Goal: Task Accomplishment & Management: Manage account settings

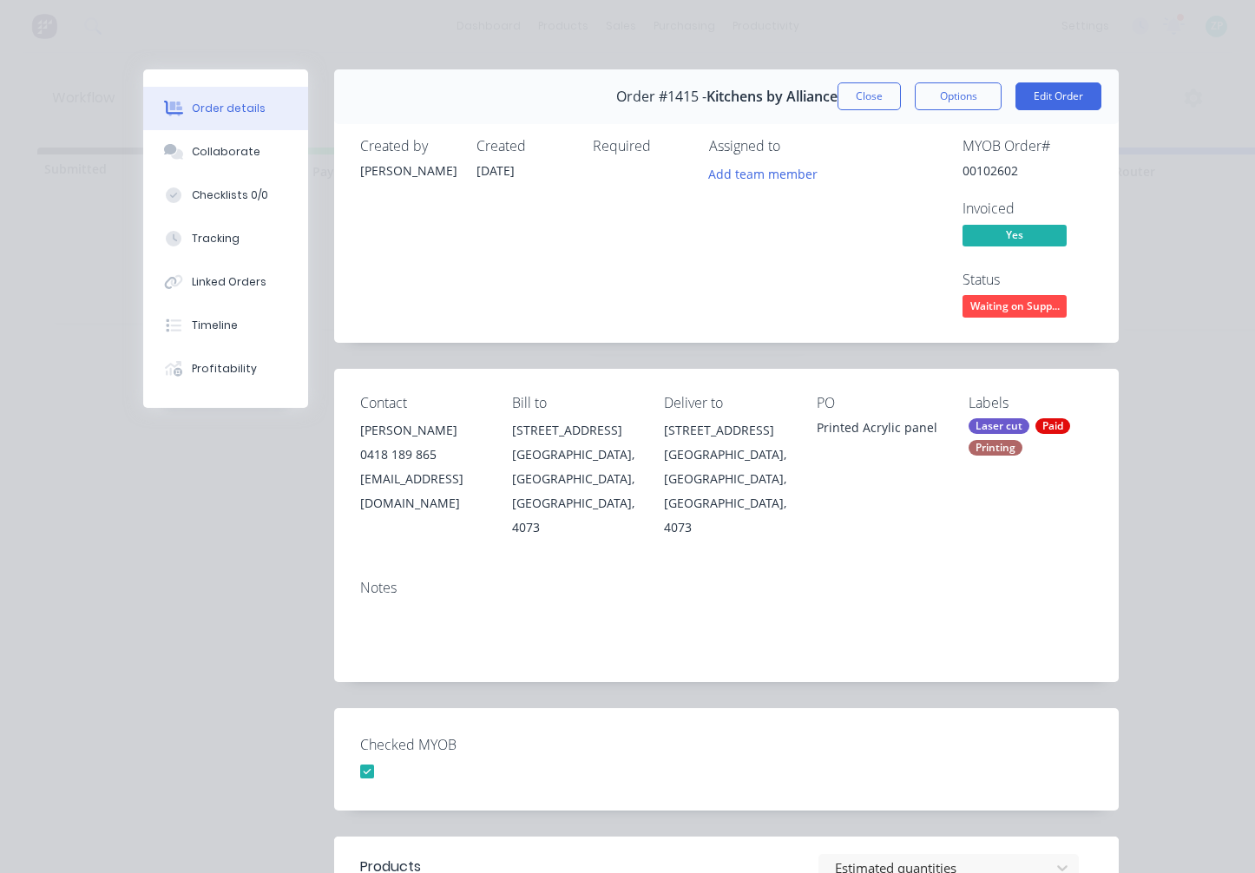
click at [860, 82] on button "Close" at bounding box center [868, 96] width 63 height 28
click at [860, 28] on div "dashboard products sales purchasing productivity dashboard products Product Cat…" at bounding box center [627, 26] width 1255 height 52
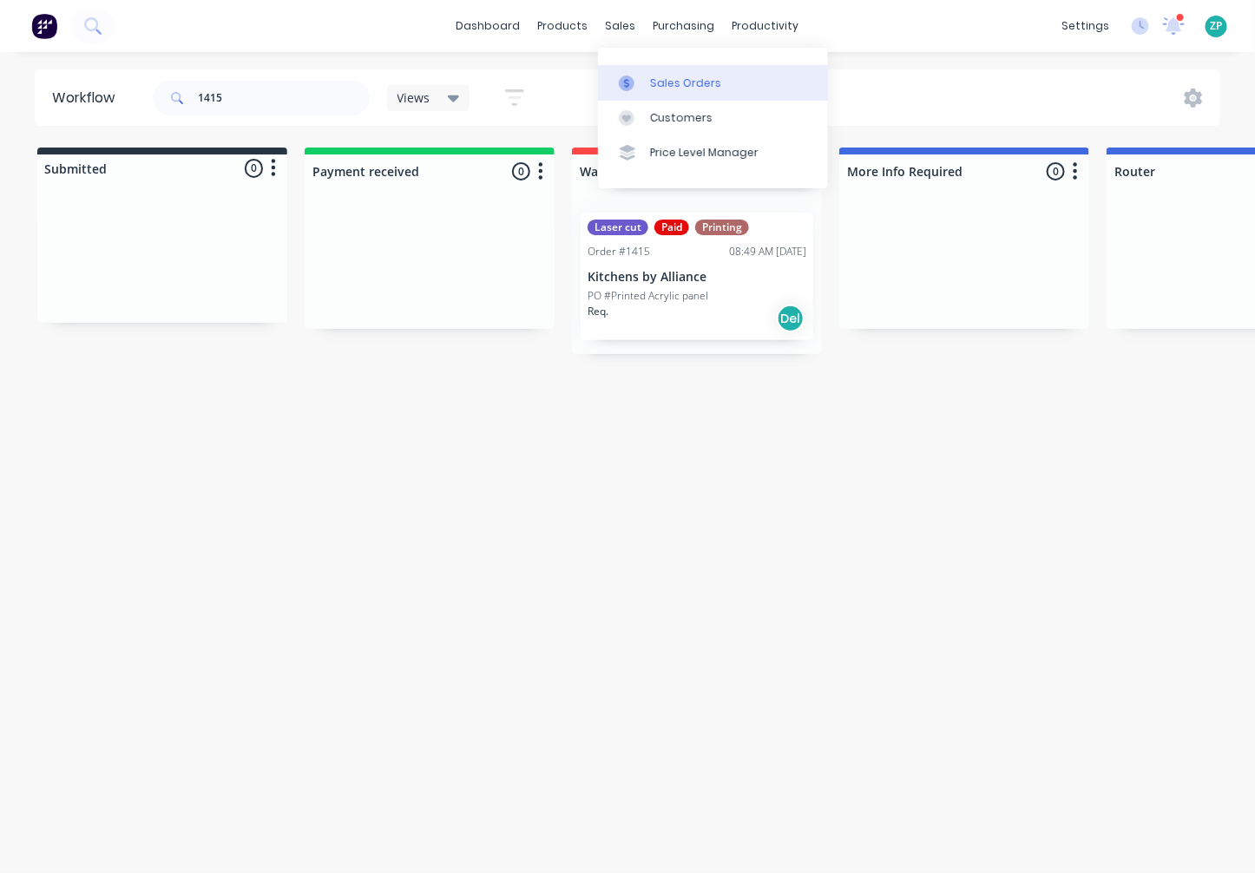
click at [652, 80] on div "Sales Orders" at bounding box center [685, 83] width 71 height 16
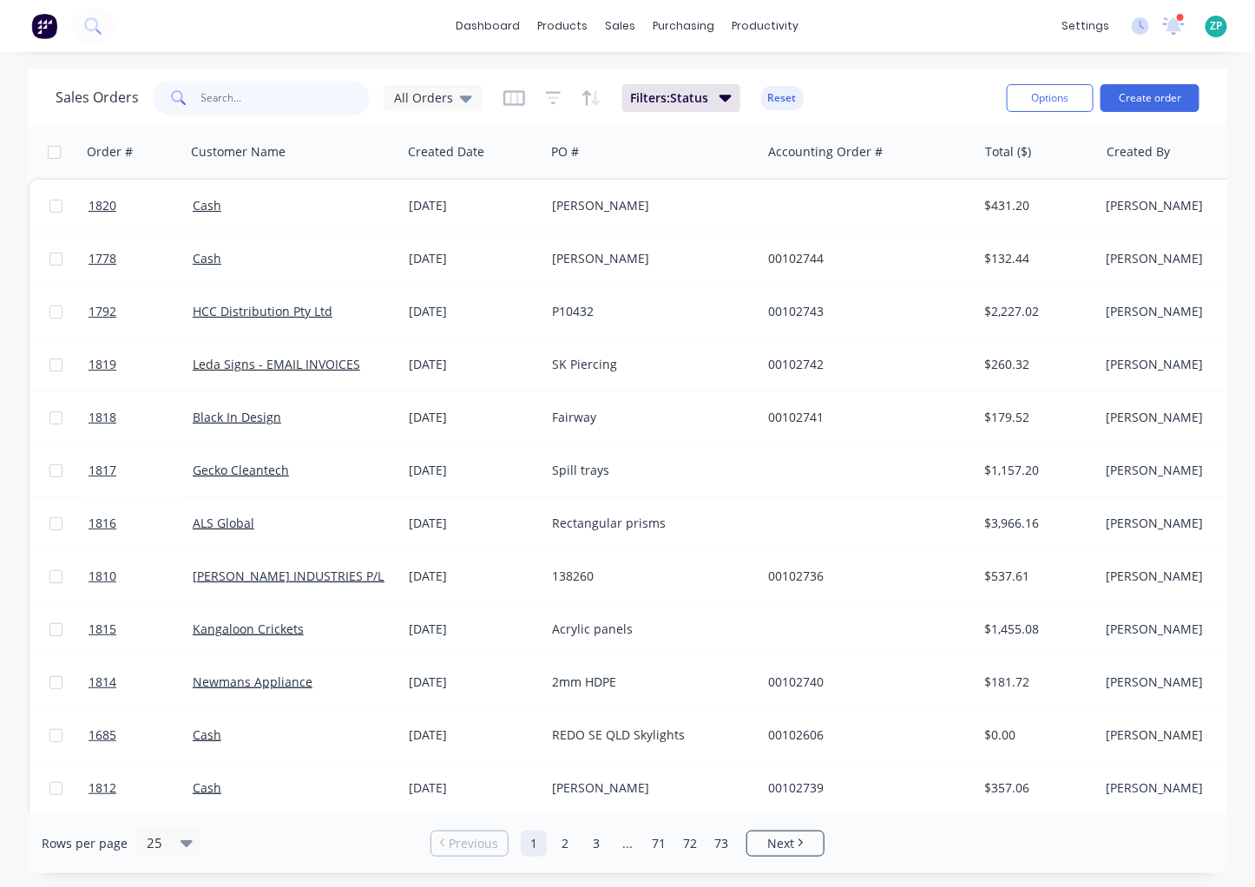
click at [206, 95] on input "text" at bounding box center [285, 98] width 169 height 35
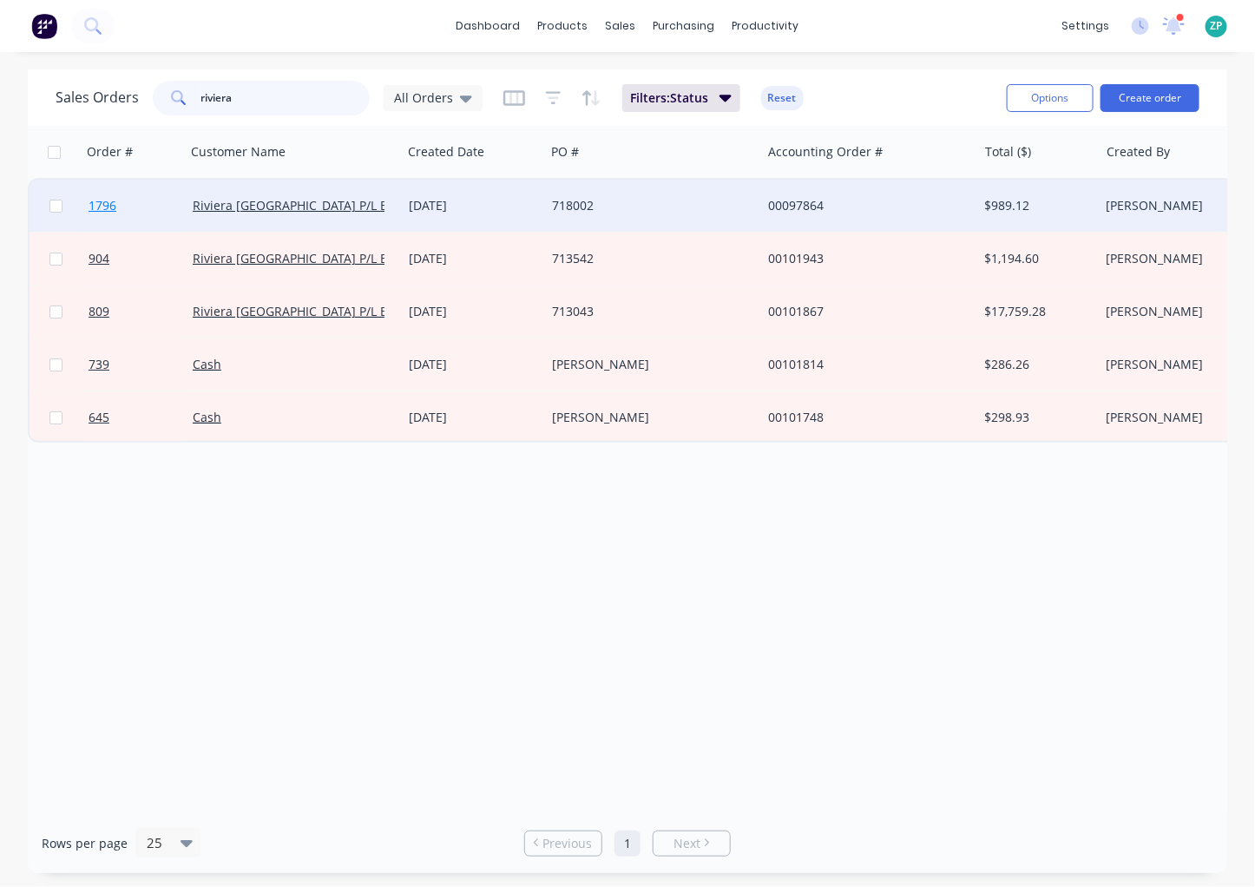
type input "riviera"
click at [98, 197] on span "1796" at bounding box center [102, 205] width 28 height 17
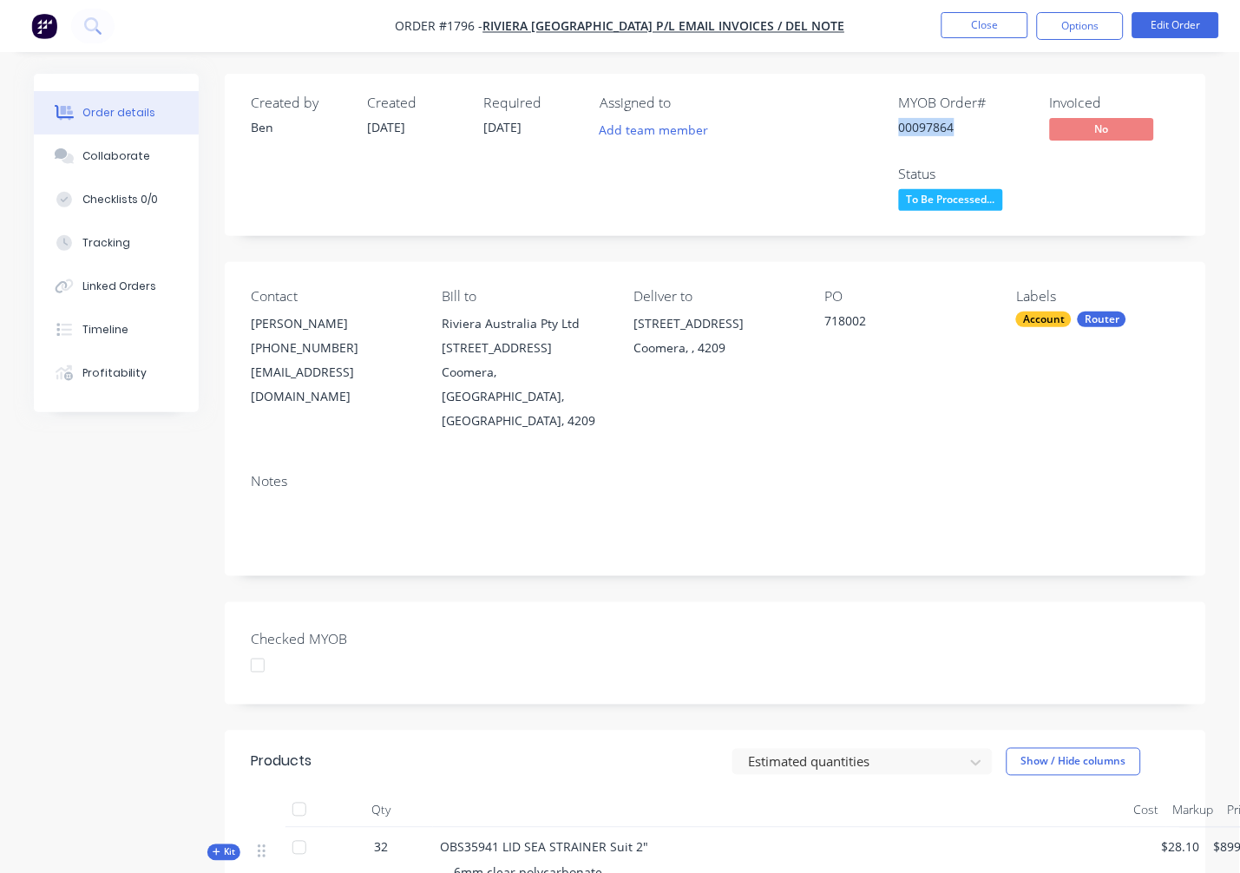
drag, startPoint x: 907, startPoint y: 128, endPoint x: 954, endPoint y: 127, distance: 47.7
click at [954, 127] on div "MYOB Order # 00097864 Invoiced No Status To Be Processed..." at bounding box center [976, 155] width 407 height 121
click at [135, 326] on button "Timeline" at bounding box center [116, 329] width 165 height 43
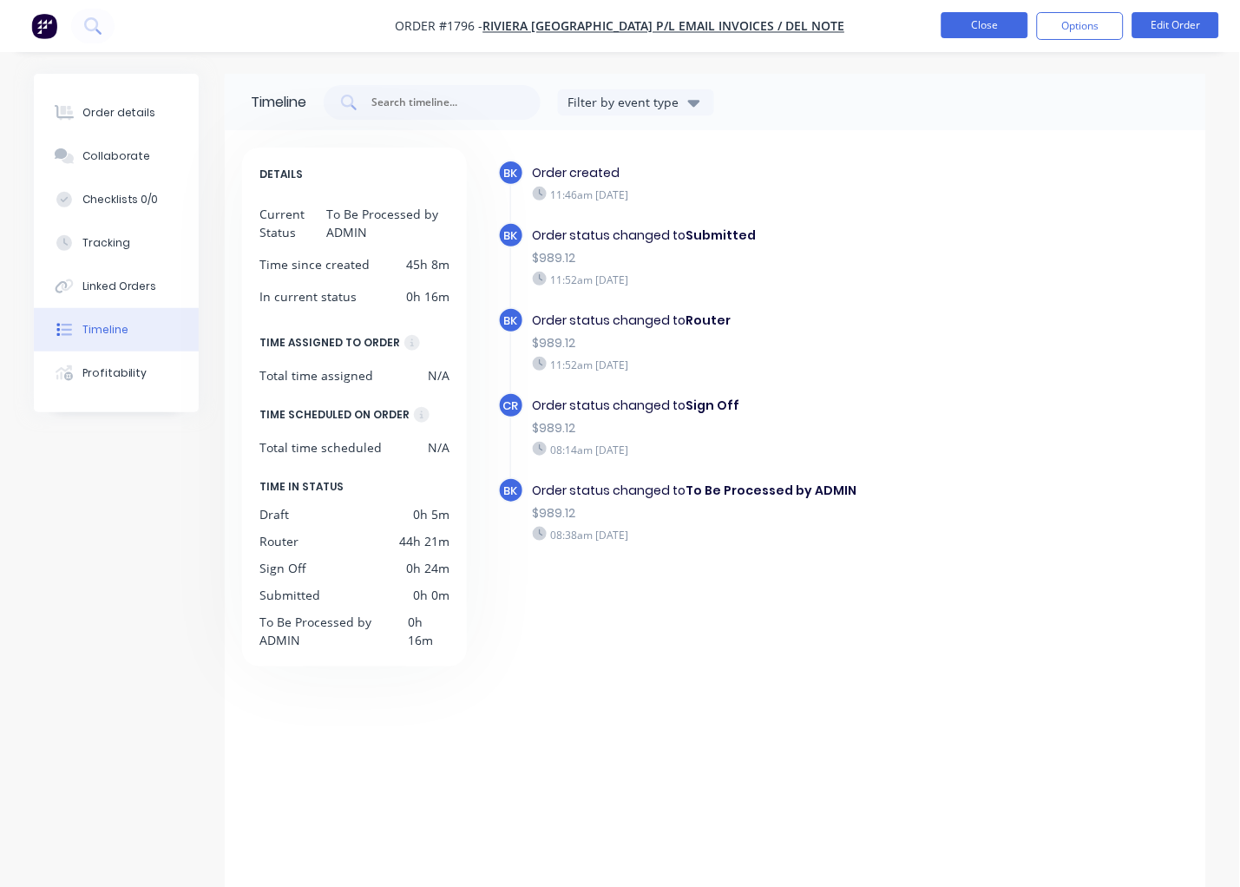
click at [1015, 26] on button "Close" at bounding box center [984, 25] width 87 height 26
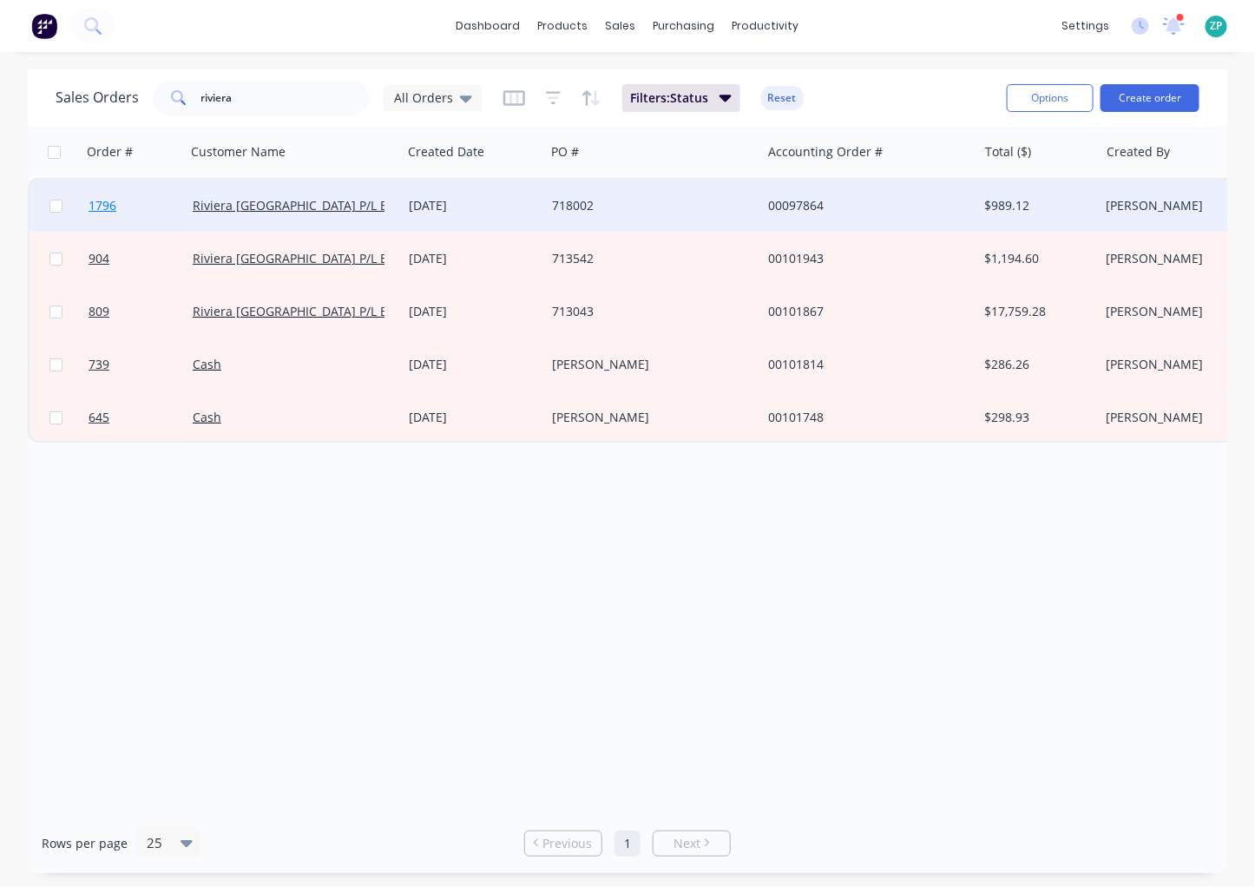
click at [95, 200] on span "1796" at bounding box center [102, 205] width 28 height 17
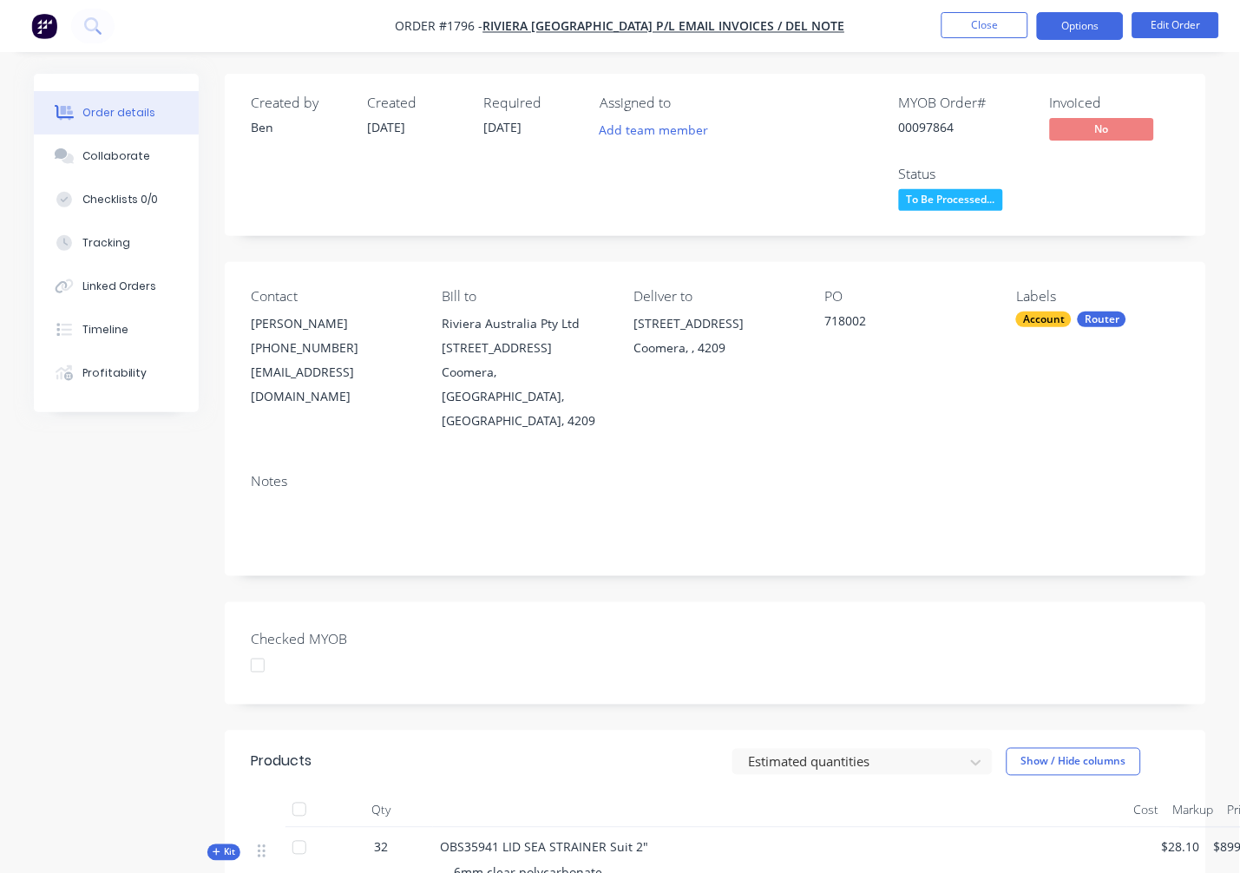
click at [1085, 30] on button "Options" at bounding box center [1080, 26] width 87 height 28
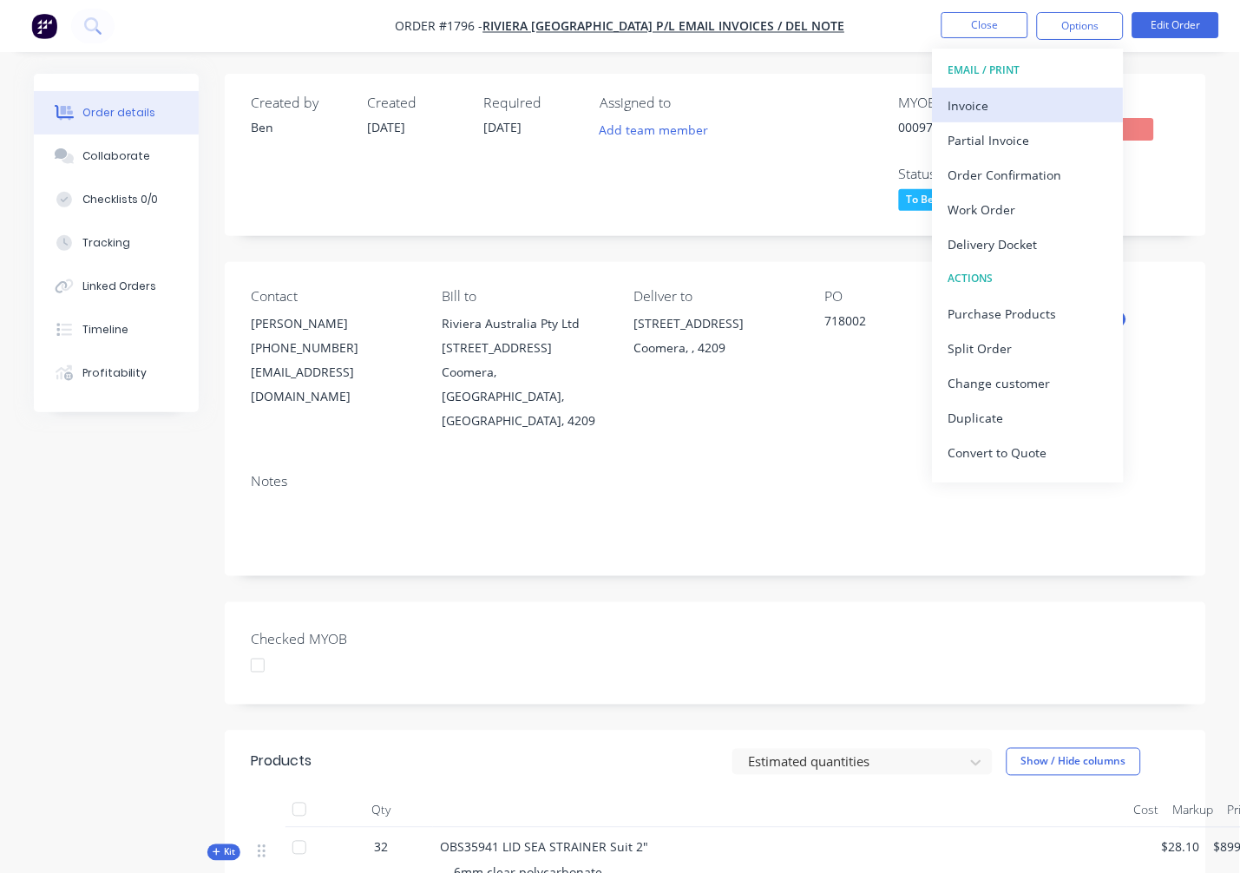
click at [996, 108] on div "Invoice" at bounding box center [1028, 105] width 160 height 25
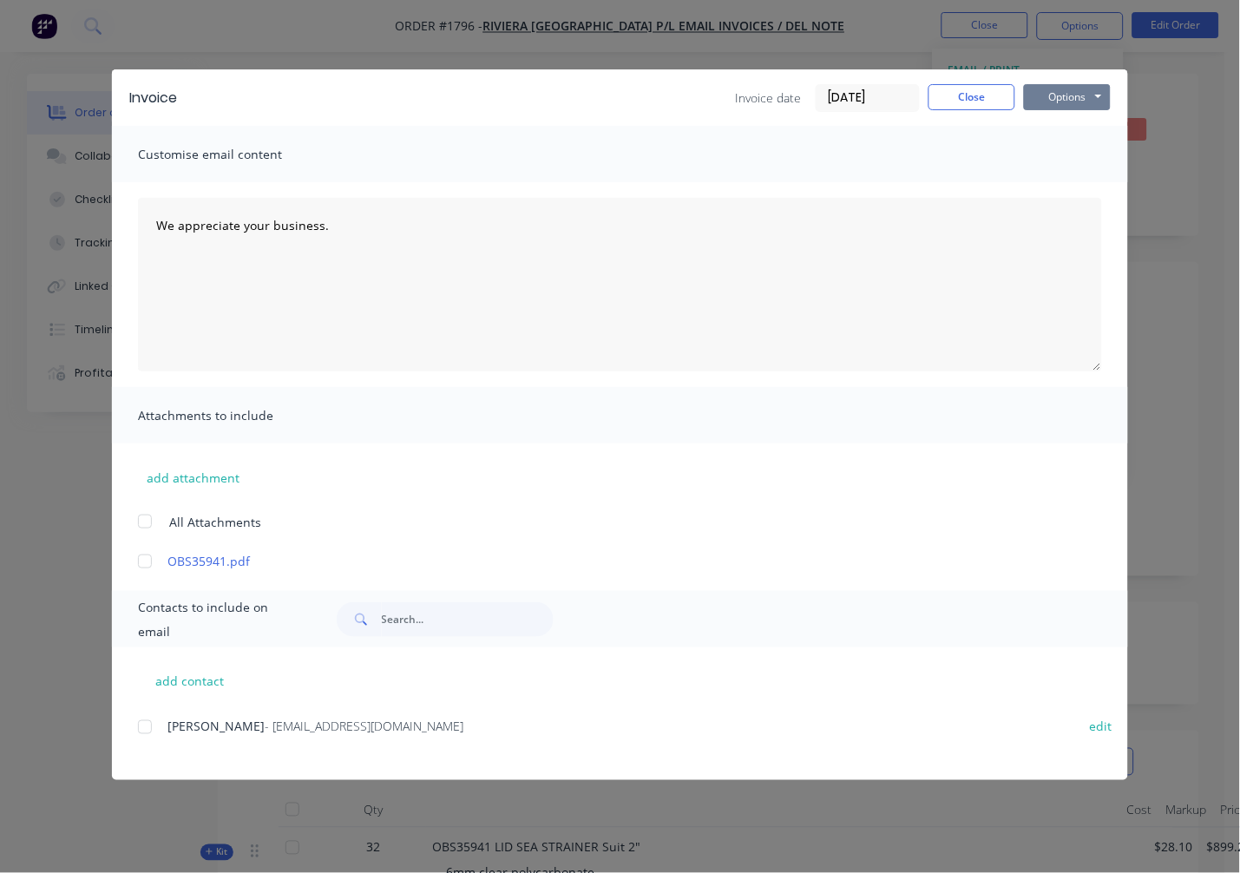
click at [1074, 85] on button "Options" at bounding box center [1067, 97] width 87 height 26
click at [1070, 155] on button "Print" at bounding box center [1079, 156] width 111 height 29
click at [992, 88] on button "Close" at bounding box center [971, 97] width 87 height 26
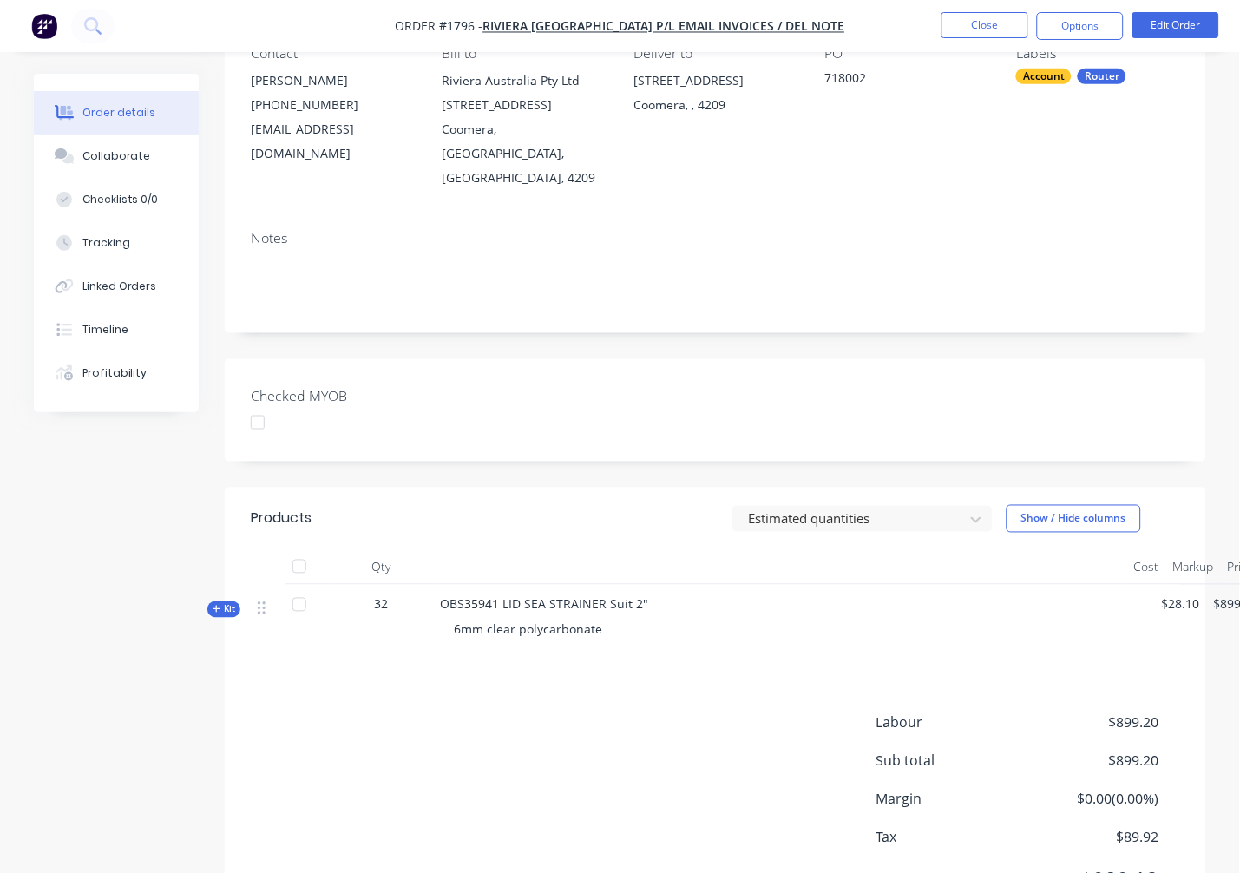
scroll to position [311, 0]
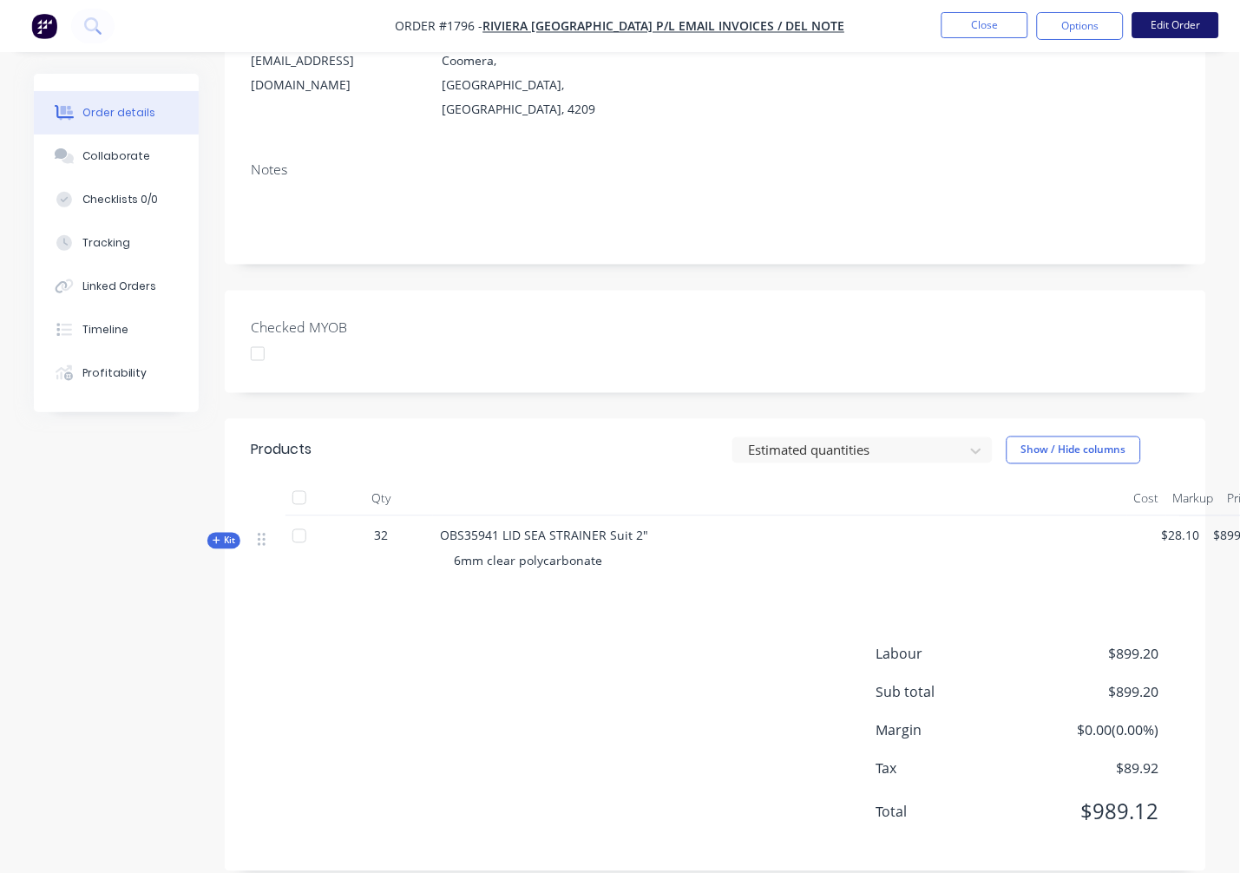
click at [1186, 27] on button "Edit Order" at bounding box center [1175, 25] width 87 height 26
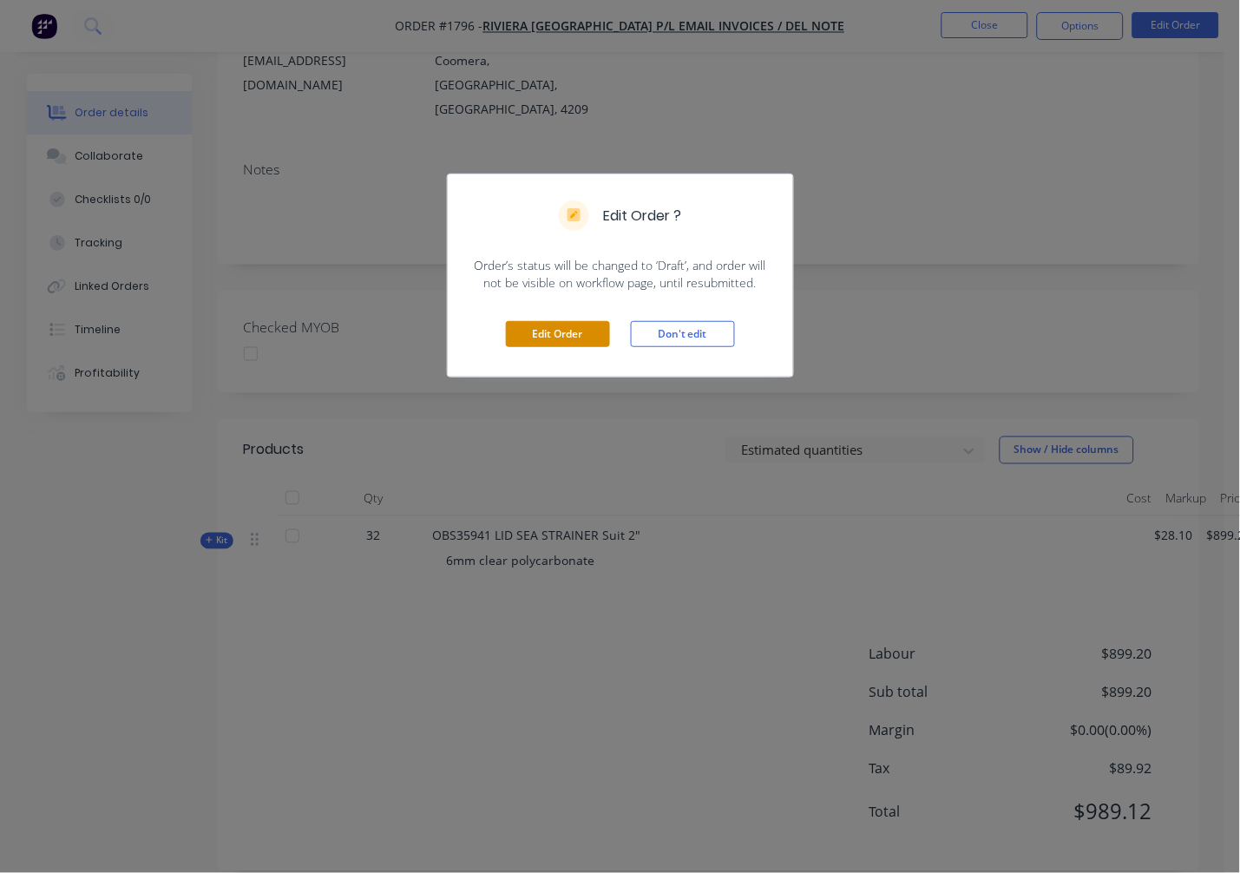
click at [590, 333] on button "Edit Order" at bounding box center [558, 334] width 104 height 26
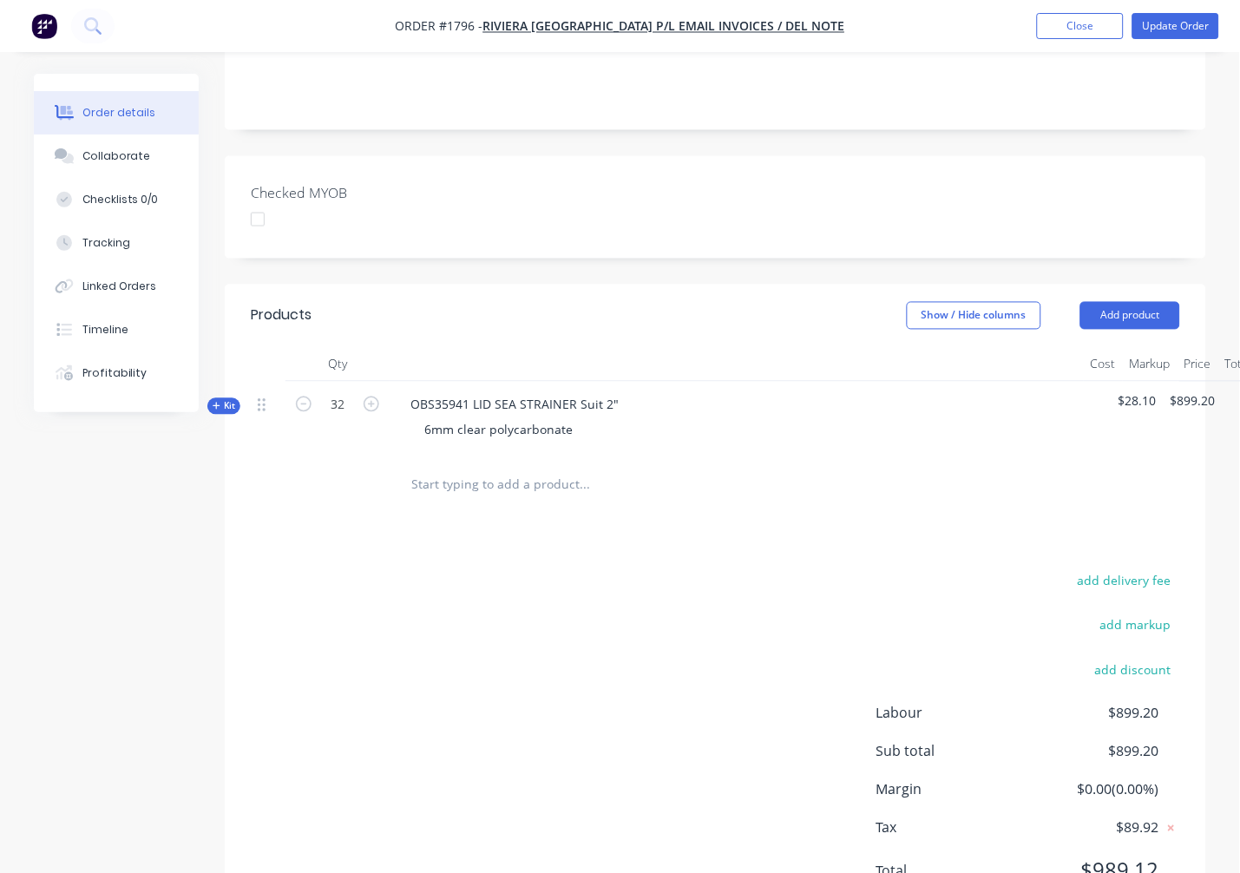
scroll to position [507, 0]
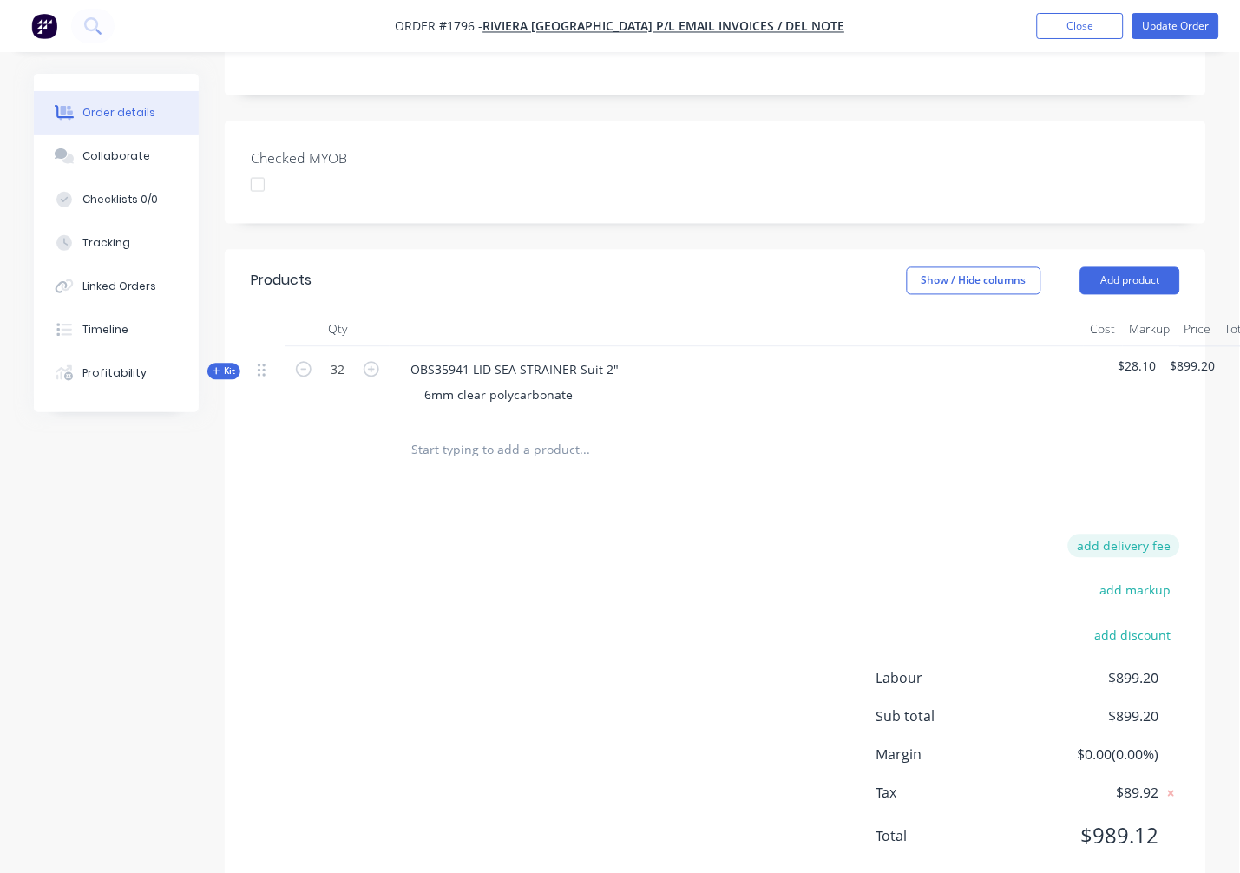
click at [1130, 534] on button "add delivery fee" at bounding box center [1124, 545] width 112 height 23
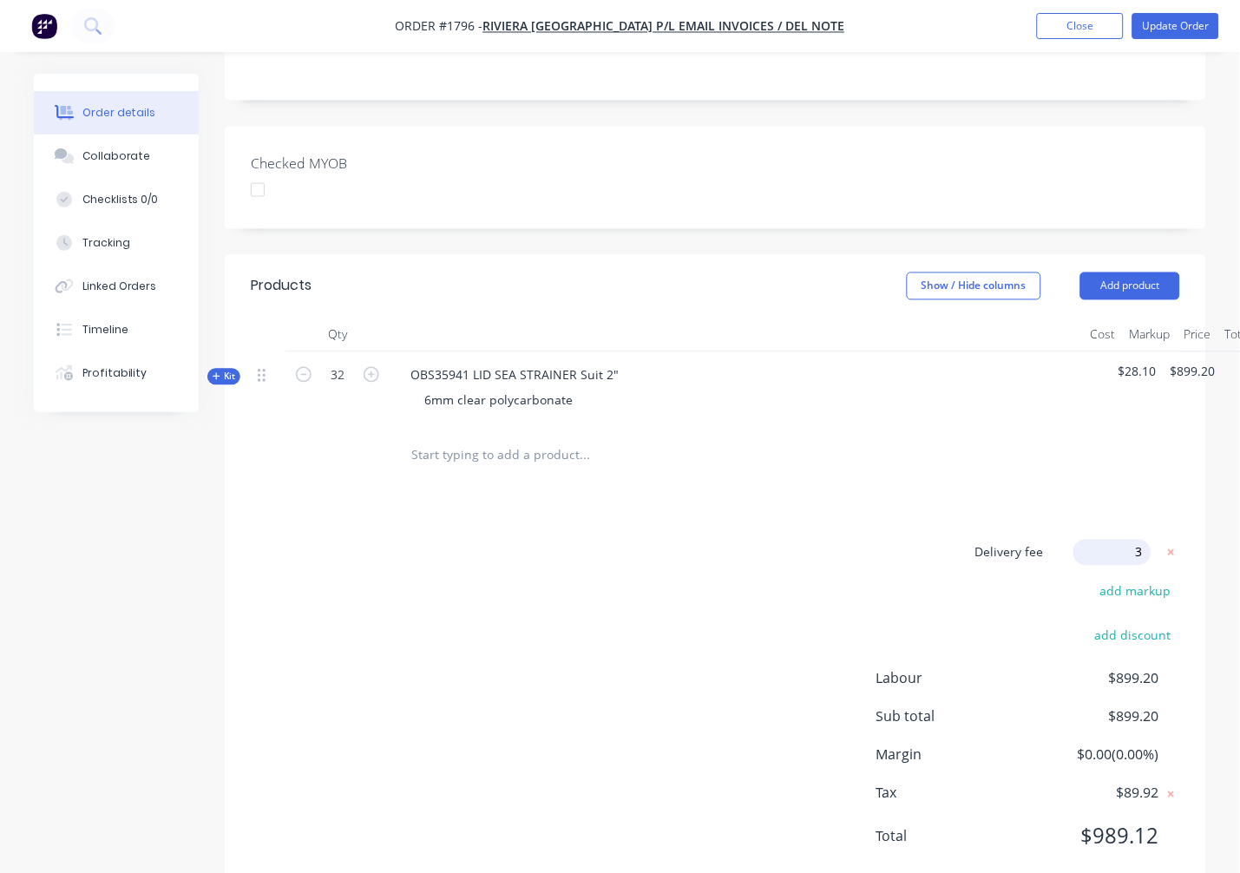
type input "35"
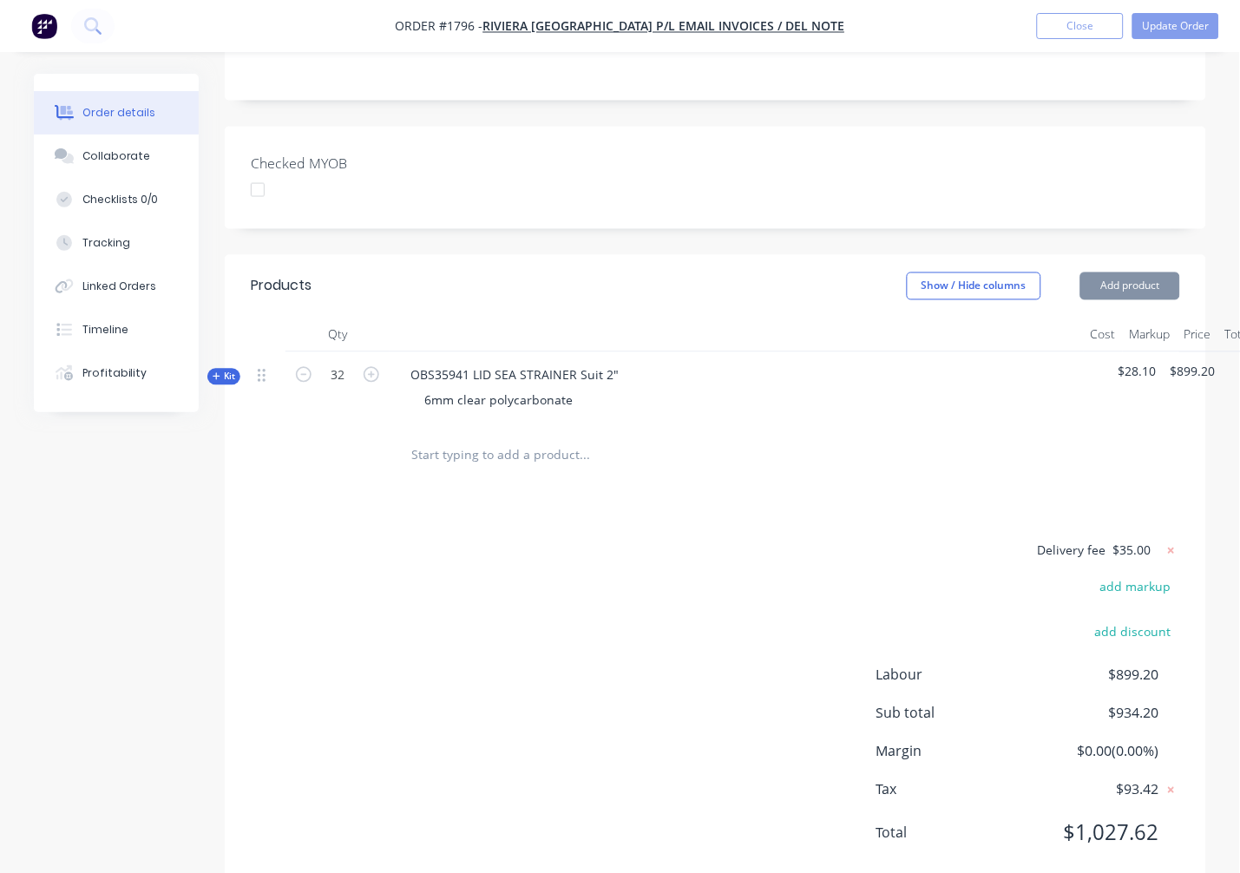
scroll to position [498, 0]
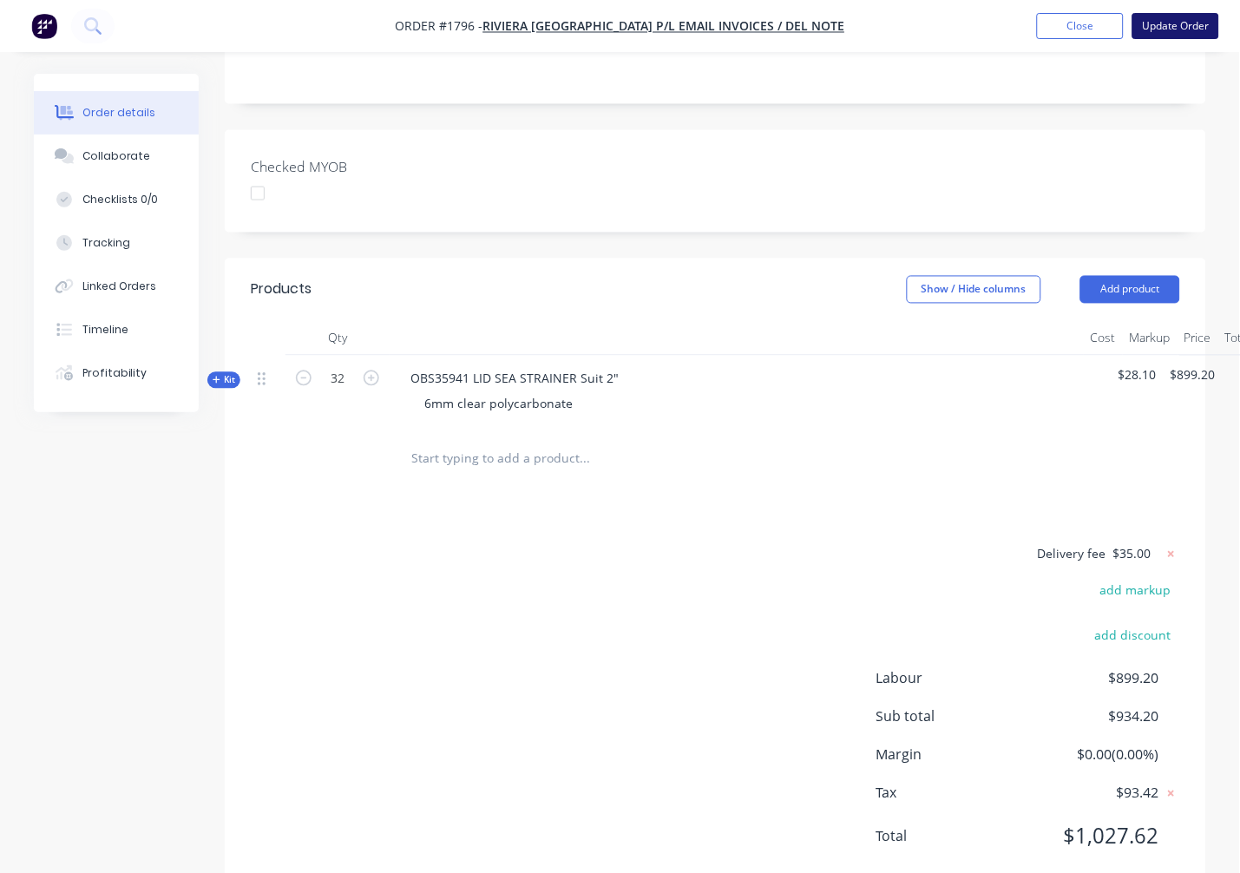
click at [1180, 28] on button "Update Order" at bounding box center [1175, 26] width 87 height 26
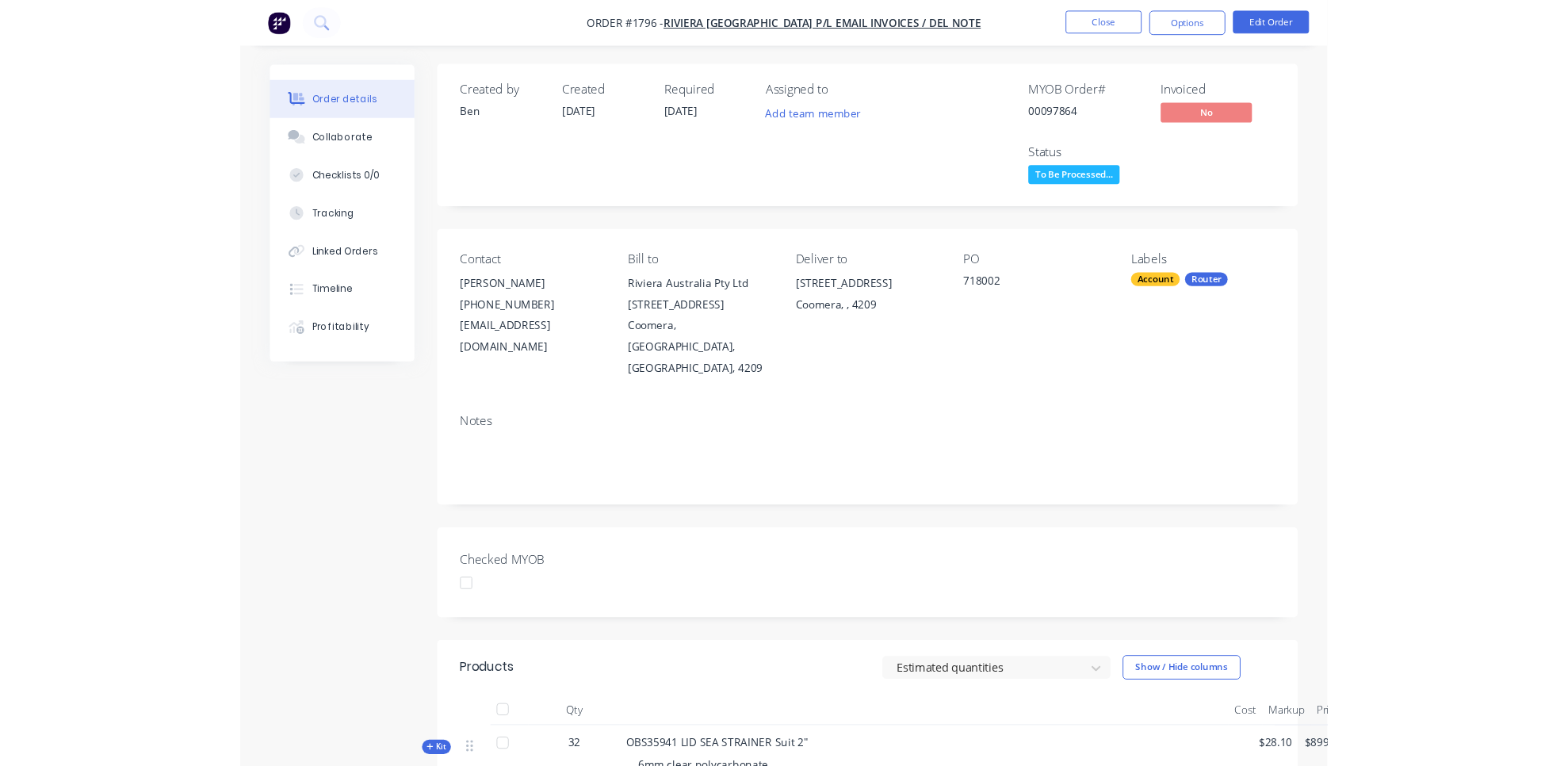
scroll to position [0, 0]
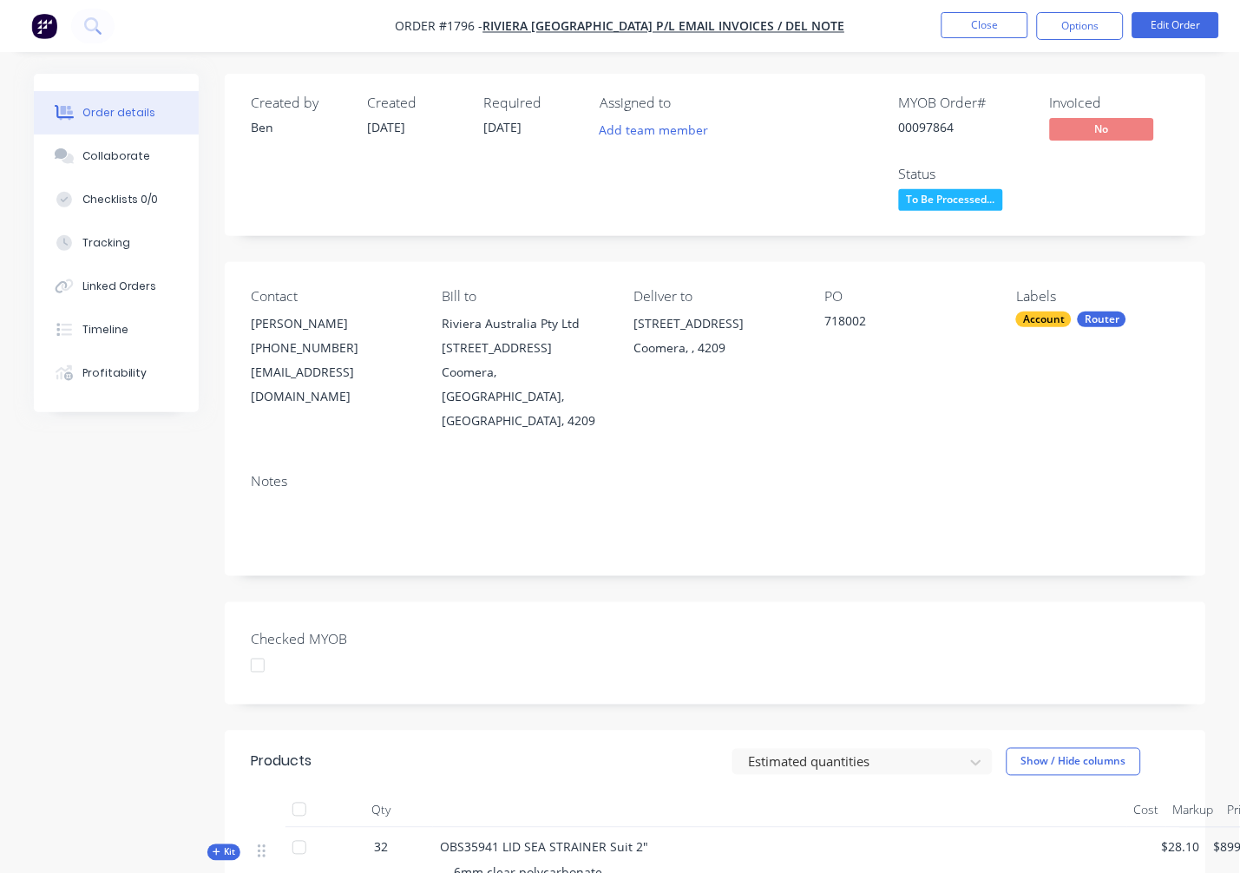
drag, startPoint x: 480, startPoint y: 132, endPoint x: 565, endPoint y: 128, distance: 85.1
click at [565, 128] on div "Created by Ben Created 07/10/25 Required 07/10/25 Assigned to Add team member" at bounding box center [512, 155] width 522 height 121
click at [973, 23] on button "Close" at bounding box center [984, 25] width 87 height 26
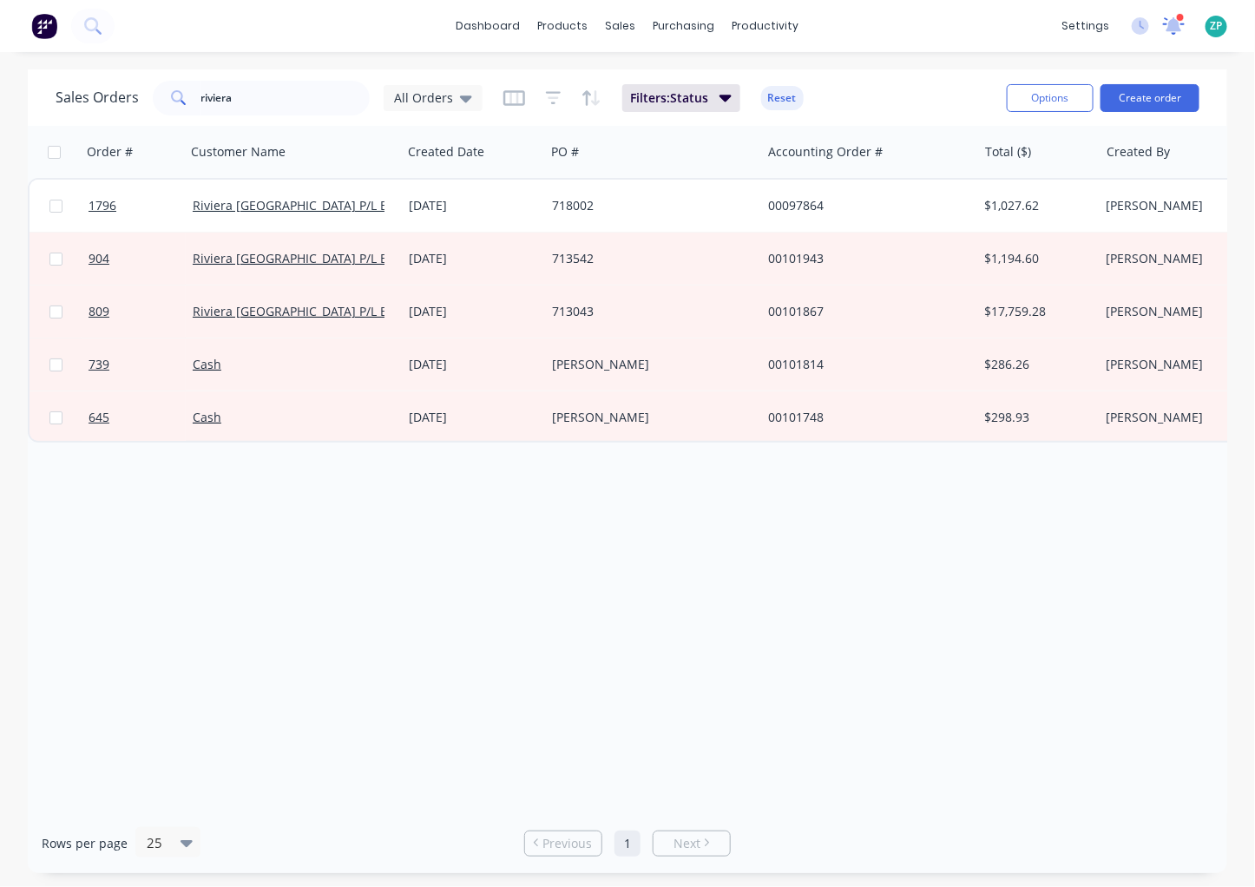
click at [1176, 23] on icon at bounding box center [1173, 24] width 16 height 16
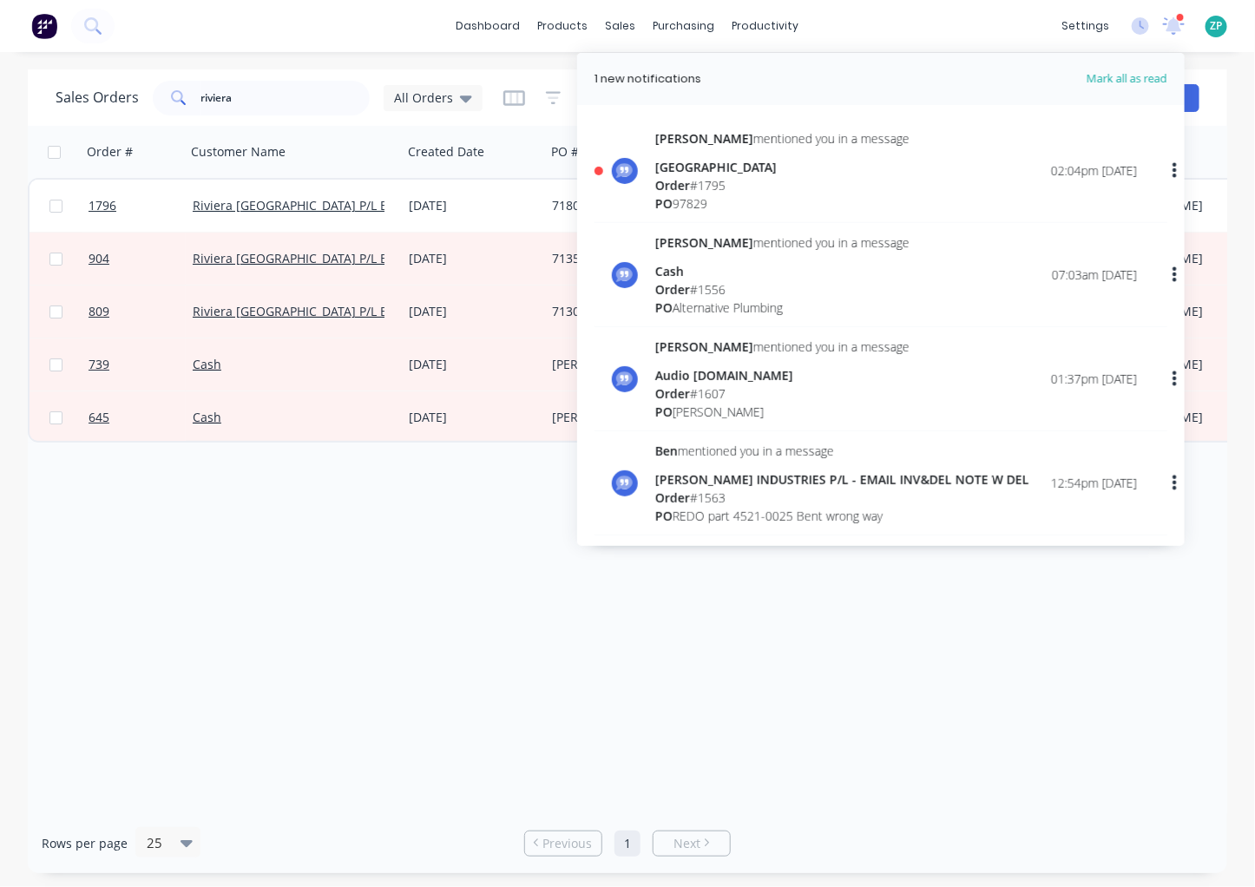
click at [653, 164] on div "Kimberley mentioned you in a message Emmanuel College Order # 1795 PO 97829 02:…" at bounding box center [880, 176] width 573 height 94
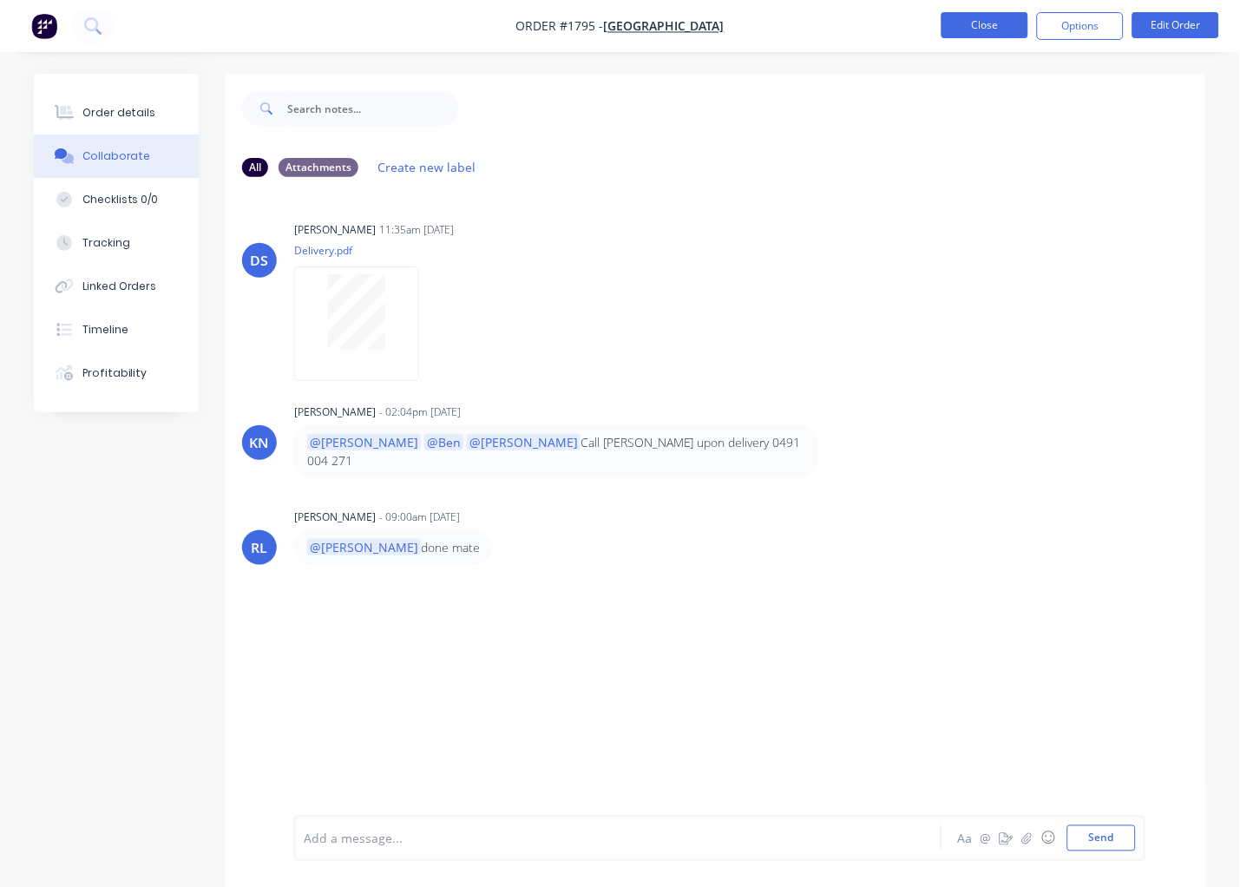
click at [979, 24] on button "Close" at bounding box center [984, 25] width 87 height 26
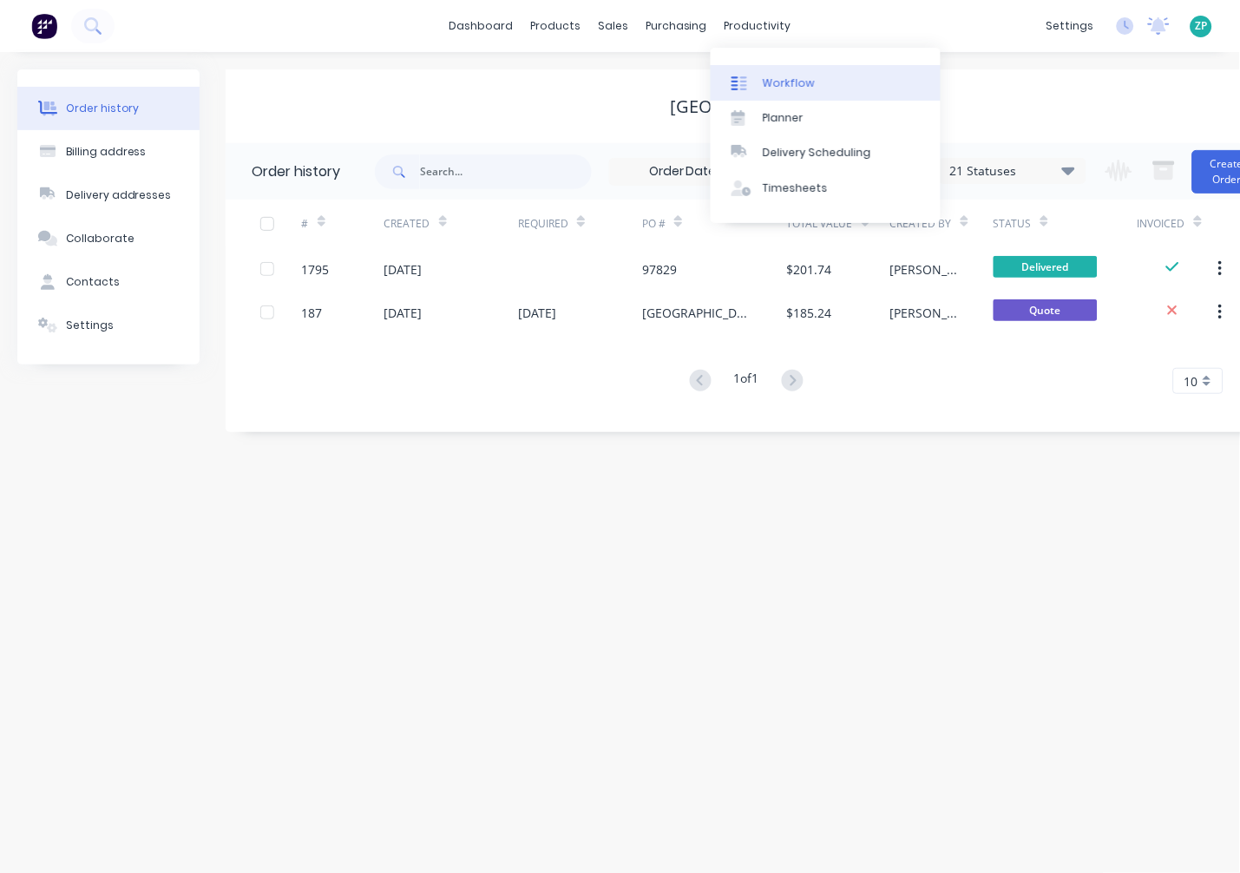
click at [767, 91] on link "Workflow" at bounding box center [826, 82] width 230 height 35
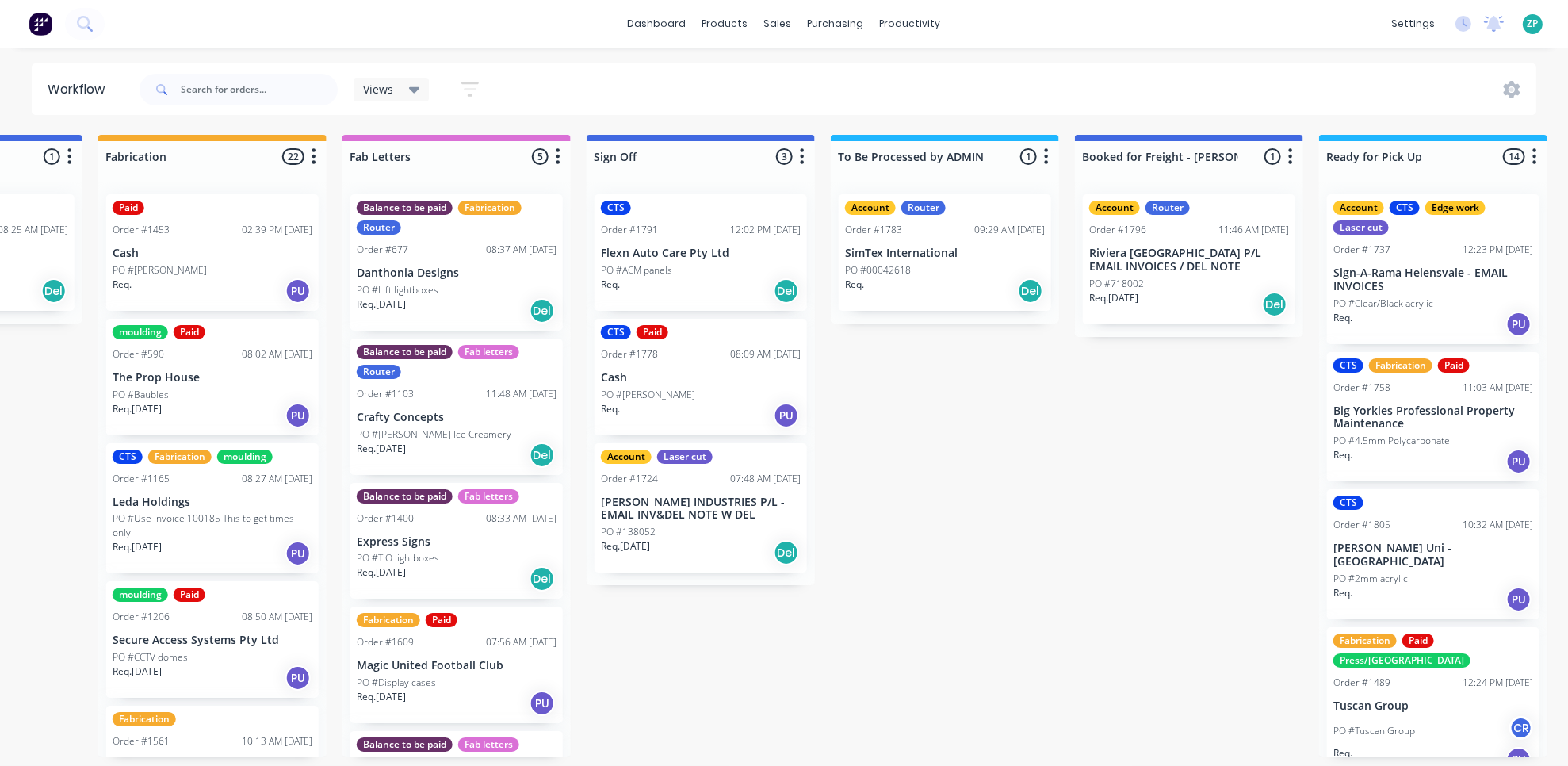
scroll to position [0, 2224]
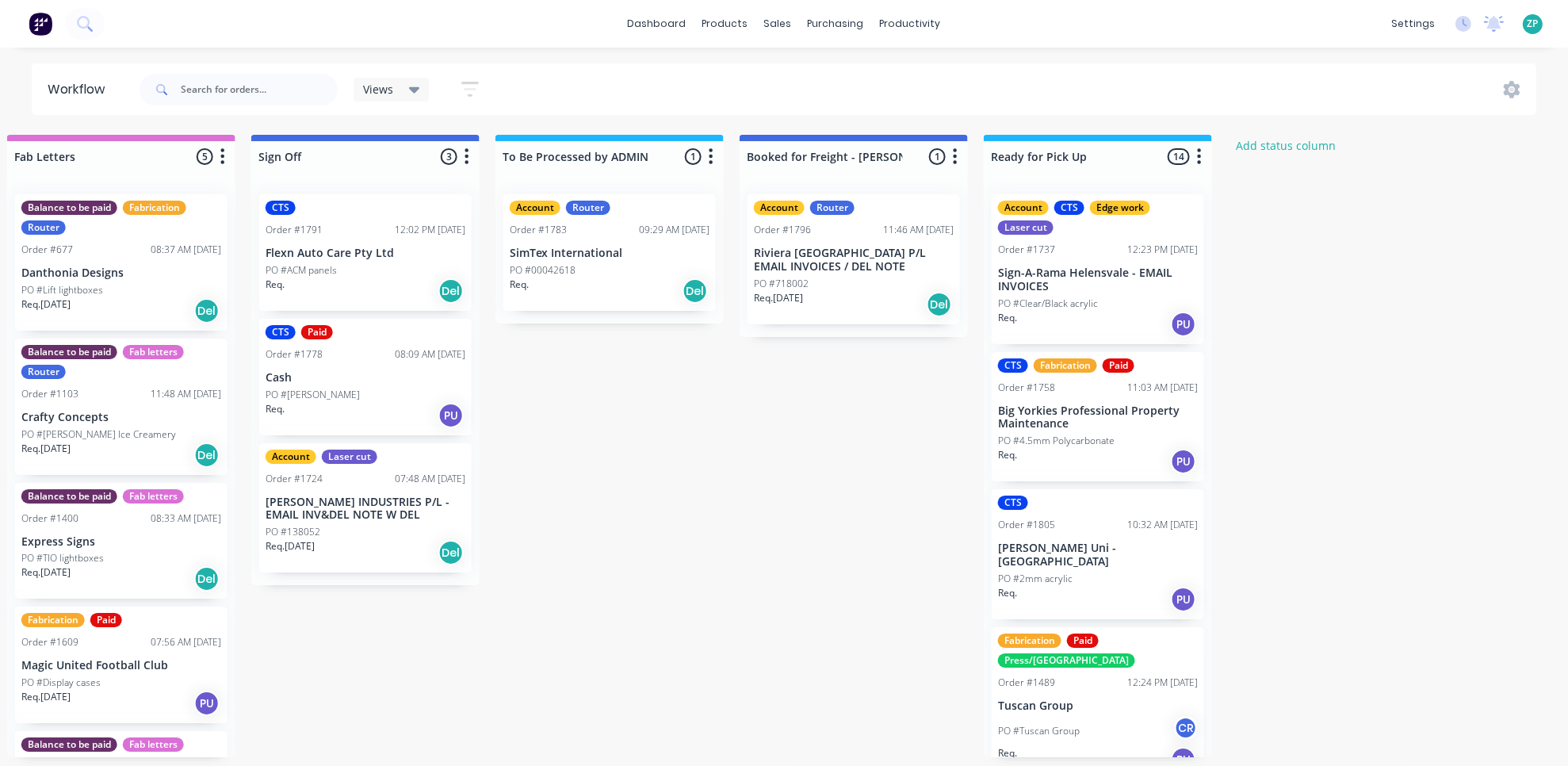
drag, startPoint x: 1420, startPoint y: 335, endPoint x: 1579, endPoint y: 347, distance: 159.5
click at [602, 256] on p "SimTex International" at bounding box center [609, 253] width 200 height 14
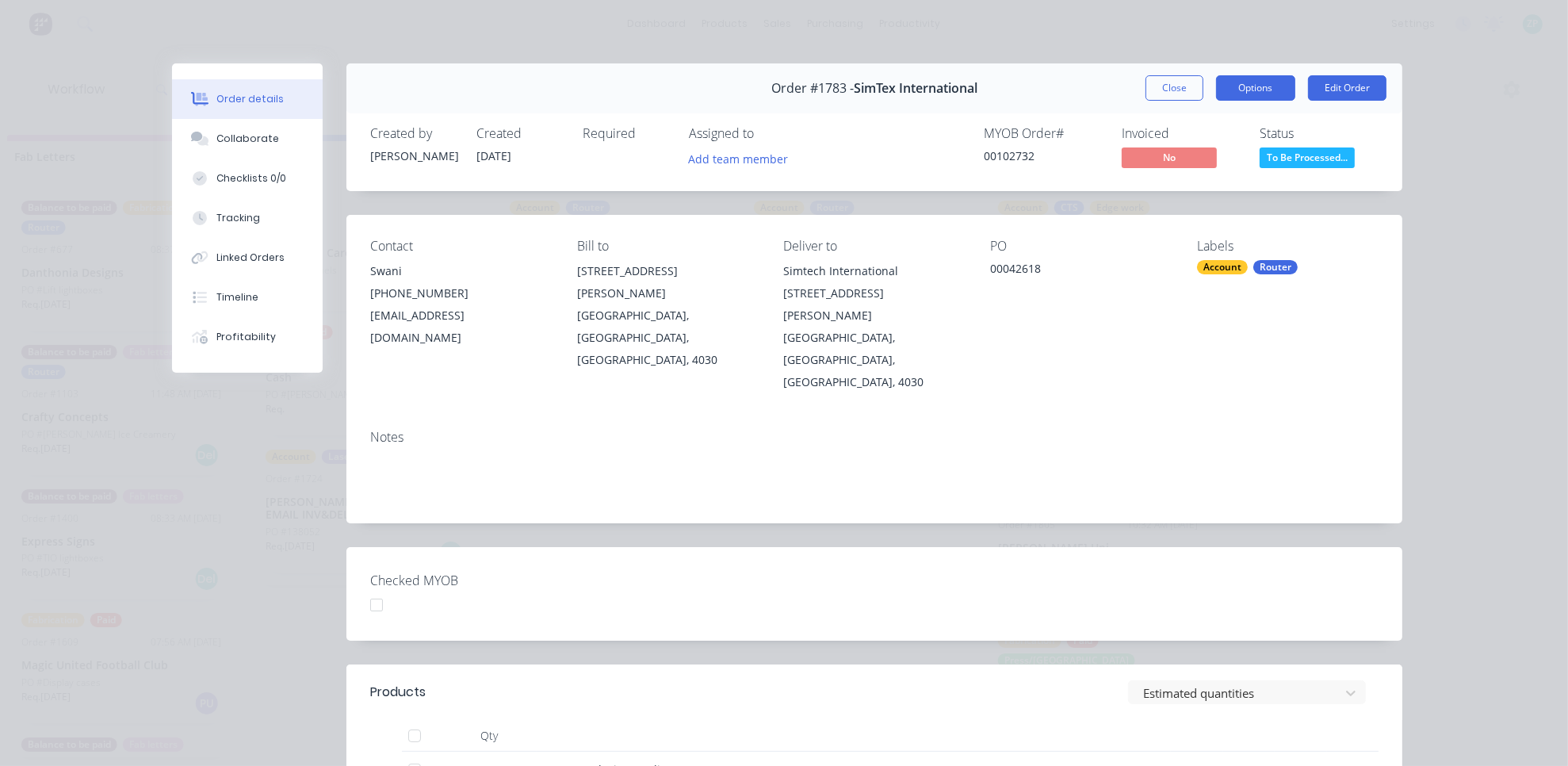
click at [1146, 89] on button "Options" at bounding box center [1255, 88] width 79 height 26
click at [1146, 89] on button "Close" at bounding box center [1174, 88] width 58 height 26
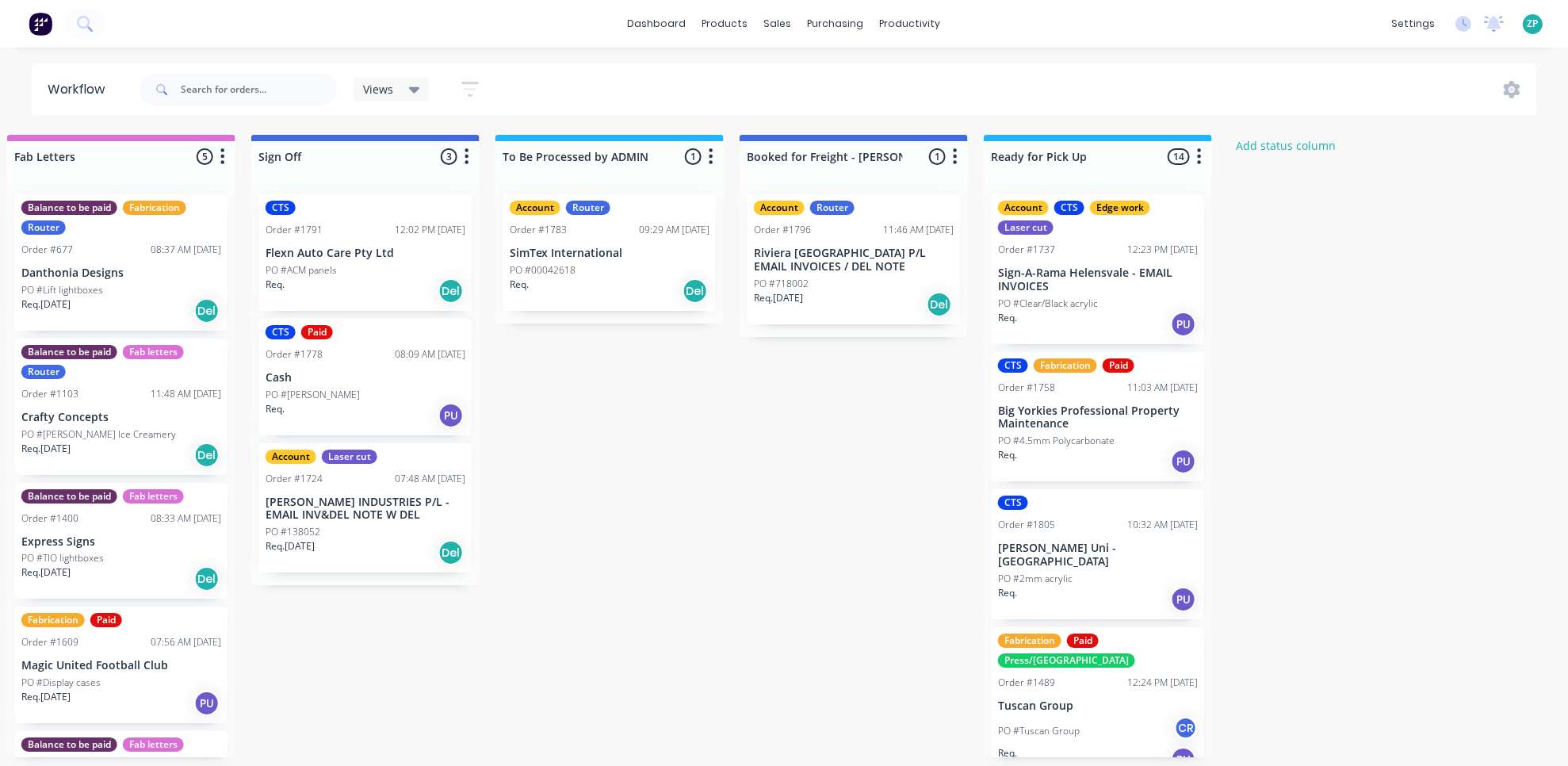
drag, startPoint x: 1122, startPoint y: 528, endPoint x: 1402, endPoint y: 511, distance: 280.5
click at [601, 242] on div "Account Router Order #1783 09:29 AM 08/10/25 SimTex International PO #00042618 …" at bounding box center [609, 253] width 213 height 117
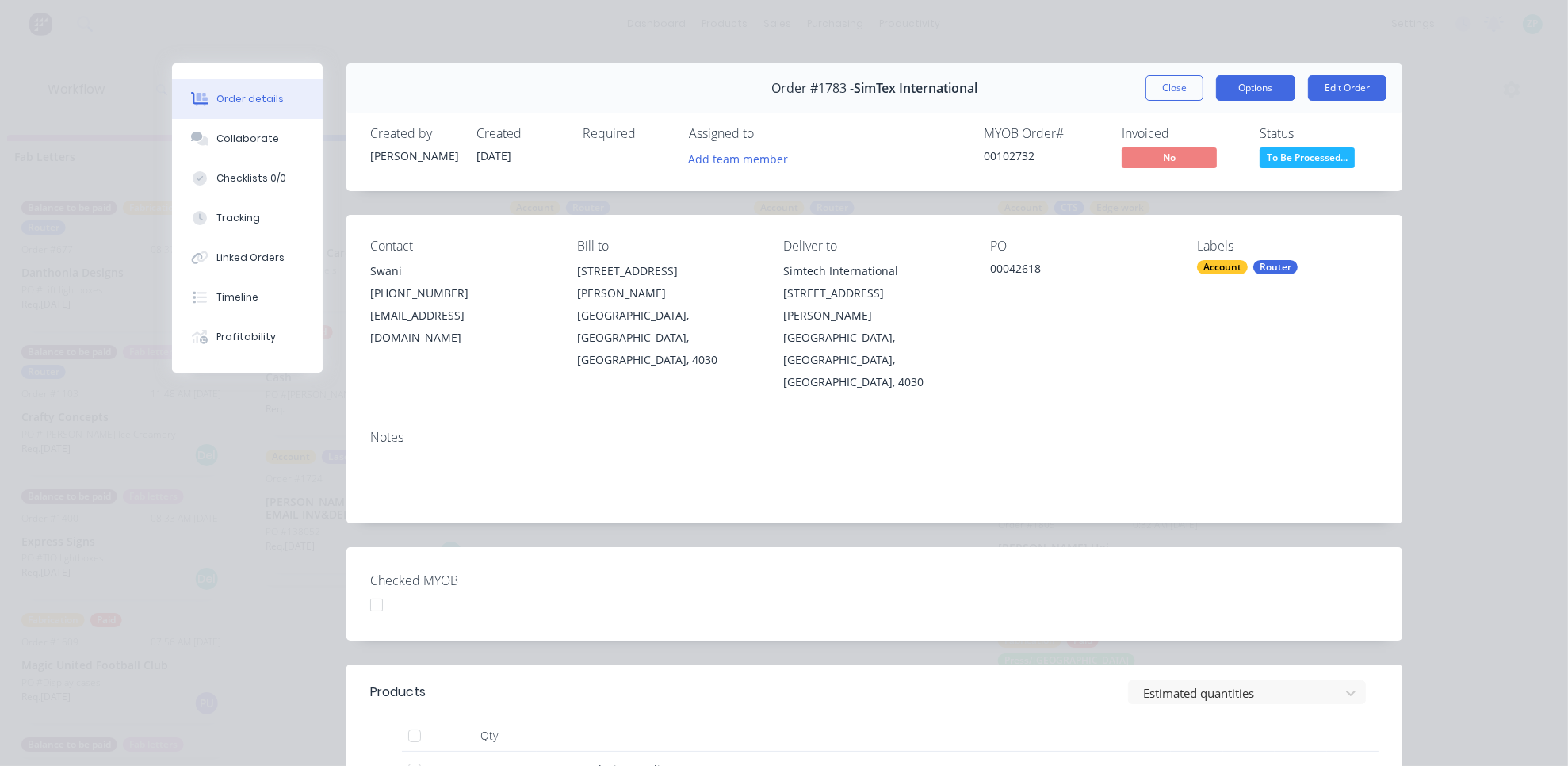
click at [1146, 95] on button "Options" at bounding box center [1255, 88] width 79 height 26
click at [994, 80] on div "Order #1783 - SimTex International Close Options Edit Order" at bounding box center [874, 88] width 1056 height 50
click at [1146, 81] on button "Close" at bounding box center [1174, 88] width 58 height 26
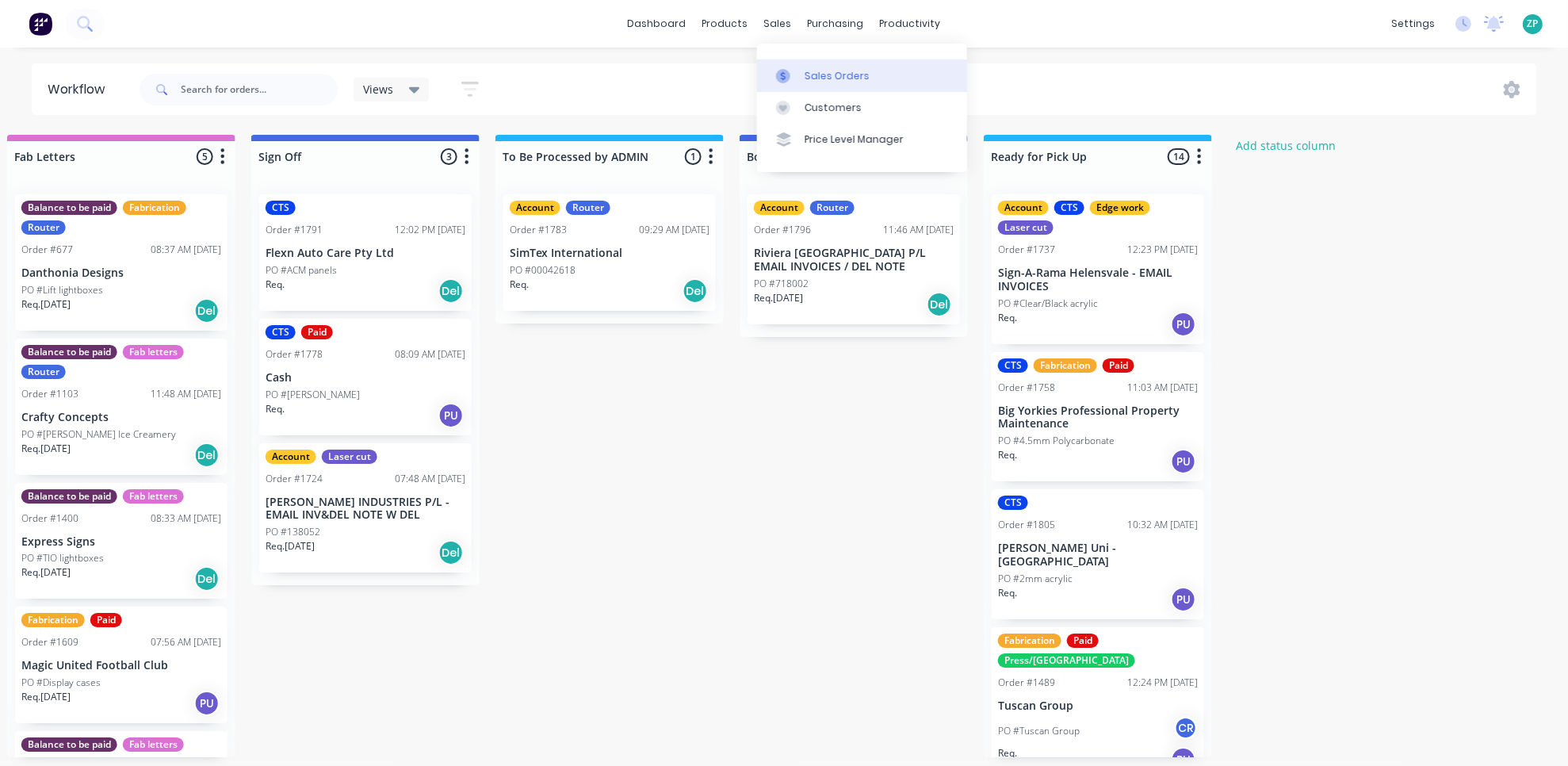
click at [793, 79] on div at bounding box center [788, 76] width 24 height 15
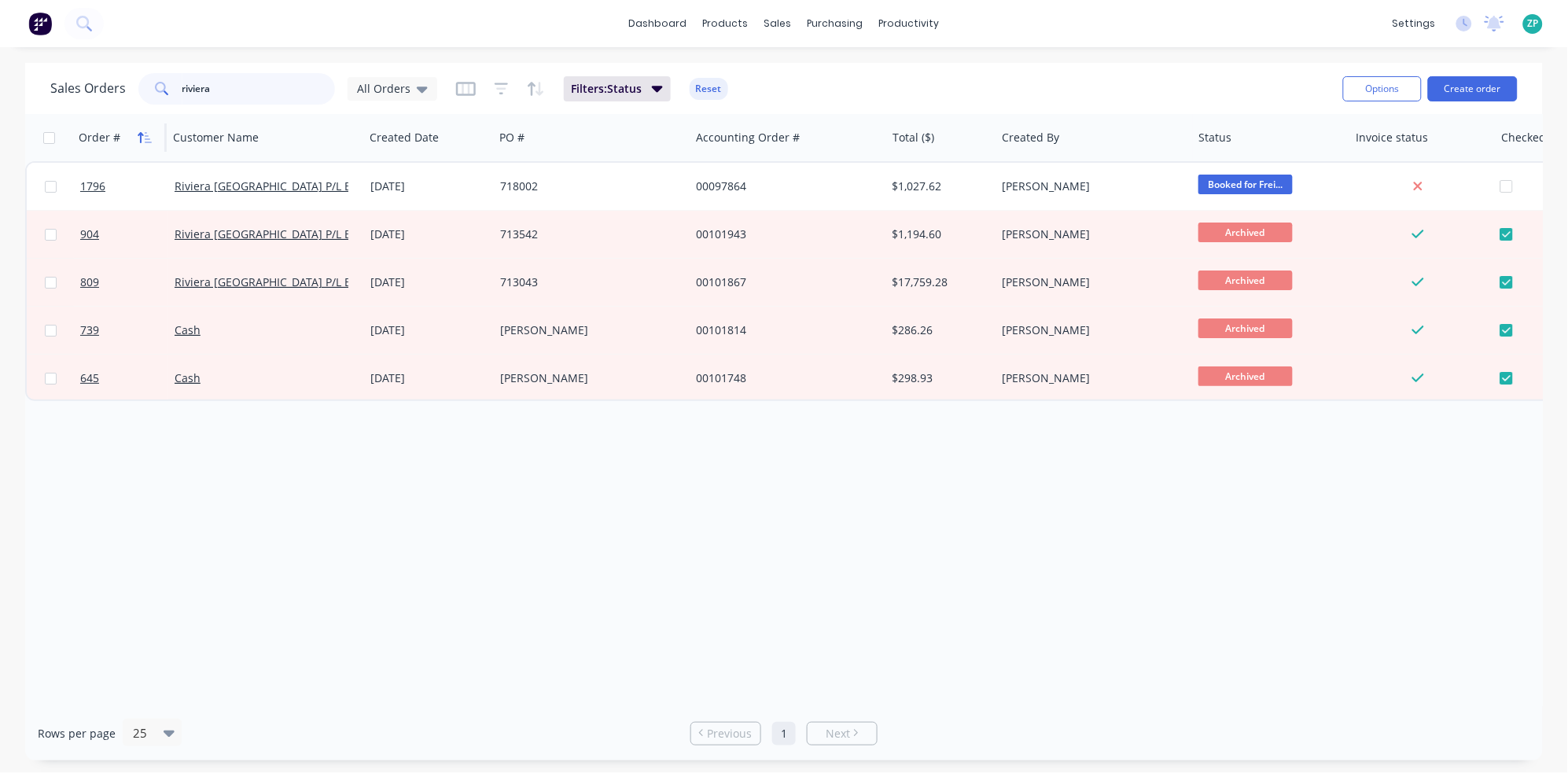
drag, startPoint x: 261, startPoint y: 94, endPoint x: 136, endPoint y: 147, distance: 135.8
click at [136, 147] on div "Sales Orders riviera All Orders Filters: Status Reset Options Create order Orde…" at bounding box center [784, 411] width 1517 height 698
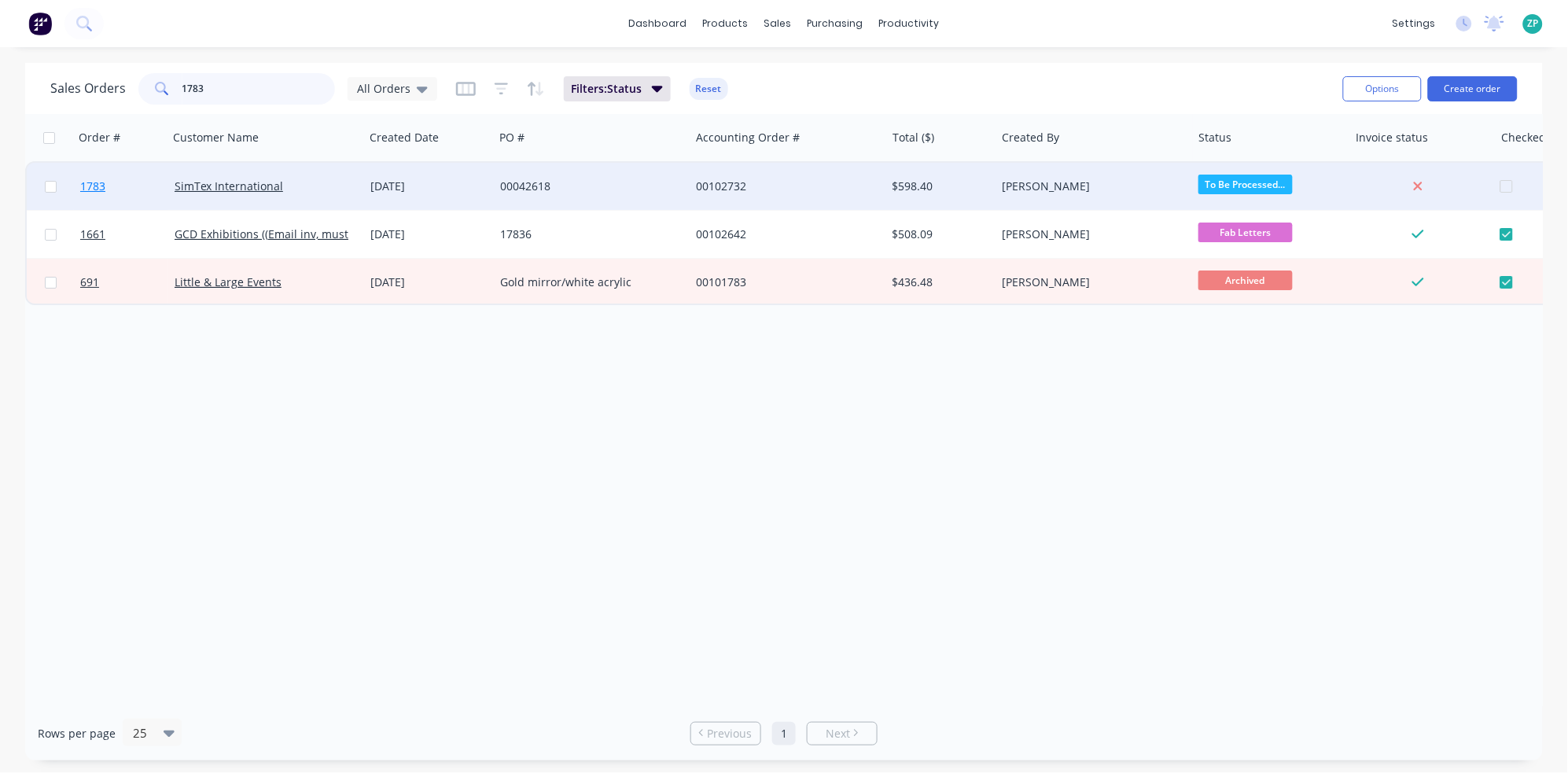
type input "1783"
click at [92, 181] on span "1783" at bounding box center [92, 186] width 25 height 15
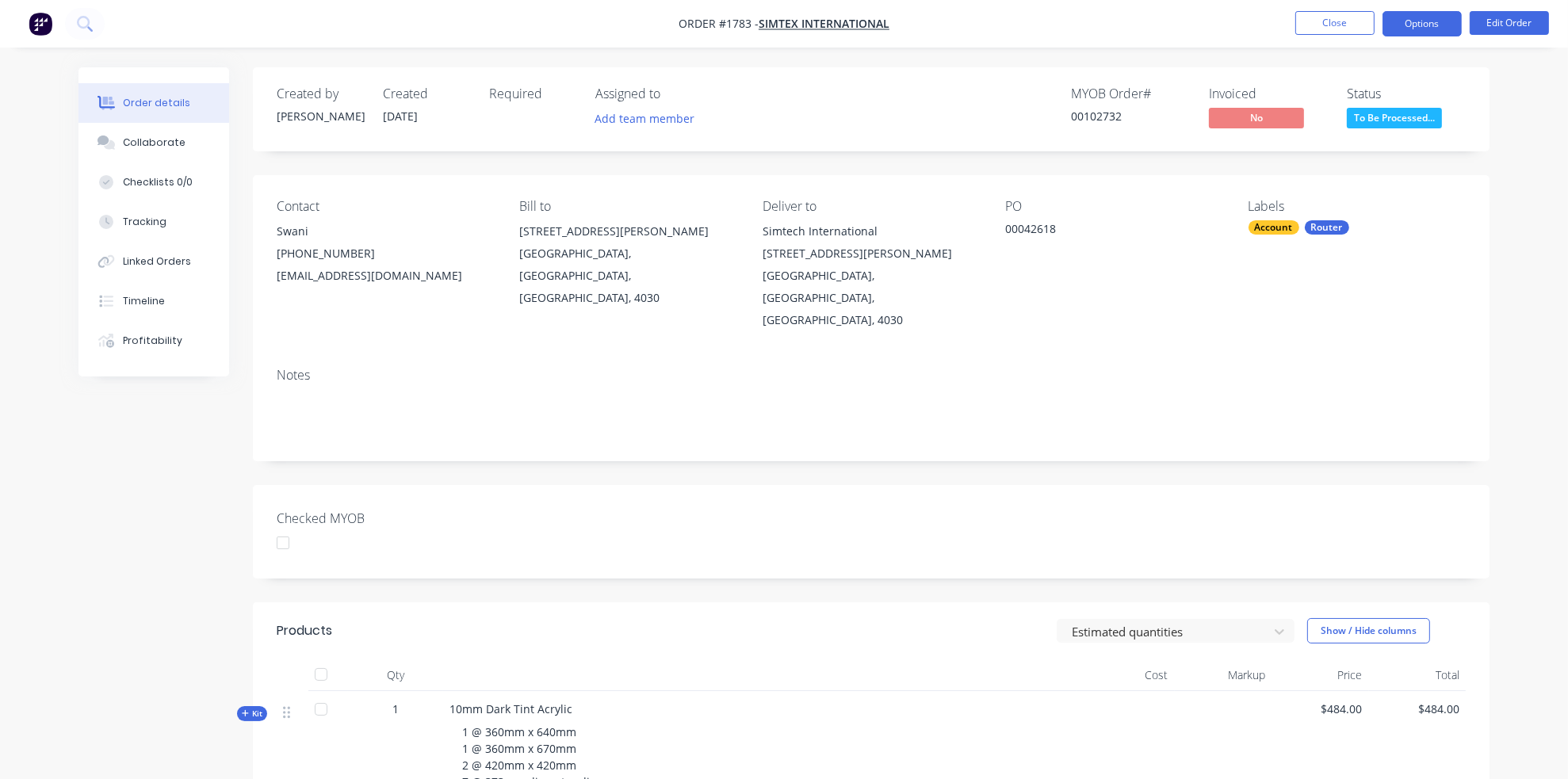
click at [1146, 21] on button "Options" at bounding box center [1422, 24] width 79 height 26
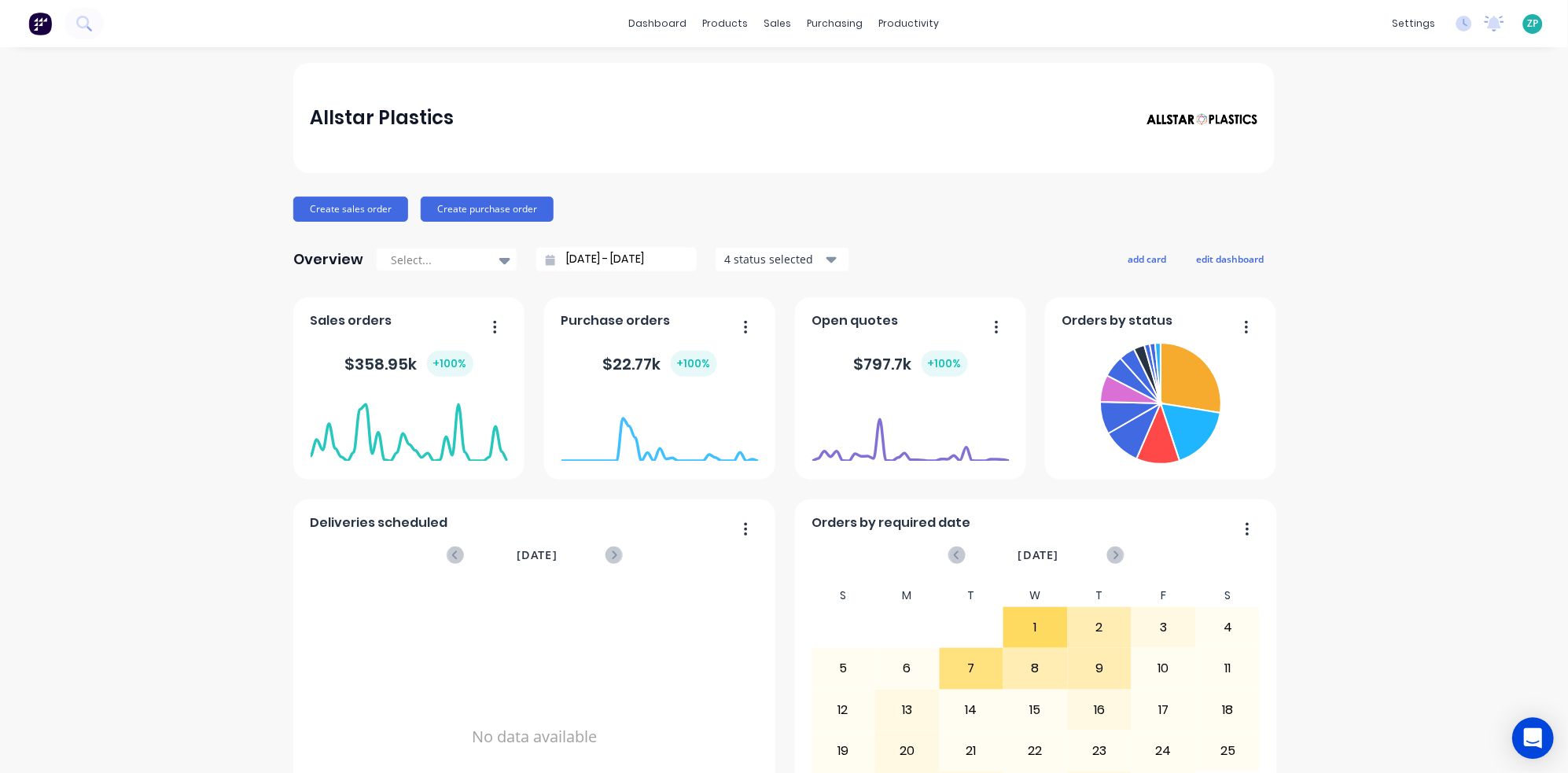
click at [1553, 753] on div "Allstar Plastics Create sales order Create purchase order Overview Select... [D…" at bounding box center [784, 473] width 1568 height 821
click at [1537, 744] on icon "Open Intercom Messenger" at bounding box center [1533, 738] width 18 height 21
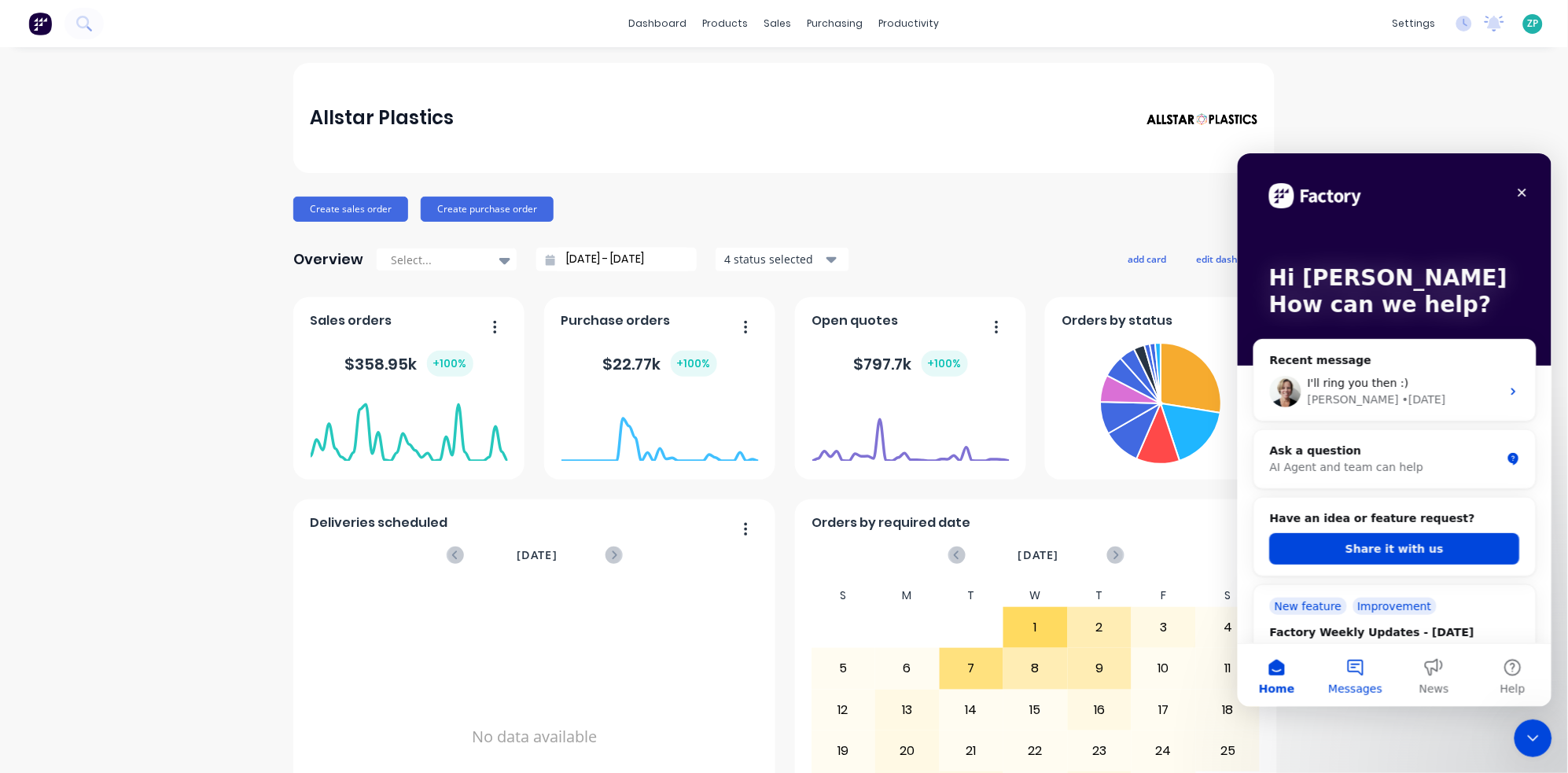
click at [1351, 662] on button "Messages" at bounding box center [1354, 674] width 79 height 63
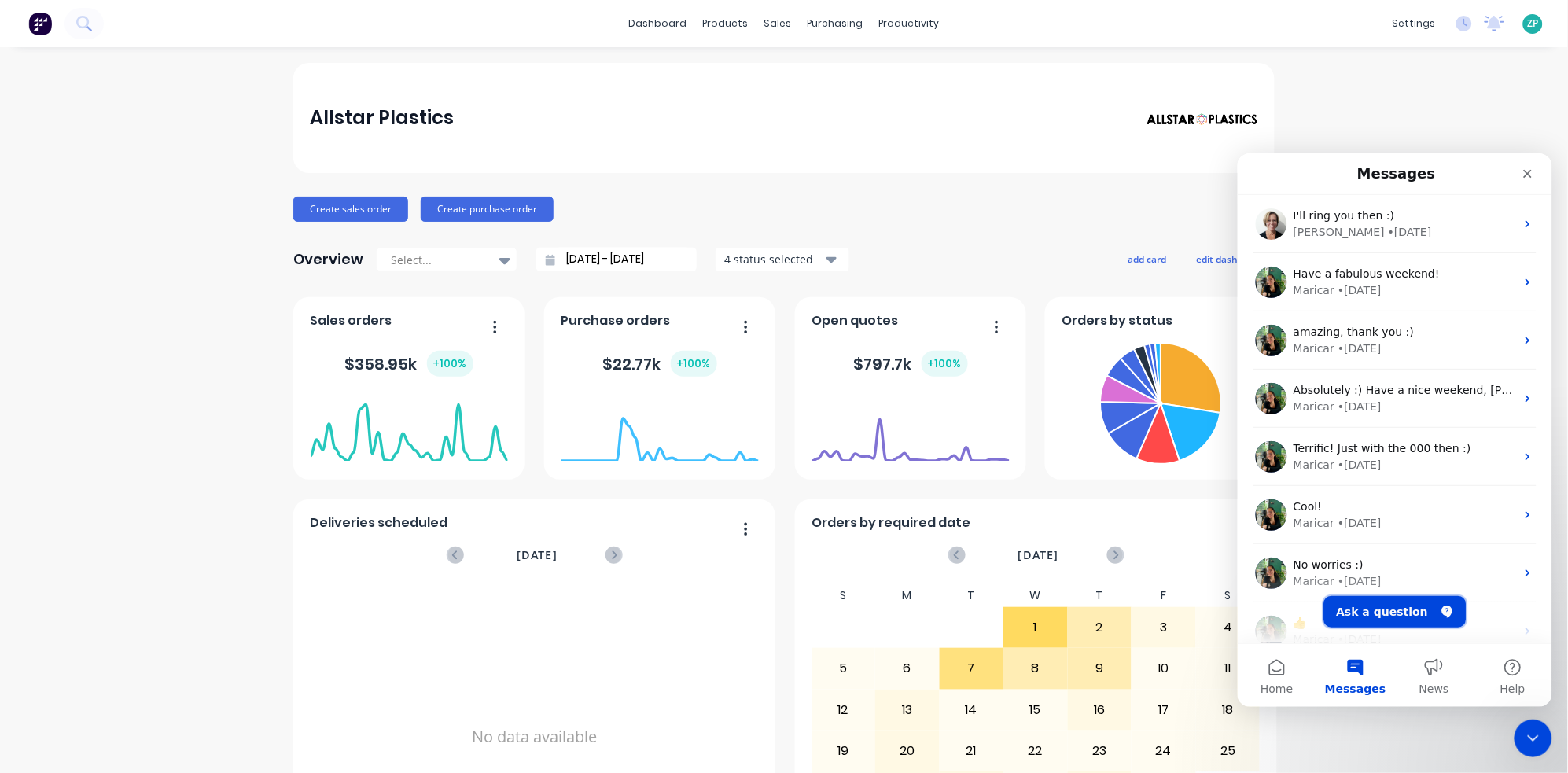
click at [1407, 610] on button "Ask a question" at bounding box center [1394, 611] width 142 height 32
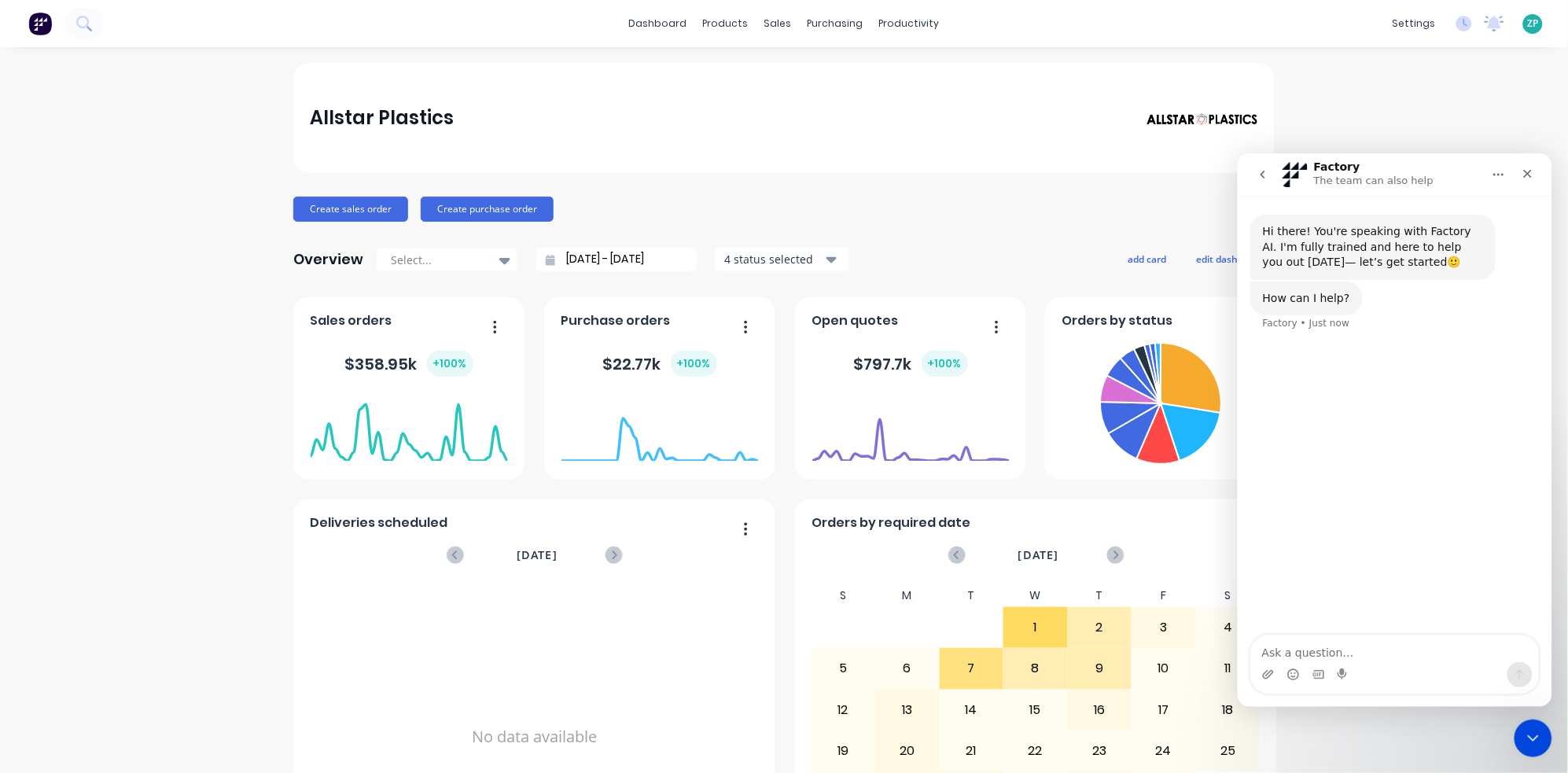
click at [1257, 170] on icon "go back" at bounding box center [1263, 174] width 13 height 13
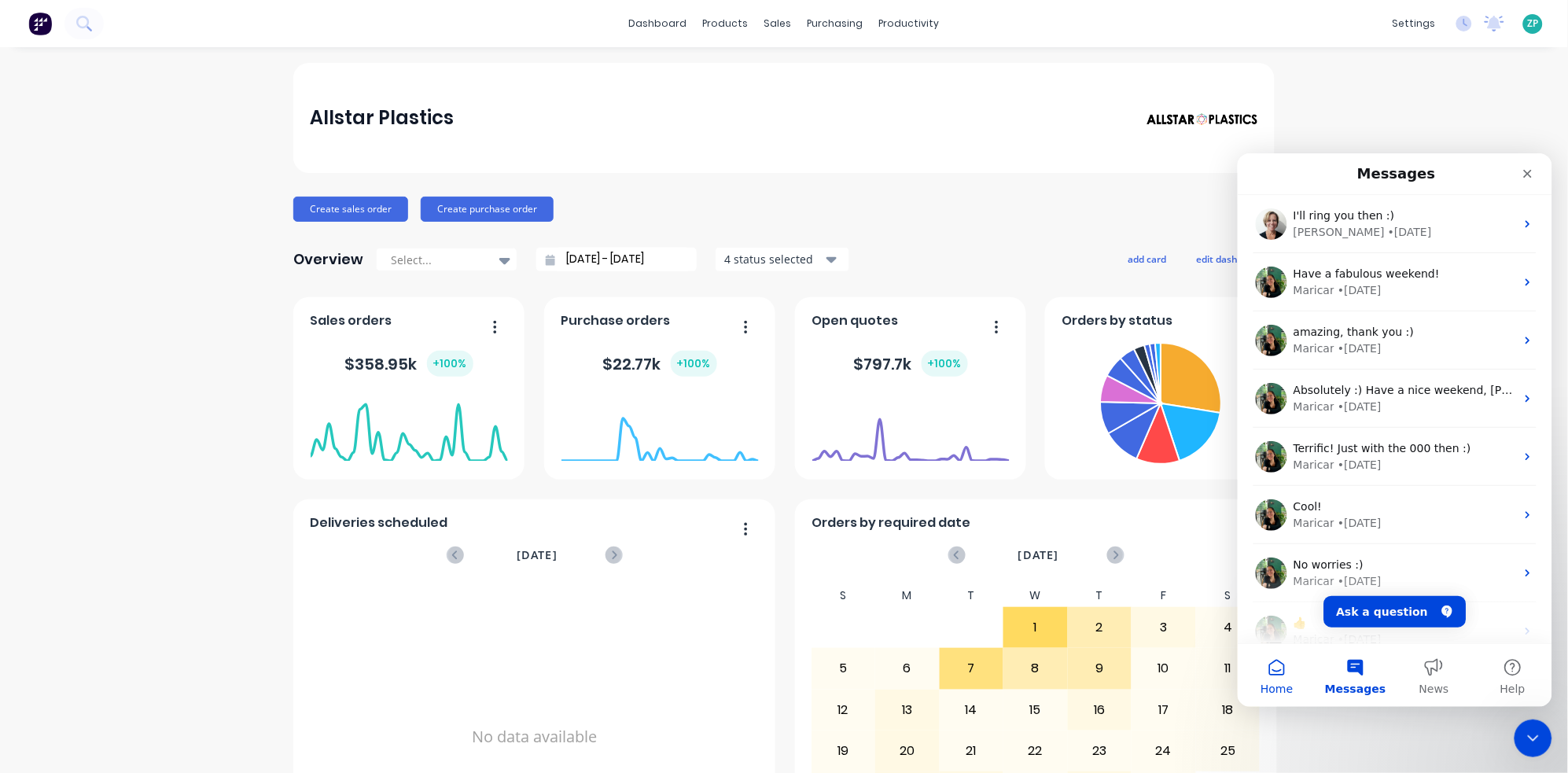
click at [1274, 686] on span "Home" at bounding box center [1276, 688] width 33 height 11
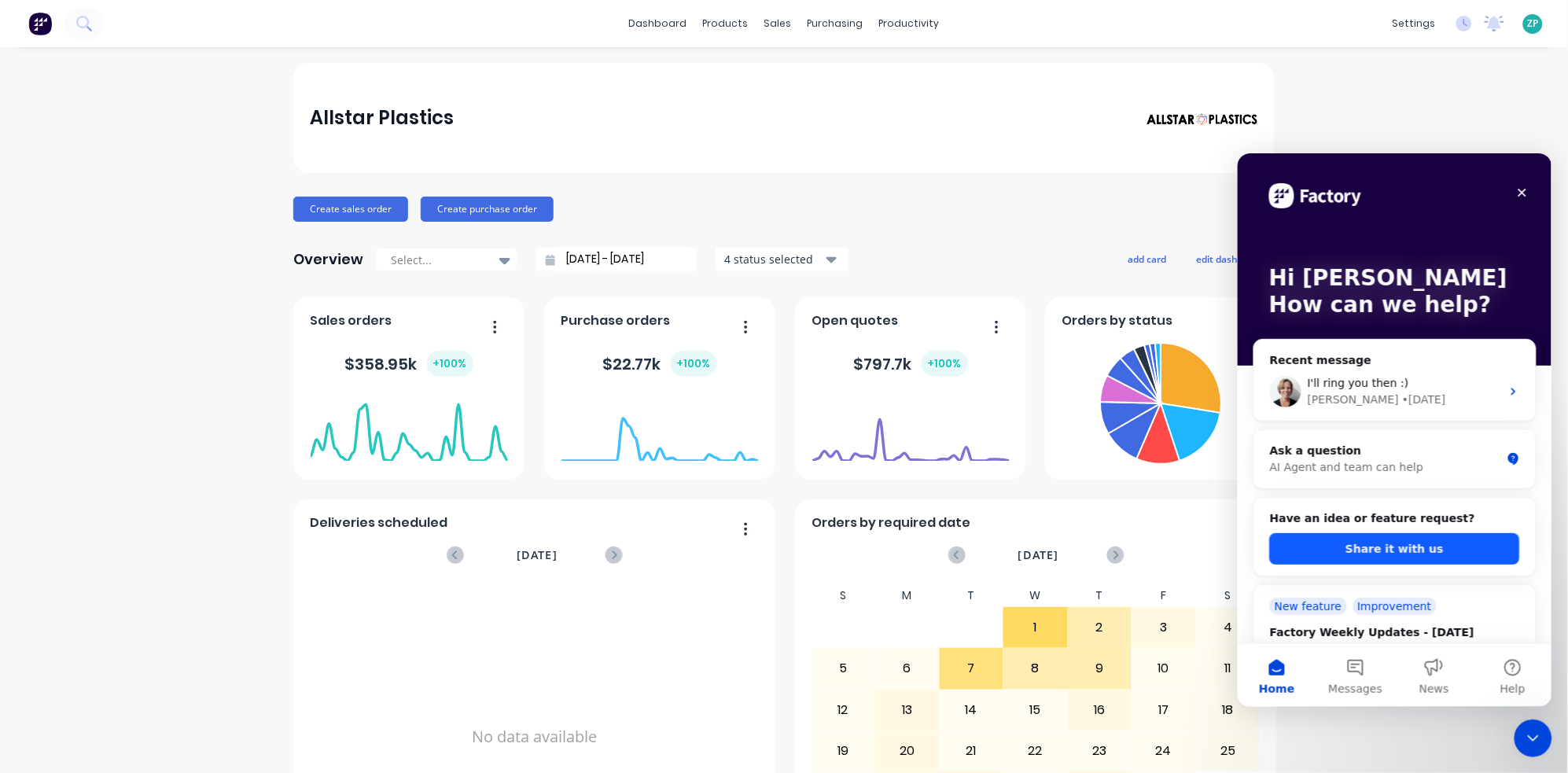
click at [1384, 552] on button "Share it with us" at bounding box center [1394, 547] width 250 height 32
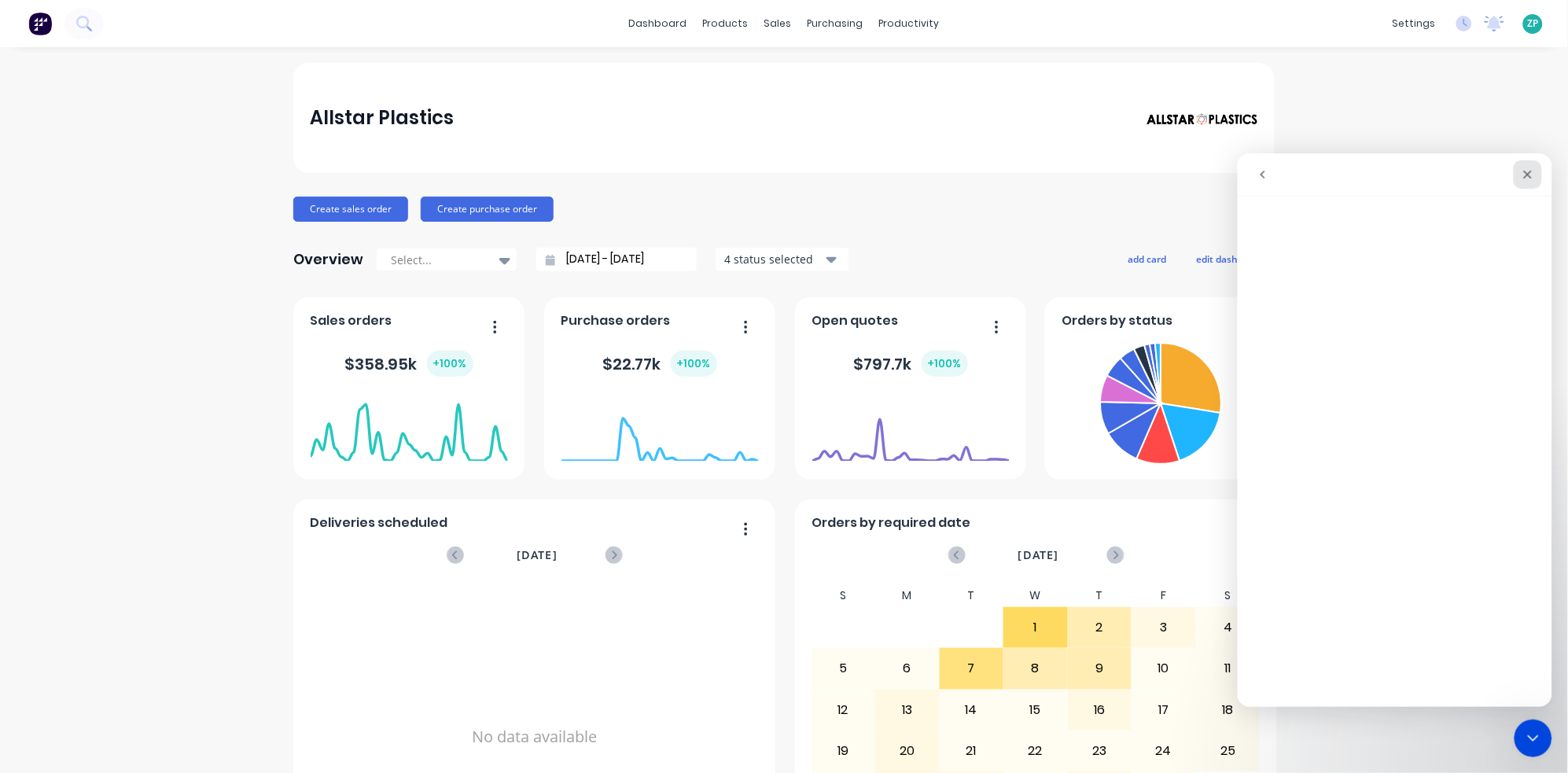
click at [1529, 175] on icon "Close" at bounding box center [1528, 174] width 9 height 9
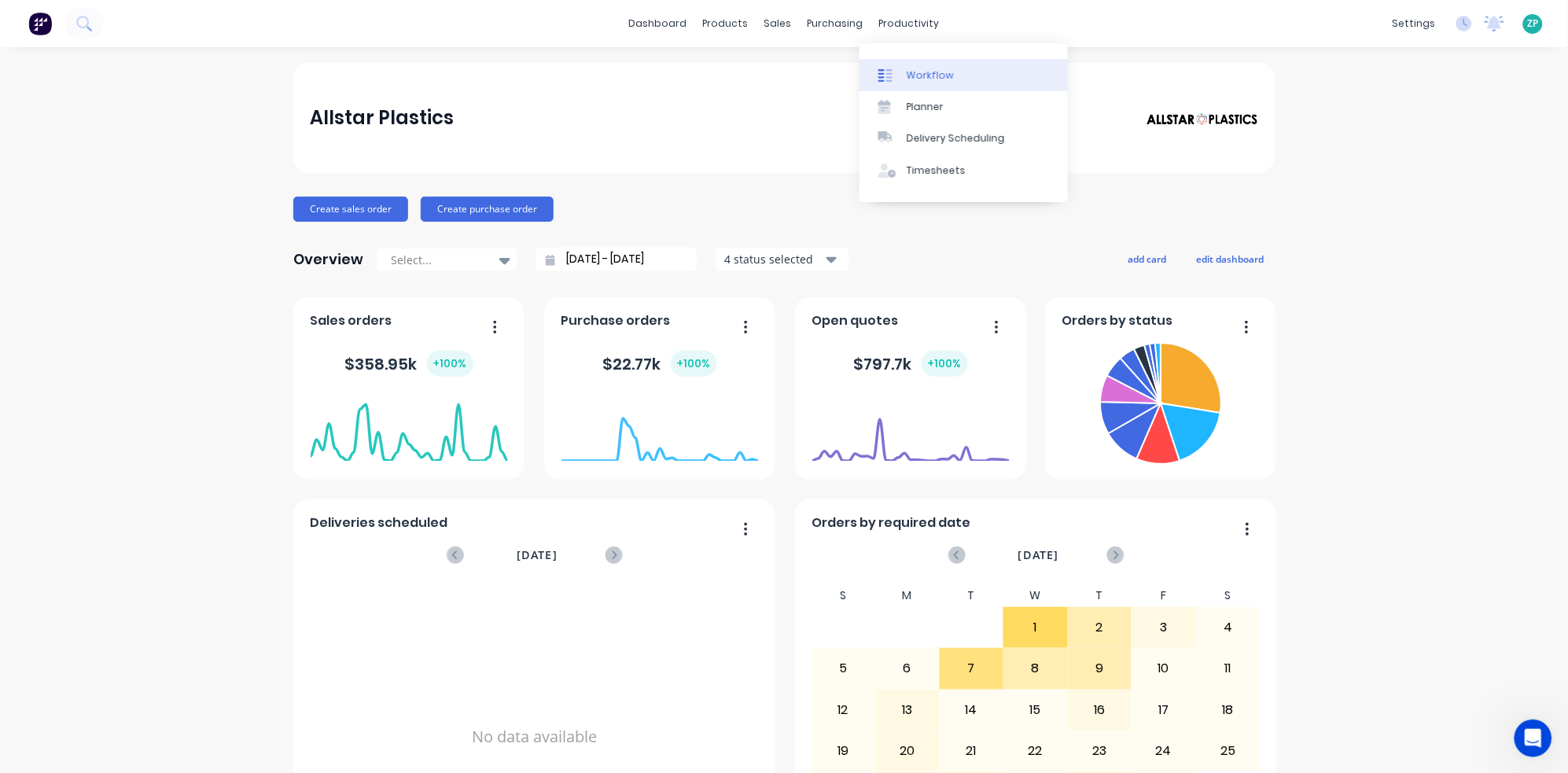
click at [939, 74] on div "Workflow" at bounding box center [930, 75] width 47 height 14
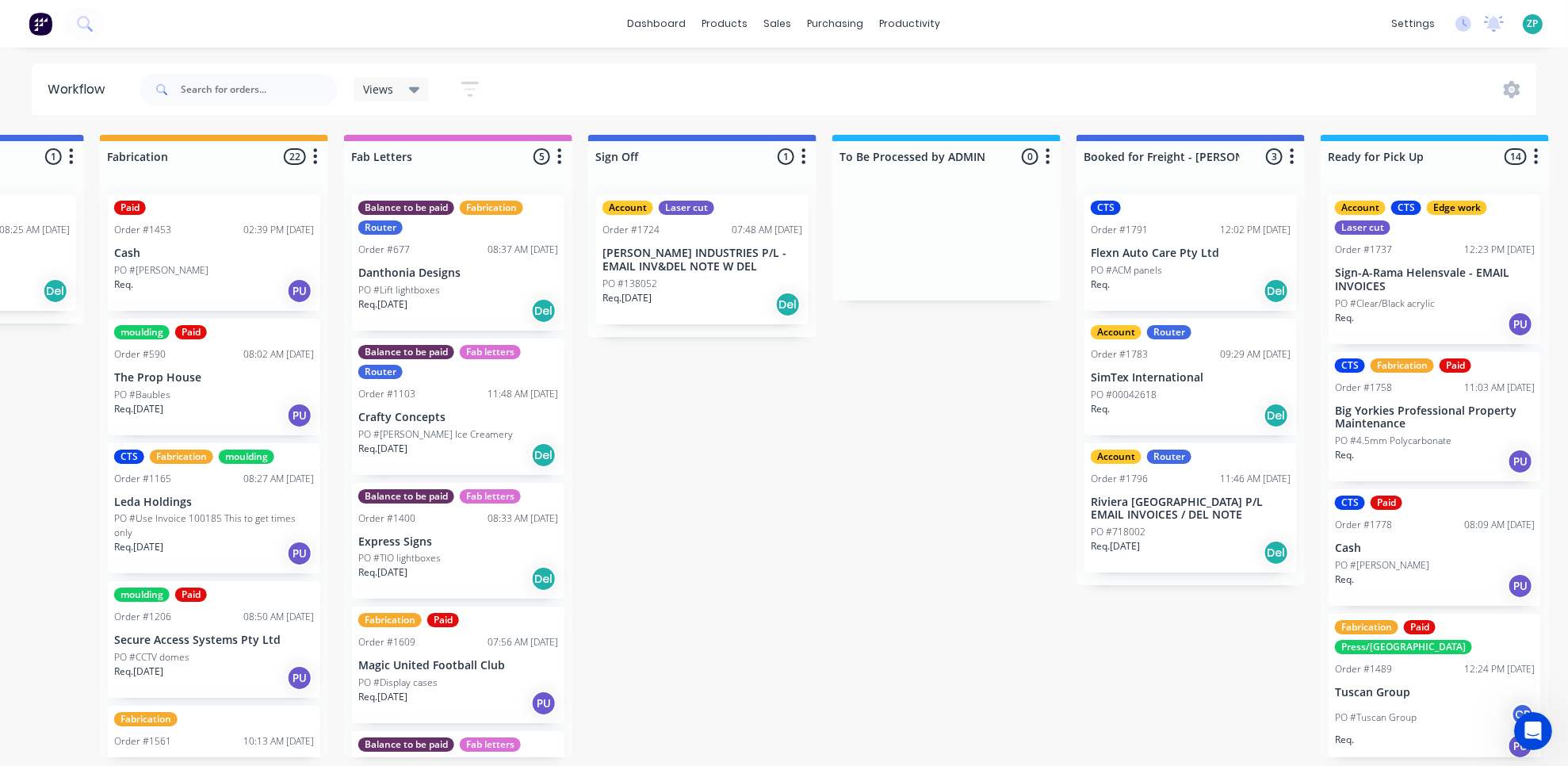
scroll to position [0, 1890]
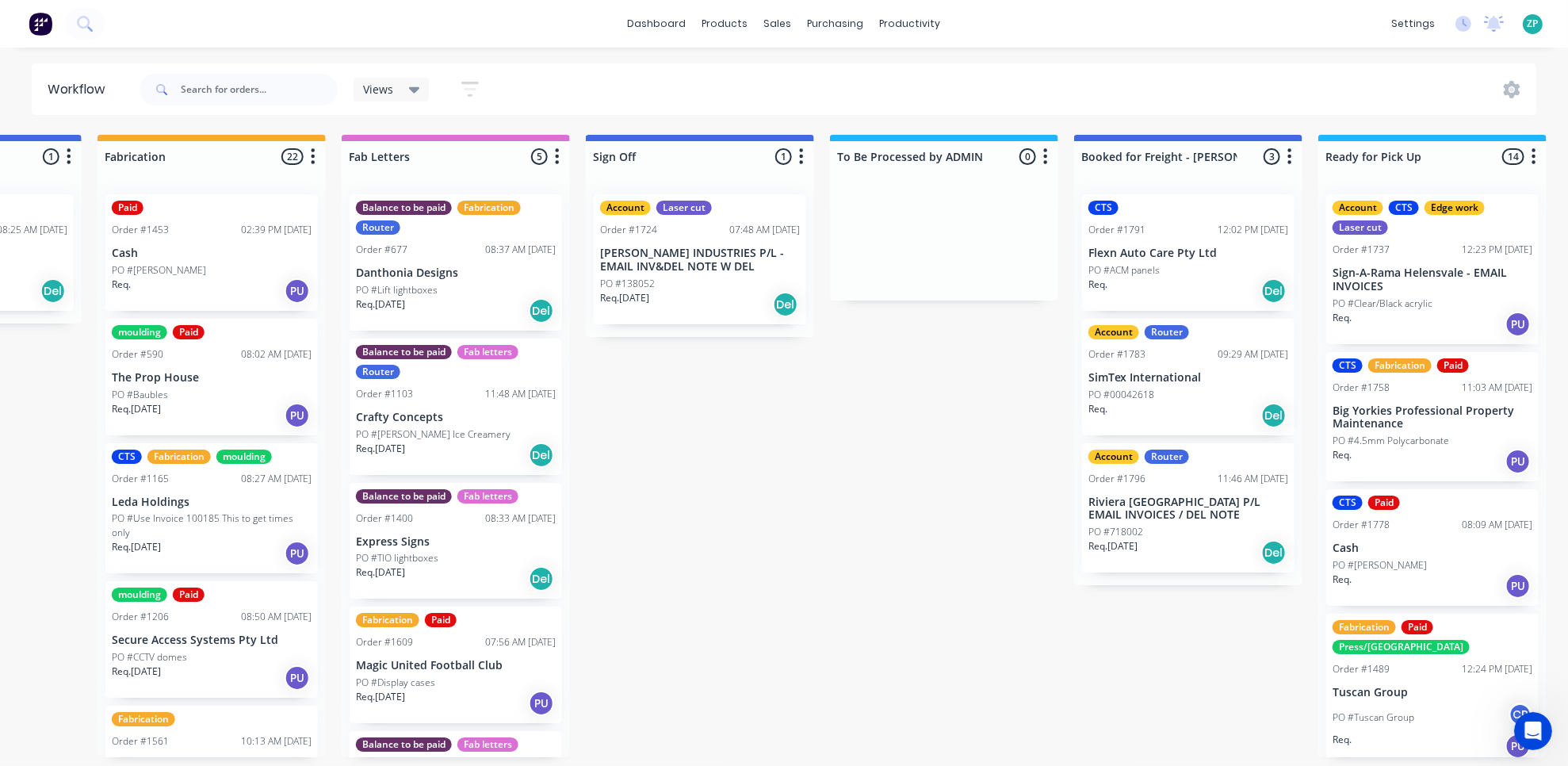
click at [1407, 404] on p "Big Yorkies Professional Property Maintenance" at bounding box center [1432, 417] width 200 height 27
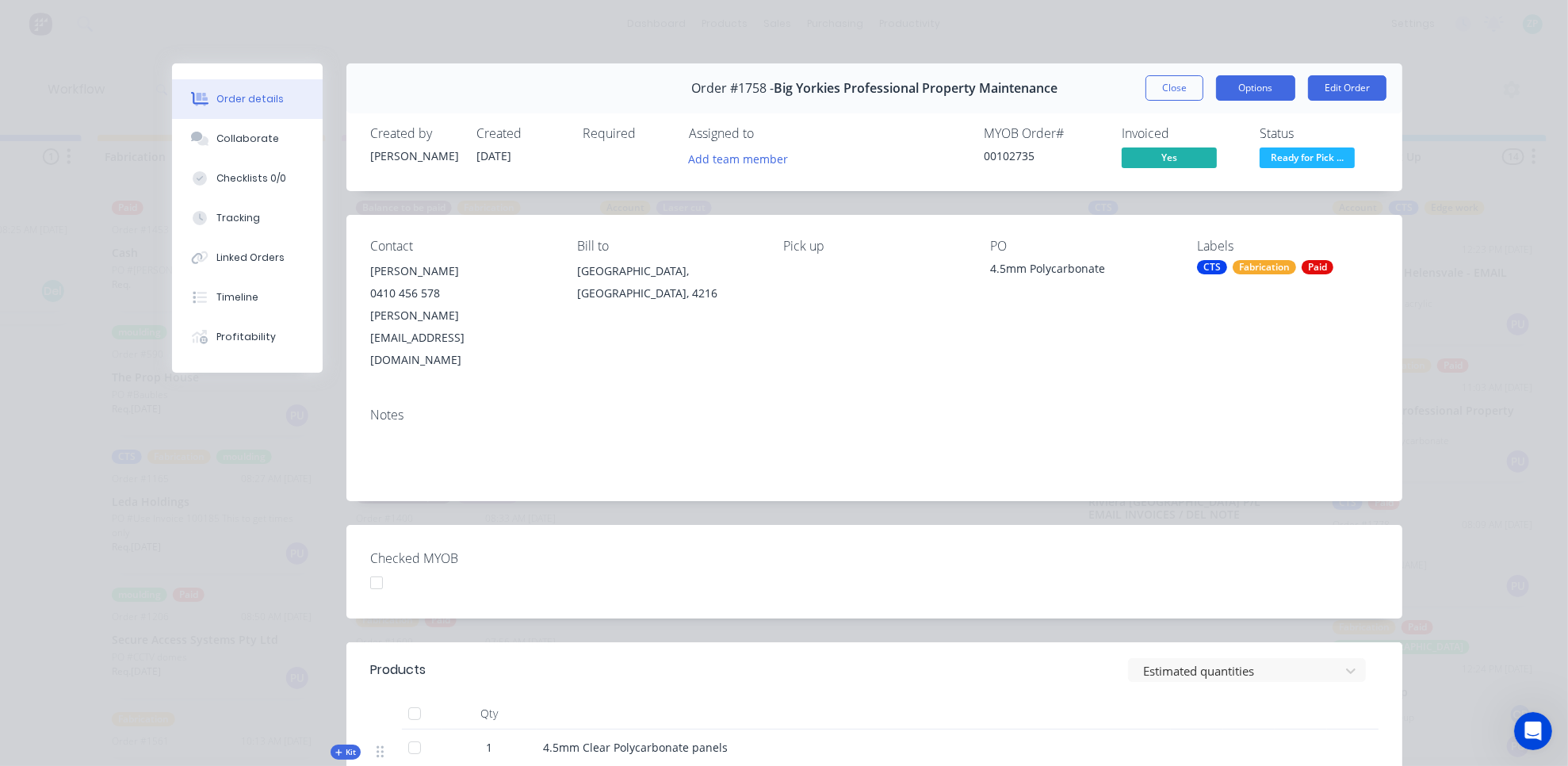
click at [1268, 86] on button "Options" at bounding box center [1255, 88] width 79 height 26
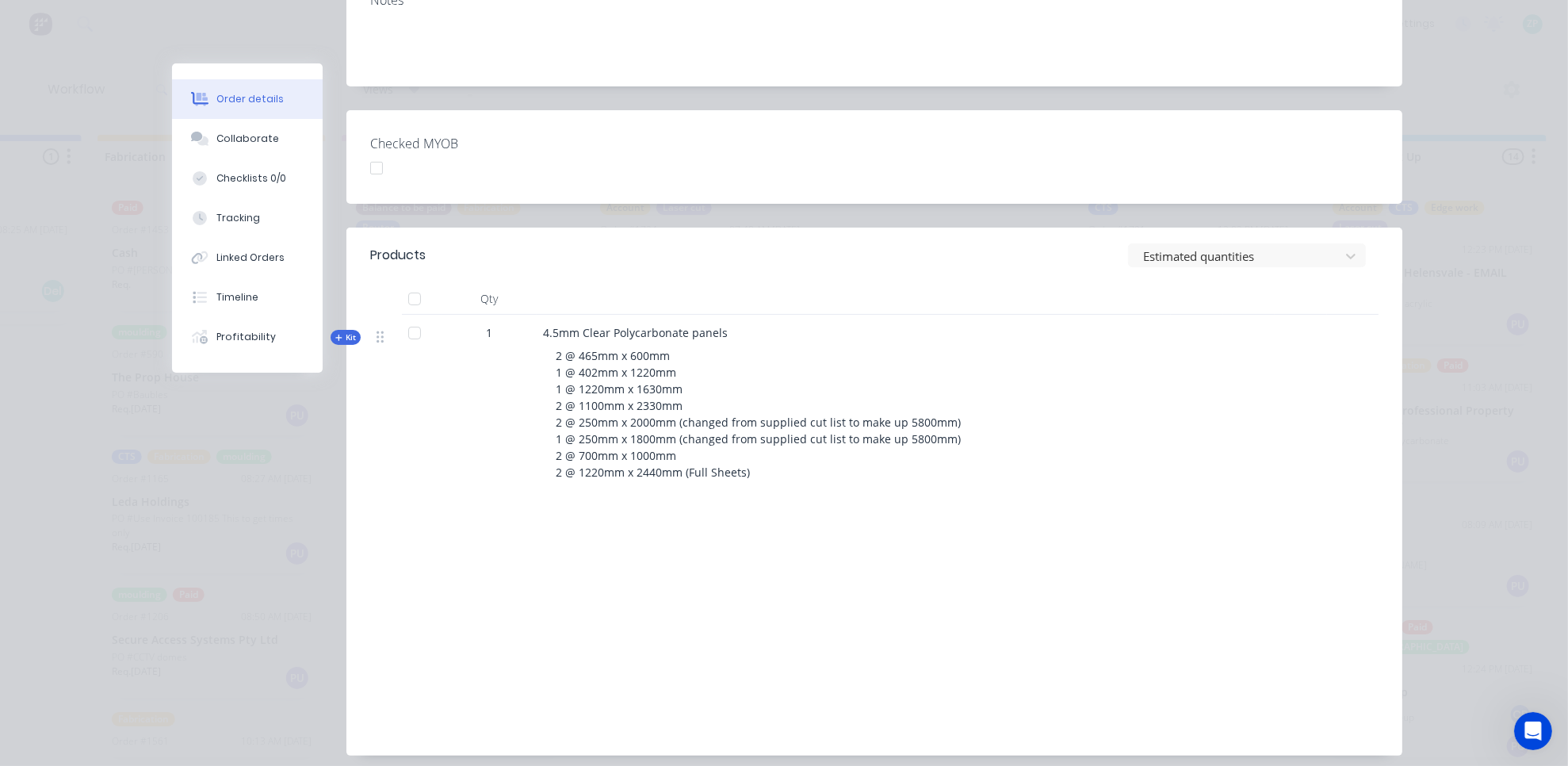
scroll to position [433, 0]
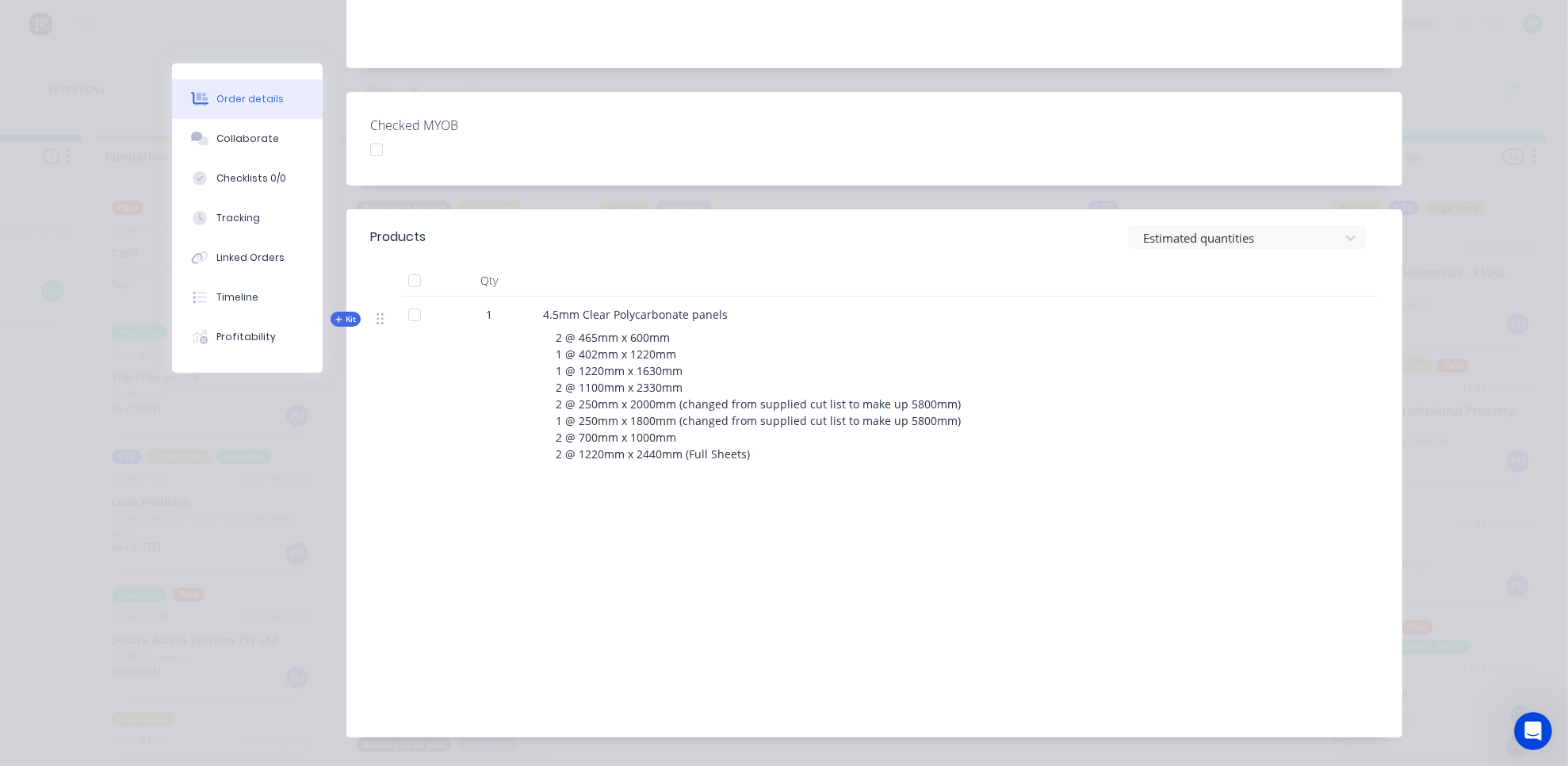
click at [344, 314] on span "Kit" at bounding box center [345, 319] width 21 height 12
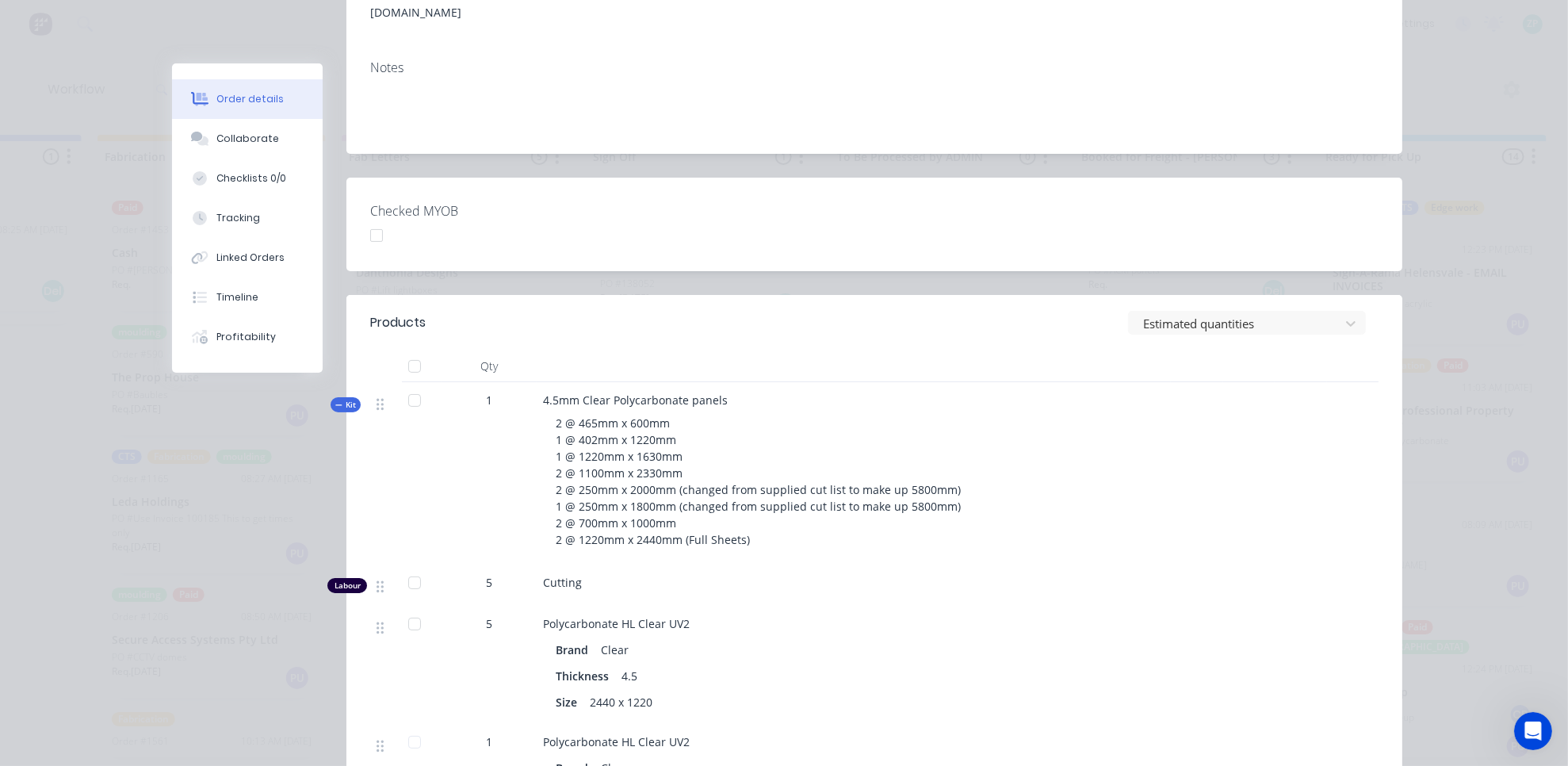
scroll to position [168, 0]
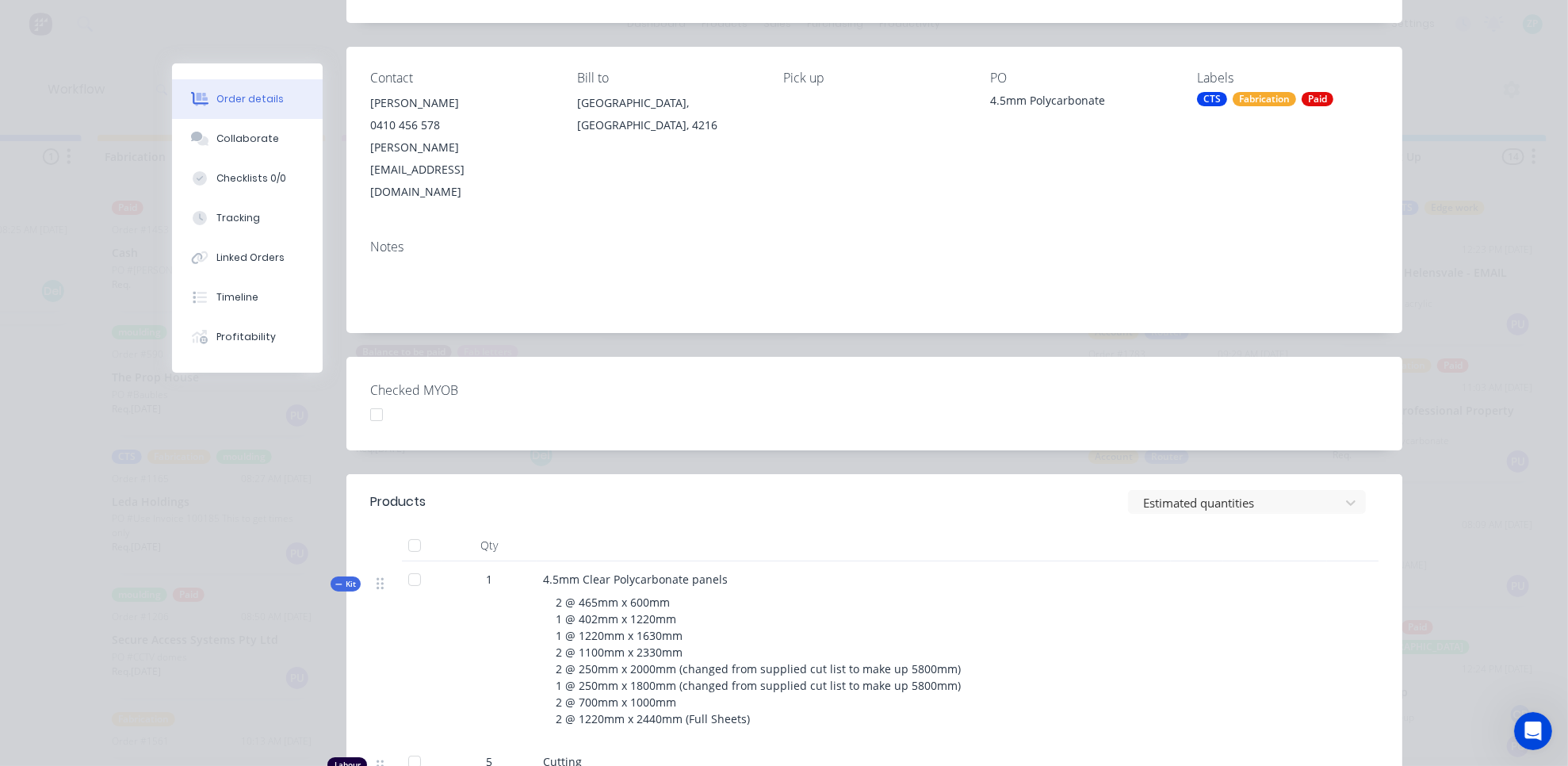
click at [335, 578] on span "Kit" at bounding box center [345, 583] width 21 height 12
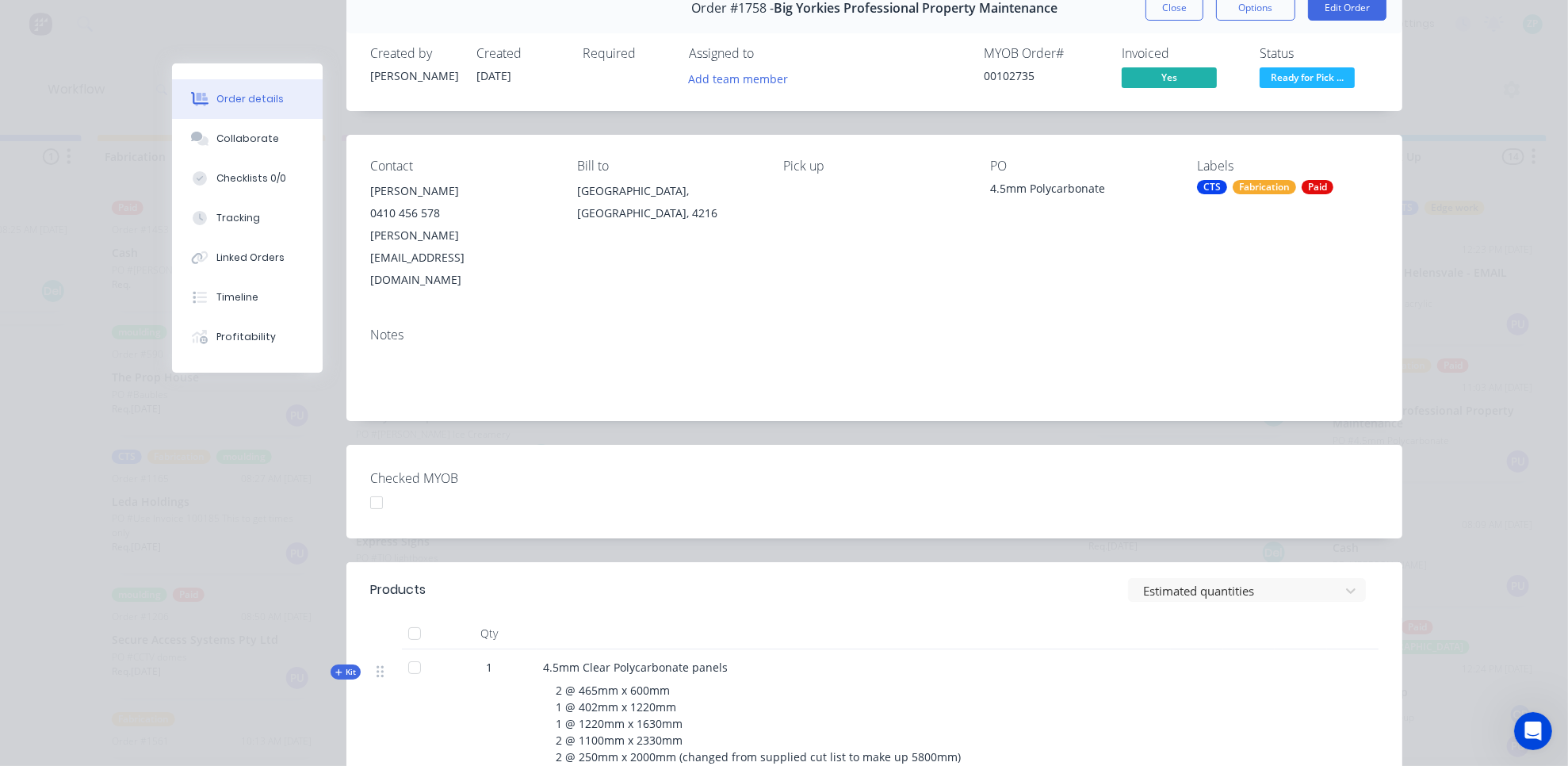
scroll to position [0, 0]
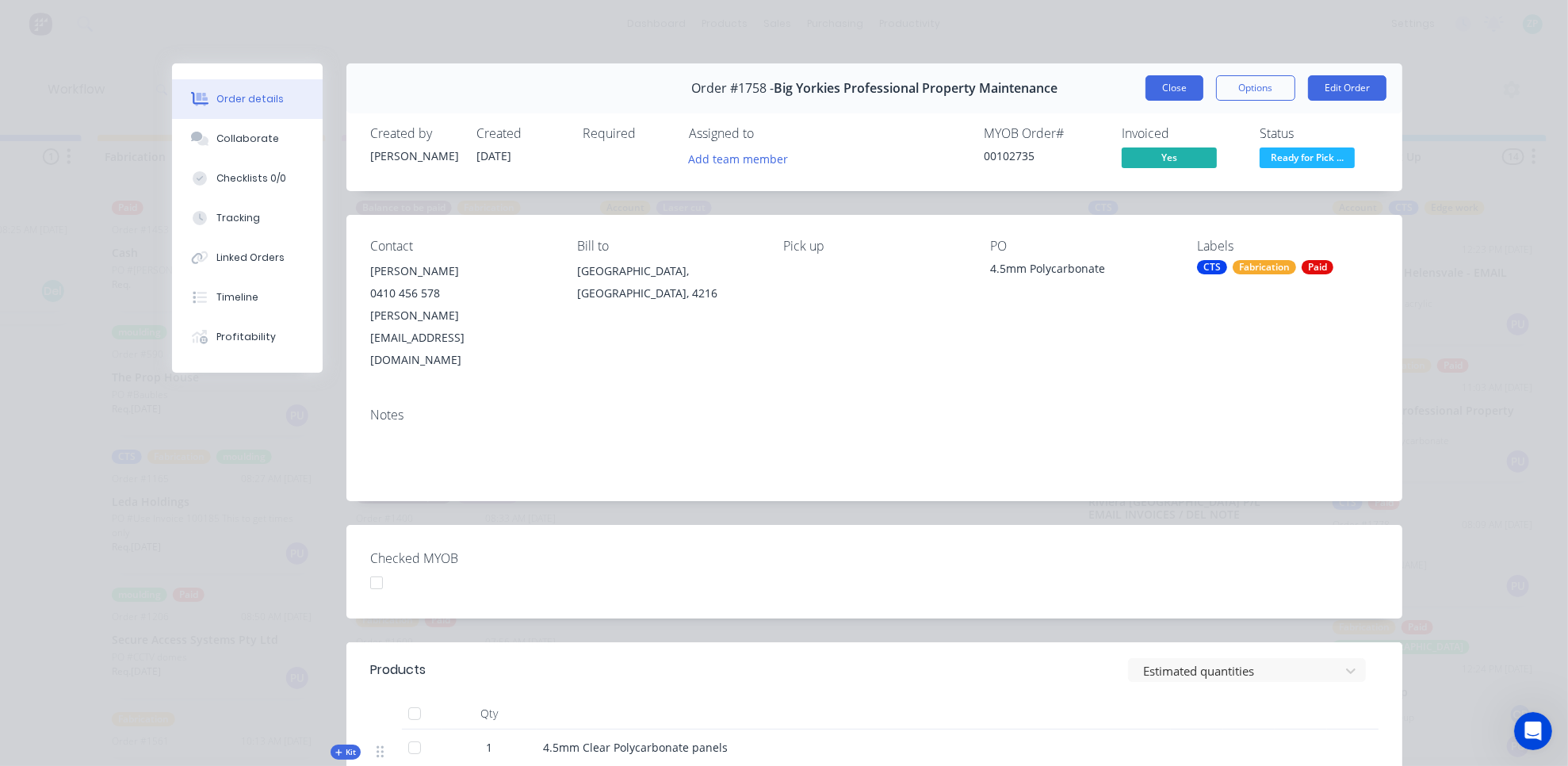
click at [1154, 84] on button "Close" at bounding box center [1174, 88] width 58 height 26
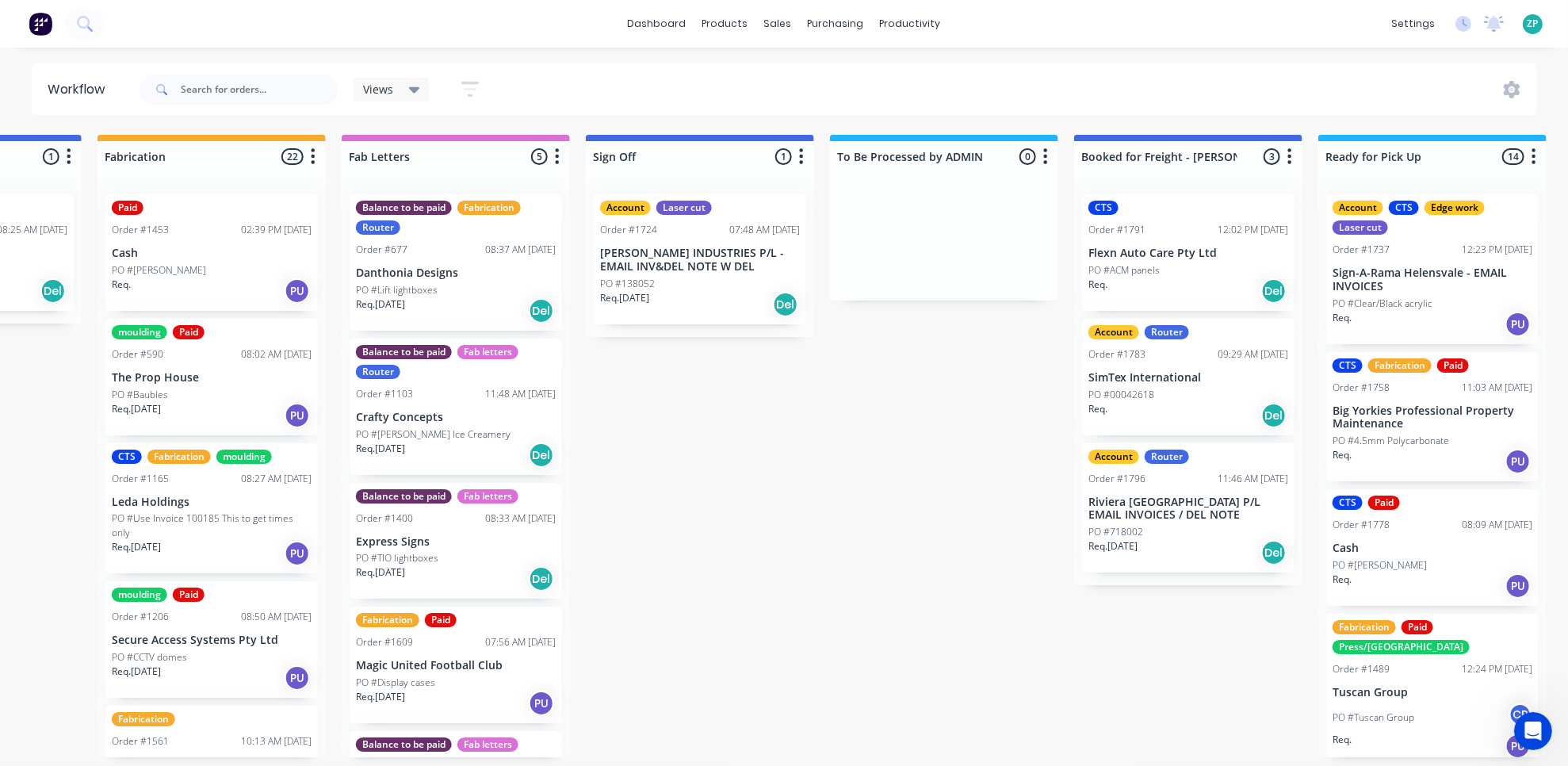
click at [669, 247] on p "[PERSON_NAME] INDUSTRIES P/L - EMAIL INV&DEL NOTE W DEL" at bounding box center [700, 260] width 200 height 27
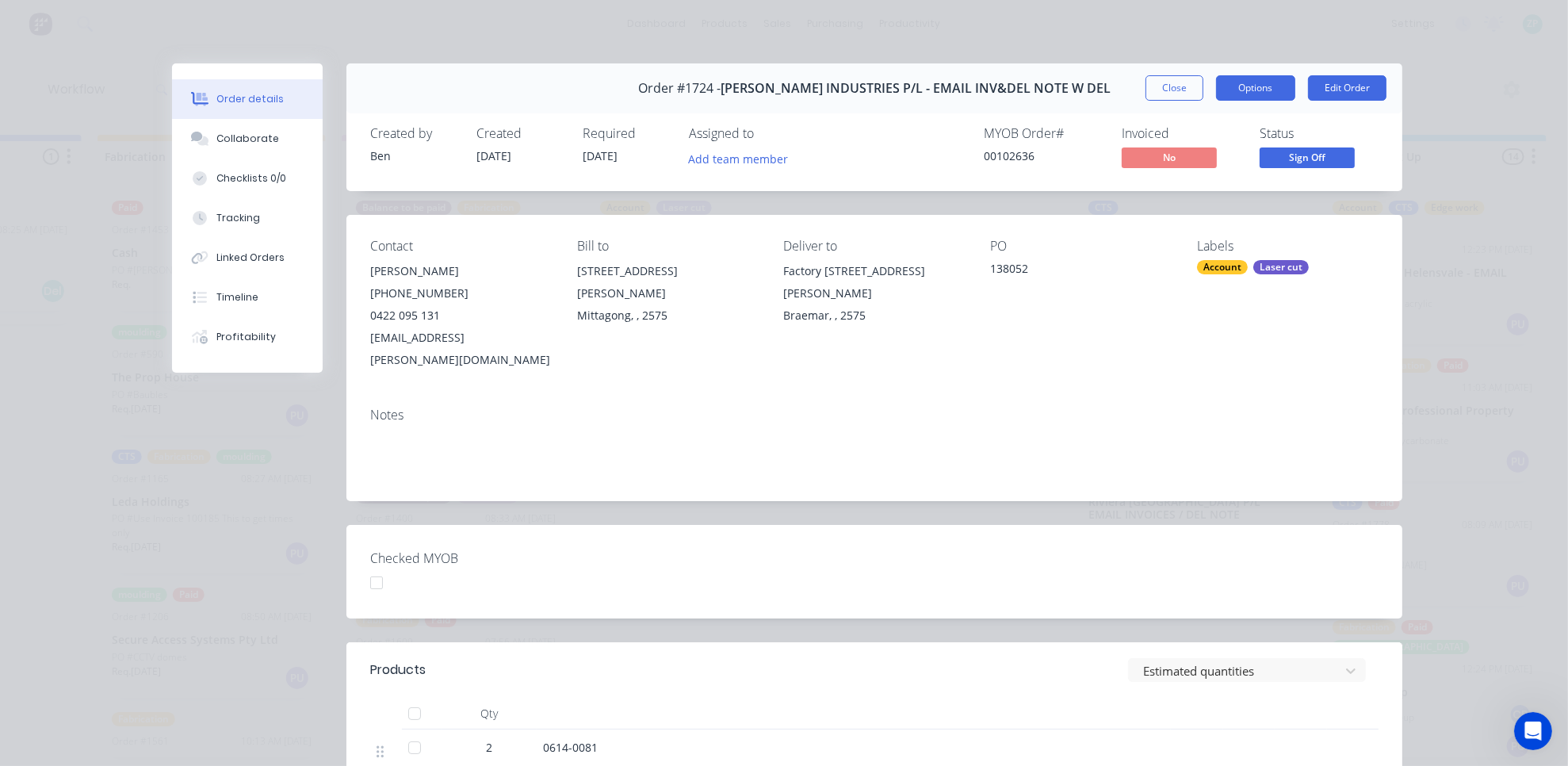
click at [1266, 76] on button "Options" at bounding box center [1255, 88] width 79 height 26
click at [1181, 86] on button "Close" at bounding box center [1174, 88] width 58 height 26
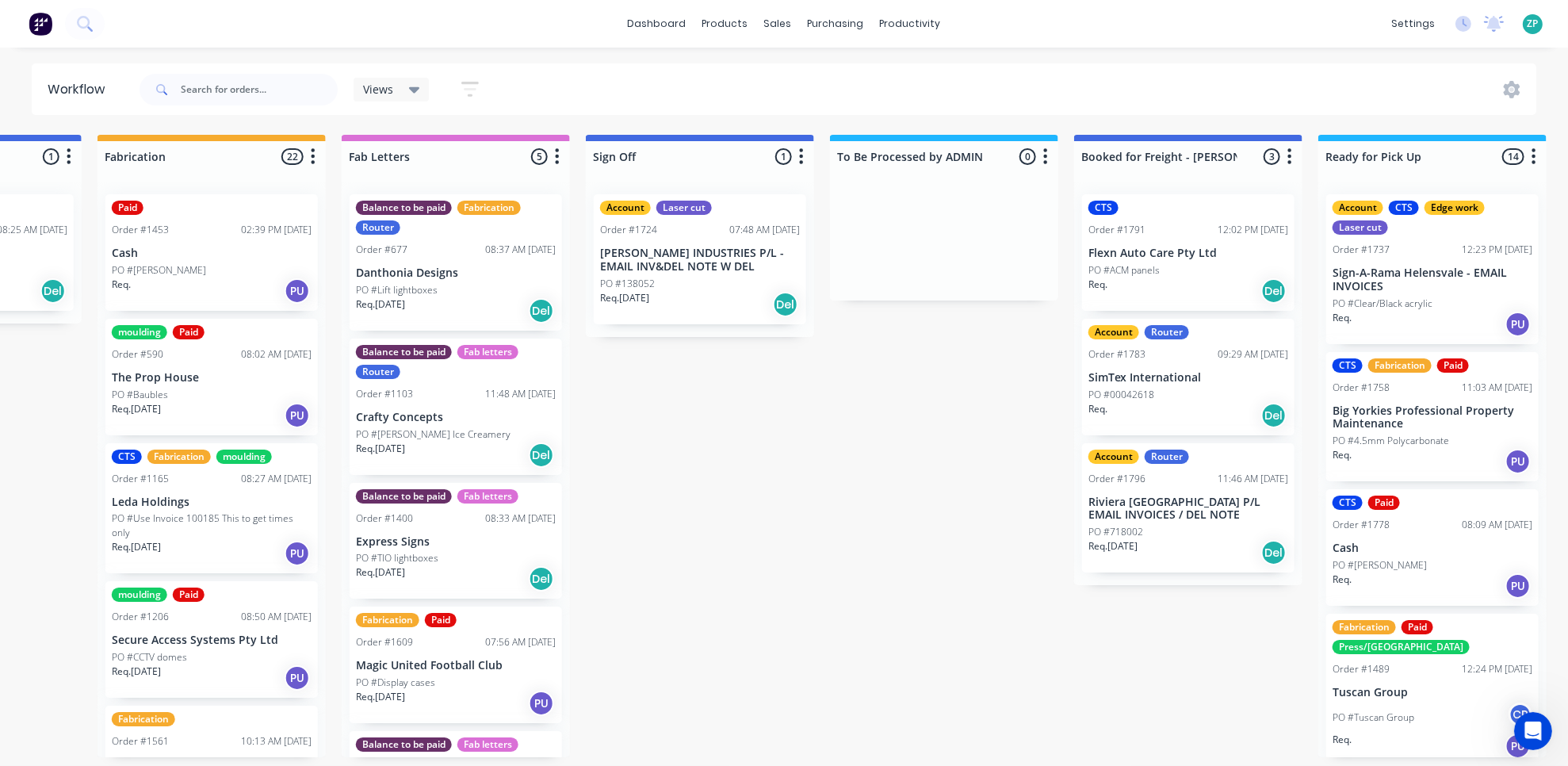
click at [800, 159] on icon "button" at bounding box center [801, 157] width 5 height 20
click at [614, 278] on p "PO #138052" at bounding box center [628, 284] width 55 height 15
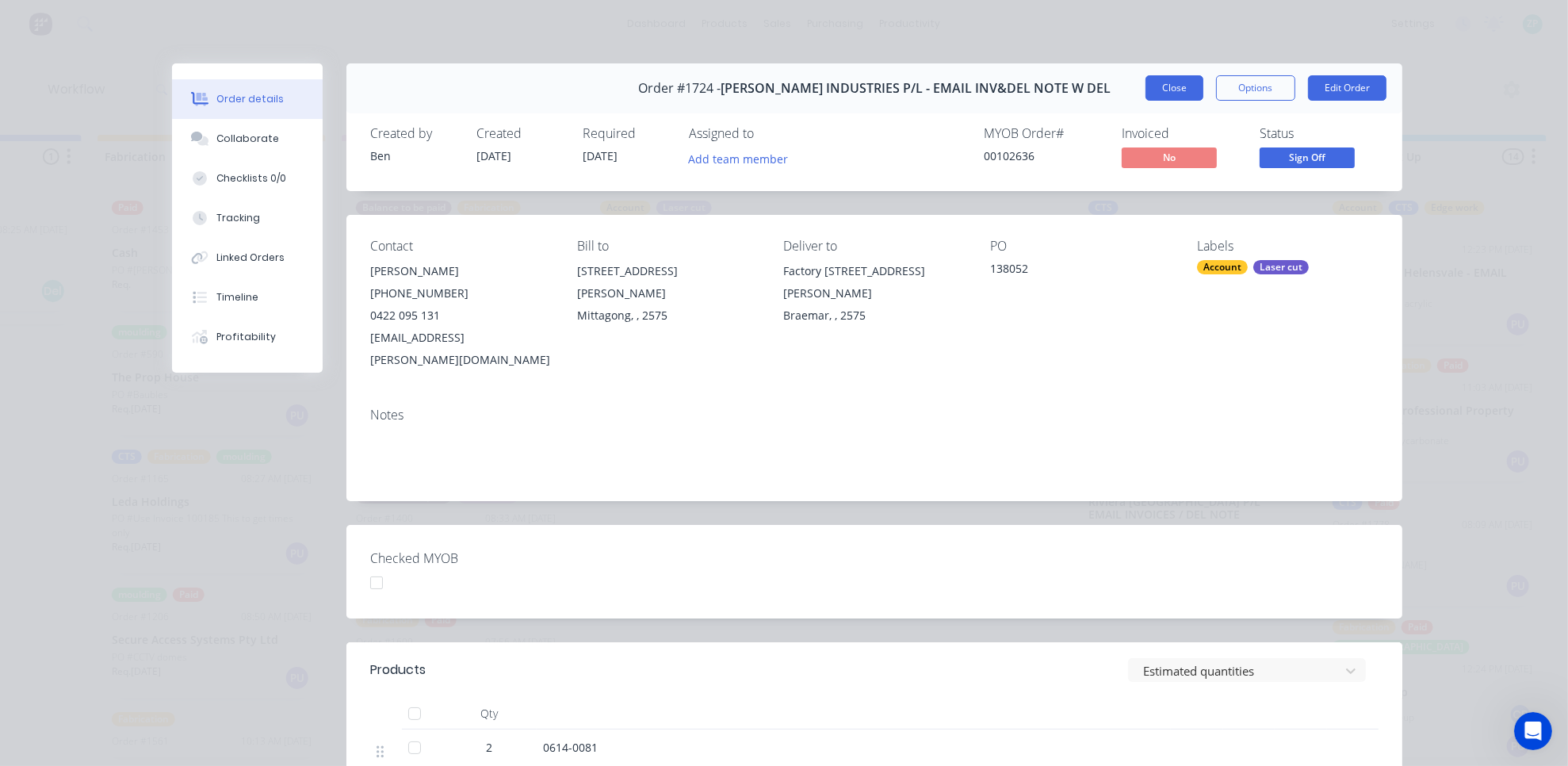
click at [1177, 94] on button "Close" at bounding box center [1174, 88] width 58 height 26
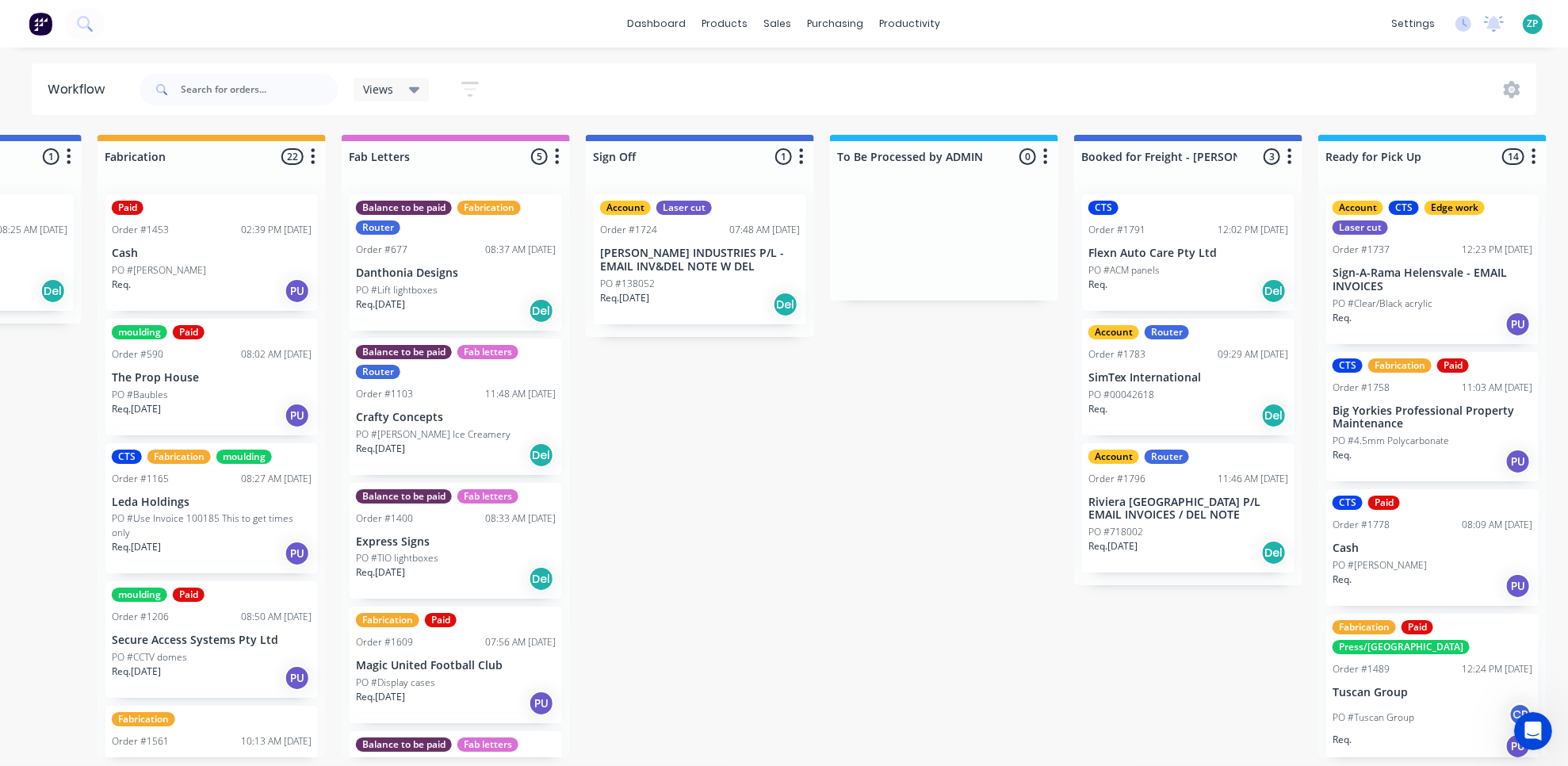
click at [1162, 239] on div "CTS Order #1791 12:02 PM [DATE] Flexn Auto Care Pty Ltd PO #ACM panels Req. Del" at bounding box center [1188, 253] width 213 height 117
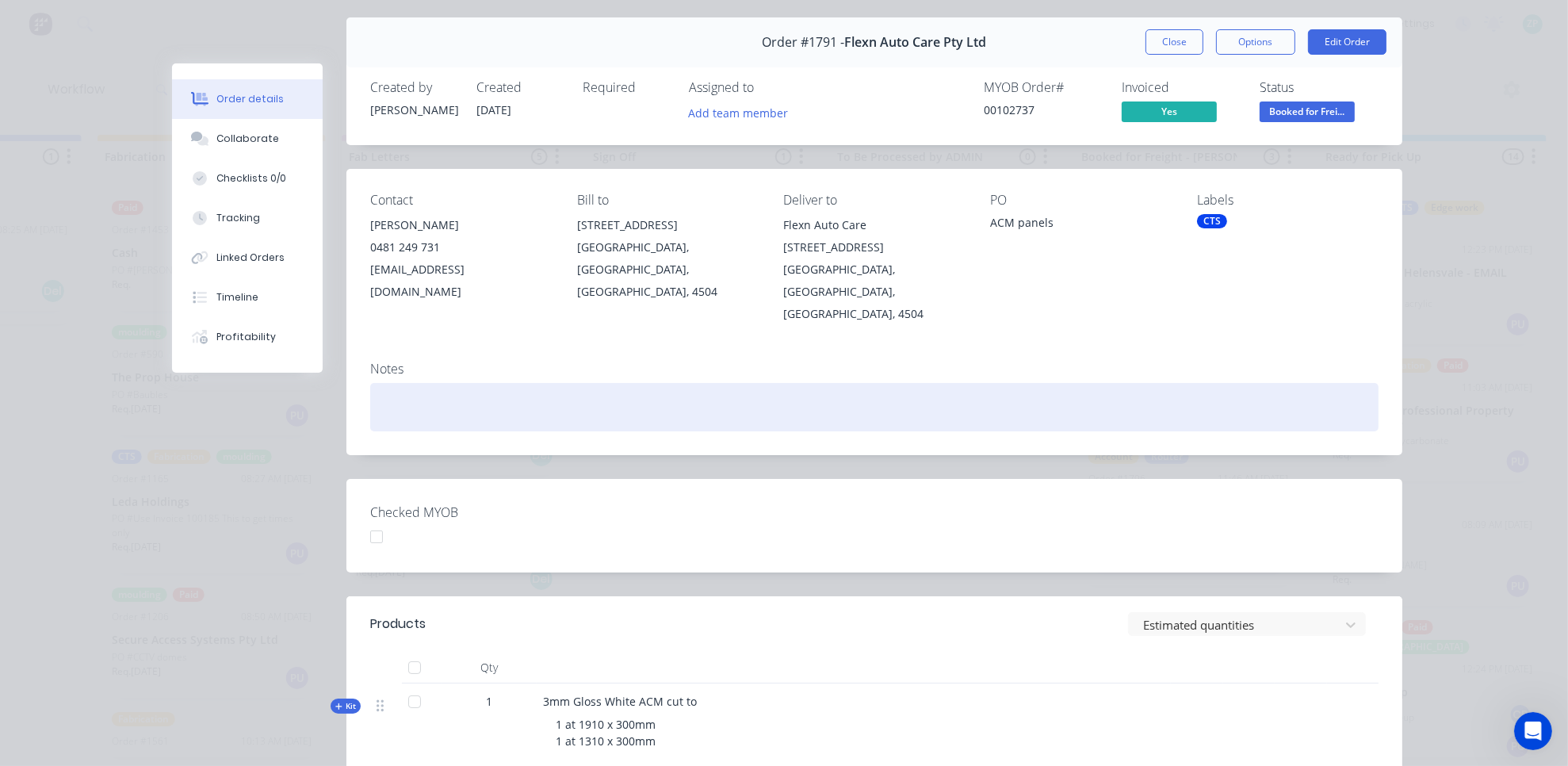
scroll to position [88, 0]
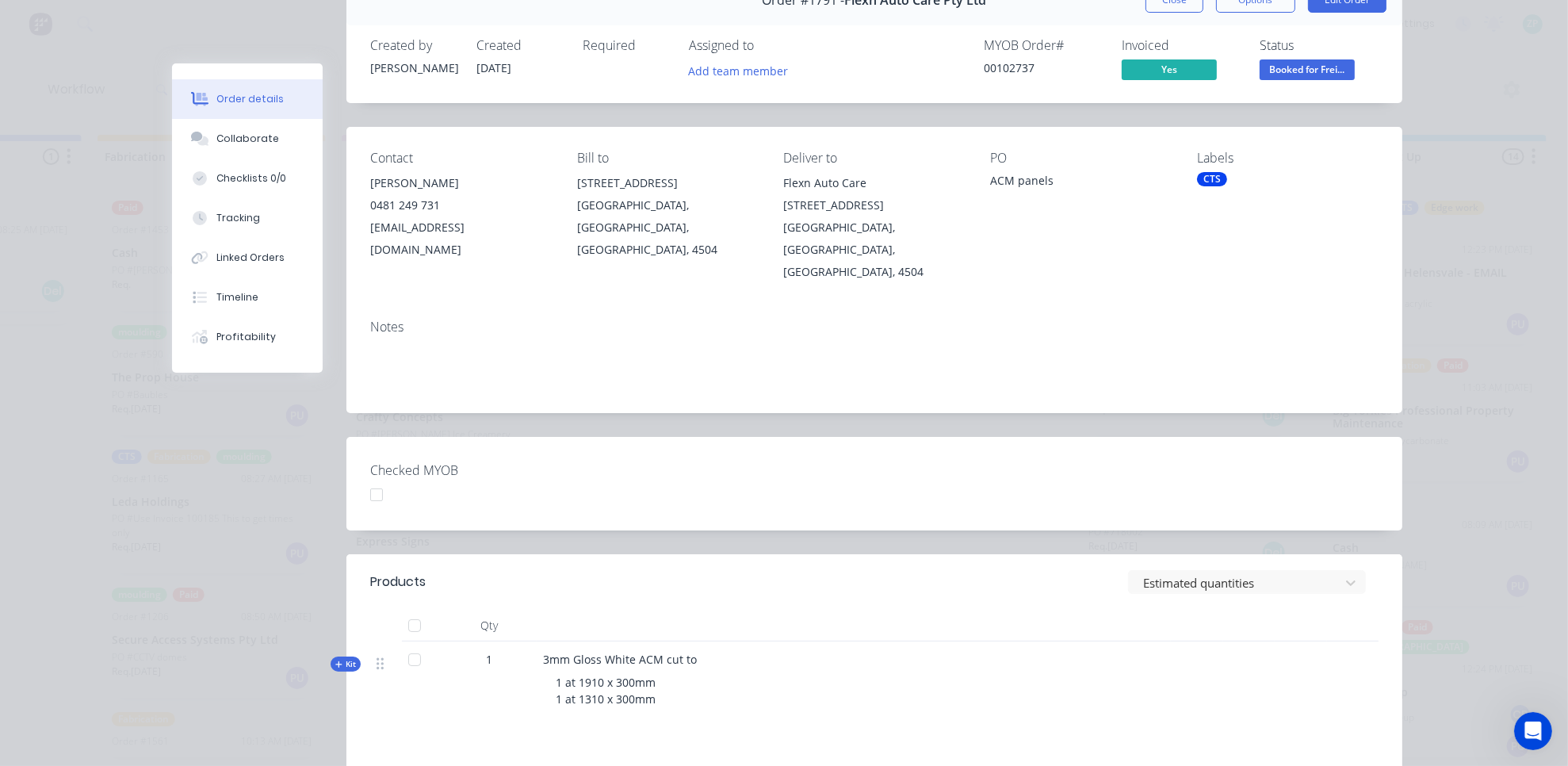
click at [1210, 176] on div "CTS" at bounding box center [1212, 179] width 30 height 15
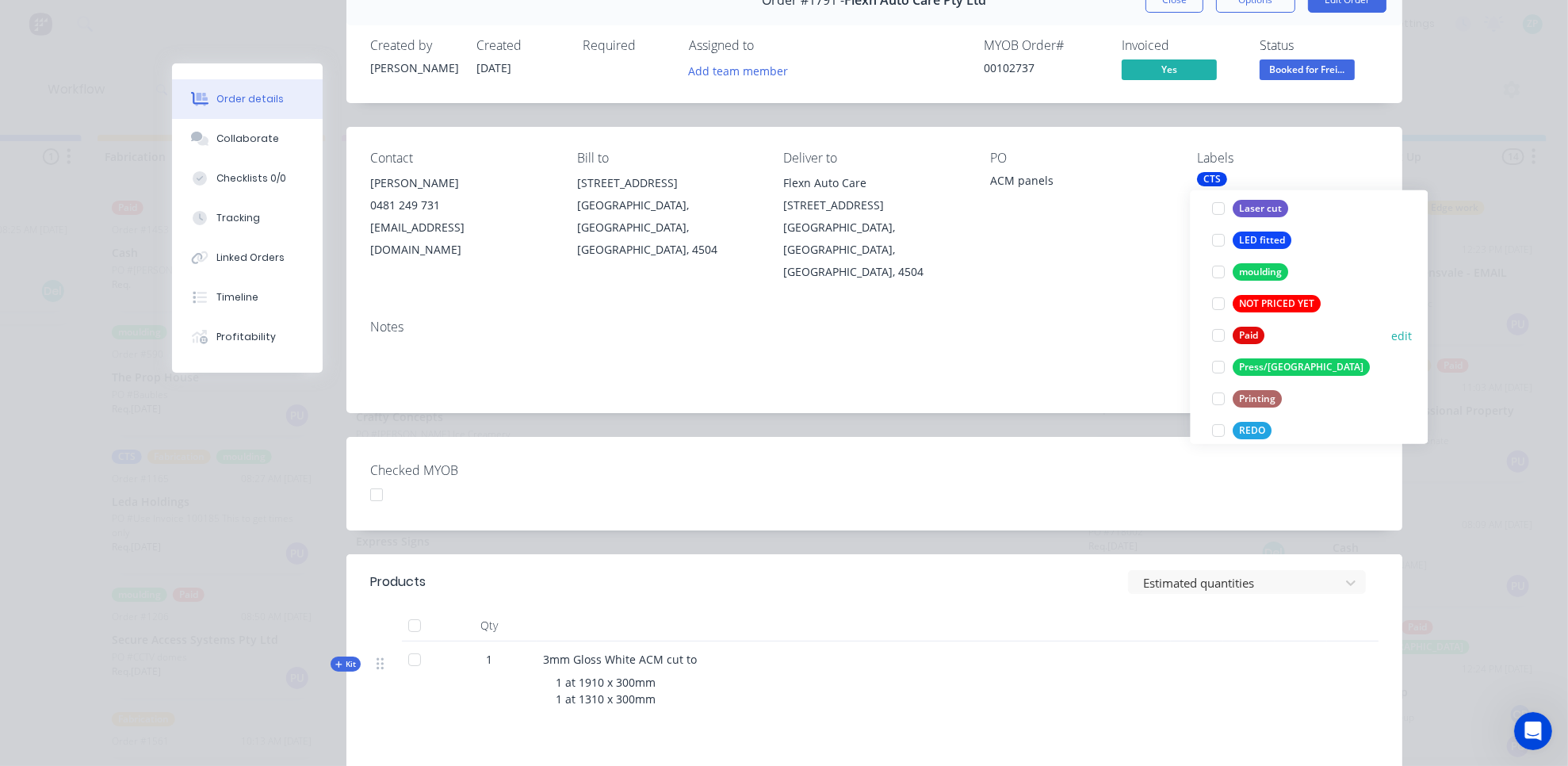
click at [1215, 339] on div at bounding box center [1219, 335] width 32 height 32
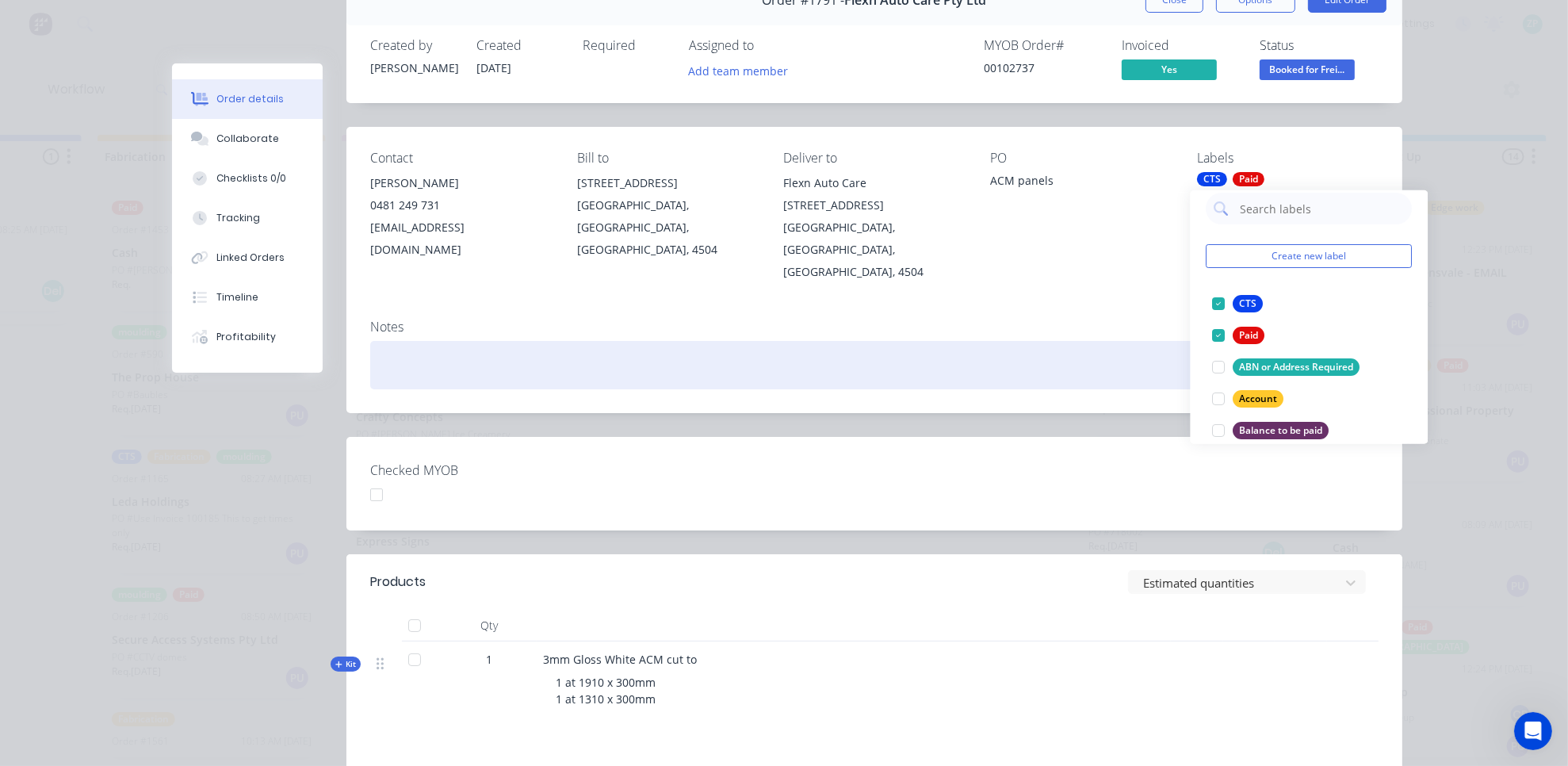
click at [1159, 341] on div at bounding box center [874, 365] width 1009 height 48
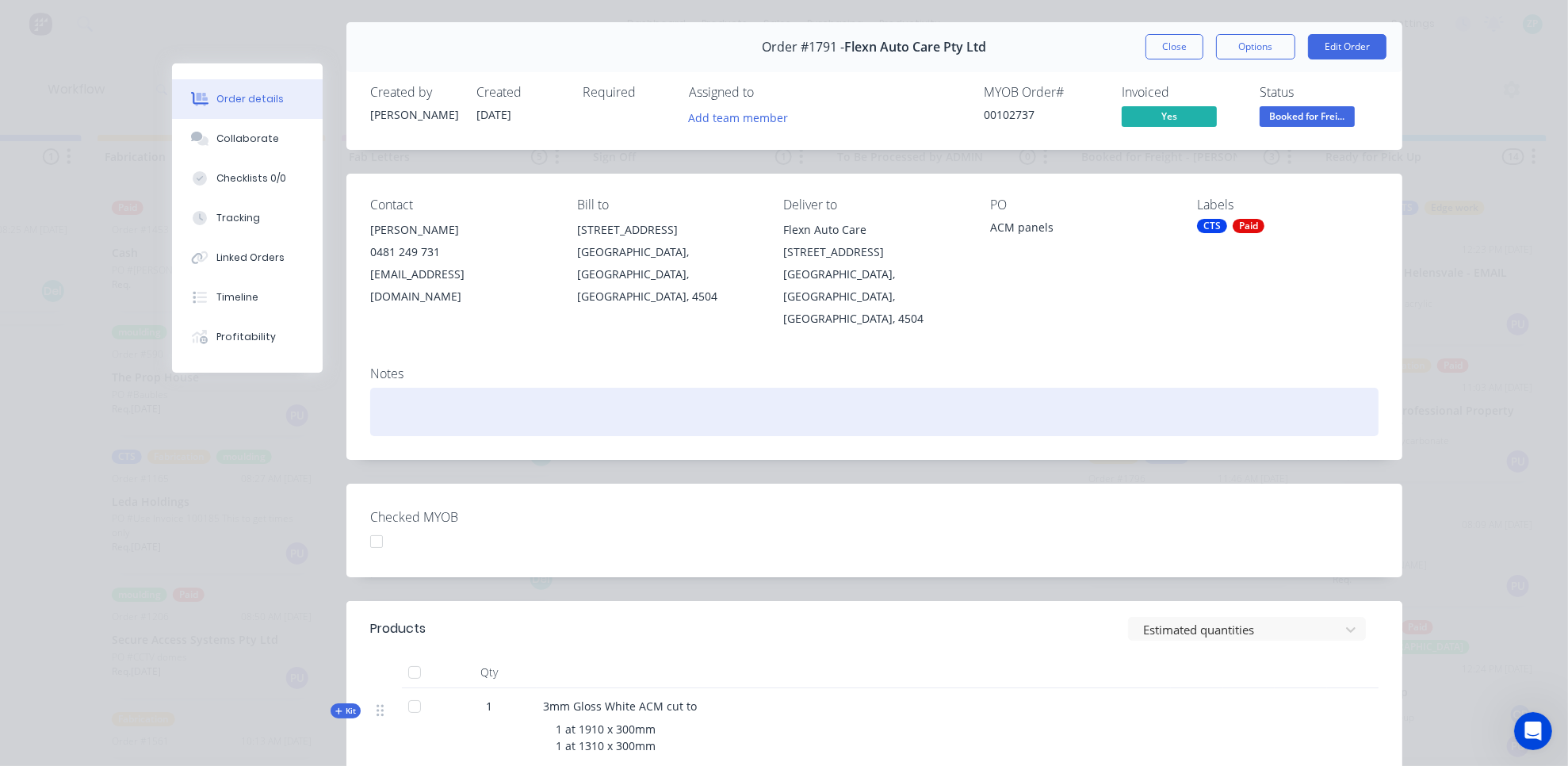
scroll to position [0, 0]
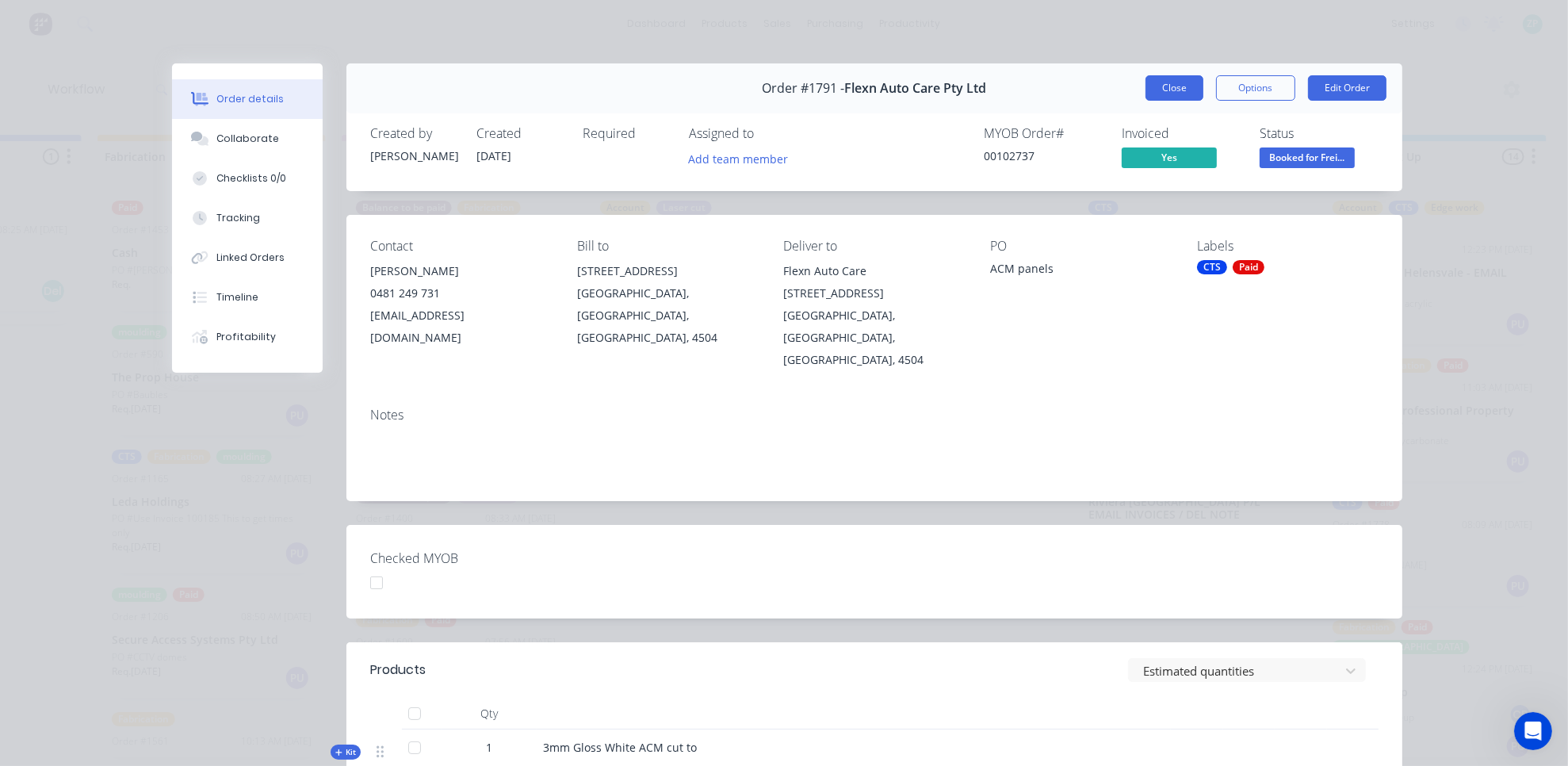
click at [1159, 81] on button "Close" at bounding box center [1174, 88] width 58 height 26
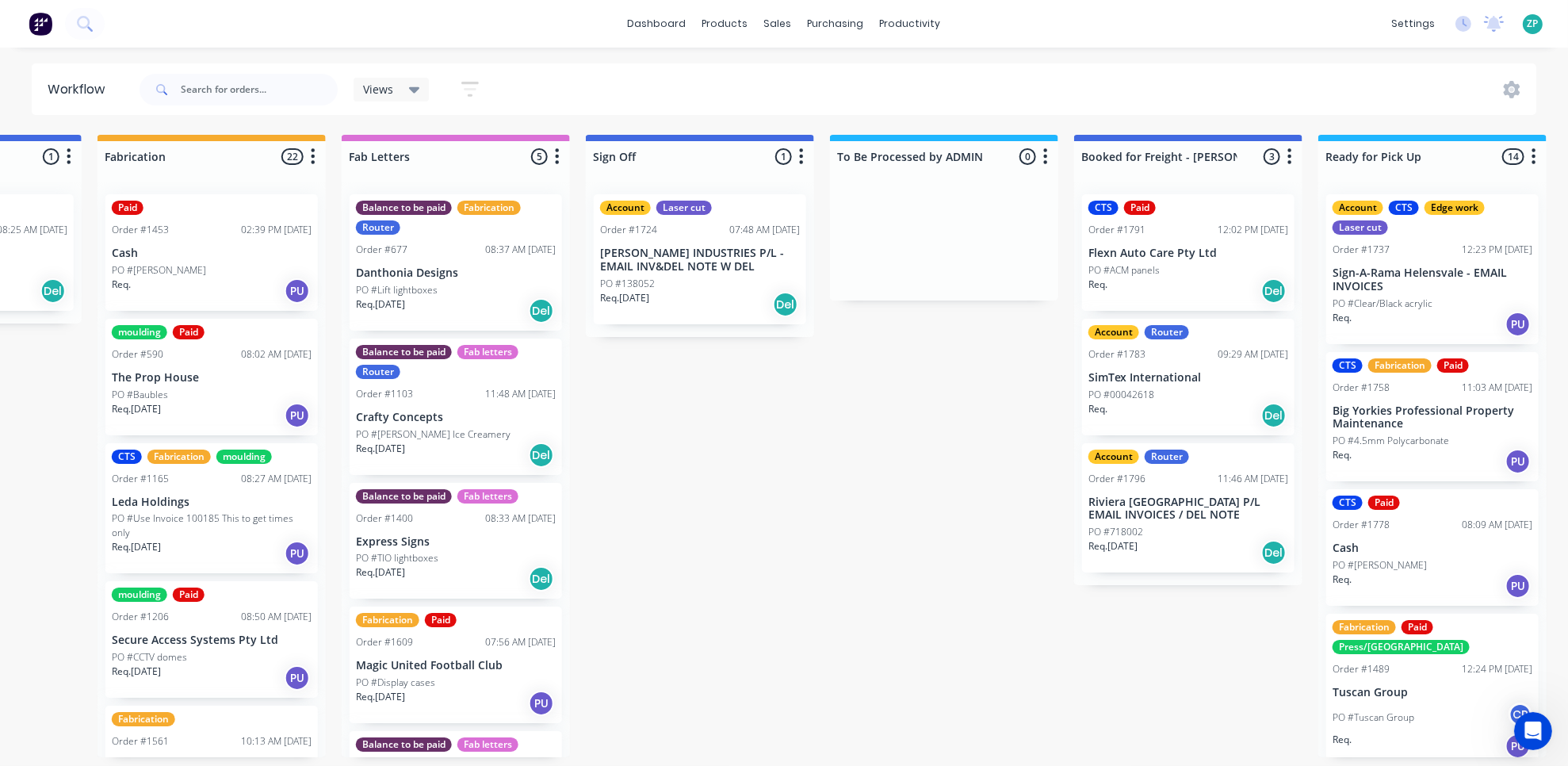
click at [416, 267] on p "Danthonia Designs" at bounding box center [456, 273] width 200 height 14
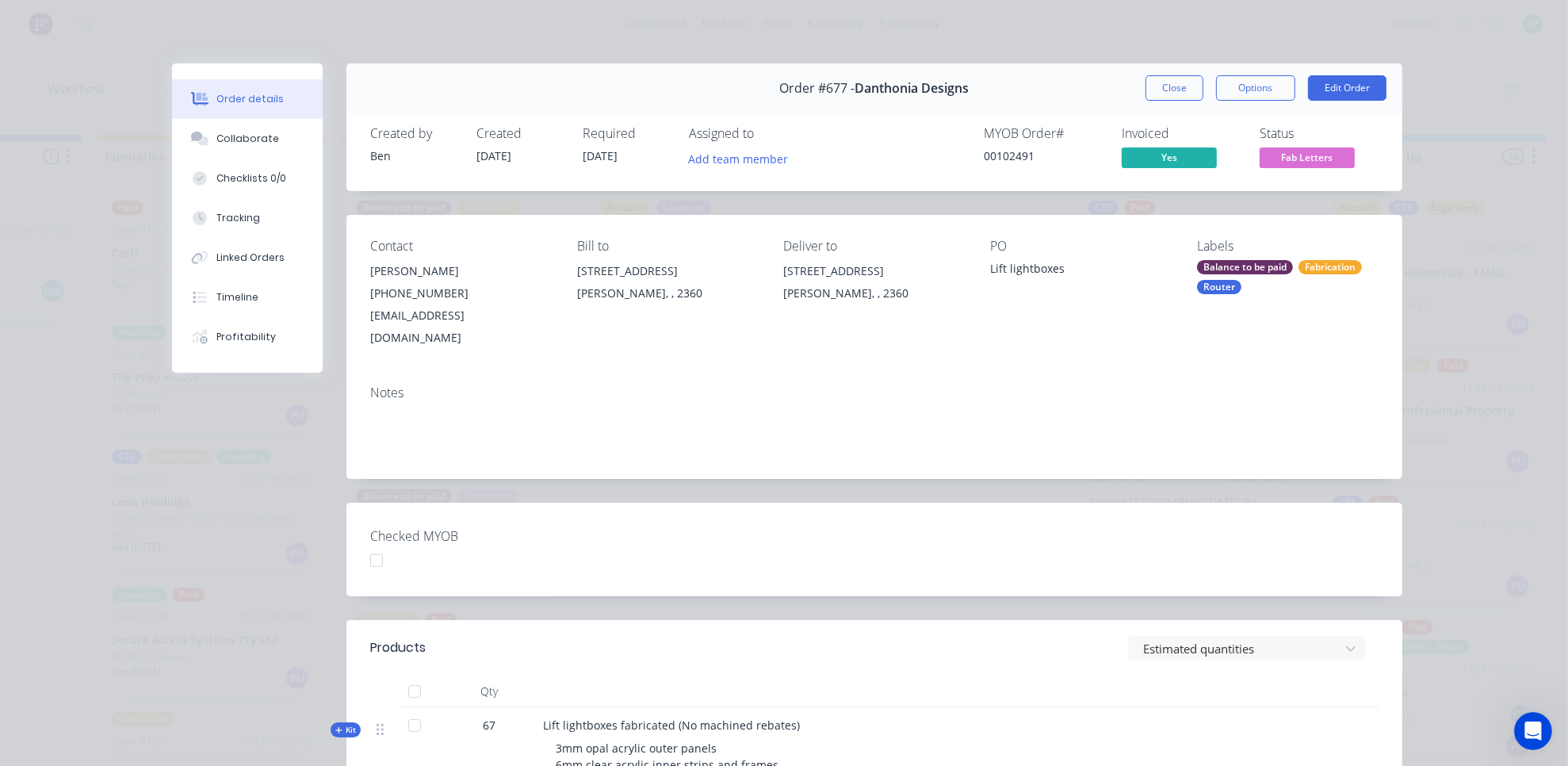
click at [1171, 74] on div "Order #677 - Danthonia Designs Close Options Edit Order" at bounding box center [874, 88] width 1056 height 50
click at [1171, 84] on button "Close" at bounding box center [1174, 88] width 58 height 26
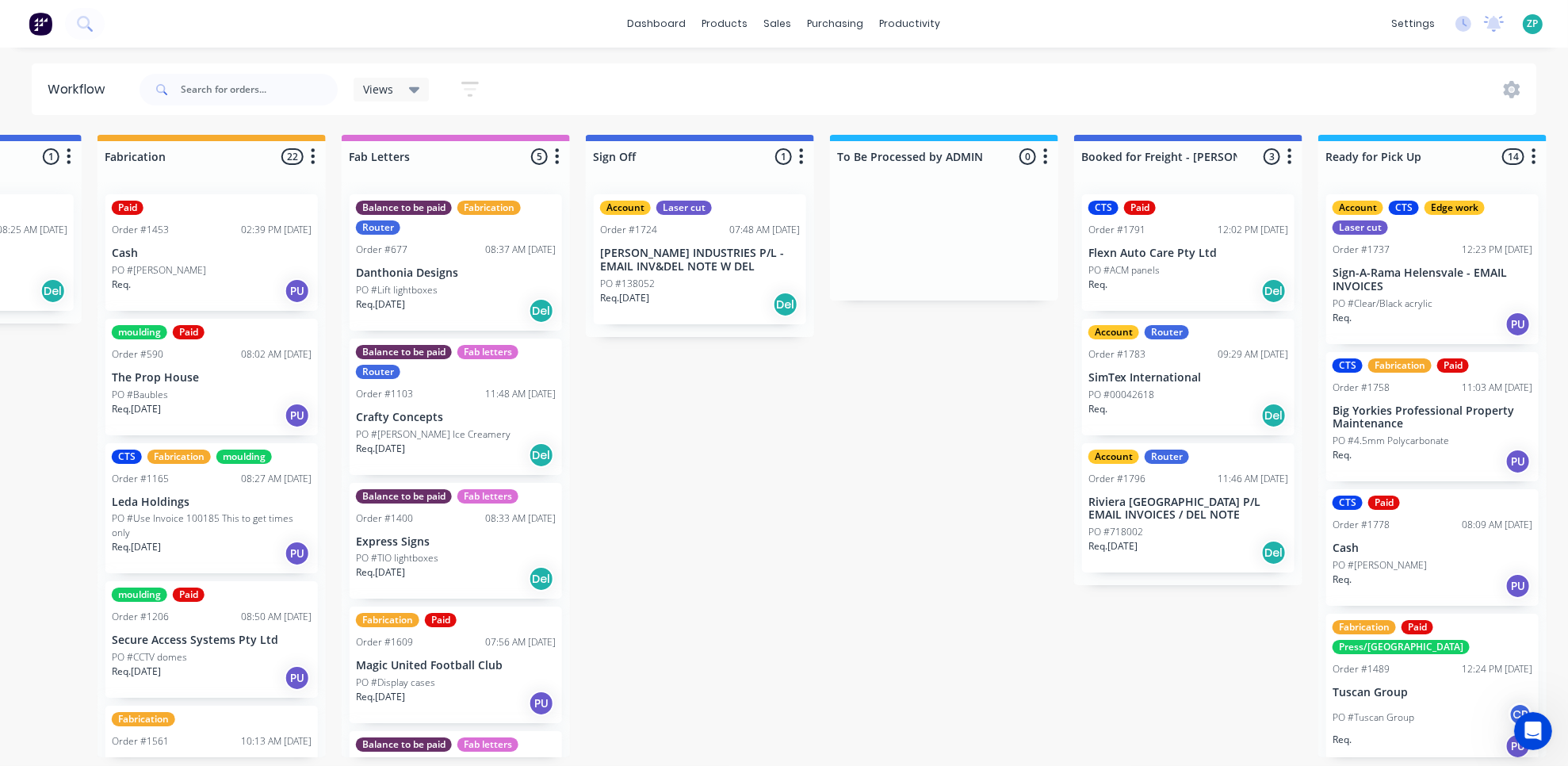
click at [635, 272] on p "[PERSON_NAME] INDUSTRIES P/L - EMAIL INV&DEL NOTE W DEL" at bounding box center [700, 260] width 200 height 27
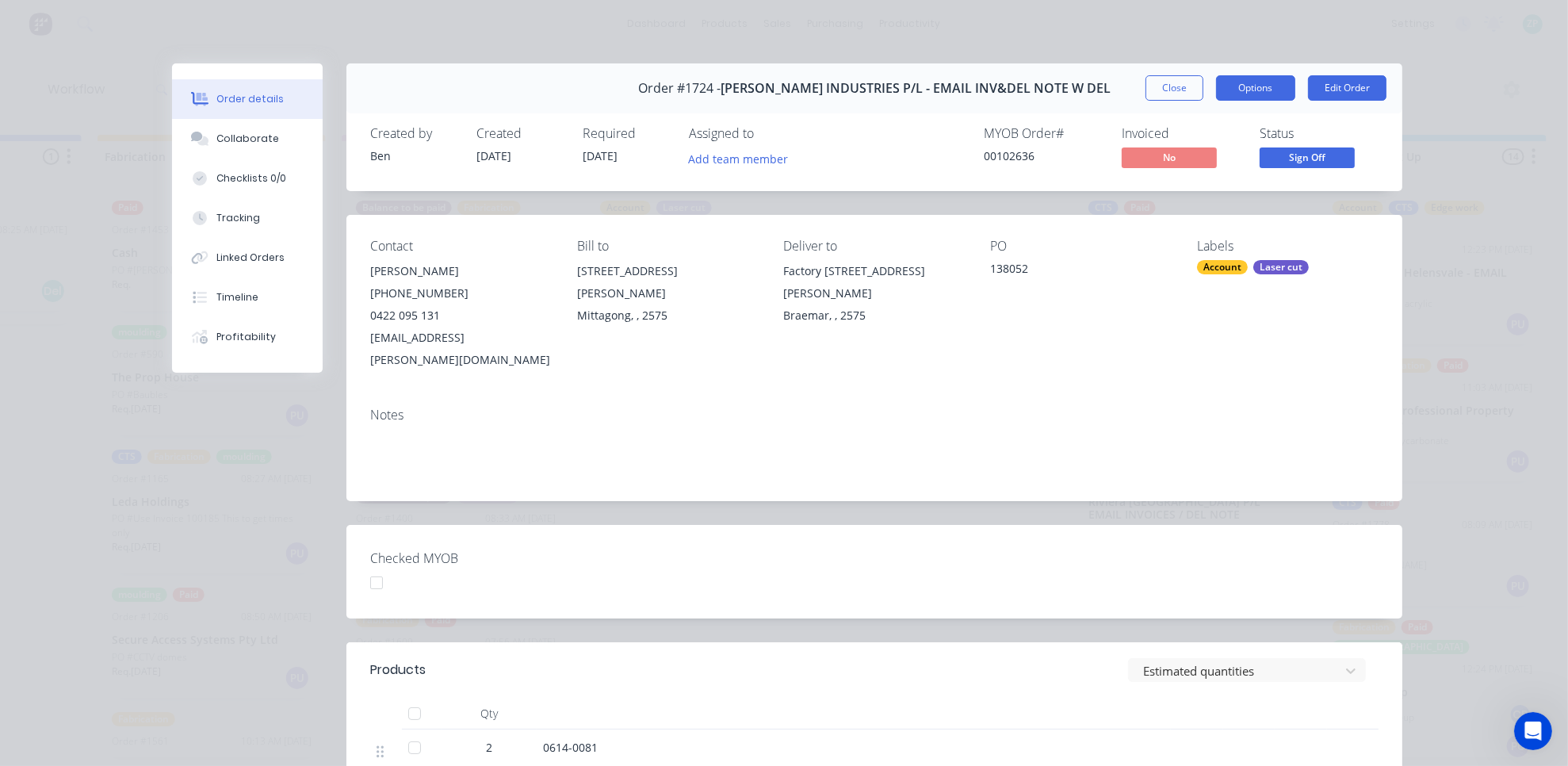
click at [1231, 80] on button "Options" at bounding box center [1255, 88] width 79 height 26
click at [1180, 97] on button "Close" at bounding box center [1174, 88] width 58 height 26
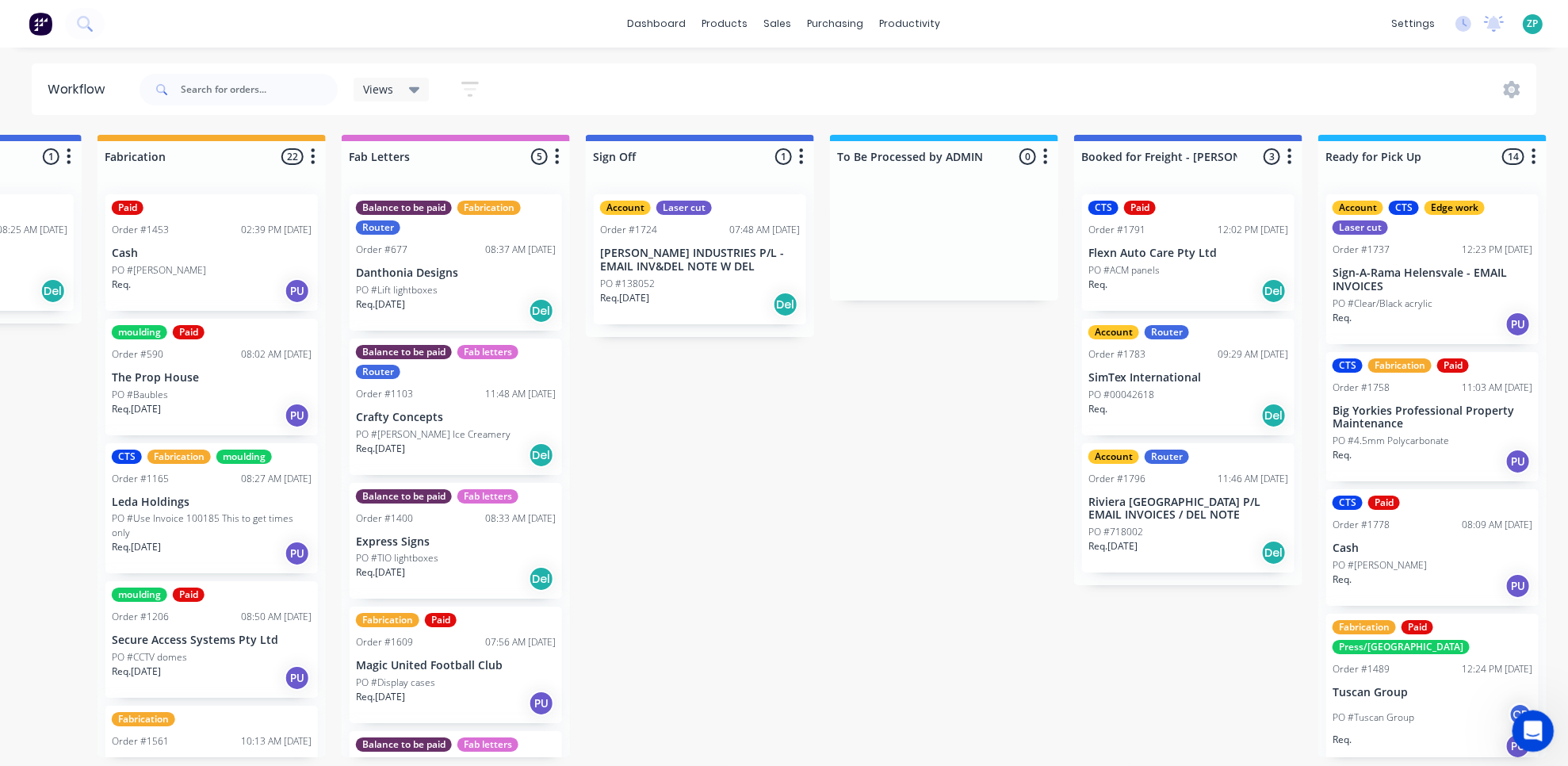
click at [1530, 732] on icon "Open Intercom Messenger" at bounding box center [1531, 729] width 26 height 27
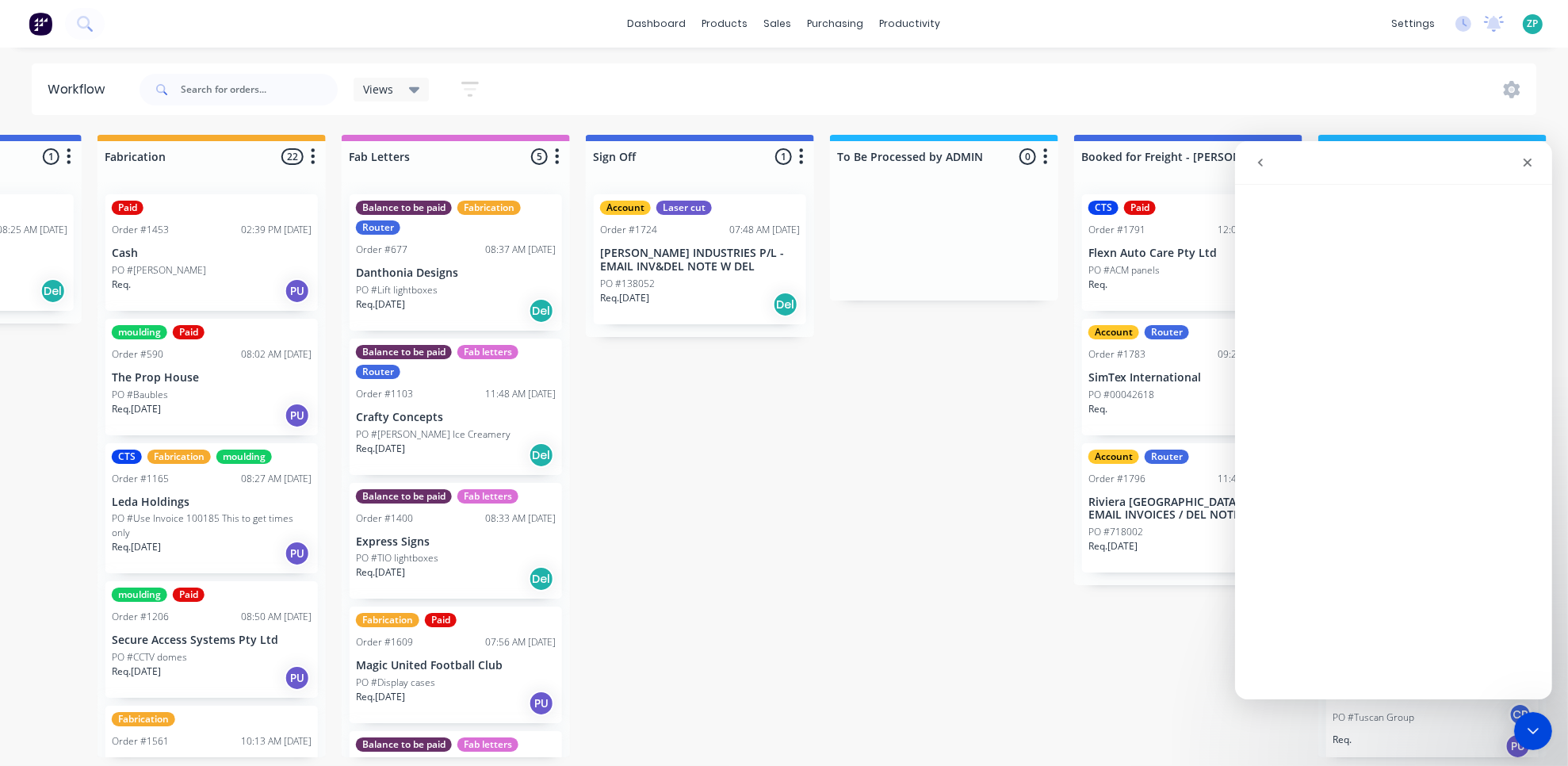
click at [1247, 162] on button "go back" at bounding box center [1259, 162] width 30 height 30
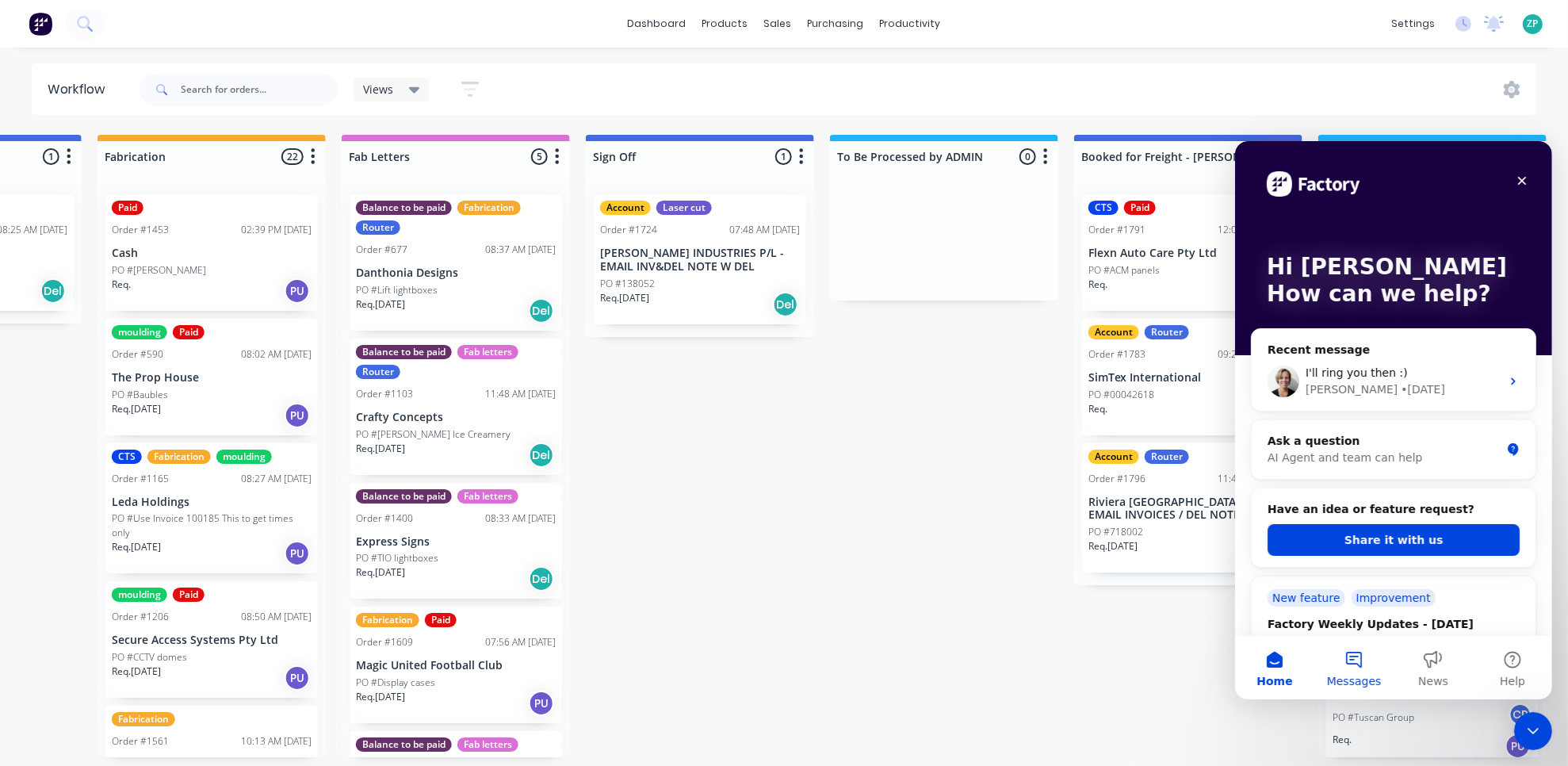
click at [1352, 662] on button "Messages" at bounding box center [1353, 666] width 79 height 63
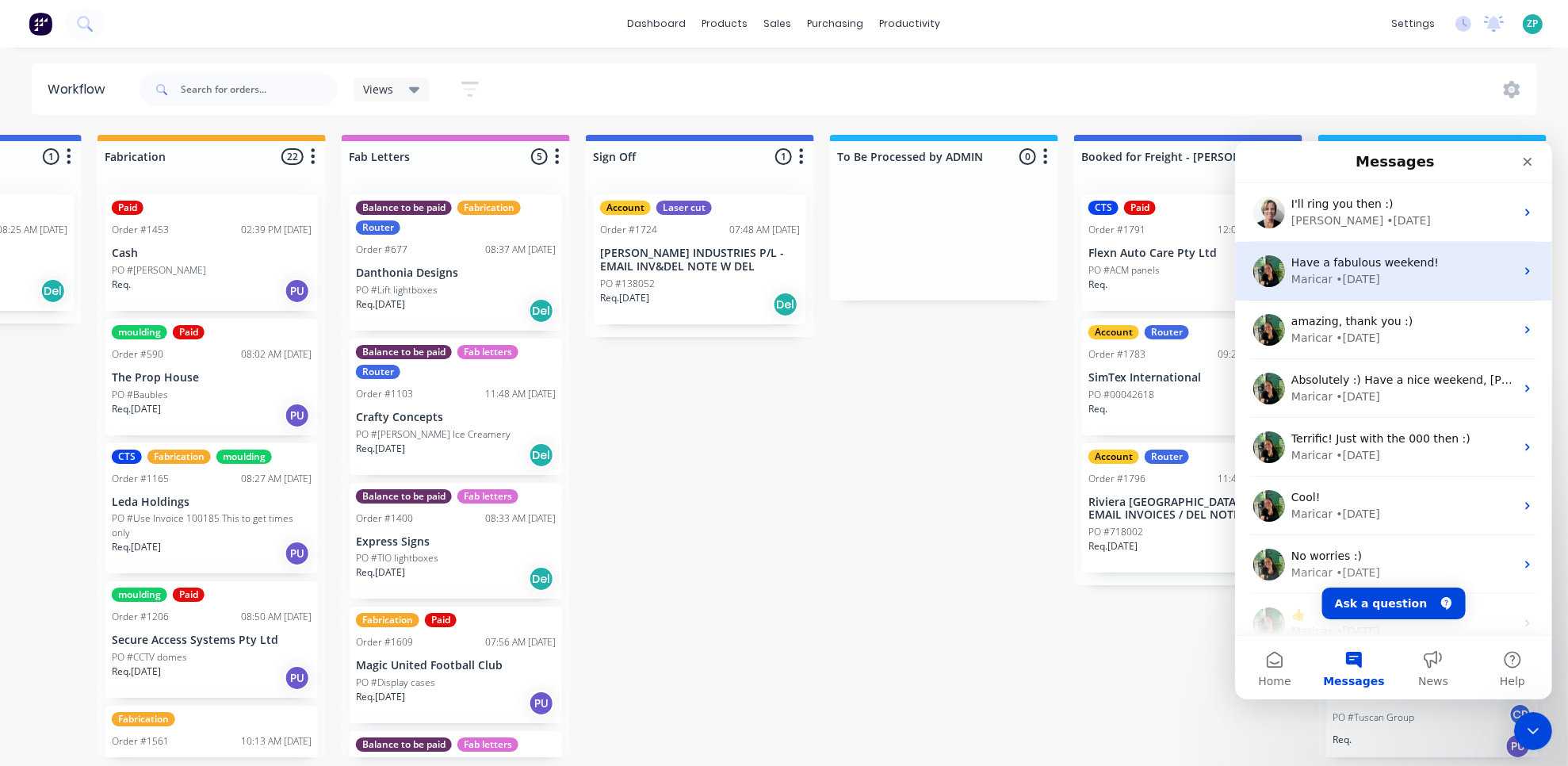
click at [1335, 278] on div "• [DATE]" at bounding box center [1357, 279] width 45 height 16
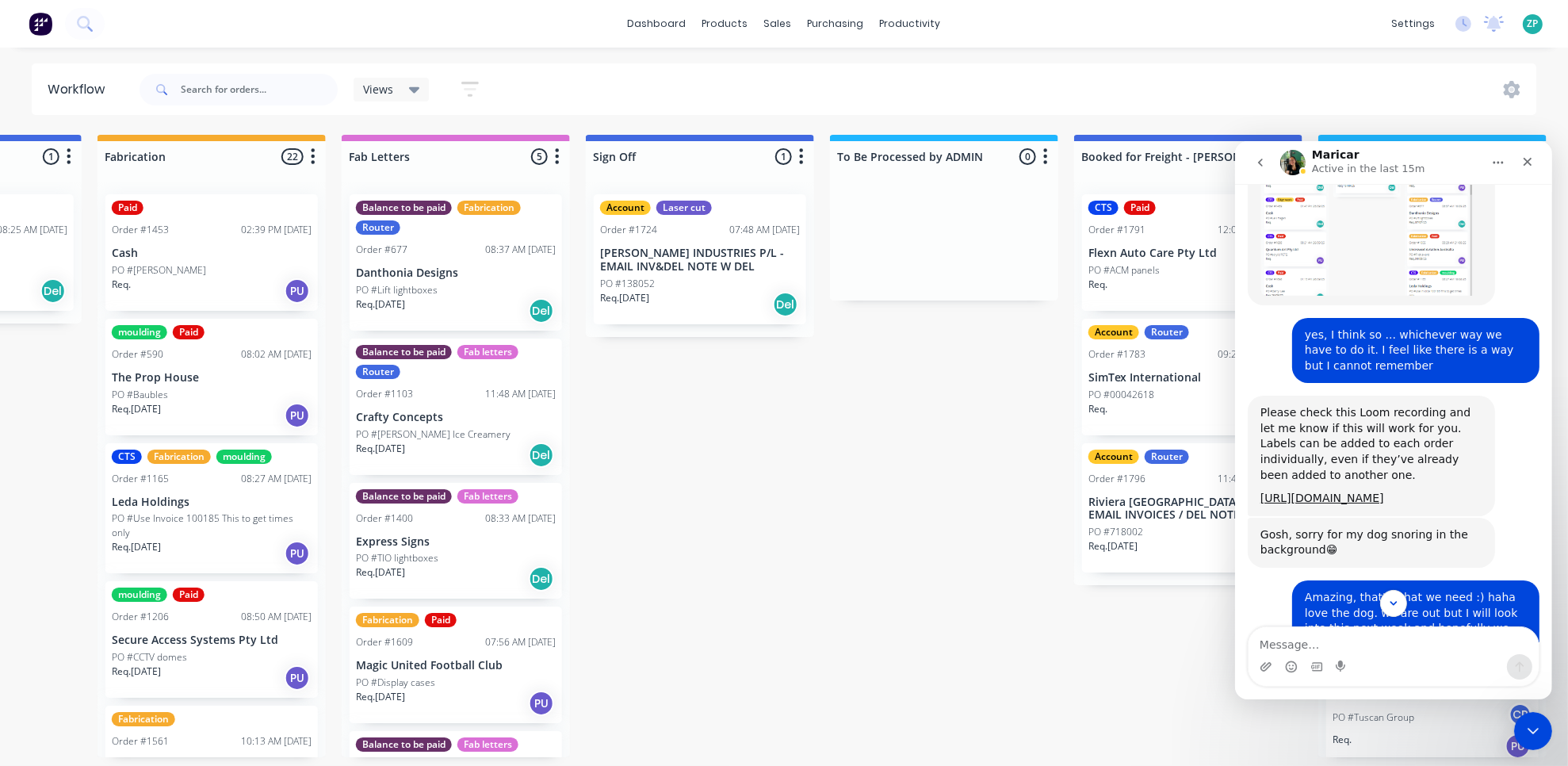
scroll to position [1091, 0]
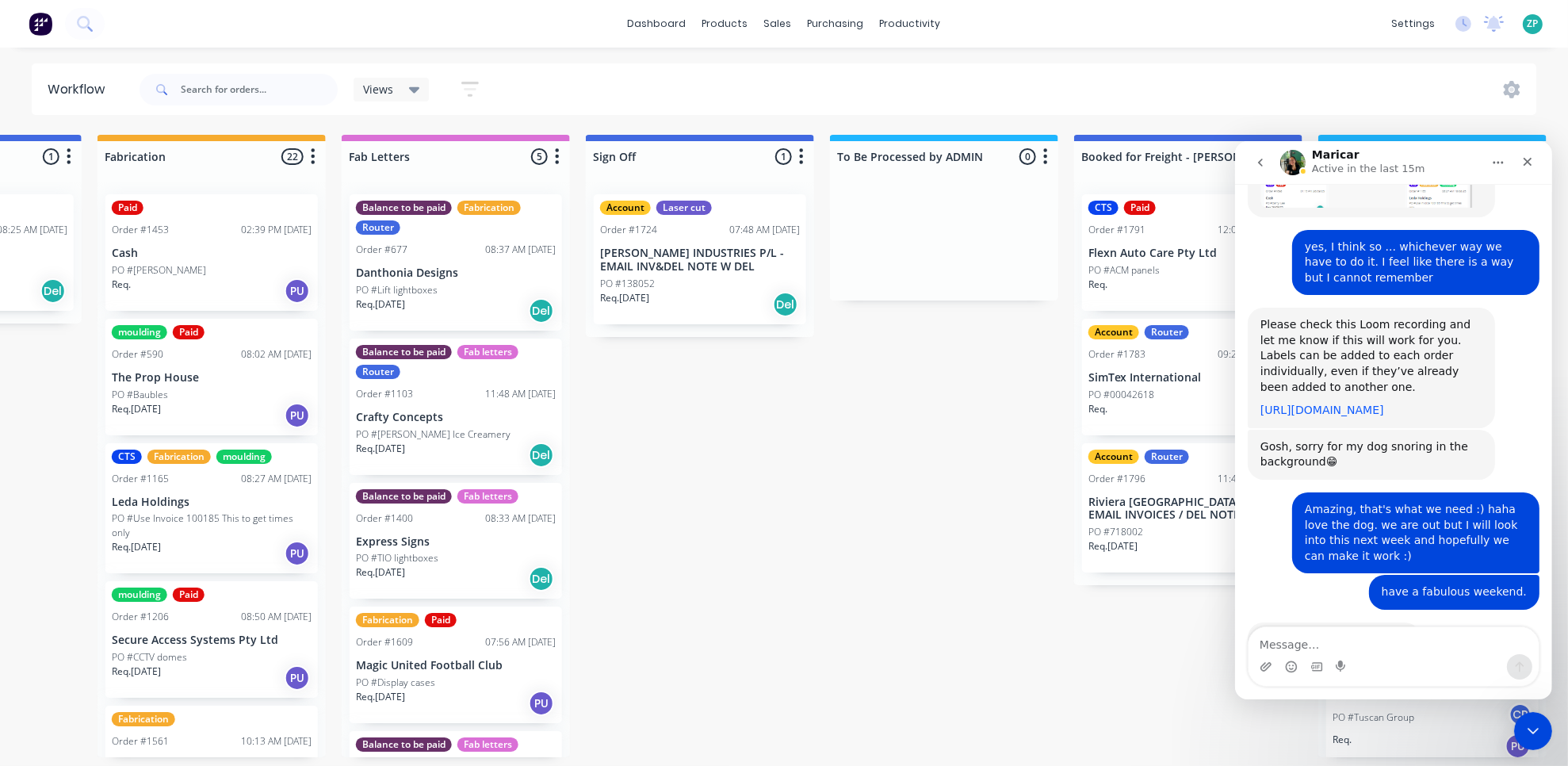
click at [1319, 403] on link "[URL][DOMAIN_NAME]" at bounding box center [1321, 410] width 123 height 13
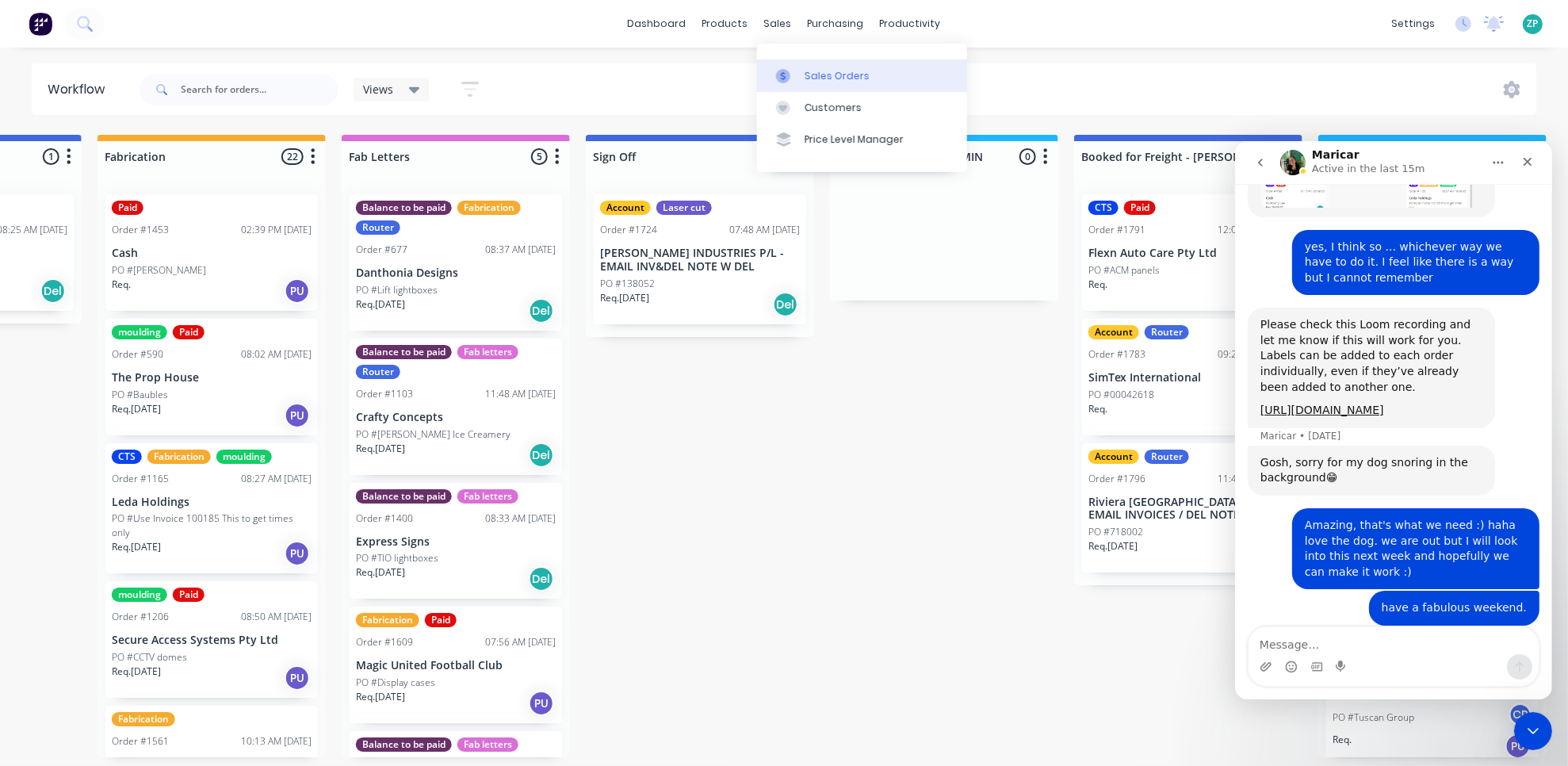
click at [800, 63] on link "Sales Orders" at bounding box center [863, 75] width 210 height 32
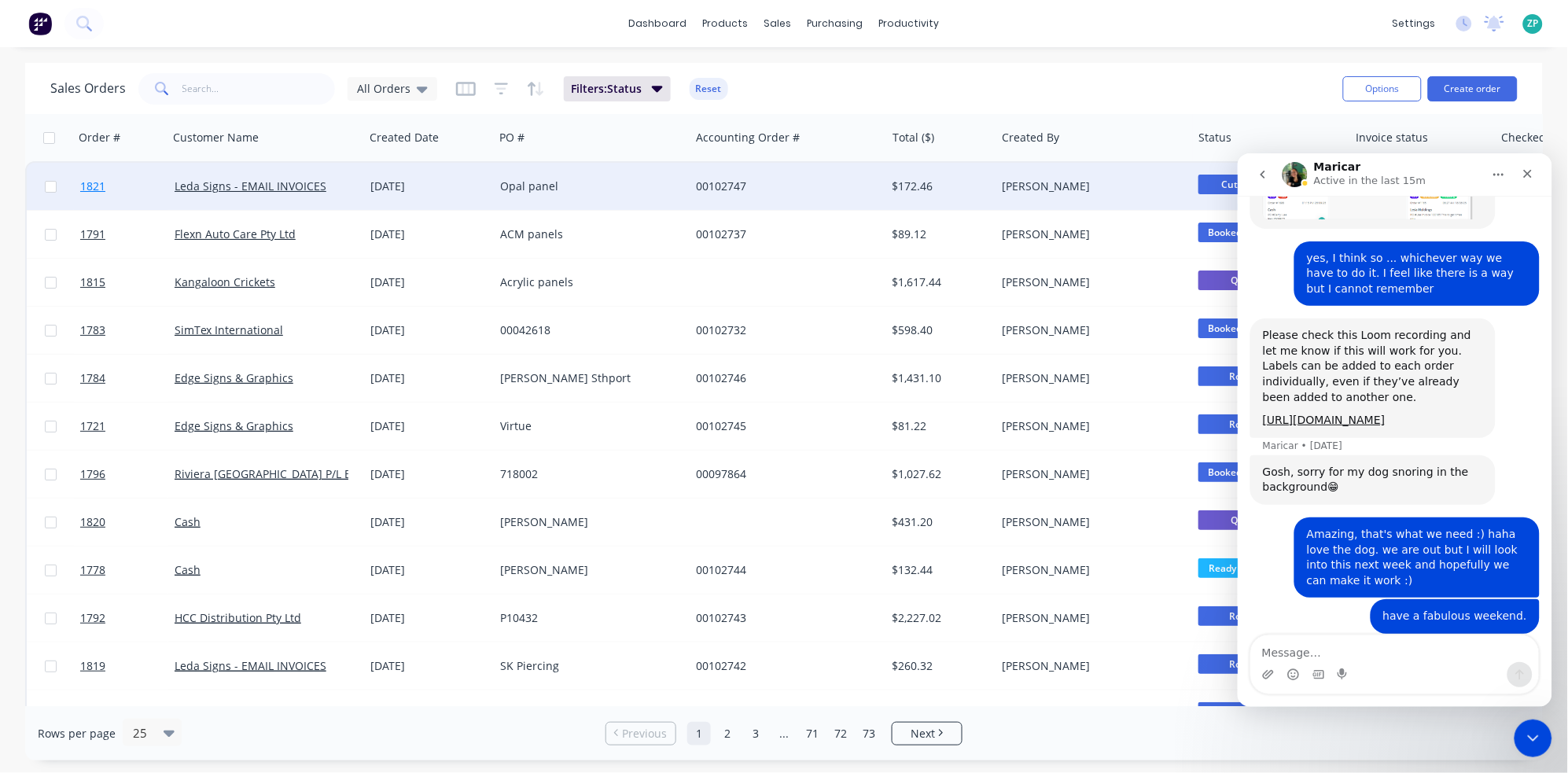
click at [97, 187] on span "1821" at bounding box center [92, 186] width 25 height 15
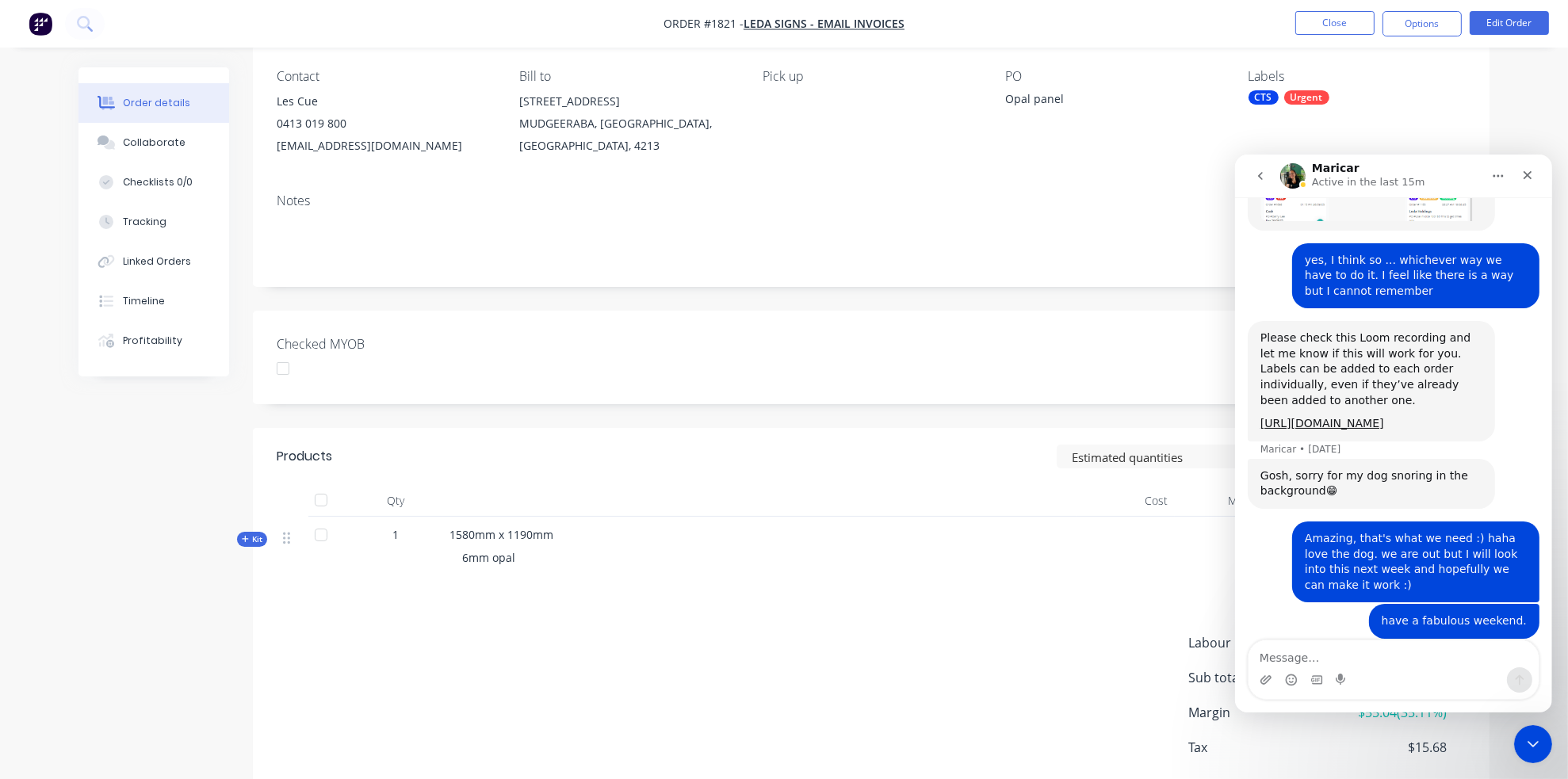
scroll to position [176, 0]
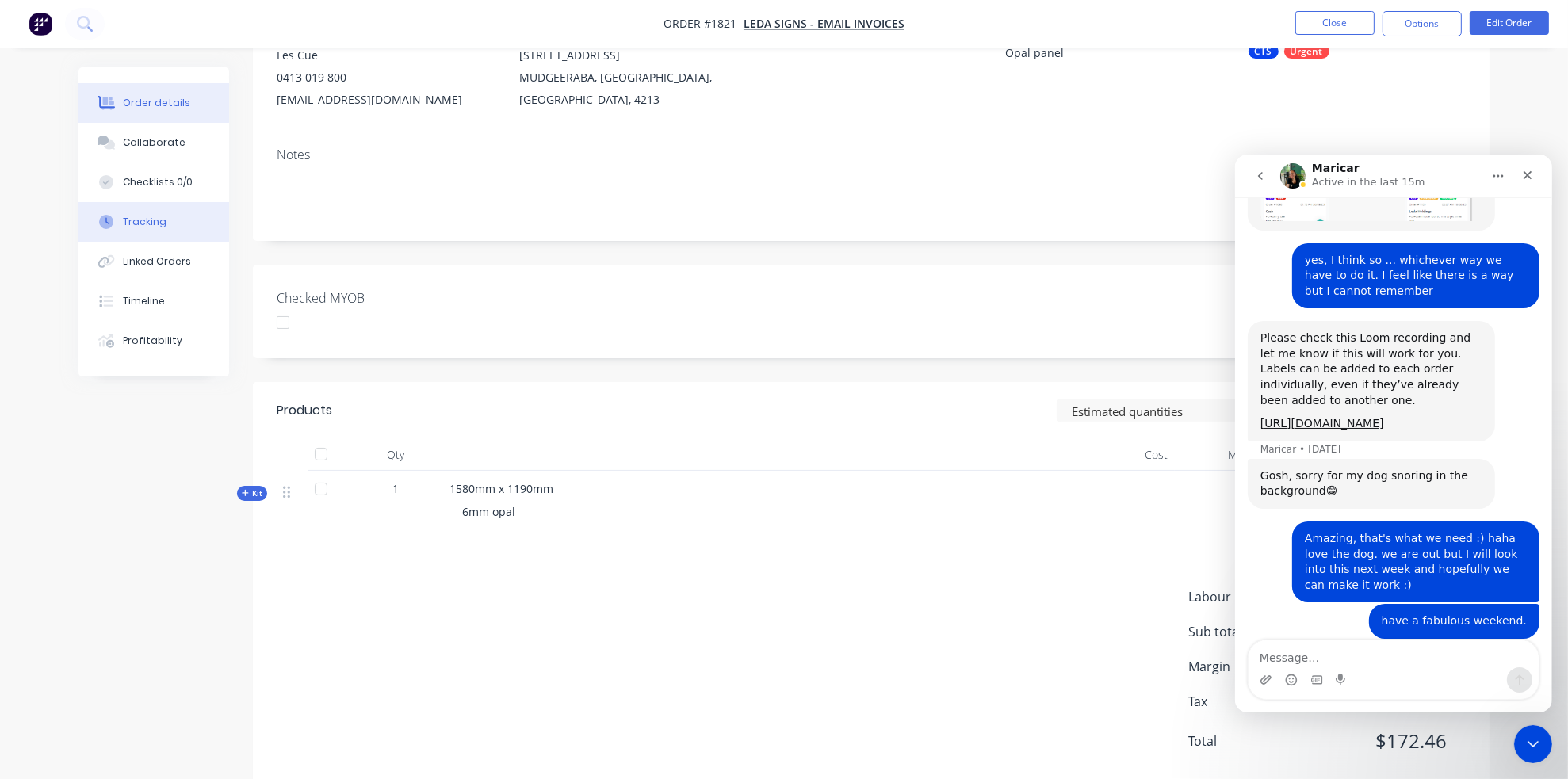
click at [149, 226] on div "Tracking" at bounding box center [144, 222] width 44 height 15
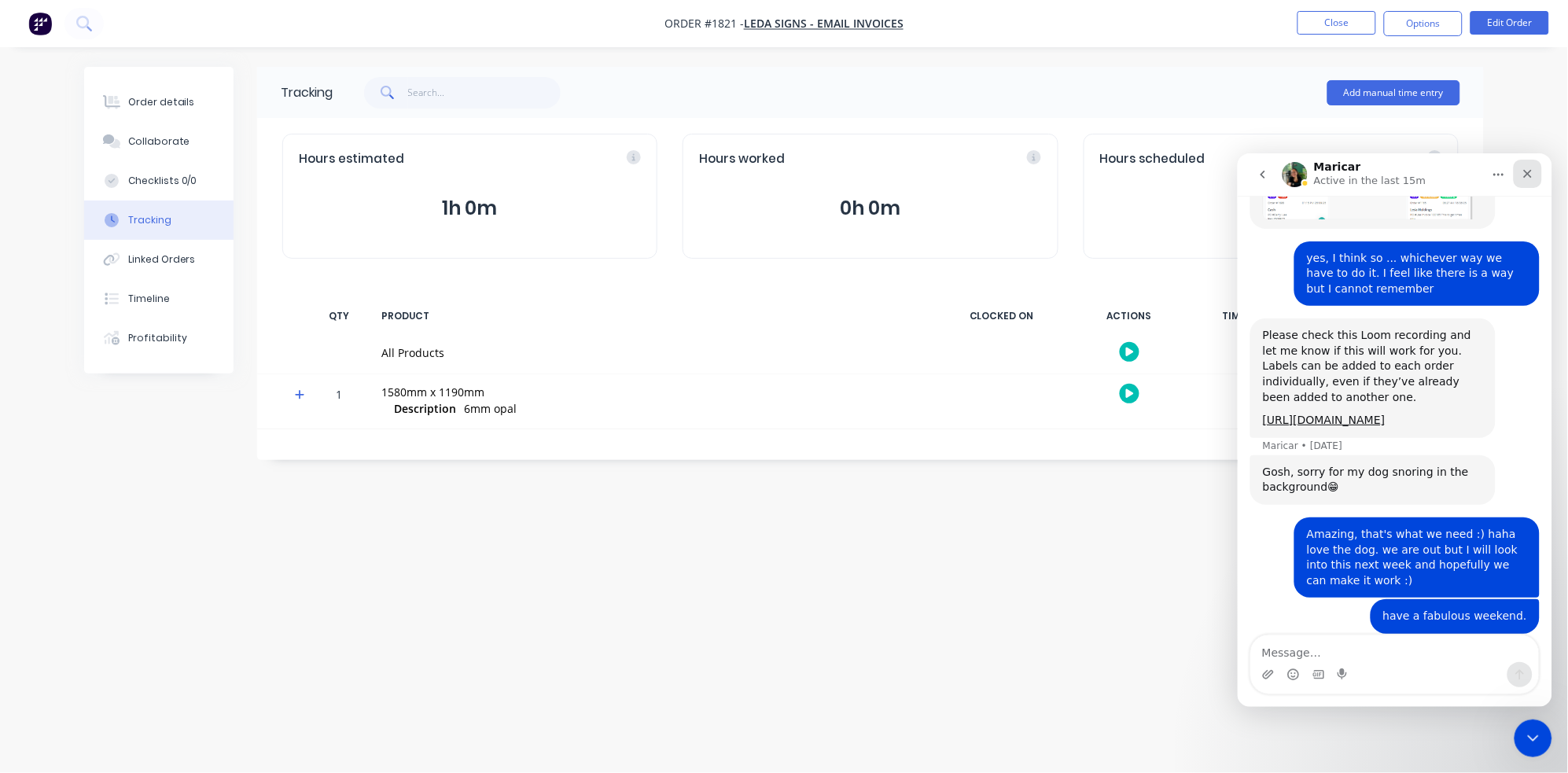
click at [1534, 166] on div "Close" at bounding box center [1526, 172] width 28 height 28
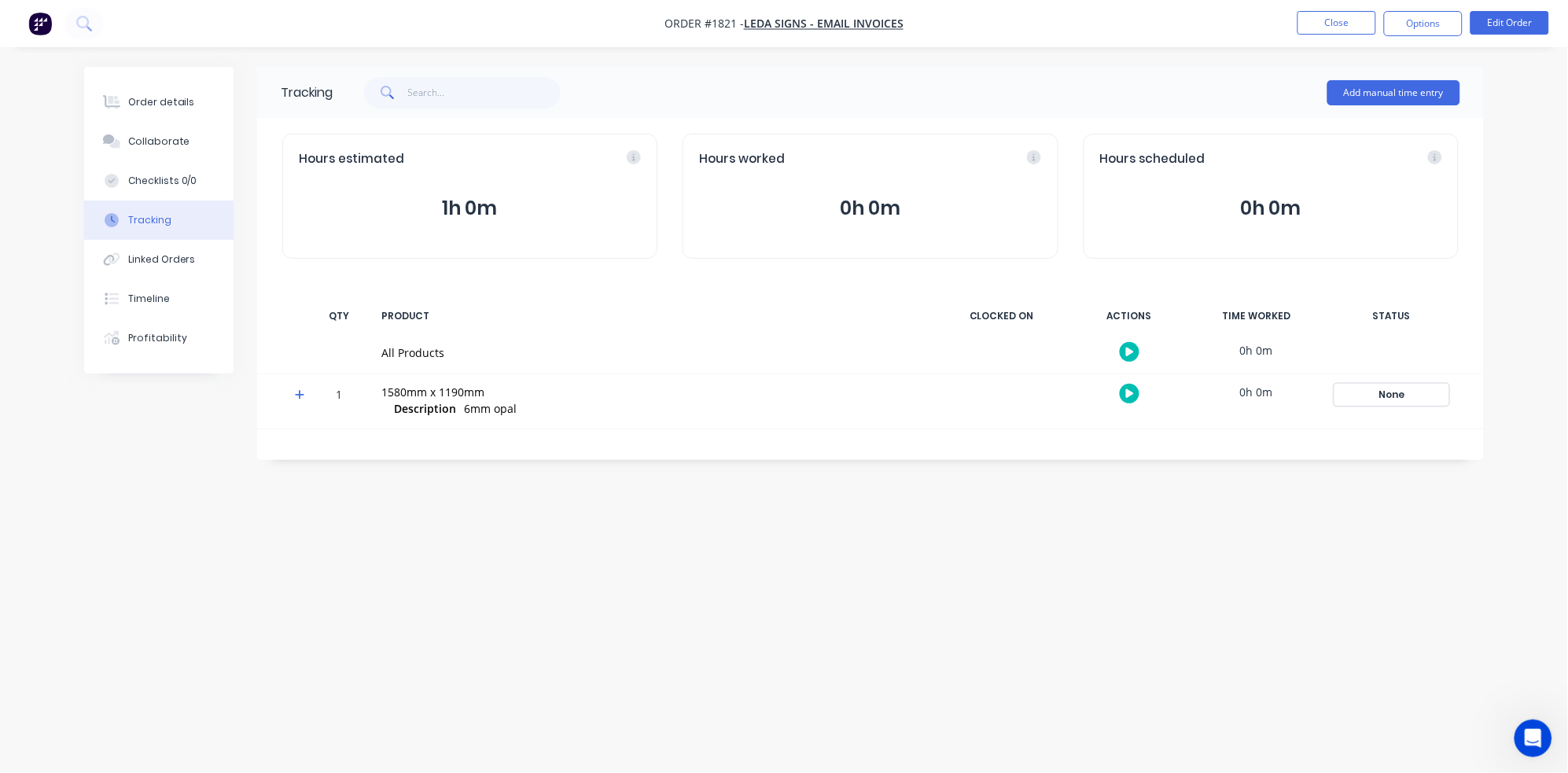
click at [1391, 394] on div "None" at bounding box center [1391, 394] width 113 height 21
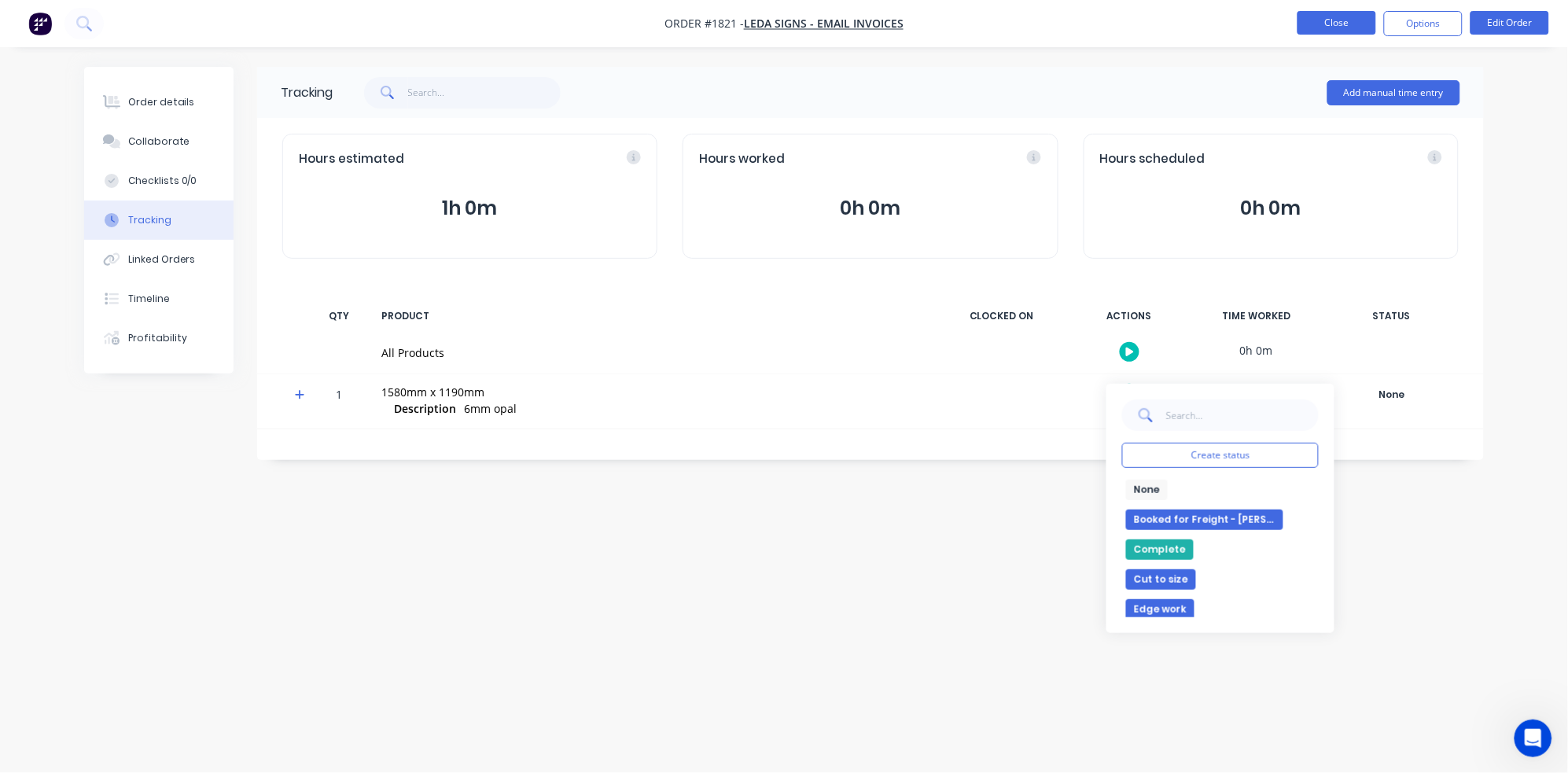
click at [1365, 28] on button "Close" at bounding box center [1337, 23] width 79 height 24
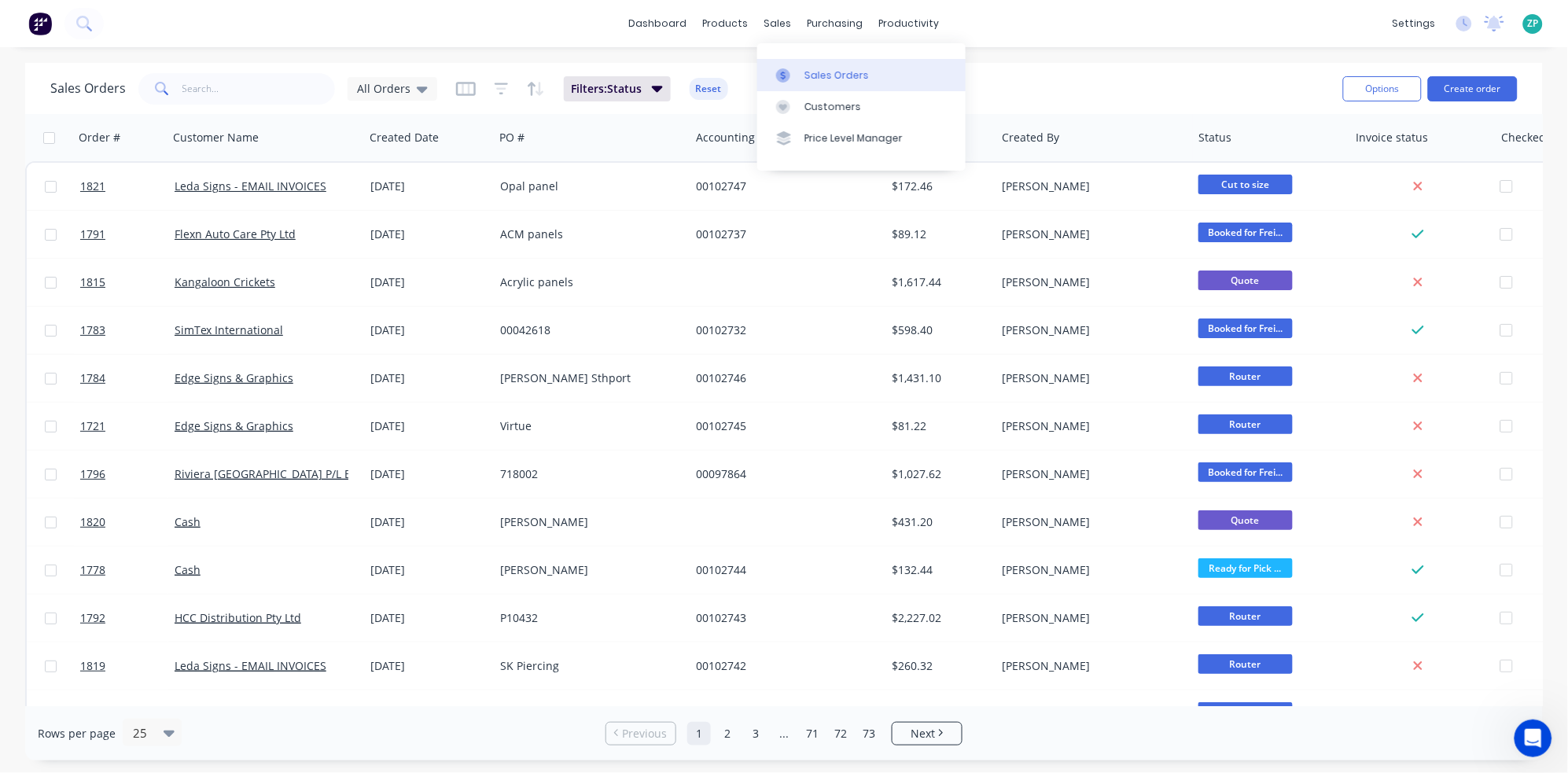
click at [819, 66] on link "Sales Orders" at bounding box center [861, 74] width 208 height 32
click at [269, 92] on input "text" at bounding box center [258, 89] width 153 height 32
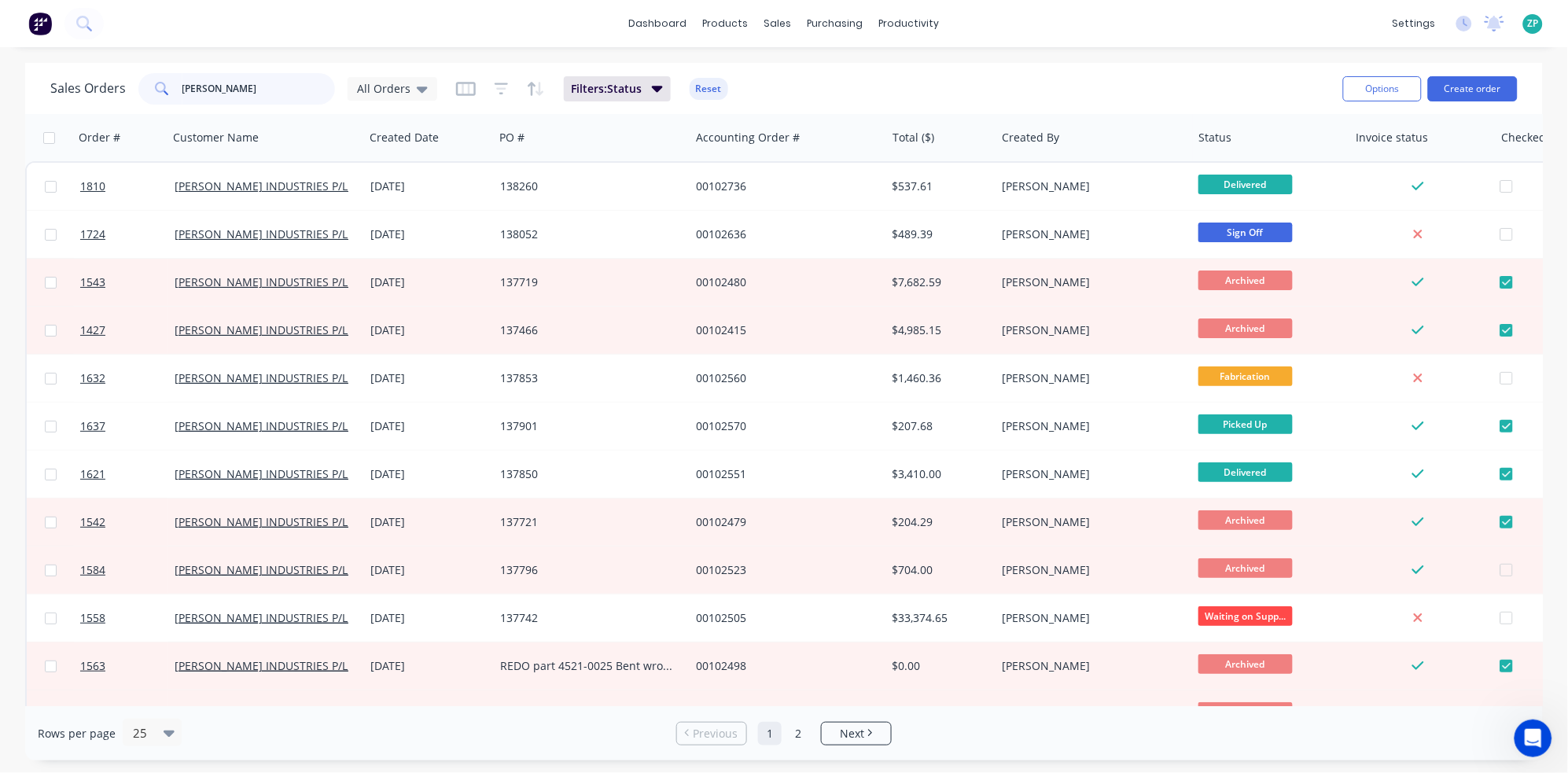
drag, startPoint x: 175, startPoint y: 80, endPoint x: 167, endPoint y: 78, distance: 8.2
click at [167, 78] on div "[PERSON_NAME]" at bounding box center [237, 89] width 197 height 32
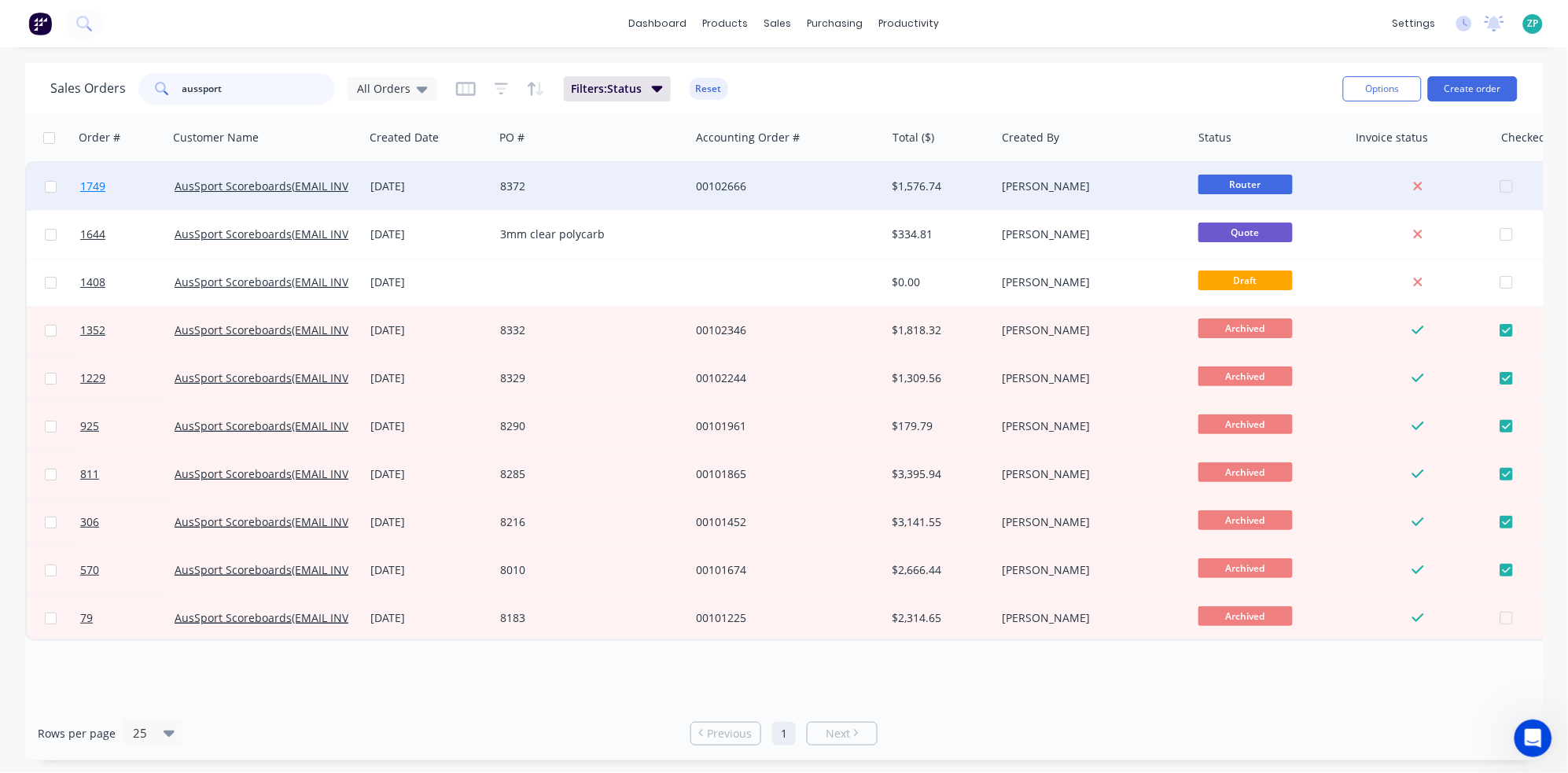
type input "aussport"
click at [90, 181] on span "1749" at bounding box center [92, 186] width 25 height 15
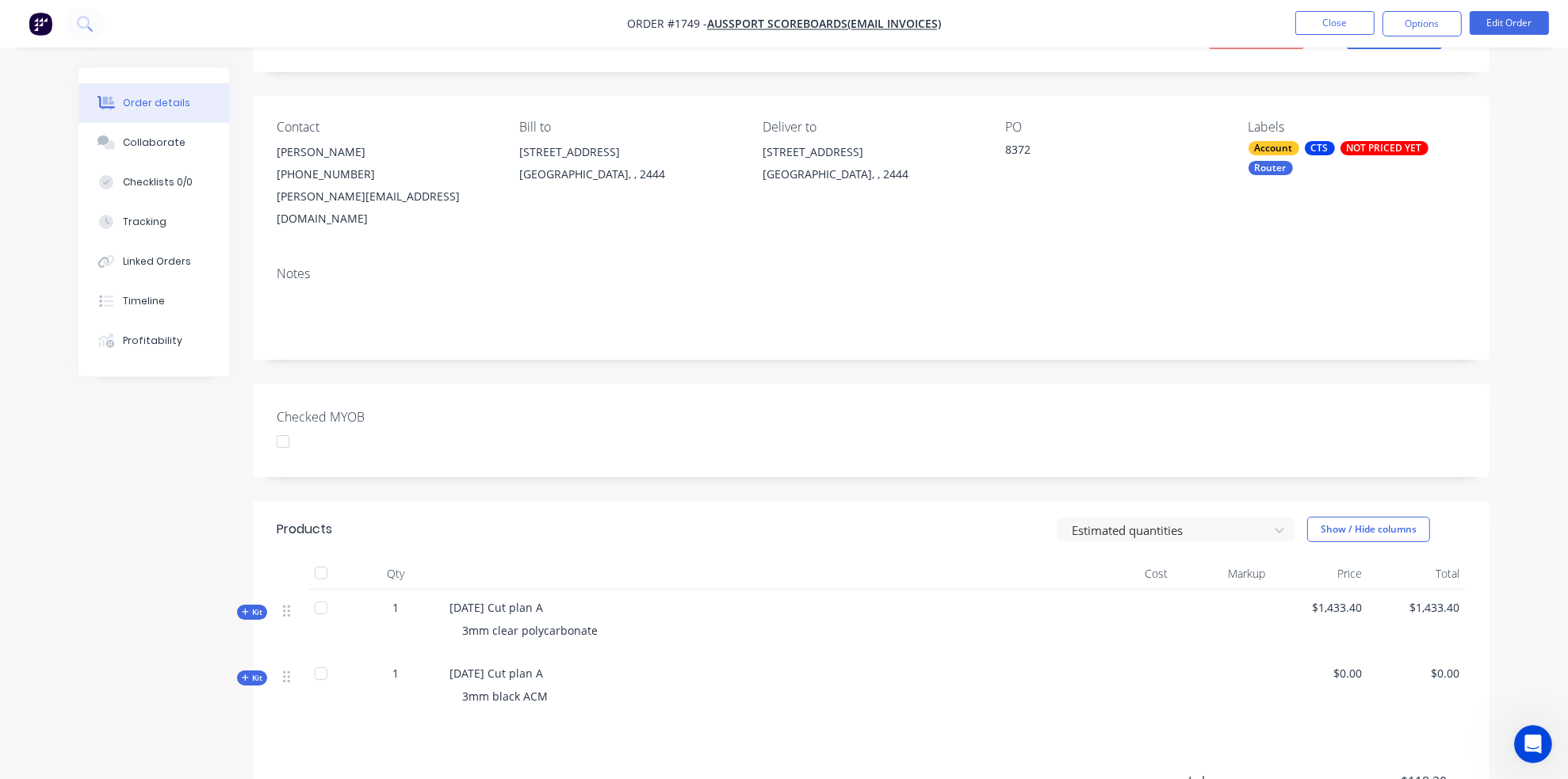
scroll to position [264, 0]
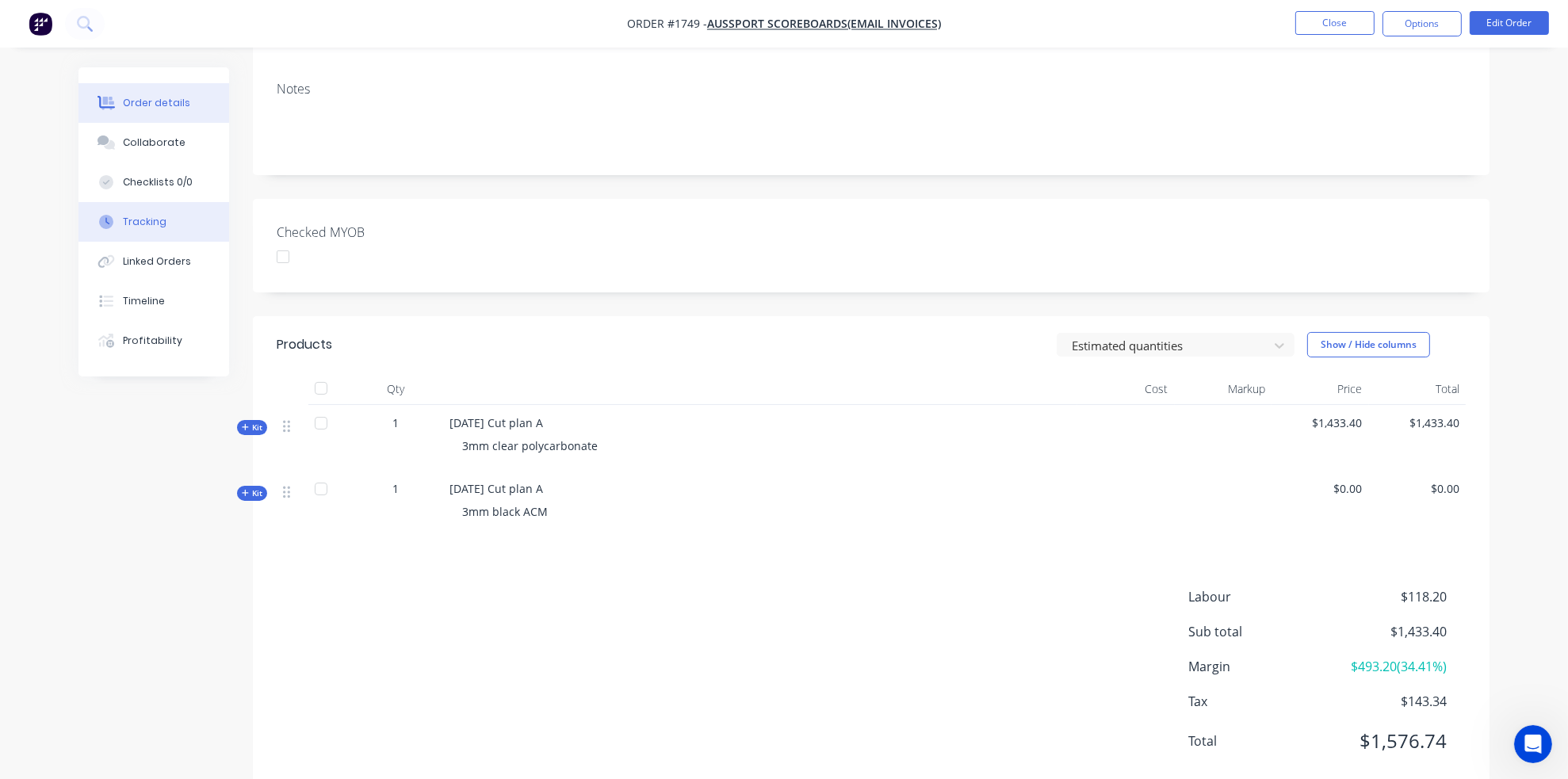
click at [153, 228] on div "Tracking" at bounding box center [144, 222] width 44 height 15
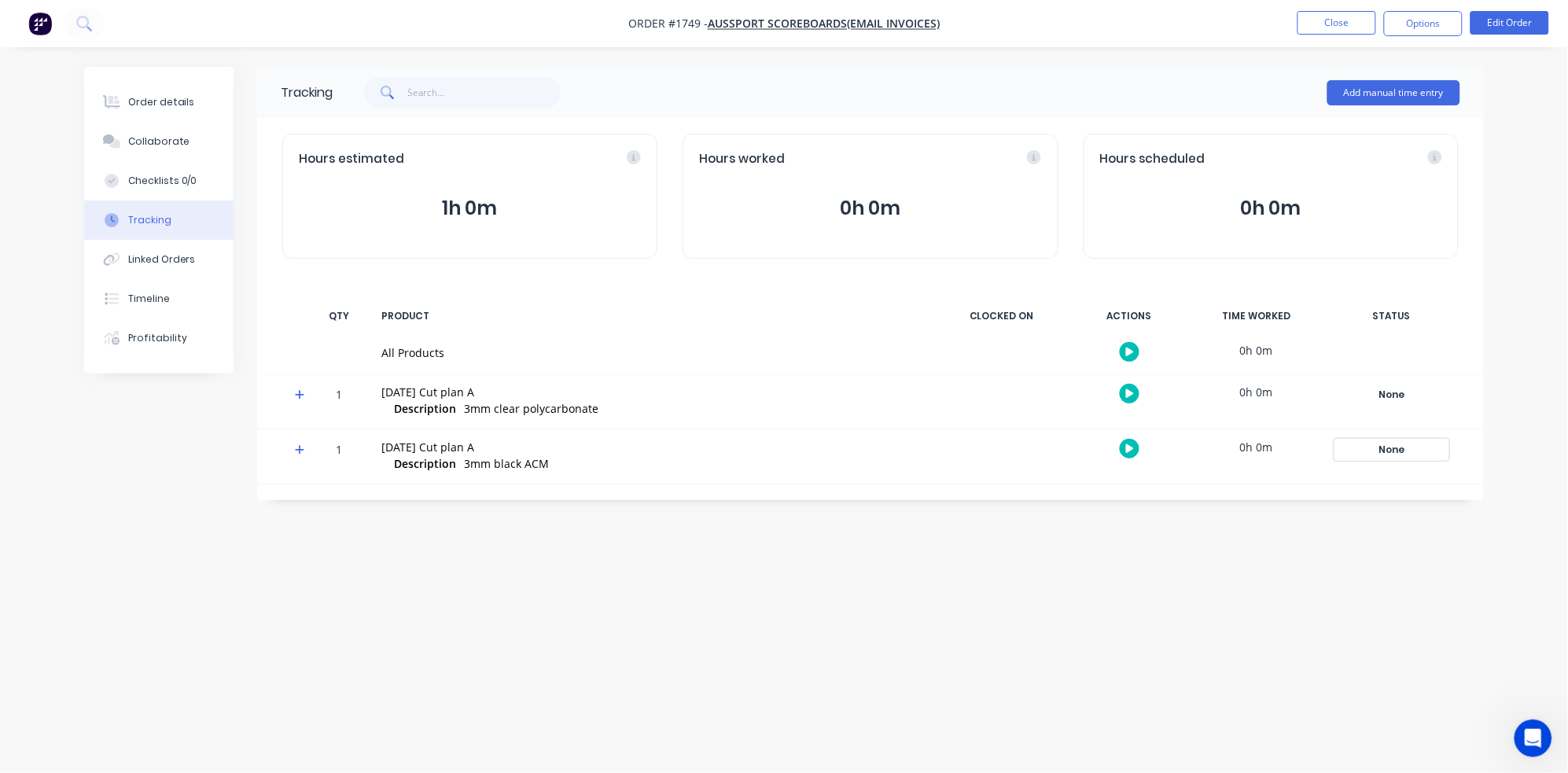
click at [1391, 454] on div "None" at bounding box center [1391, 449] width 113 height 21
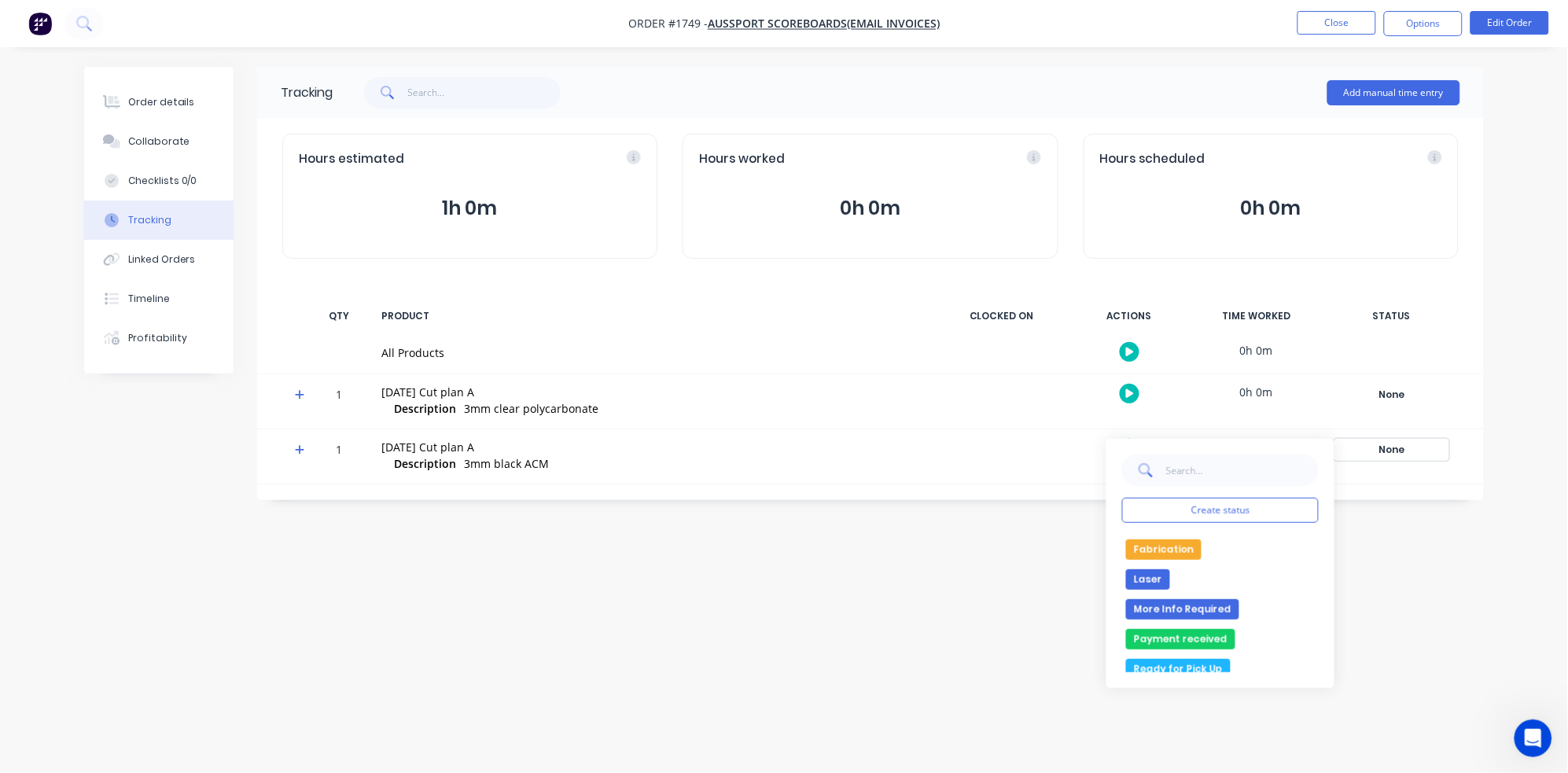
scroll to position [262, 0]
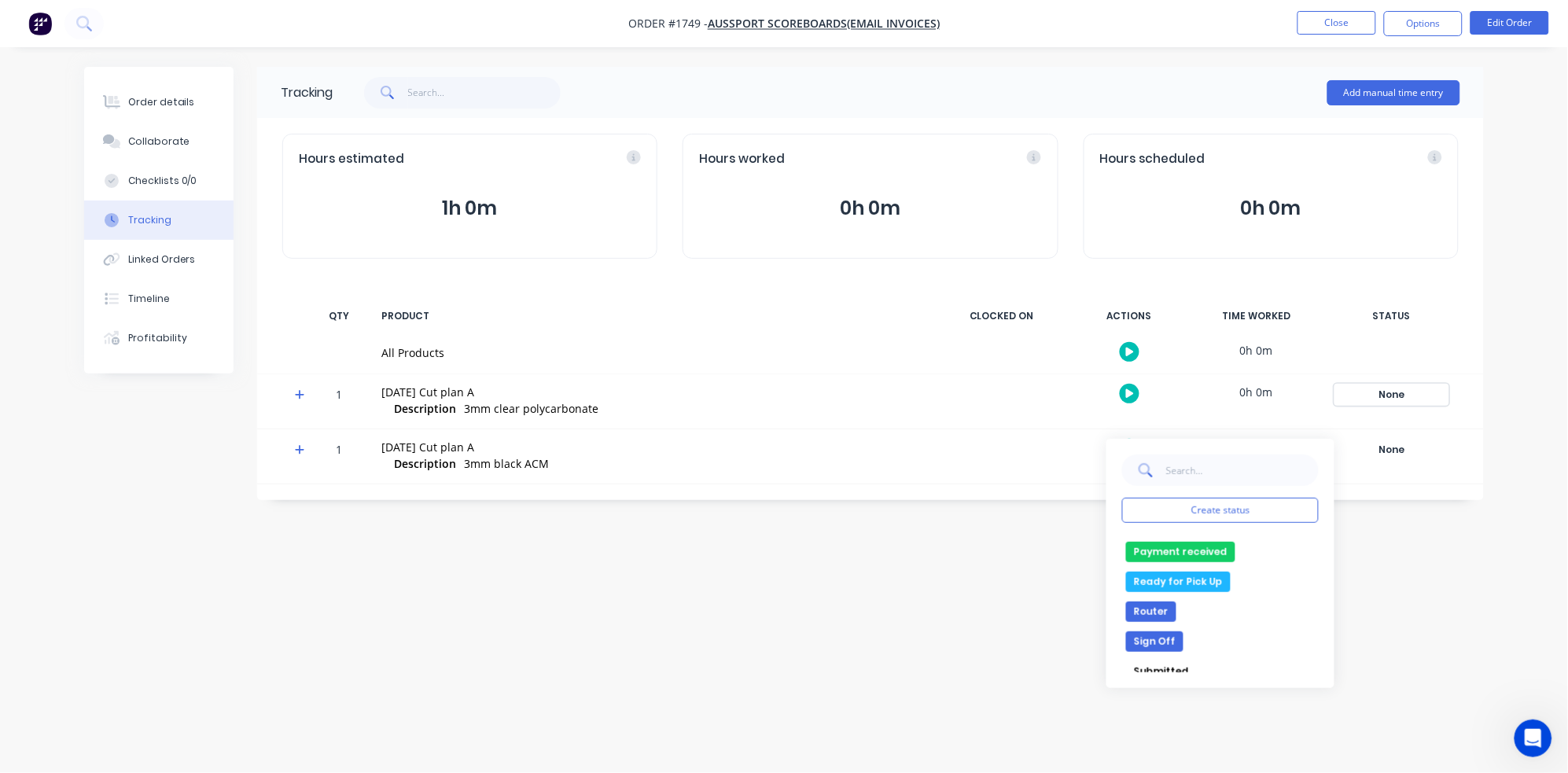
click at [1388, 387] on div "None" at bounding box center [1391, 394] width 113 height 21
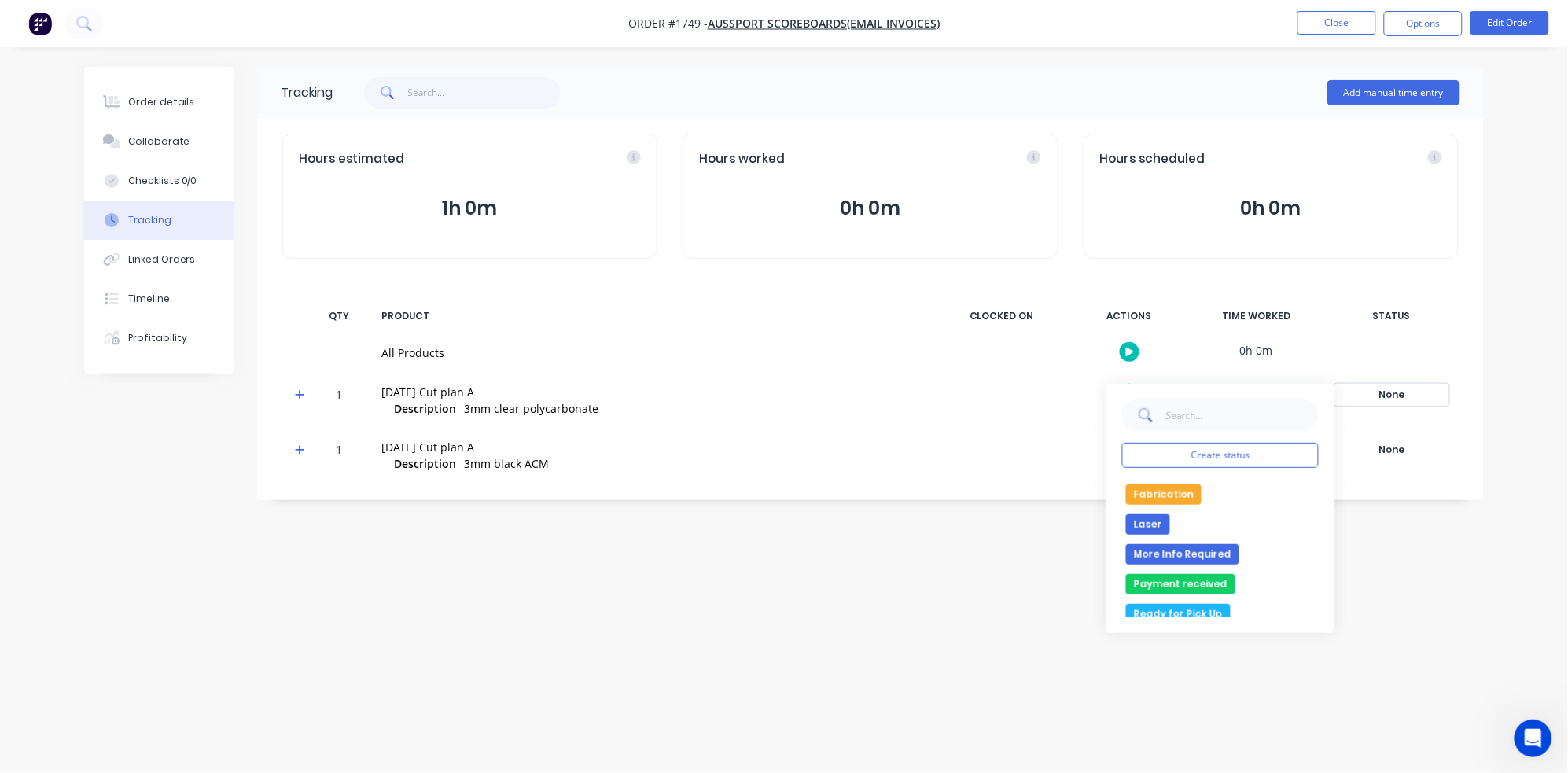
scroll to position [87, 0]
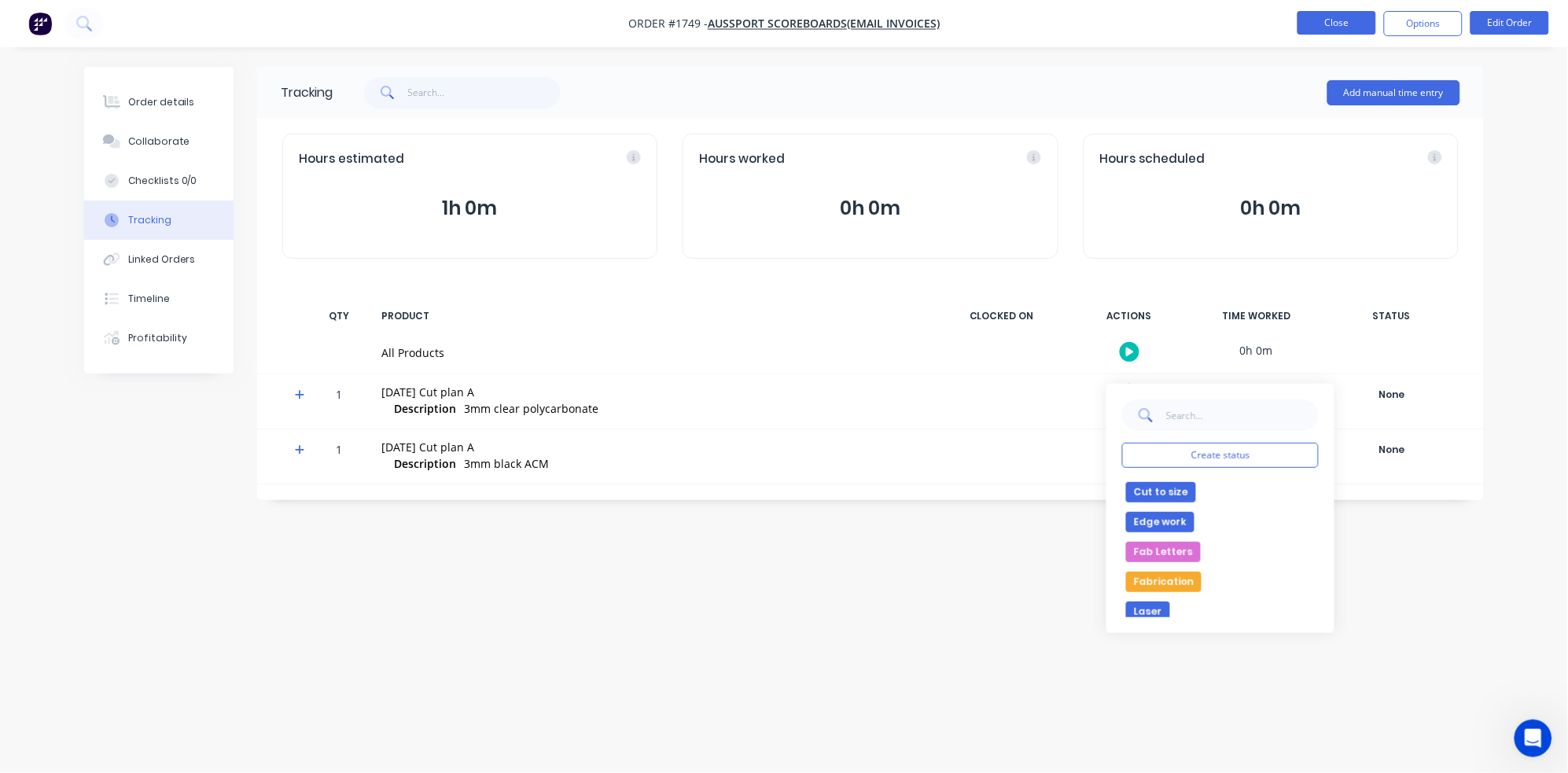
click at [1319, 13] on button "Close" at bounding box center [1337, 23] width 79 height 24
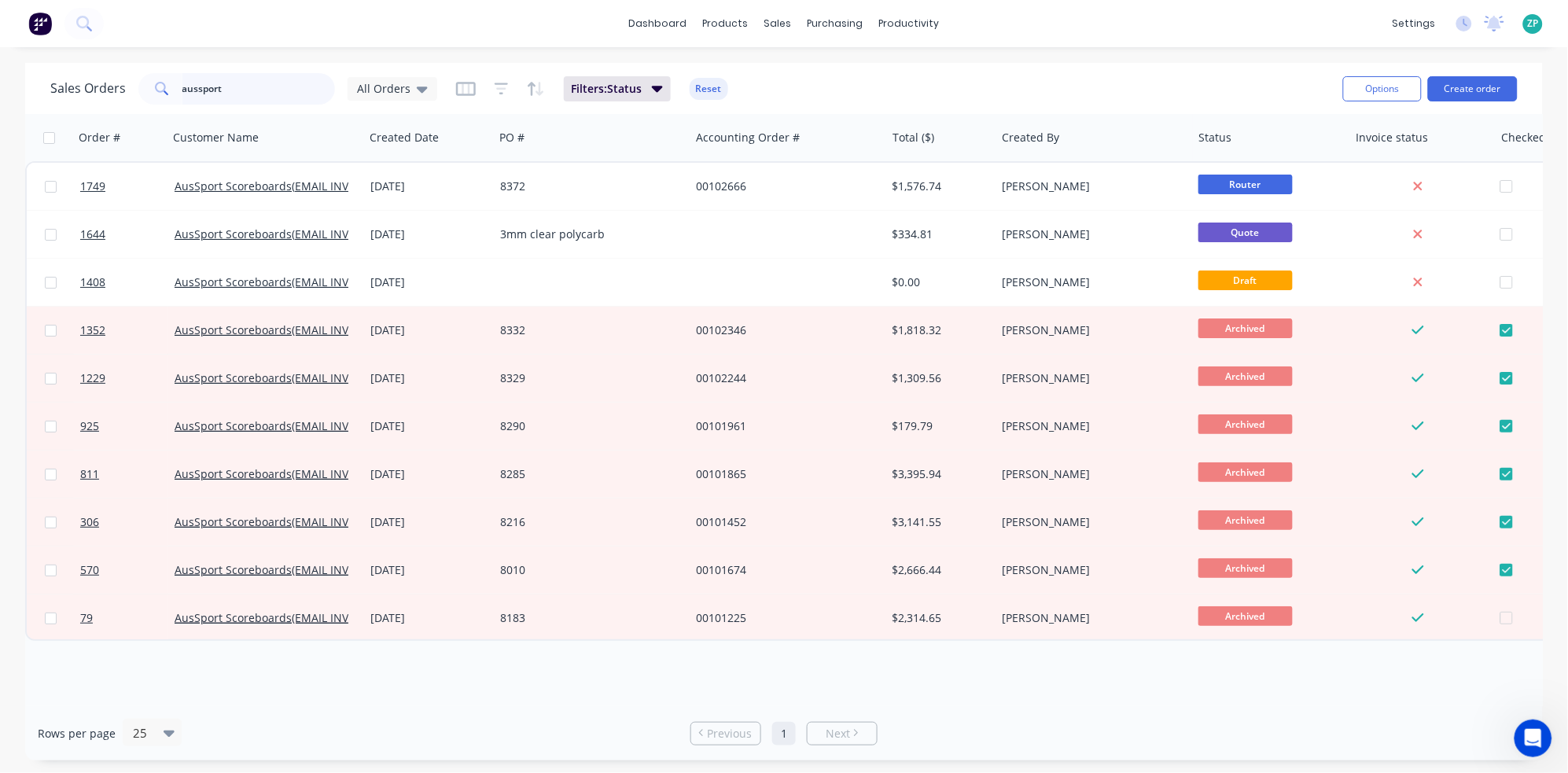
click at [225, 97] on input "aussport" at bounding box center [258, 89] width 153 height 32
type input "redo"
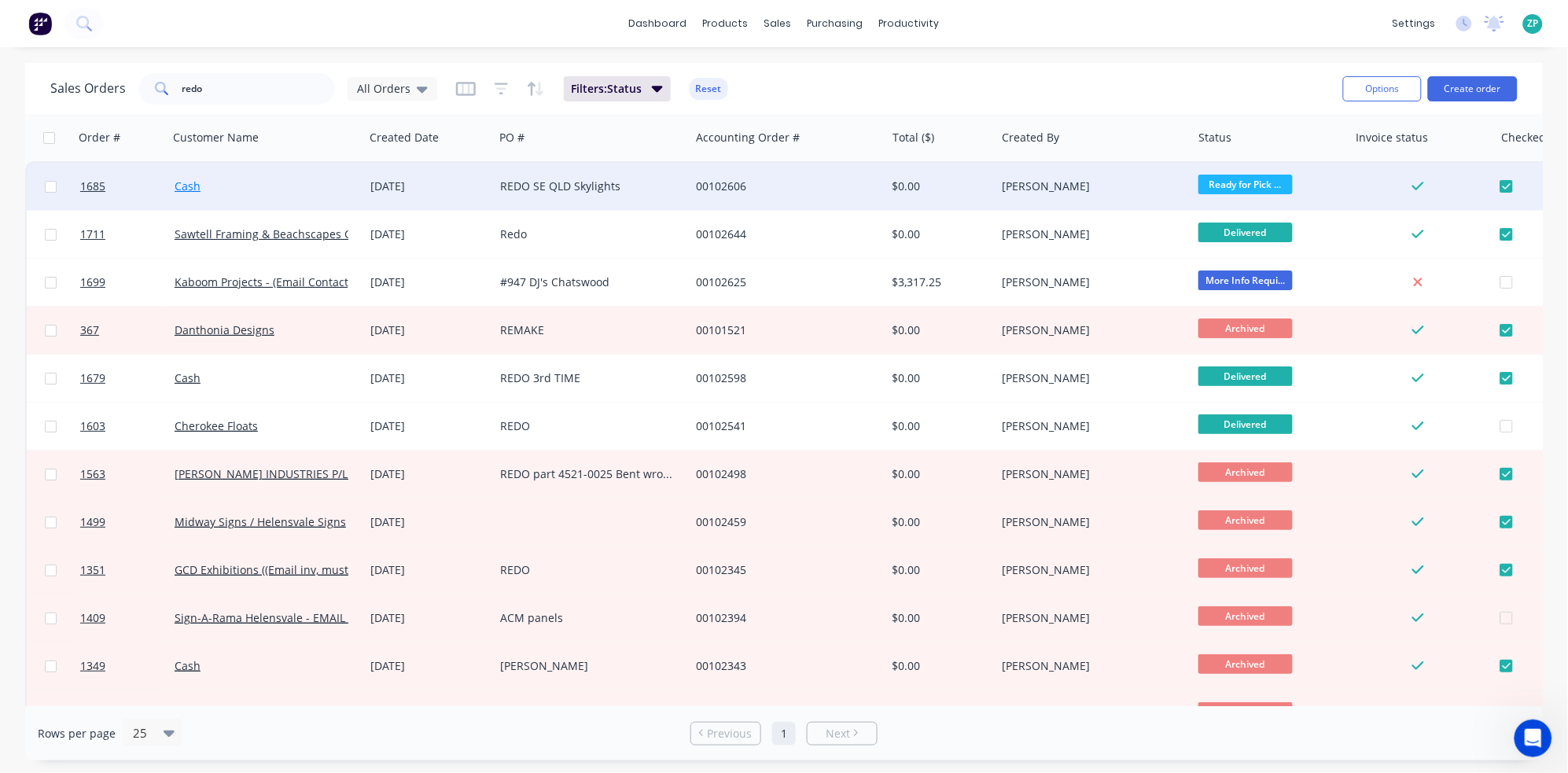
click at [184, 181] on link "Cash" at bounding box center [188, 186] width 26 height 14
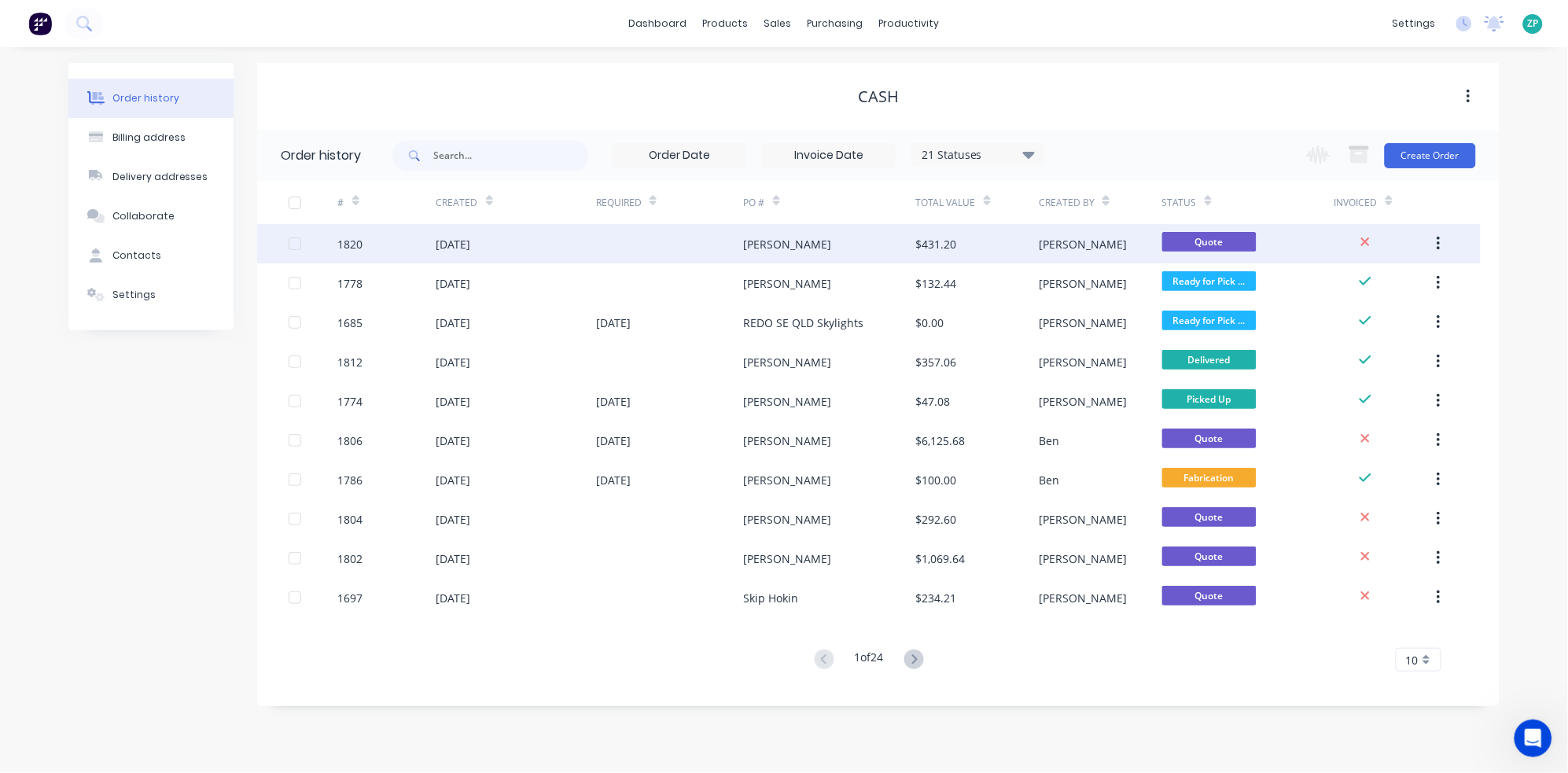
click at [806, 236] on div "[PERSON_NAME]" at bounding box center [788, 244] width 88 height 16
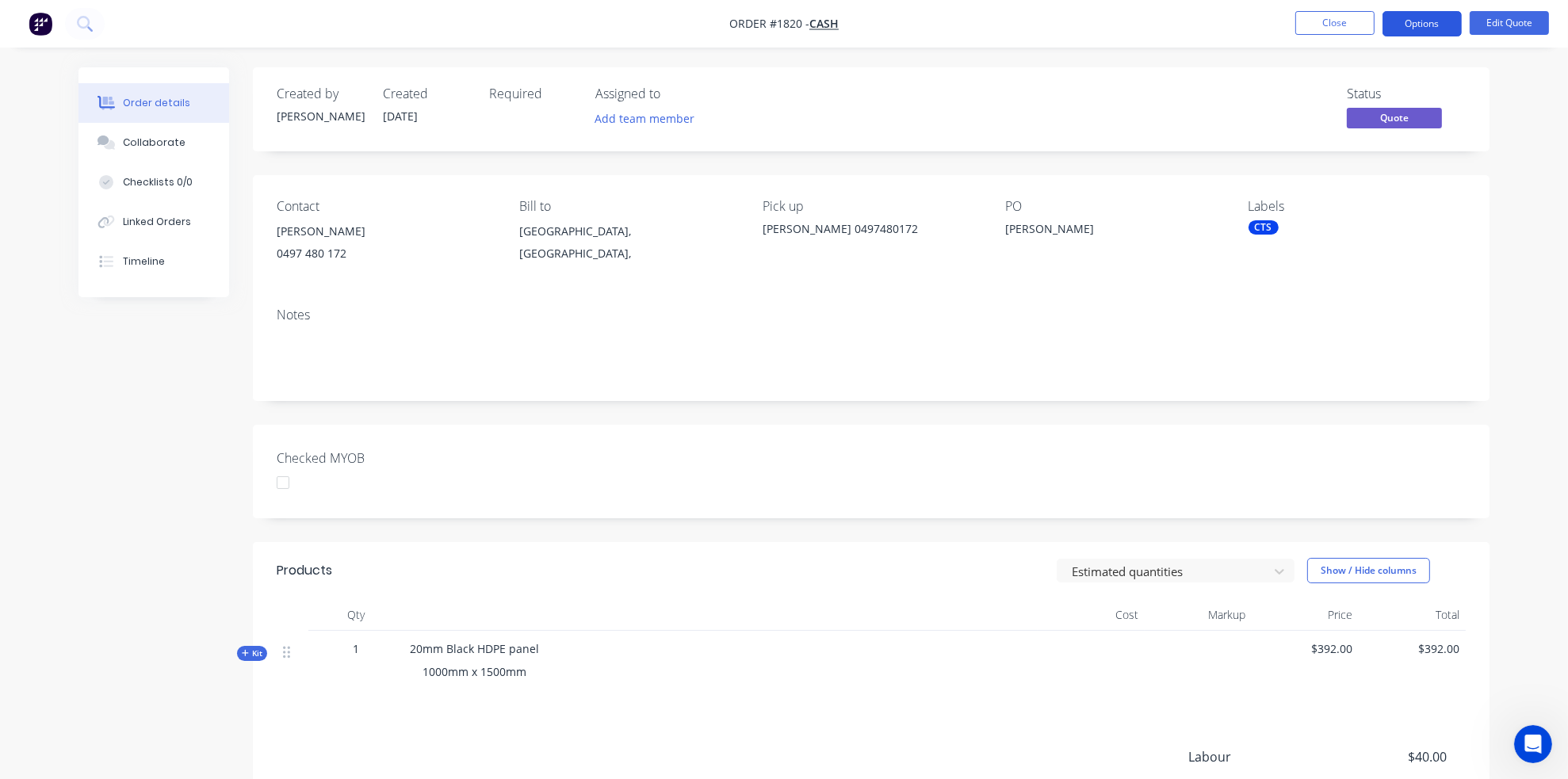
click at [1429, 15] on button "Options" at bounding box center [1422, 24] width 79 height 26
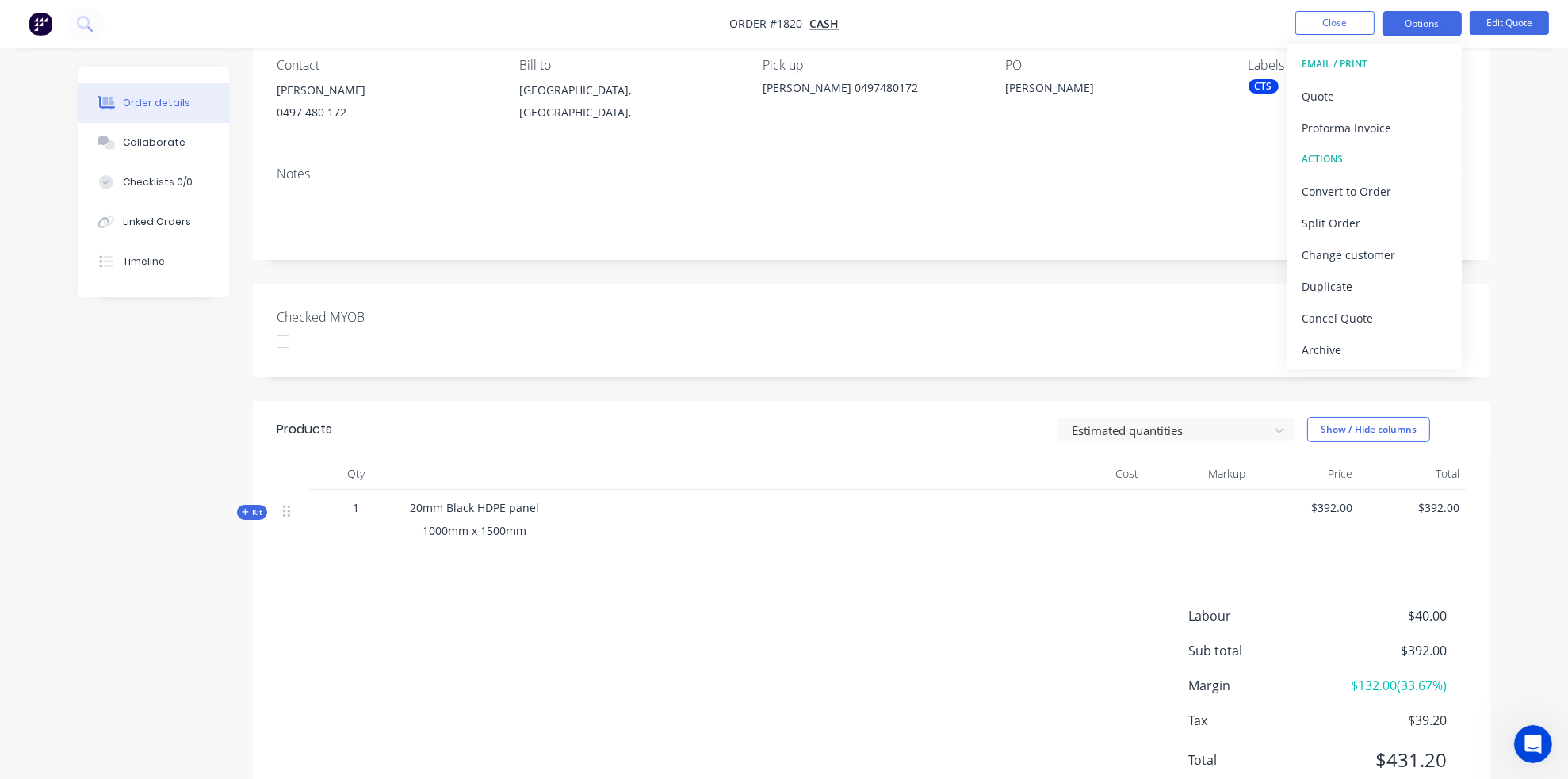
scroll to position [23, 0]
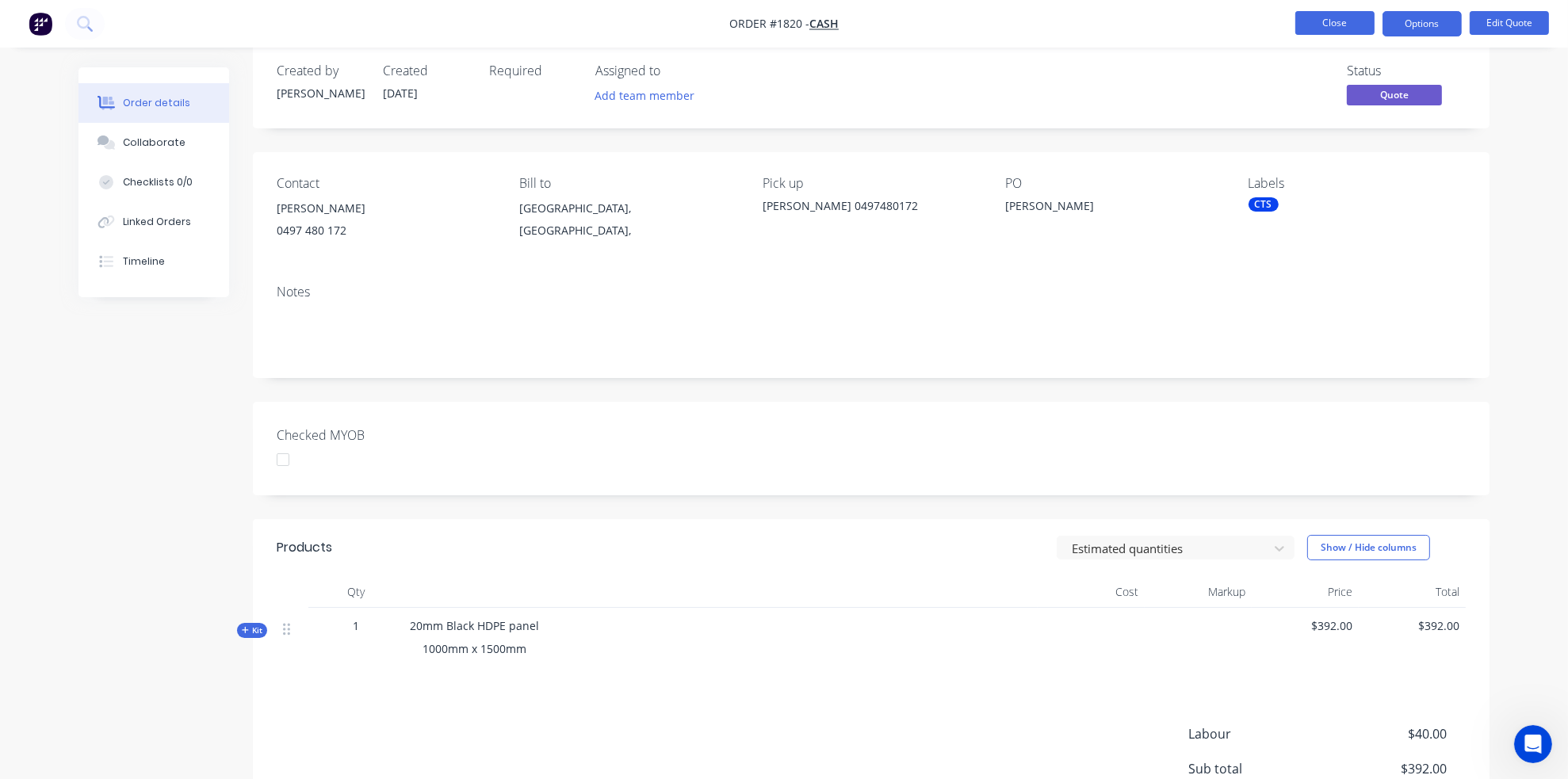
click at [1340, 26] on button "Close" at bounding box center [1335, 23] width 79 height 24
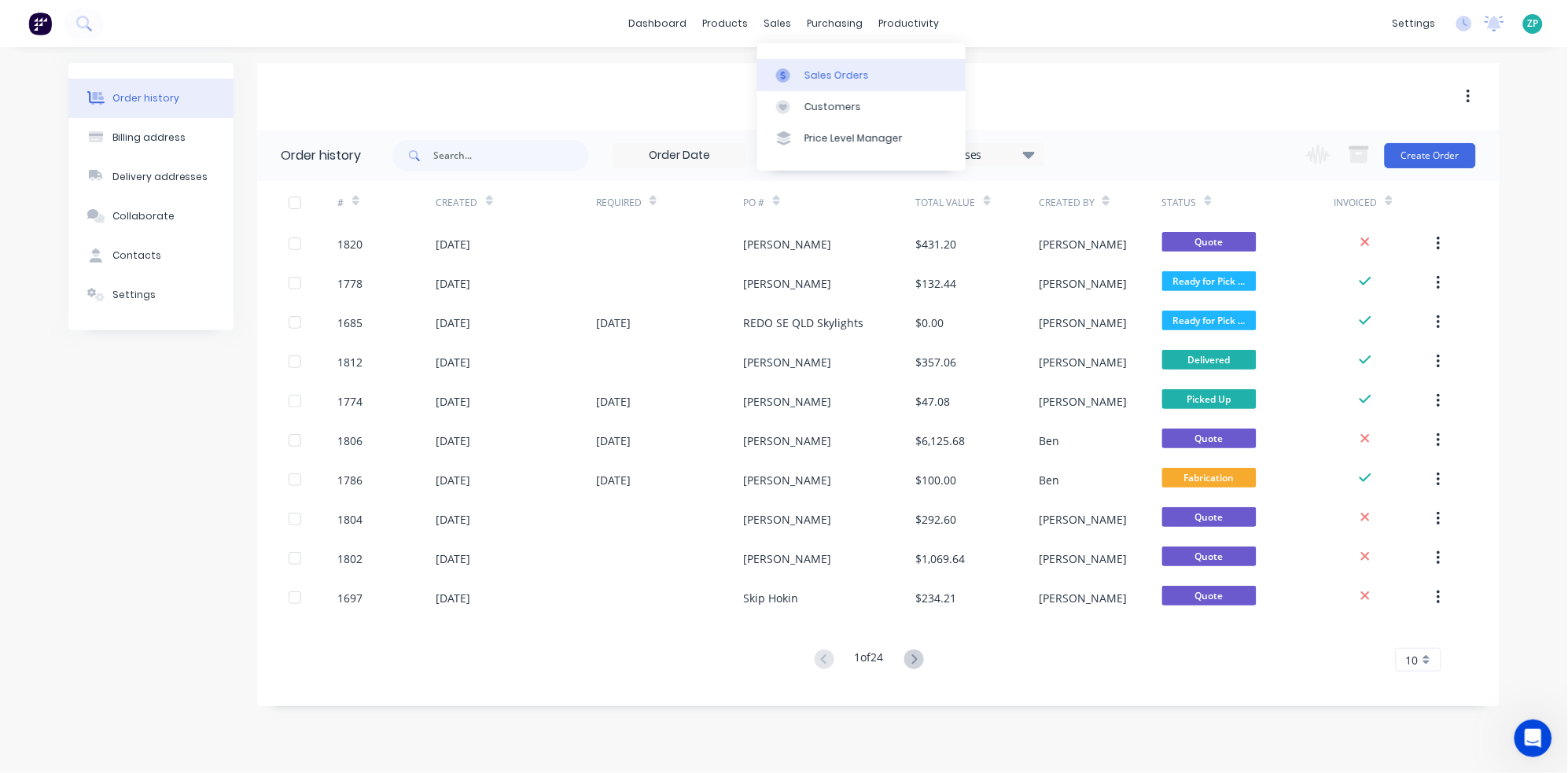
click at [807, 68] on div "Sales Orders" at bounding box center [837, 75] width 64 height 14
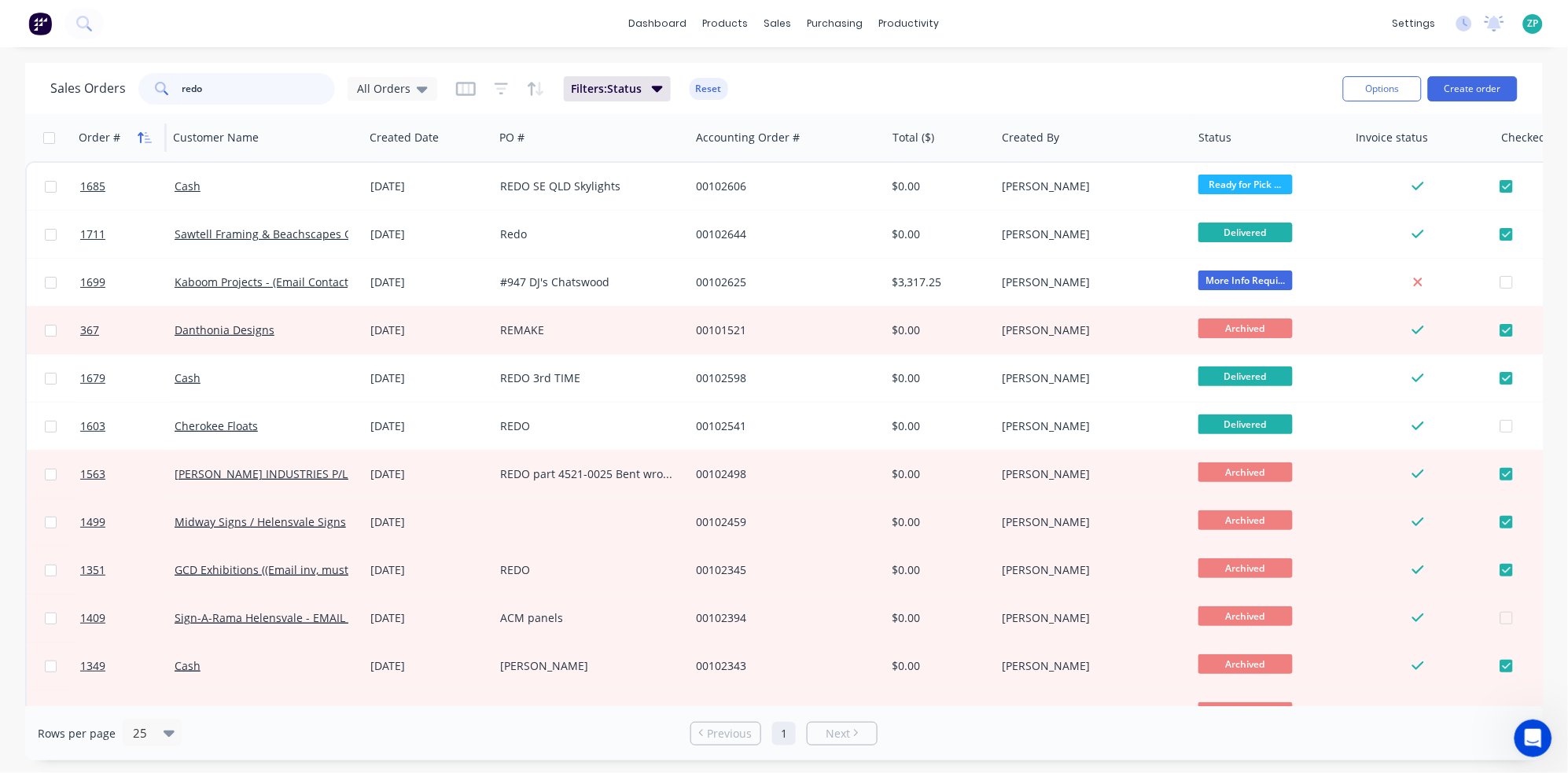
drag, startPoint x: 276, startPoint y: 103, endPoint x: 141, endPoint y: 148, distance: 142.3
click at [147, 149] on div "Sales Orders redo All Orders Filters: Status Reset Options Create order Order #…" at bounding box center [784, 411] width 1517 height 698
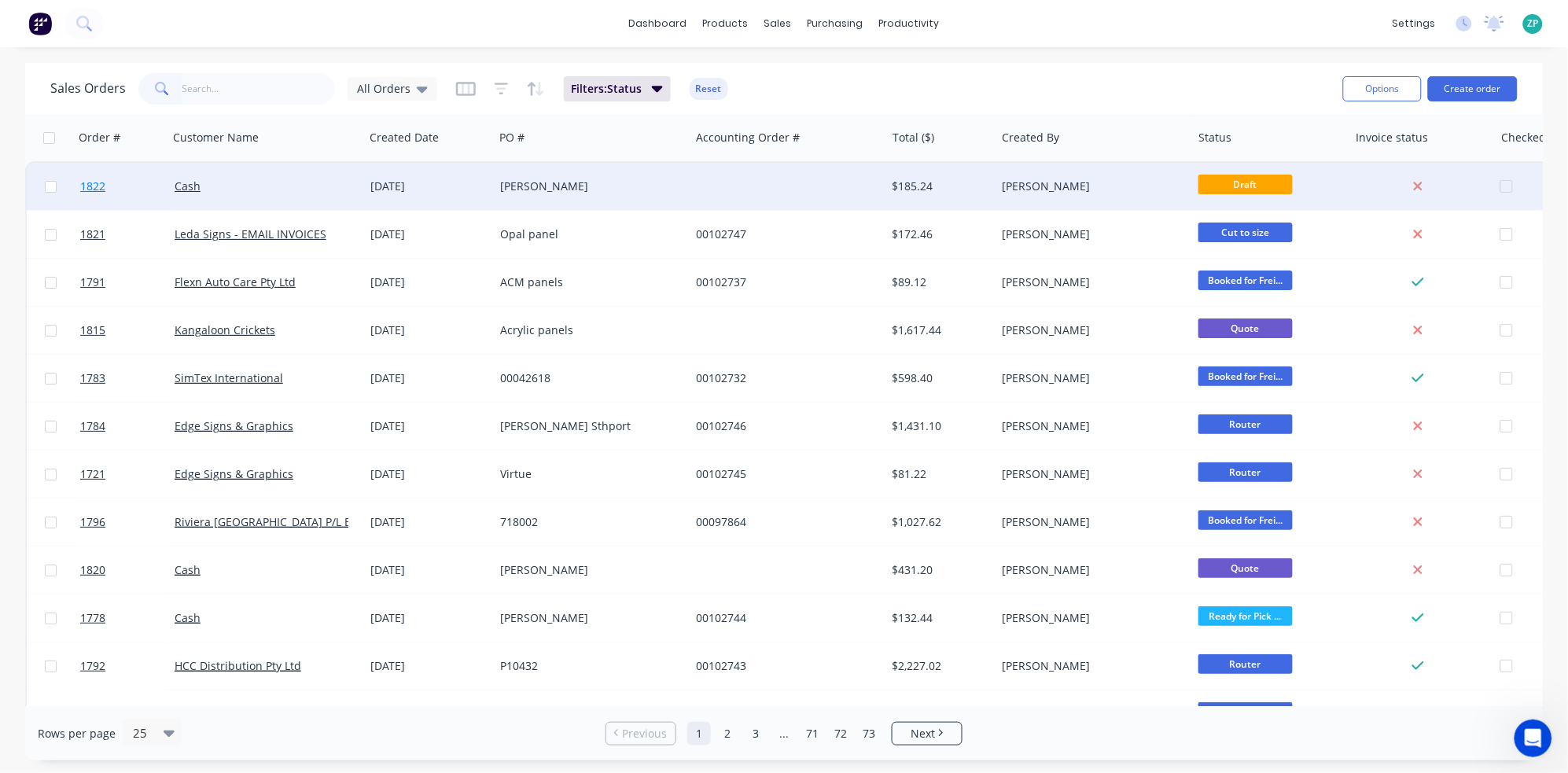
click at [83, 189] on span "1822" at bounding box center [92, 186] width 25 height 15
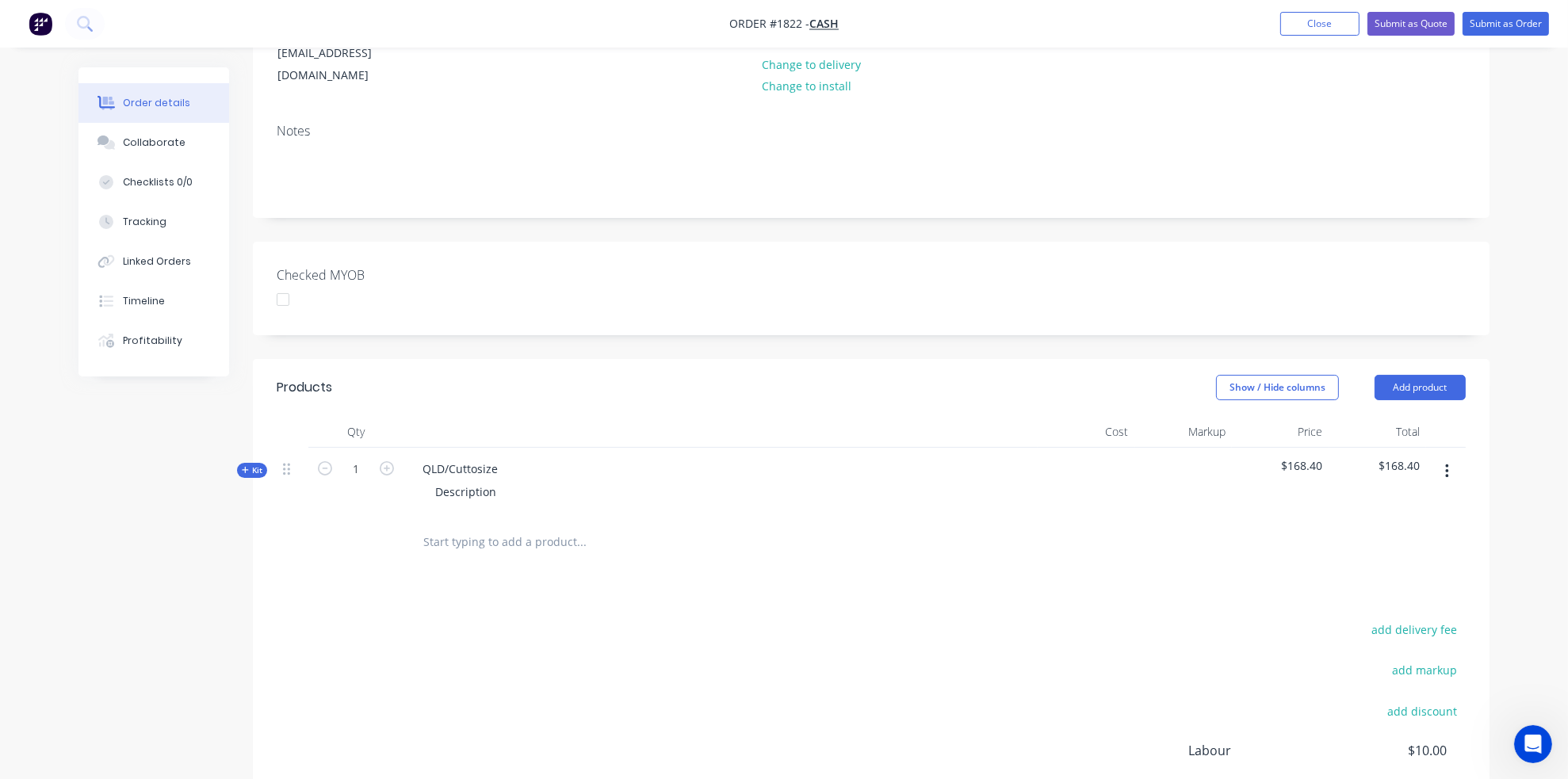
scroll to position [264, 0]
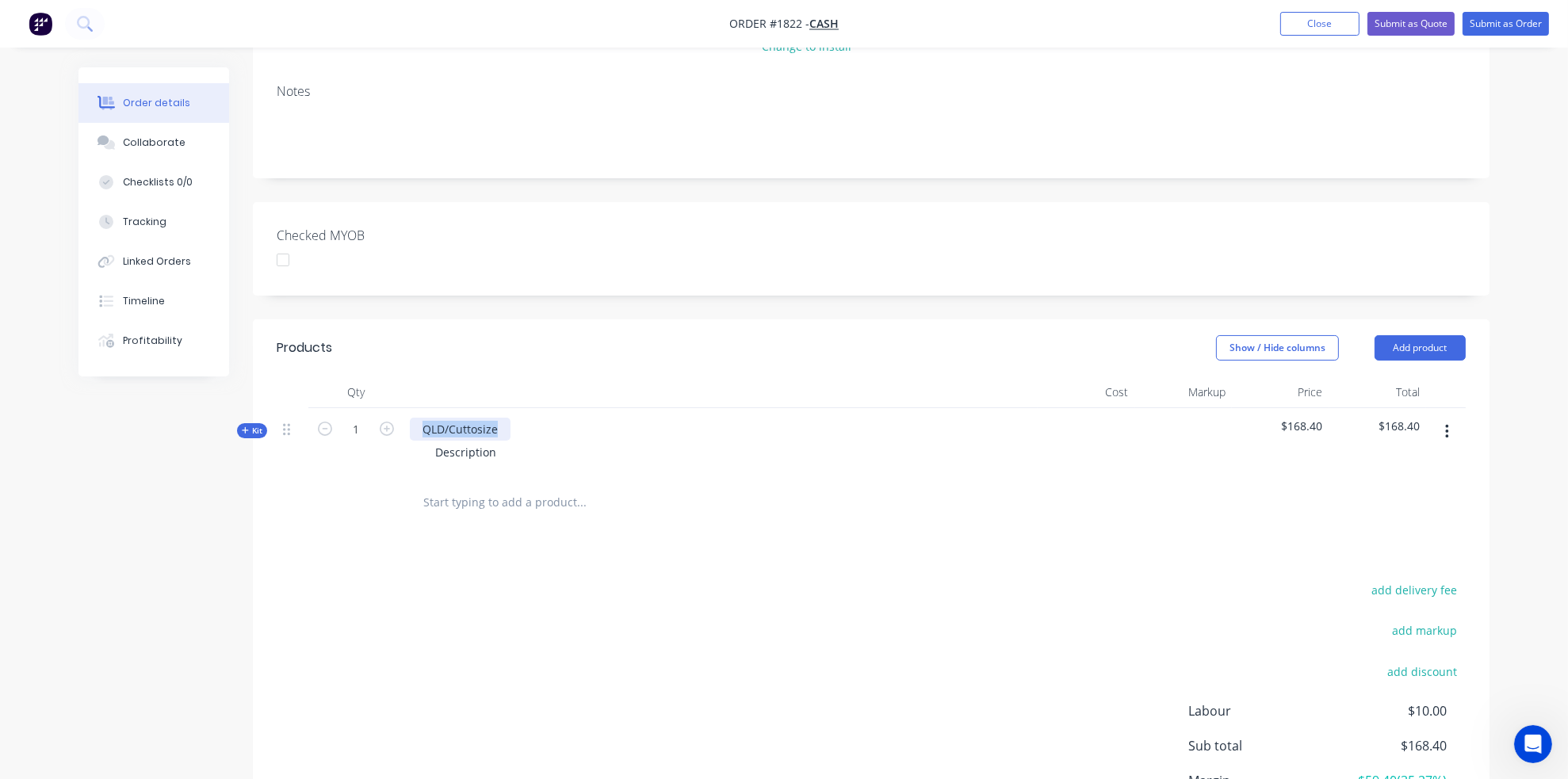
drag, startPoint x: 415, startPoint y: 410, endPoint x: 525, endPoint y: 386, distance: 112.6
click at [525, 408] on div "QLD/Cuttosize Description" at bounding box center [721, 442] width 634 height 68
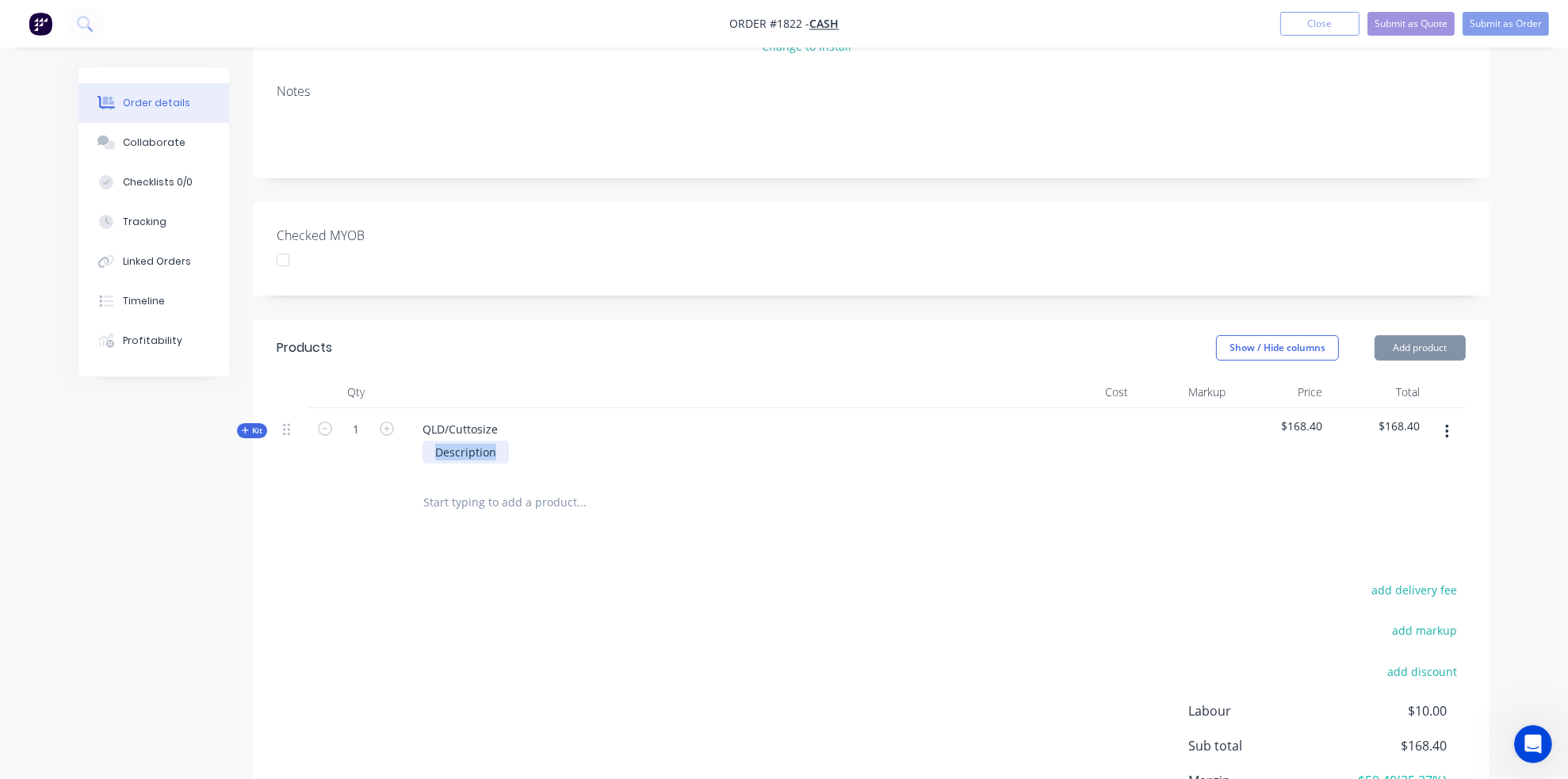
drag, startPoint x: 438, startPoint y: 432, endPoint x: 536, endPoint y: 426, distance: 98.2
click at [536, 440] on div "Description" at bounding box center [721, 451] width 621 height 23
click at [256, 425] on span "Kit" at bounding box center [252, 430] width 21 height 12
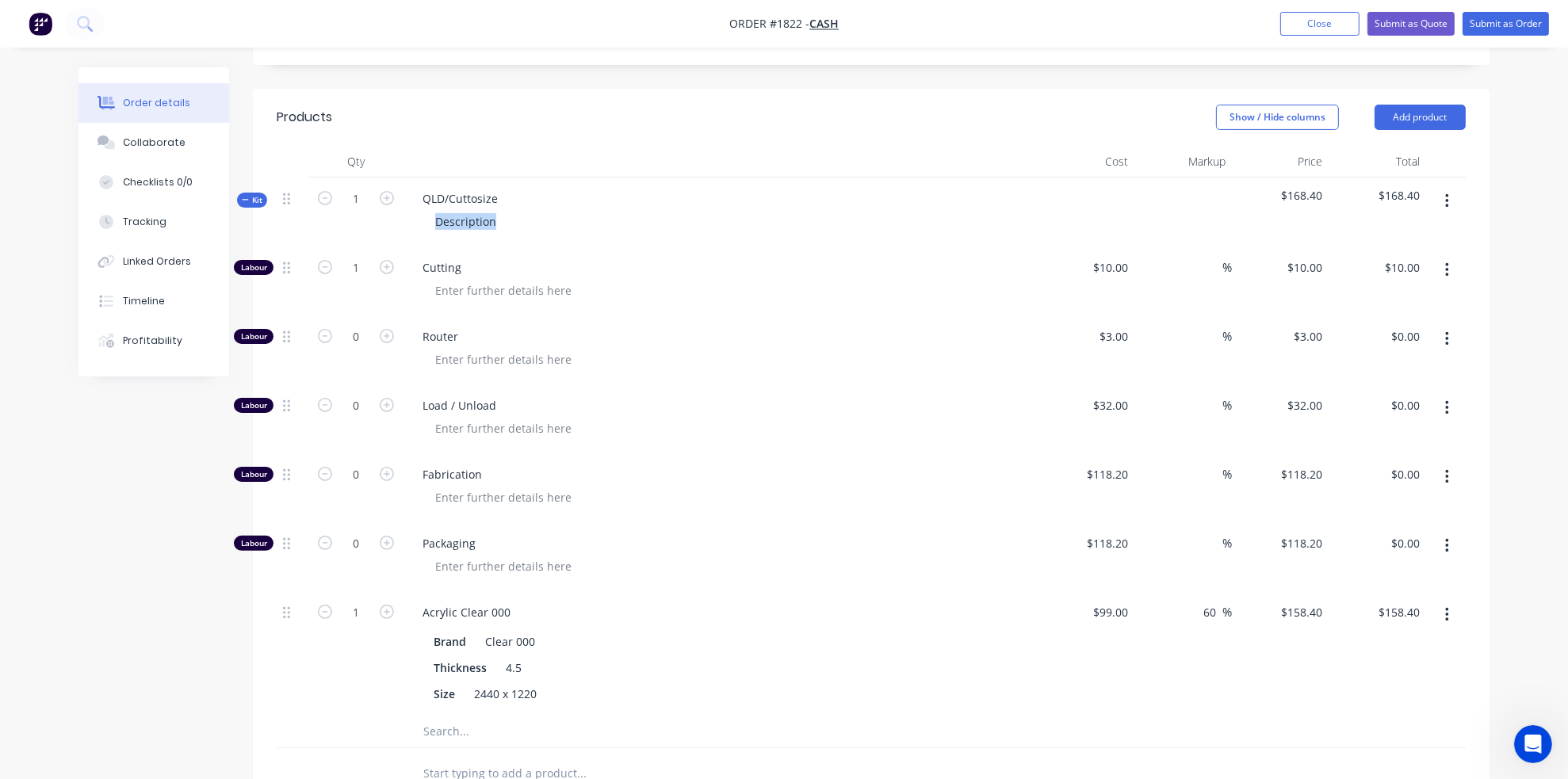
scroll to position [440, 0]
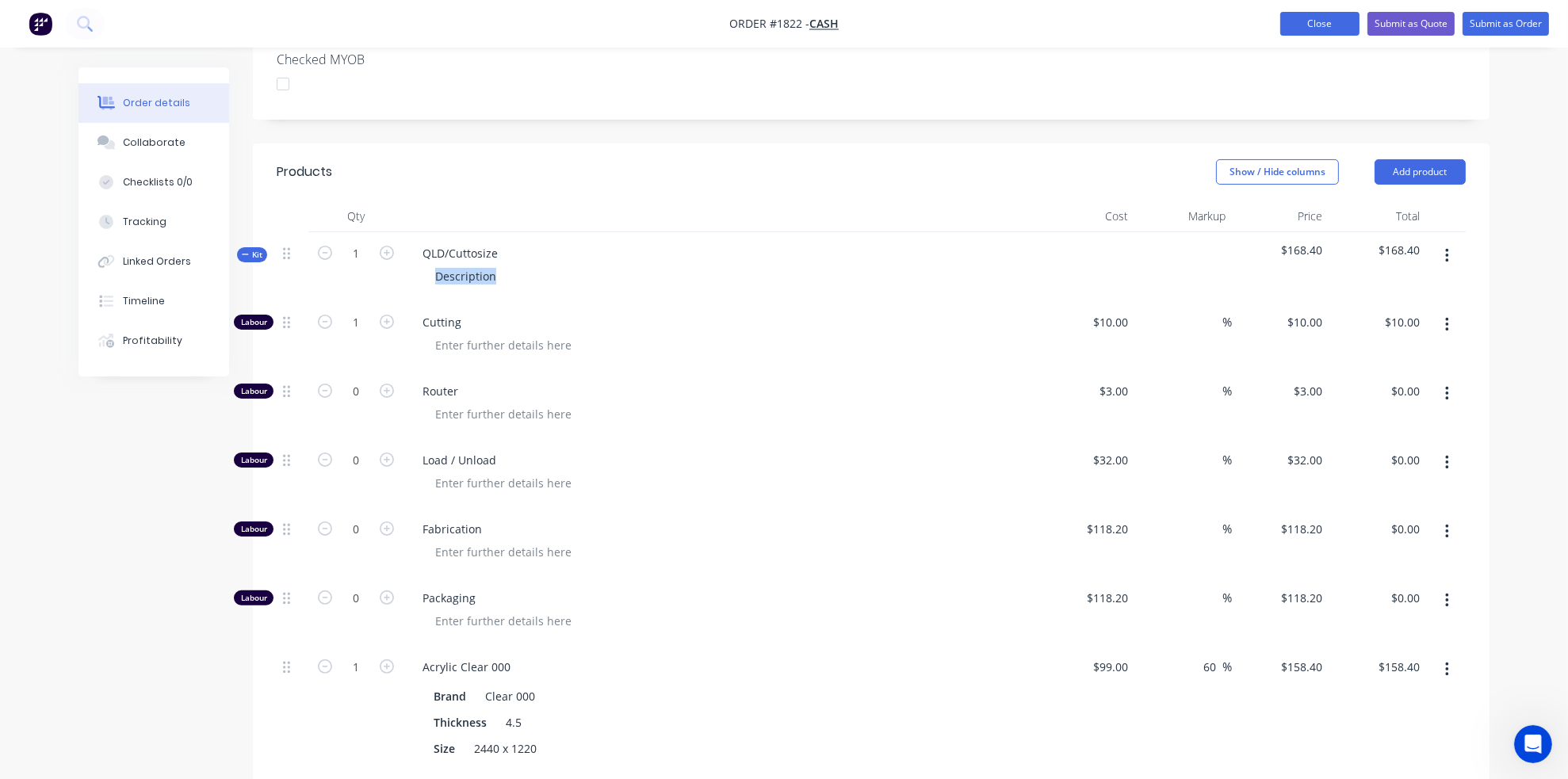
click at [1337, 16] on button "Close" at bounding box center [1319, 24] width 79 height 24
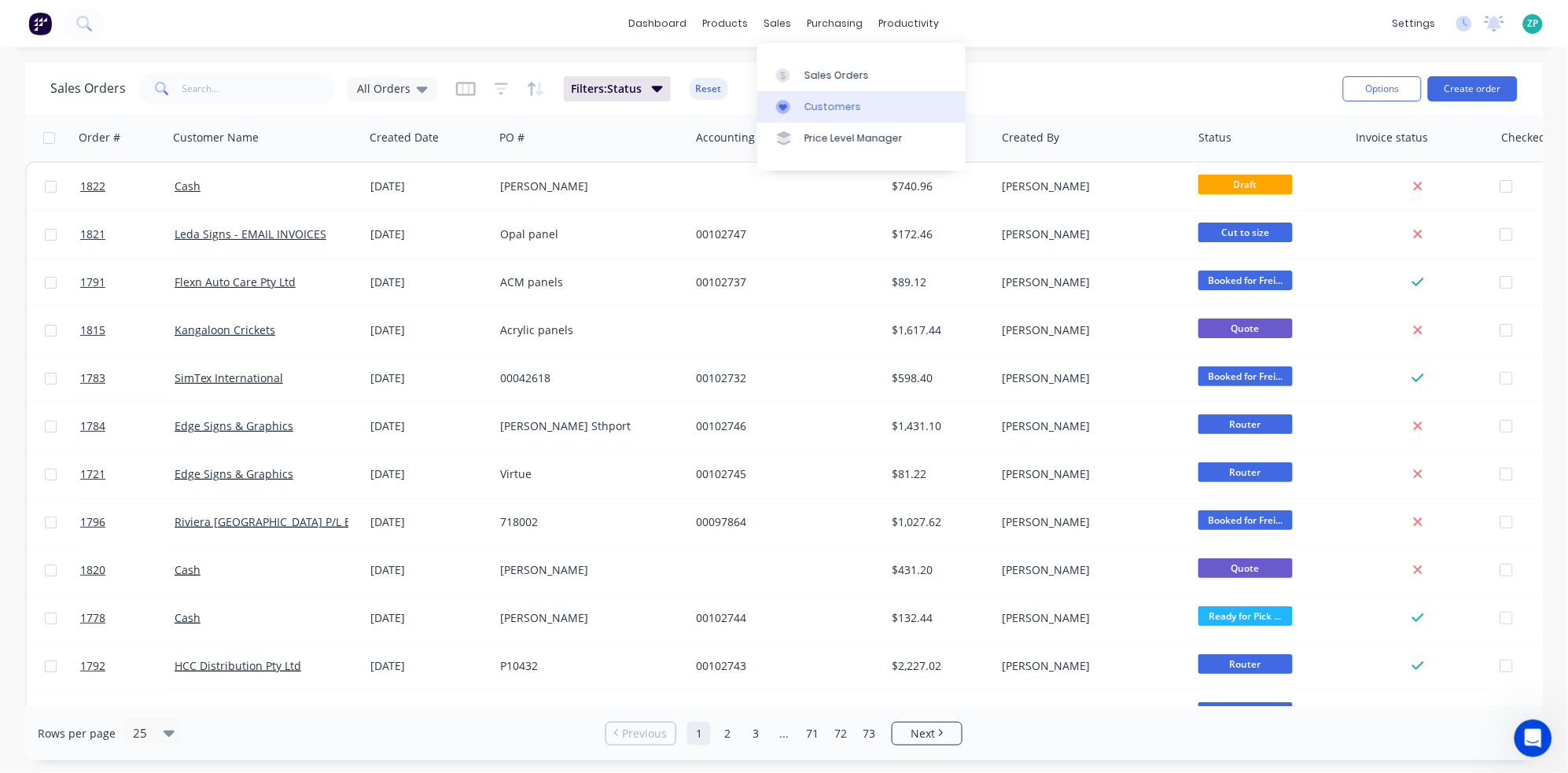
click at [837, 105] on div "Customers" at bounding box center [833, 107] width 56 height 14
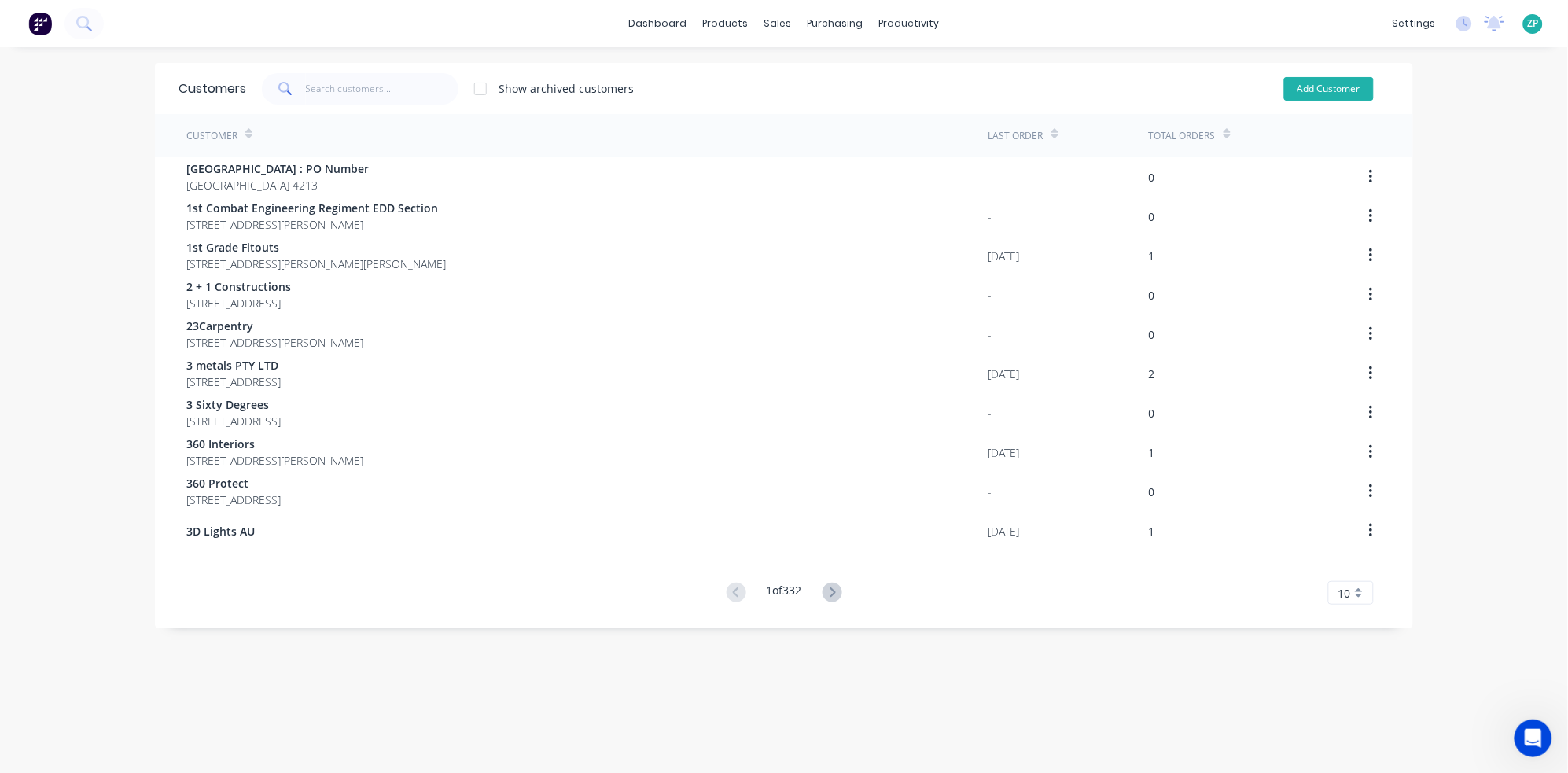
click at [1326, 90] on button "Add Customer" at bounding box center [1329, 89] width 90 height 24
select select "AU"
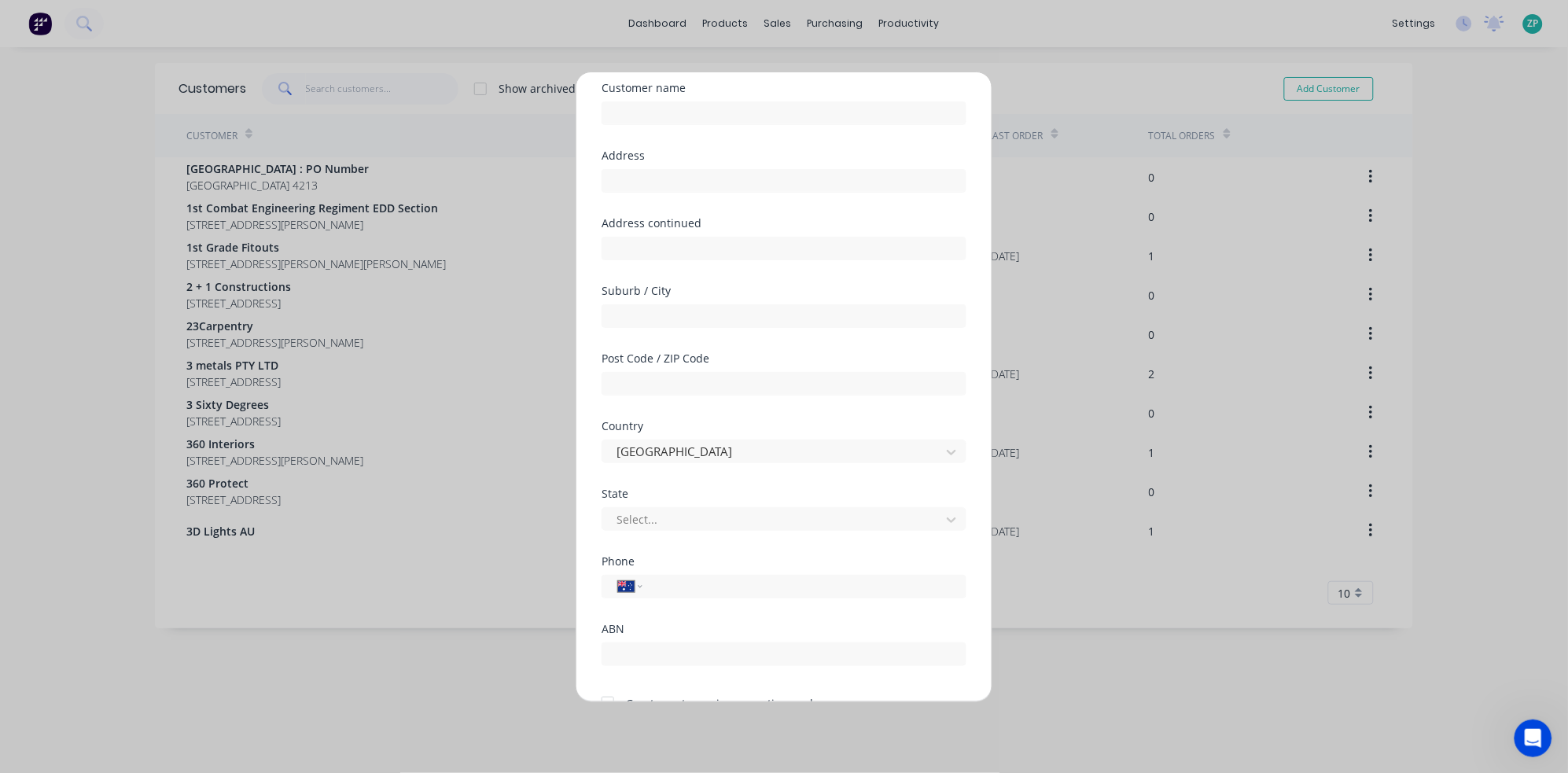
scroll to position [87, 0]
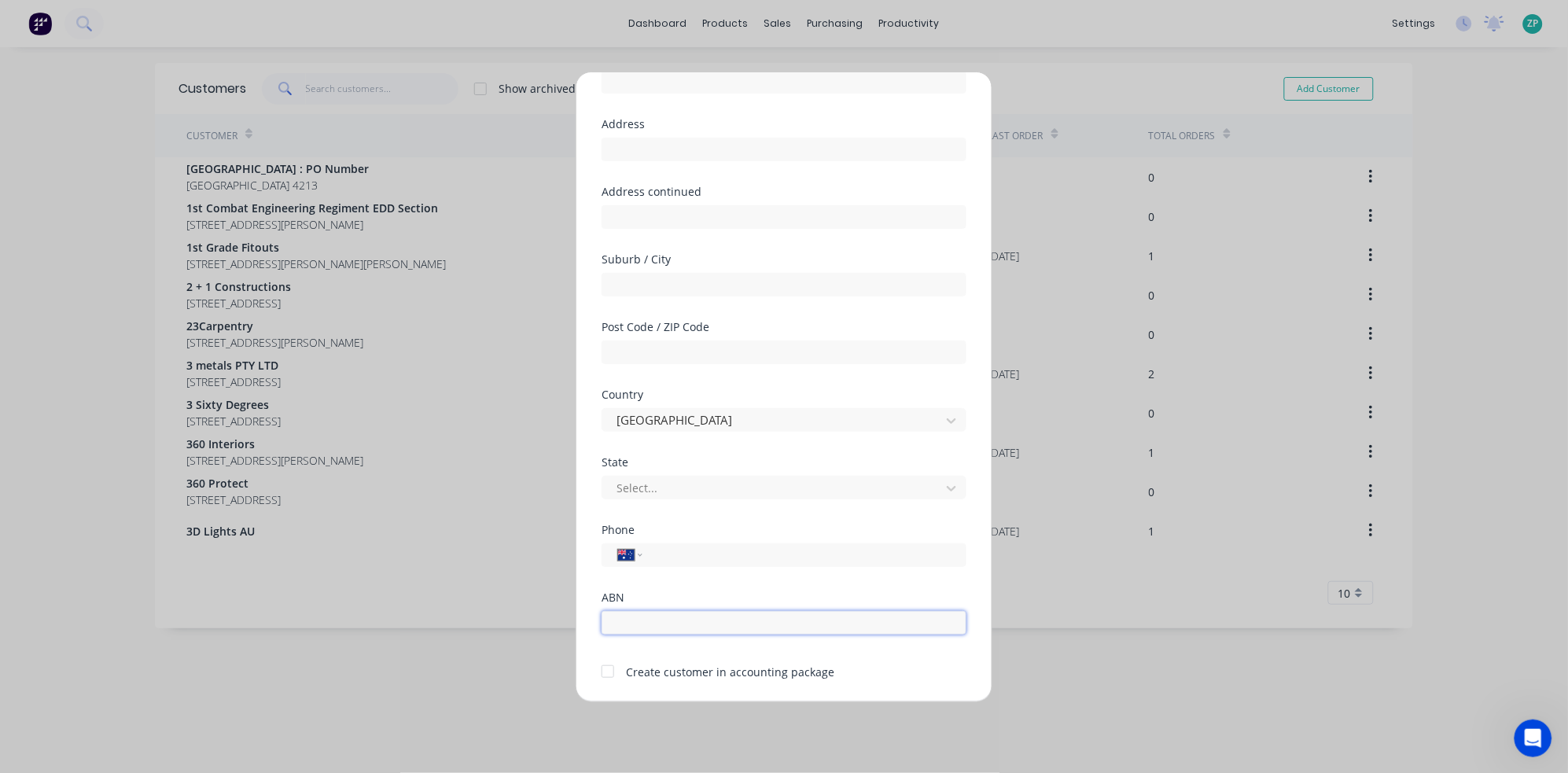
drag, startPoint x: 626, startPoint y: 623, endPoint x: 794, endPoint y: 633, distance: 168.3
click at [794, 633] on div "ABN" at bounding box center [784, 625] width 365 height 68
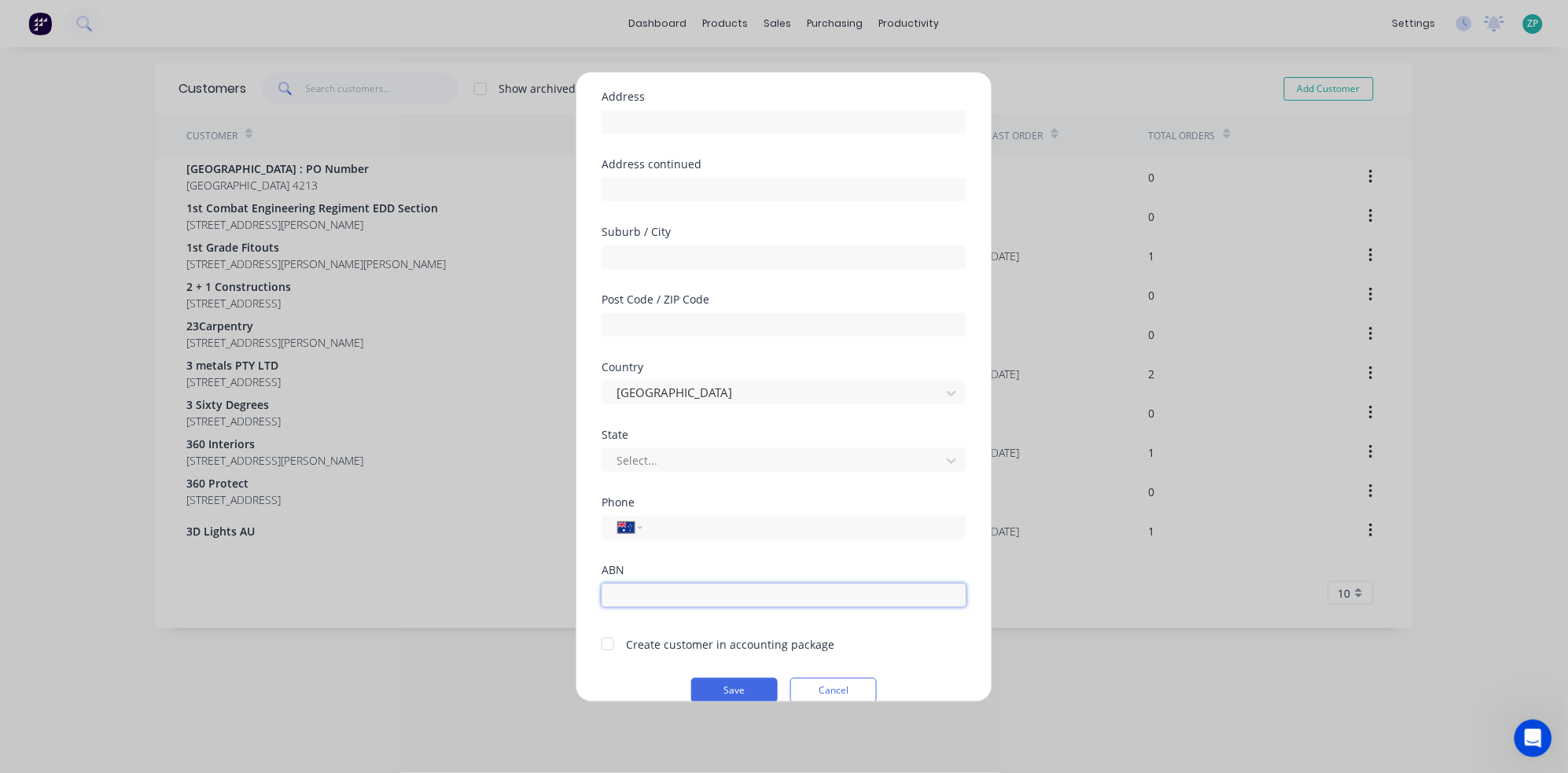
scroll to position [138, 0]
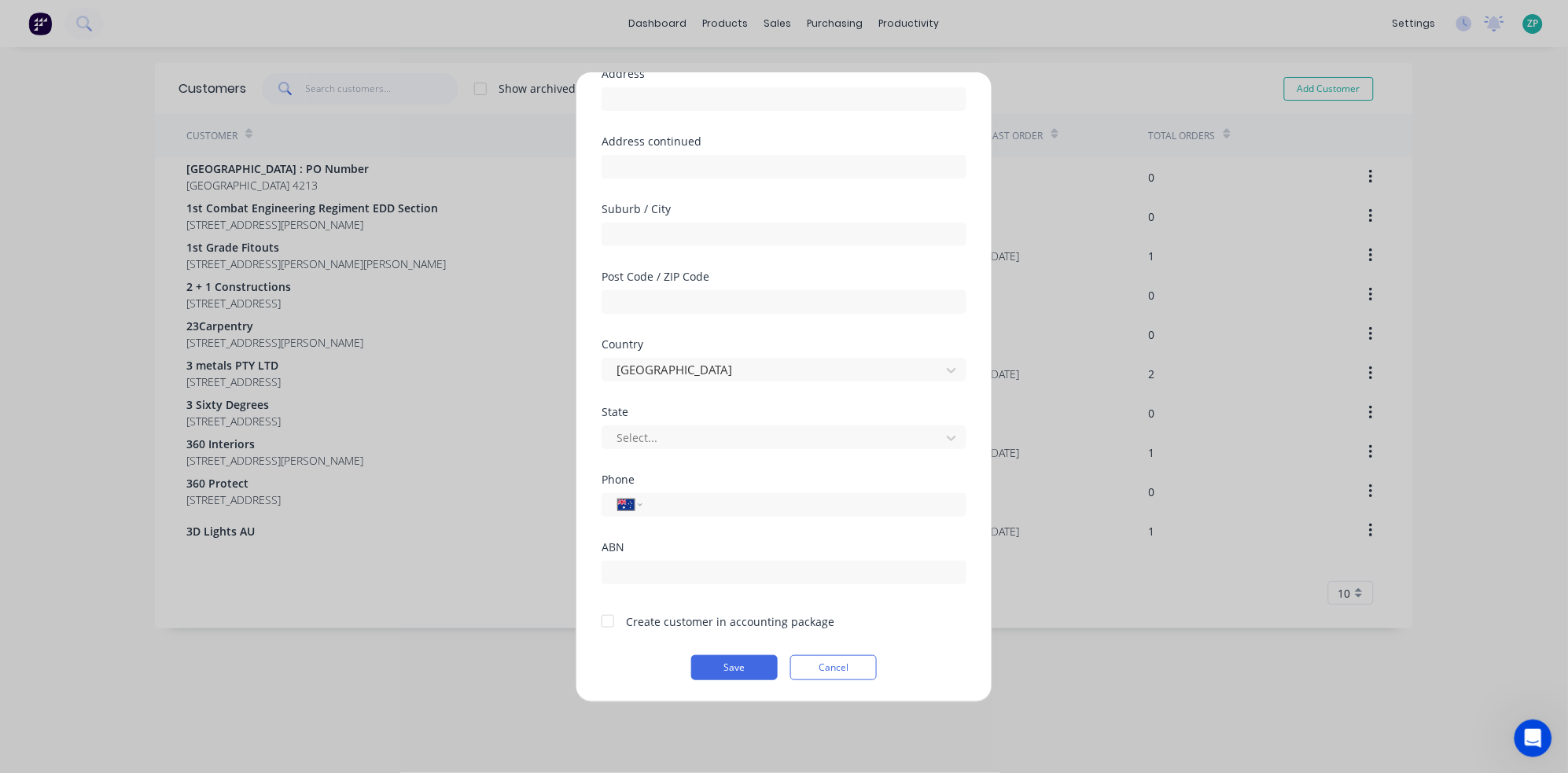
click at [608, 623] on div at bounding box center [607, 621] width 32 height 32
click at [609, 623] on div at bounding box center [607, 621] width 32 height 32
click at [812, 657] on button "Cancel" at bounding box center [833, 668] width 86 height 25
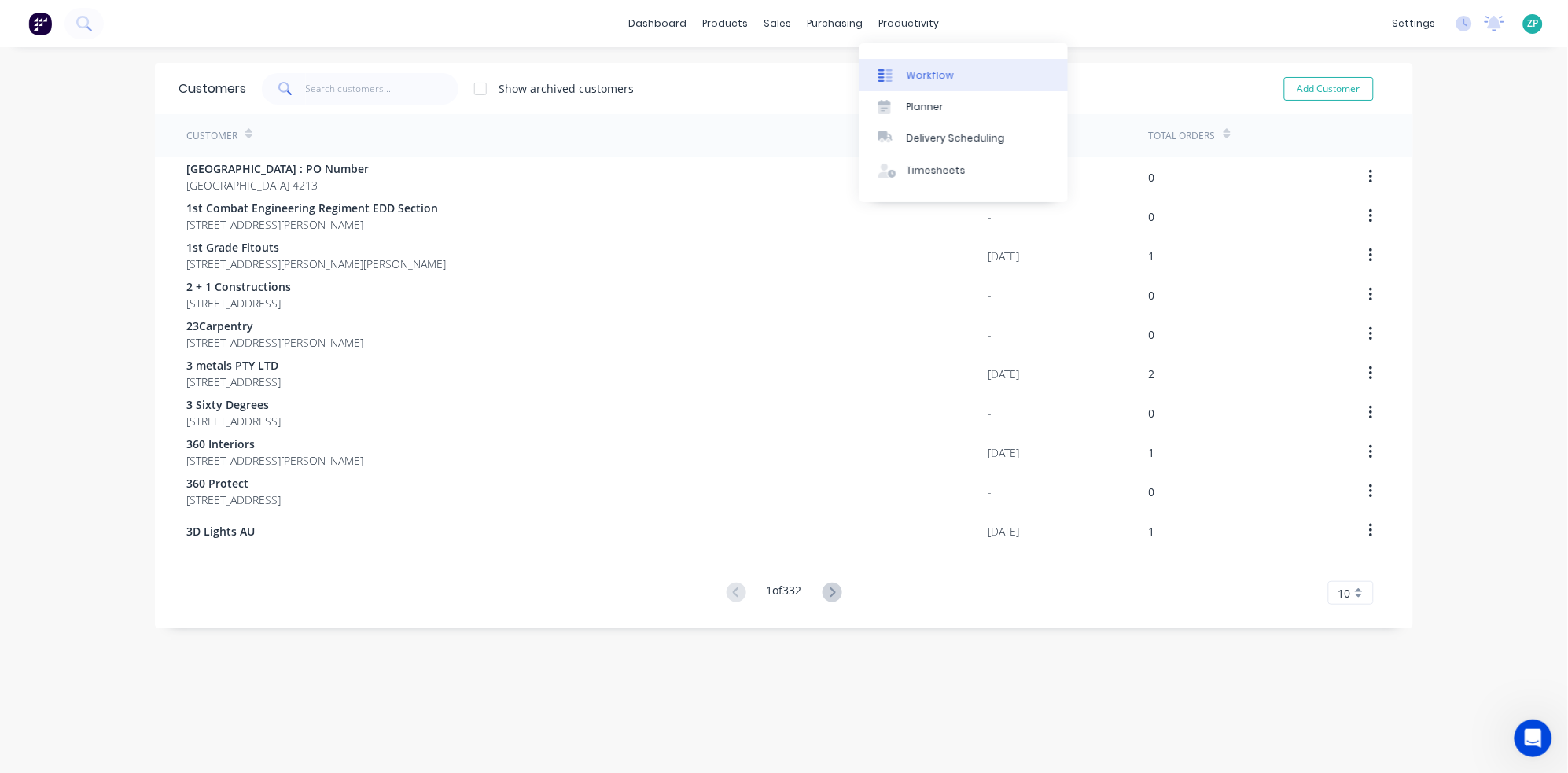
click at [905, 68] on link "Workflow" at bounding box center [963, 74] width 208 height 32
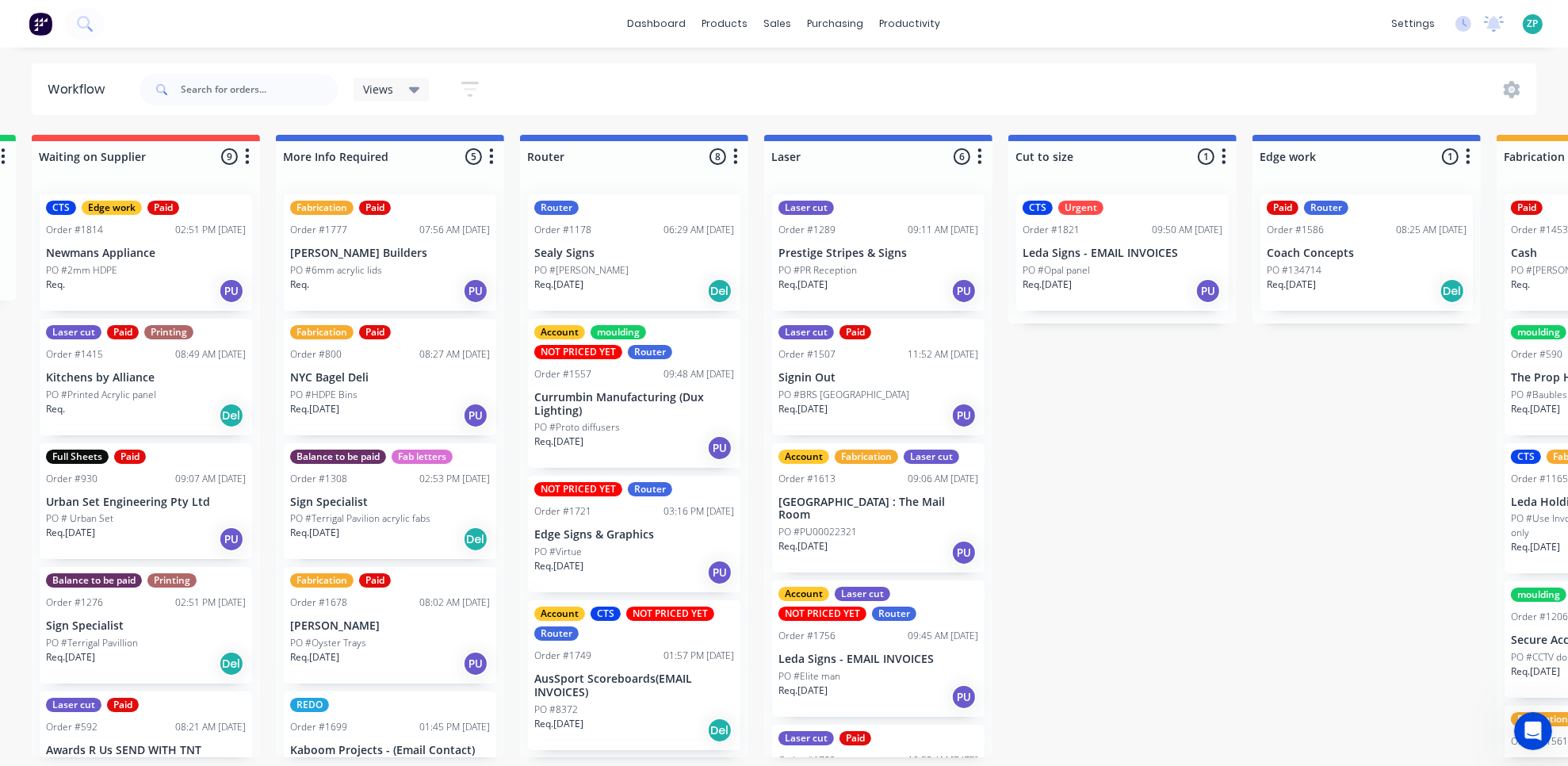
scroll to position [4, 2224]
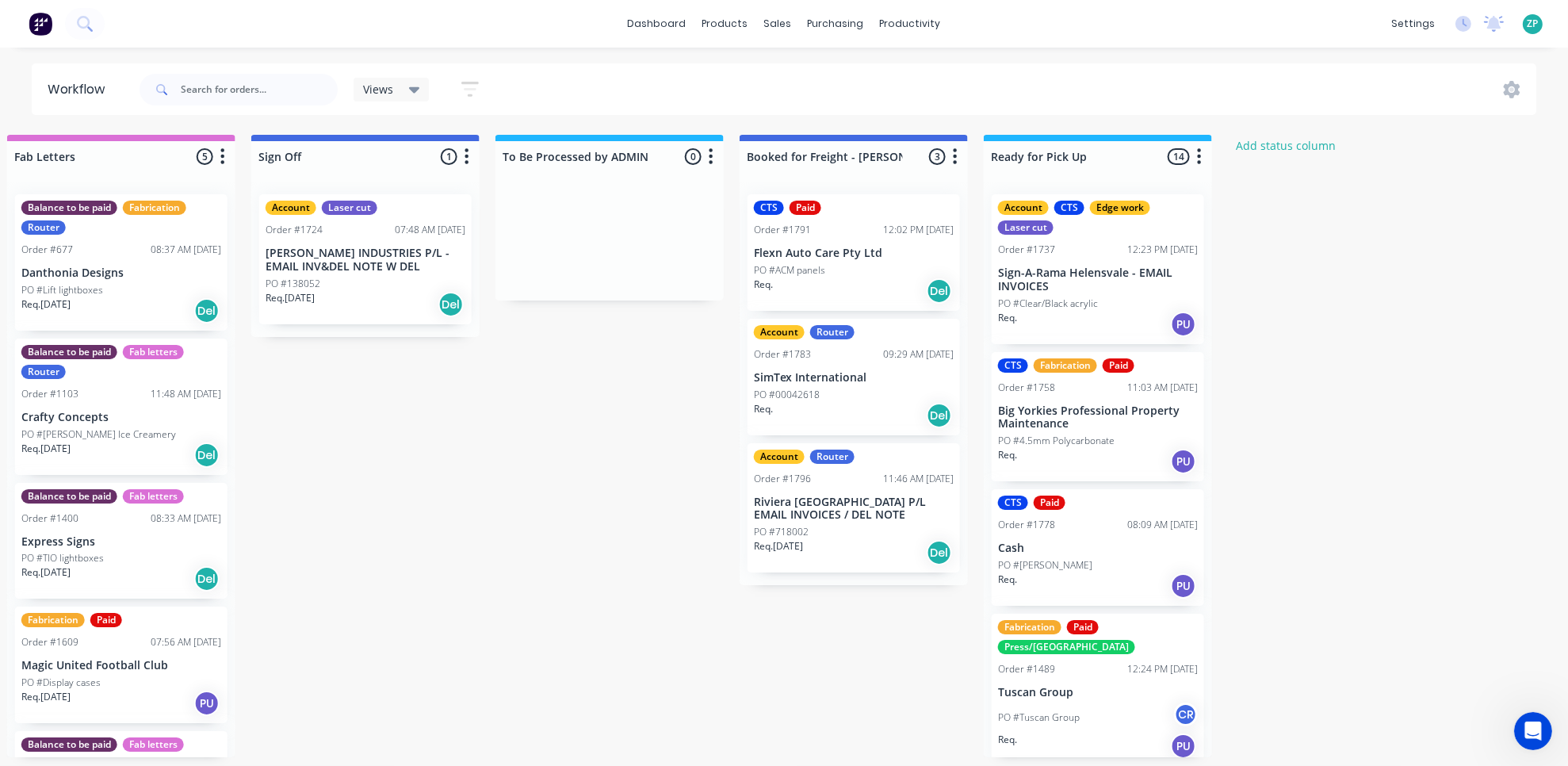
drag, startPoint x: 670, startPoint y: 526, endPoint x: 1388, endPoint y: 581, distance: 720.1
click at [1055, 414] on p "Big Yorkies Professional Property Maintenance" at bounding box center [1097, 417] width 200 height 27
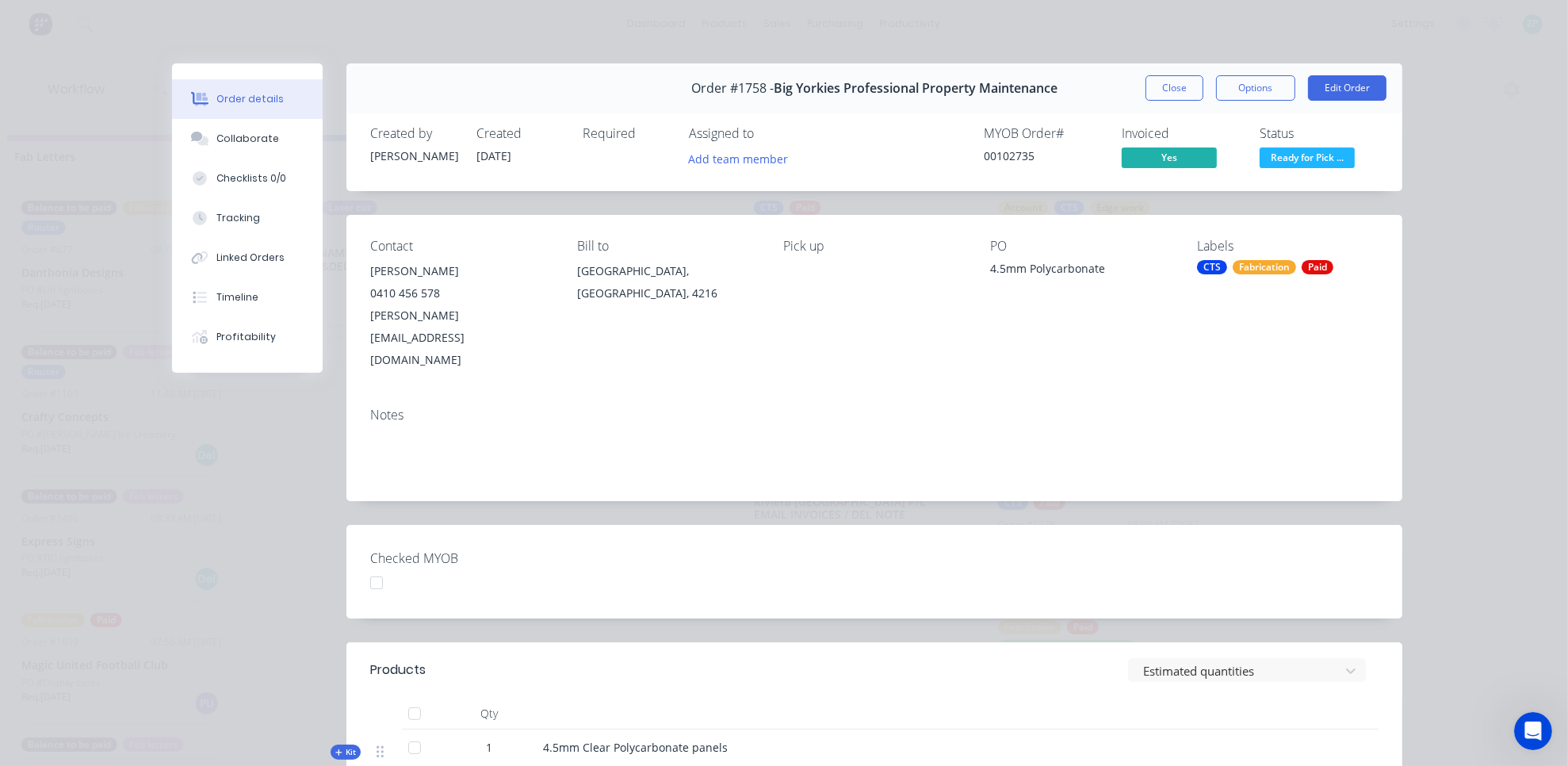
click at [395, 287] on div "0410 456 578" at bounding box center [461, 293] width 182 height 22
click at [239, 147] on button "Collaborate" at bounding box center [247, 138] width 151 height 39
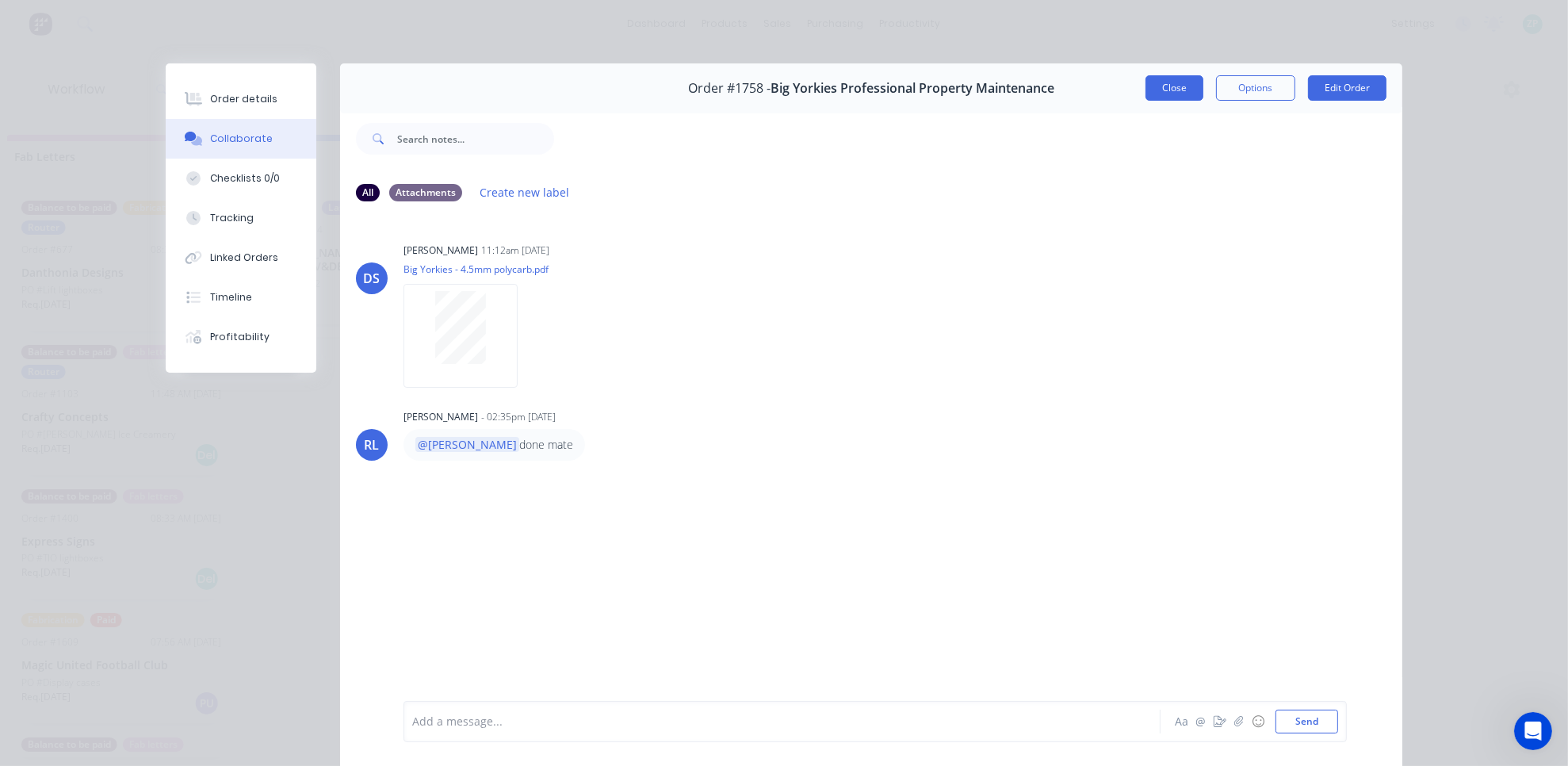
click at [1152, 95] on button "Close" at bounding box center [1174, 88] width 58 height 26
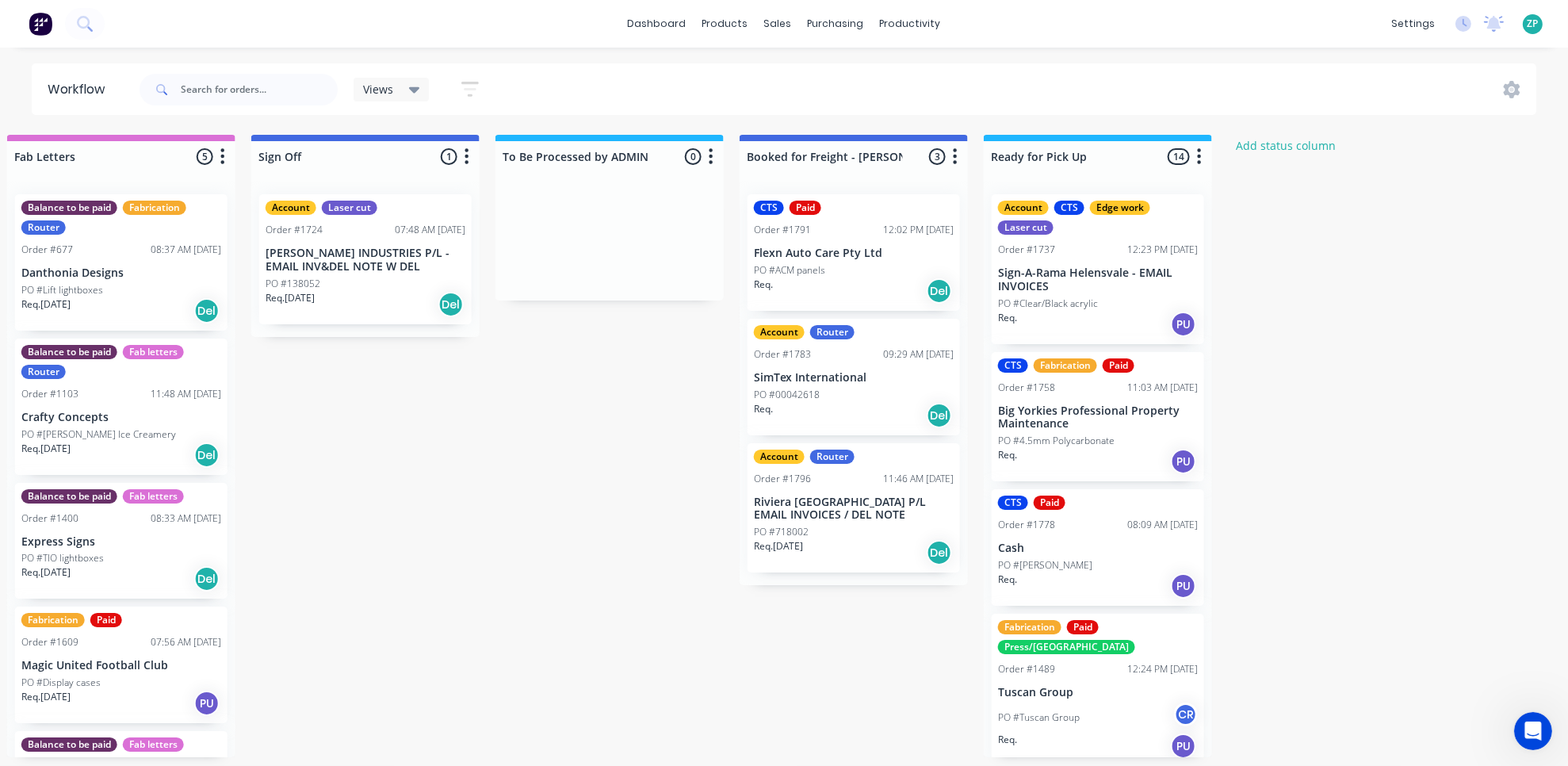
scroll to position [0, 2224]
drag, startPoint x: 461, startPoint y: 485, endPoint x: 872, endPoint y: 465, distance: 411.5
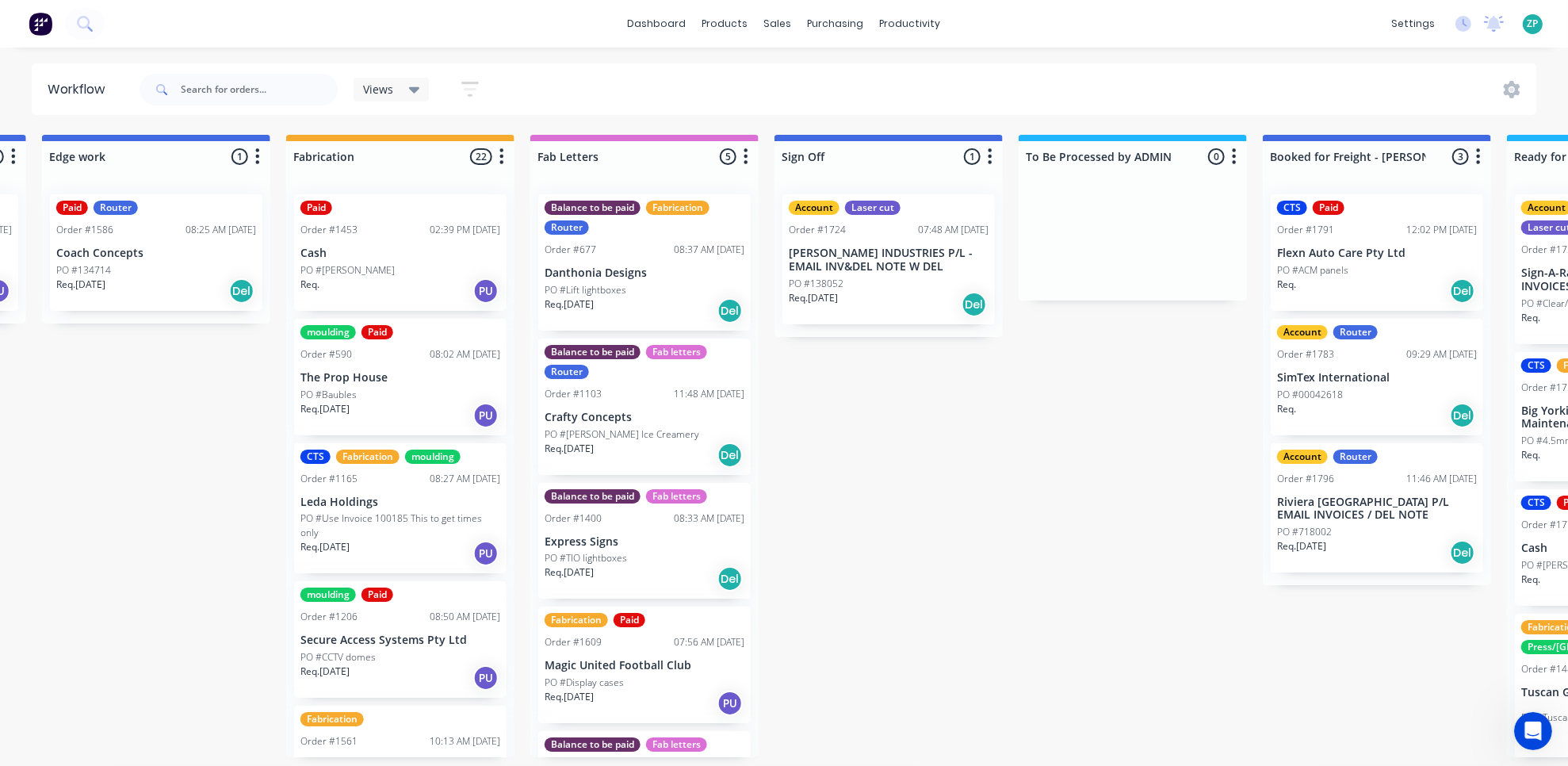
scroll to position [4, 0]
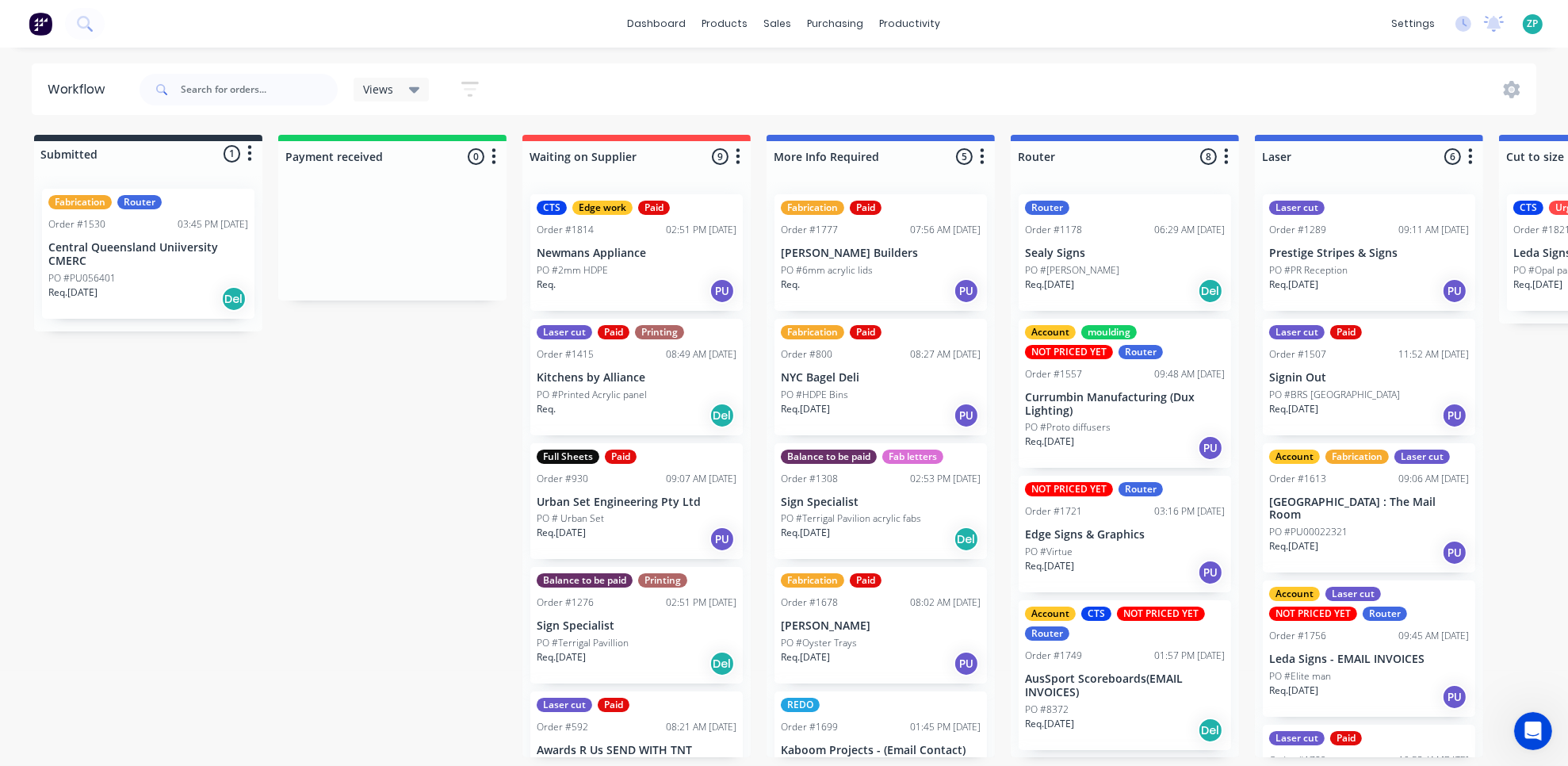
drag, startPoint x: 621, startPoint y: 525, endPoint x: 174, endPoint y: 548, distance: 447.6
click at [272, 93] on input "text" at bounding box center [260, 90] width 157 height 32
type input "1685"
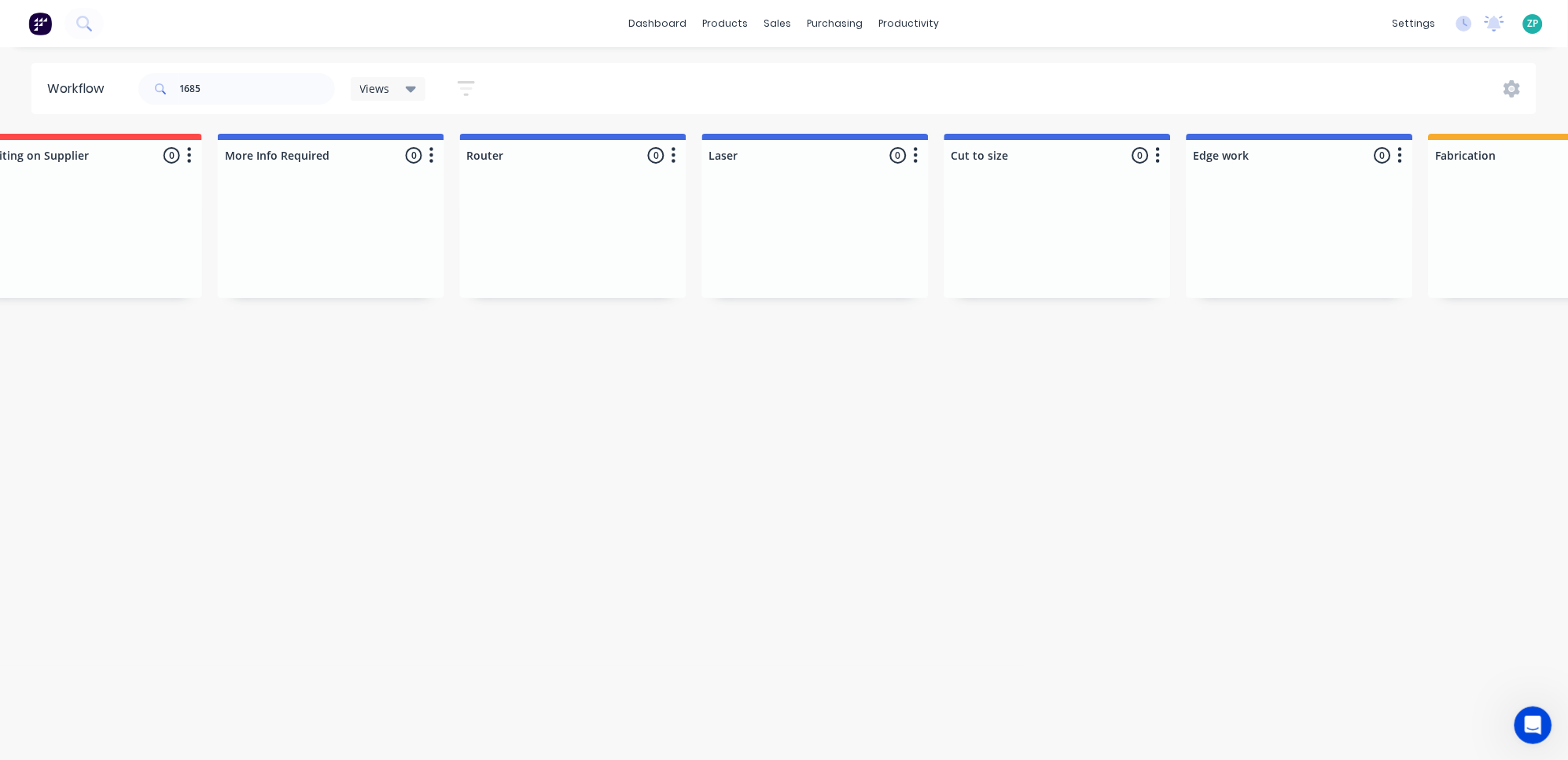
scroll to position [0, 2194]
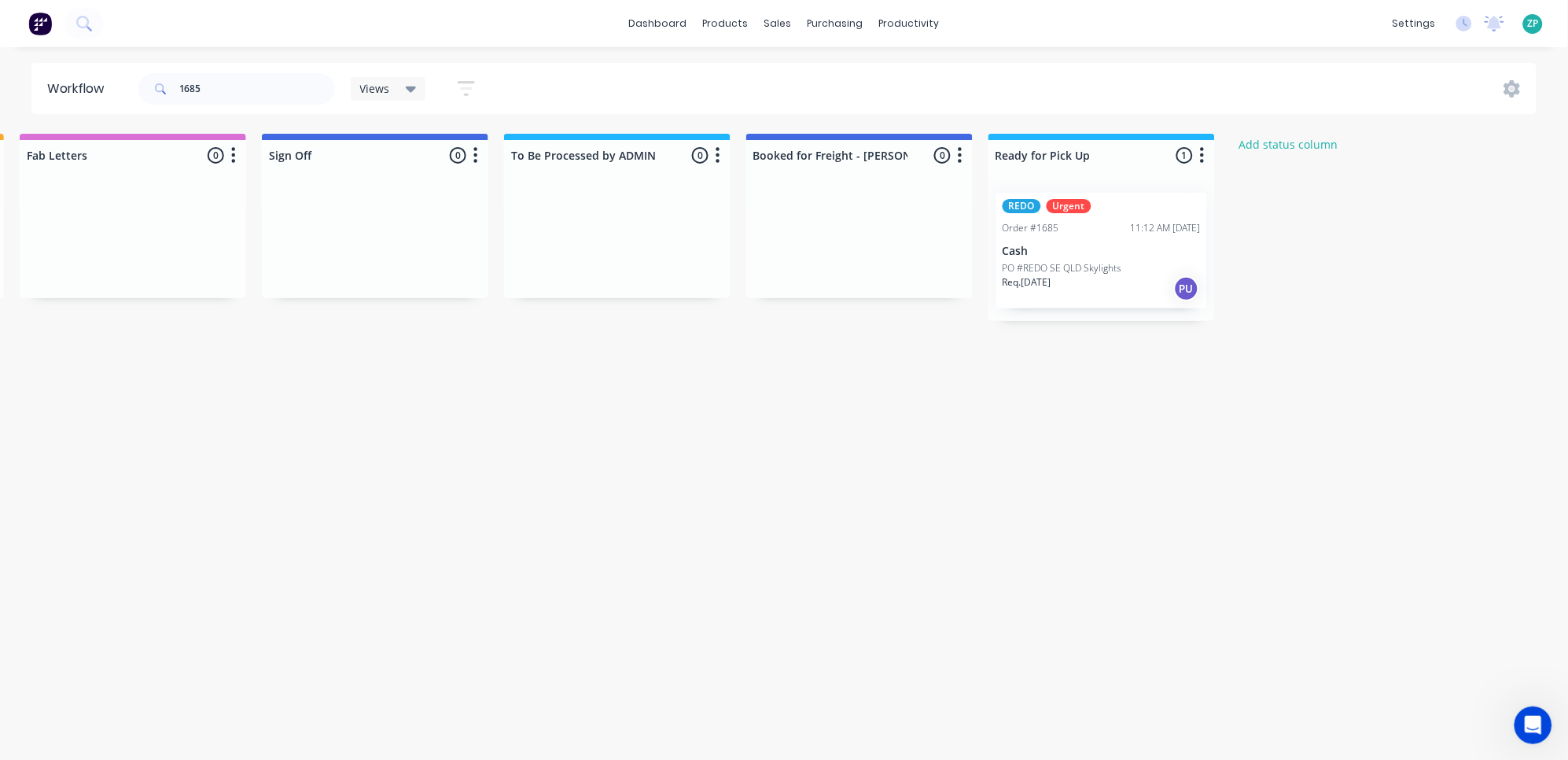
drag, startPoint x: 842, startPoint y: 523, endPoint x: 1352, endPoint y: 516, distance: 510.0
click at [1128, 287] on div "Req. [DATE] PU" at bounding box center [1101, 288] width 198 height 26
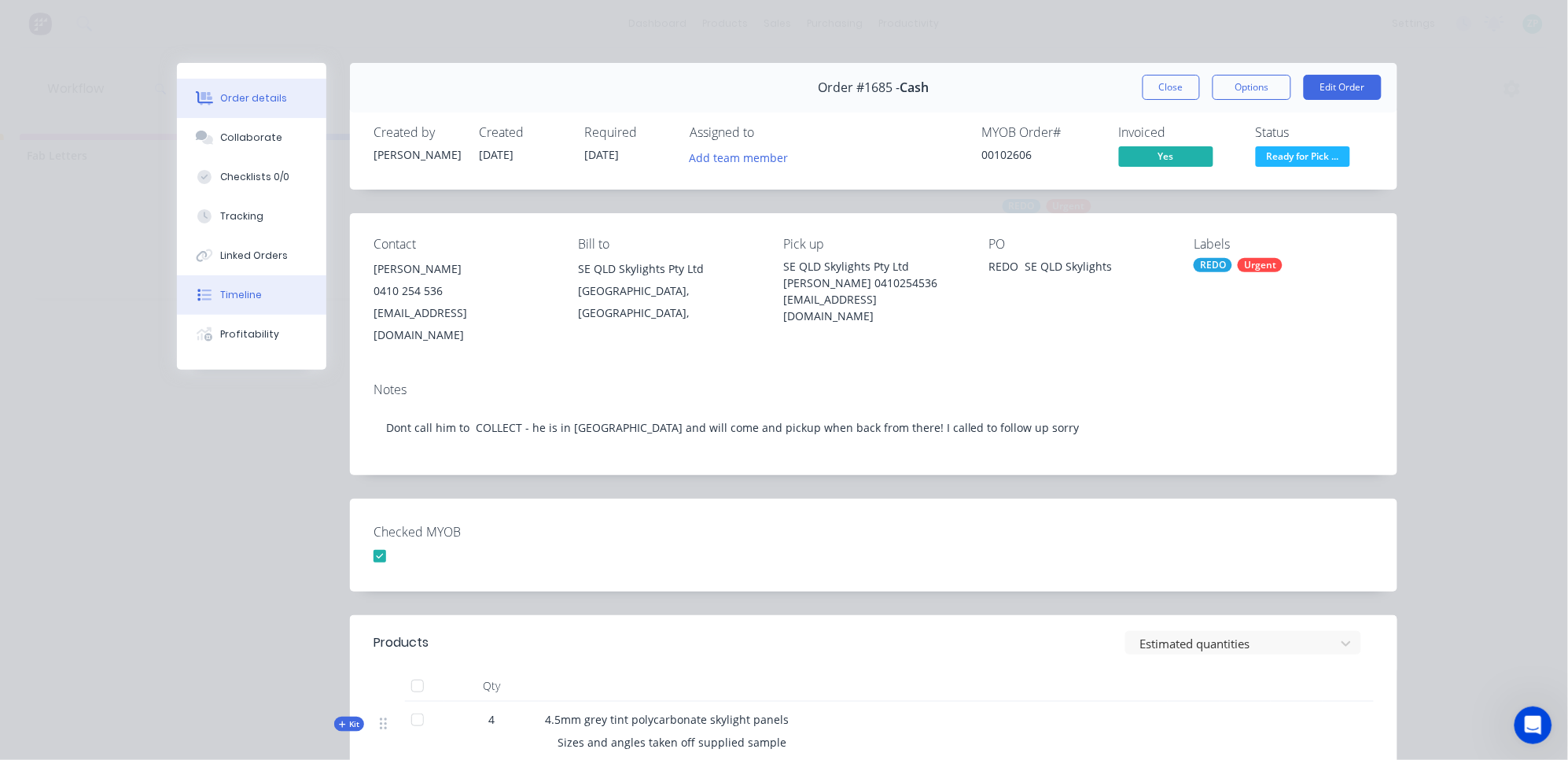
click at [235, 297] on div "Timeline" at bounding box center [242, 296] width 42 height 15
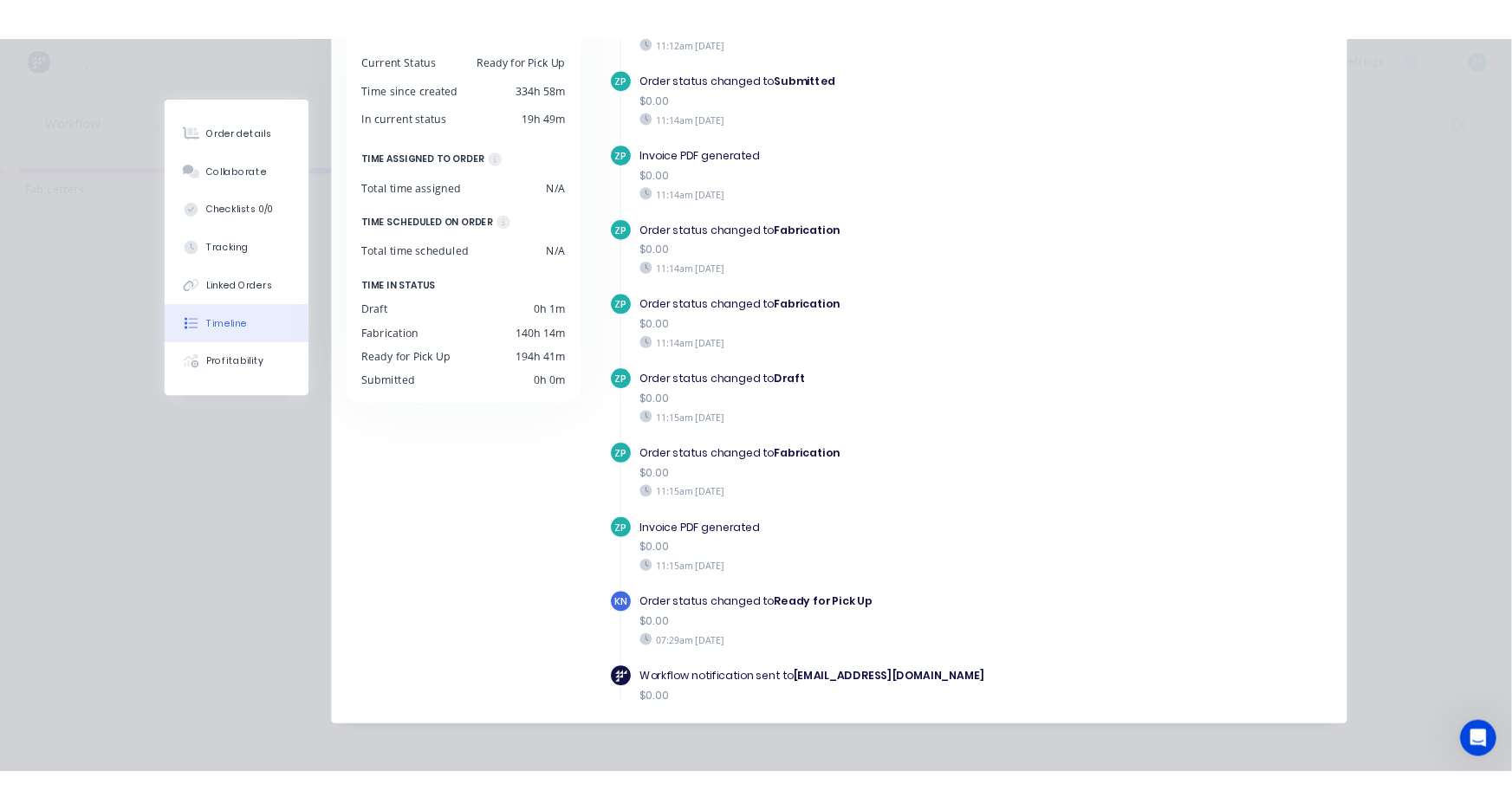
scroll to position [0, 0]
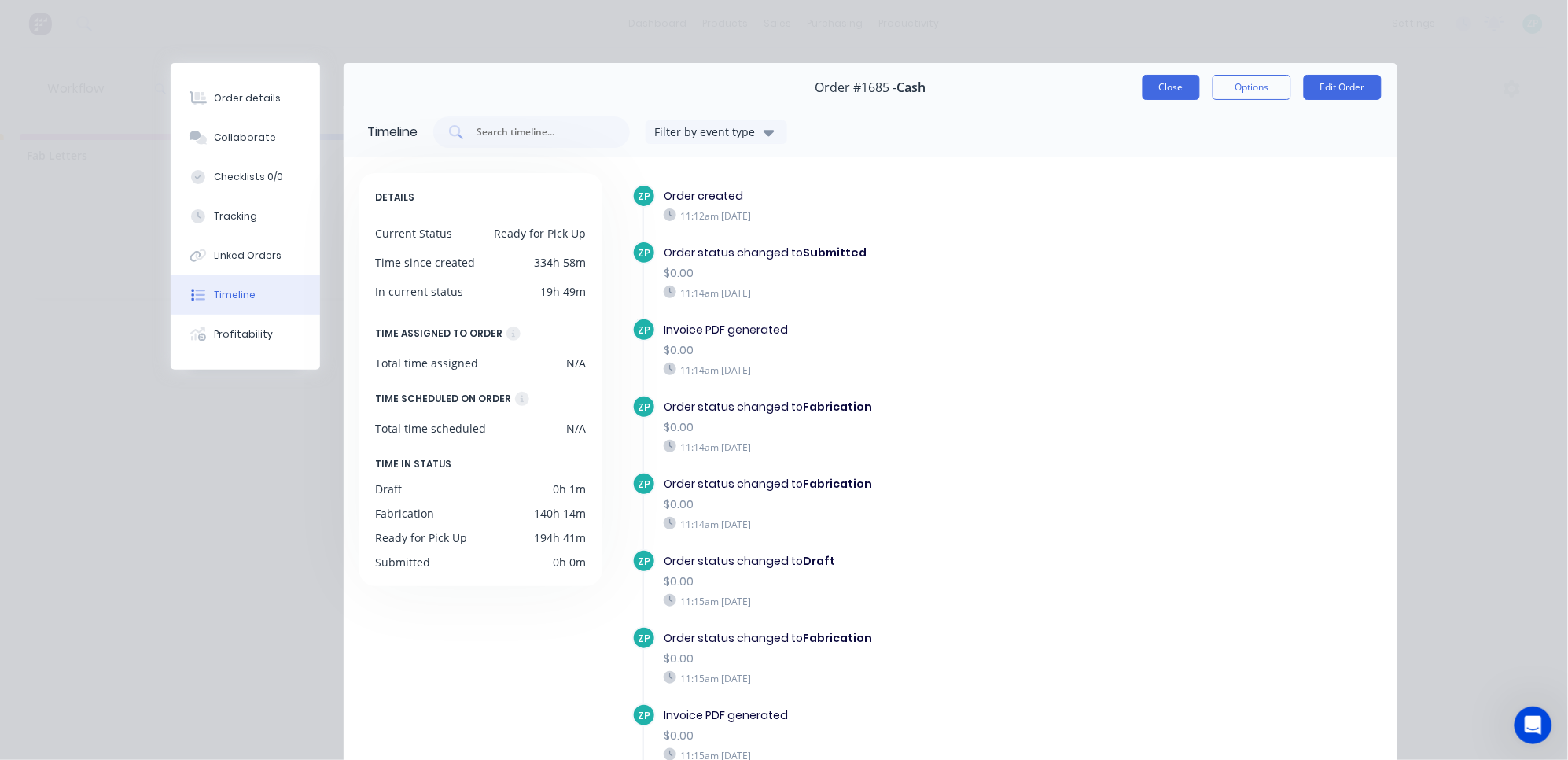
click at [1158, 80] on button "Close" at bounding box center [1171, 87] width 57 height 25
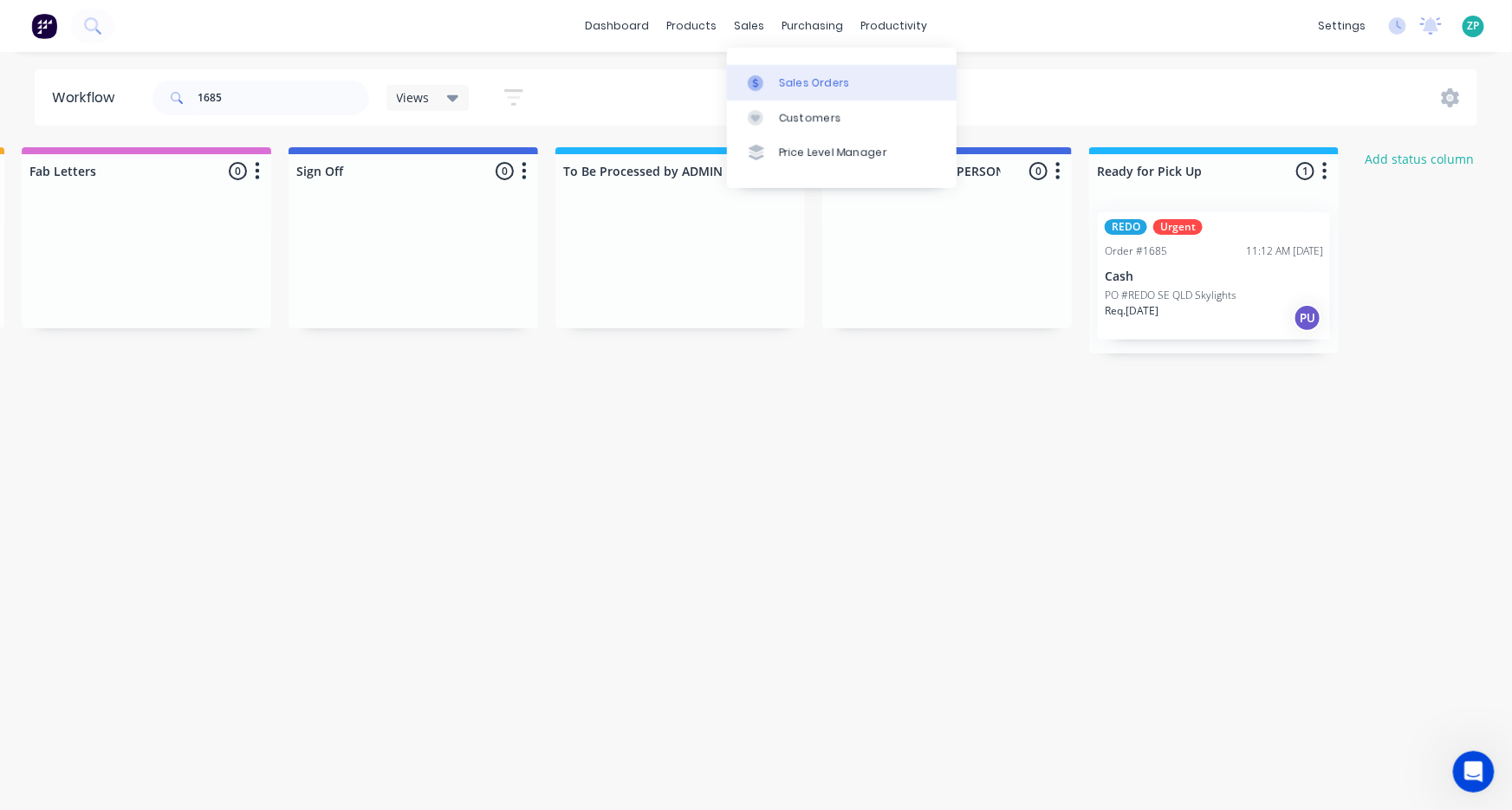
click at [805, 88] on div "Sales Orders" at bounding box center [814, 83] width 71 height 16
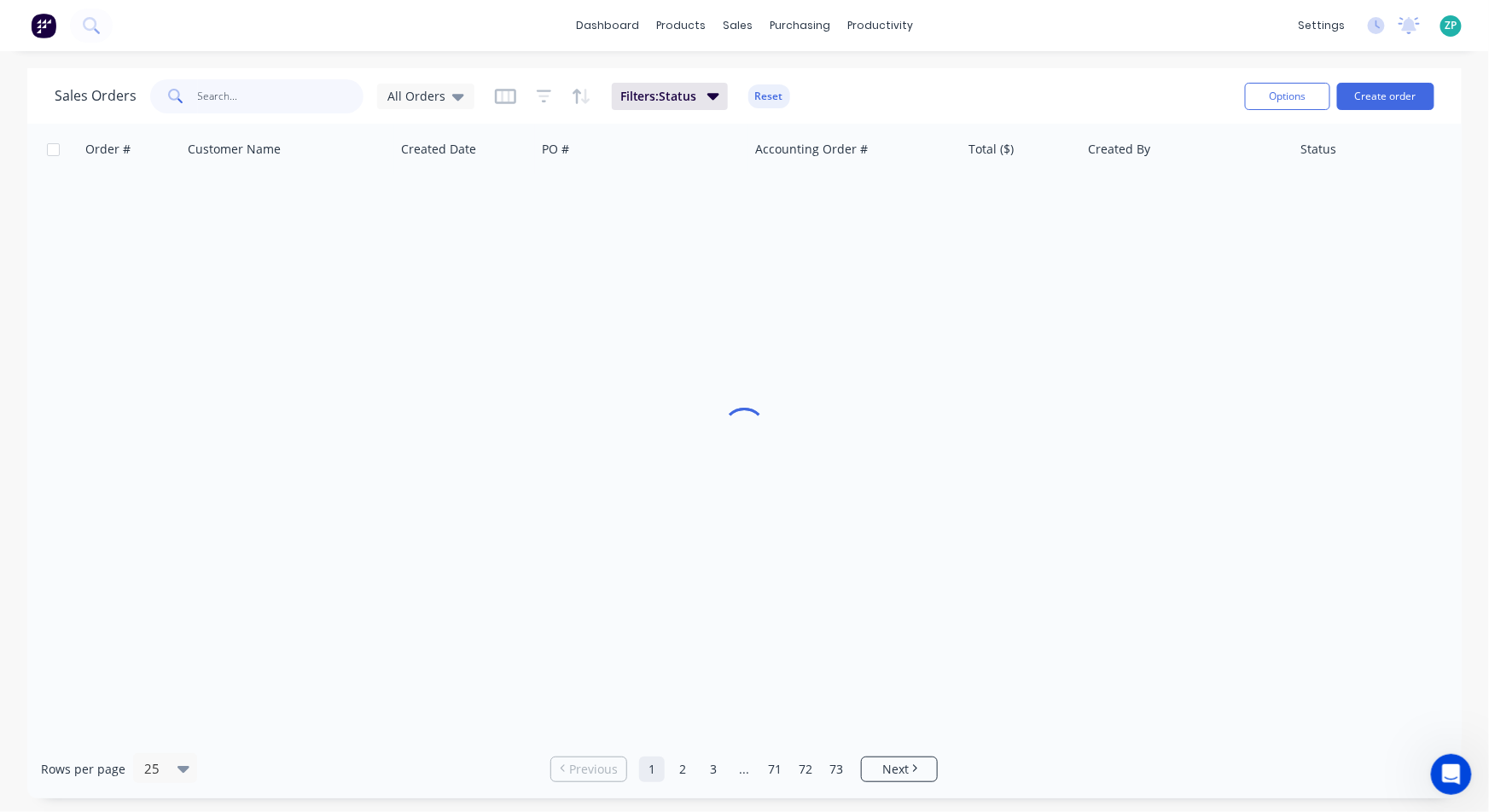
click at [285, 102] on input "text" at bounding box center [280, 96] width 166 height 34
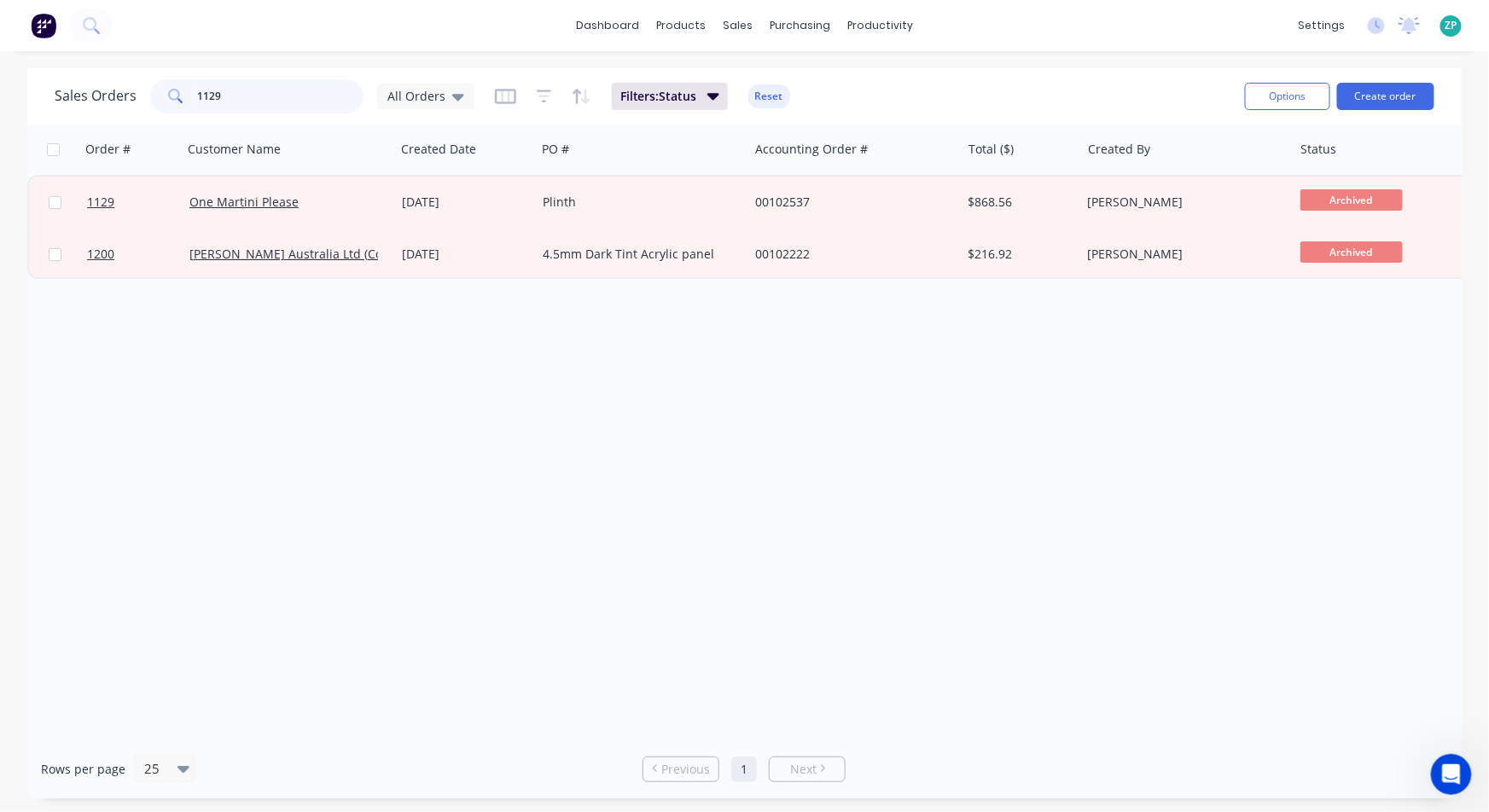
type input "1129"
click at [102, 203] on span "1129" at bounding box center [100, 202] width 28 height 17
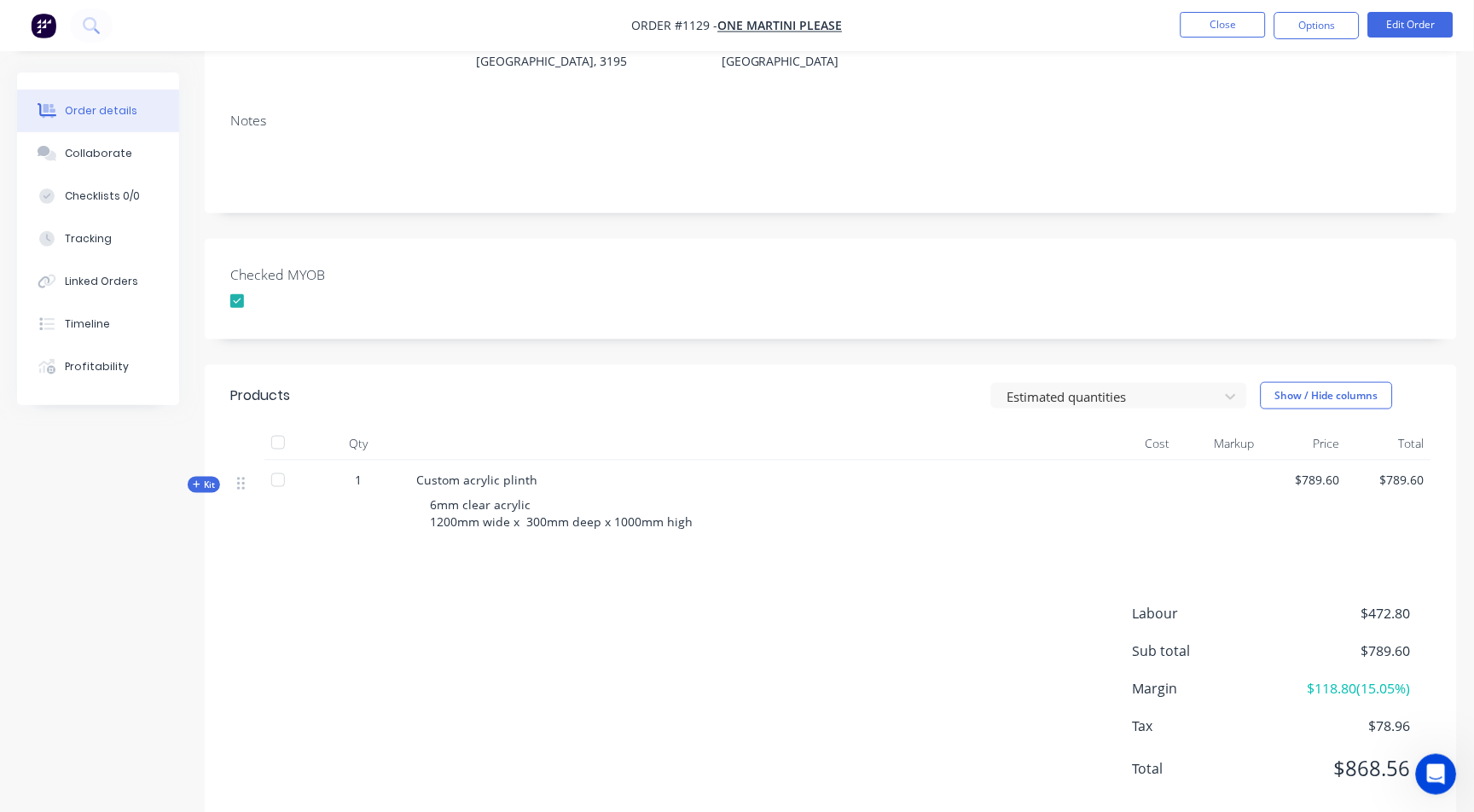
scroll to position [275, 0]
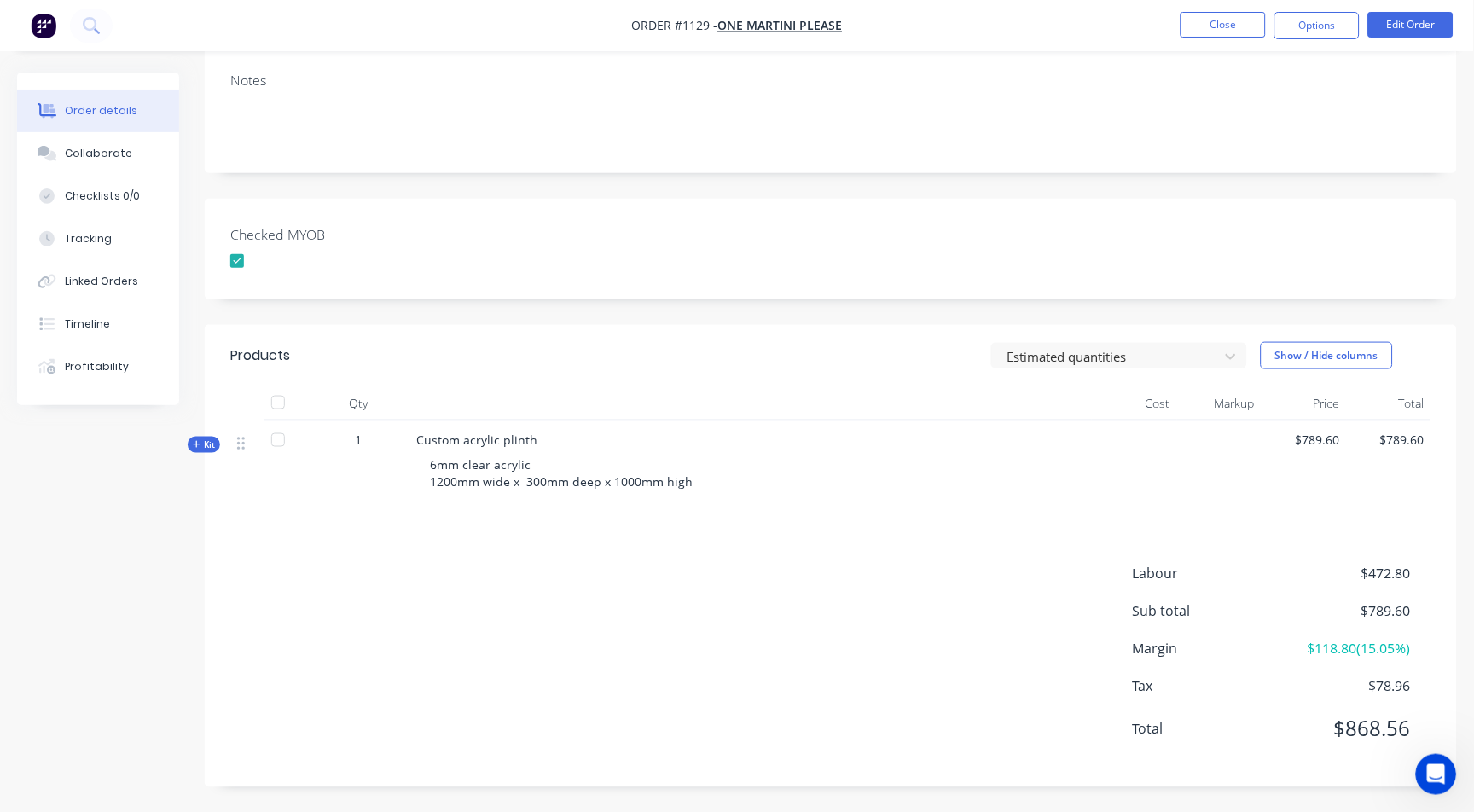
drag, startPoint x: 360, startPoint y: 50, endPoint x: 385, endPoint y: 45, distance: 25.5
click at [360, 50] on nav "Order #1129 - One Martini Please Close Options Edit Order" at bounding box center [737, 26] width 1474 height 51
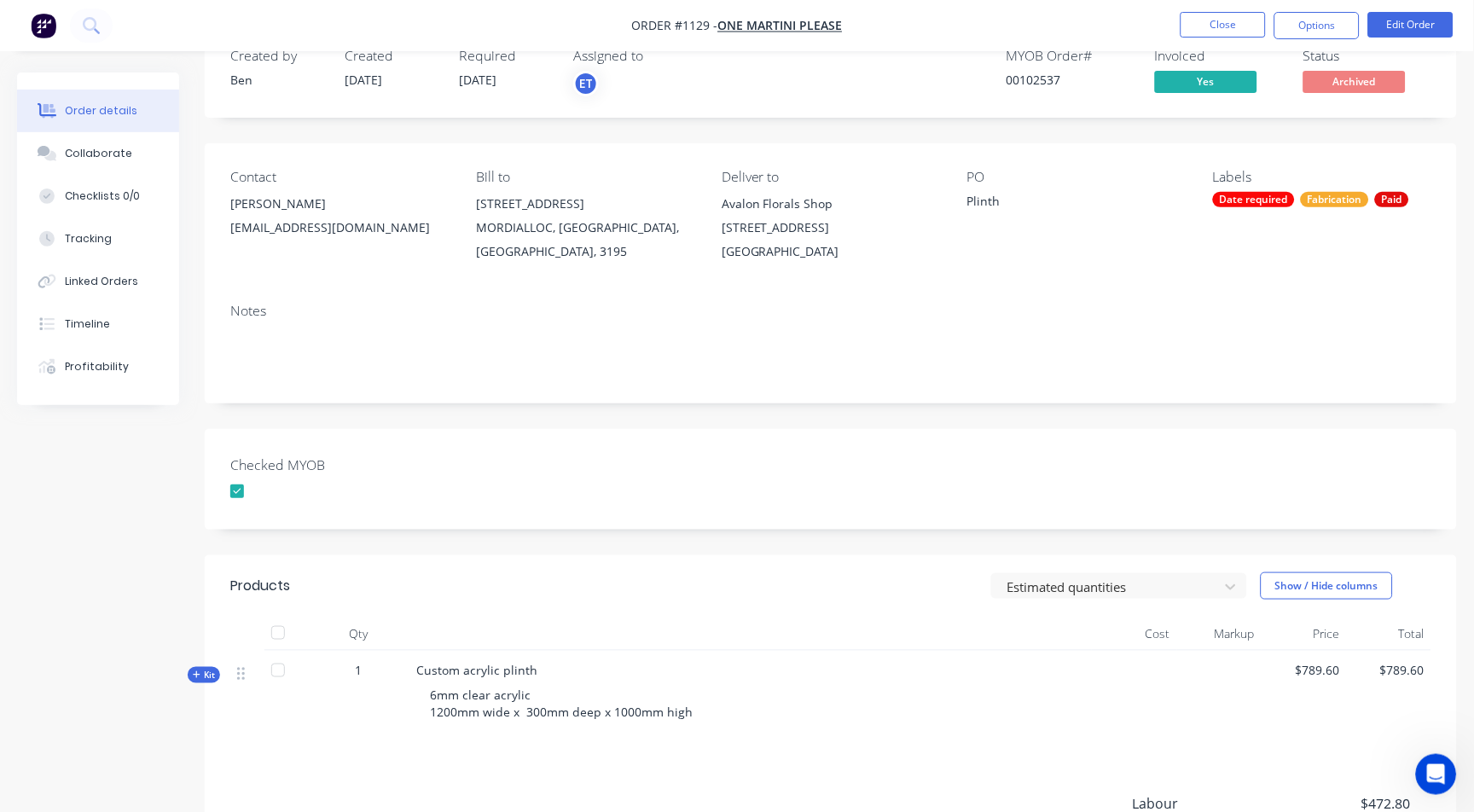
scroll to position [0, 0]
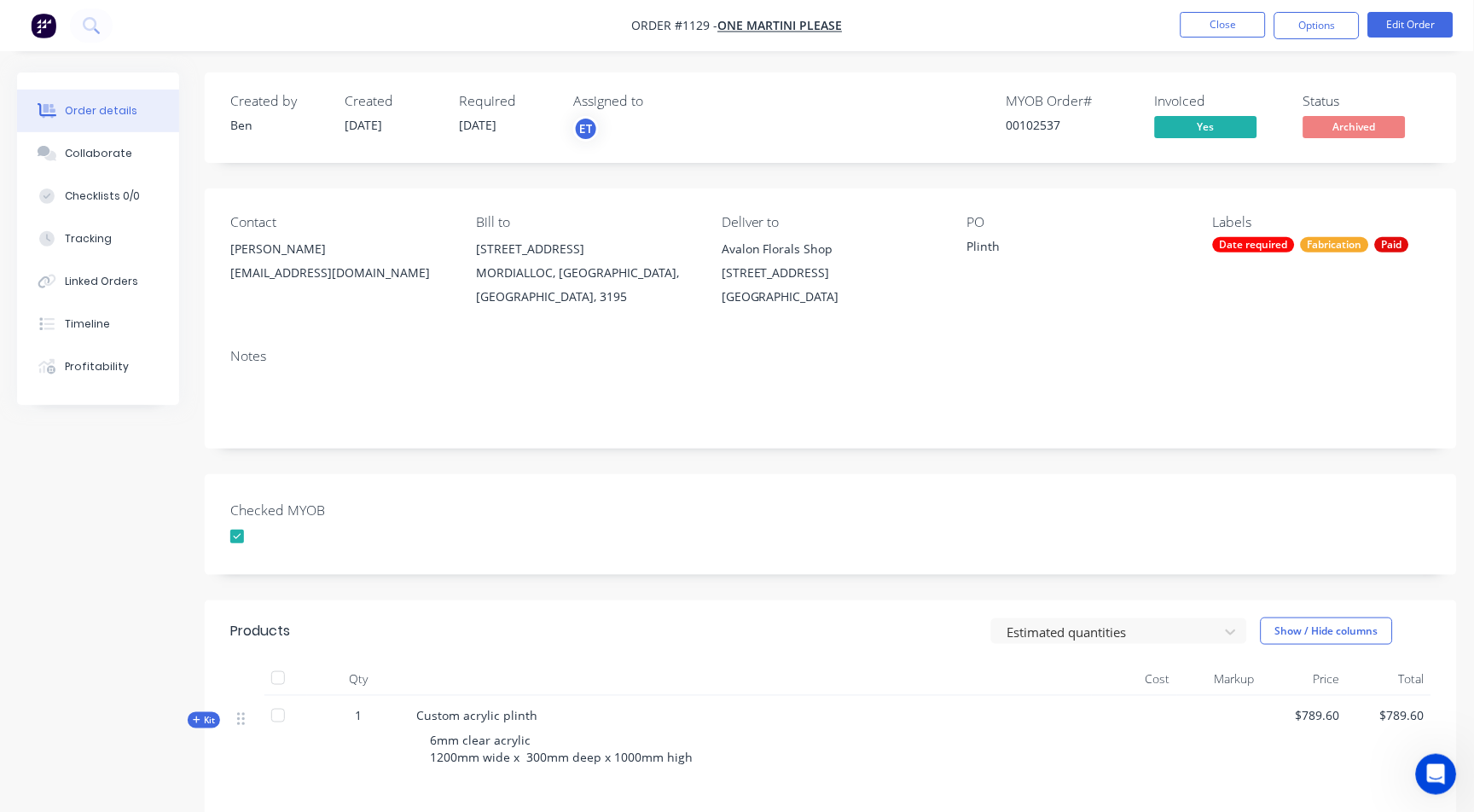
click at [1209, 38] on li "Close" at bounding box center [1223, 26] width 86 height 28
click at [1202, 23] on button "Close" at bounding box center [1223, 25] width 86 height 26
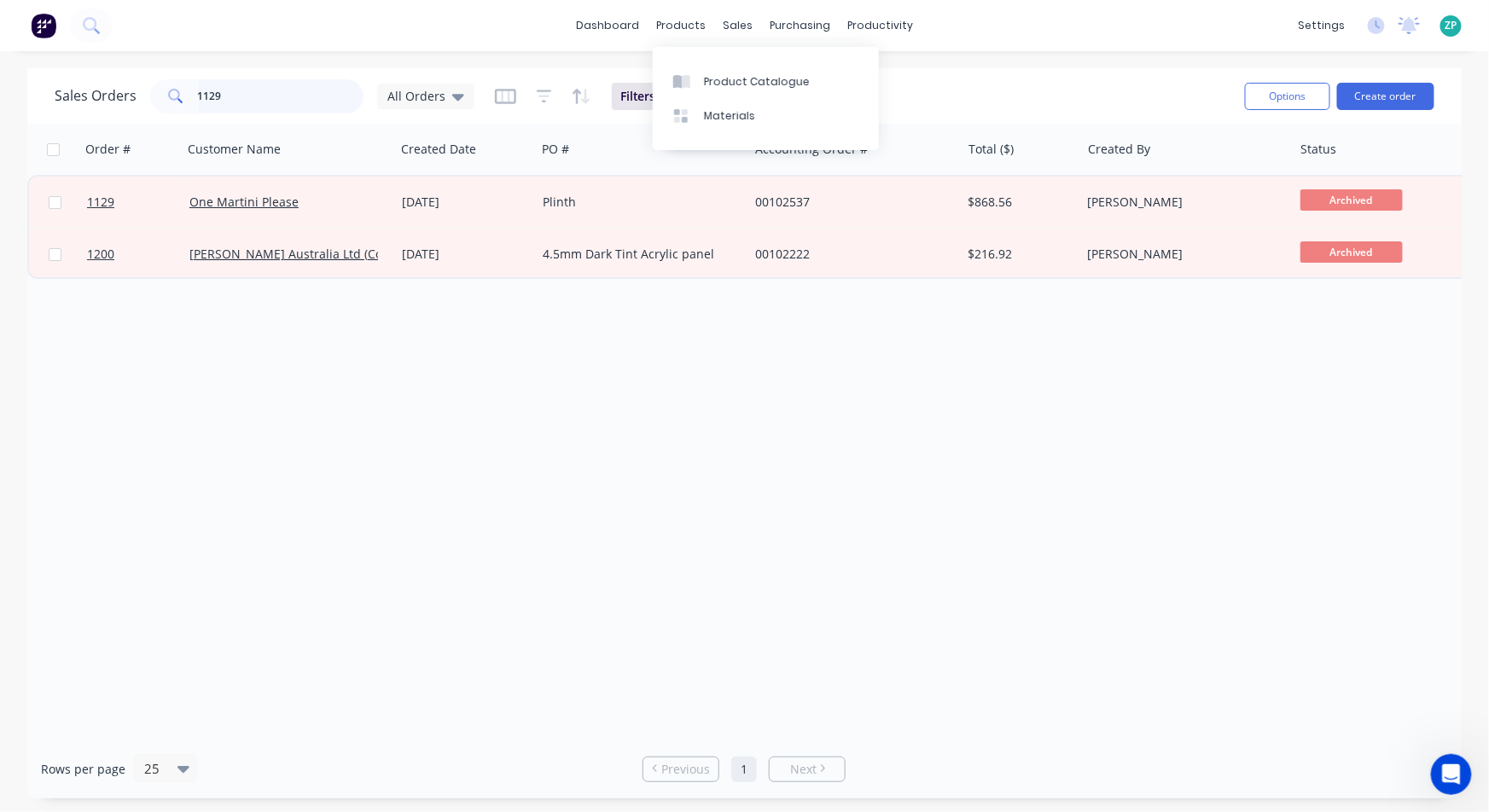
click at [261, 100] on input "1129" at bounding box center [280, 96] width 166 height 34
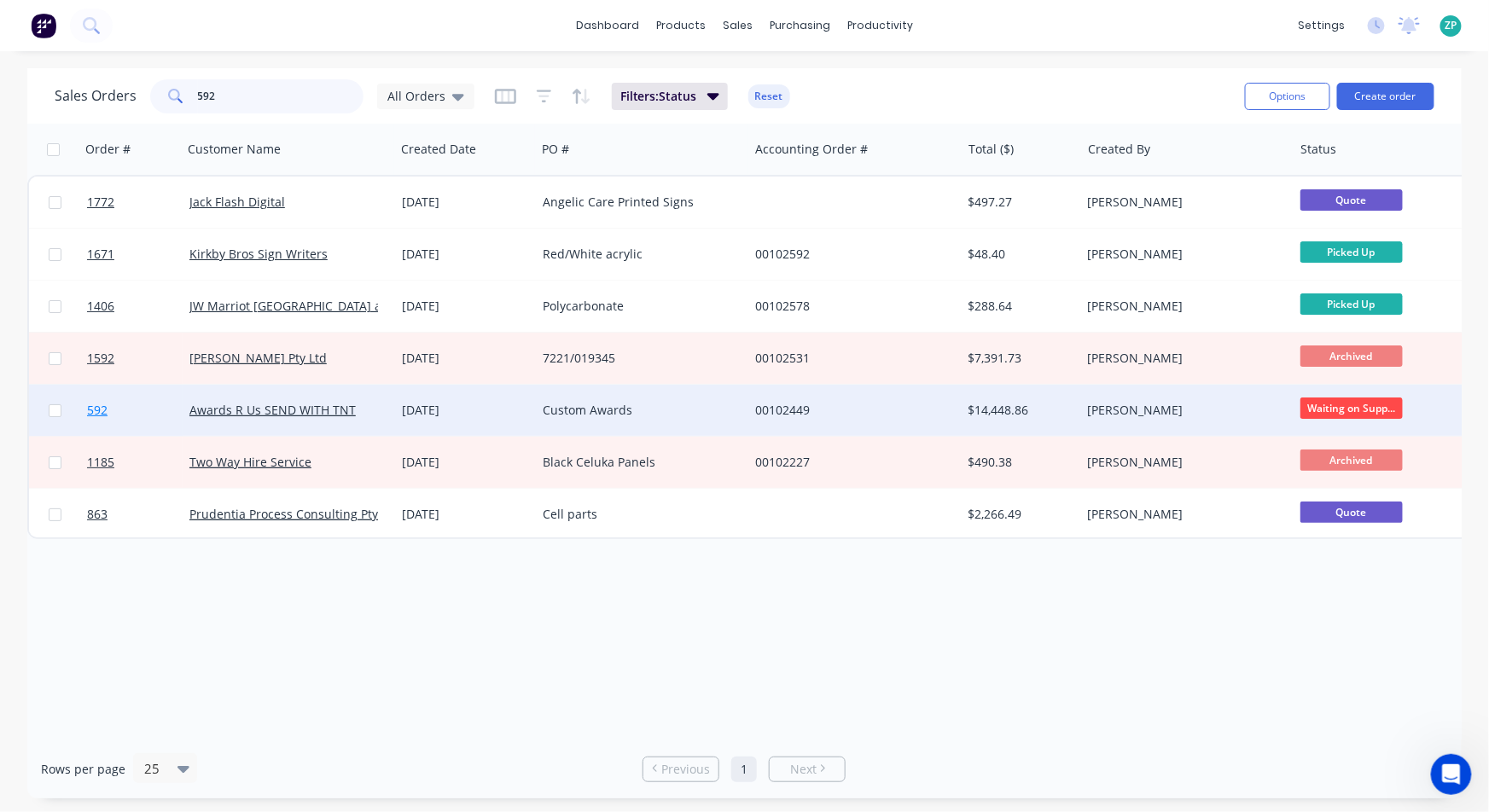
type input "592"
click at [100, 409] on span "592" at bounding box center [96, 410] width 21 height 17
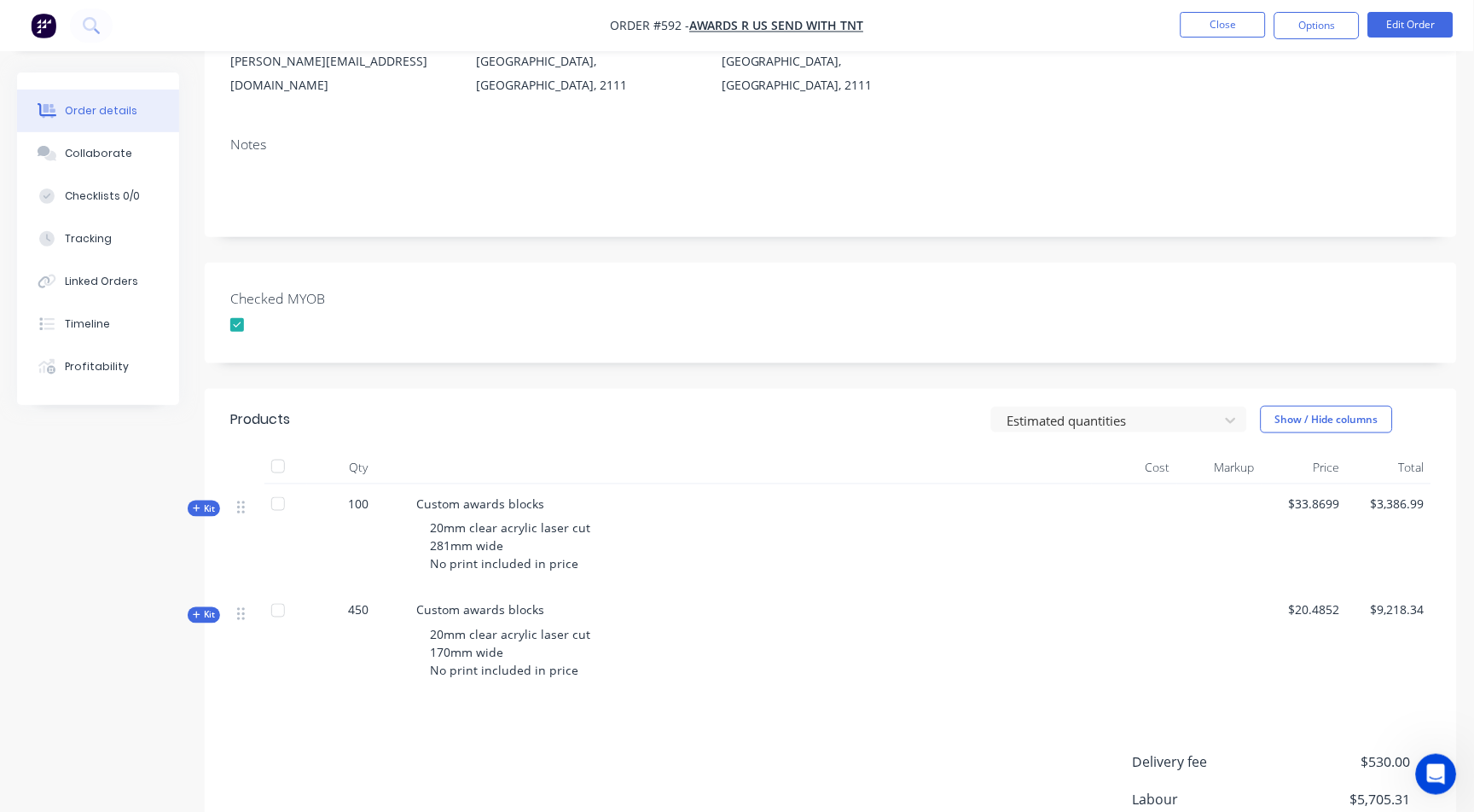
scroll to position [284, 0]
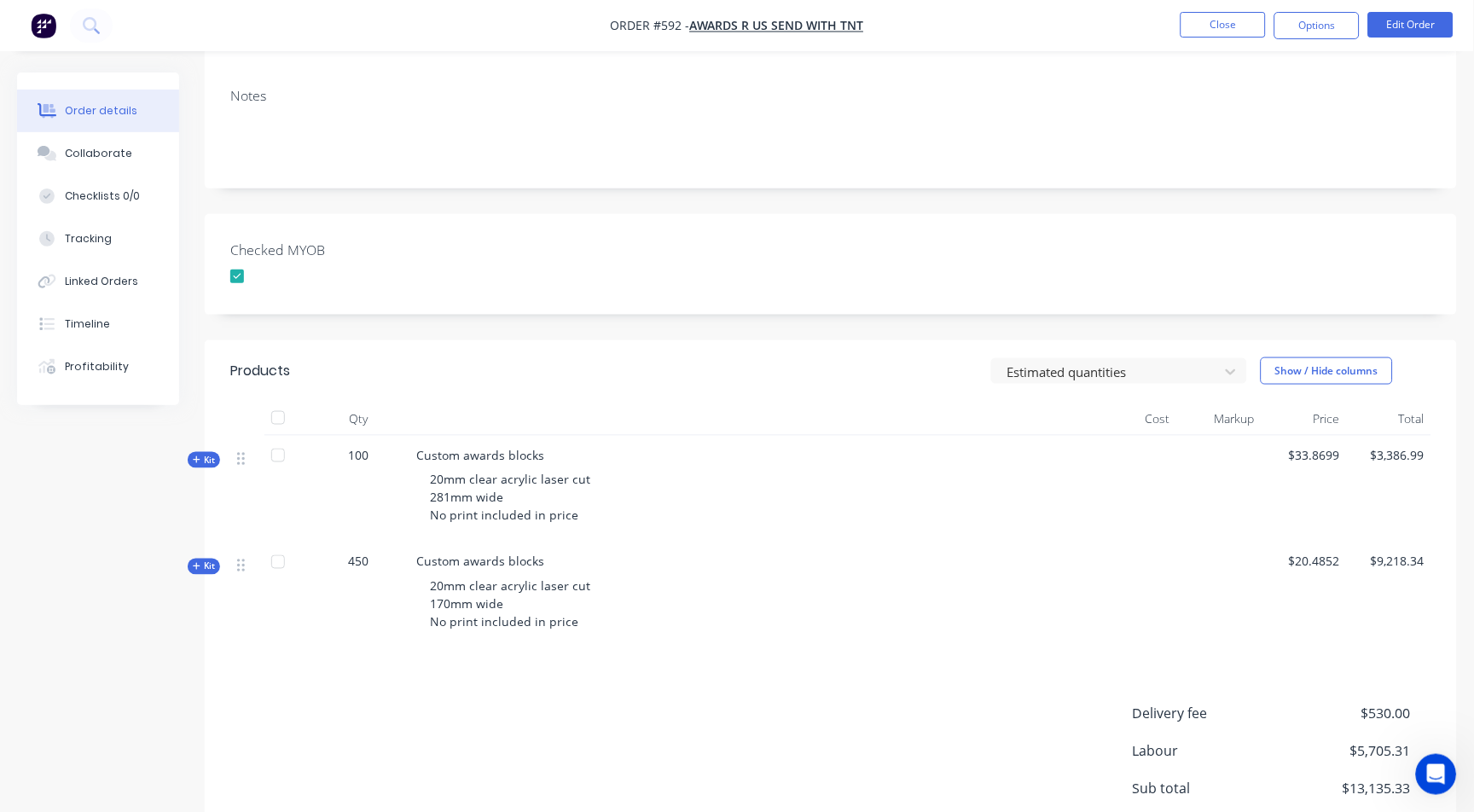
click at [211, 454] on span "Kit" at bounding box center [204, 460] width 23 height 13
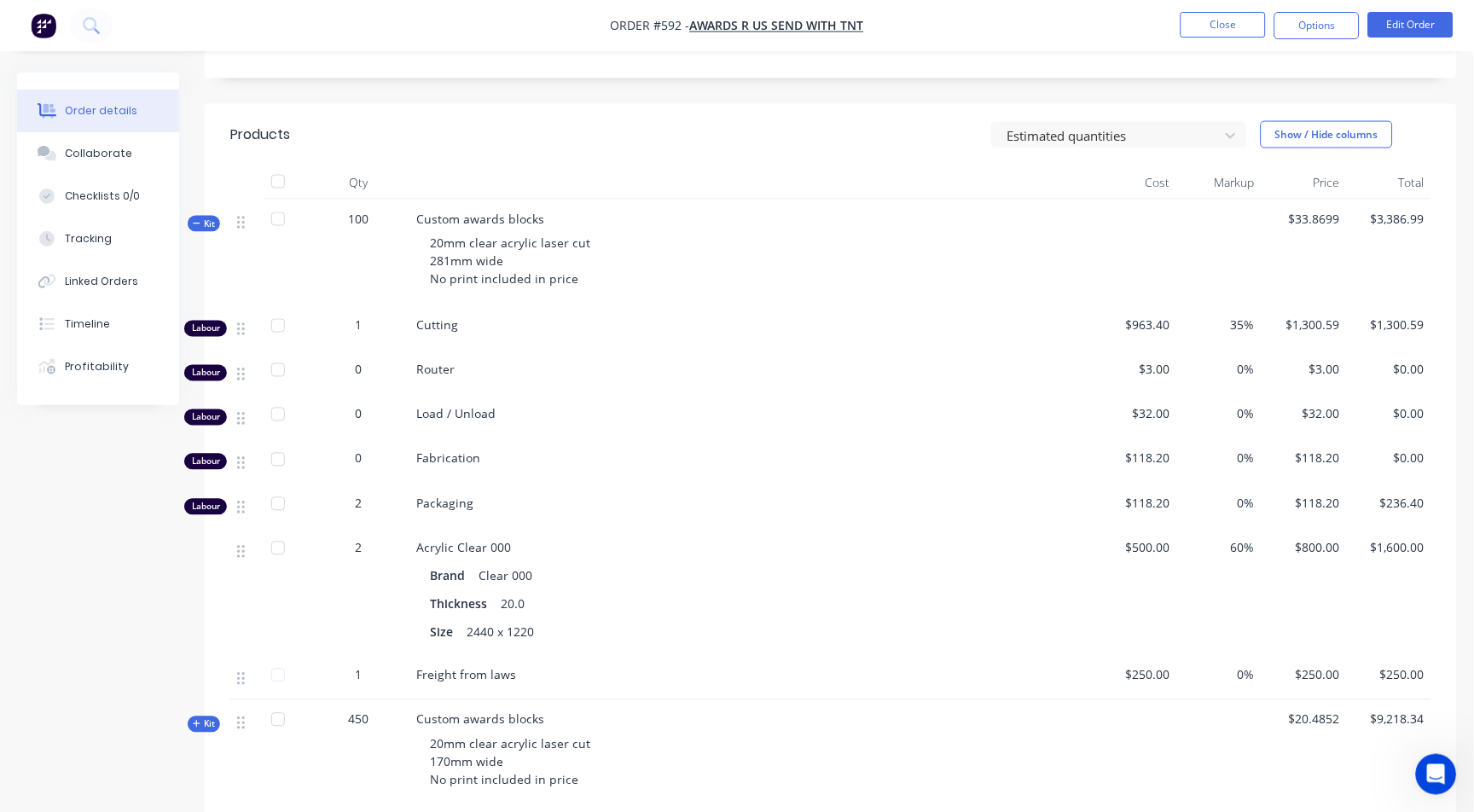
scroll to position [663, 0]
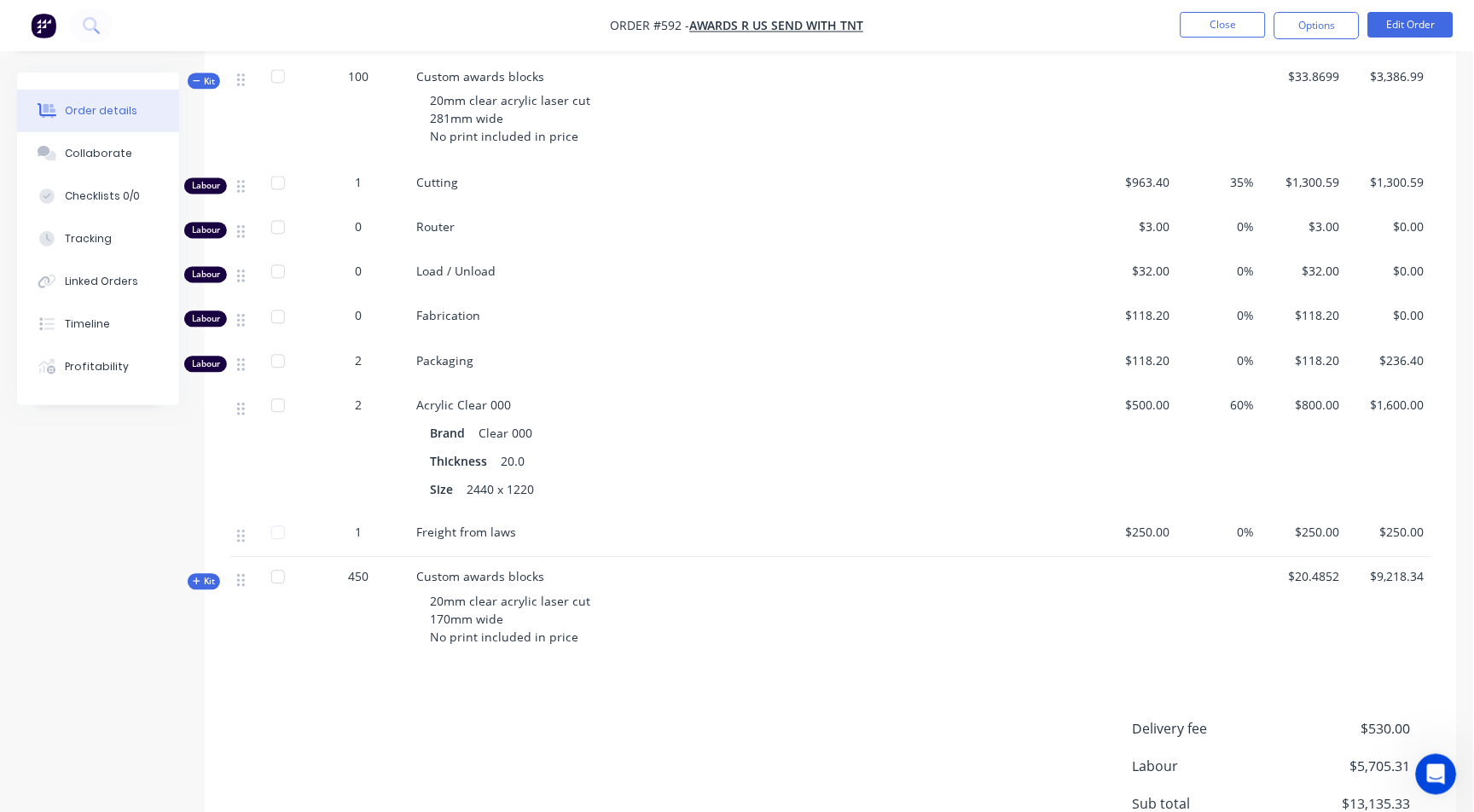
click at [209, 576] on span "Kit" at bounding box center [204, 582] width 23 height 13
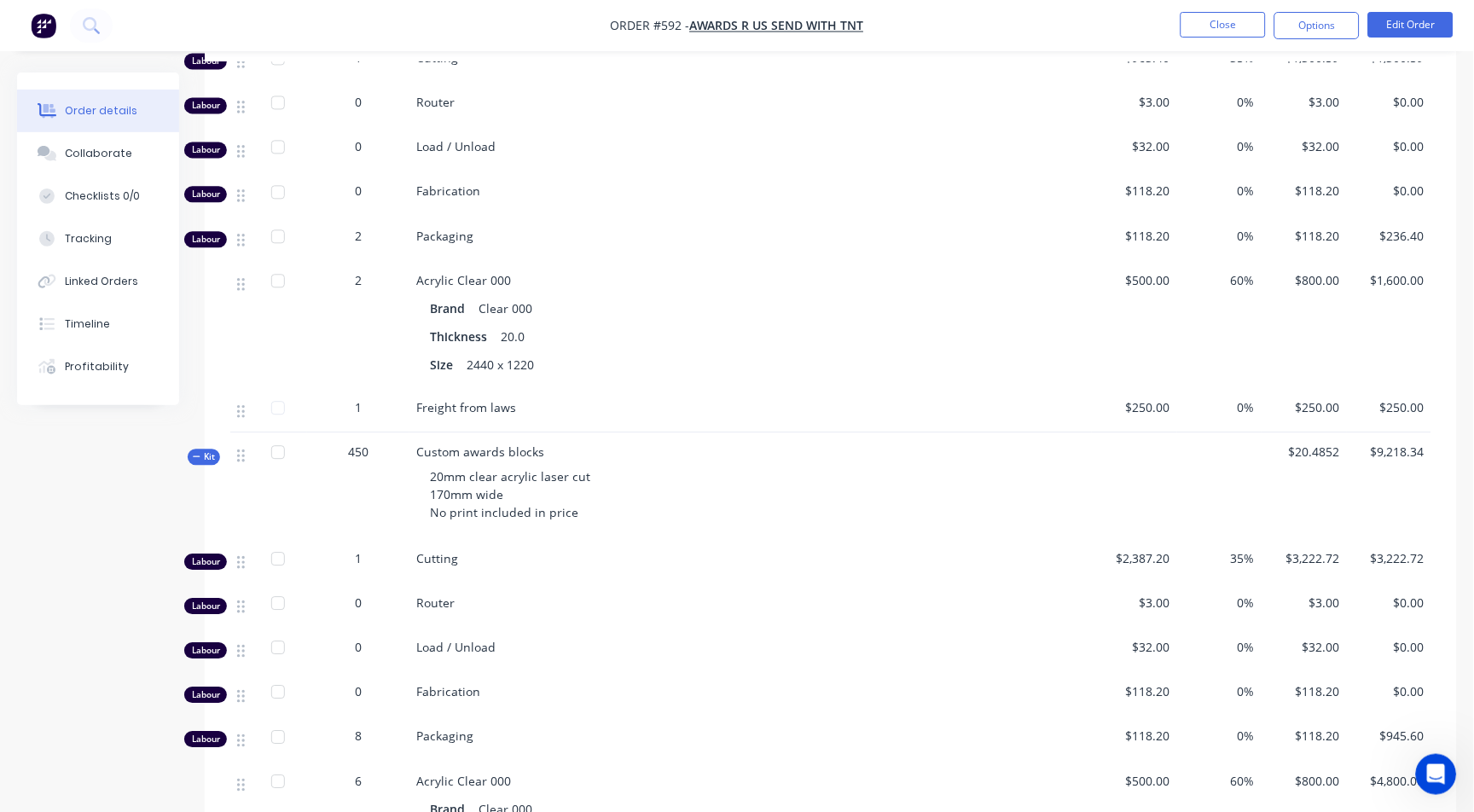
scroll to position [1137, 0]
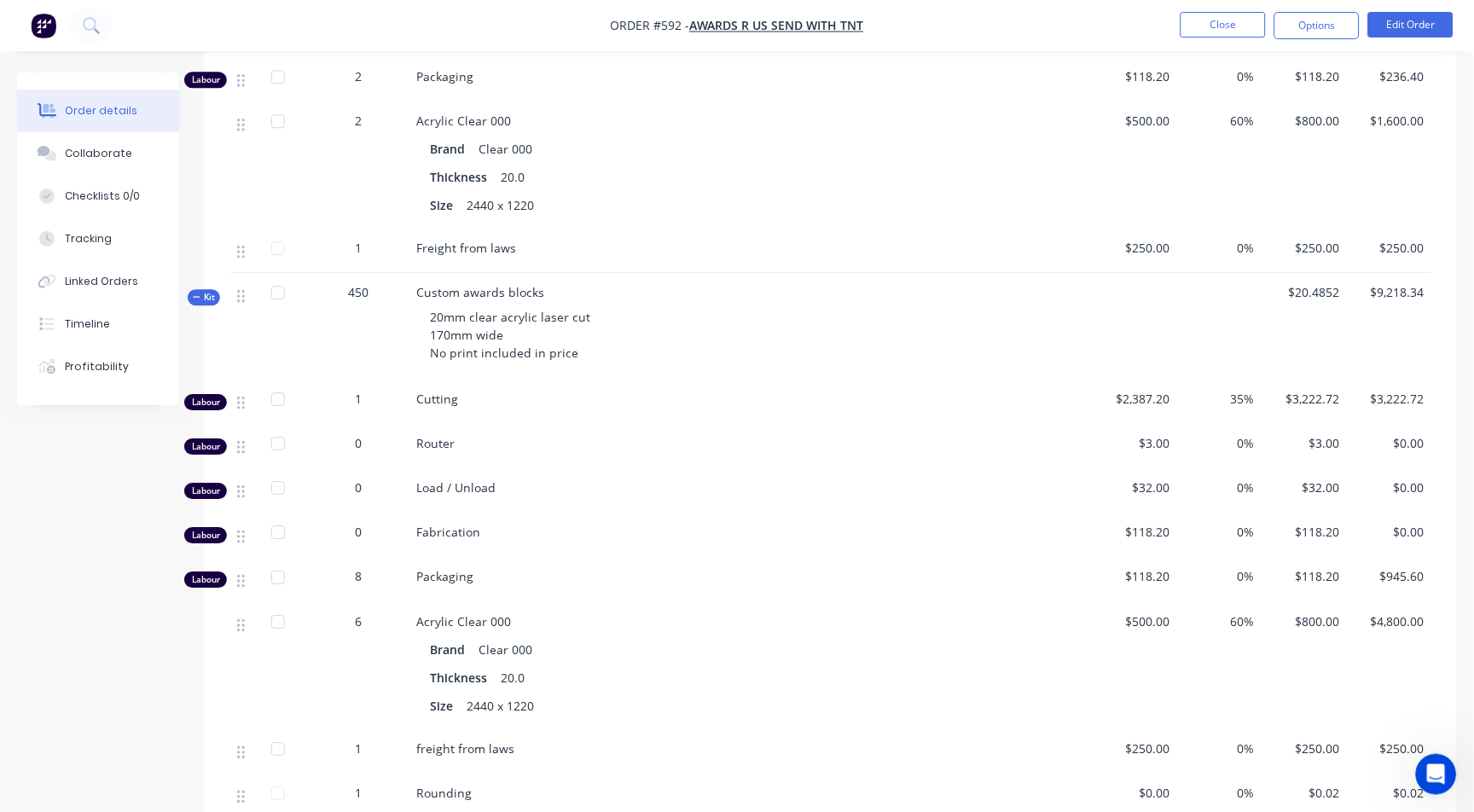
click at [193, 293] on icon "button" at bounding box center [197, 297] width 8 height 9
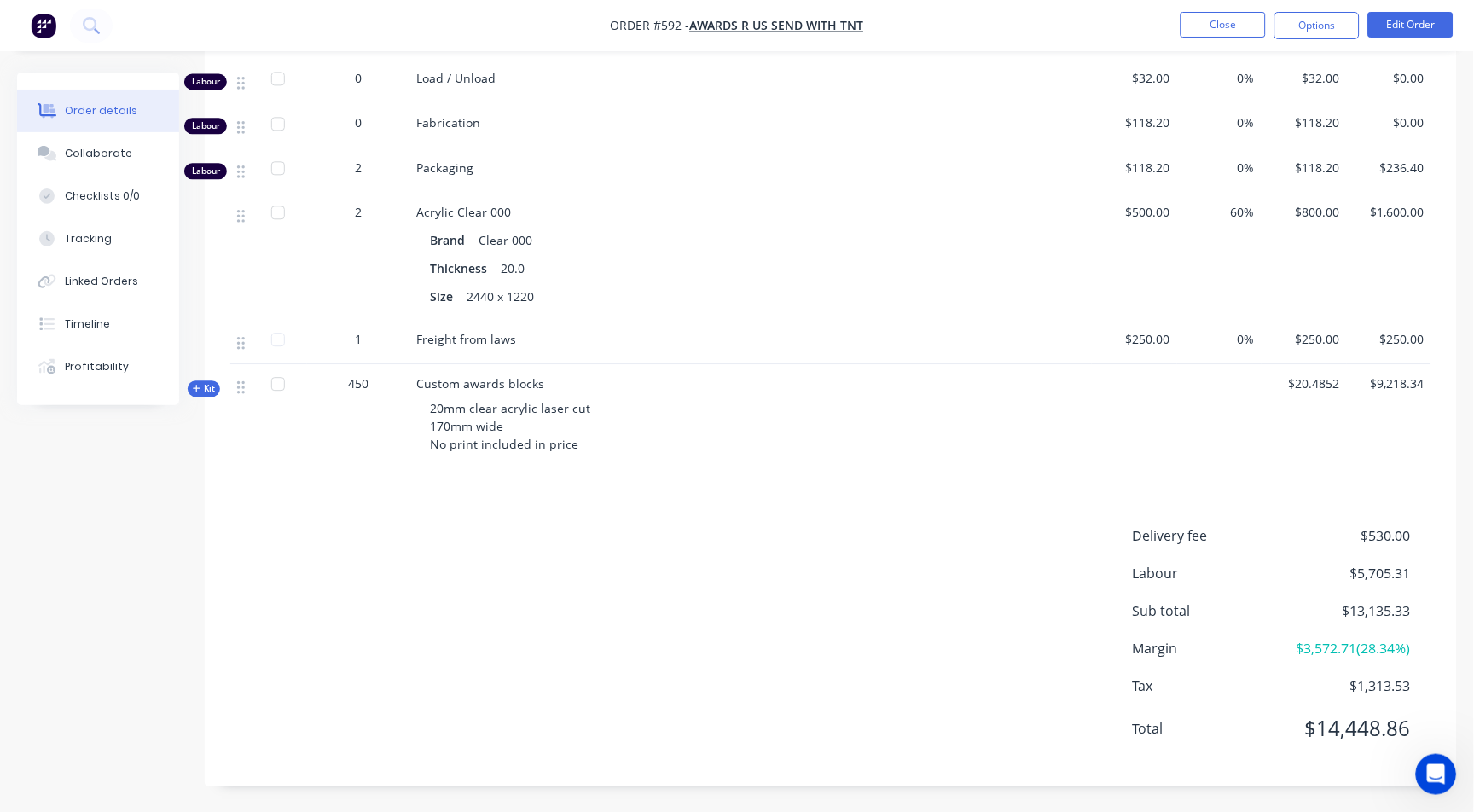
scroll to position [835, 0]
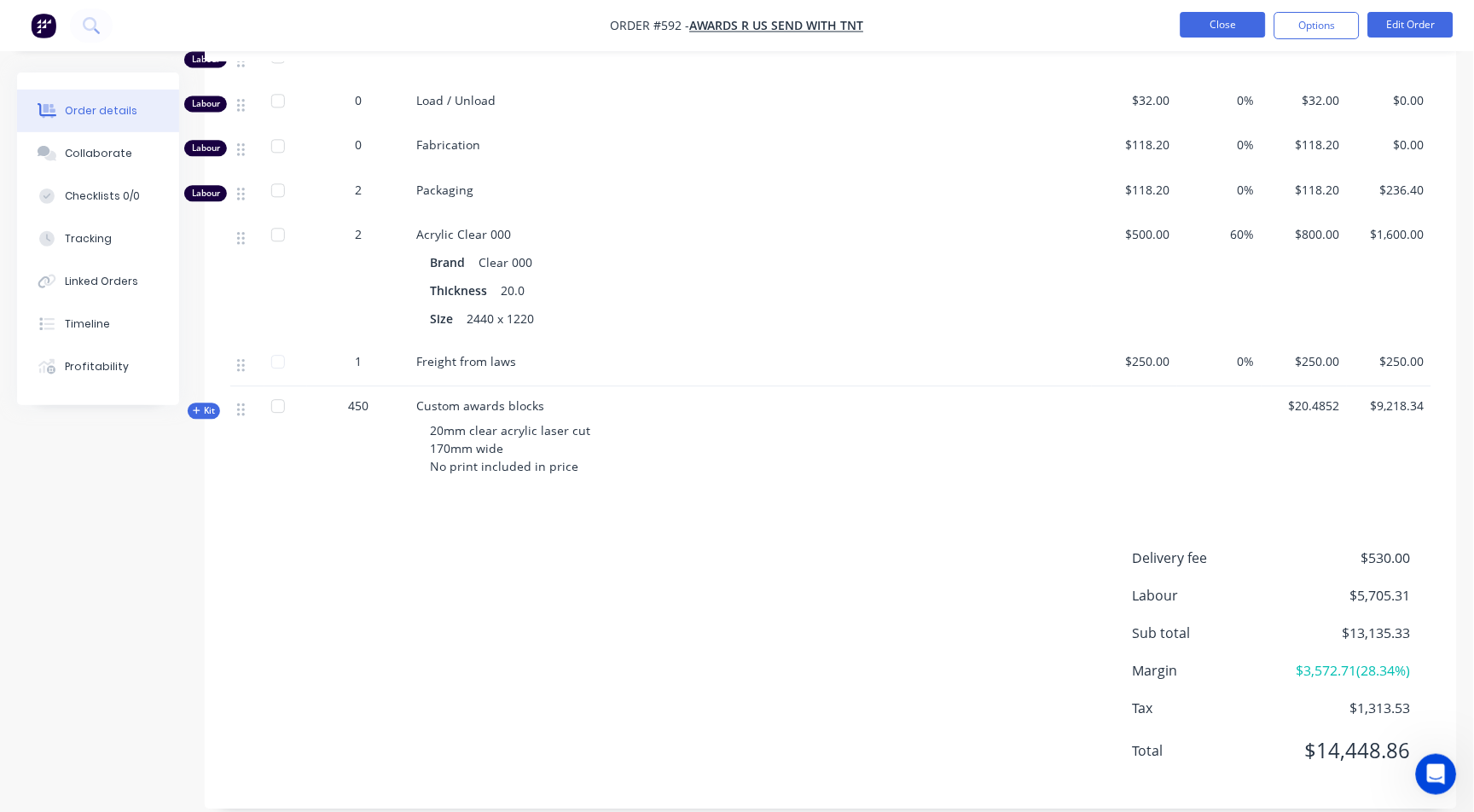
click at [1217, 21] on button "Close" at bounding box center [1223, 25] width 86 height 26
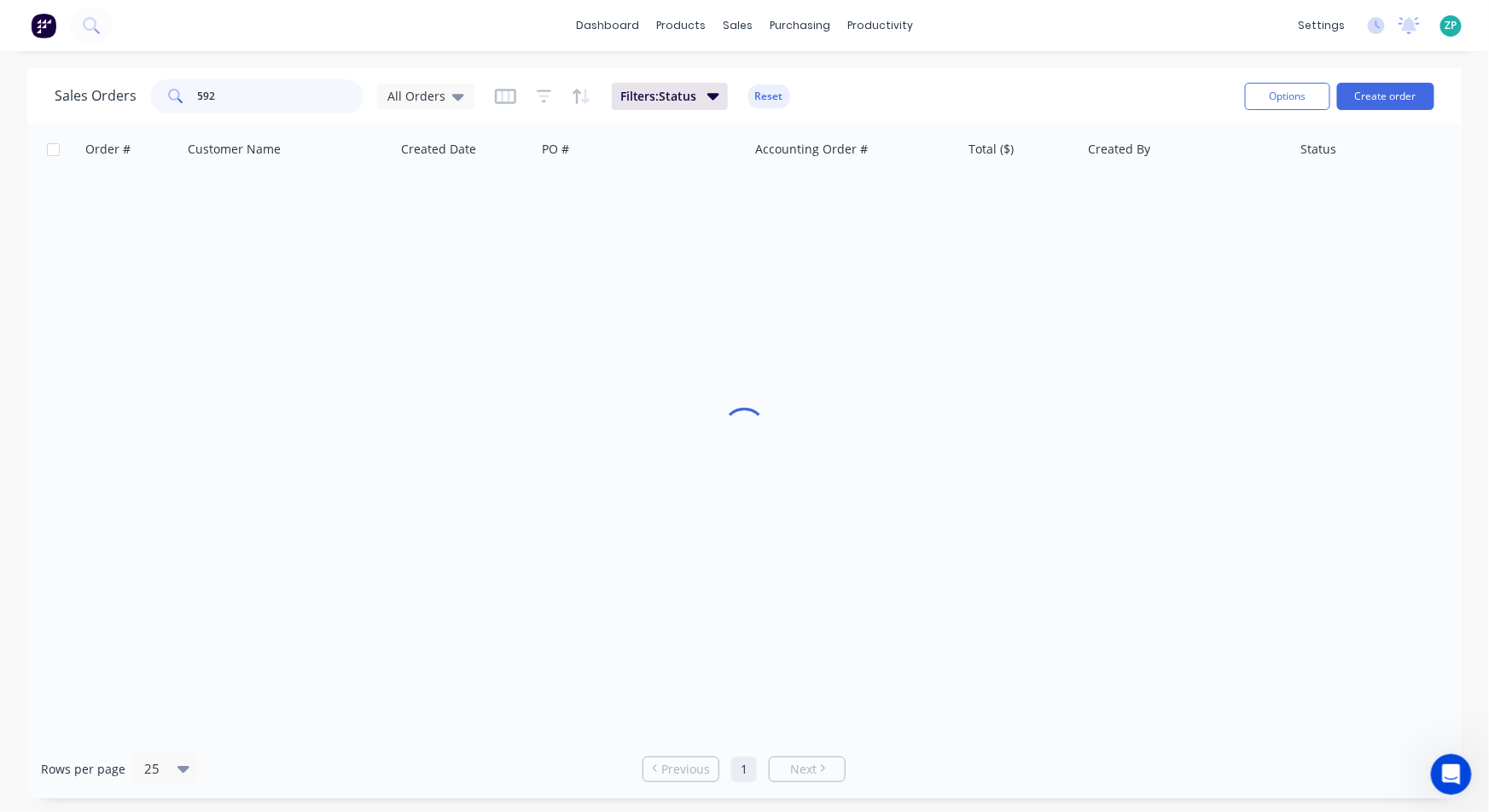
click at [233, 87] on input "592" at bounding box center [280, 96] width 166 height 34
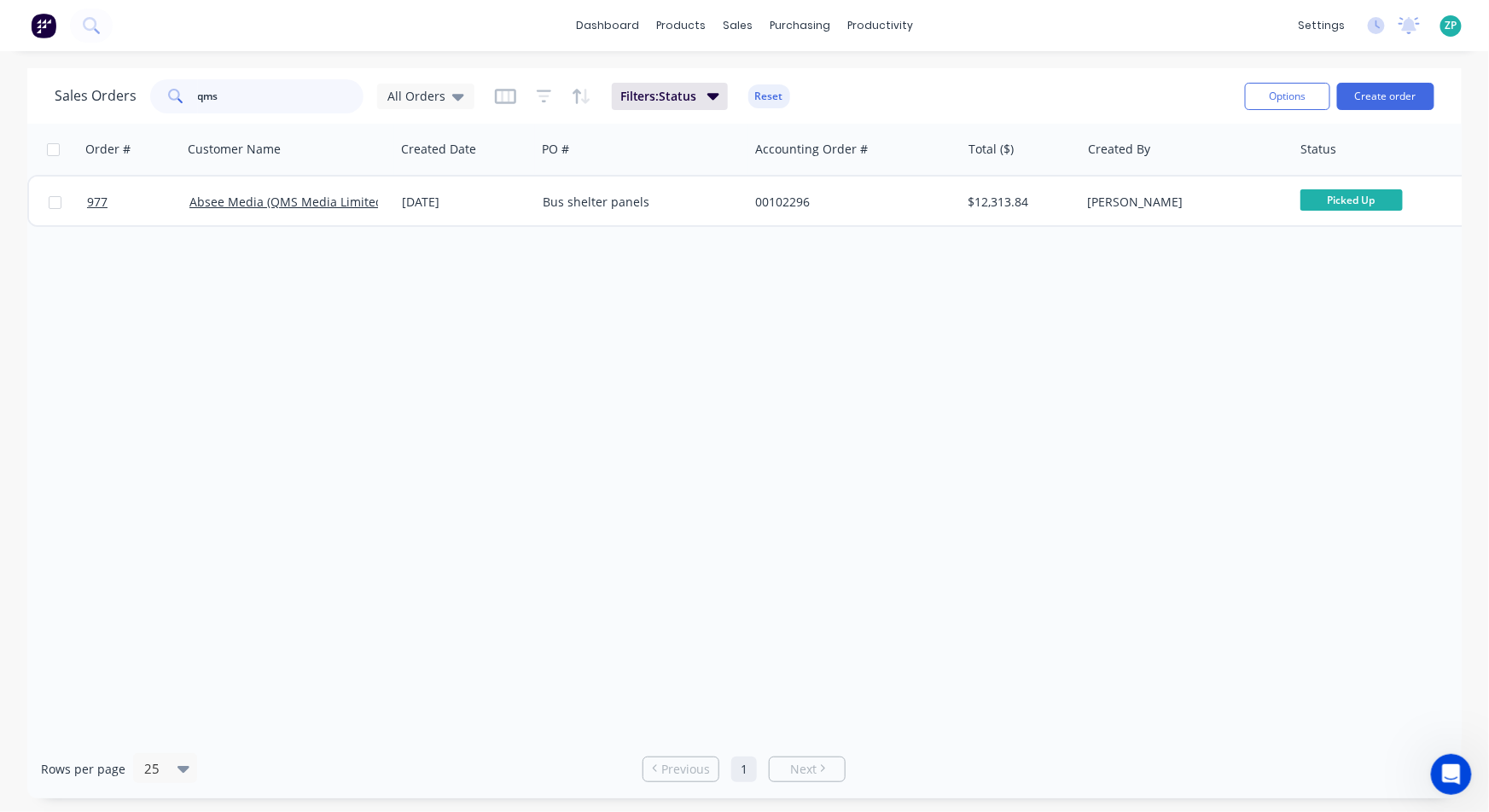
type input "qms"
drag, startPoint x: 1440, startPoint y: 771, endPoint x: 2802, endPoint y: 1157, distance: 1415.6
click at [1437, 771] on icon "Open Intercom Messenger" at bounding box center [1449, 772] width 29 height 29
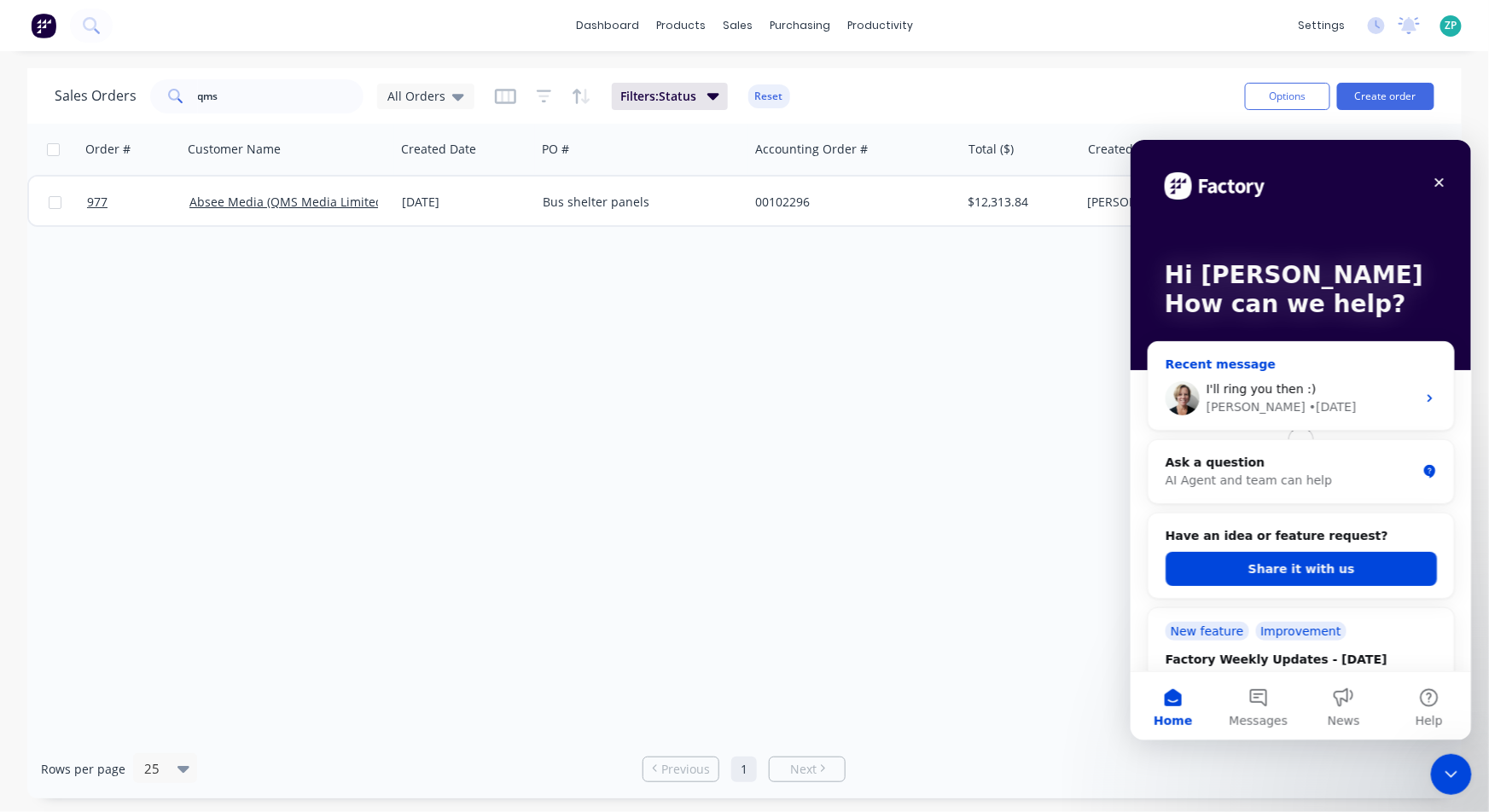
click at [1308, 402] on div "• [DATE]" at bounding box center [1332, 406] width 48 height 18
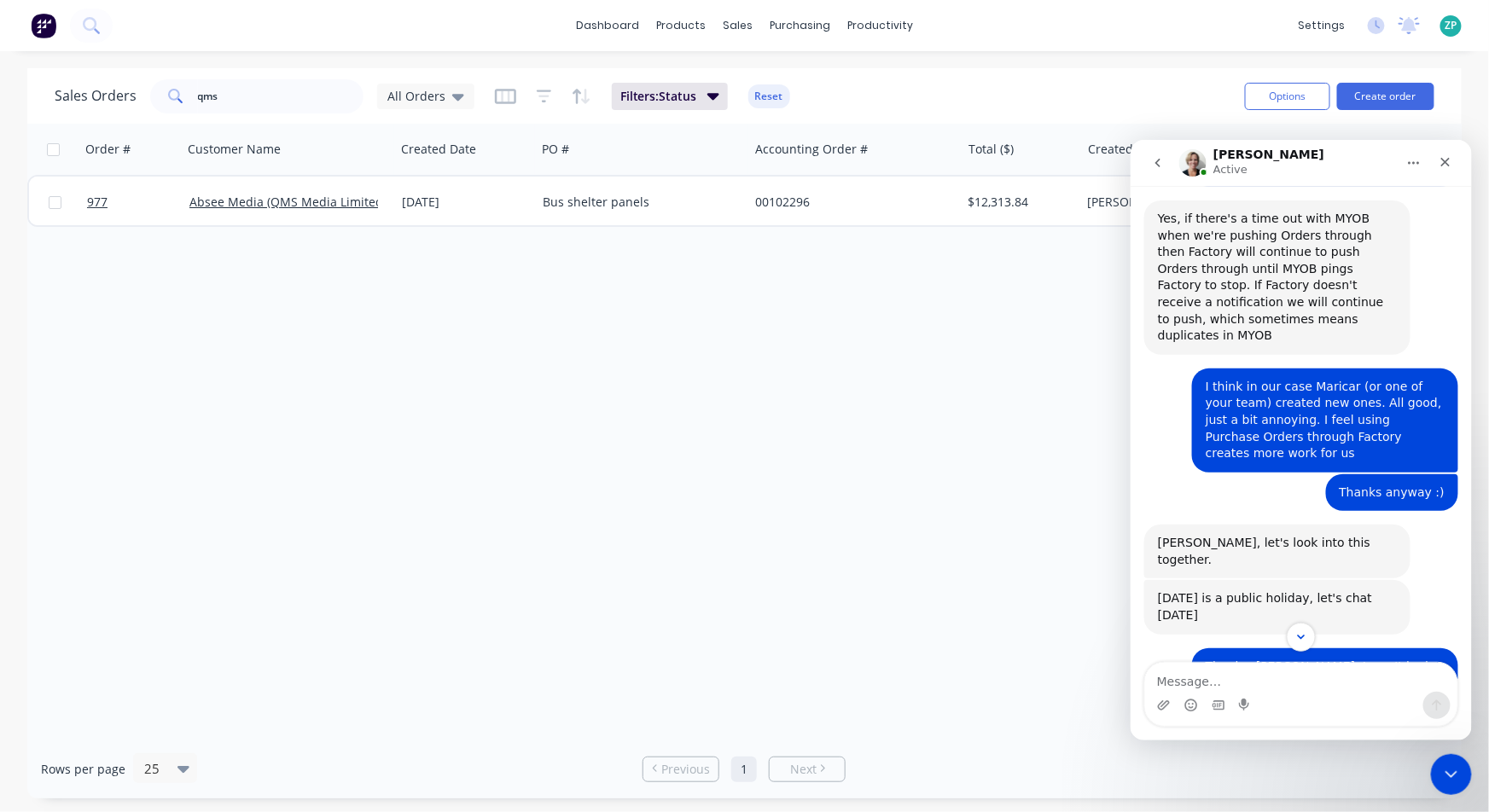
scroll to position [1085, 0]
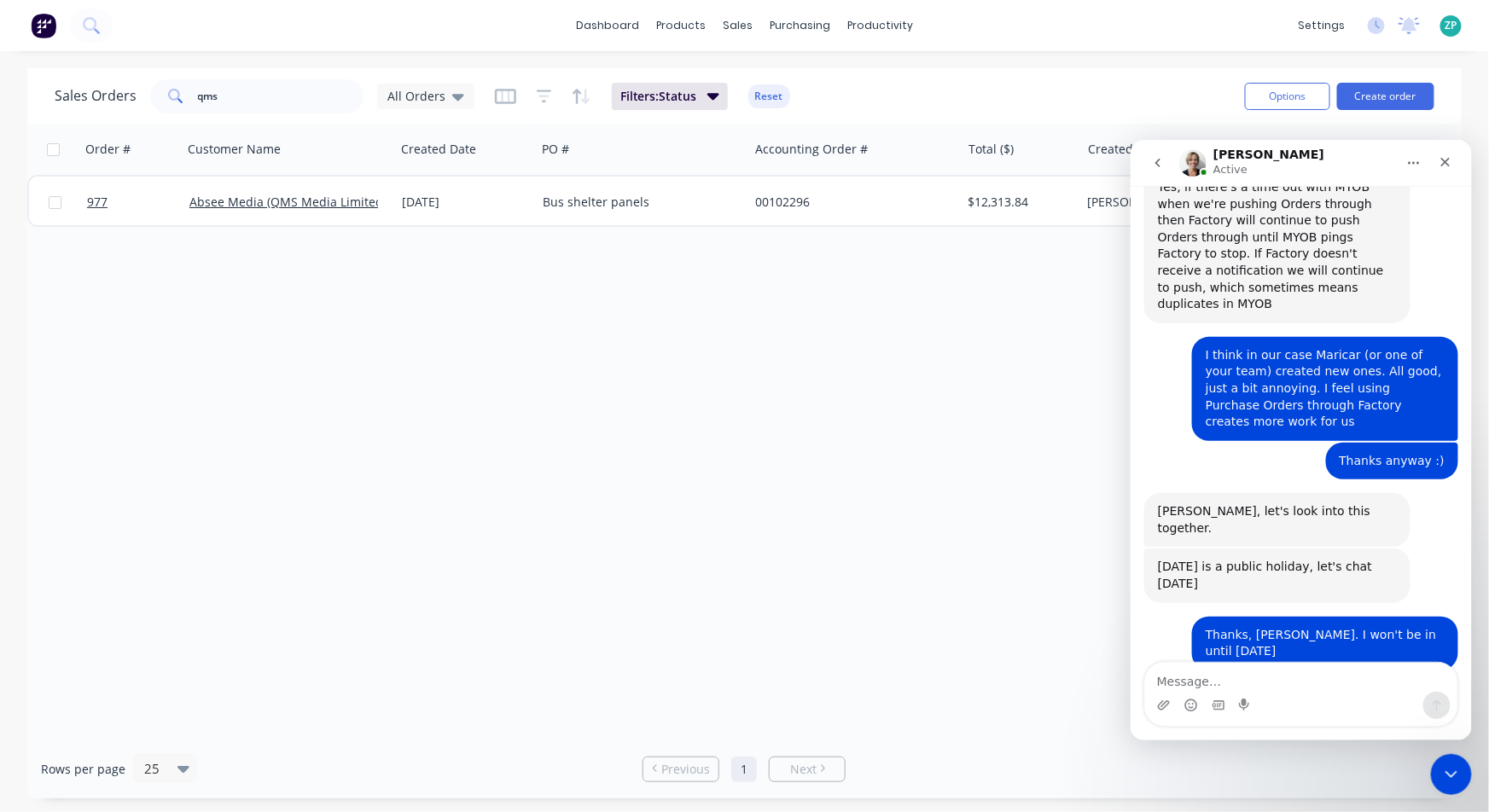
drag, startPoint x: 1252, startPoint y: 604, endPoint x: 1147, endPoint y: 609, distance: 105.1
click at [1147, 706] on div "I'll ring you then :) [PERSON_NAME] • [DATE]" at bounding box center [1213, 725] width 138 height 37
click at [1169, 717] on div "I'll ring you then :)" at bounding box center [1212, 725] width 110 height 17
drag, startPoint x: 1255, startPoint y: 609, endPoint x: 1144, endPoint y: 603, distance: 111.2
click at [1144, 706] on div "I'll ring you then :) [PERSON_NAME] • [DATE]" at bounding box center [1213, 725] width 138 height 37
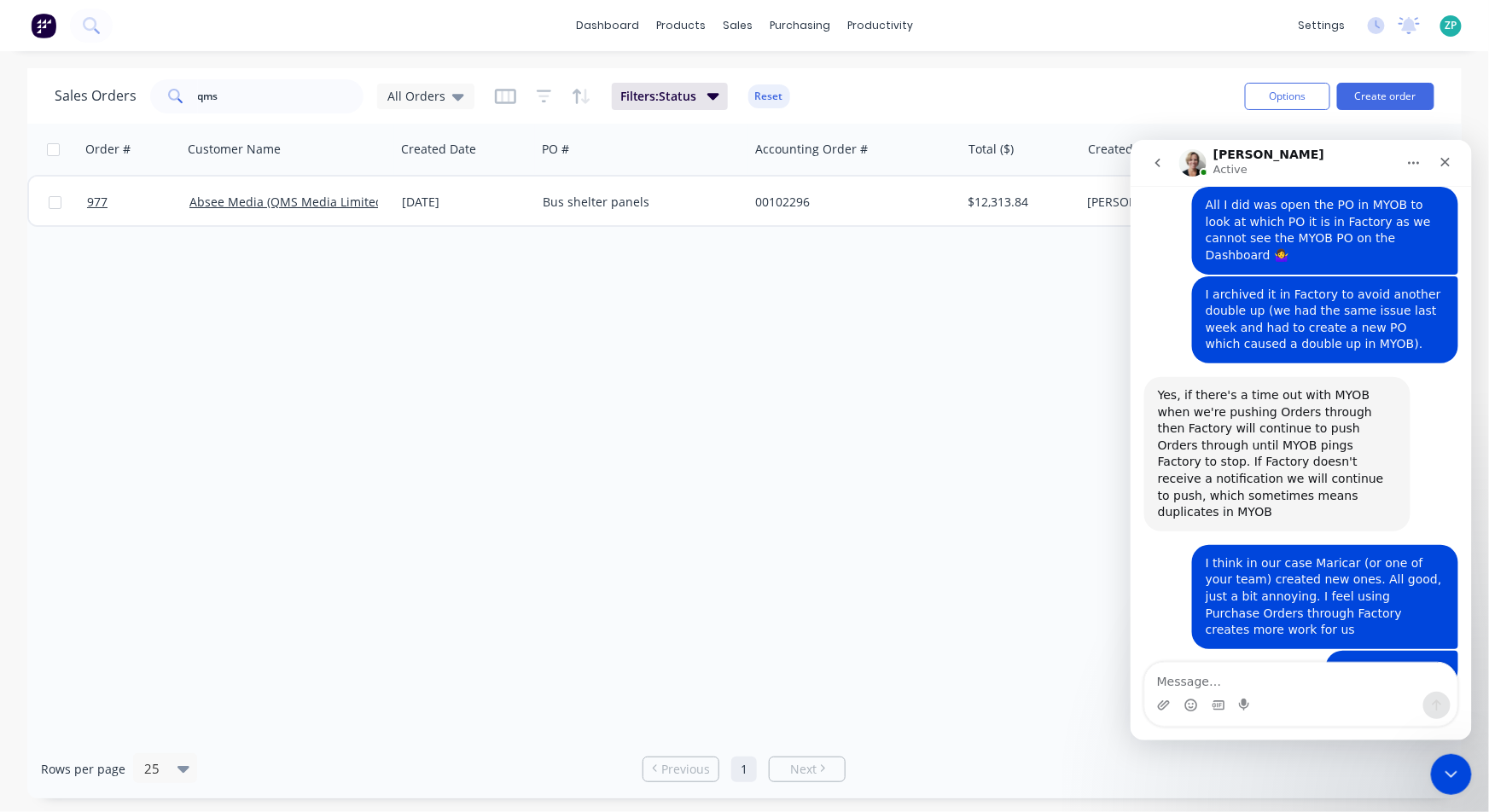
scroll to position [706, 0]
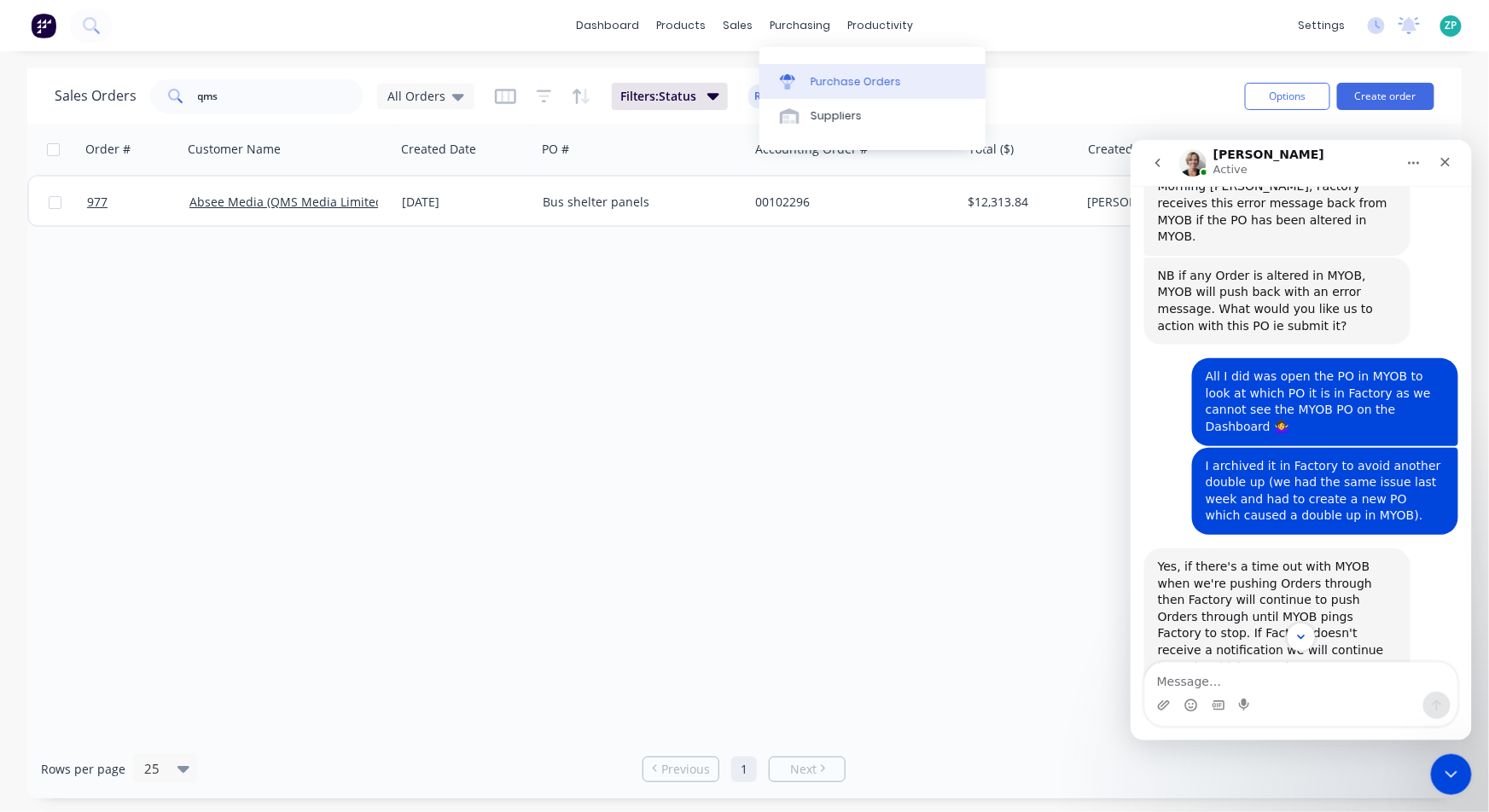
click at [819, 69] on link "Purchase Orders" at bounding box center [872, 81] width 226 height 34
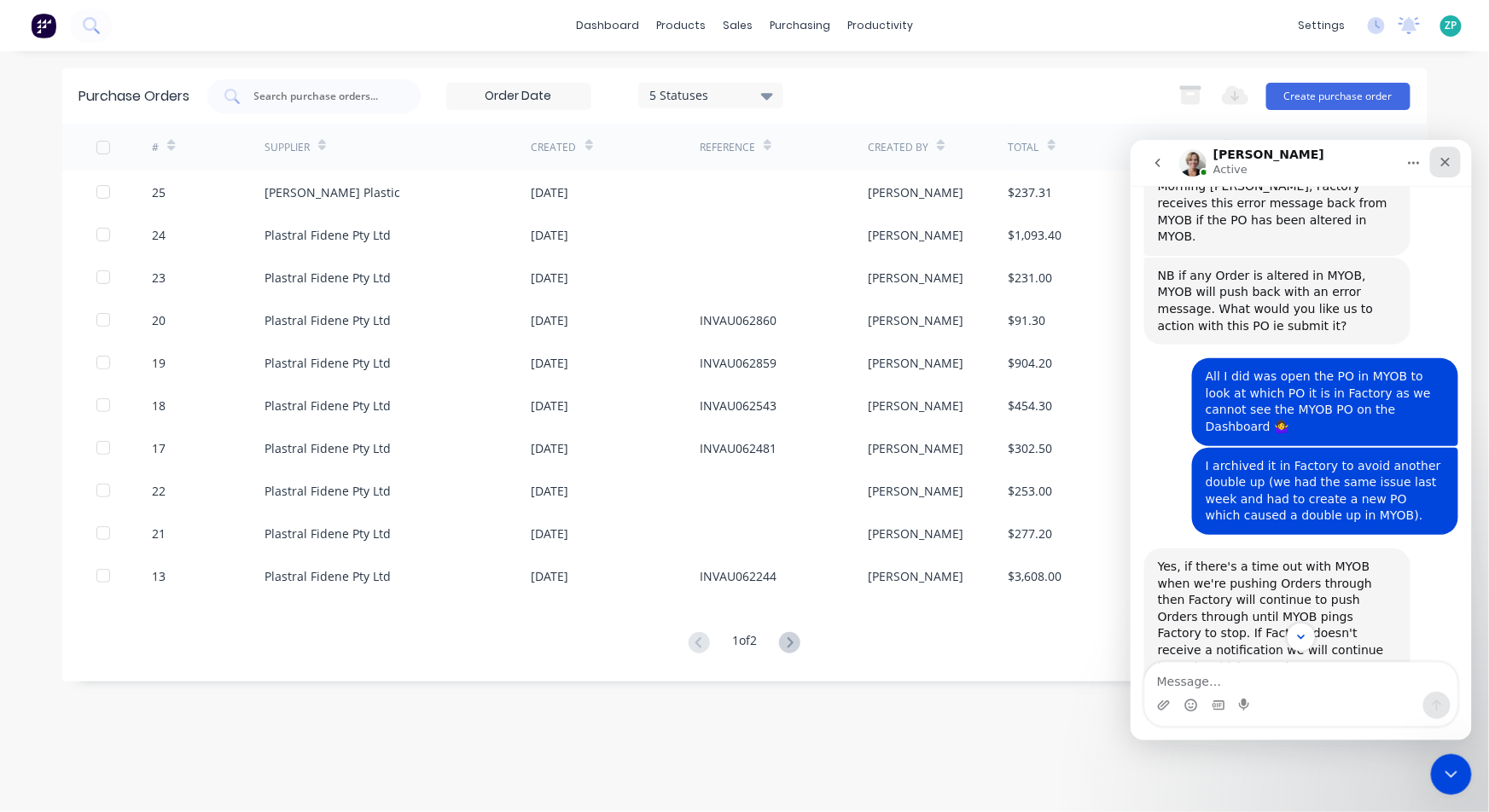
click at [1447, 164] on icon "Close" at bounding box center [1446, 162] width 10 height 10
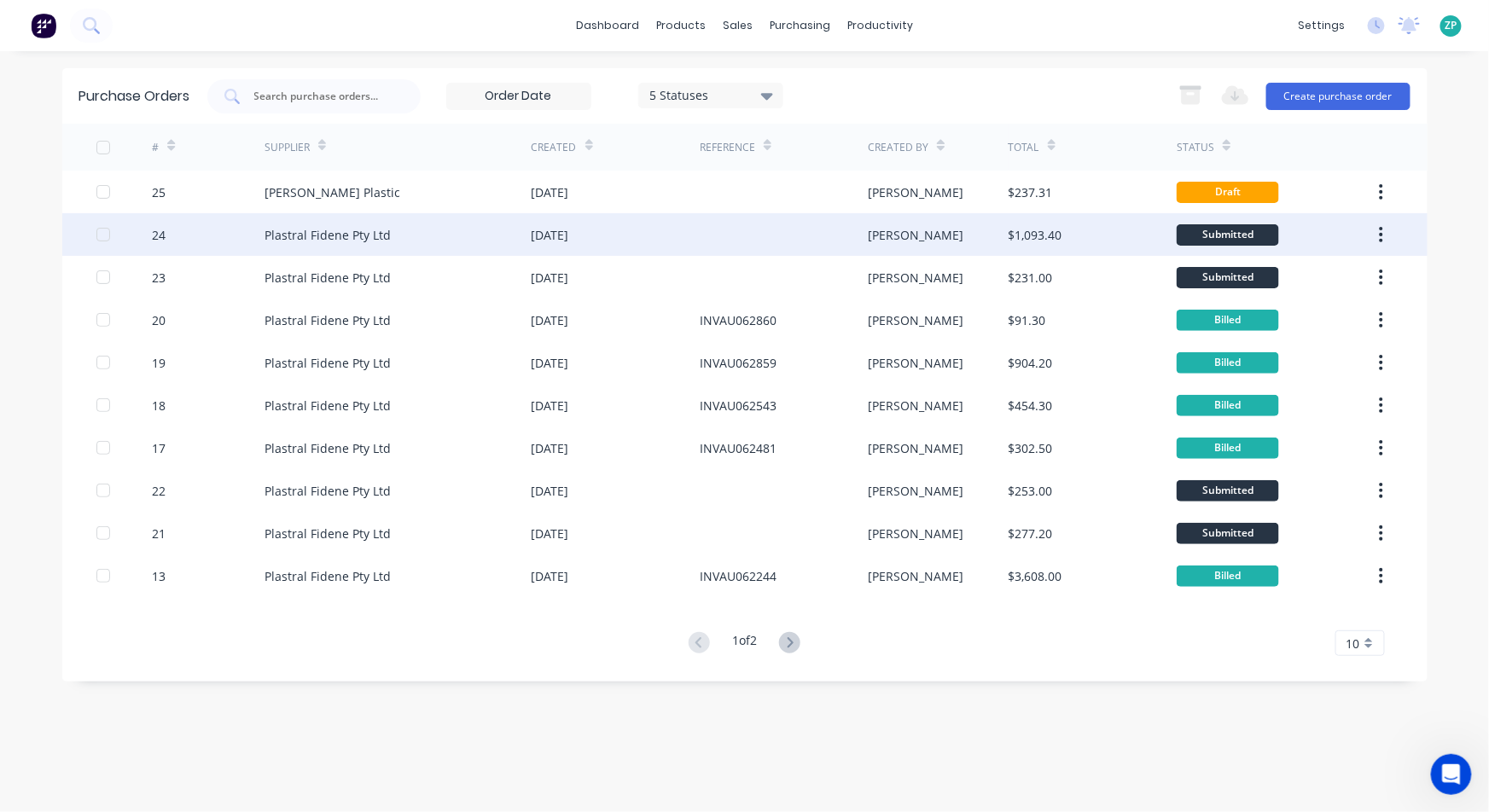
click at [352, 244] on div "Plastral Fidene Pty Ltd" at bounding box center [398, 234] width 268 height 42
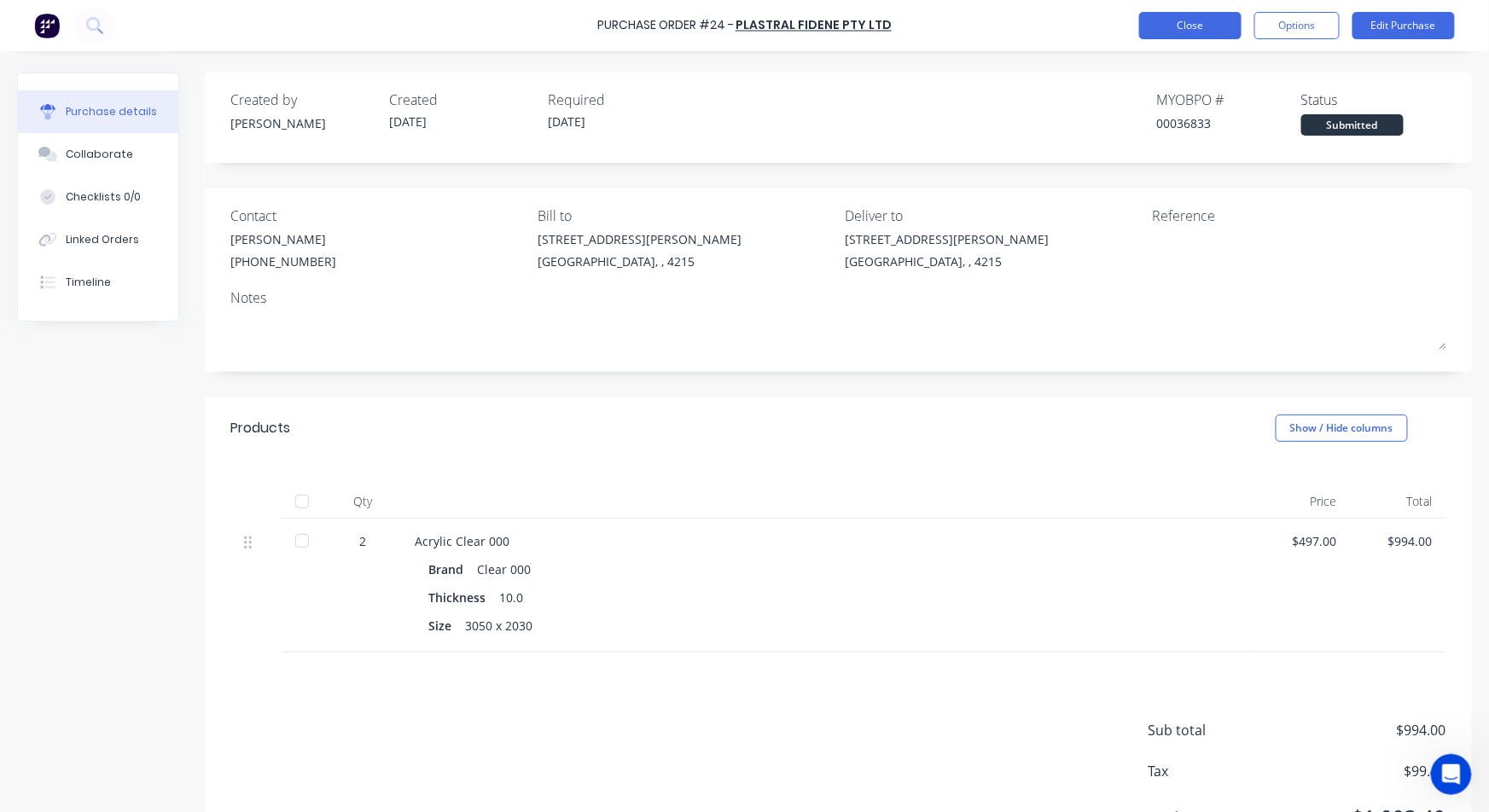
click at [1193, 27] on button "Close" at bounding box center [1190, 26] width 102 height 28
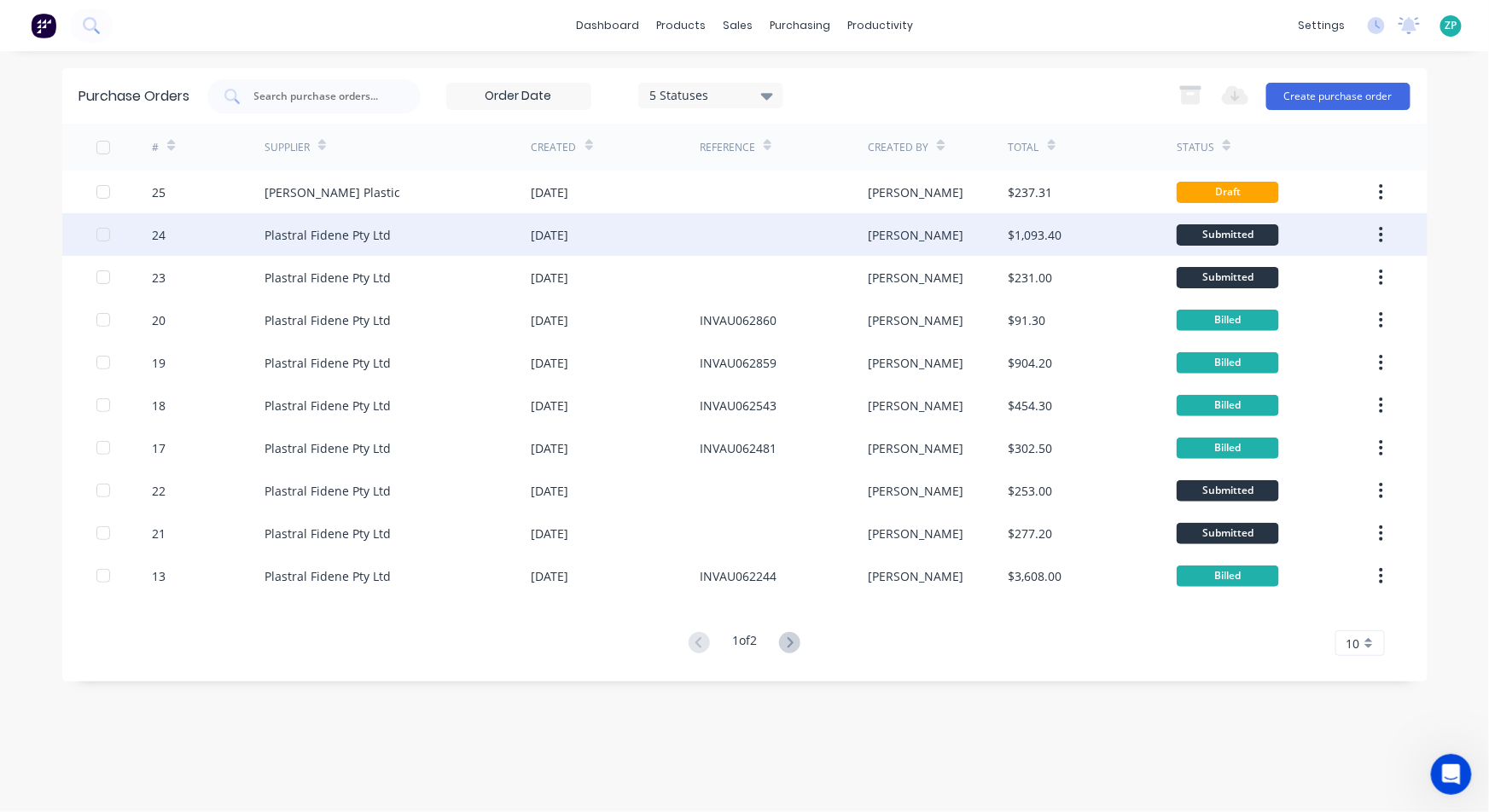
click at [583, 250] on div "[DATE]" at bounding box center [616, 234] width 168 height 42
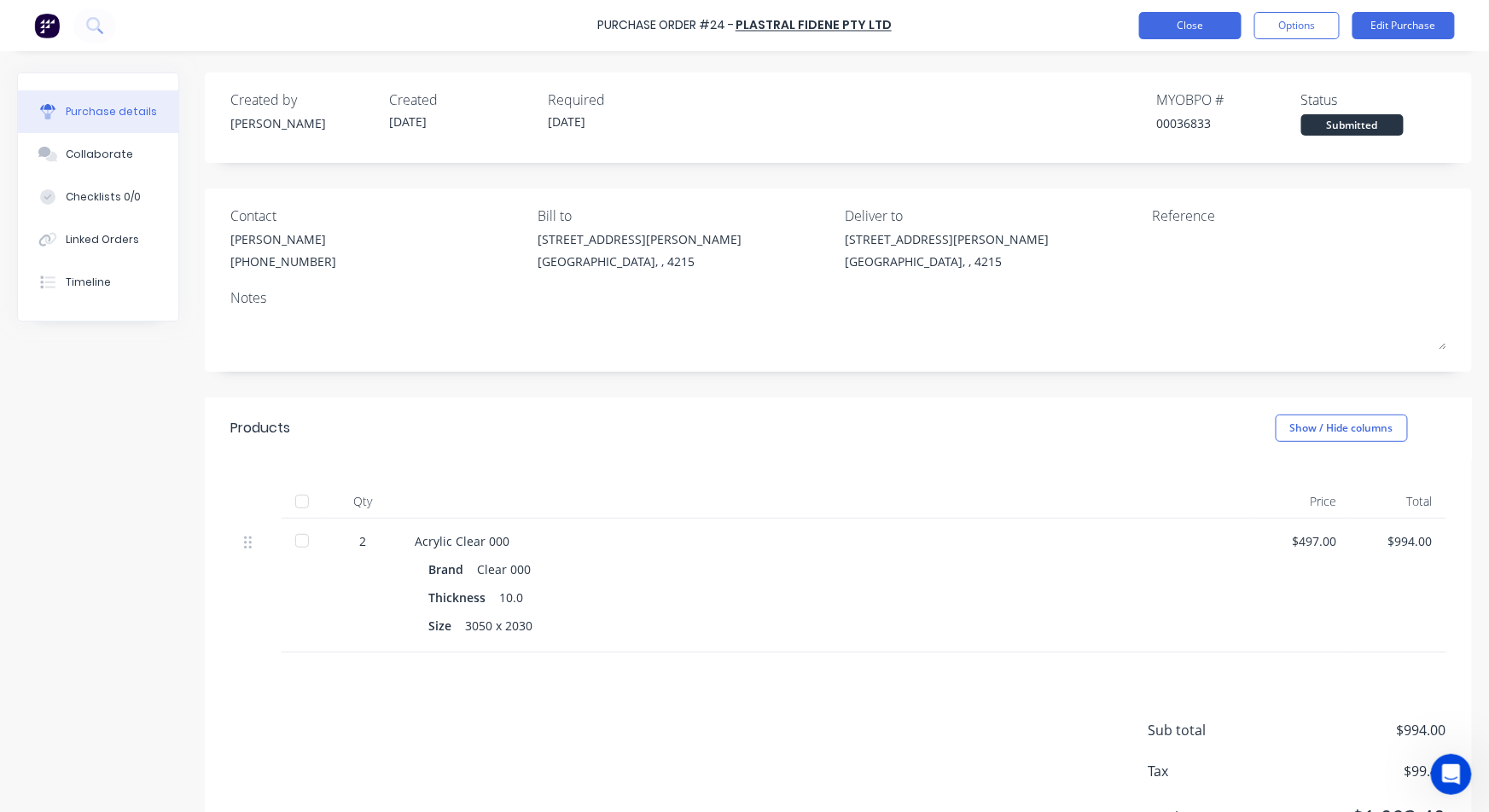
click at [1184, 31] on button "Close" at bounding box center [1190, 26] width 102 height 28
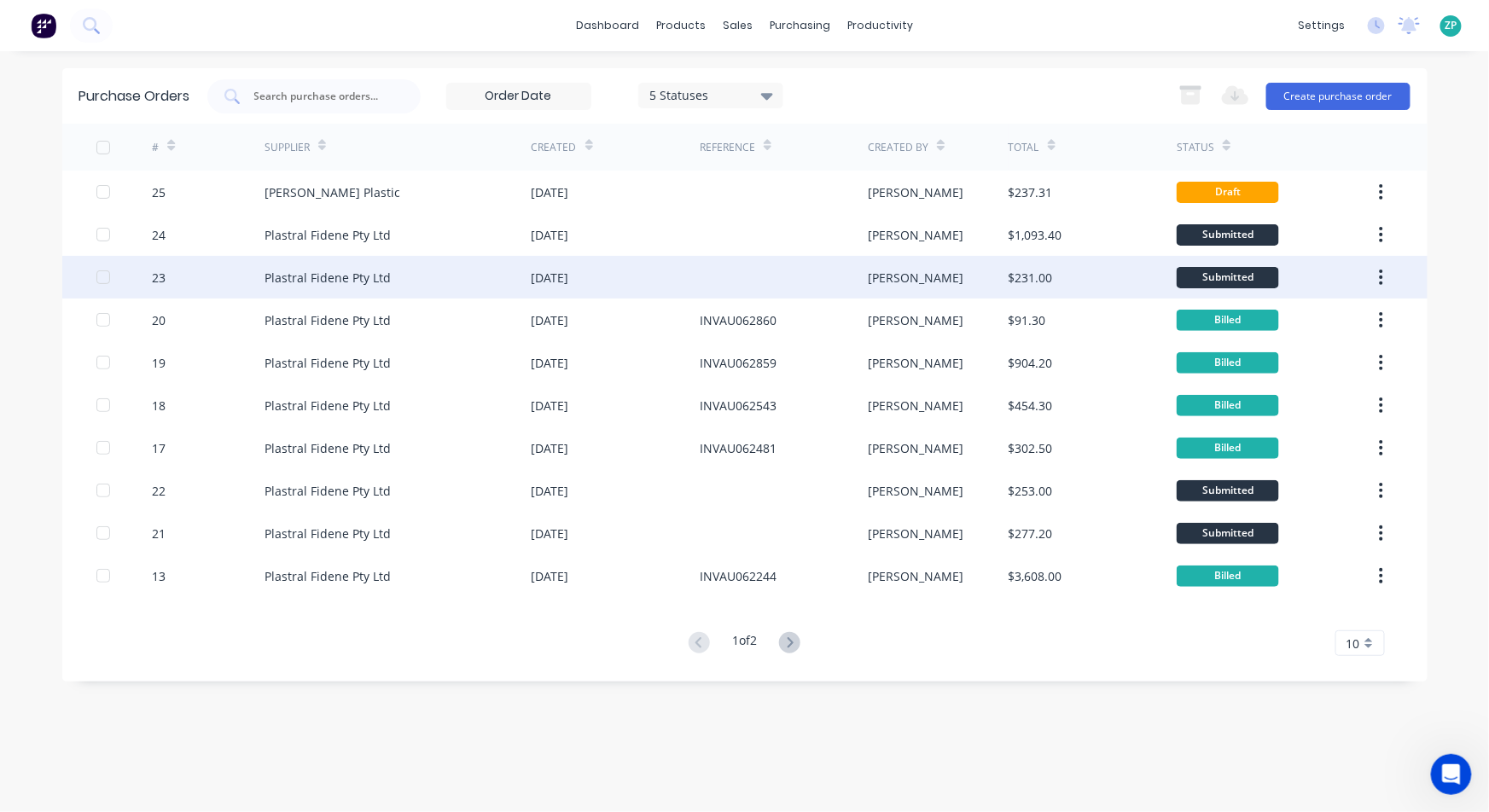
click at [292, 264] on div "Plastral Fidene Pty Ltd" at bounding box center [398, 276] width 268 height 42
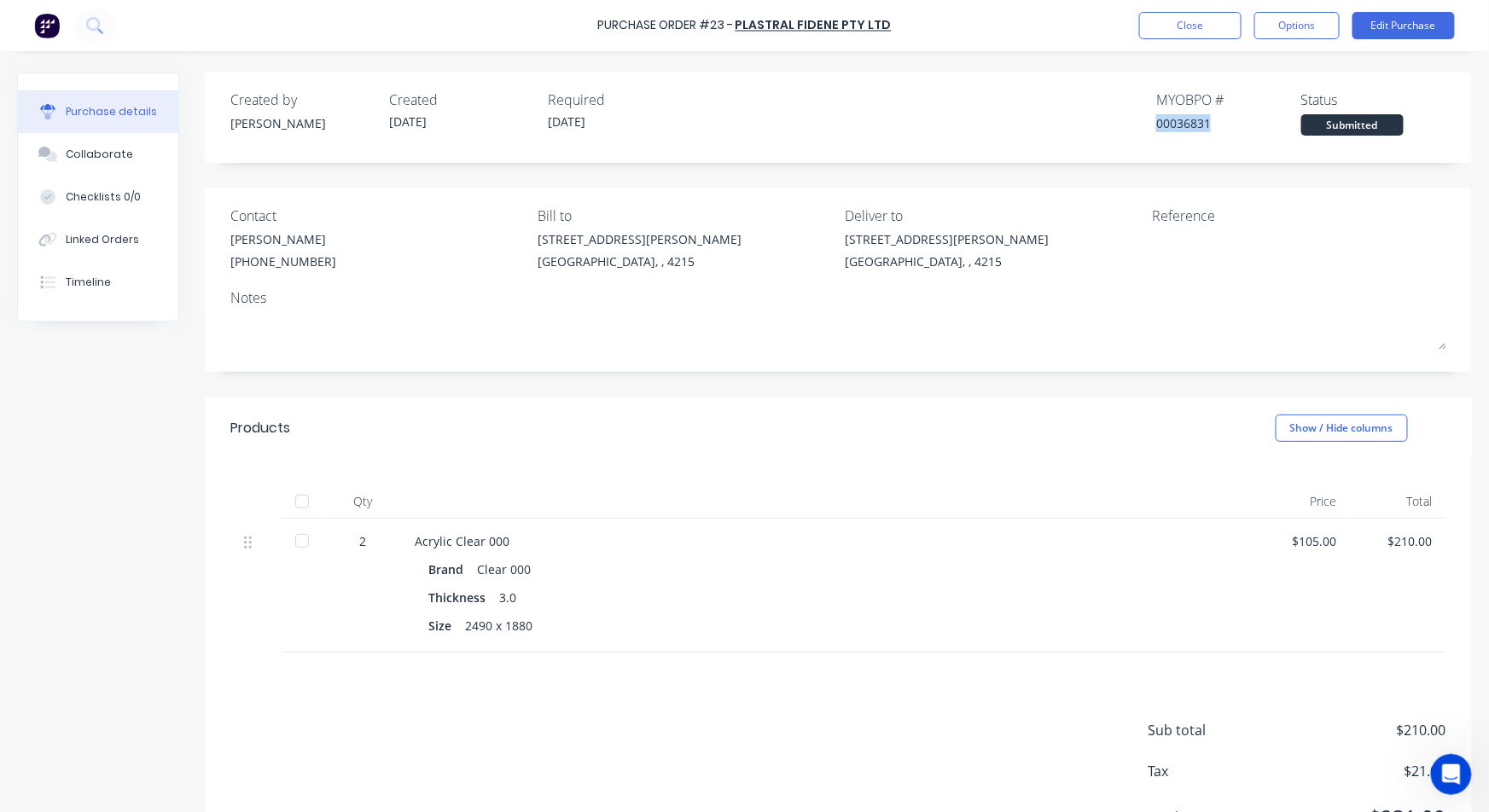
drag, startPoint x: 1142, startPoint y: 129, endPoint x: 1211, endPoint y: 126, distance: 69.1
click at [1211, 126] on div "00036831" at bounding box center [1228, 123] width 145 height 18
click at [1207, 23] on button "Close" at bounding box center [1190, 26] width 102 height 28
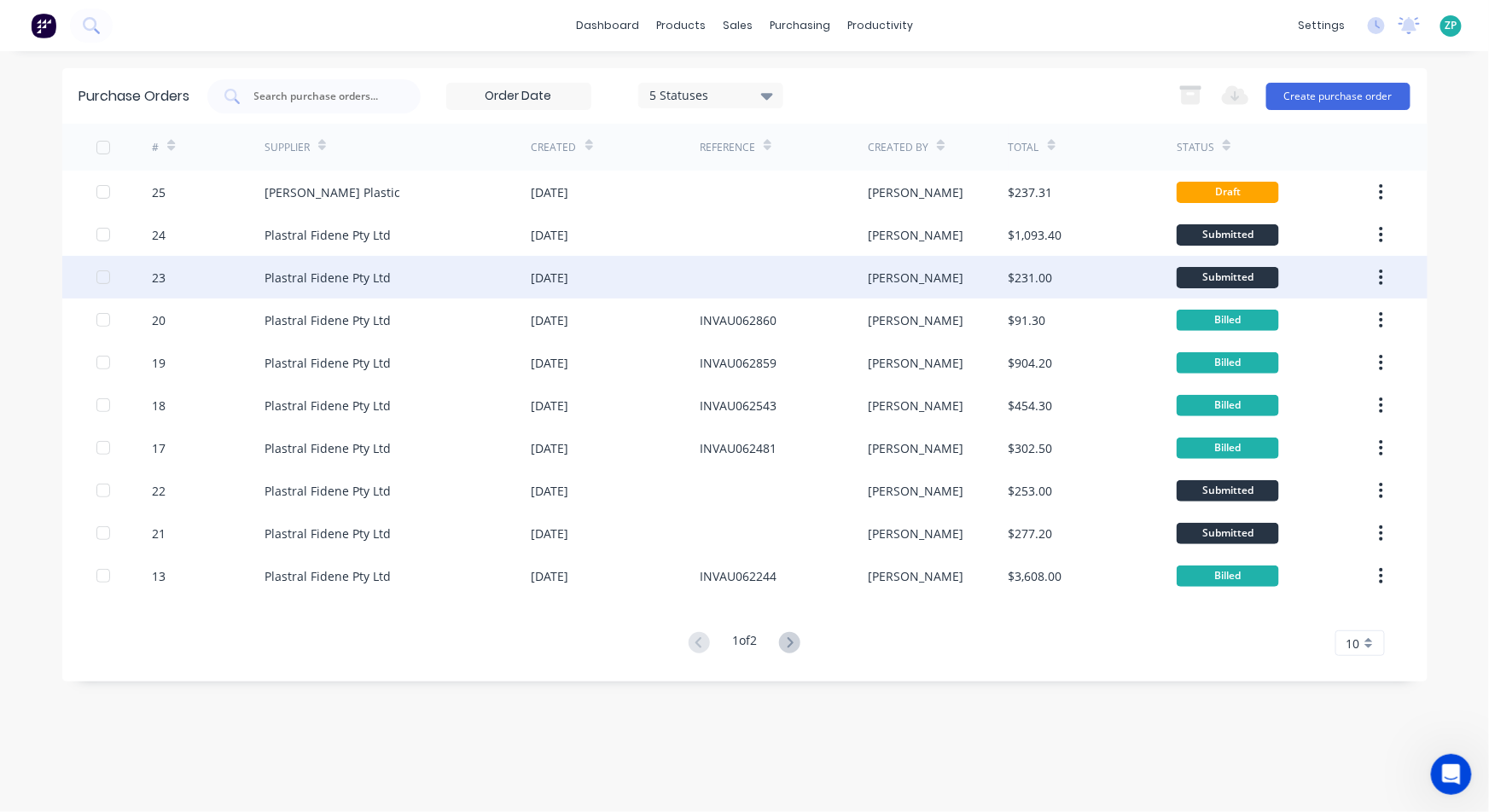
click at [155, 271] on div "23" at bounding box center [158, 277] width 14 height 18
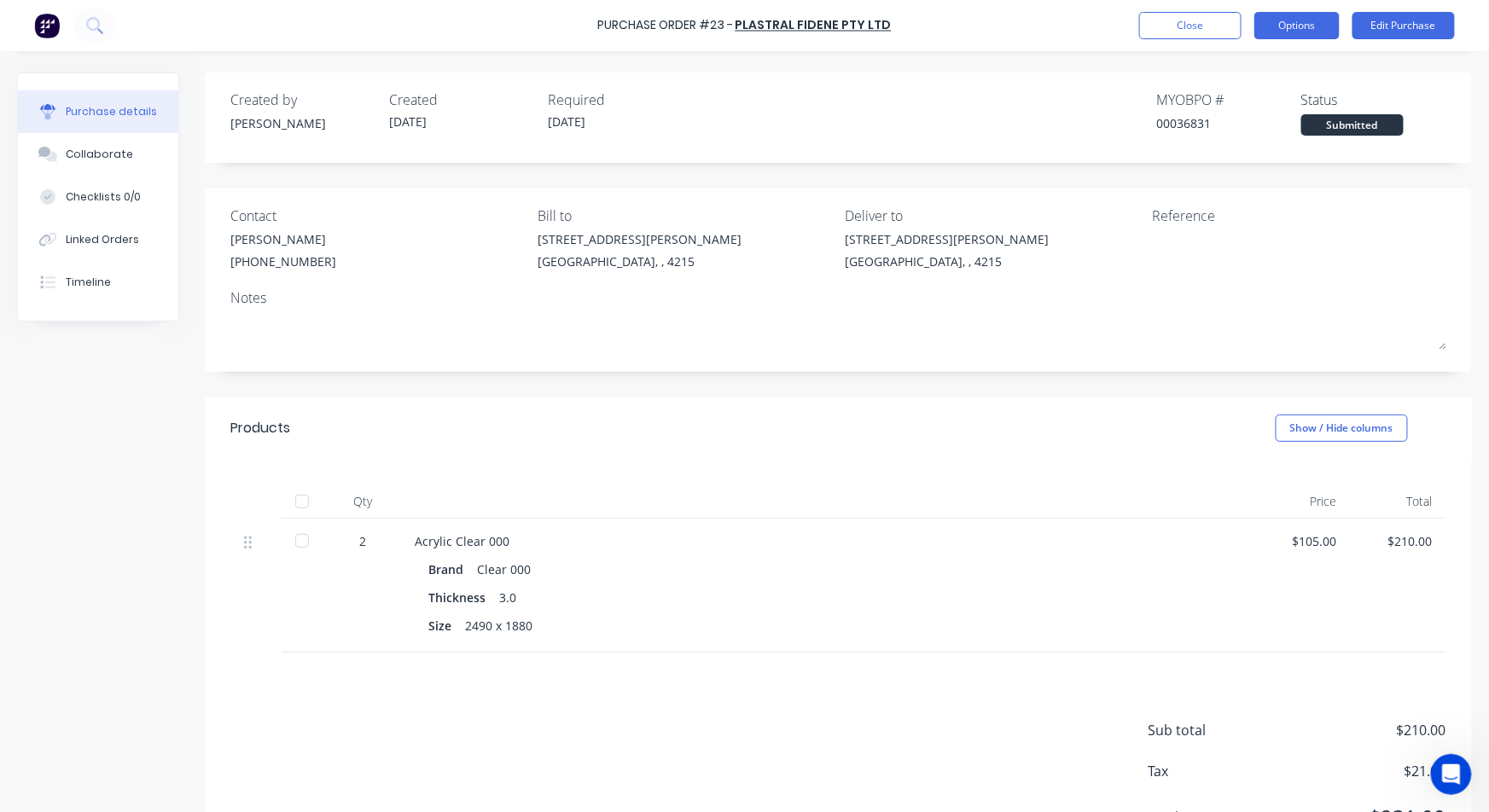
click at [1305, 29] on button "Options" at bounding box center [1296, 26] width 86 height 28
click at [1410, 30] on button "Edit Purchase" at bounding box center [1403, 26] width 102 height 28
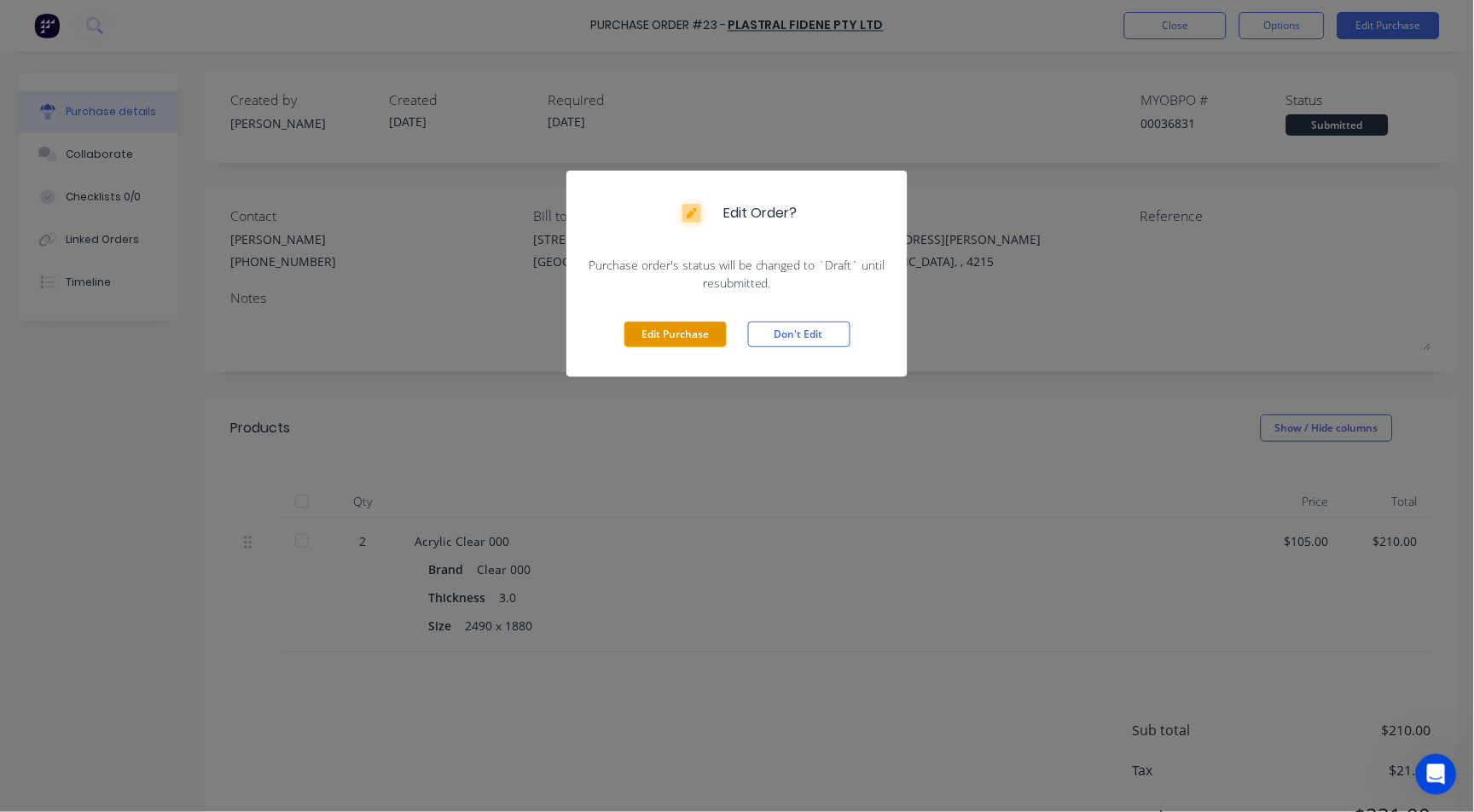
click at [693, 340] on button "Edit Purchase" at bounding box center [676, 334] width 102 height 26
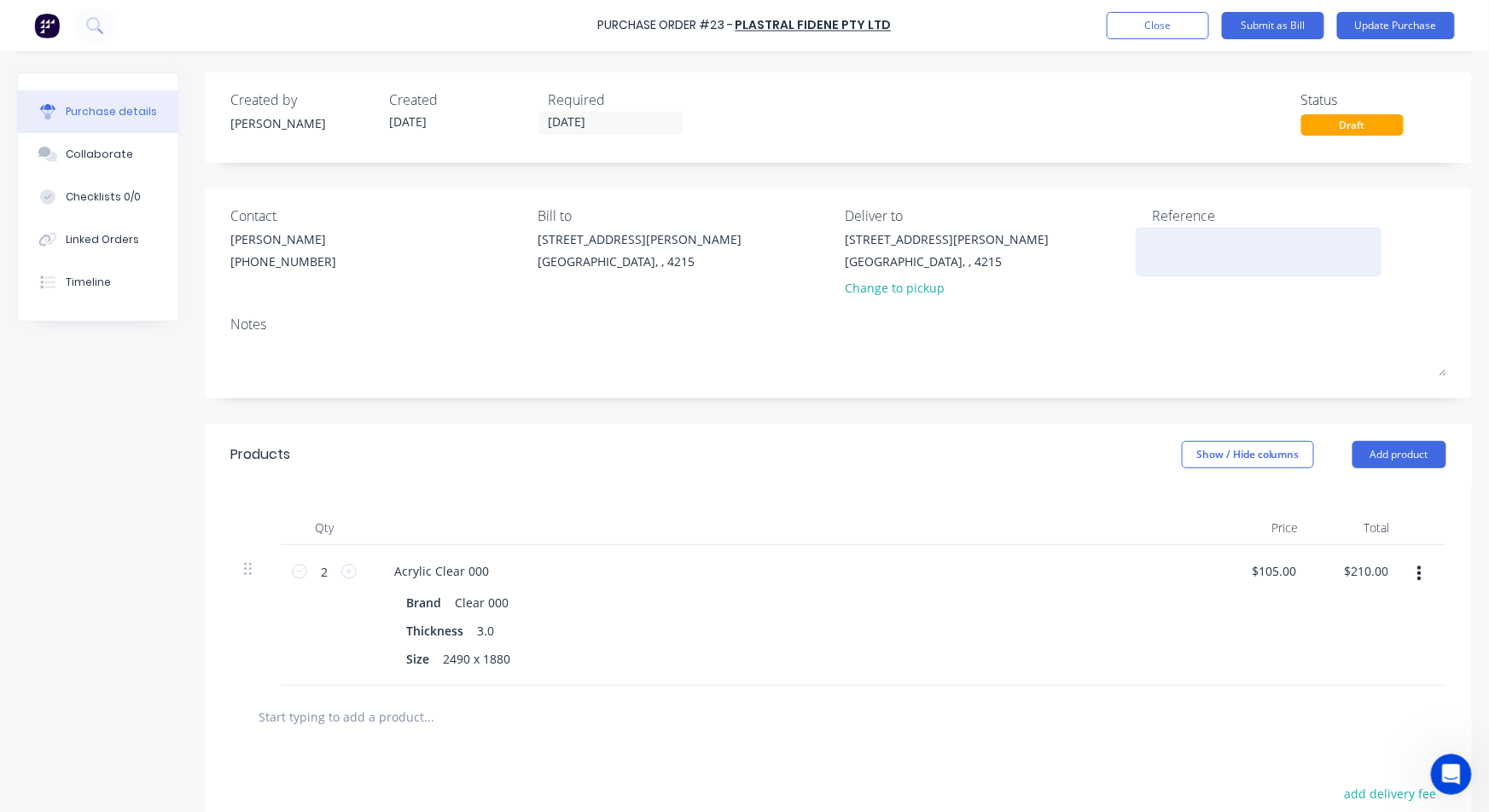
click at [1152, 242] on div at bounding box center [1258, 251] width 213 height 42
click at [1165, 242] on textarea at bounding box center [1258, 249] width 213 height 38
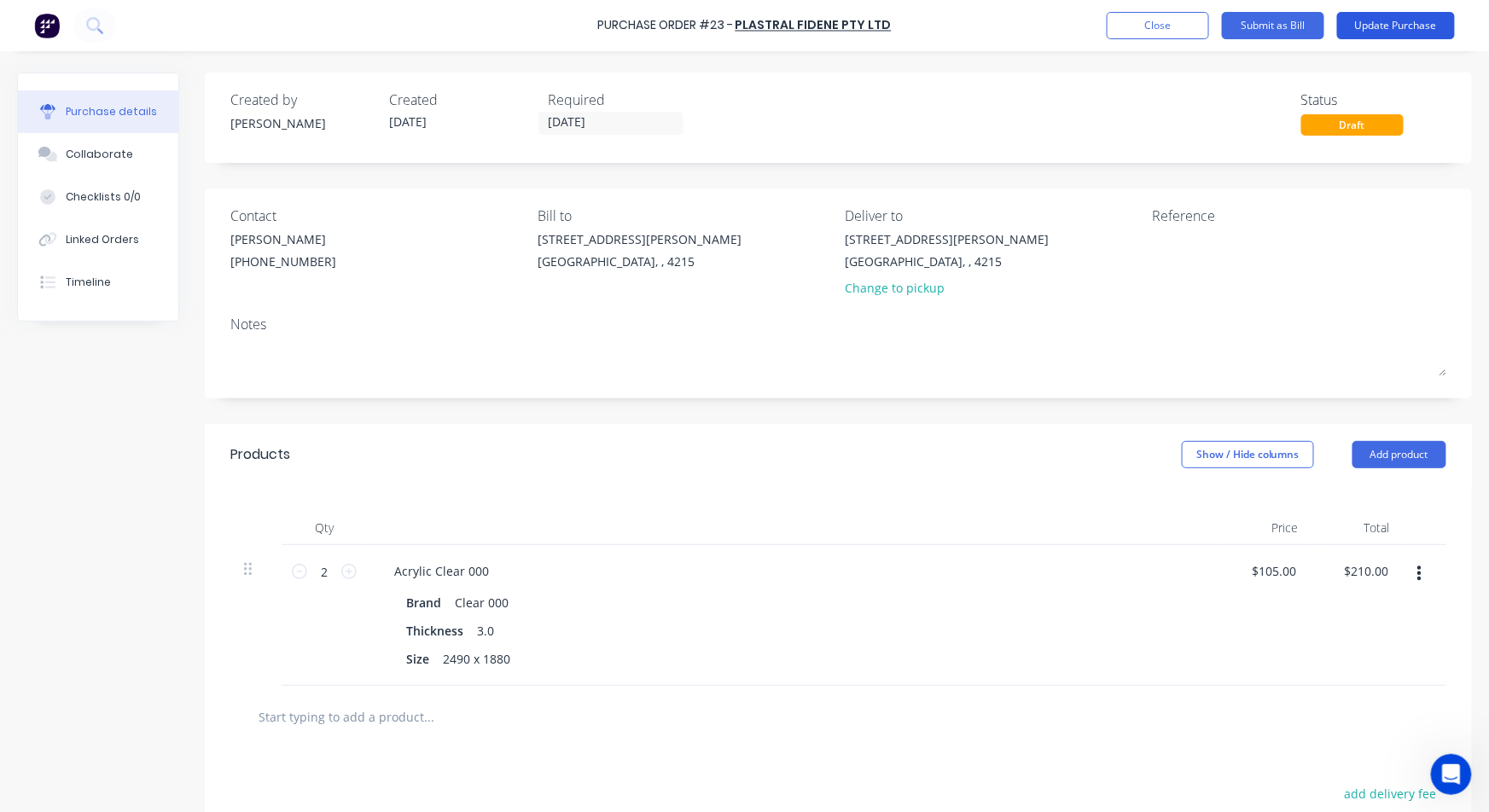
click at [1407, 31] on button "Update Purchase" at bounding box center [1397, 26] width 118 height 28
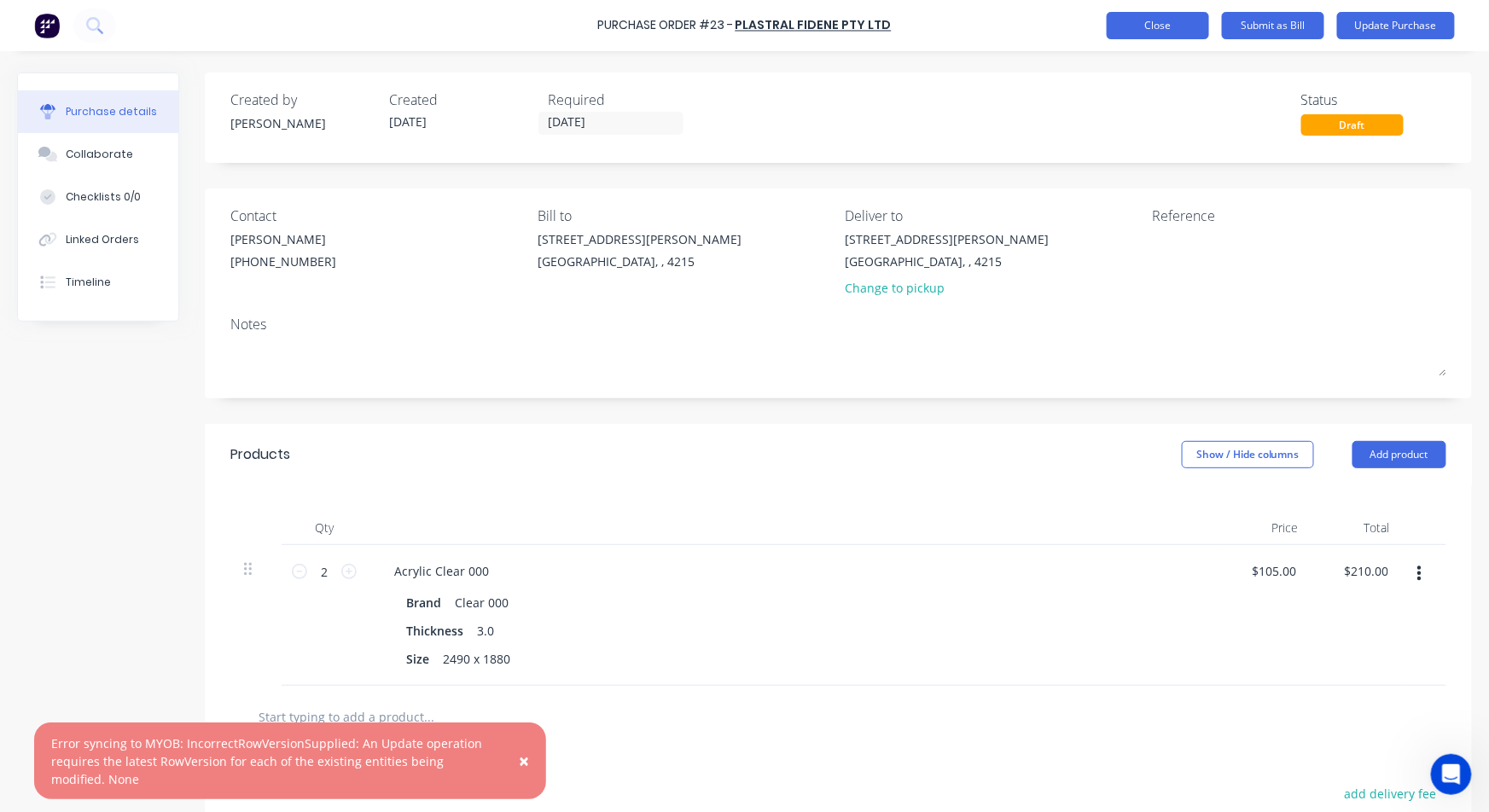
click at [1173, 29] on button "Close" at bounding box center [1158, 26] width 102 height 28
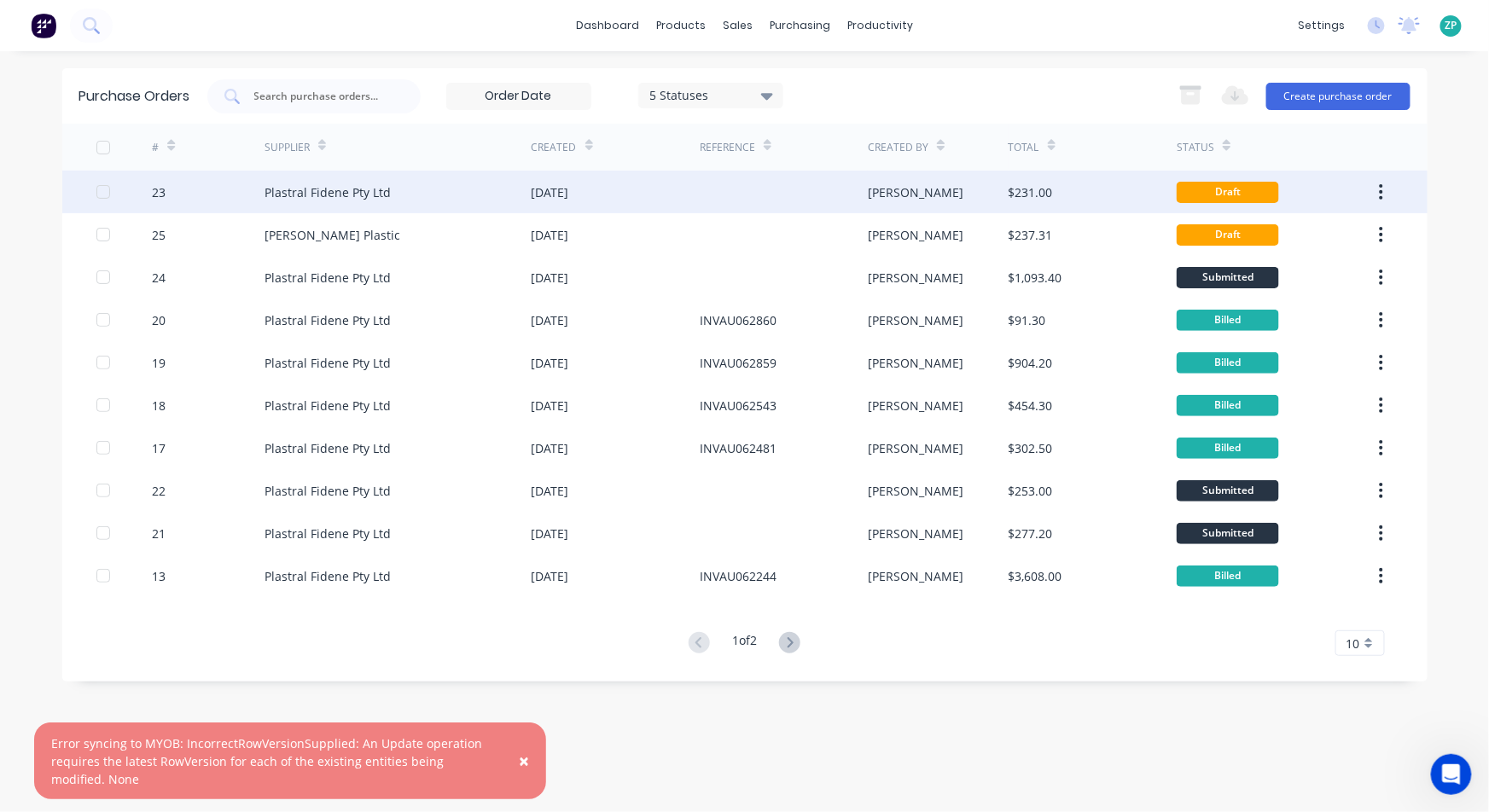
click at [318, 192] on div "Plastral Fidene Pty Ltd" at bounding box center [328, 193] width 126 height 18
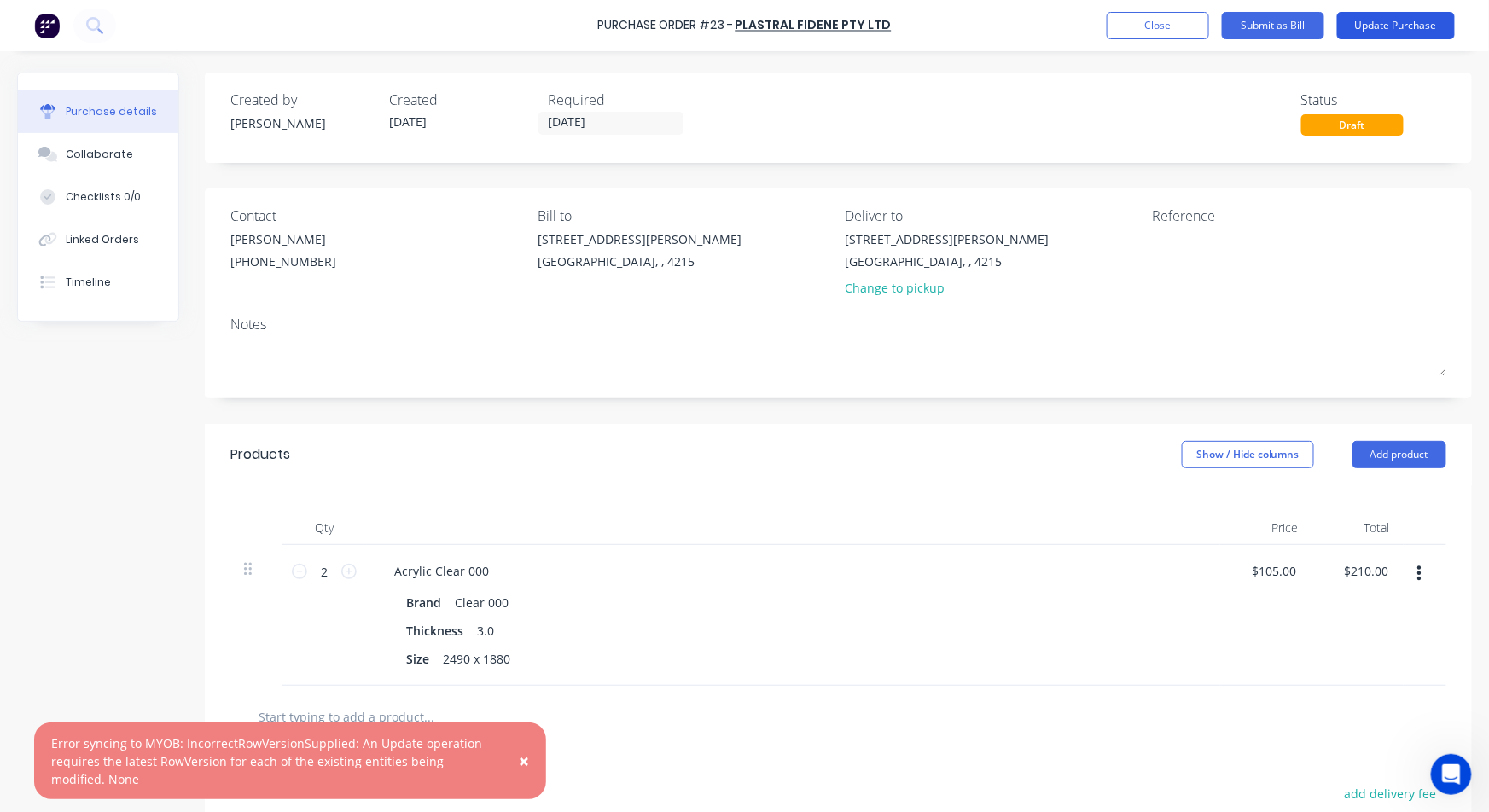
click at [1403, 34] on button "Update Purchase" at bounding box center [1397, 26] width 118 height 28
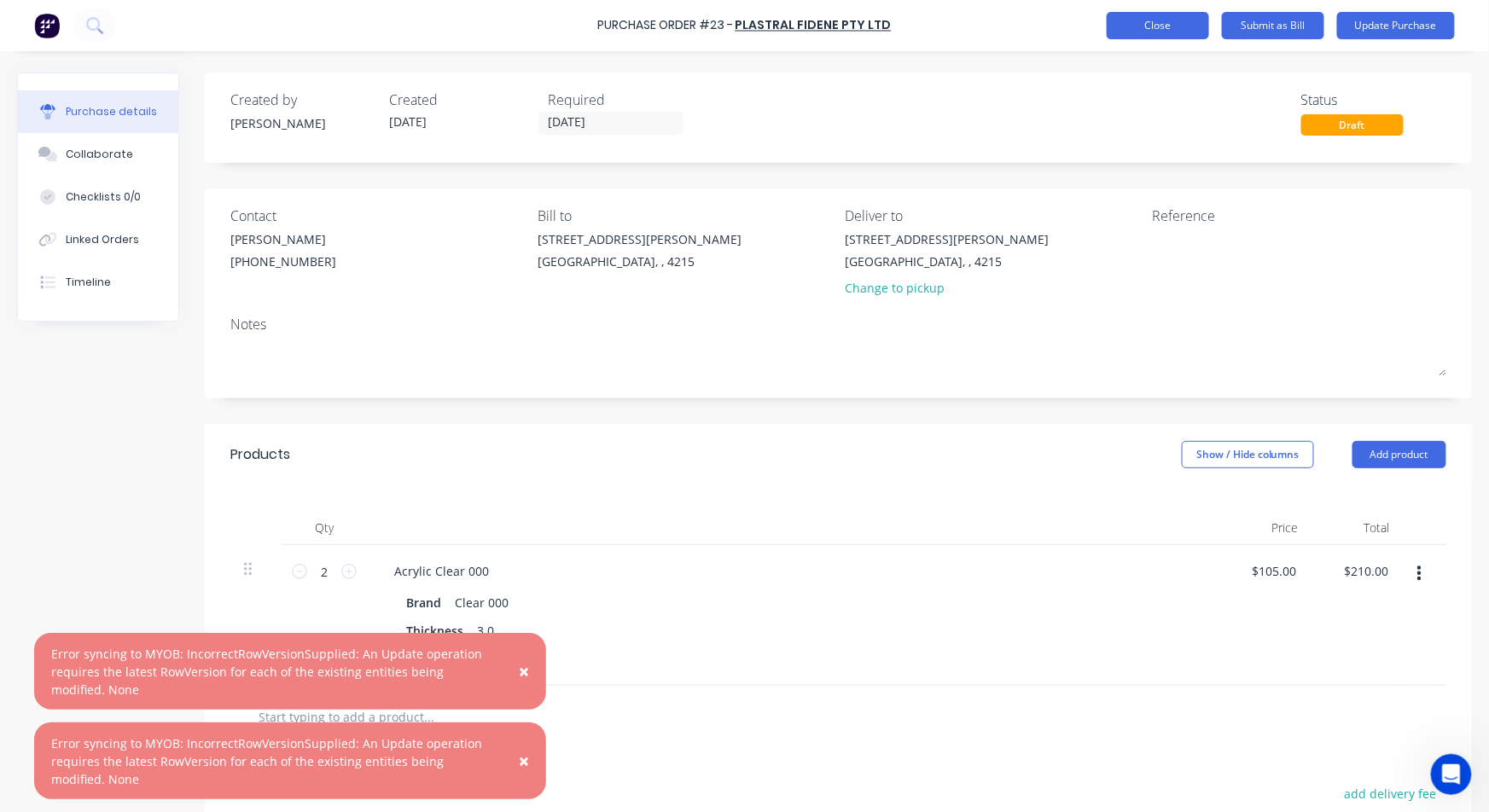
click at [1160, 11] on div "Purchase Order #23 - Plastral Fidene Pty Ltd Add product Close Submit as Bill U…" at bounding box center [744, 26] width 1489 height 51
click at [1151, 29] on button "Close" at bounding box center [1158, 26] width 102 height 28
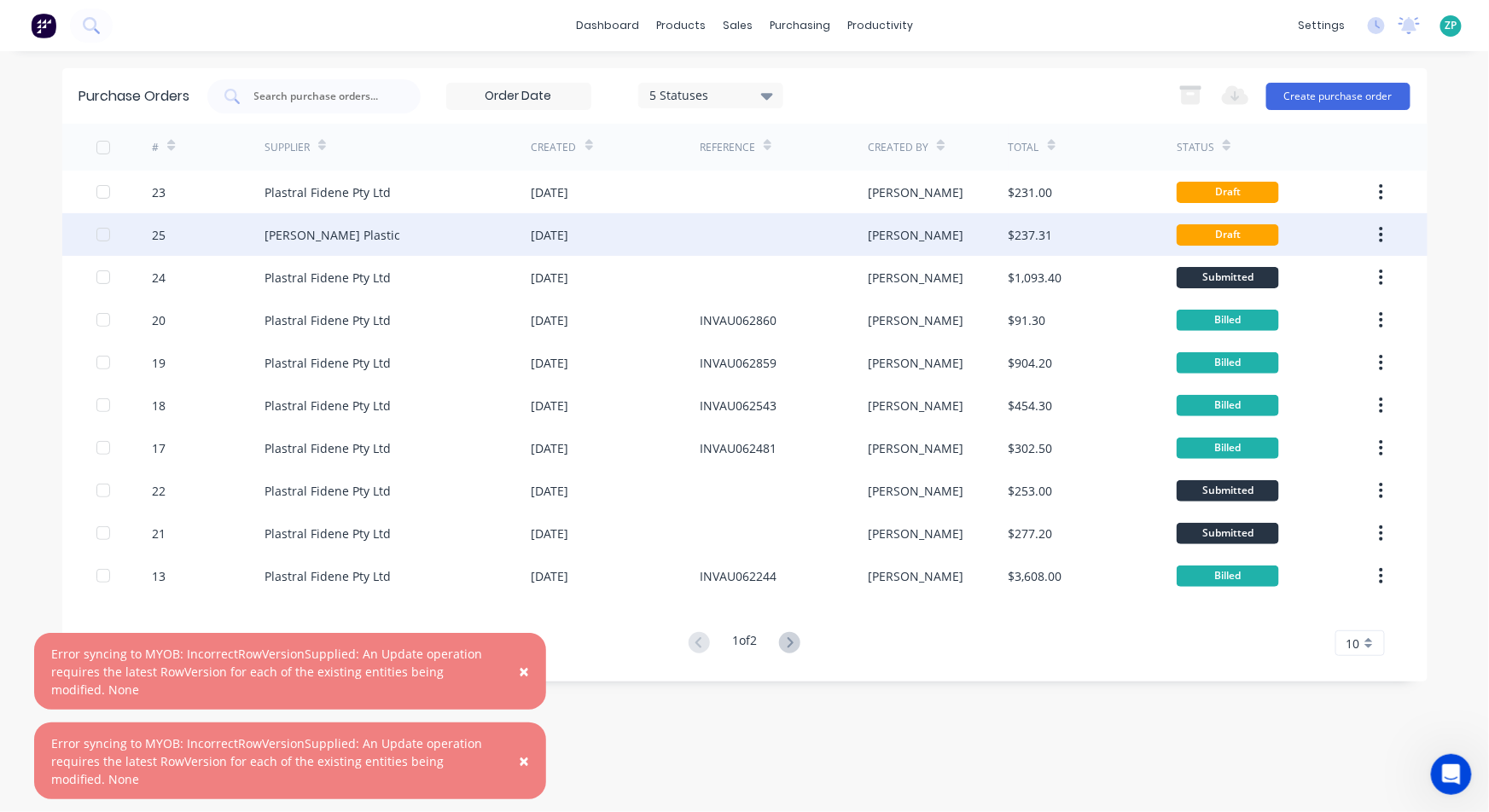
click at [1377, 231] on button "button" at bounding box center [1381, 234] width 40 height 30
click at [888, 233] on div "[PERSON_NAME]" at bounding box center [915, 235] width 95 height 18
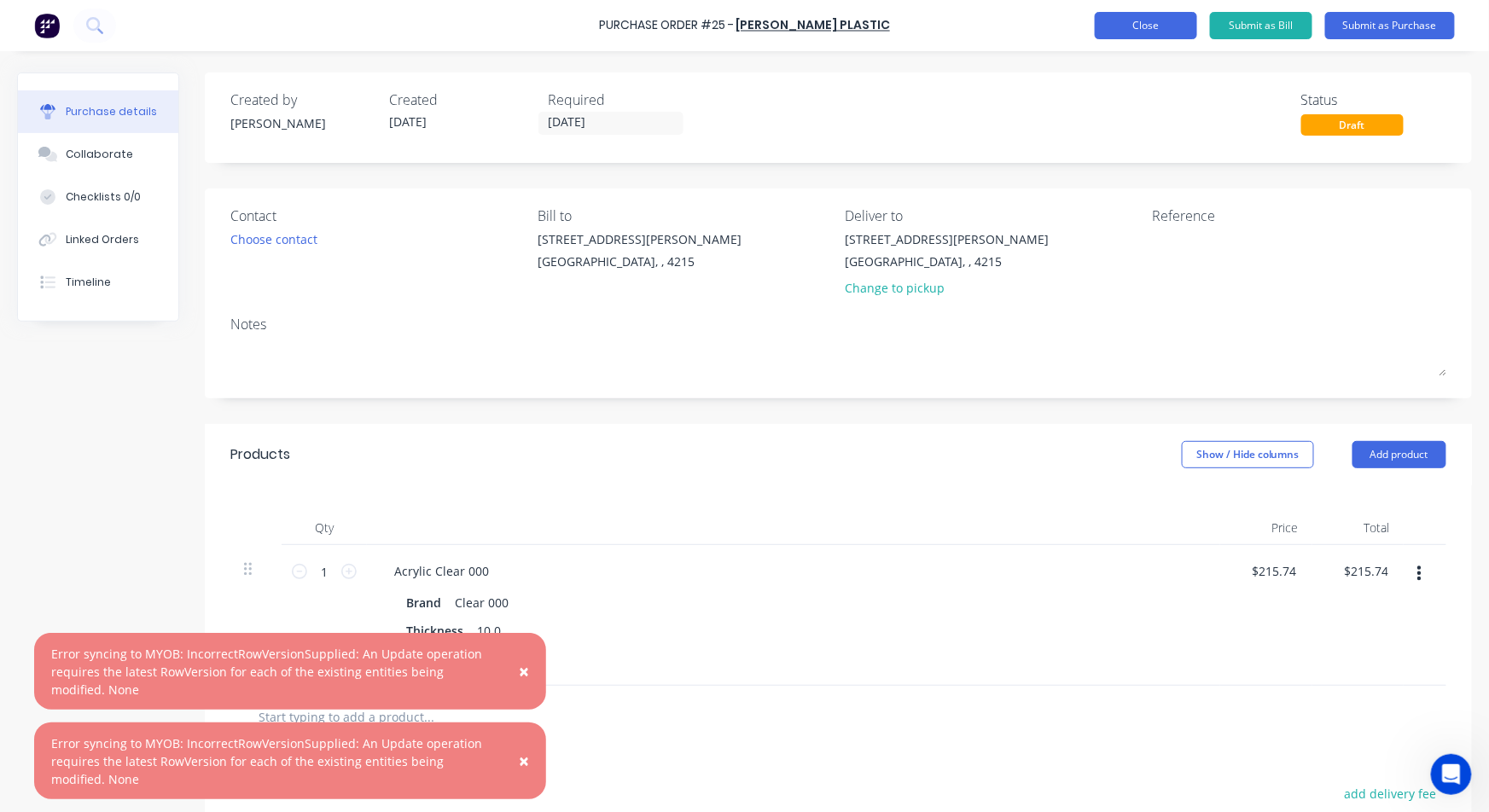
click at [1165, 24] on button "Close" at bounding box center [1146, 26] width 102 height 28
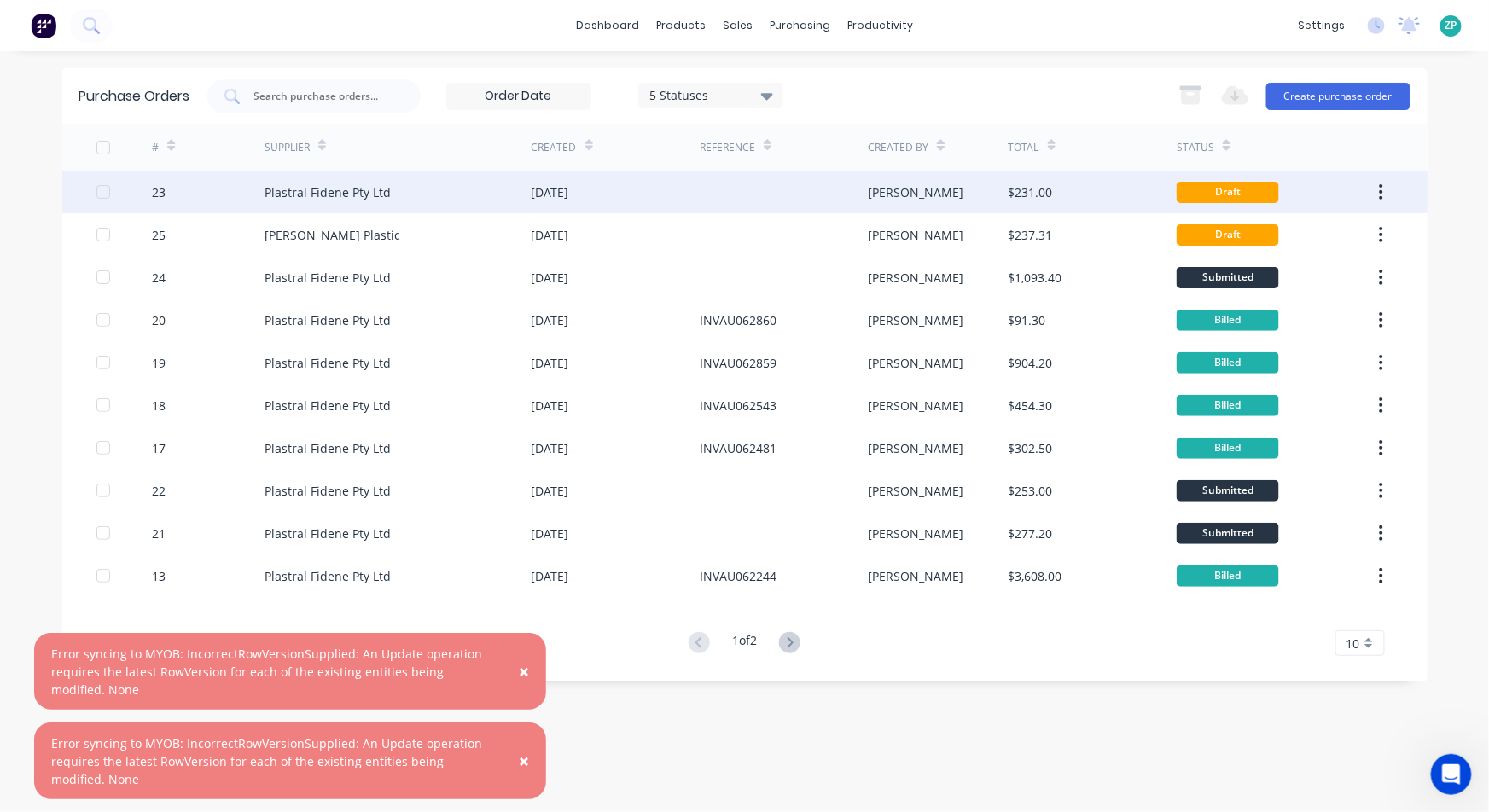
click at [158, 195] on div "23" at bounding box center [158, 193] width 14 height 18
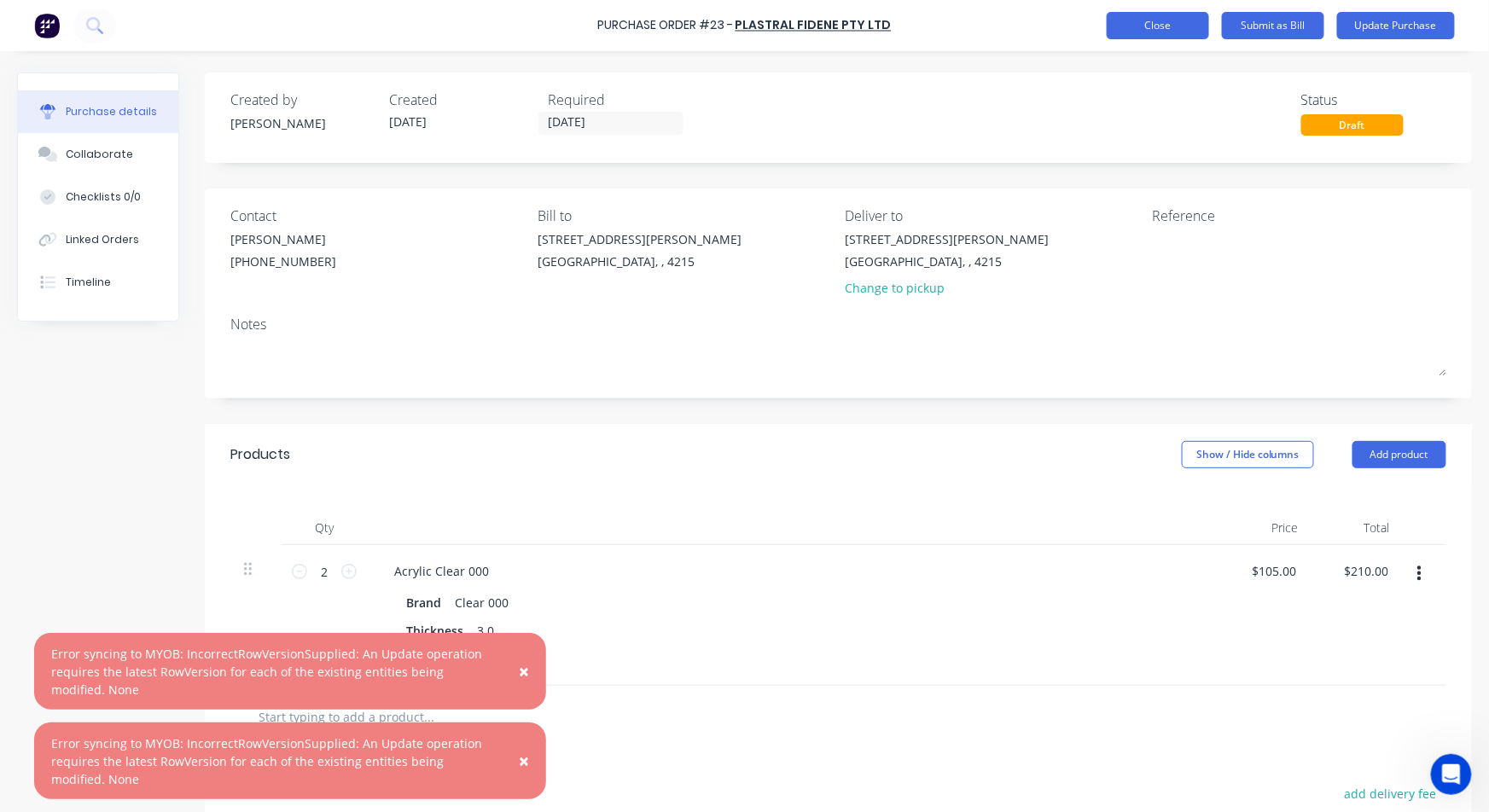
click at [1118, 29] on button "Close" at bounding box center [1158, 26] width 102 height 28
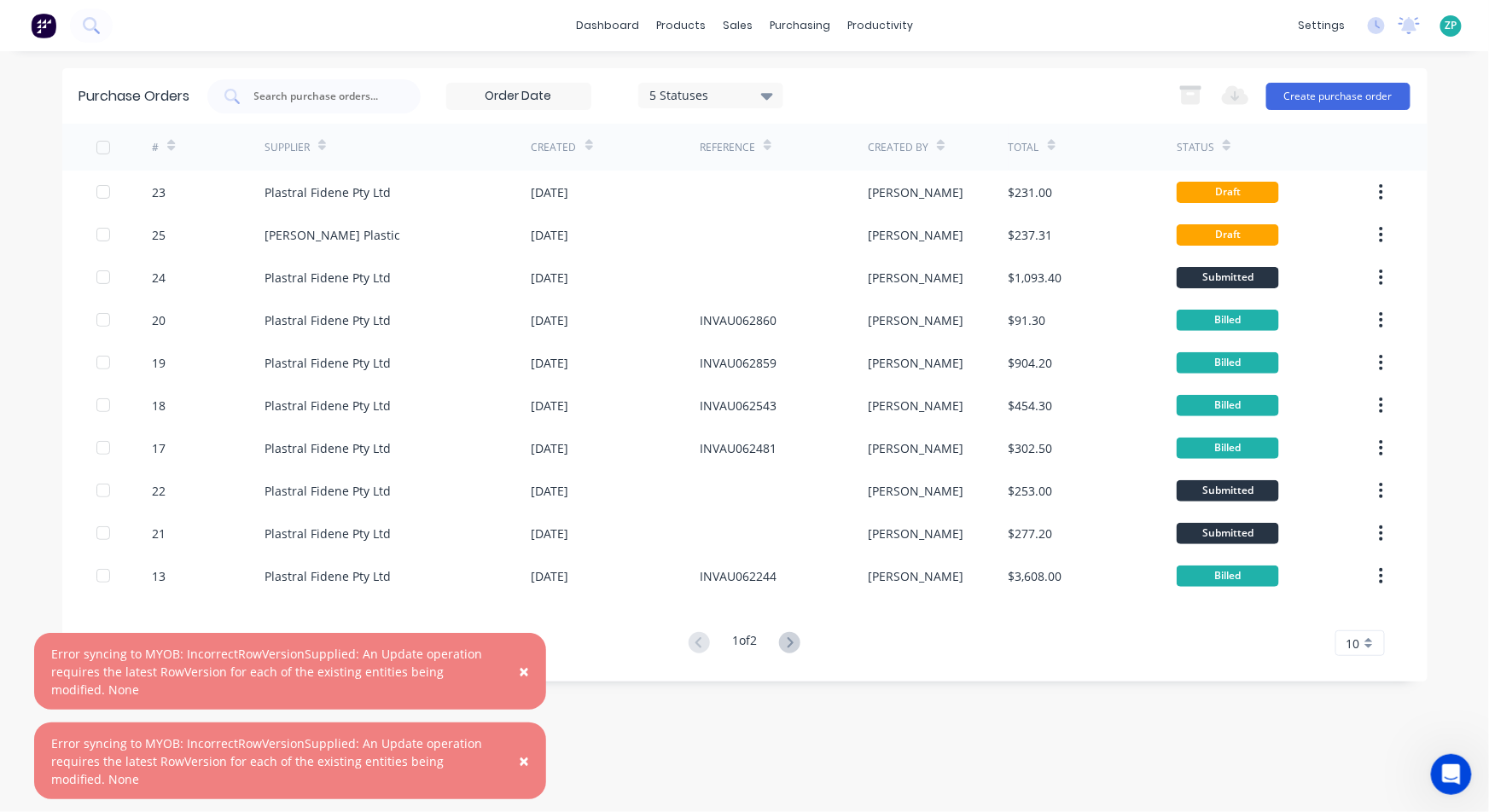
click at [525, 667] on span "×" at bounding box center [524, 671] width 10 height 24
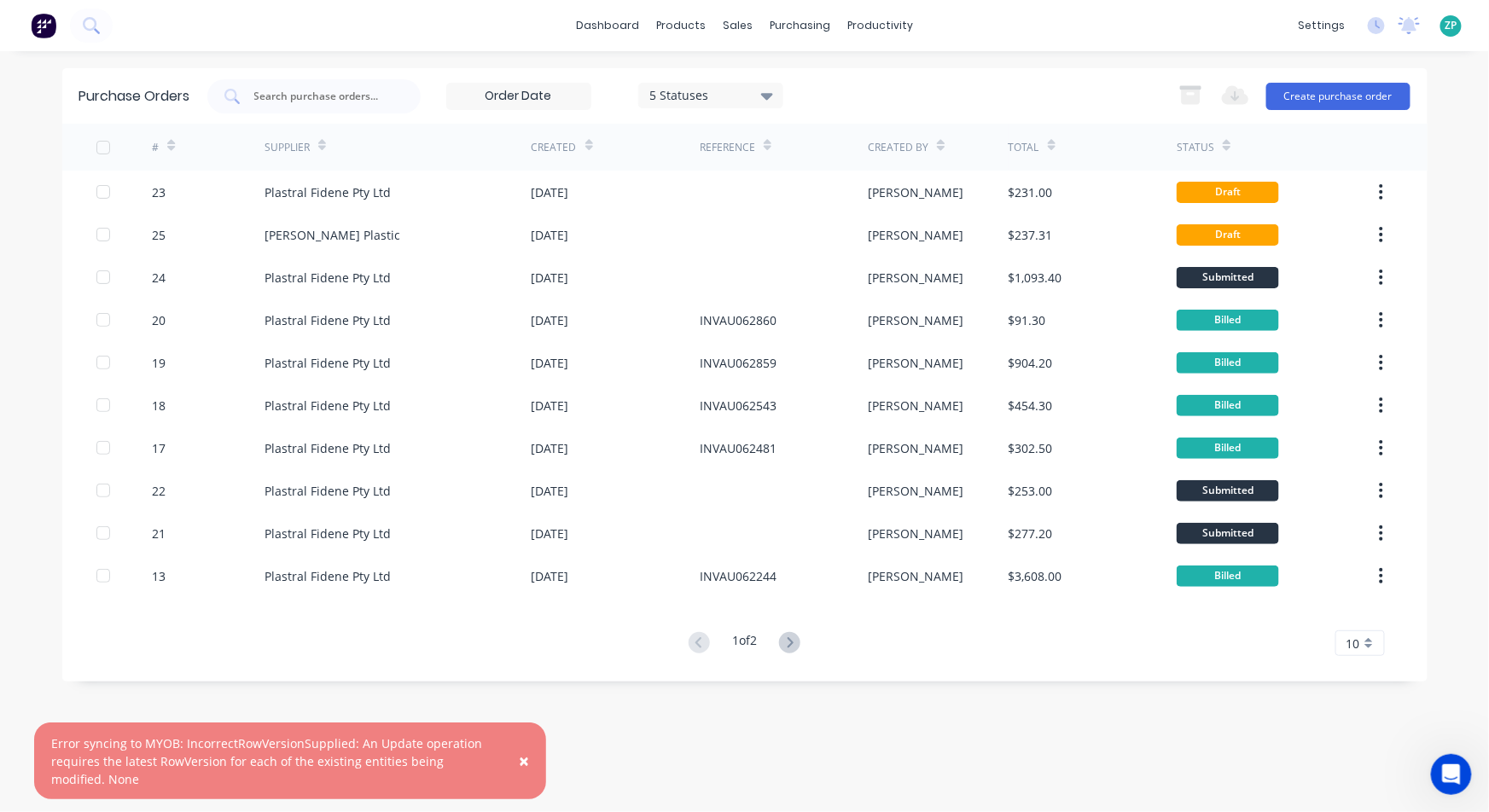
click at [519, 761] on span "×" at bounding box center [524, 761] width 10 height 24
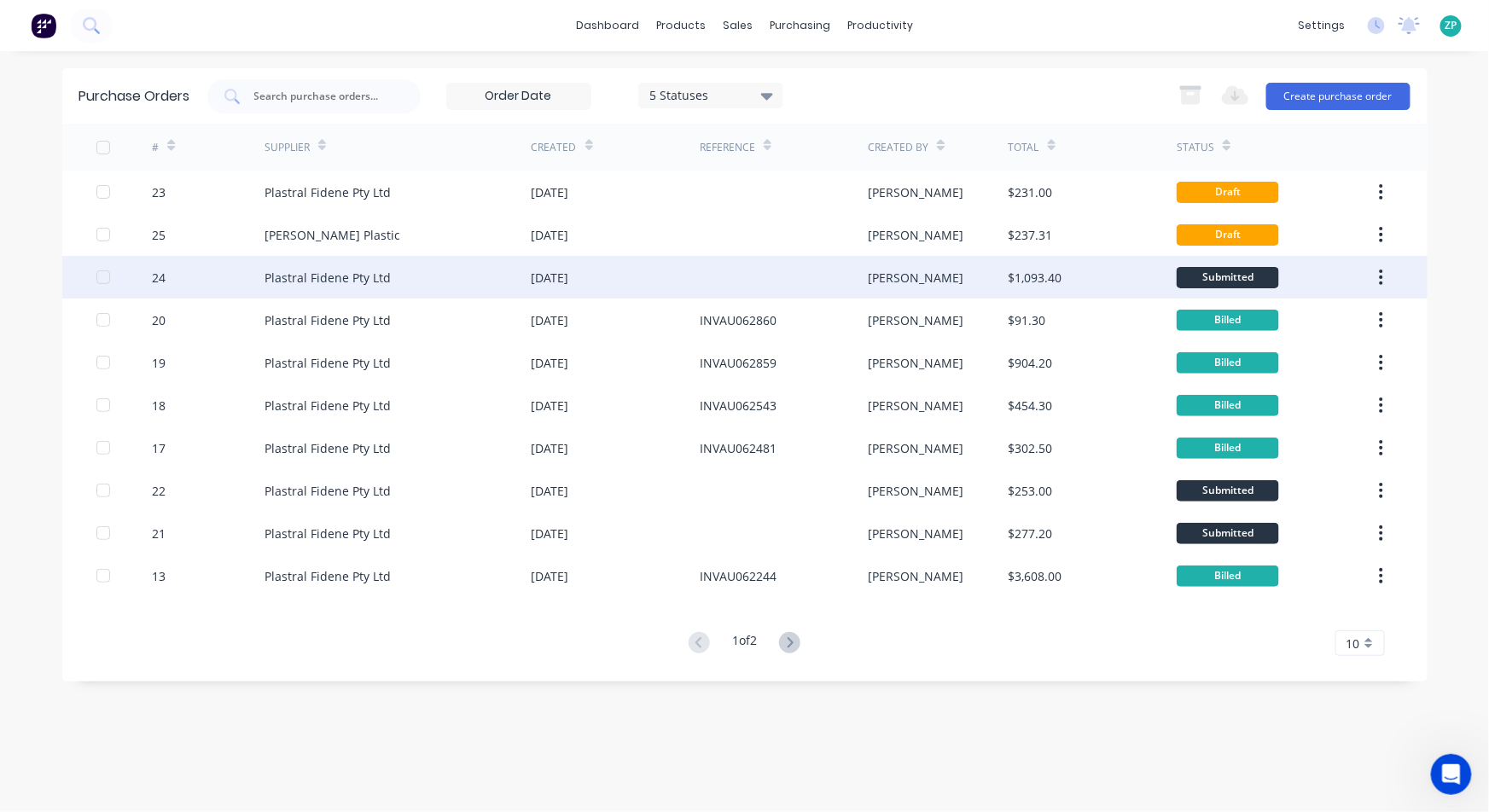
click at [158, 273] on div "24" at bounding box center [158, 277] width 14 height 18
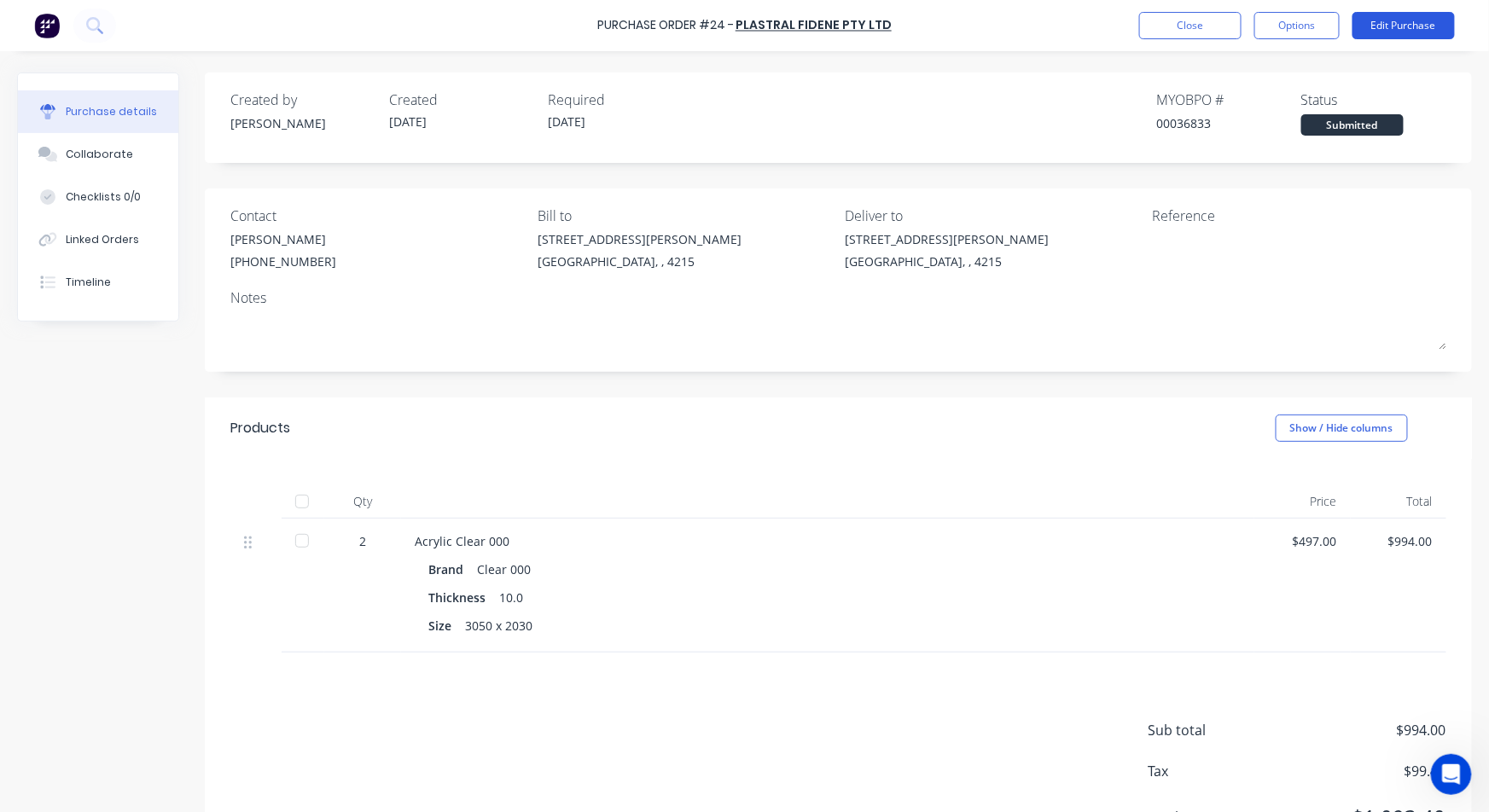
click at [1392, 27] on button "Edit Purchase" at bounding box center [1403, 26] width 102 height 28
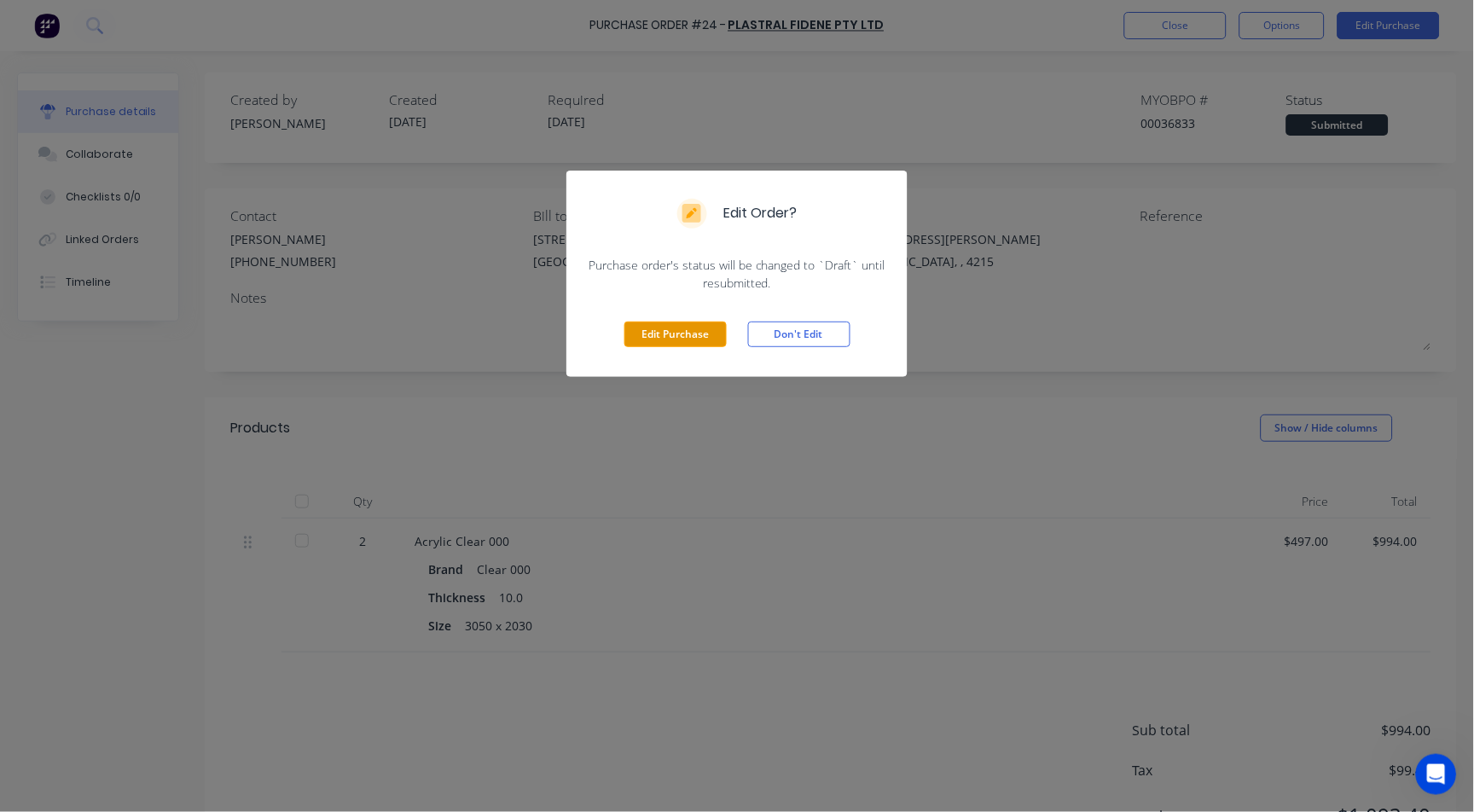
click at [673, 329] on button "Edit Purchase" at bounding box center [676, 334] width 102 height 26
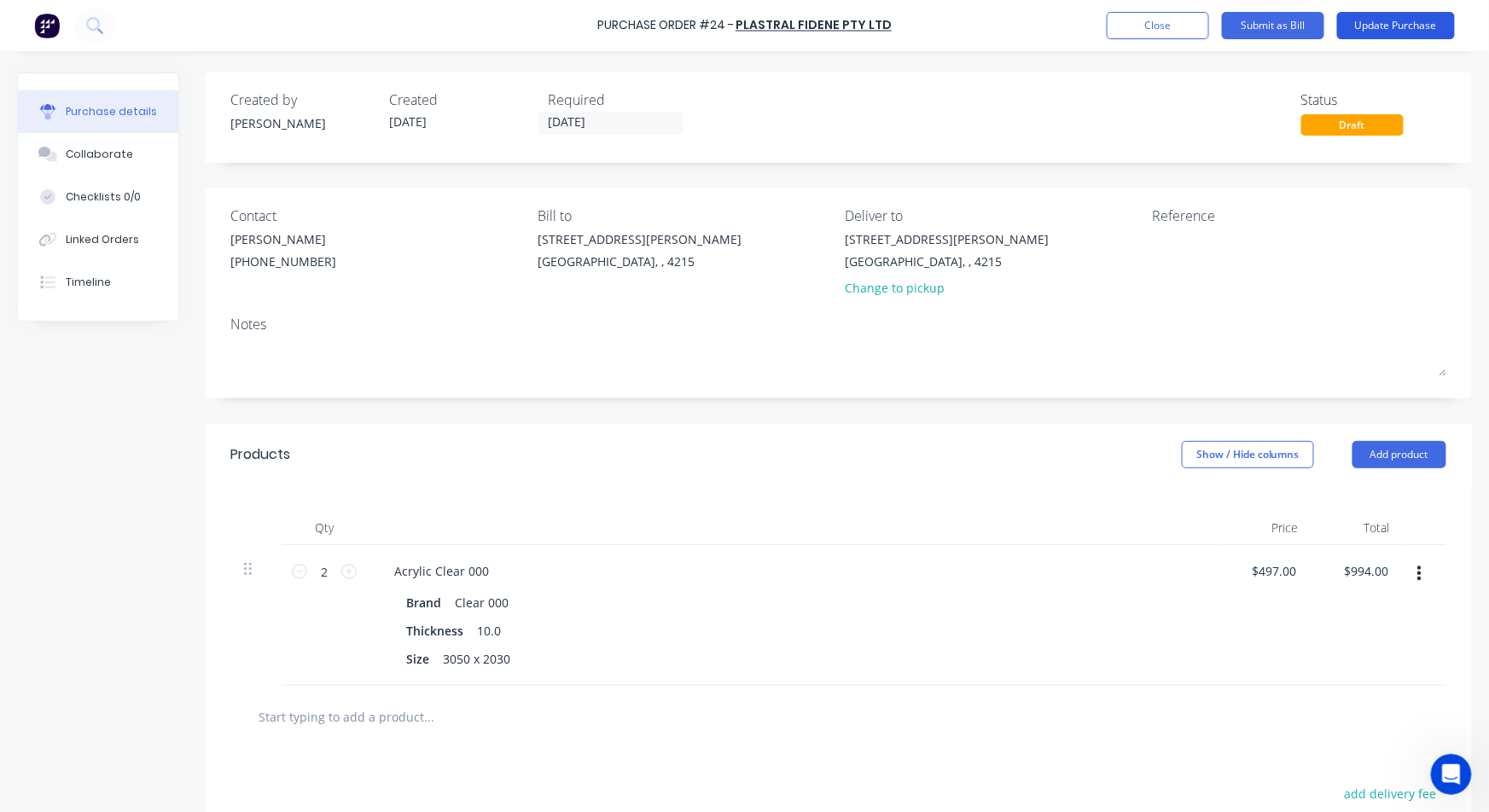
click at [1369, 28] on button "Update Purchase" at bounding box center [1397, 26] width 118 height 28
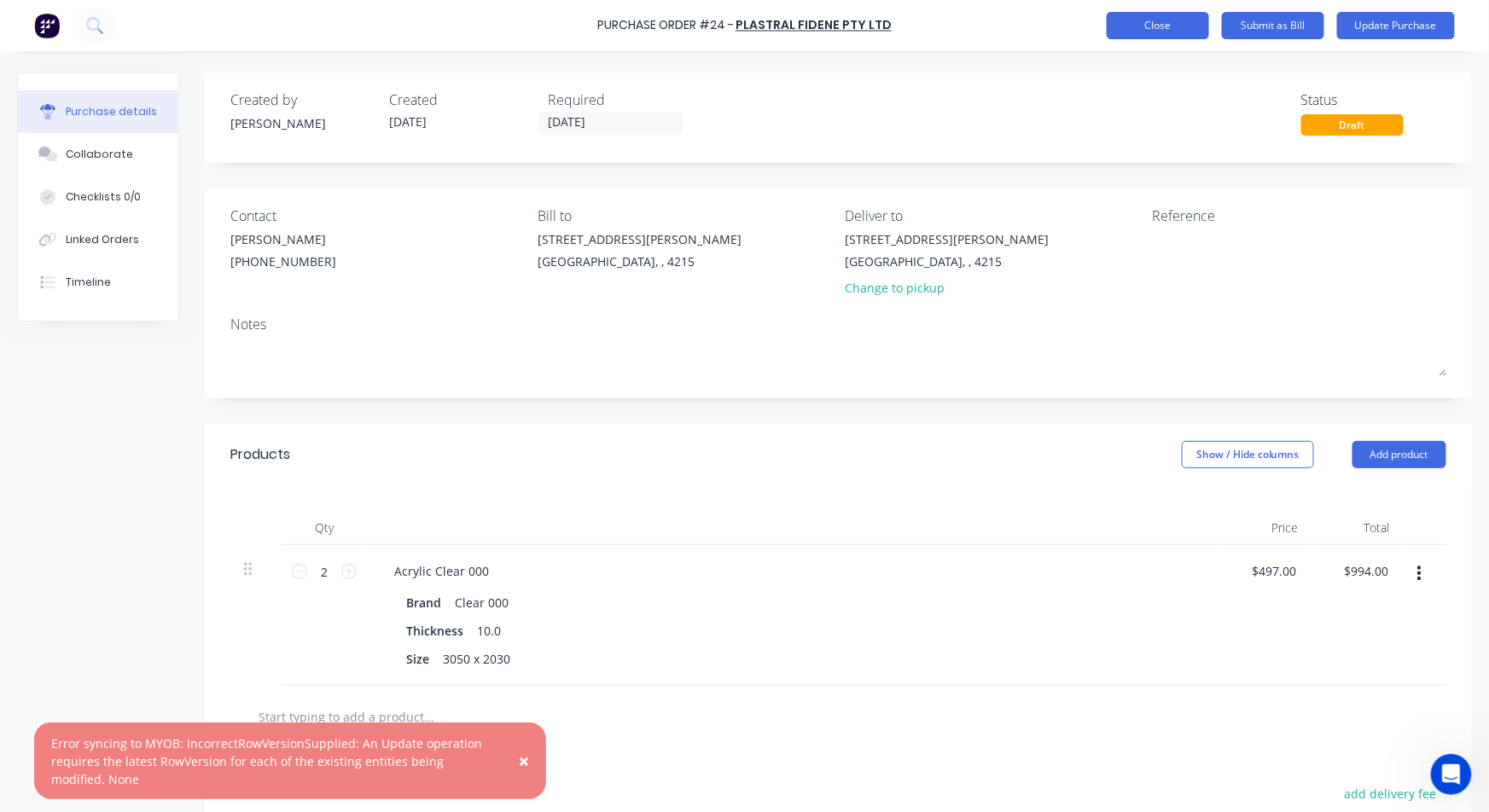
click at [1157, 31] on button "Close" at bounding box center [1158, 26] width 102 height 28
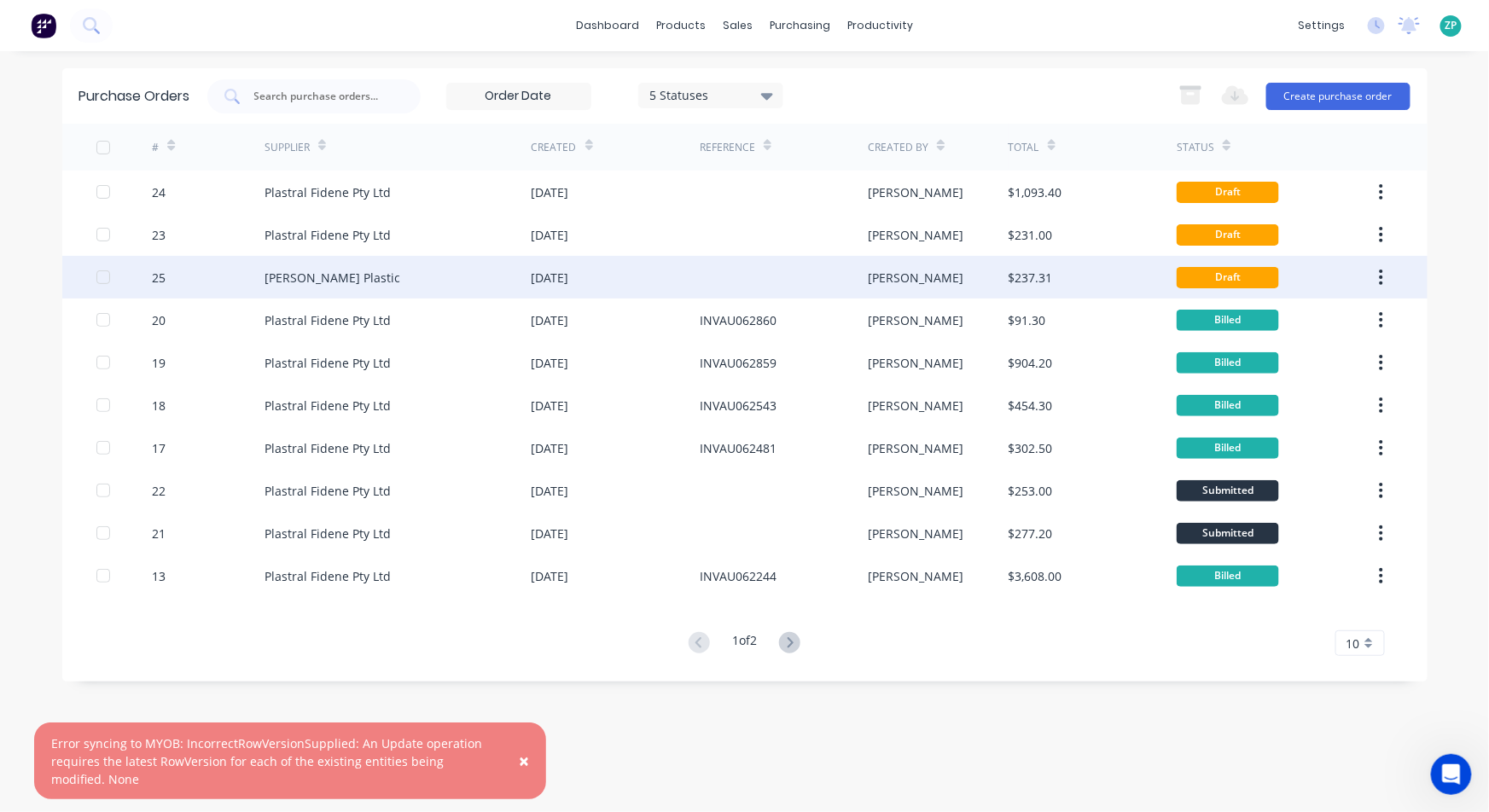
click at [1382, 283] on icon "button" at bounding box center [1381, 277] width 3 height 16
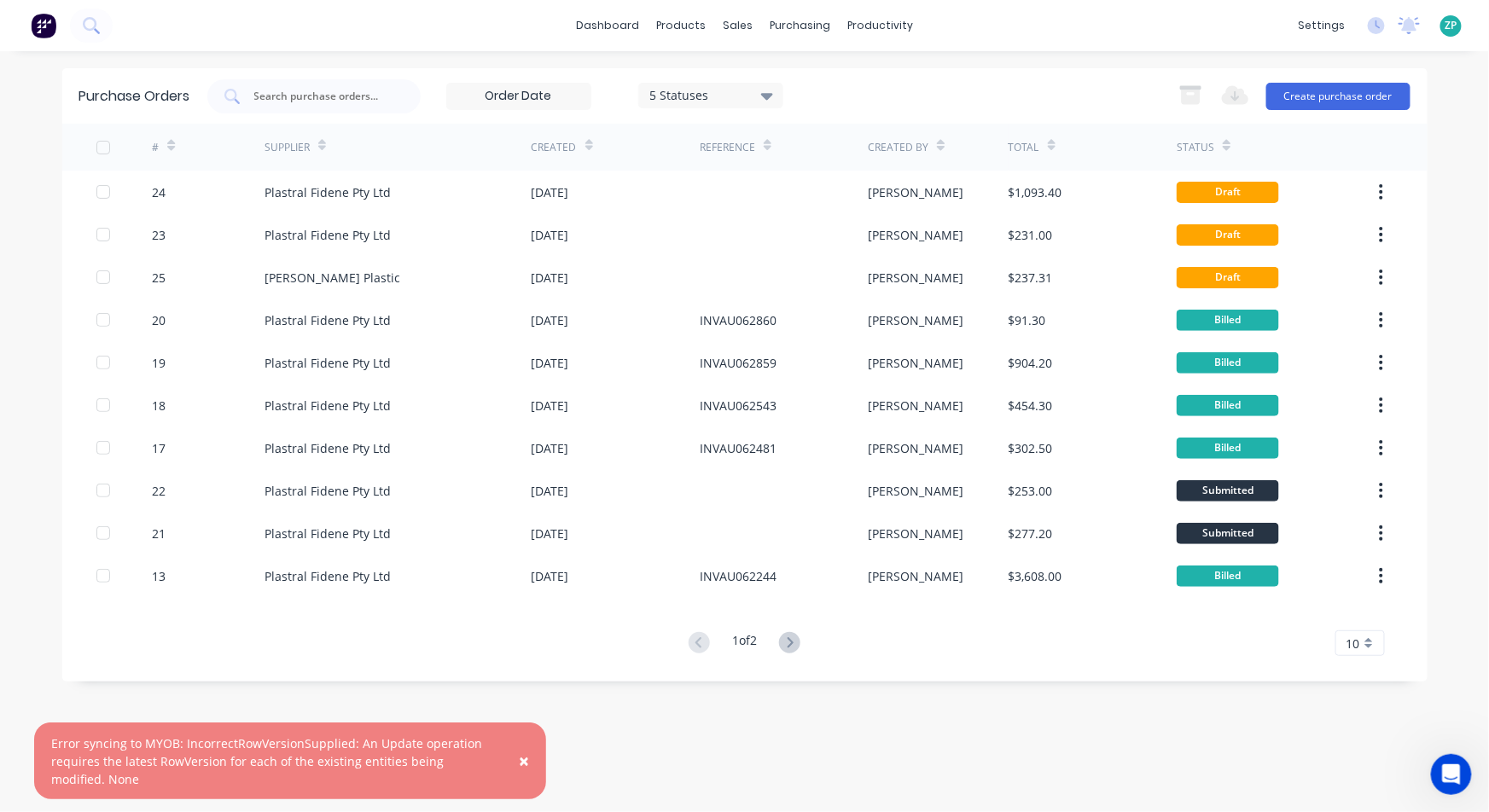
click at [1446, 250] on div "× Error syncing to MYOB: IncorrectRowVersionSupplied: An Update operation requi…" at bounding box center [744, 406] width 1489 height 812
click at [789, 635] on icon at bounding box center [790, 643] width 22 height 22
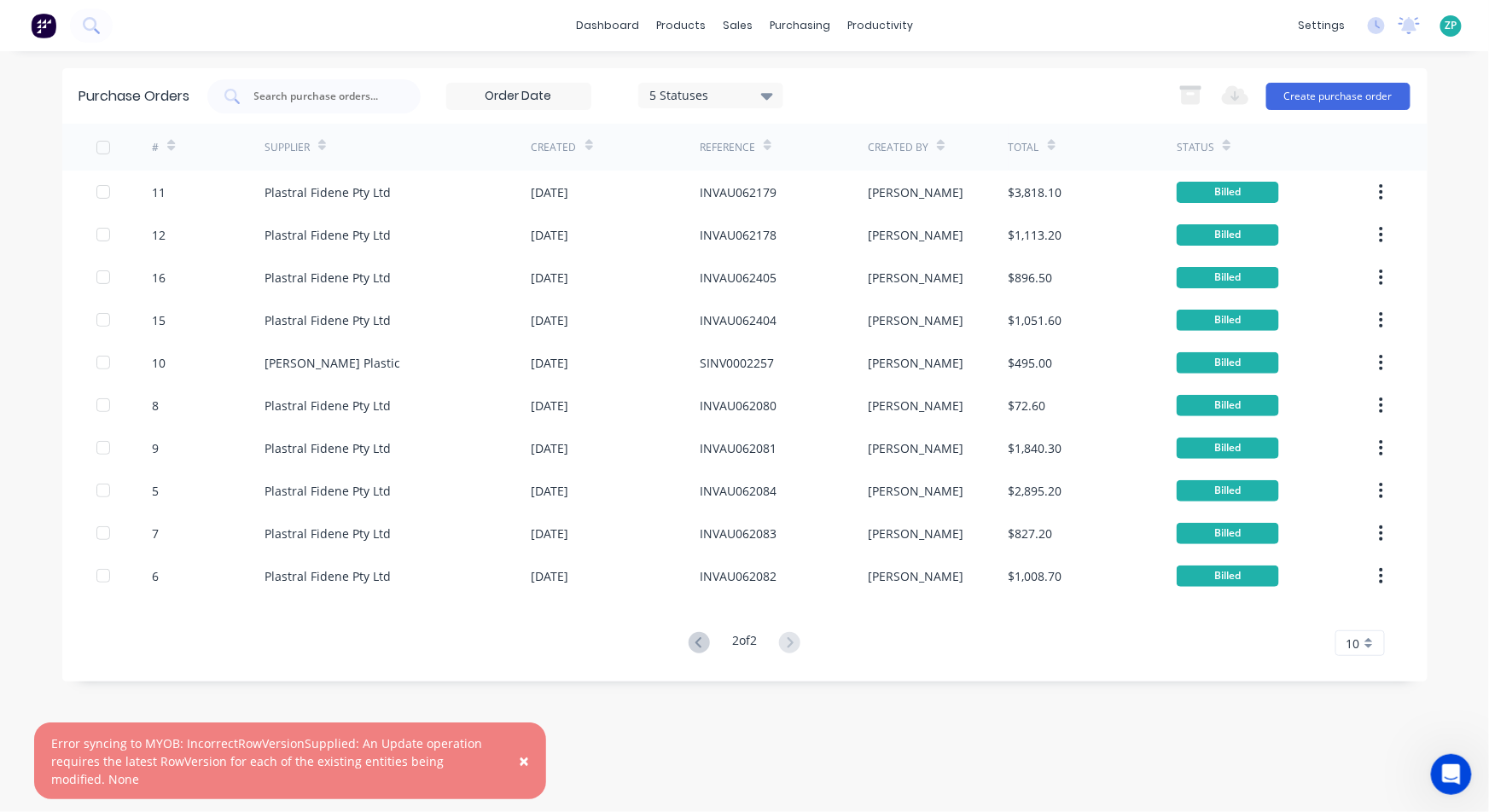
click at [526, 760] on span "×" at bounding box center [524, 761] width 10 height 24
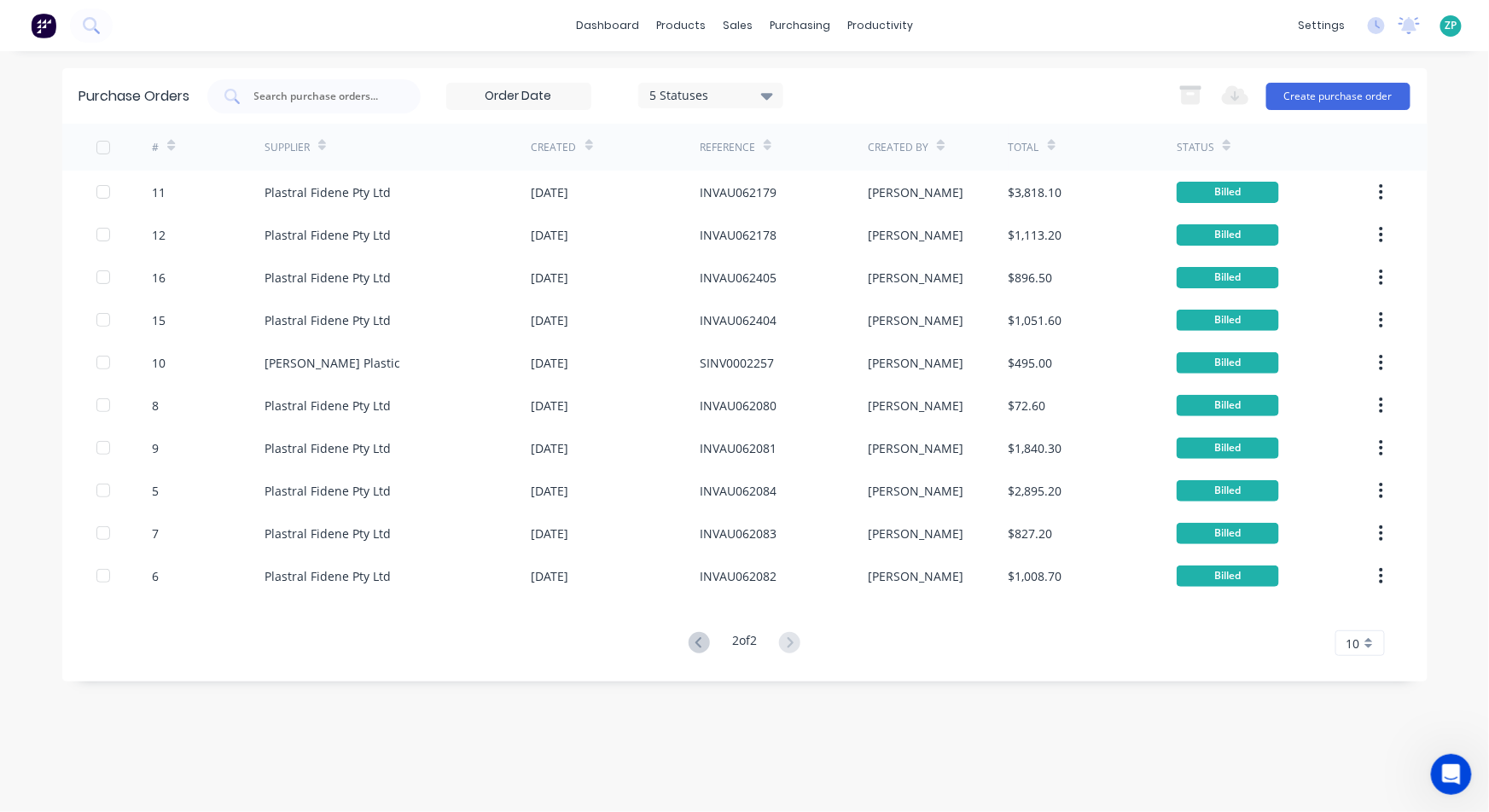
click at [1371, 643] on div "10" at bounding box center [1360, 643] width 49 height 26
click at [1356, 615] on div "35" at bounding box center [1360, 614] width 48 height 29
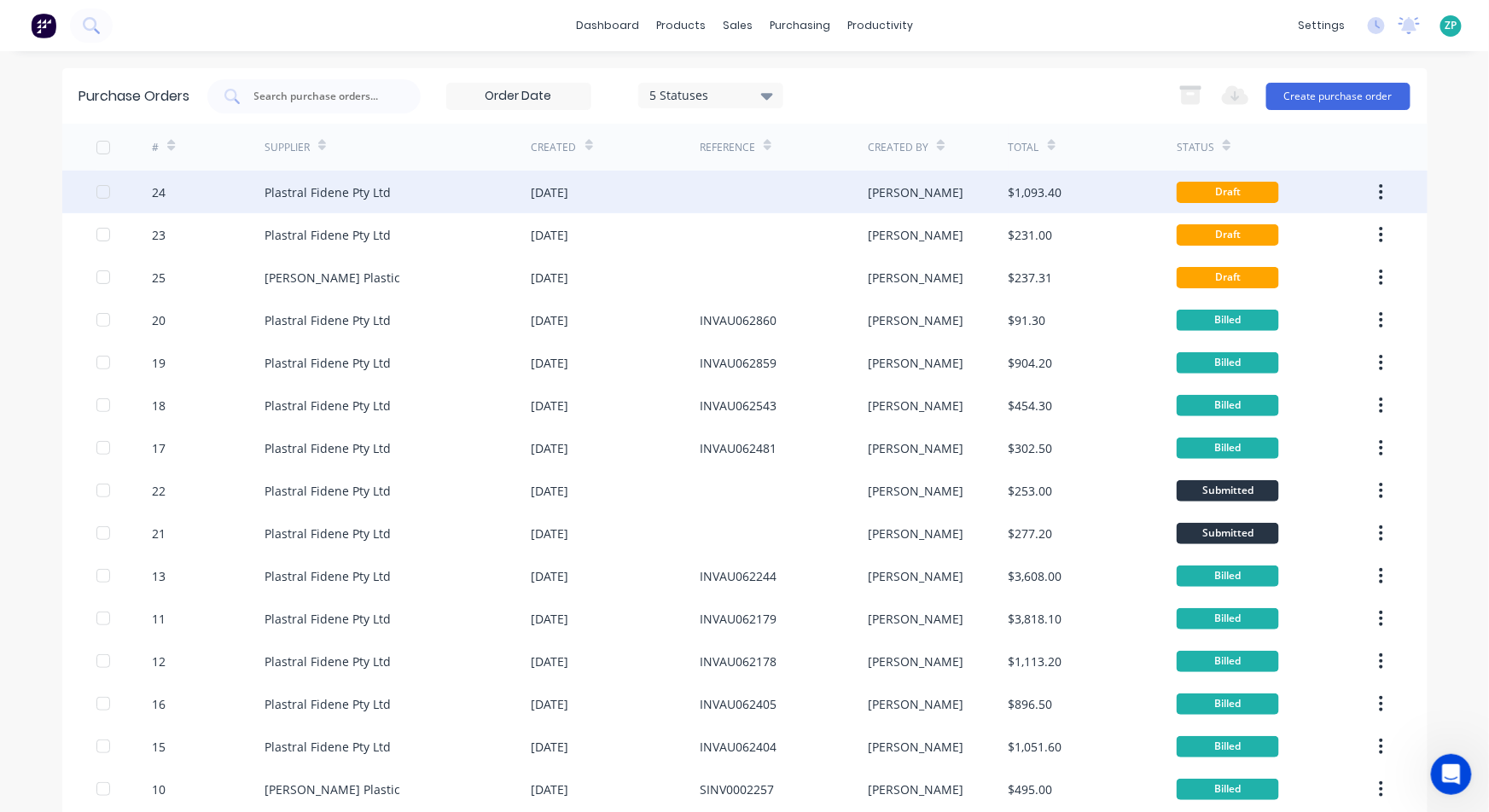
click at [155, 184] on div "24" at bounding box center [158, 193] width 14 height 18
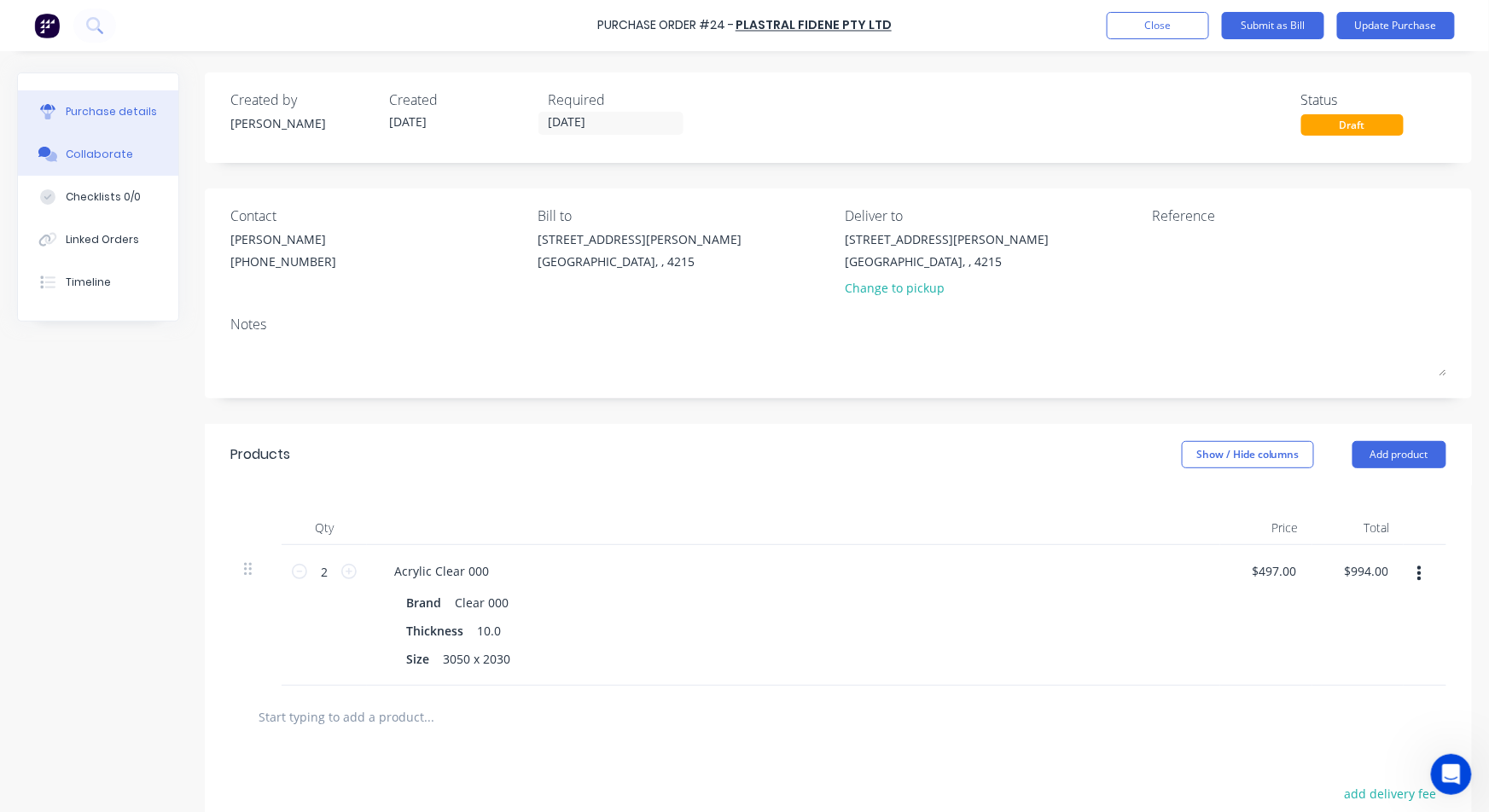
click at [109, 155] on div "Collaborate" at bounding box center [99, 154] width 68 height 16
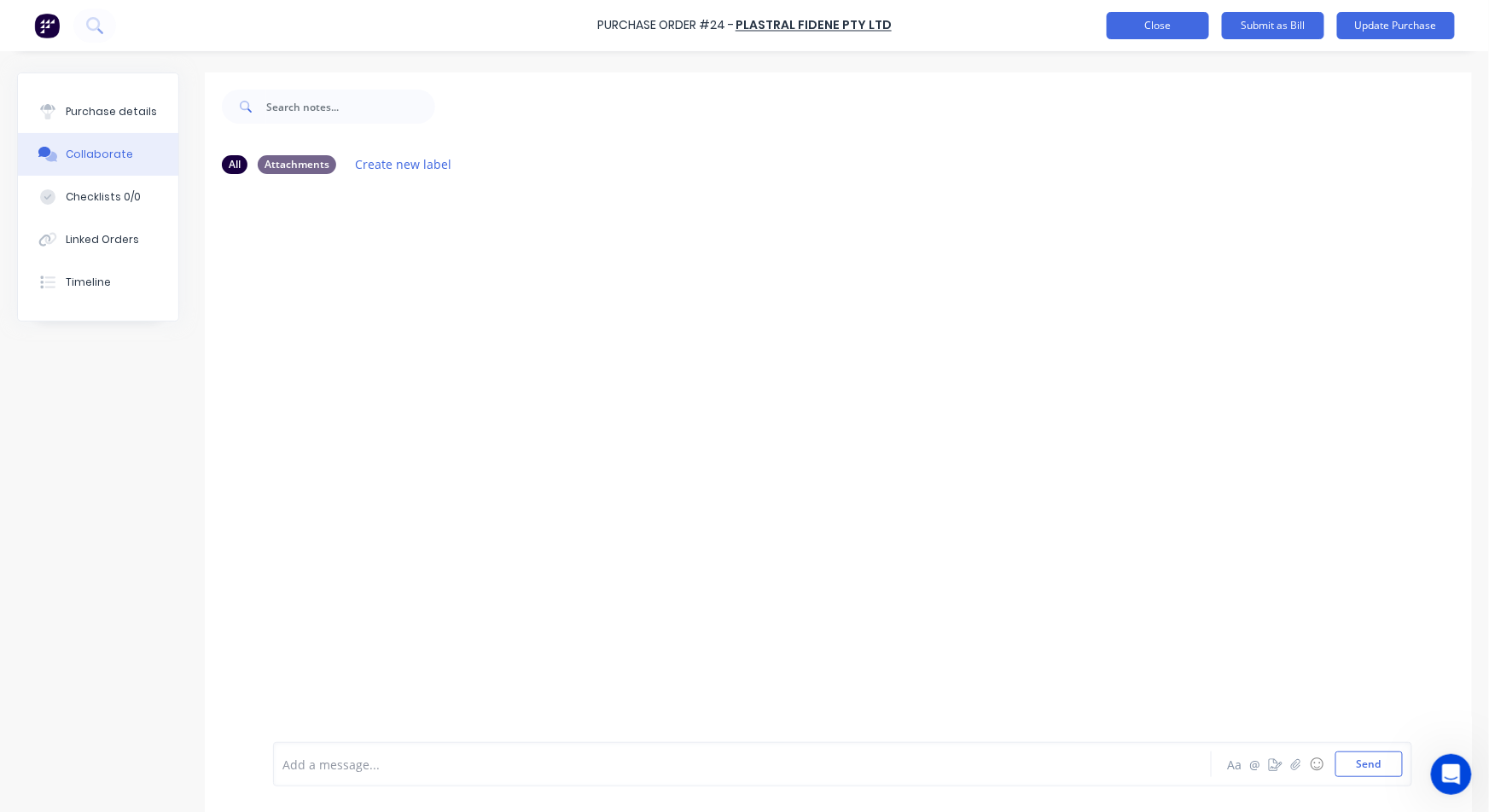
click at [1144, 39] on div "Purchase Order #24 - Plastral Fidene Pty Ltd Add product Close Submit as Bill U…" at bounding box center [744, 26] width 1489 height 51
click at [1137, 29] on button "Close" at bounding box center [1158, 26] width 102 height 28
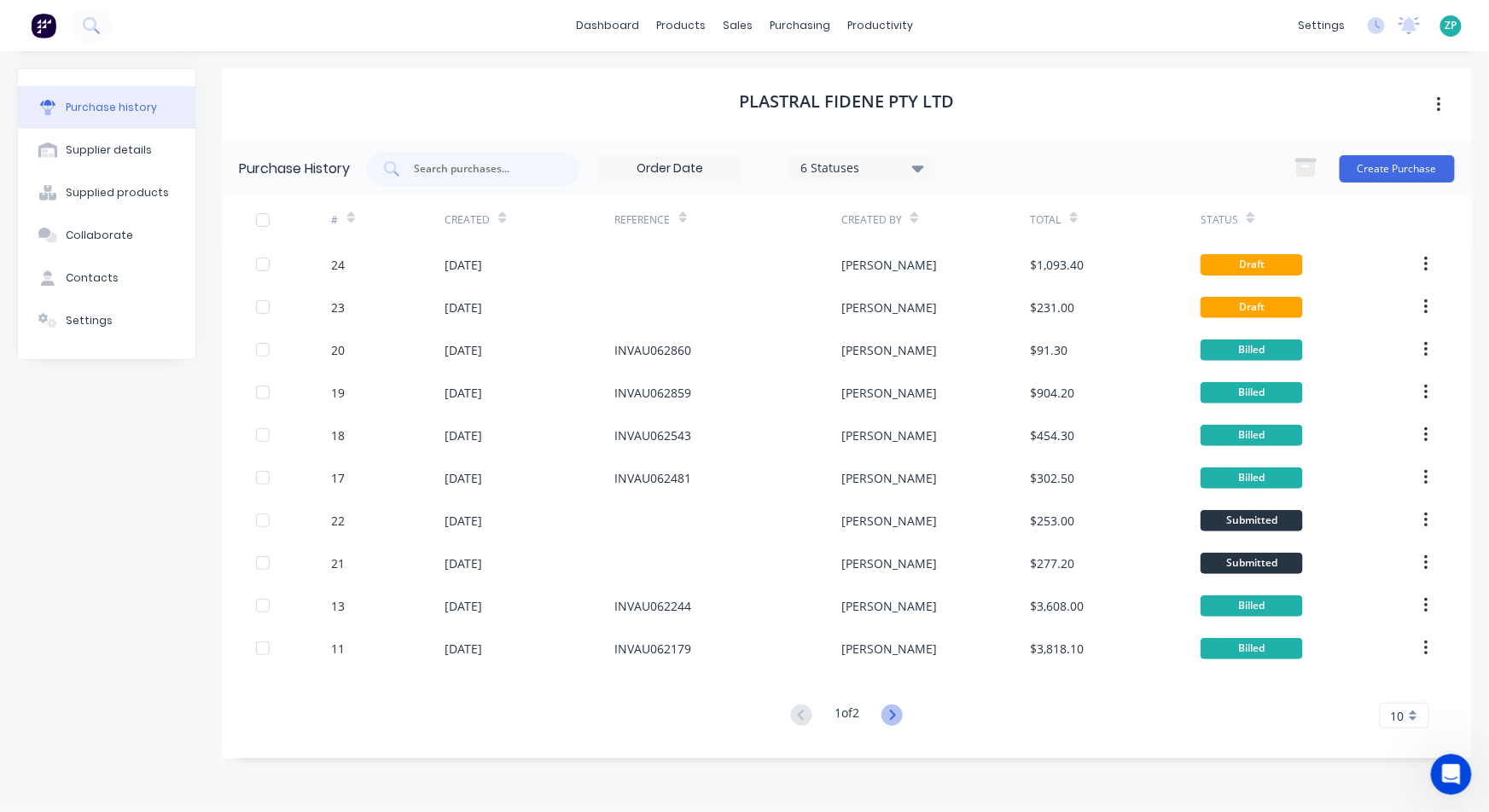
click at [896, 716] on icon at bounding box center [893, 715] width 6 height 10
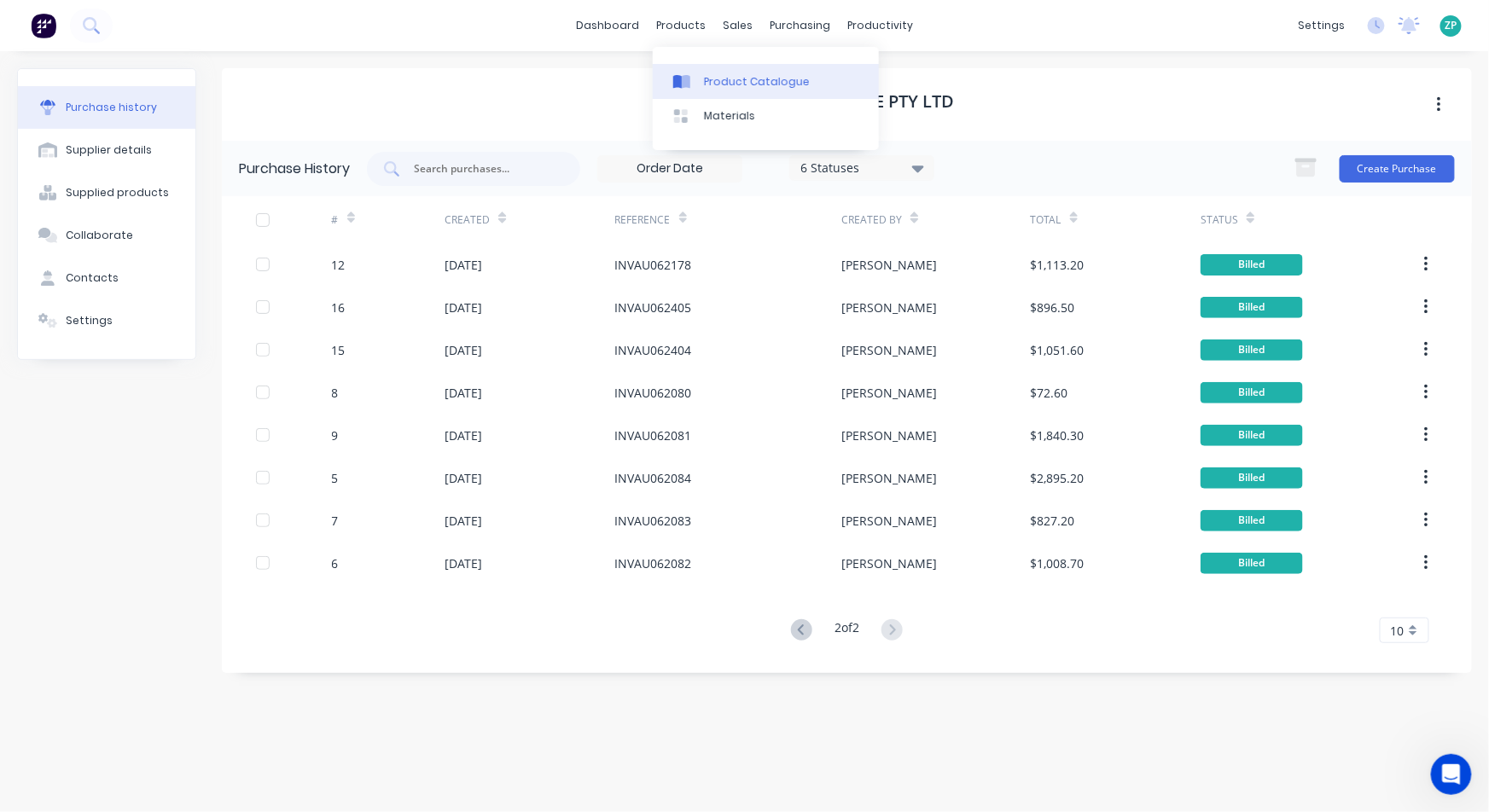
click at [699, 79] on link "Product Catalogue" at bounding box center [766, 81] width 226 height 34
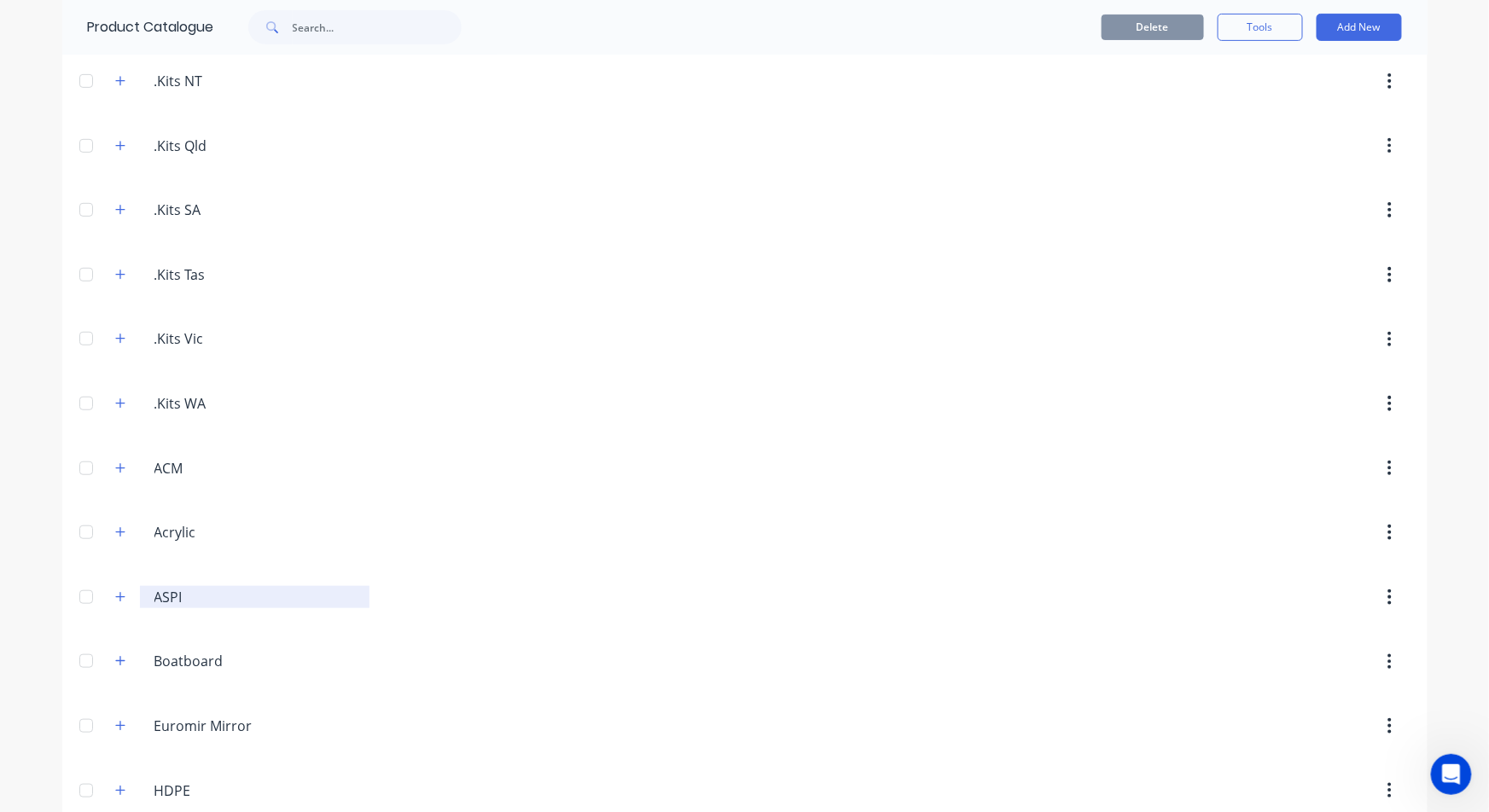
scroll to position [284, 0]
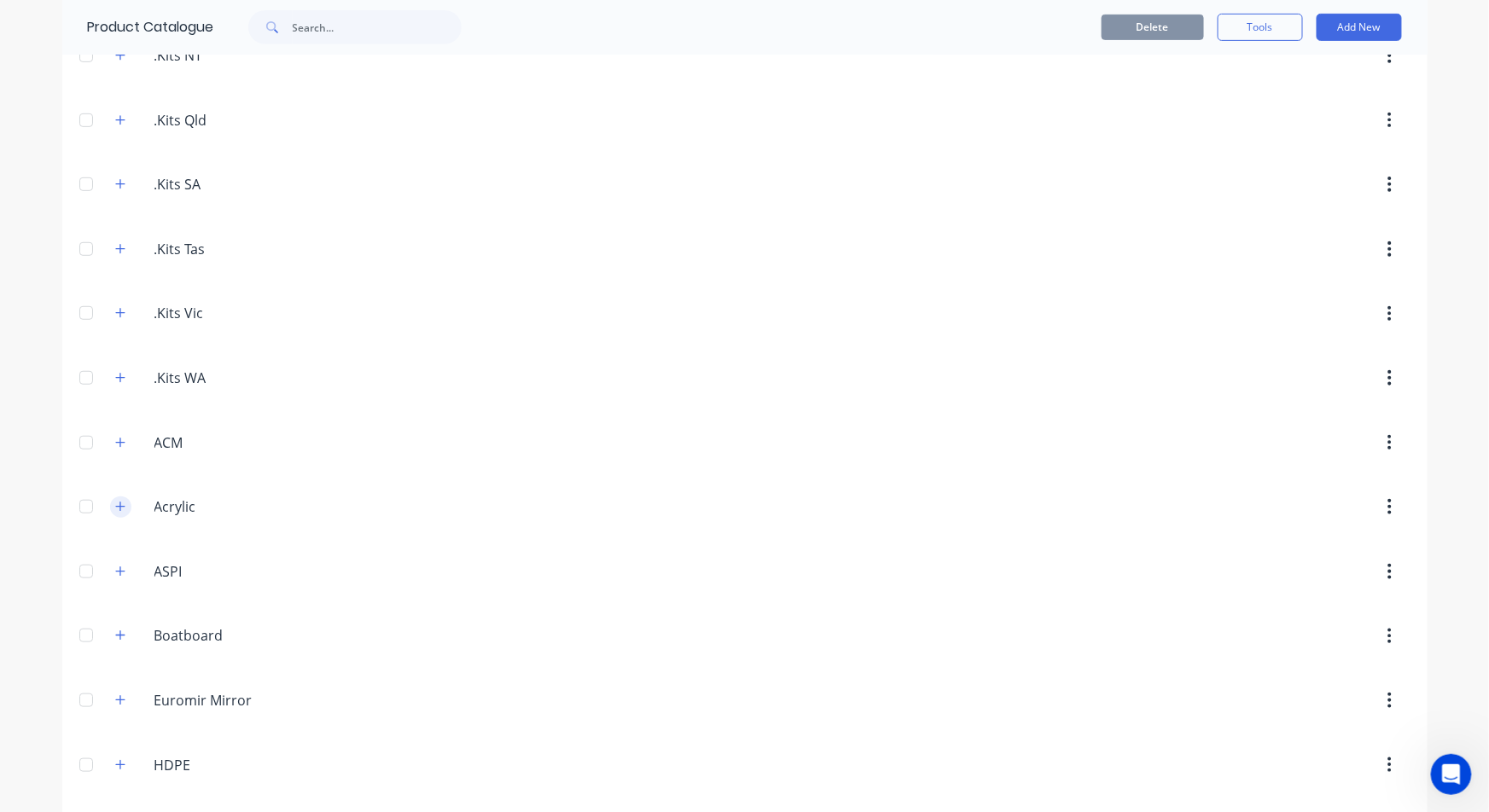
drag, startPoint x: 101, startPoint y: 497, endPoint x: 104, endPoint y: 505, distance: 8.5
click at [103, 497] on div "Acrylic Acrylic" at bounding box center [235, 506] width 268 height 30
click at [110, 505] on button "button" at bounding box center [121, 507] width 22 height 22
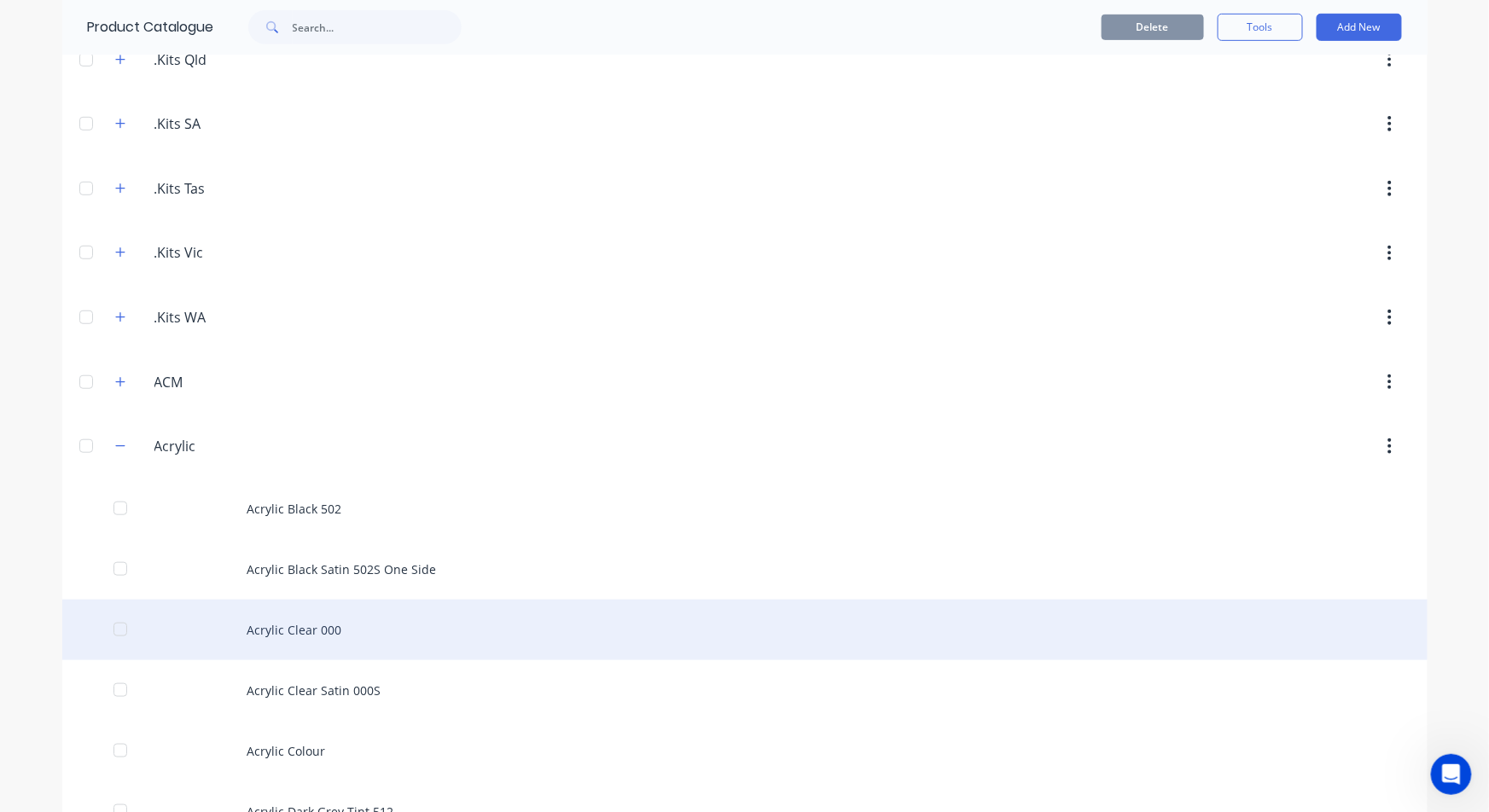
scroll to position [378, 0]
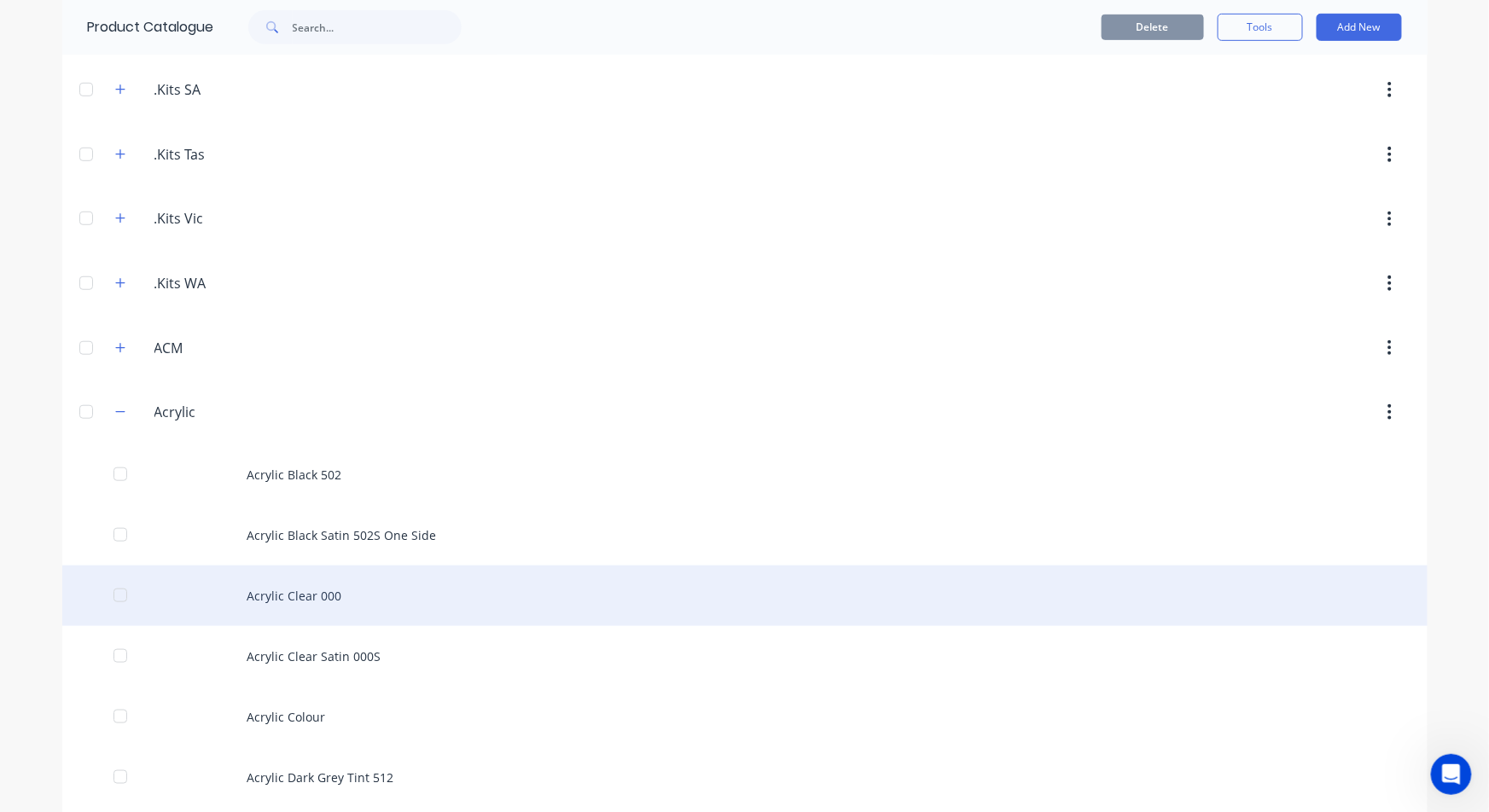
click at [331, 596] on div "Acrylic Clear 000" at bounding box center [744, 596] width 1365 height 61
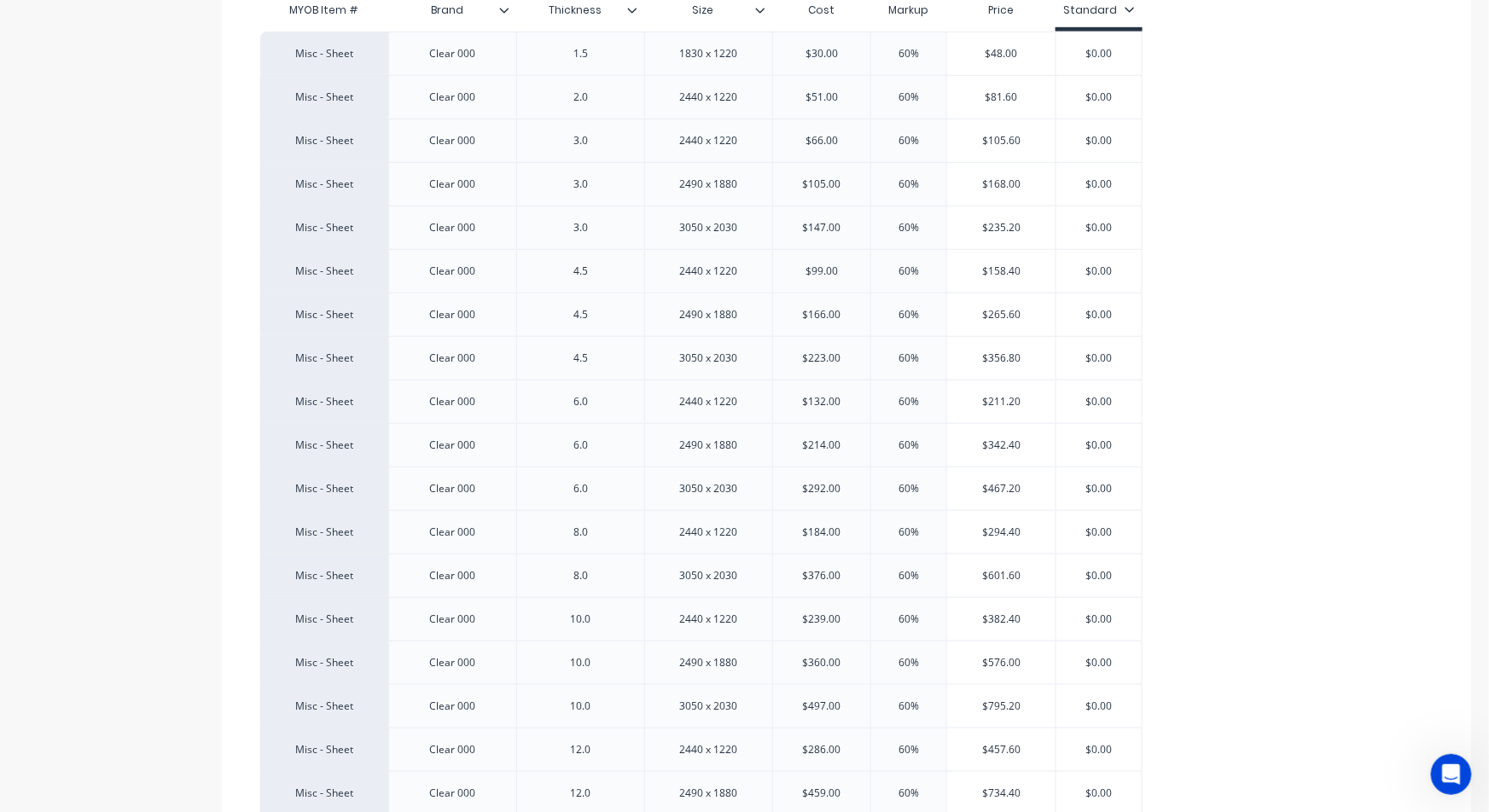
type textarea "x"
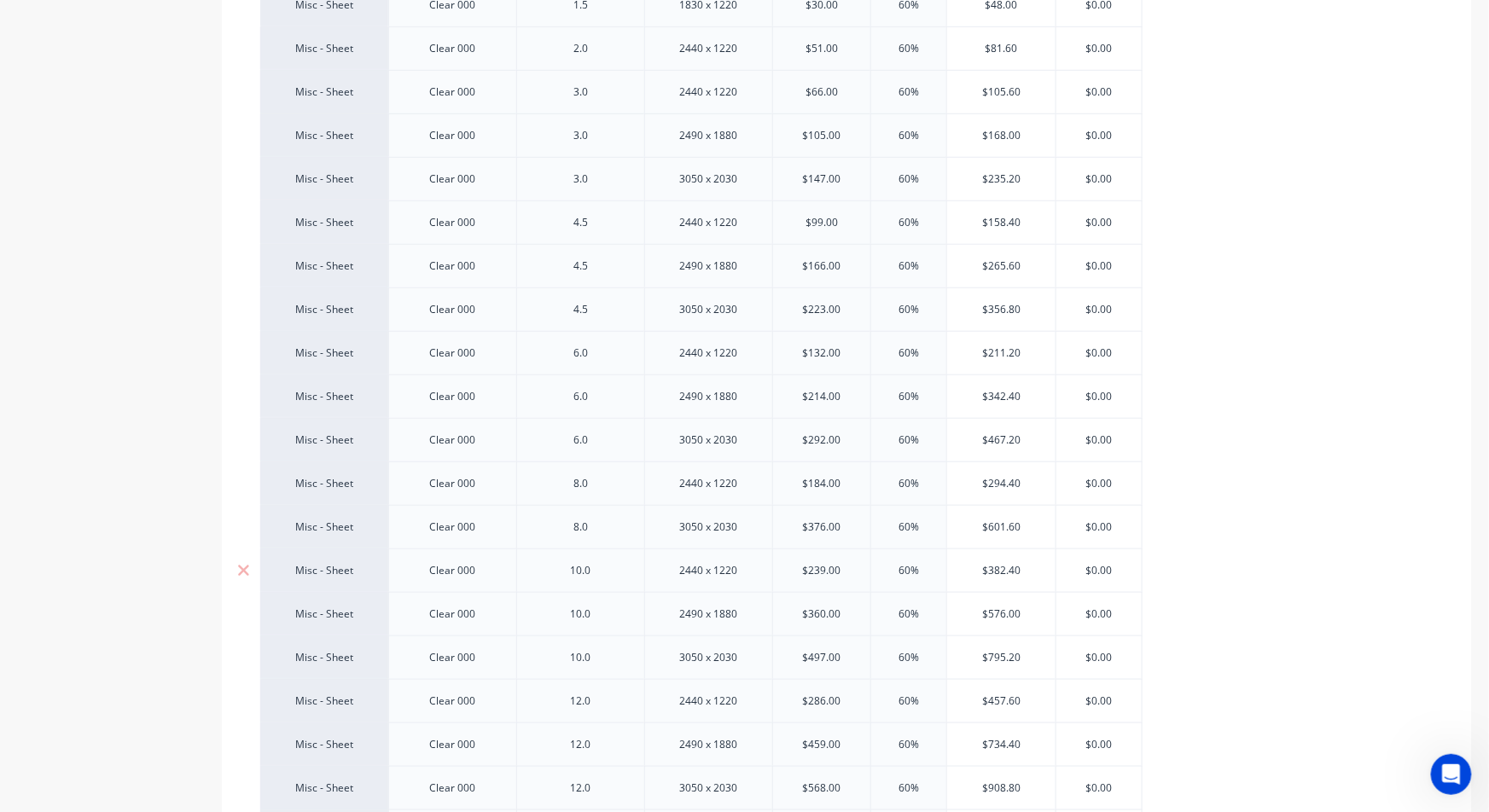
type input "$239.00"
drag, startPoint x: 808, startPoint y: 575, endPoint x: 858, endPoint y: 570, distance: 50.2
click at [858, 570] on input "$239.00" at bounding box center [821, 571] width 97 height 16
drag, startPoint x: 808, startPoint y: 575, endPoint x: 854, endPoint y: 568, distance: 46.5
click at [854, 568] on input "$239.00" at bounding box center [821, 571] width 97 height 16
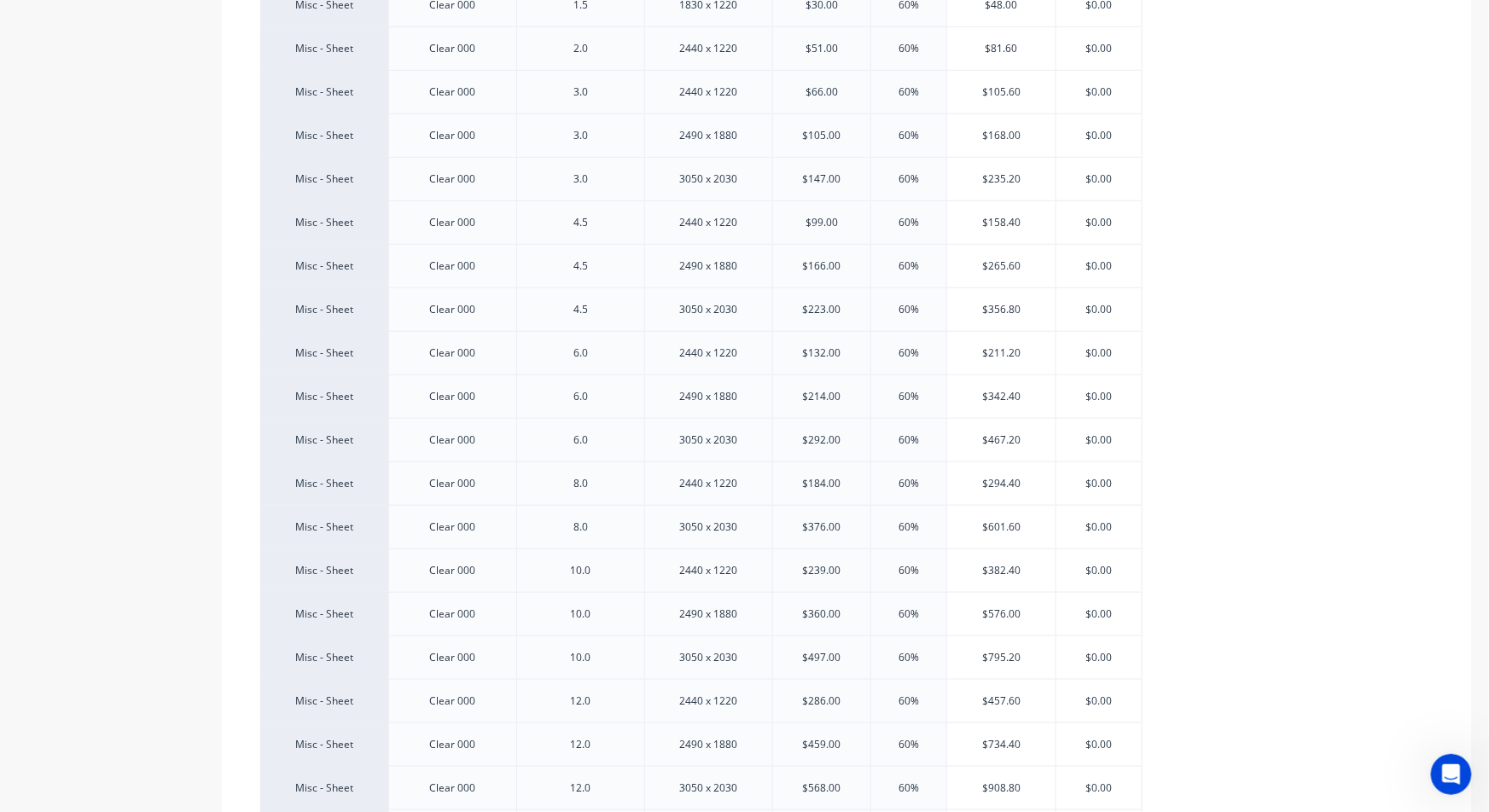
click at [182, 214] on div "Product details Collaborate Order History" at bounding box center [106, 431] width 179 height 1663
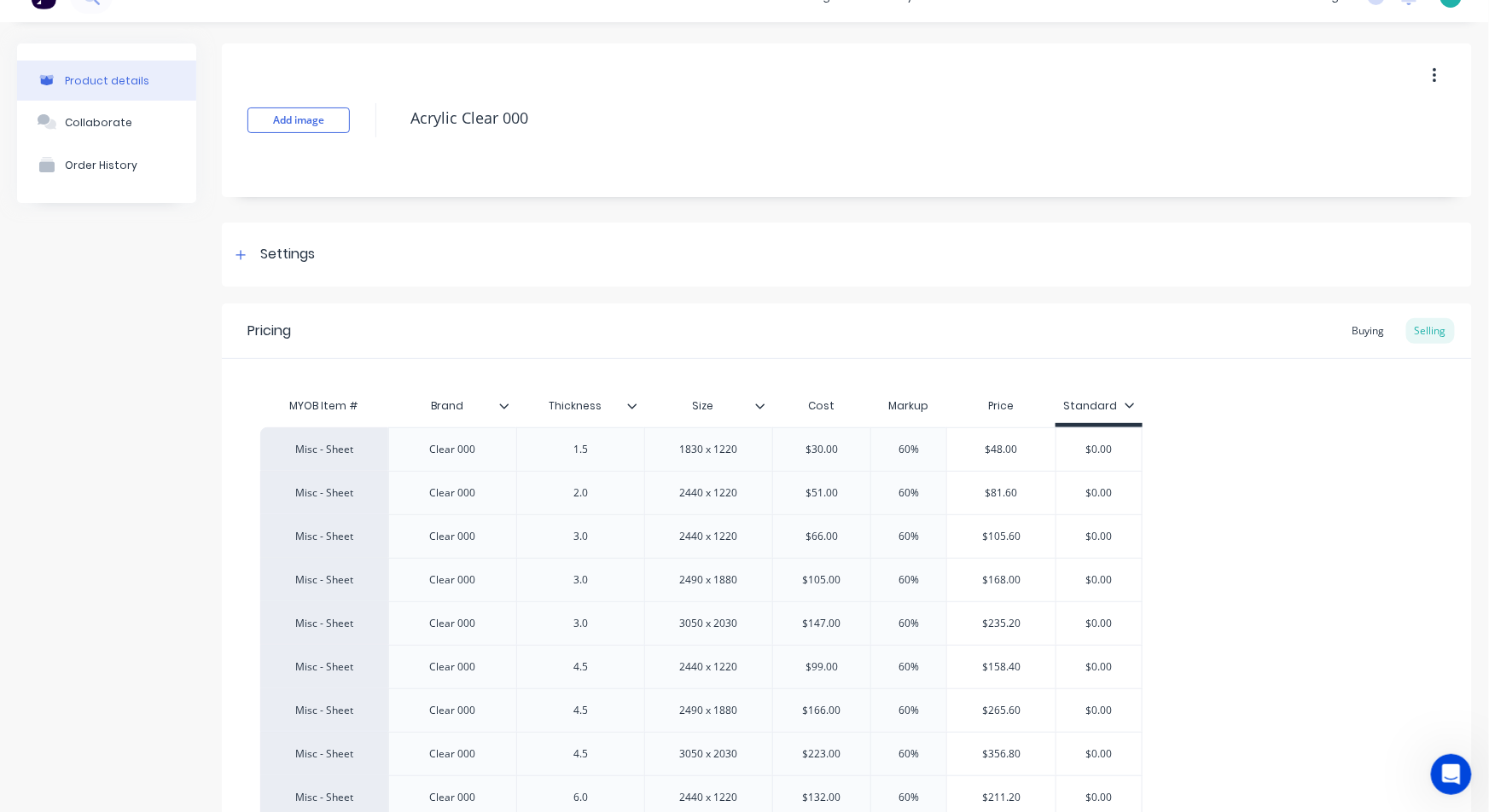
scroll to position [0, 0]
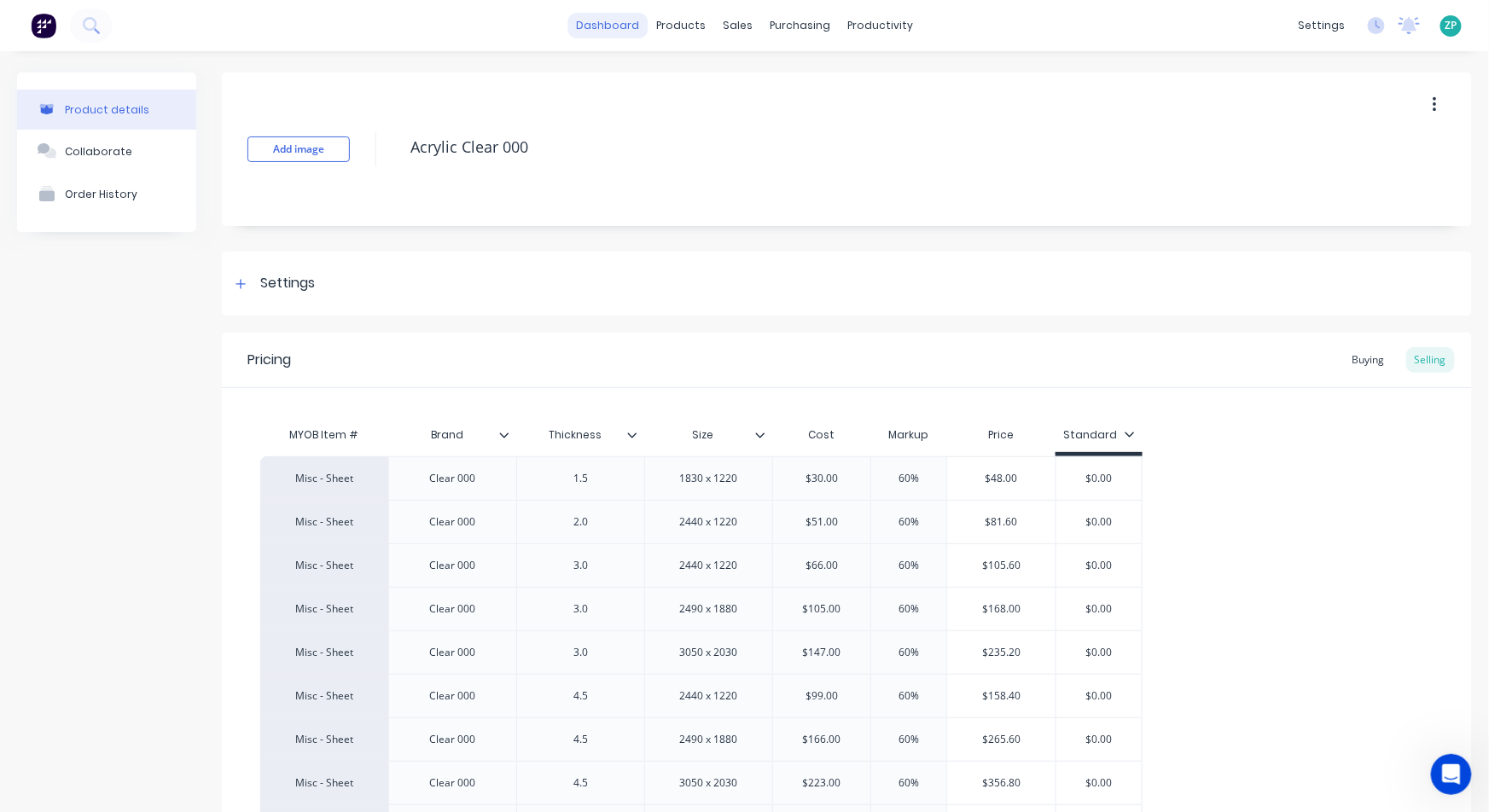
click at [585, 16] on link "dashboard" at bounding box center [608, 26] width 81 height 26
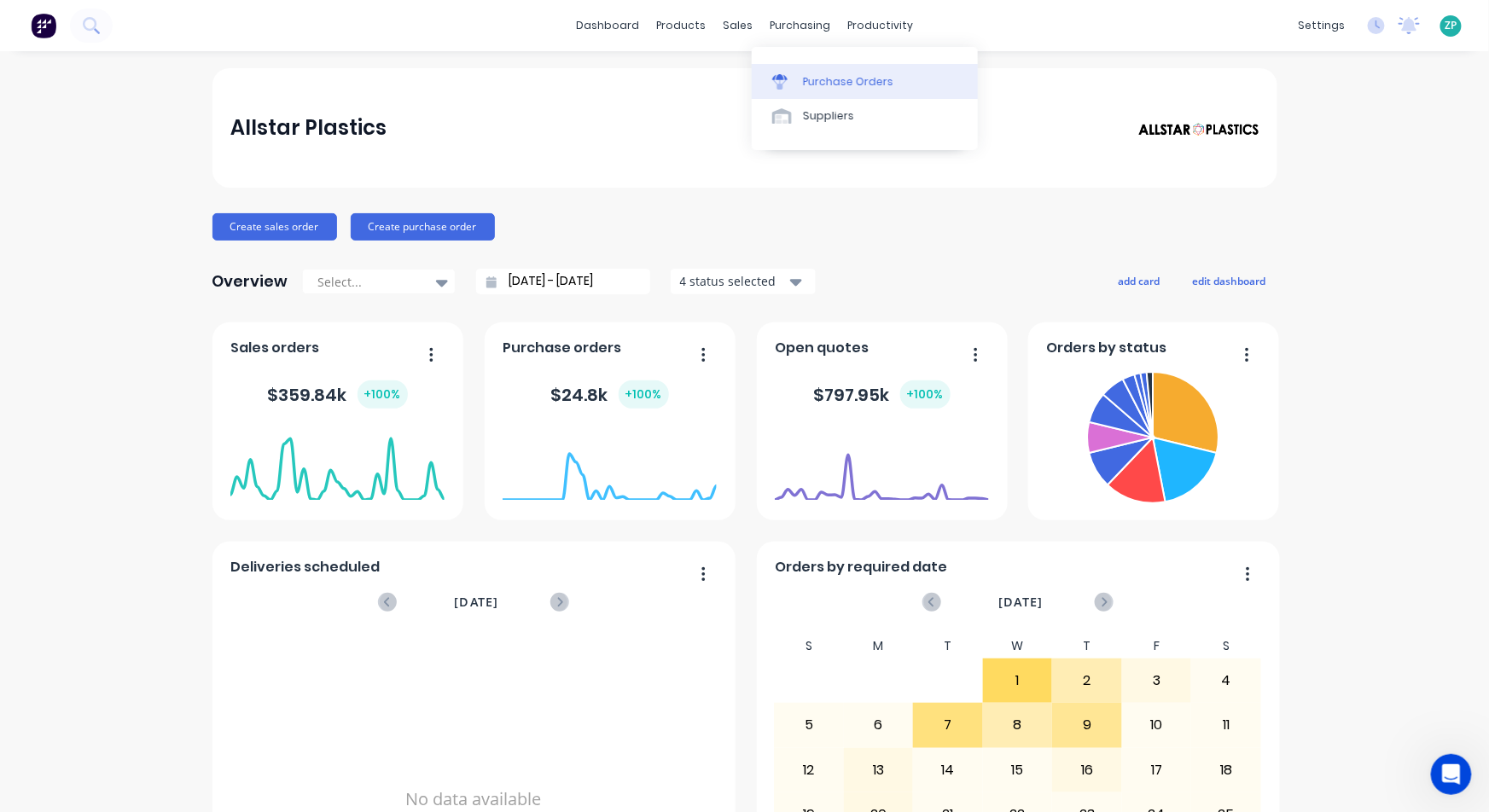
click at [835, 76] on div "Purchase Orders" at bounding box center [848, 82] width 90 height 16
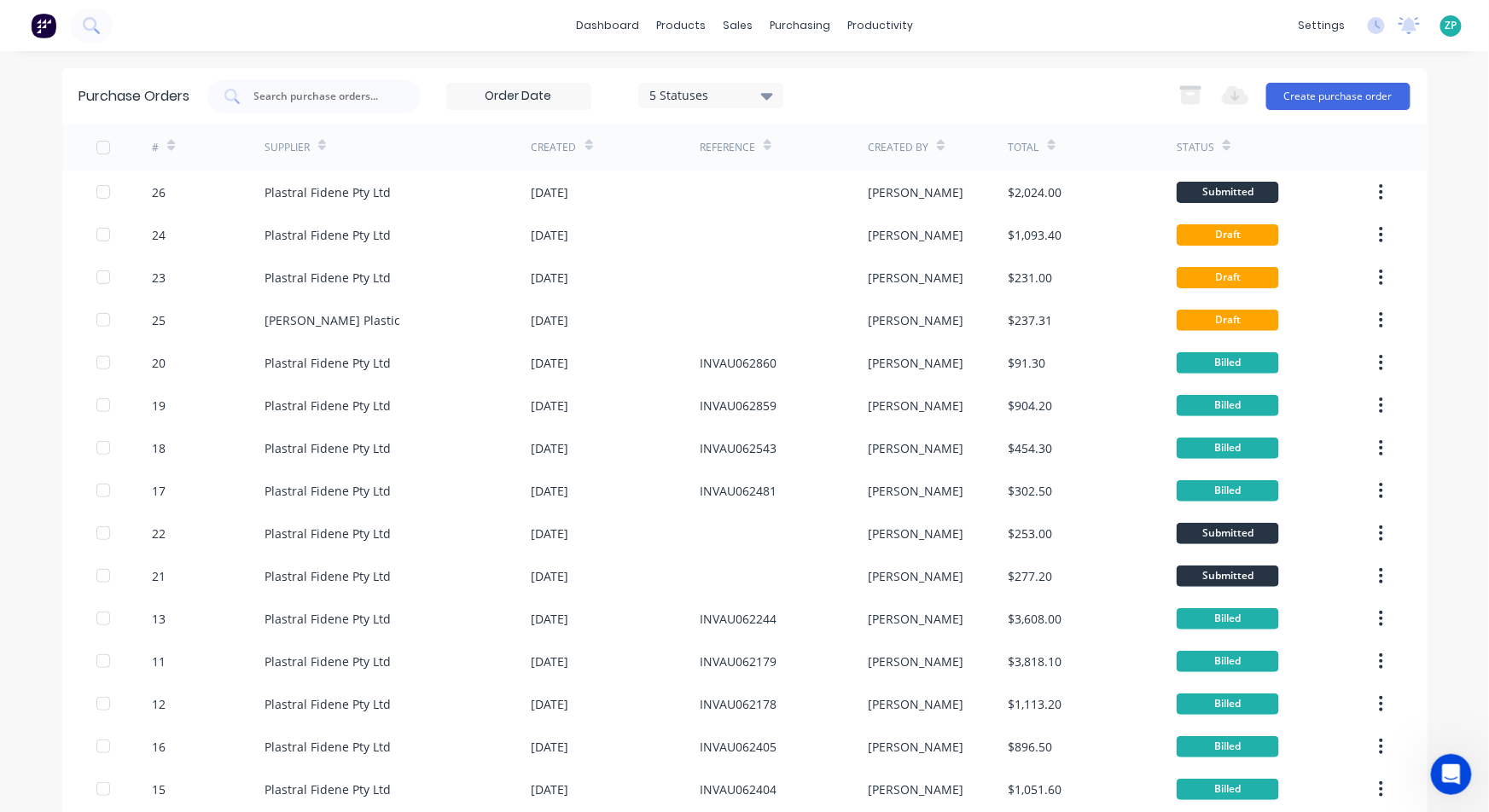
click at [761, 99] on icon at bounding box center [767, 96] width 12 height 7
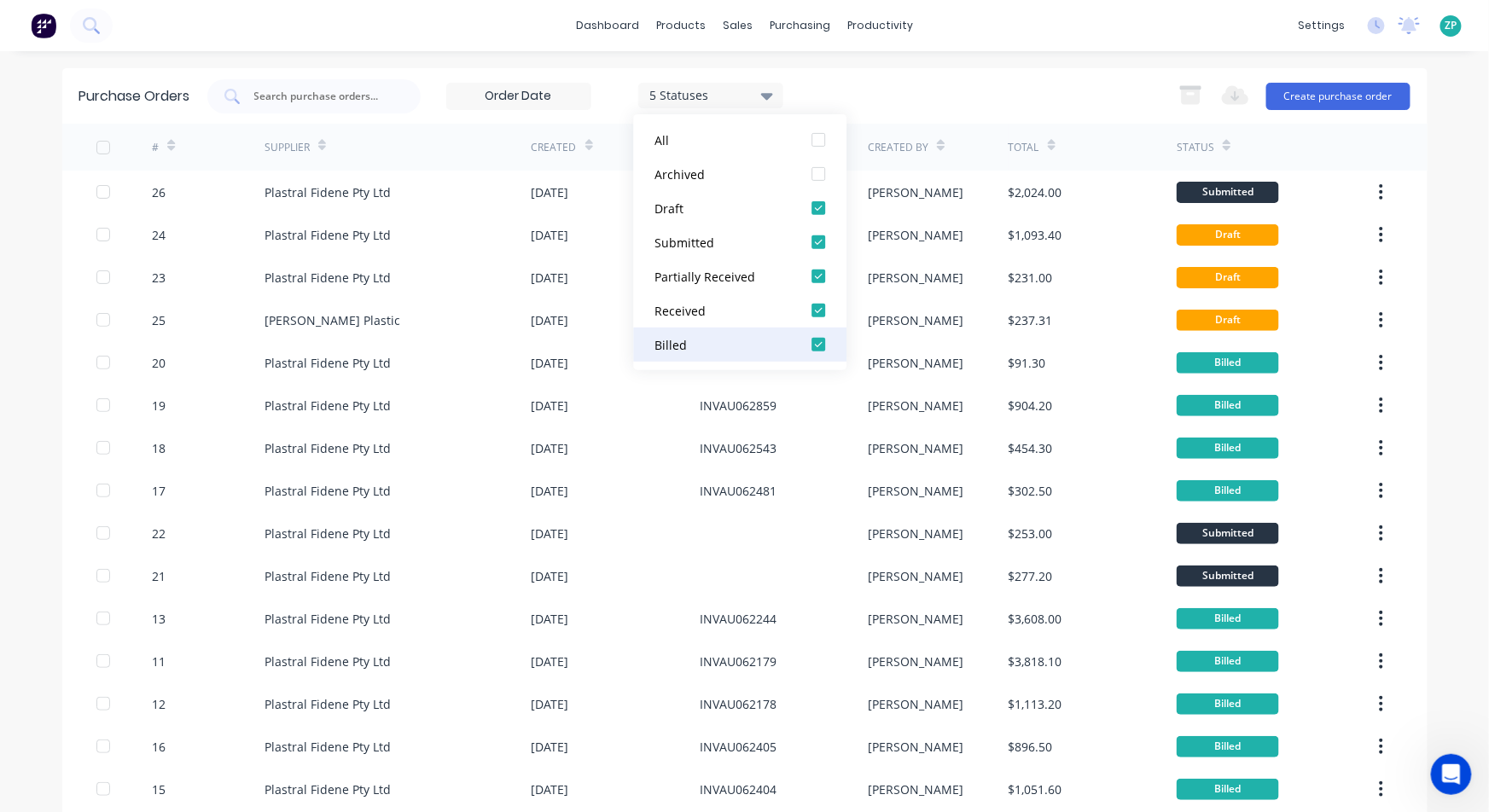
click at [815, 345] on div at bounding box center [818, 344] width 34 height 34
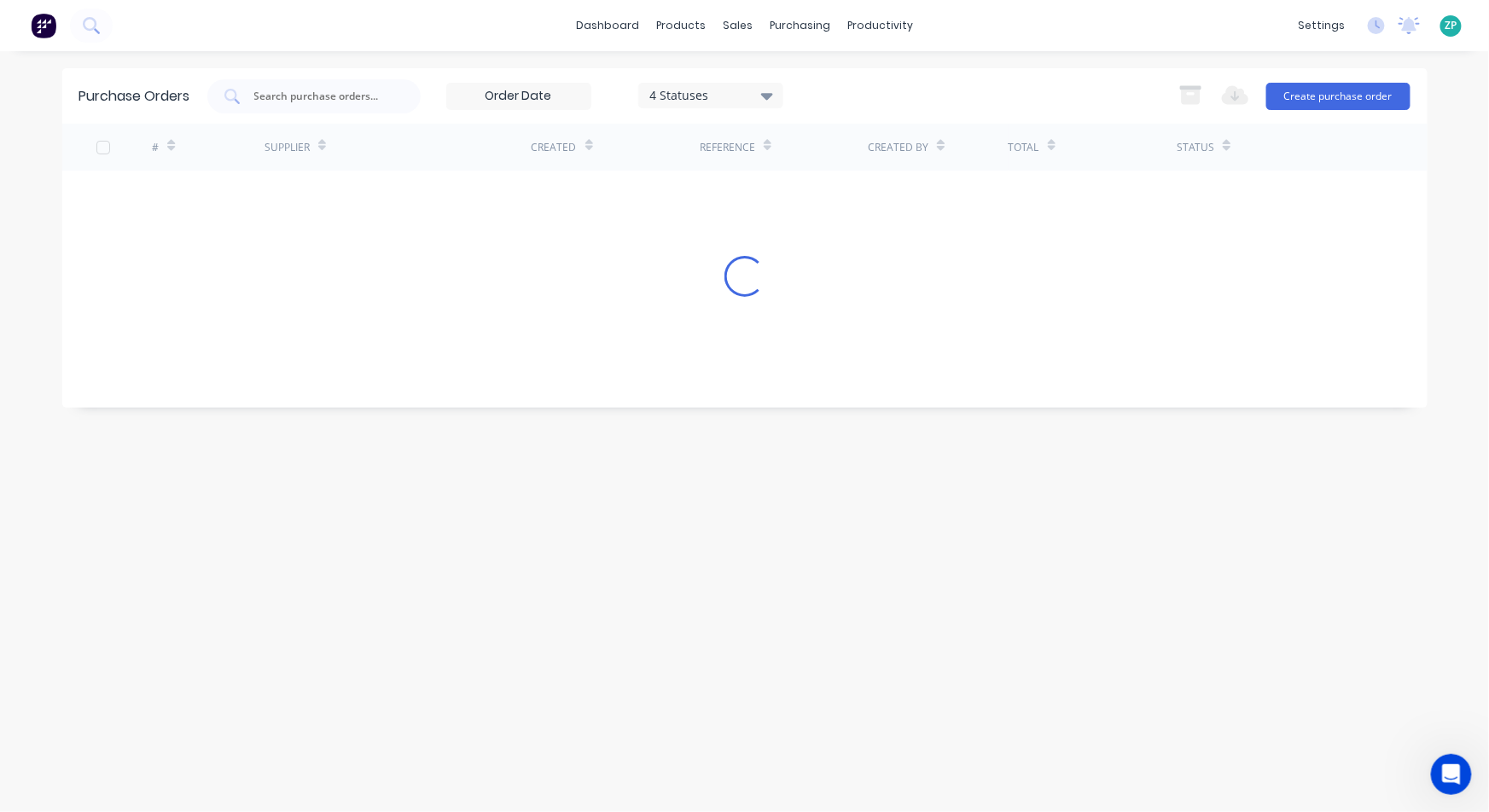
click at [882, 95] on div "4 Statuses 4 Statuses Export to Excel (XLSX) Create purchase order" at bounding box center [808, 96] width 1203 height 34
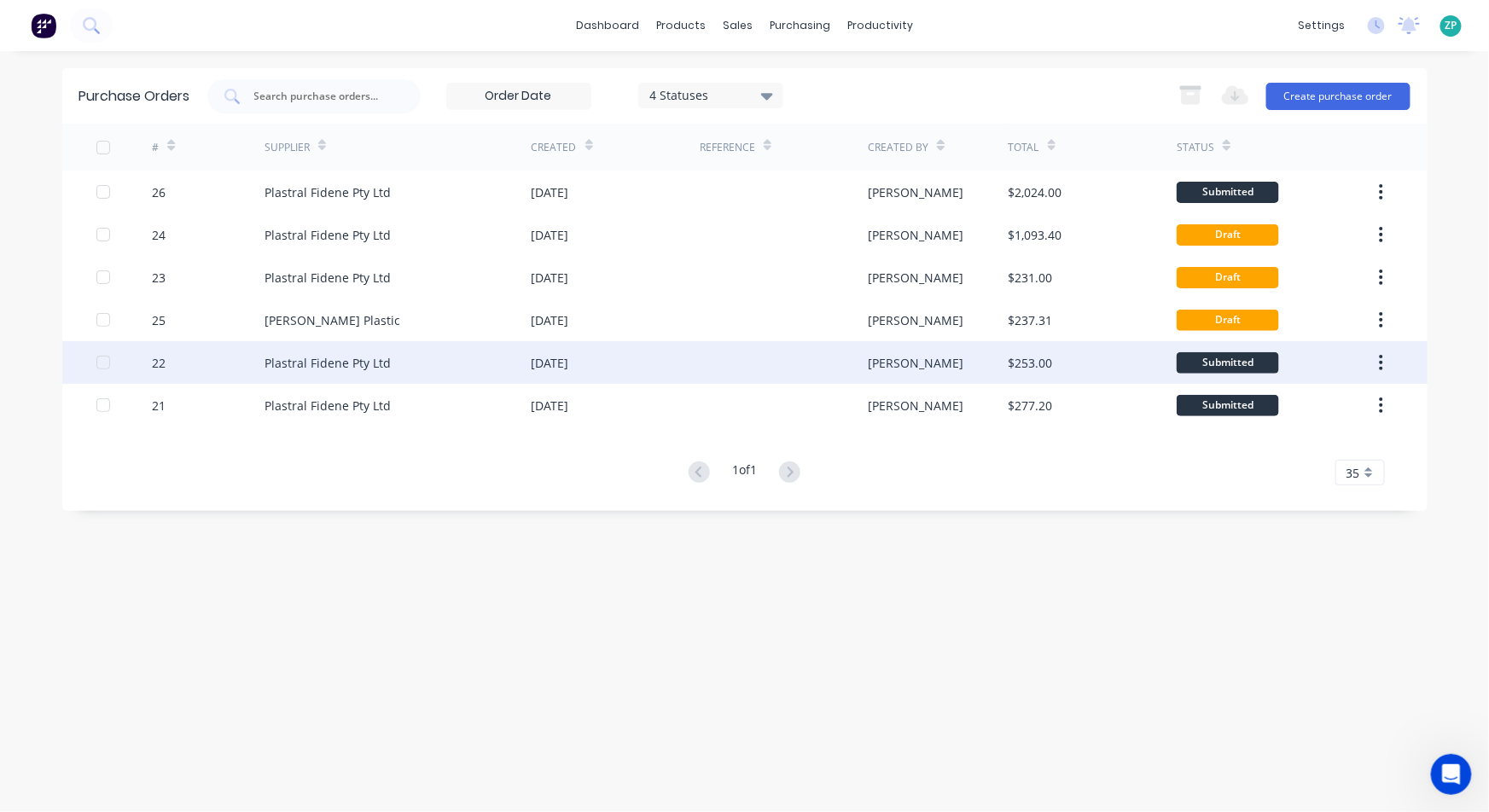
click at [166, 358] on div "22" at bounding box center [208, 362] width 113 height 42
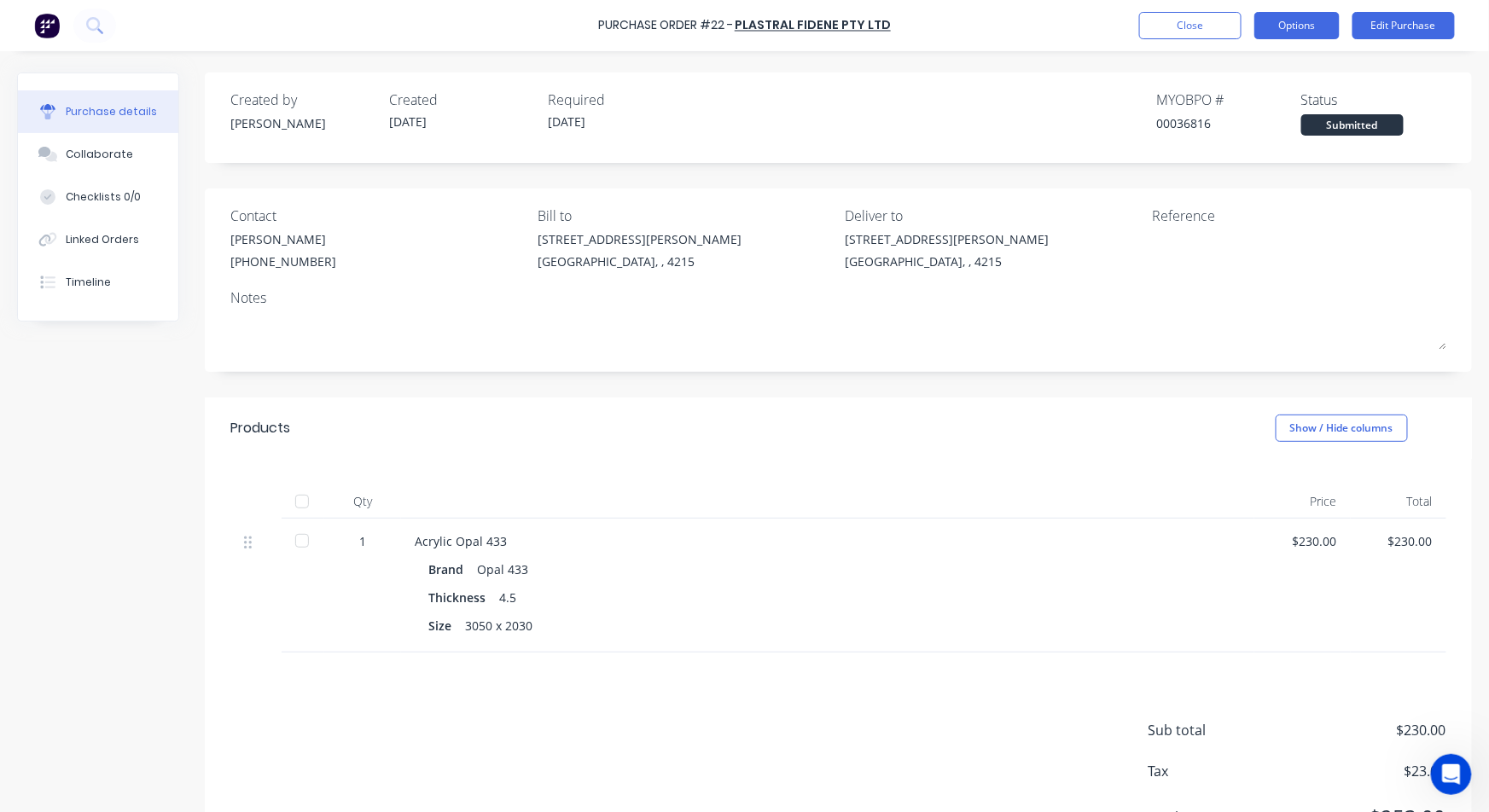
click at [1305, 23] on button "Options" at bounding box center [1296, 26] width 86 height 28
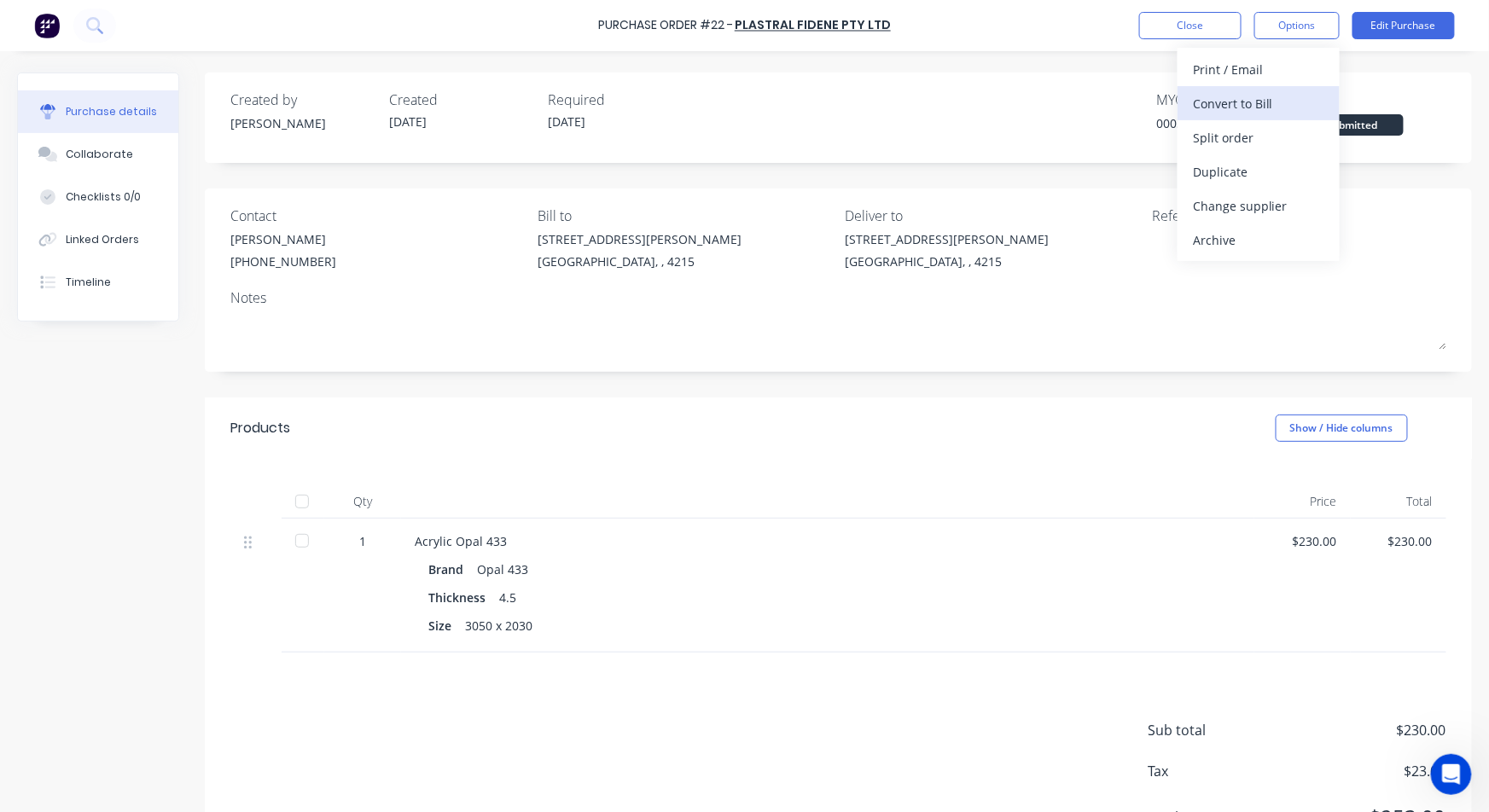
click at [1263, 96] on div "Convert to Bill" at bounding box center [1259, 103] width 132 height 25
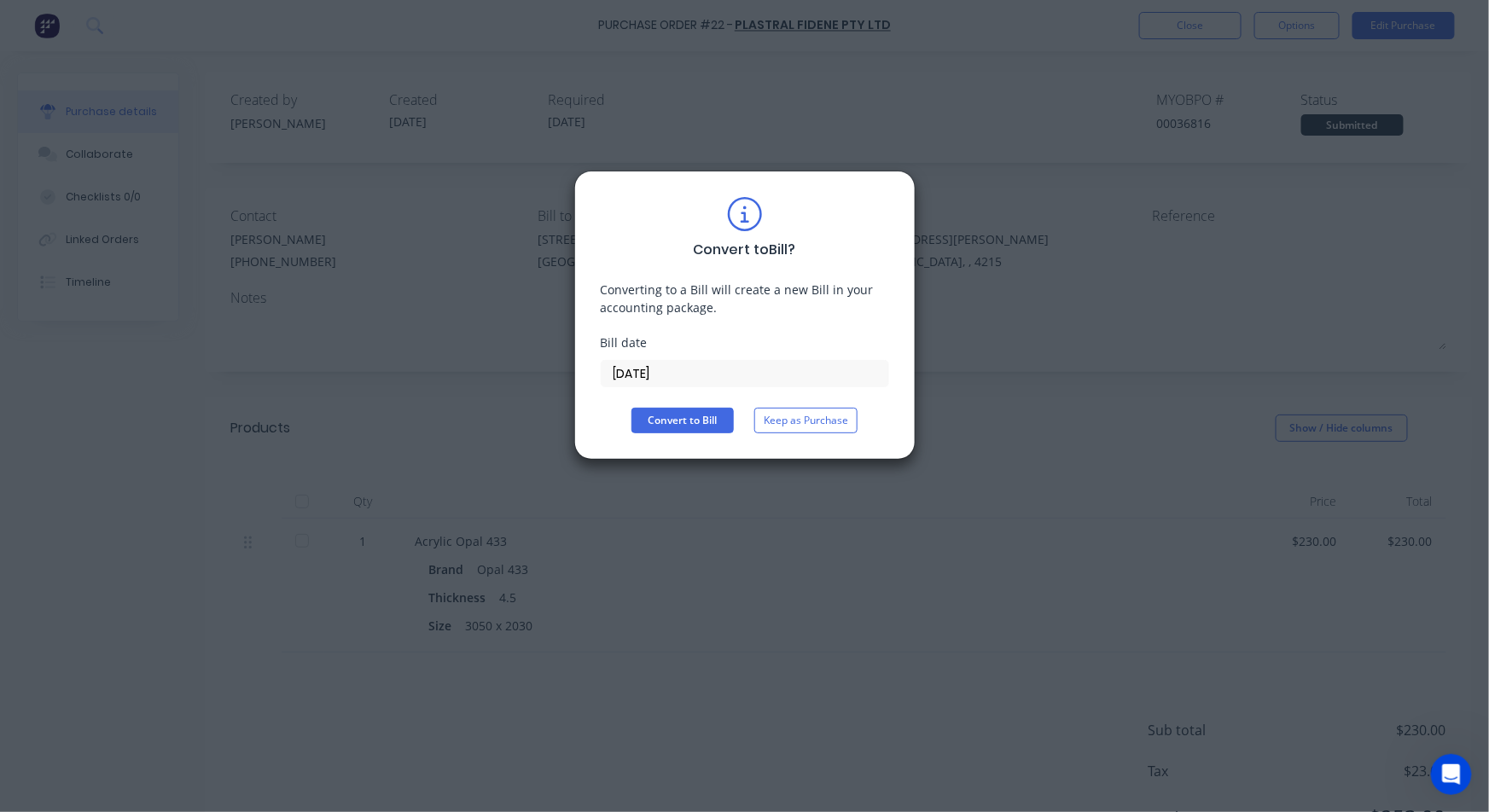
drag, startPoint x: 625, startPoint y: 370, endPoint x: 363, endPoint y: 356, distance: 262.4
click at [429, 353] on div "Convert to Bill ? Converting to a Bill will create a new Bill in your accountin…" at bounding box center [744, 406] width 1489 height 812
type input "[DATE]"
click at [651, 413] on button "Convert to Bill" at bounding box center [683, 421] width 102 height 26
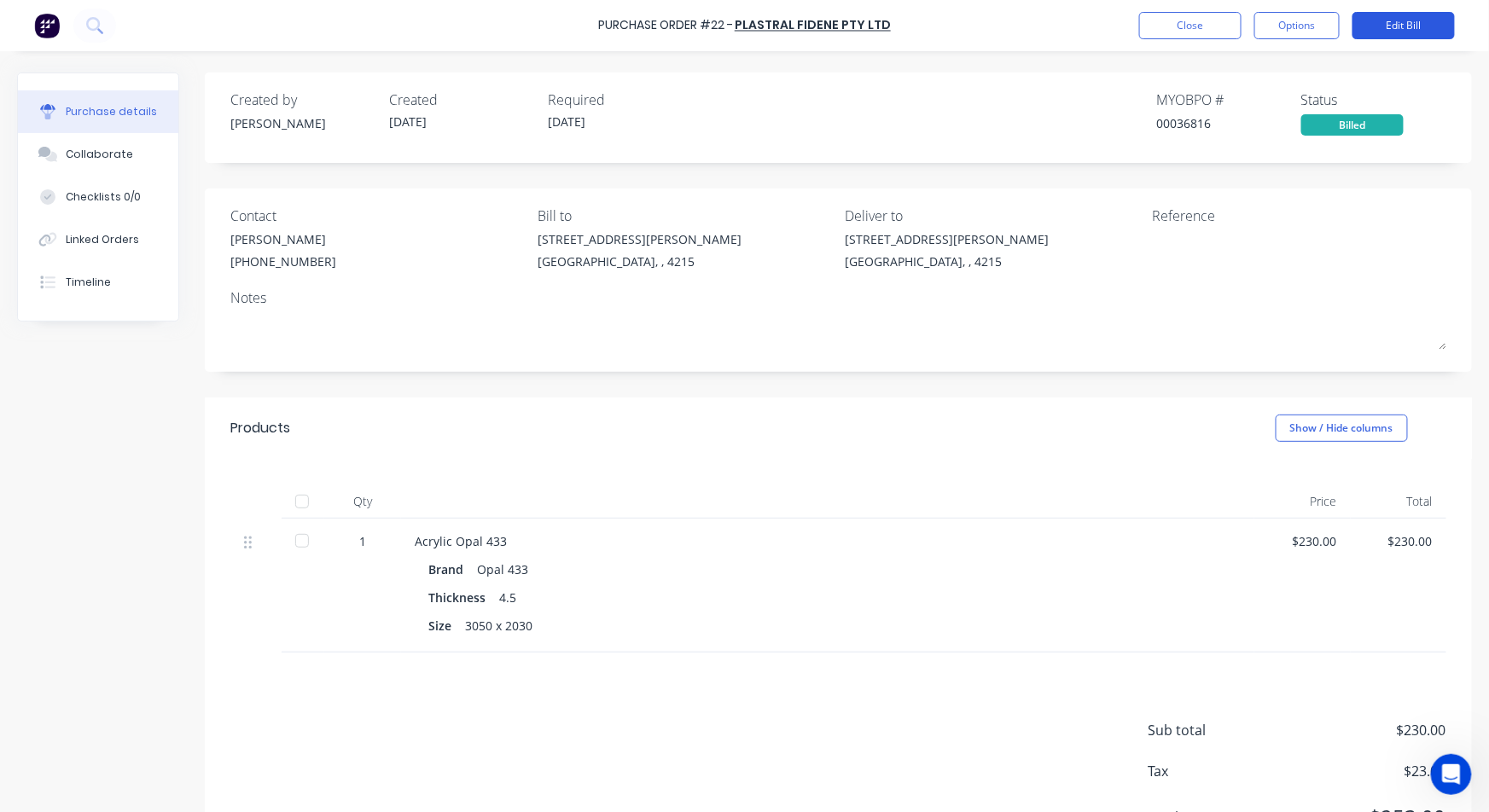
click at [1403, 26] on button "Edit Bill" at bounding box center [1403, 26] width 102 height 28
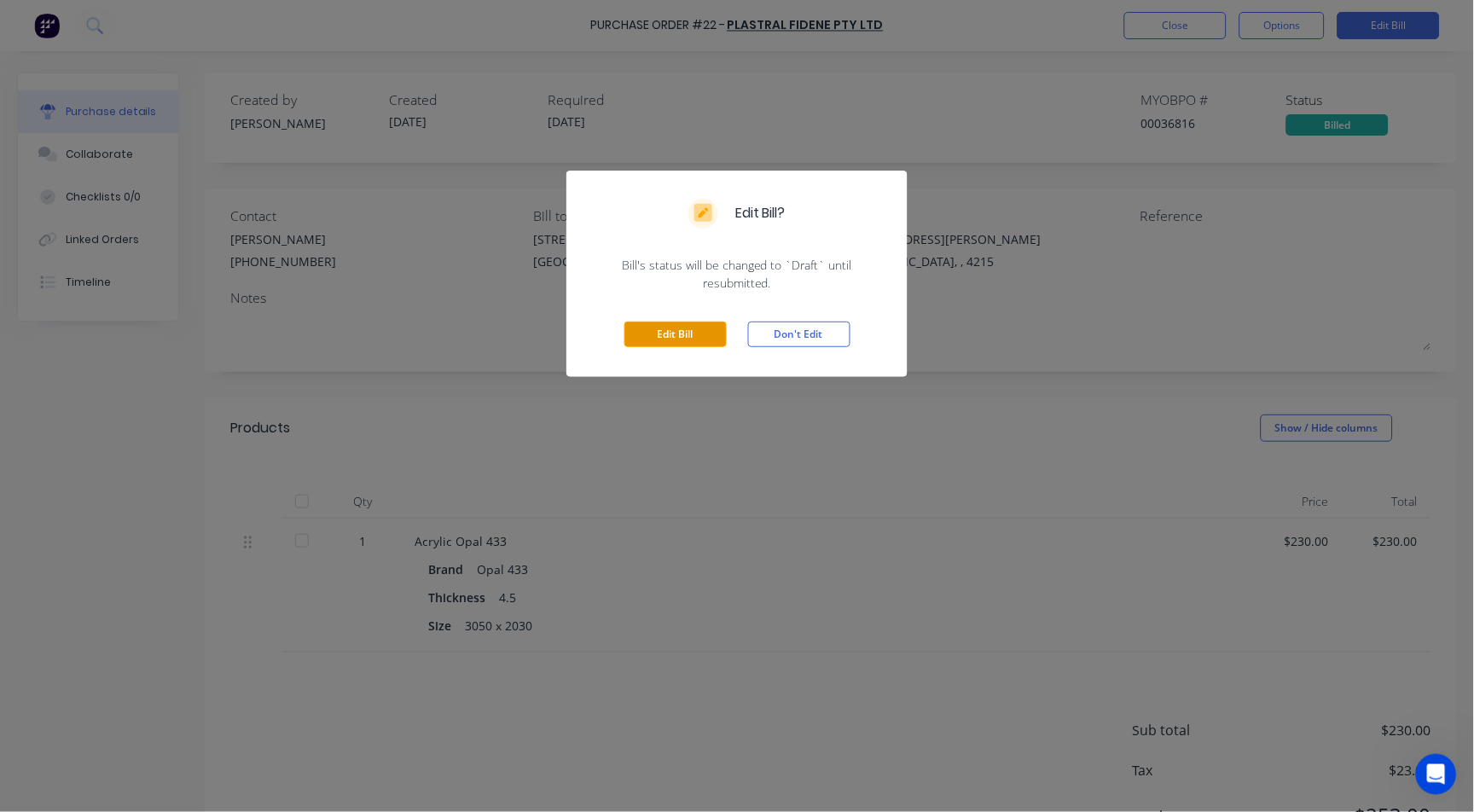
click at [650, 331] on button "Edit Bill" at bounding box center [676, 334] width 102 height 26
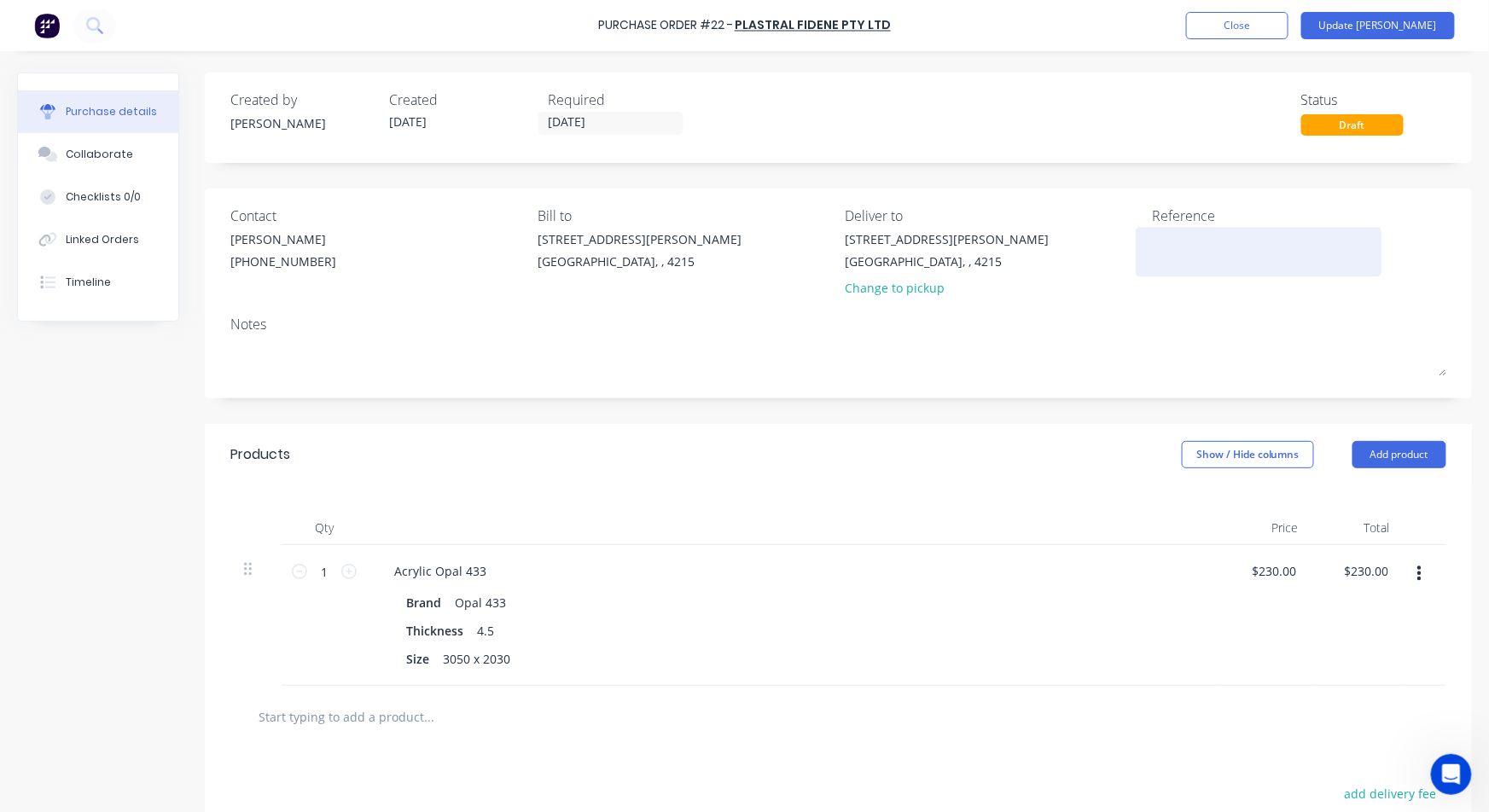
click at [1207, 239] on textarea at bounding box center [1258, 249] width 213 height 38
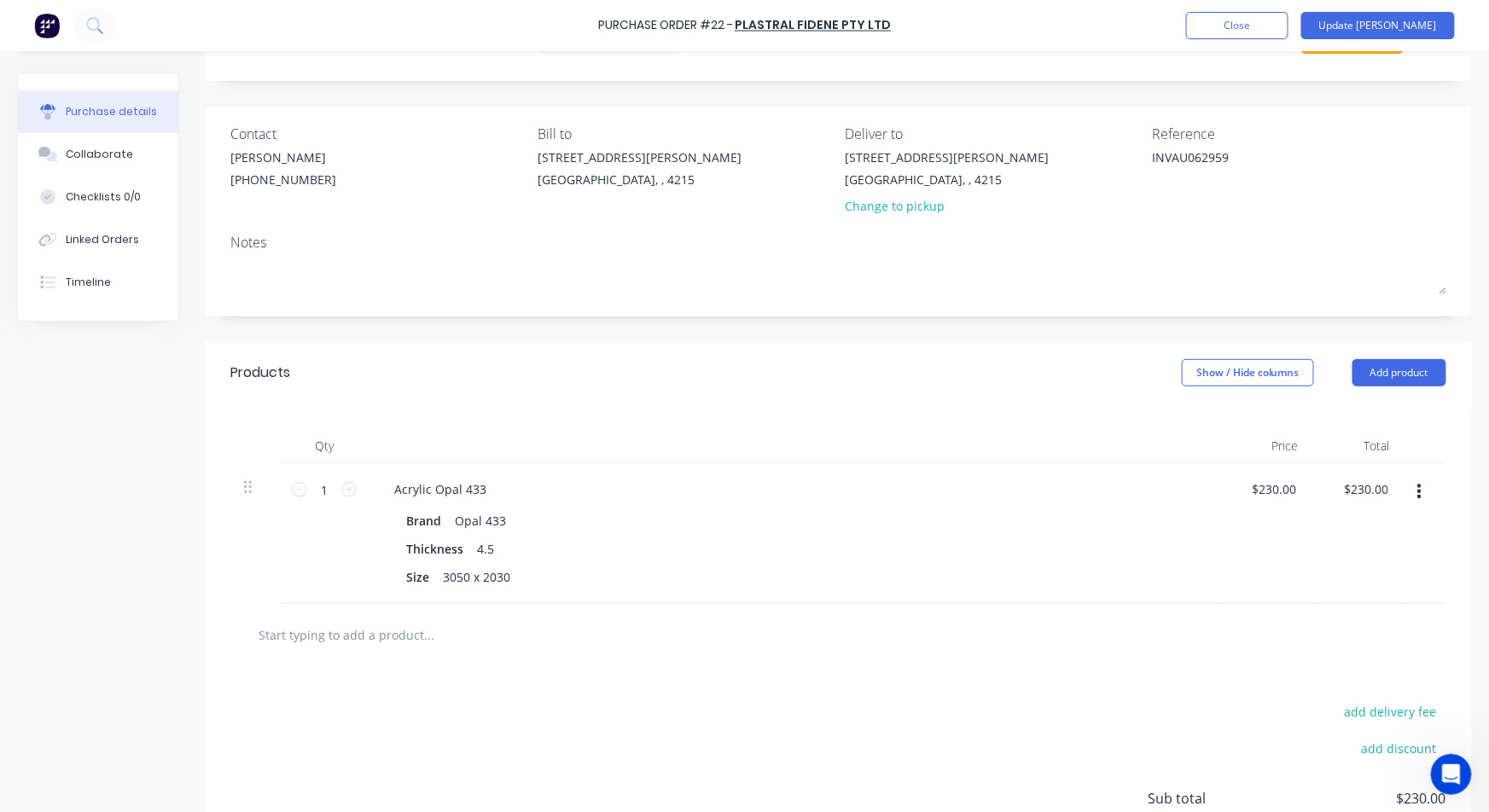
scroll to position [190, 0]
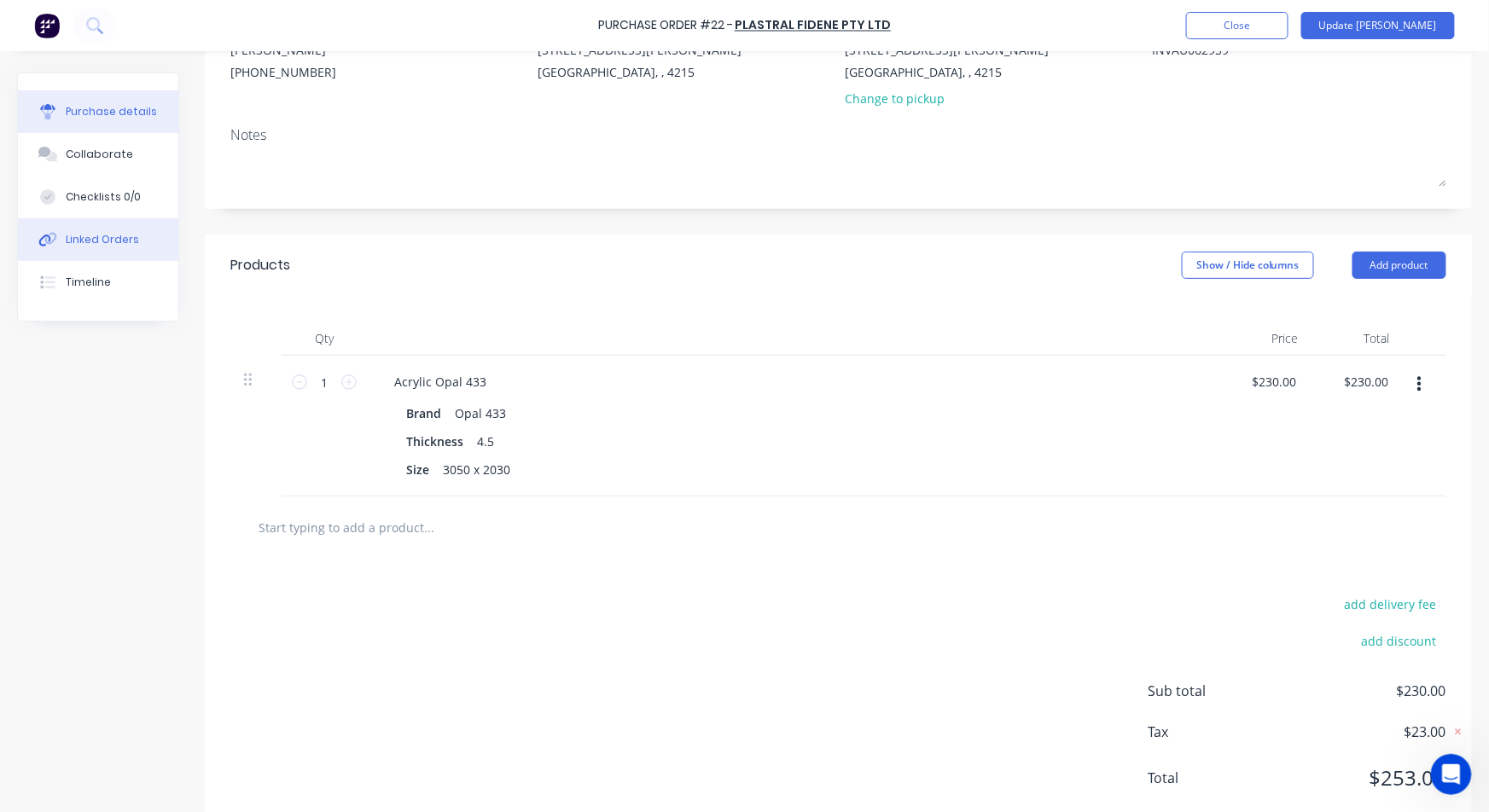
type textarea "INVAU062959"
type textarea "x"
type textarea "INVAU062959"
click at [124, 240] on div "Linked Orders" at bounding box center [102, 240] width 74 height 16
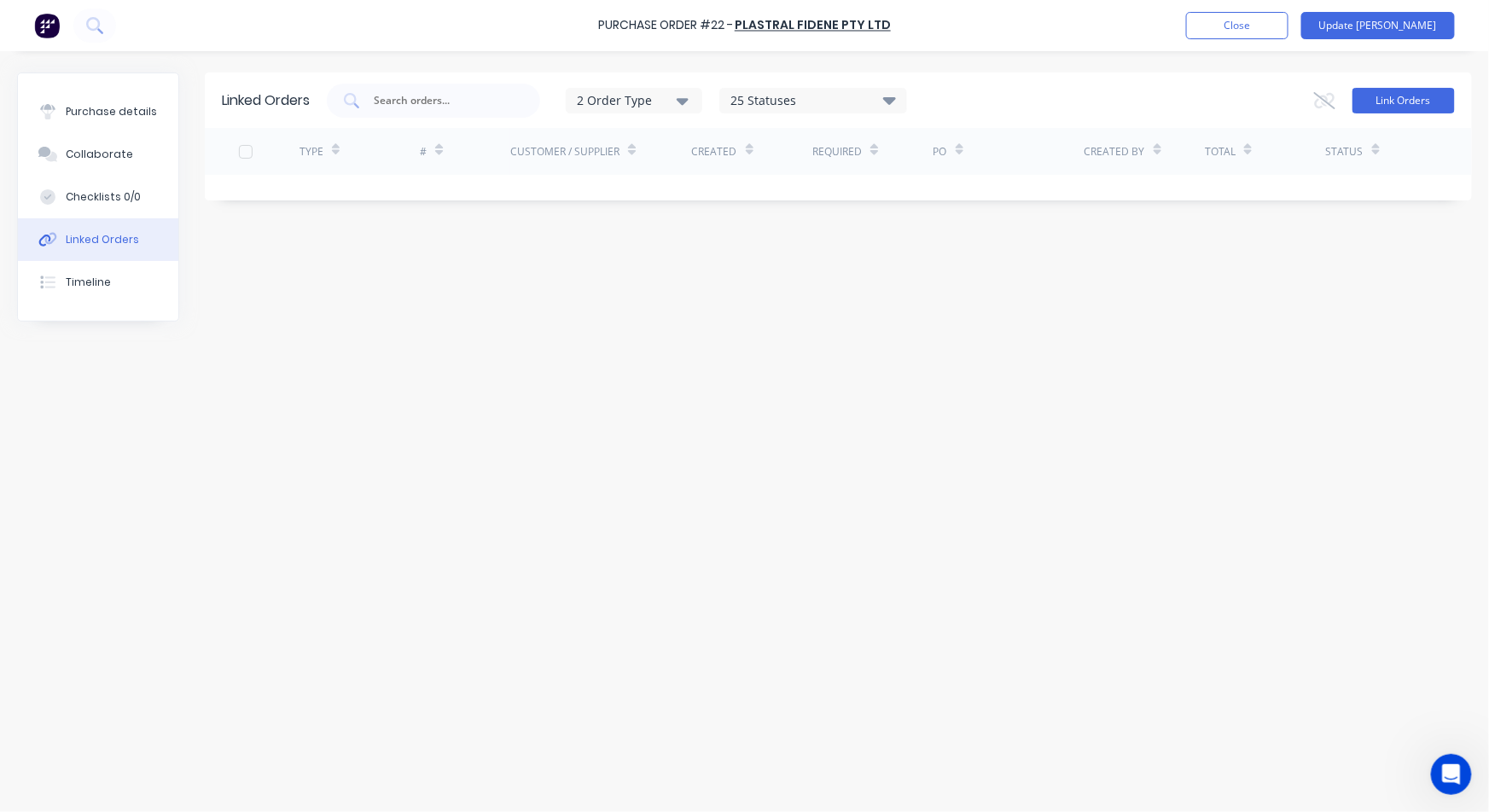
click at [1427, 95] on button "Link Orders" at bounding box center [1403, 100] width 102 height 26
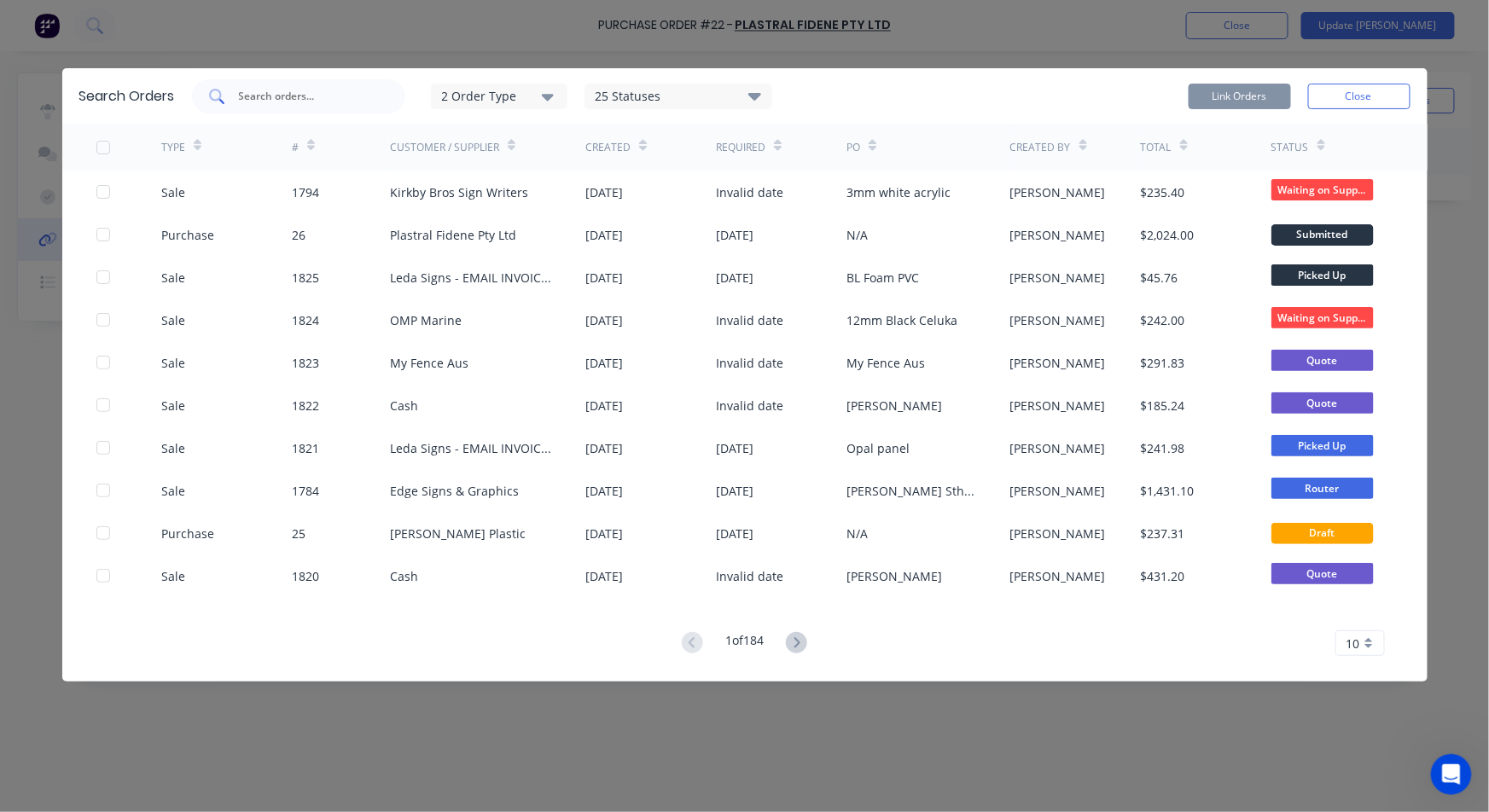
click at [325, 87] on input "text" at bounding box center [308, 95] width 142 height 17
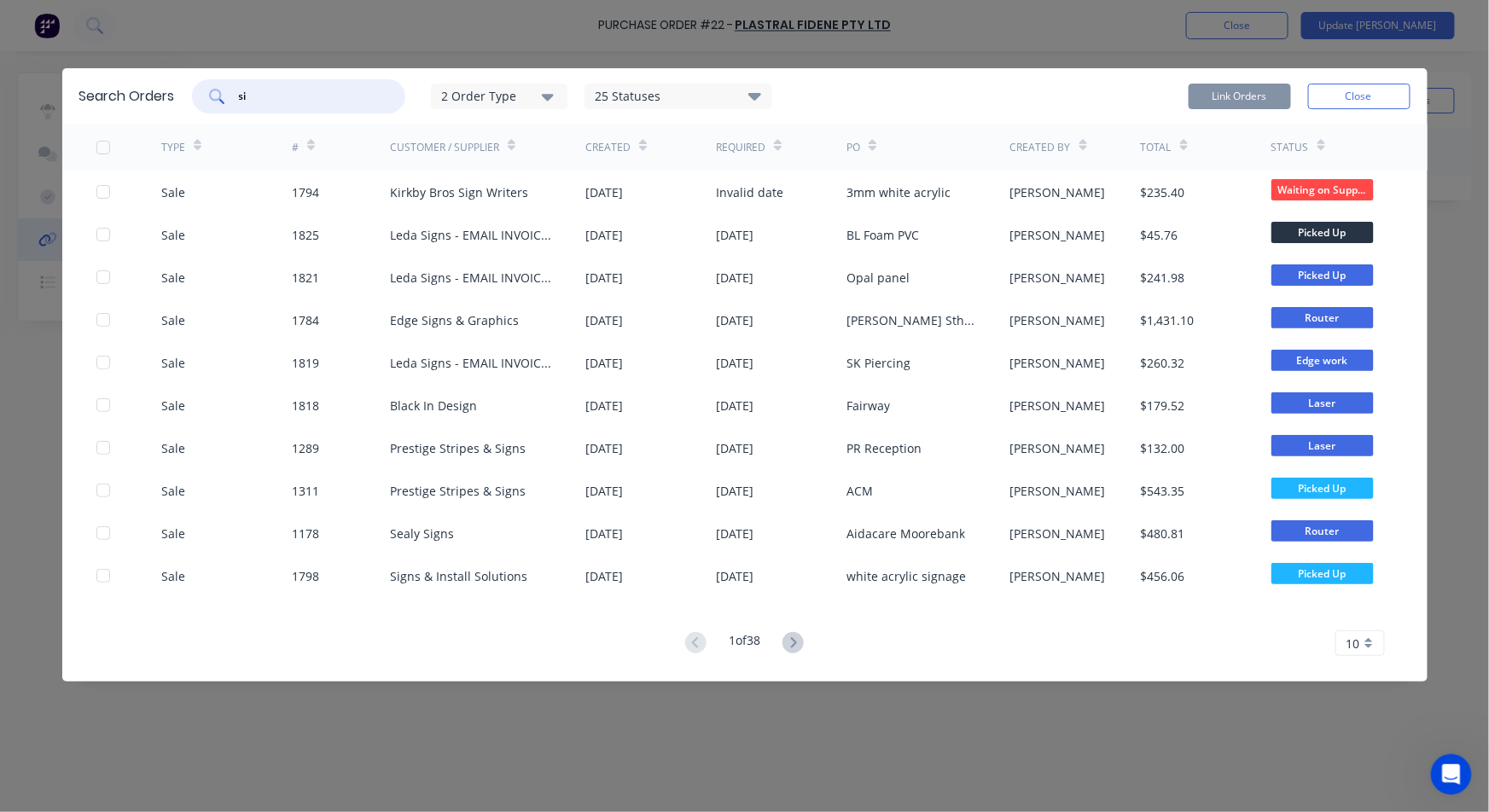
type input "s"
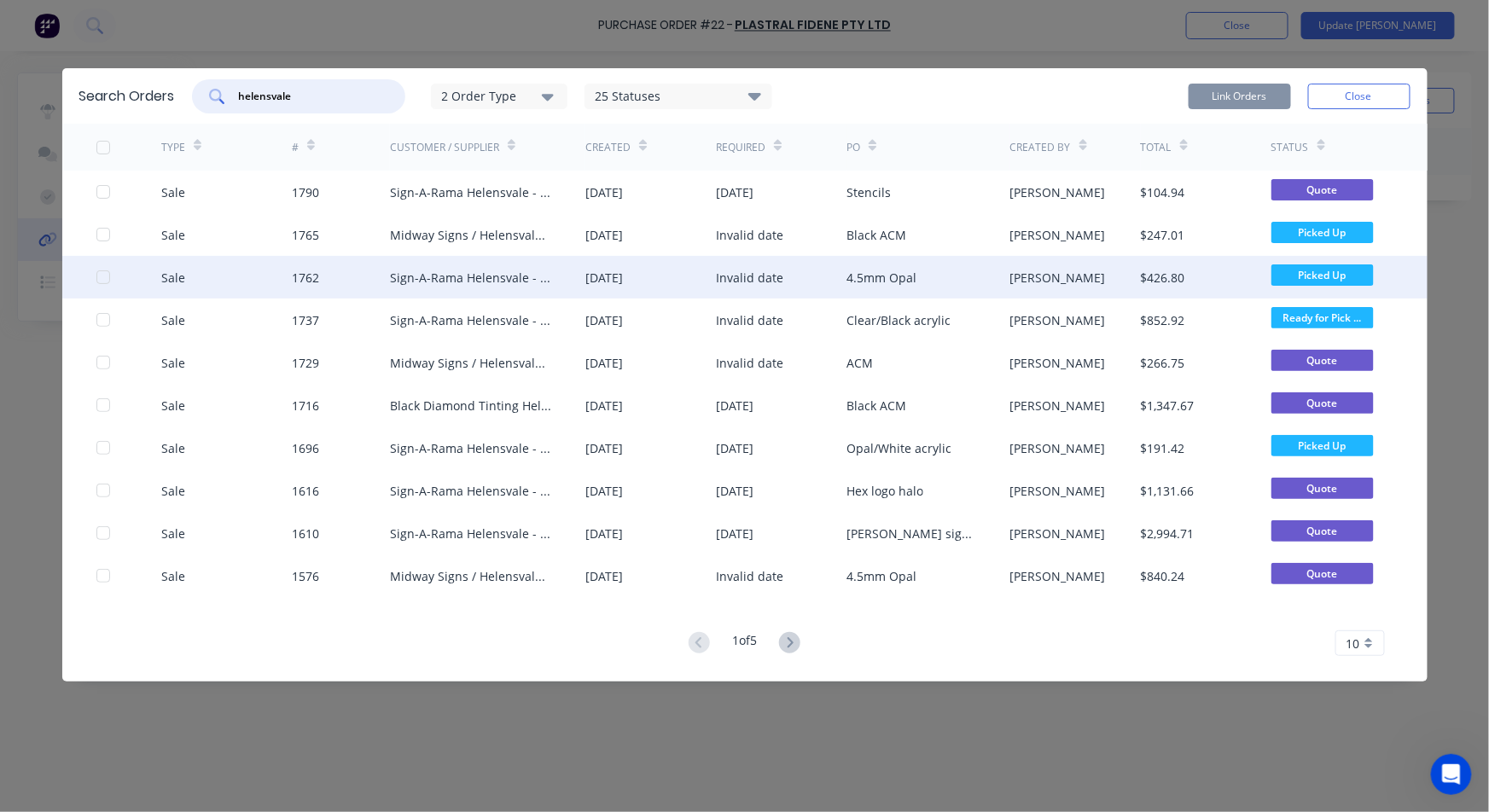
type input "helensvale"
click at [164, 274] on div "Sale" at bounding box center [173, 277] width 24 height 18
click at [105, 274] on div at bounding box center [103, 277] width 34 height 34
click at [1150, 271] on div "$426.80" at bounding box center [1162, 277] width 44 height 18
click at [1238, 98] on button "Link Orders" at bounding box center [1240, 96] width 102 height 26
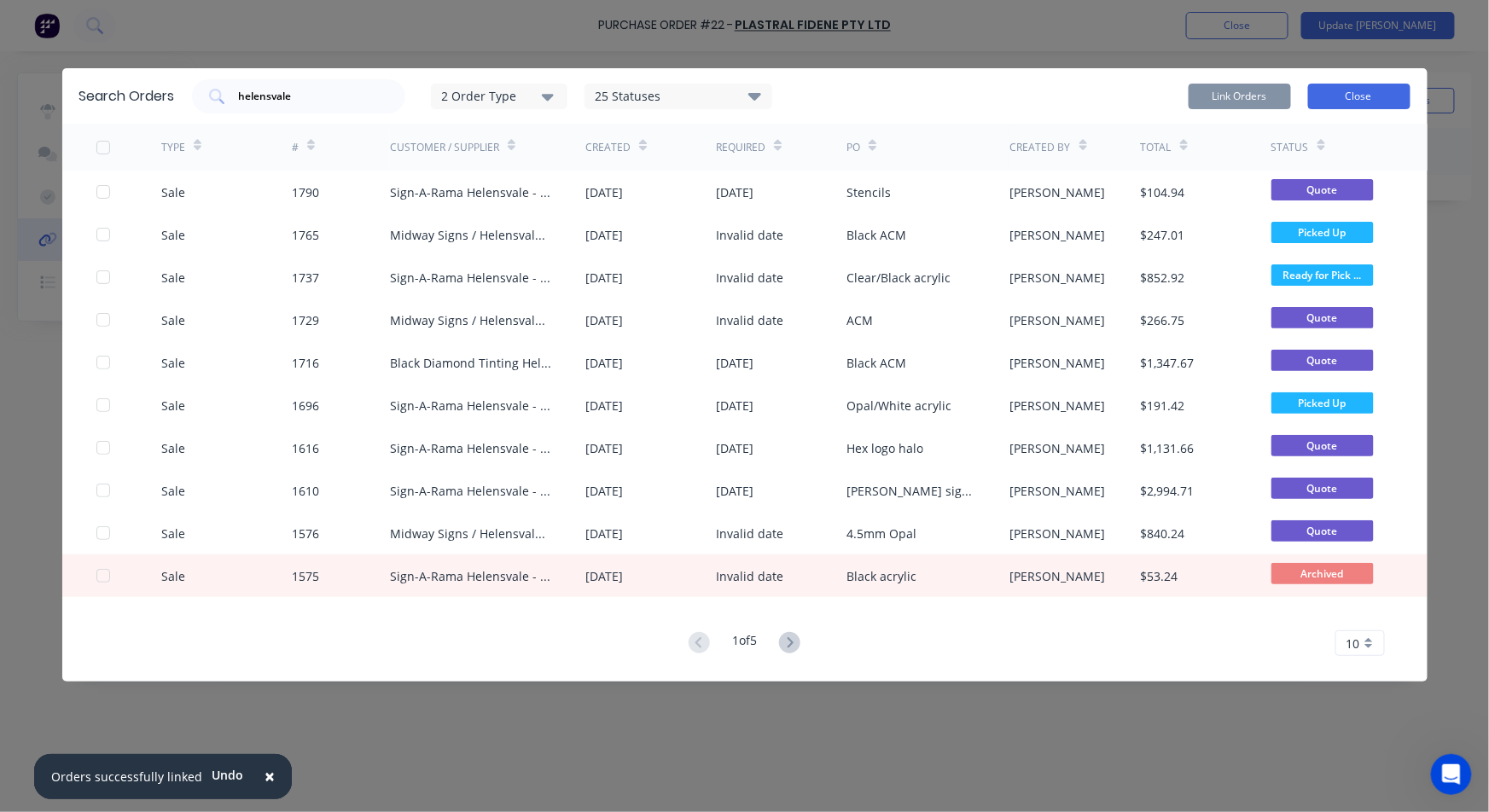
click at [1369, 87] on button "Close" at bounding box center [1359, 96] width 102 height 26
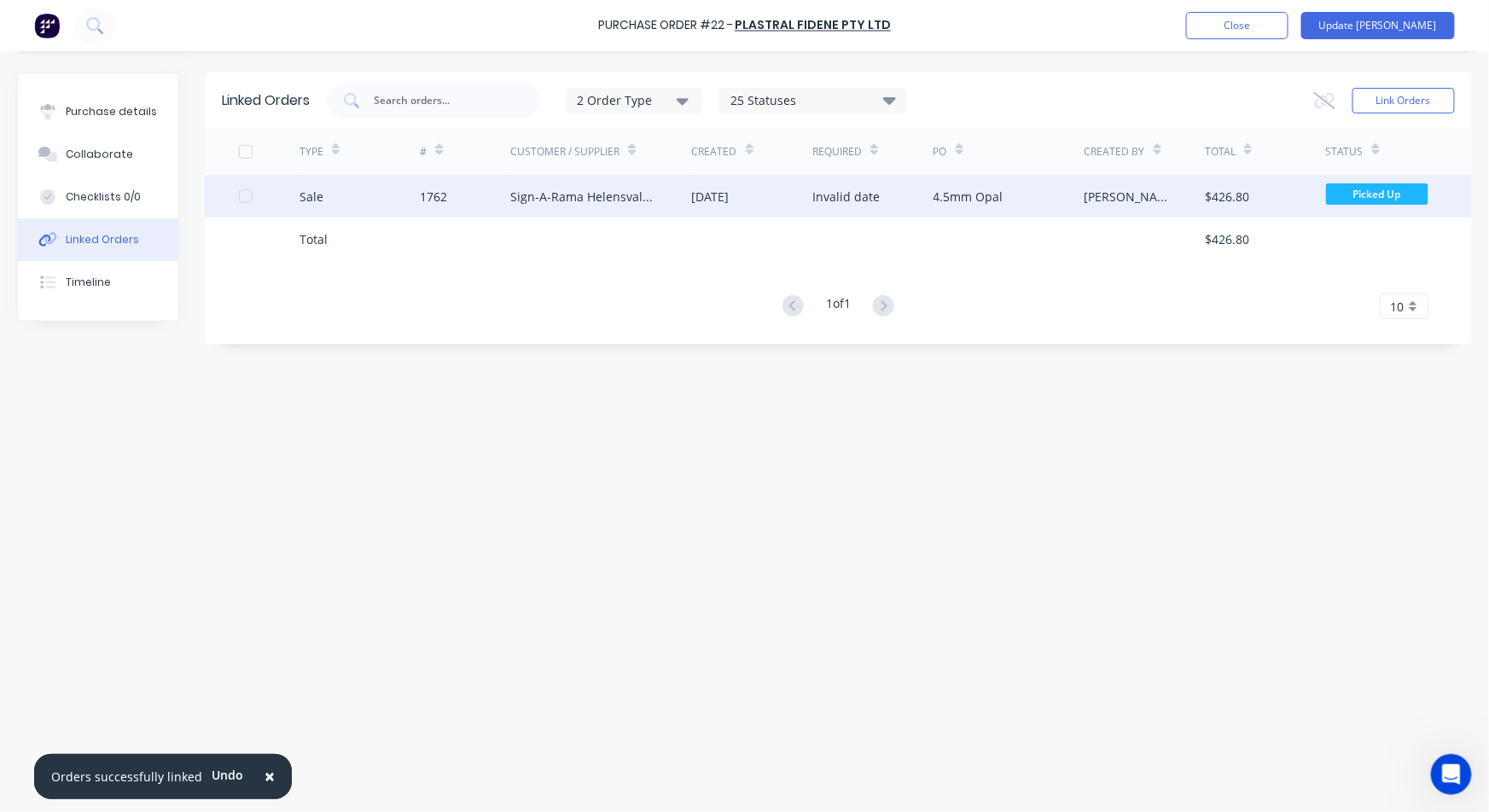
click at [442, 191] on div "1762" at bounding box center [434, 197] width 28 height 18
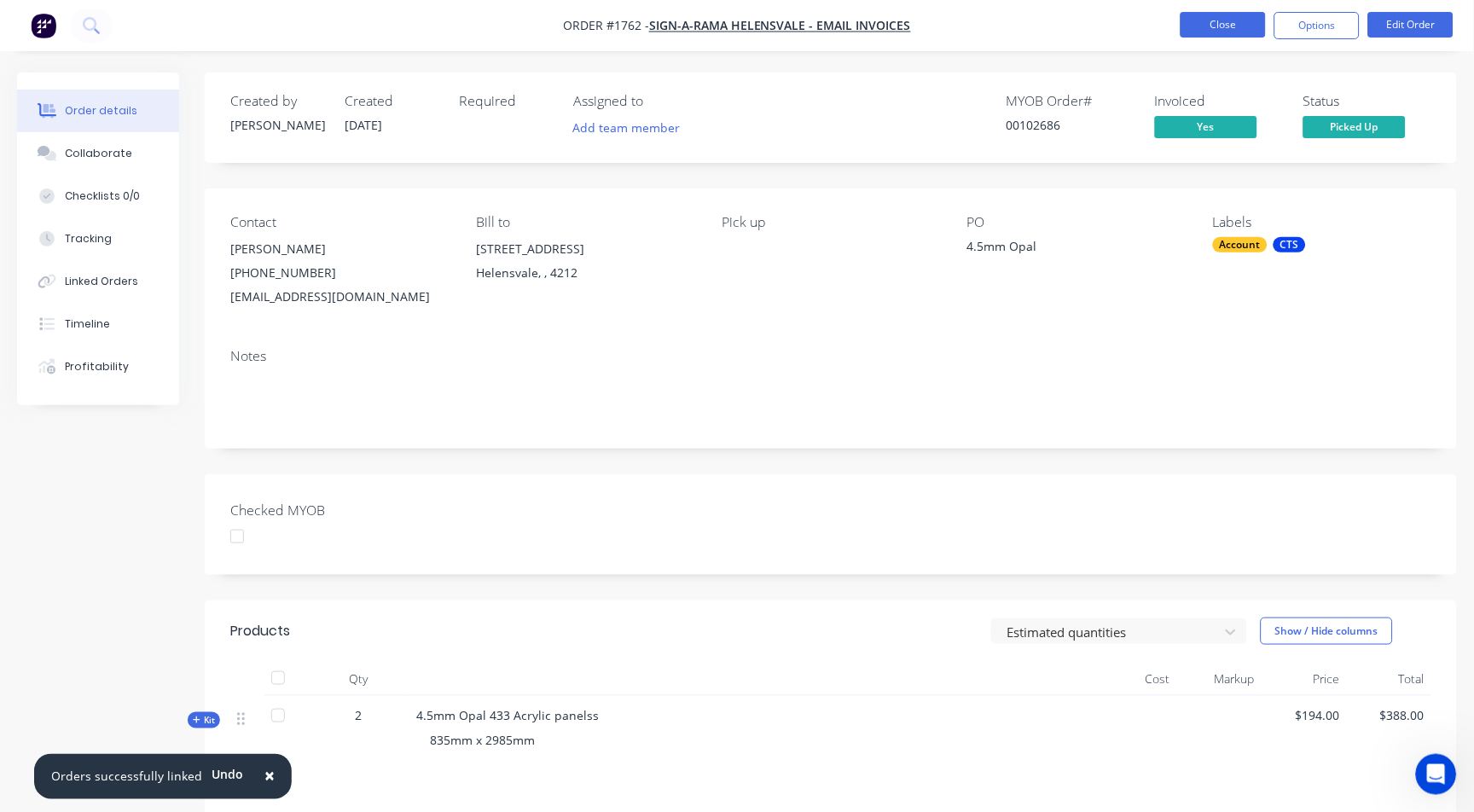
click at [1227, 32] on button "Close" at bounding box center [1223, 25] width 86 height 26
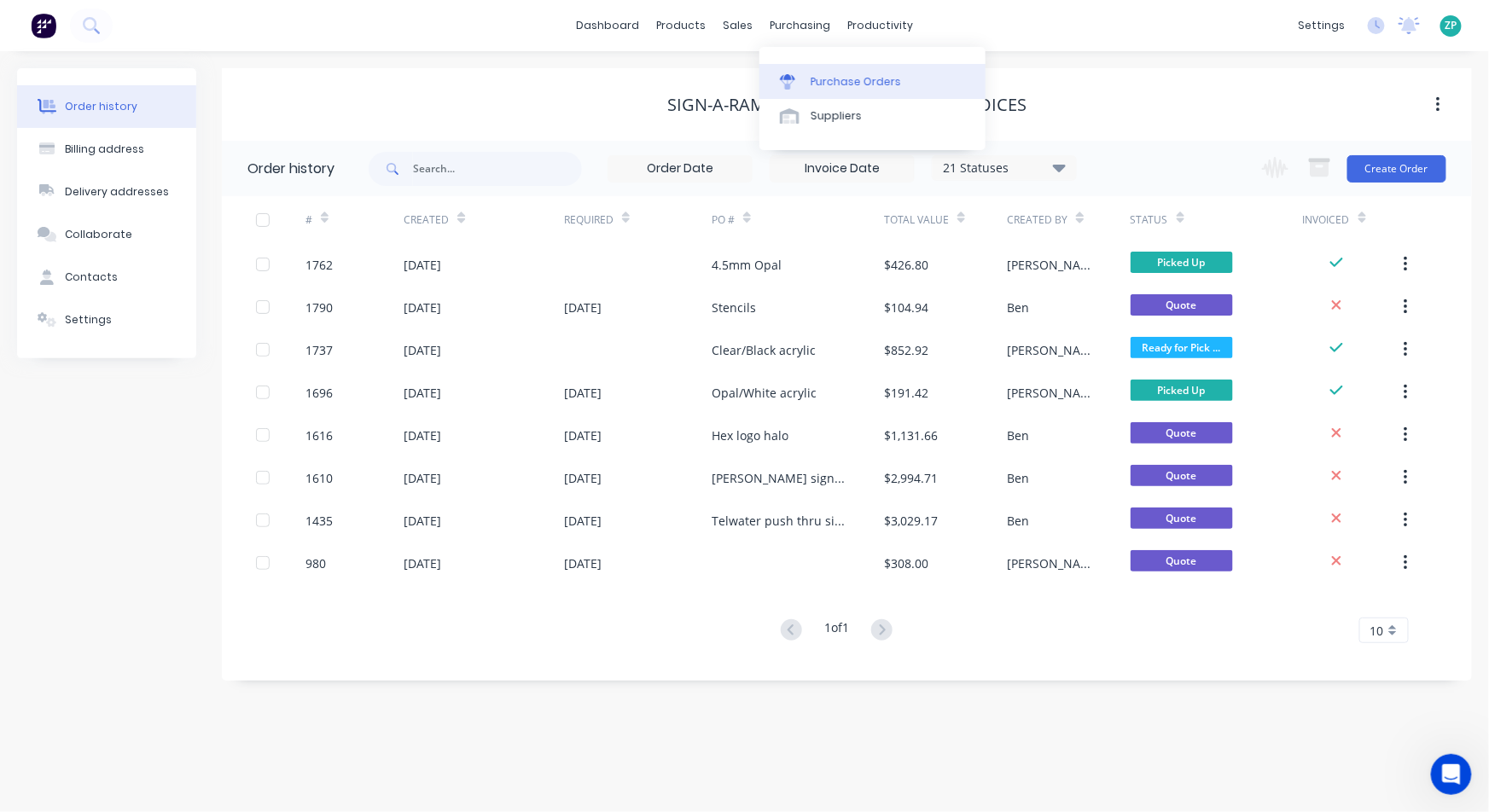
click at [822, 74] on div "Purchase Orders" at bounding box center [856, 82] width 90 height 16
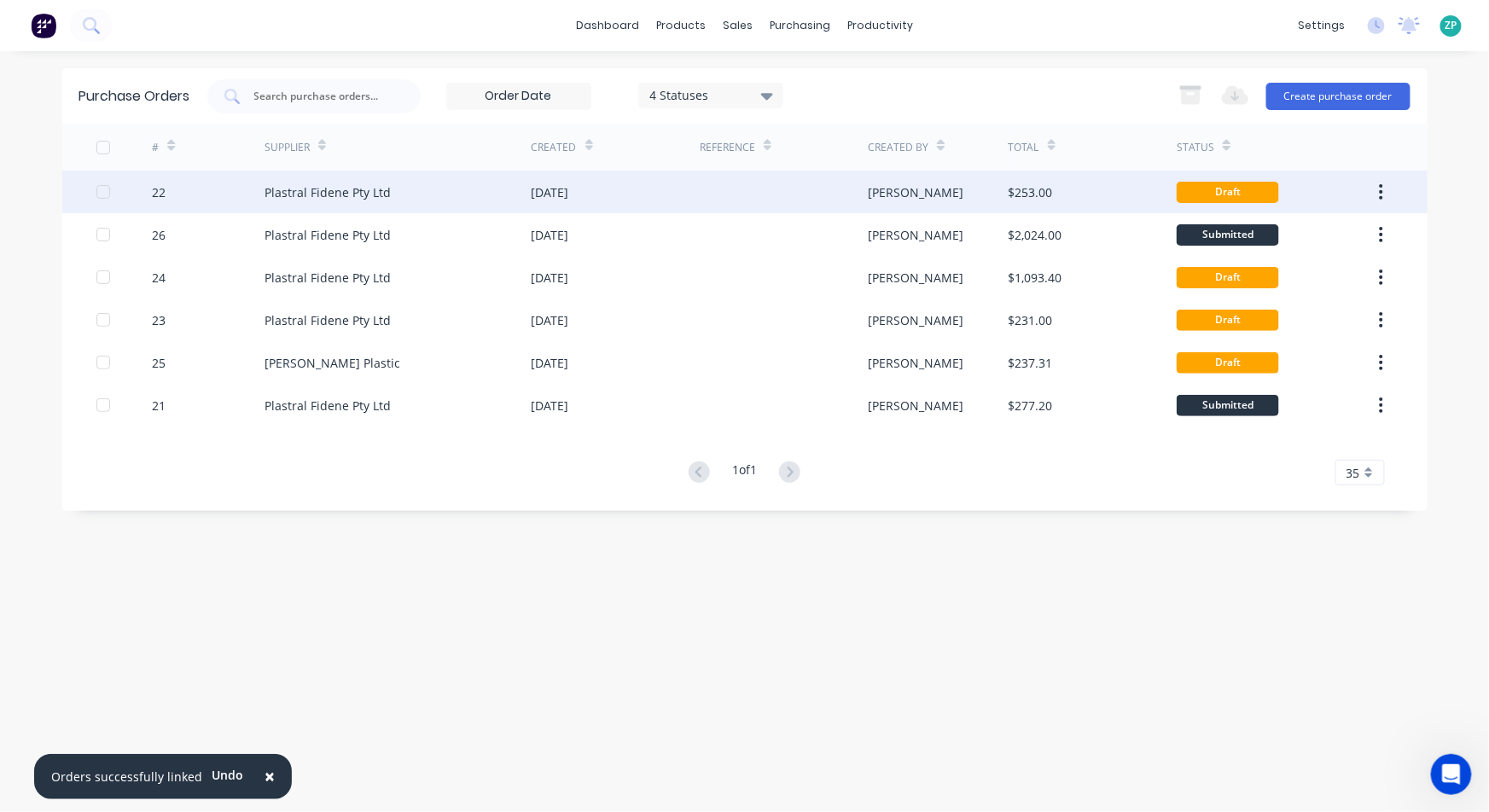
click at [165, 195] on div "22" at bounding box center [158, 193] width 14 height 18
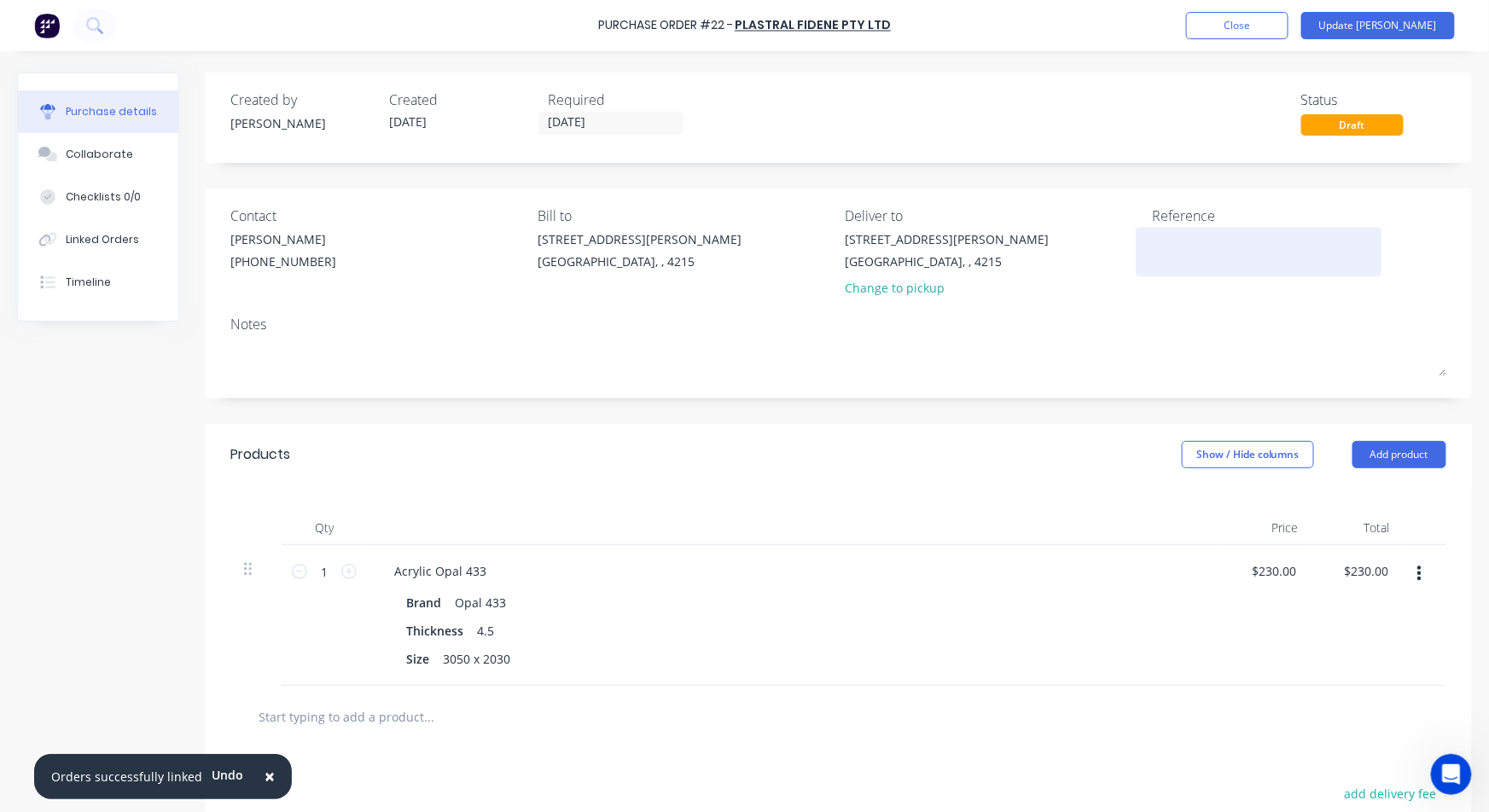
drag, startPoint x: 1185, startPoint y: 225, endPoint x: 1179, endPoint y: 243, distance: 19.0
click at [1180, 242] on div "Reference" at bounding box center [1298, 256] width 294 height 100
click at [1179, 243] on textarea at bounding box center [1258, 249] width 213 height 38
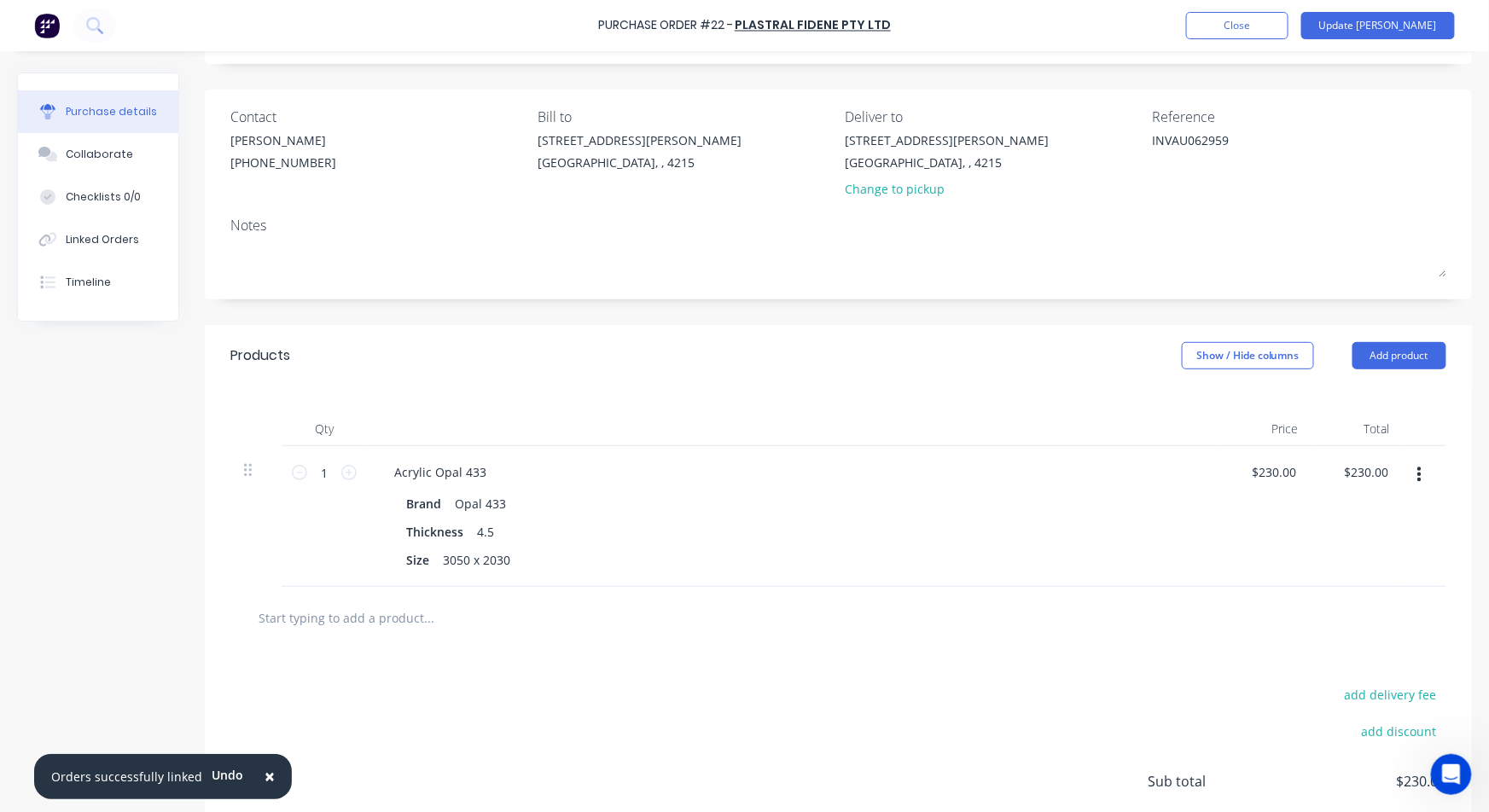
scroll to position [234, 0]
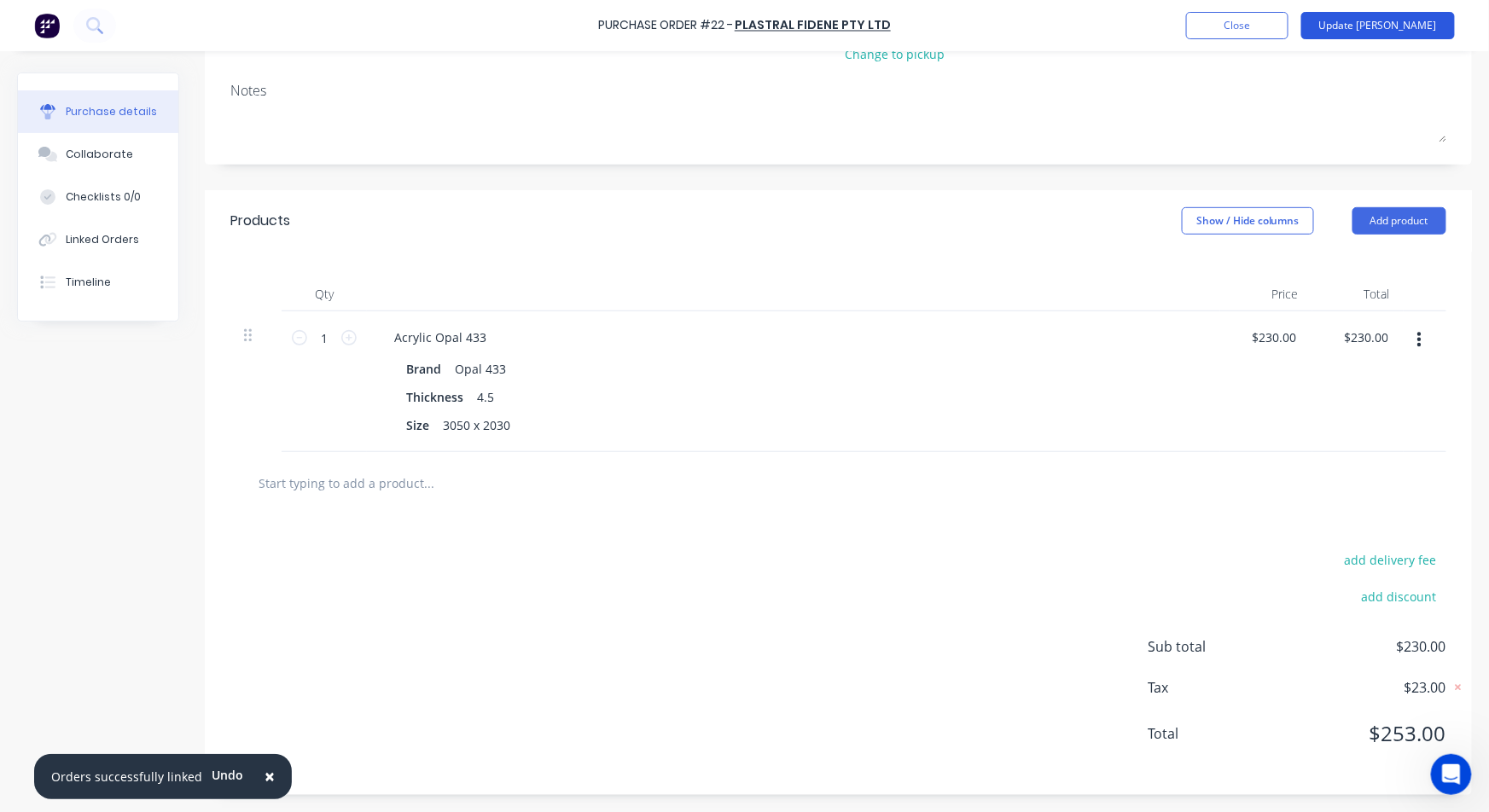
type textarea "INVAU062959"
type textarea "x"
type textarea "INVAU062959"
click at [1395, 20] on button "Update [PERSON_NAME]" at bounding box center [1378, 26] width 153 height 28
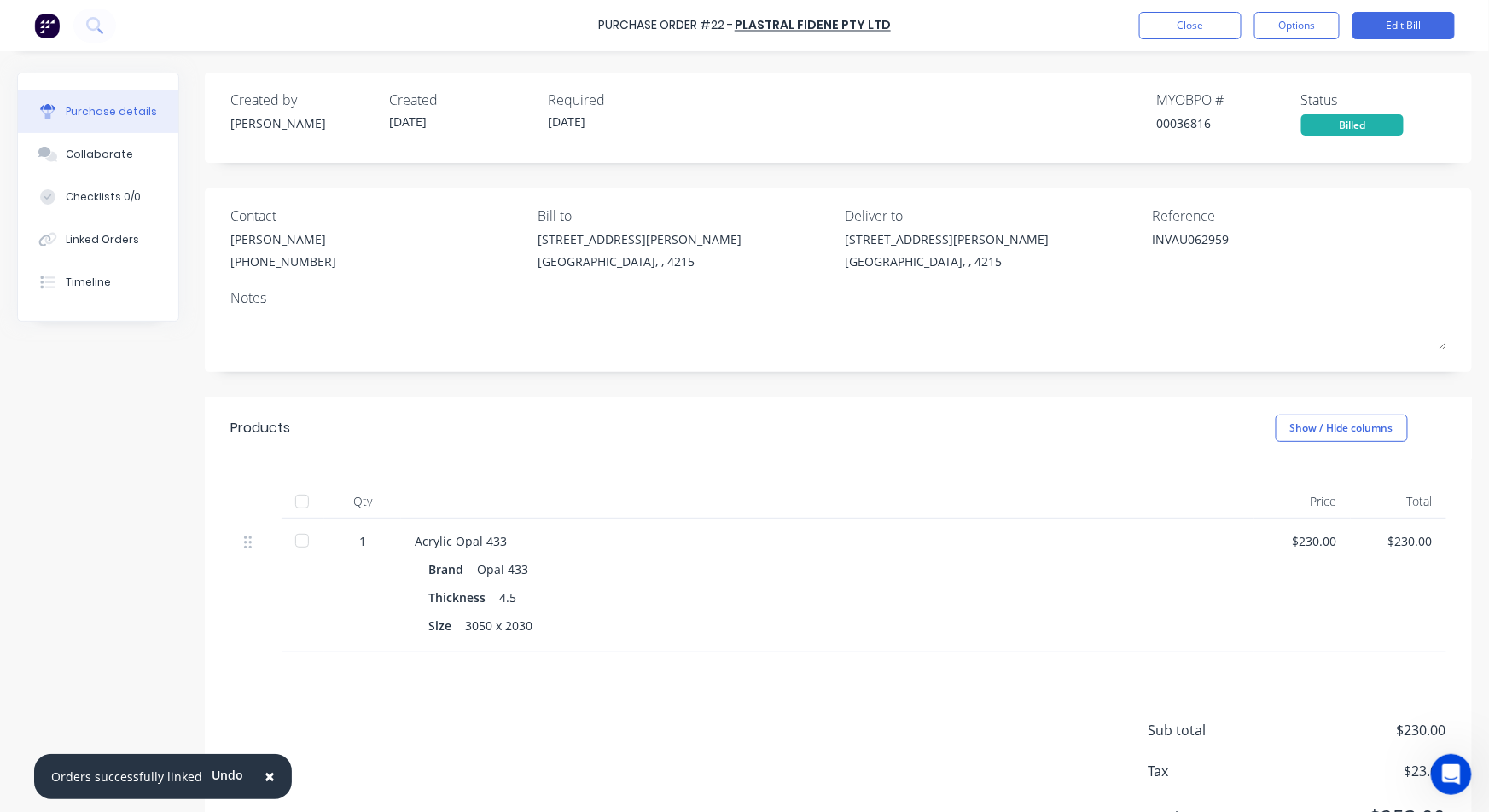
scroll to position [83, 0]
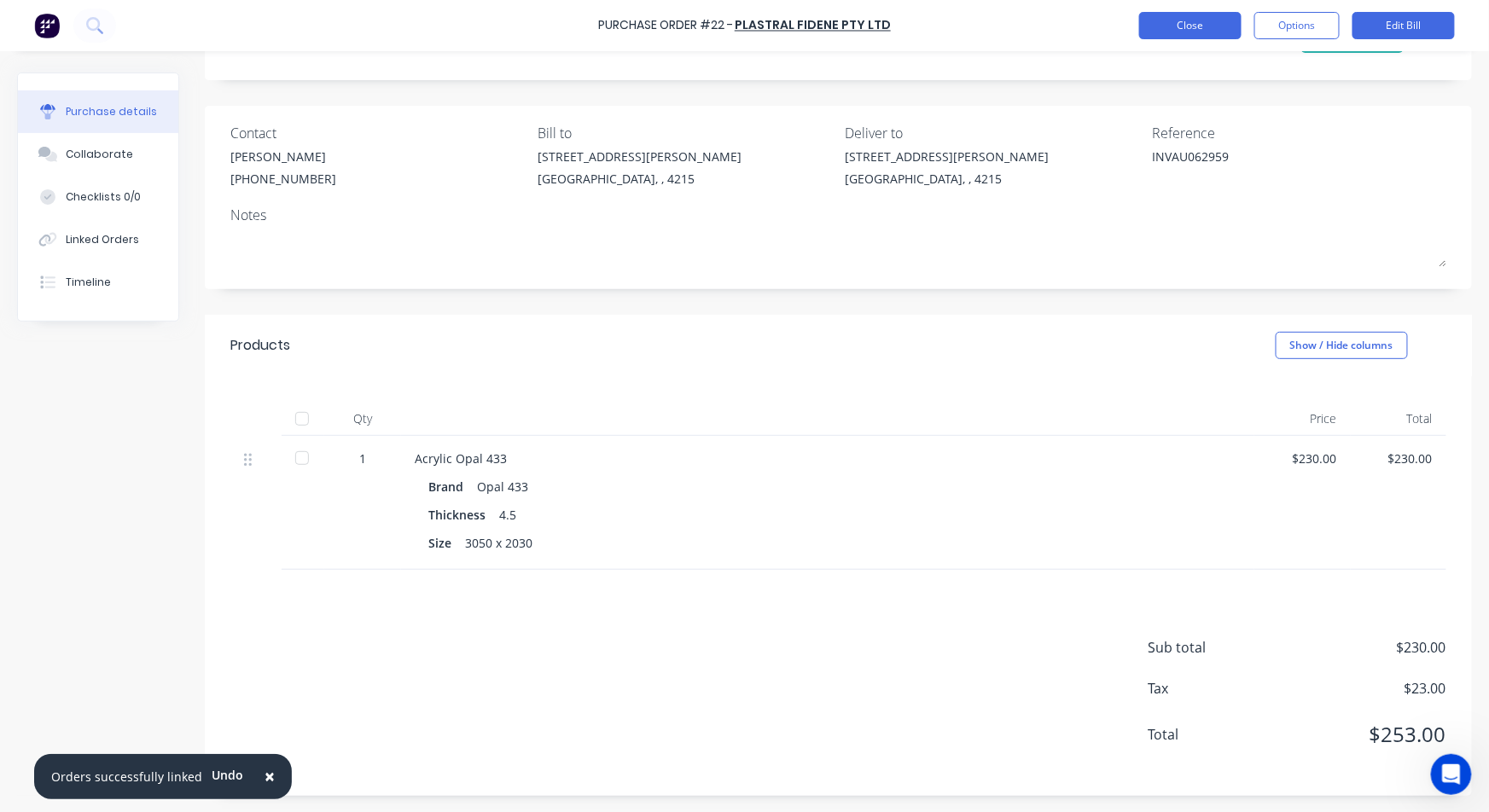
click at [1217, 29] on button "Close" at bounding box center [1190, 26] width 102 height 28
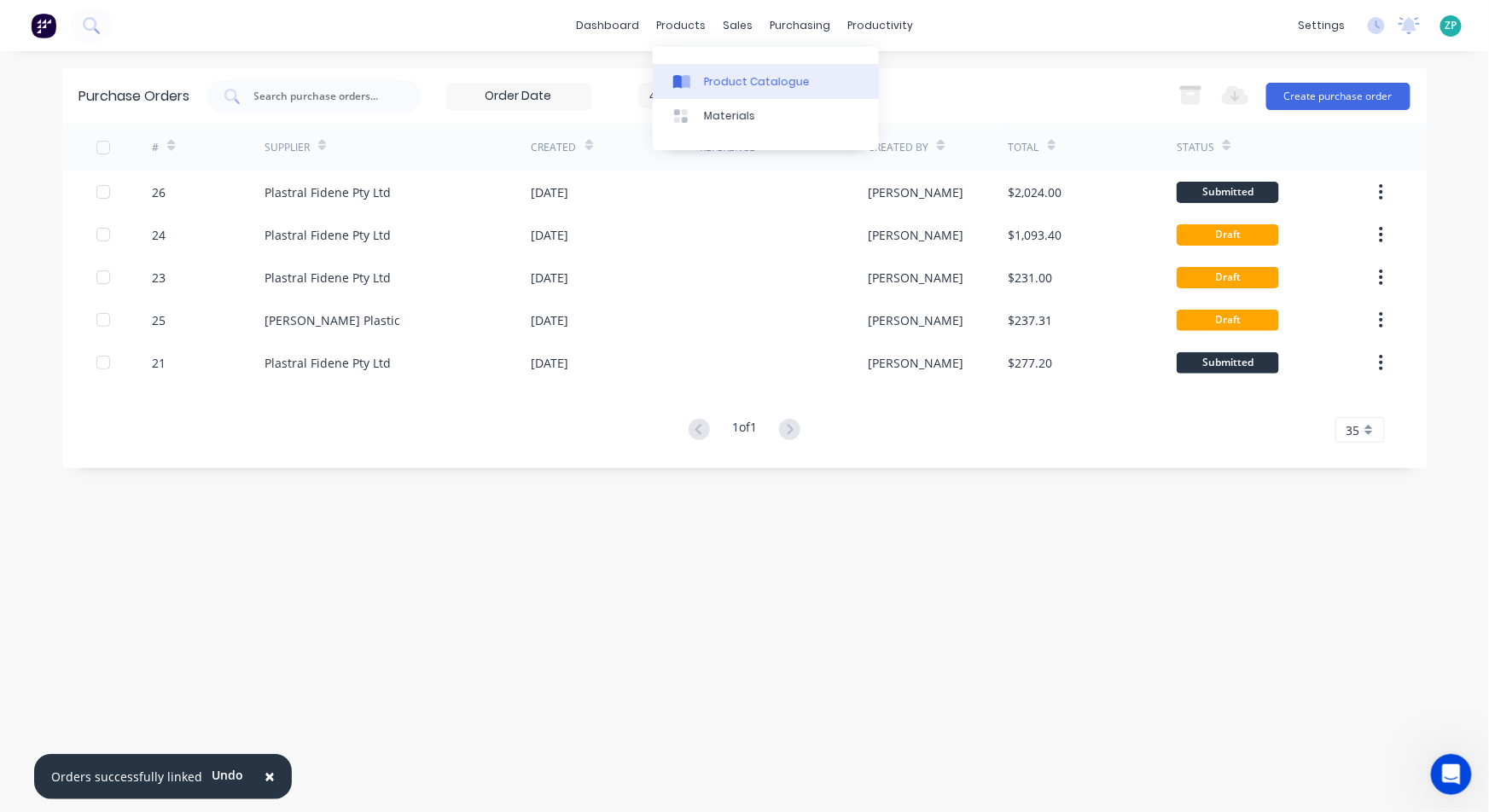
click at [705, 68] on link "Product Catalogue" at bounding box center [766, 81] width 226 height 34
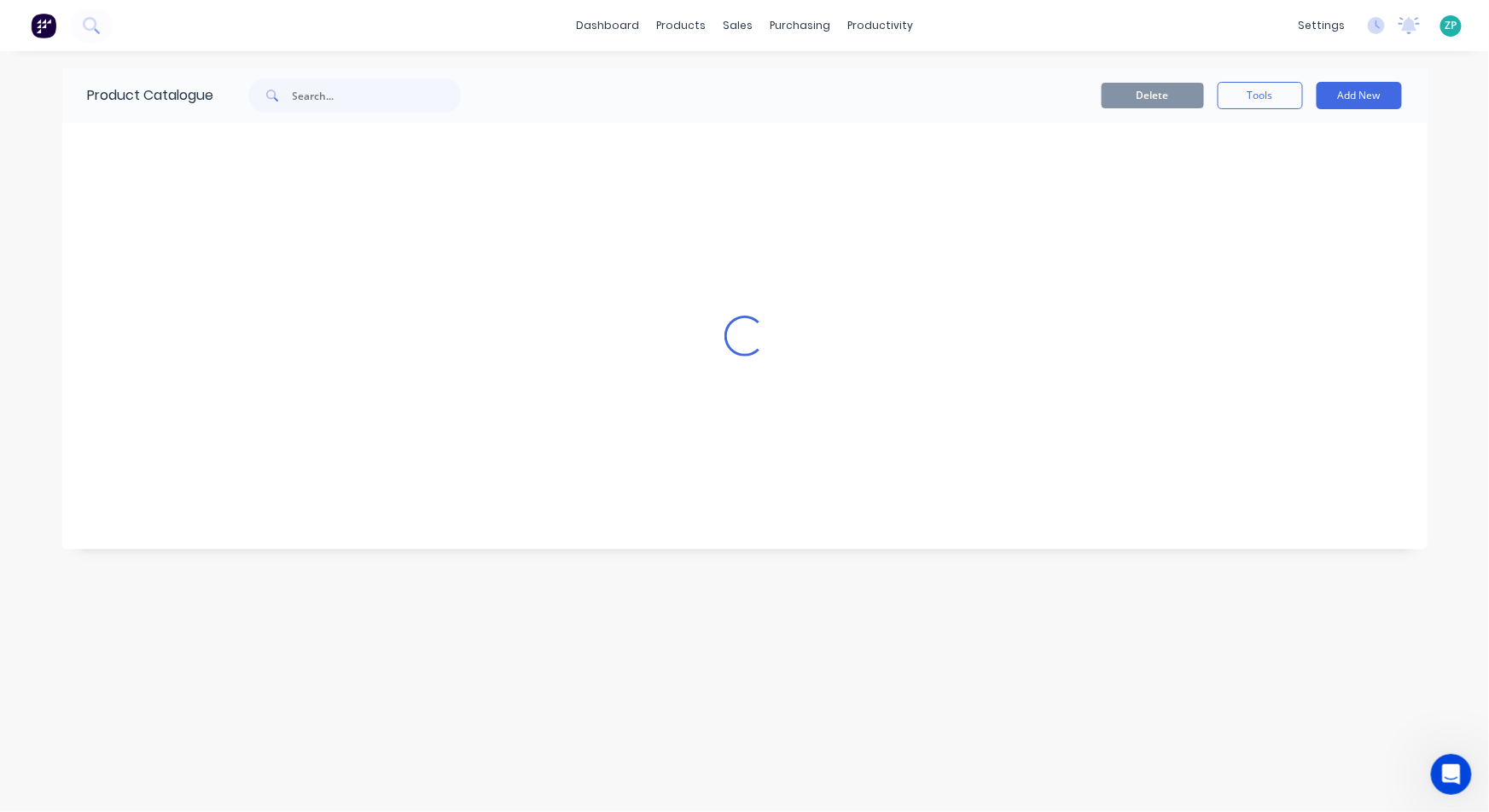
click at [706, 80] on div "Delete Tools Add New" at bounding box center [966, 95] width 923 height 55
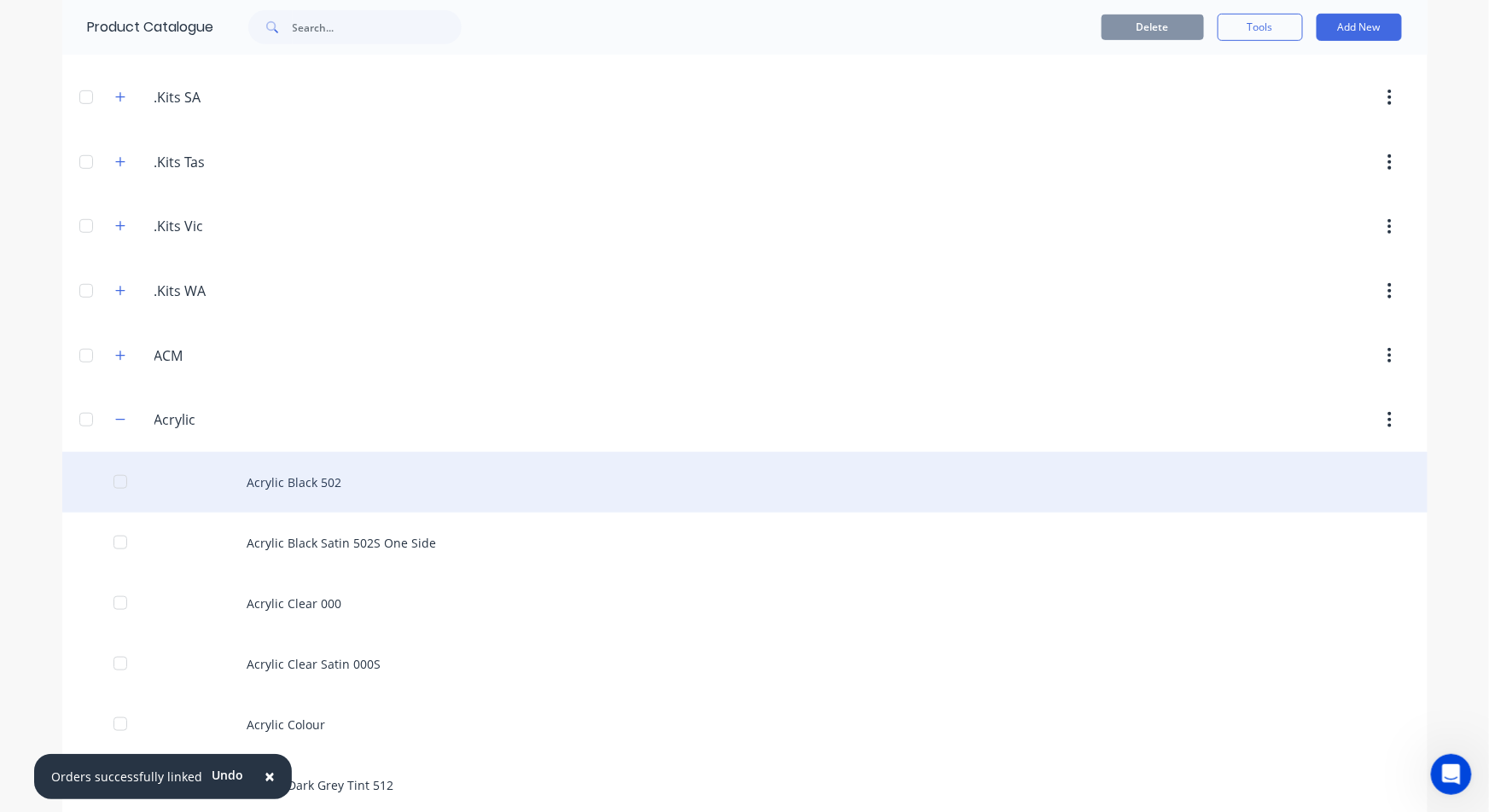
scroll to position [378, 0]
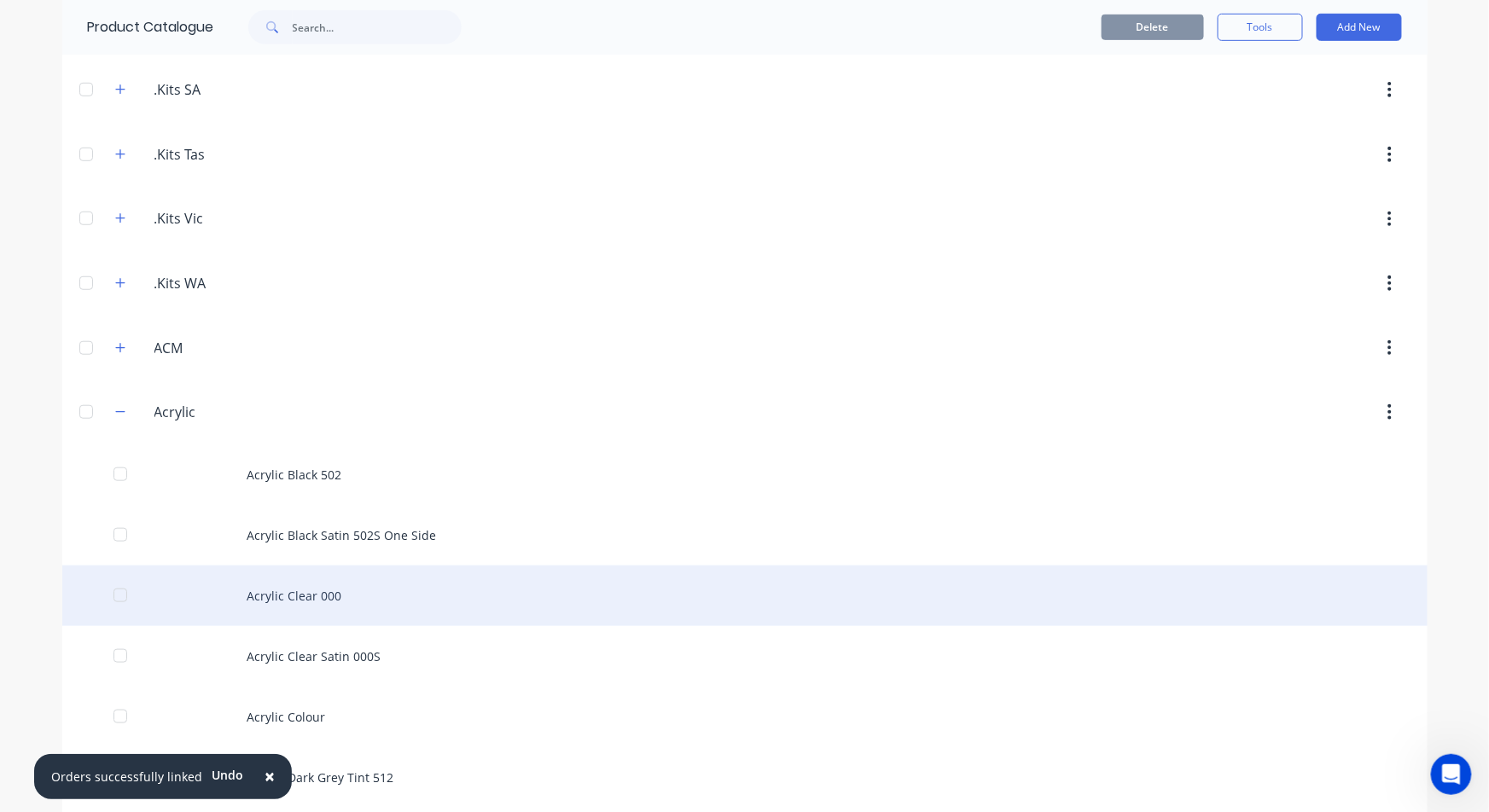
click at [289, 599] on div "Acrylic Clear 000" at bounding box center [744, 596] width 1365 height 61
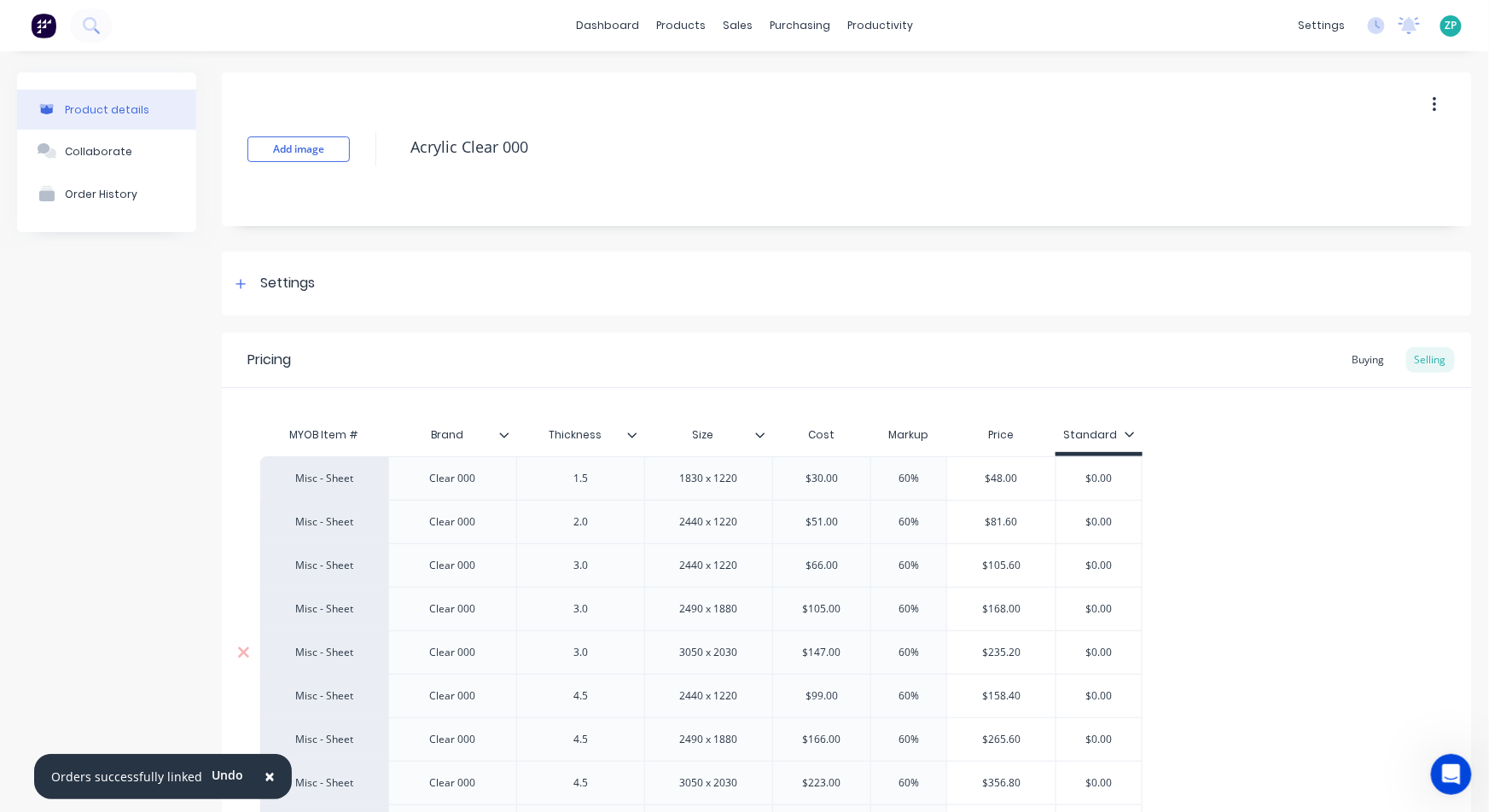
type textarea "x"
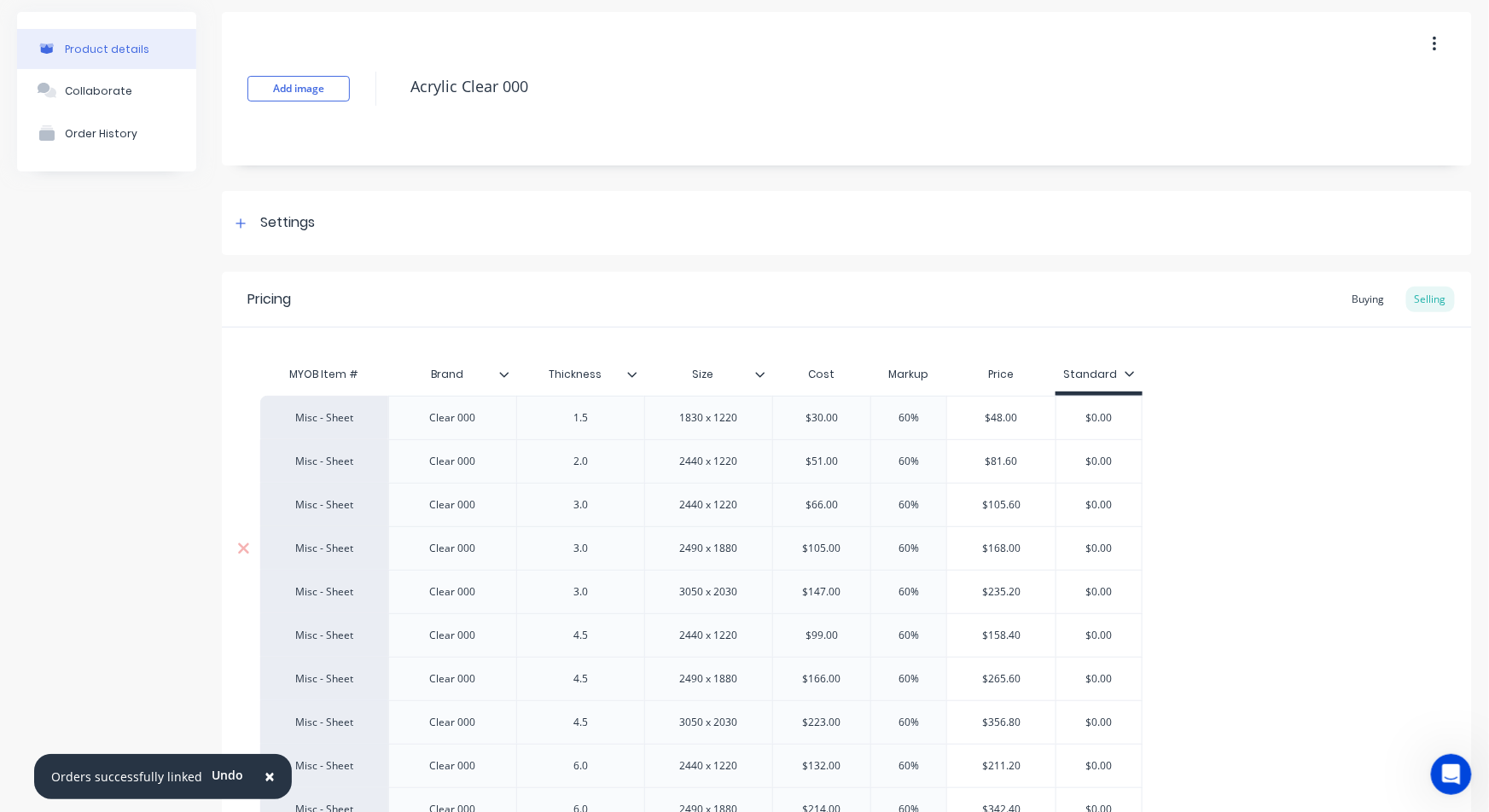
scroll to position [94, 0]
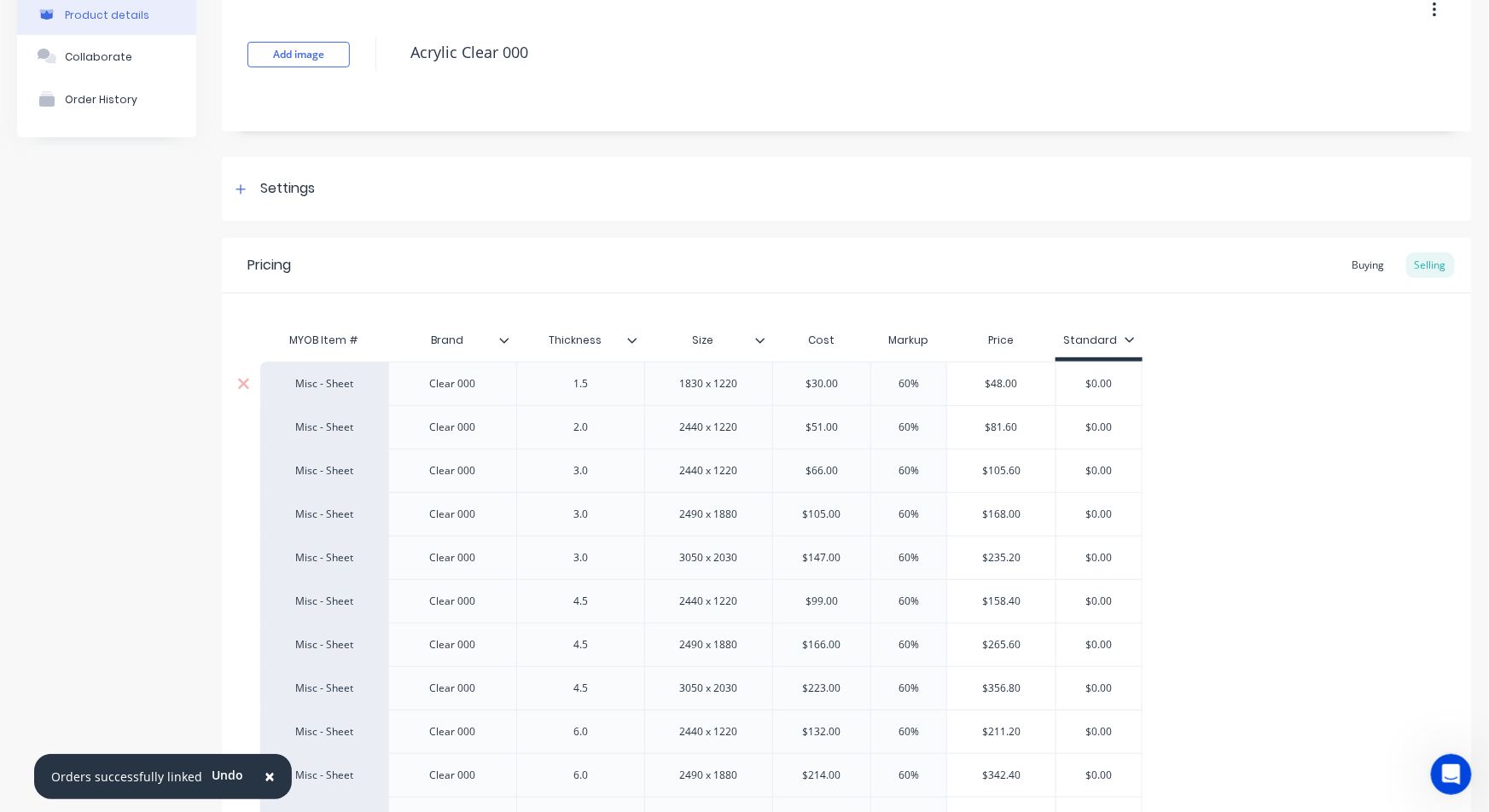
type input "$30.00"
drag, startPoint x: 839, startPoint y: 389, endPoint x: 788, endPoint y: 387, distance: 51.0
click at [788, 387] on input "$30.00" at bounding box center [821, 384] width 97 height 16
click at [1350, 261] on div "Buying" at bounding box center [1368, 265] width 49 height 26
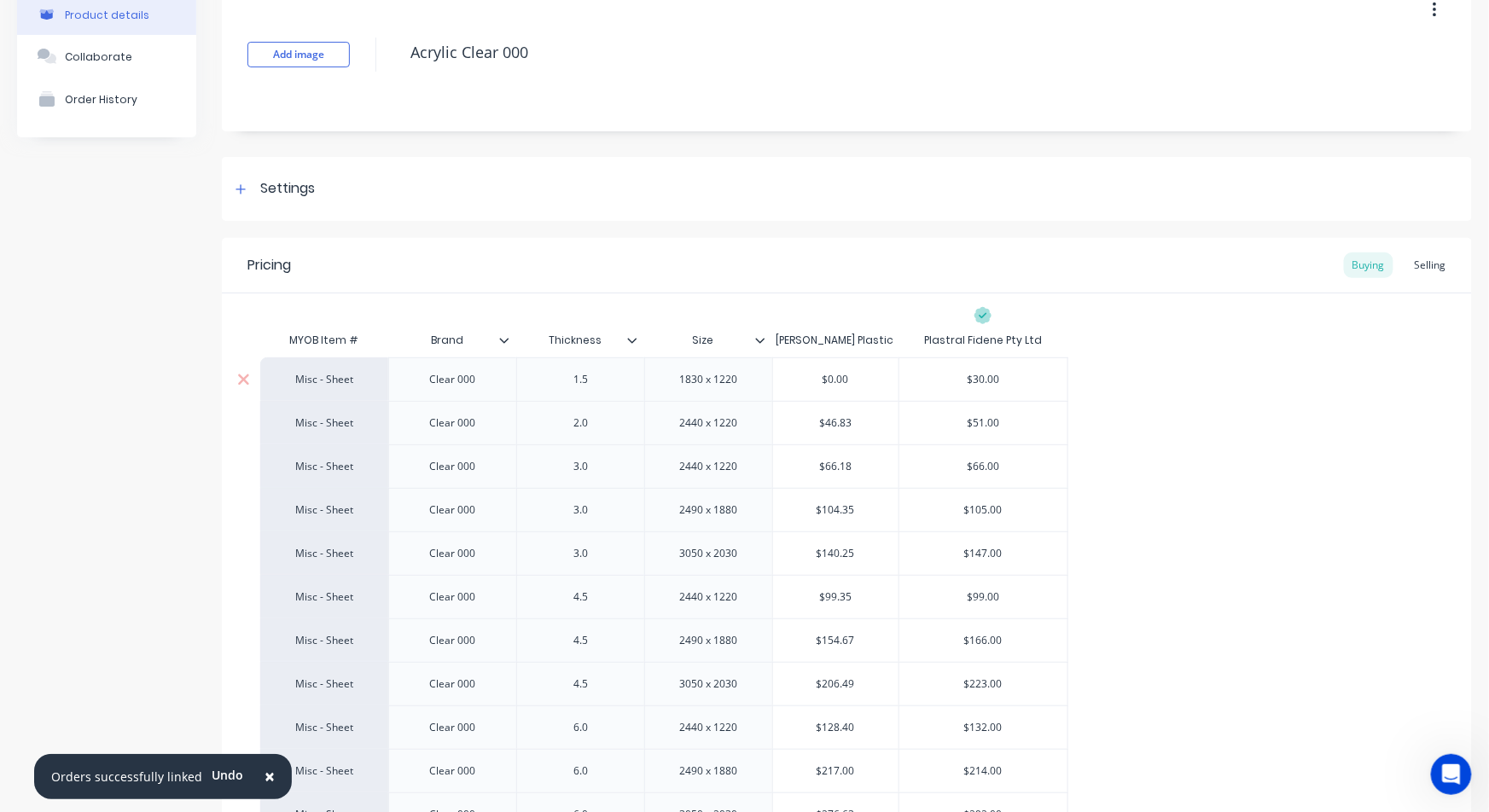
type input "$30.00"
drag, startPoint x: 967, startPoint y: 375, endPoint x: 1029, endPoint y: 371, distance: 62.1
click at [1029, 372] on input "$30.00" at bounding box center [983, 379] width 169 height 16
click at [1406, 262] on div "Selling" at bounding box center [1430, 265] width 48 height 26
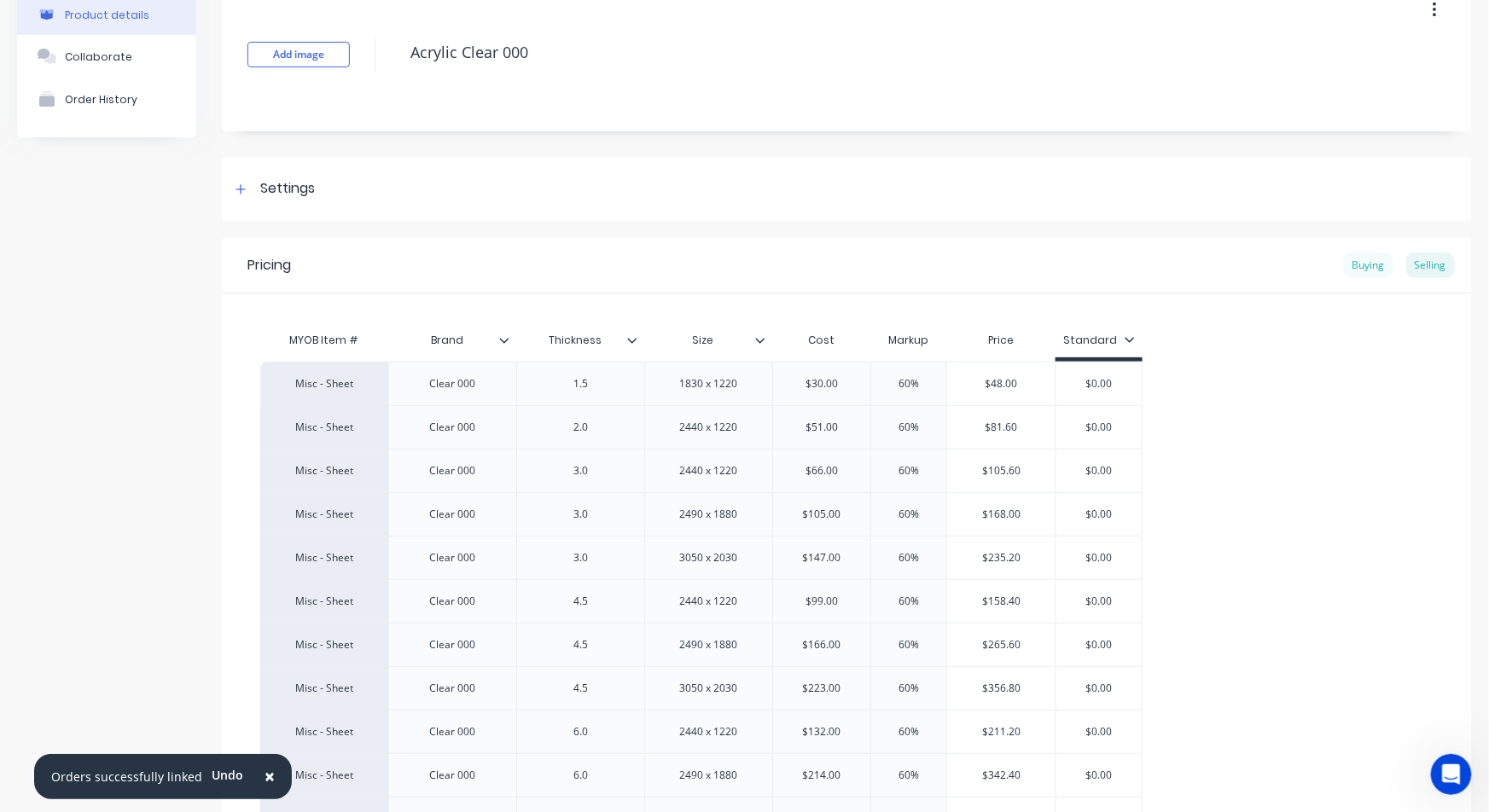
click at [1364, 263] on div "Buying" at bounding box center [1368, 265] width 49 height 26
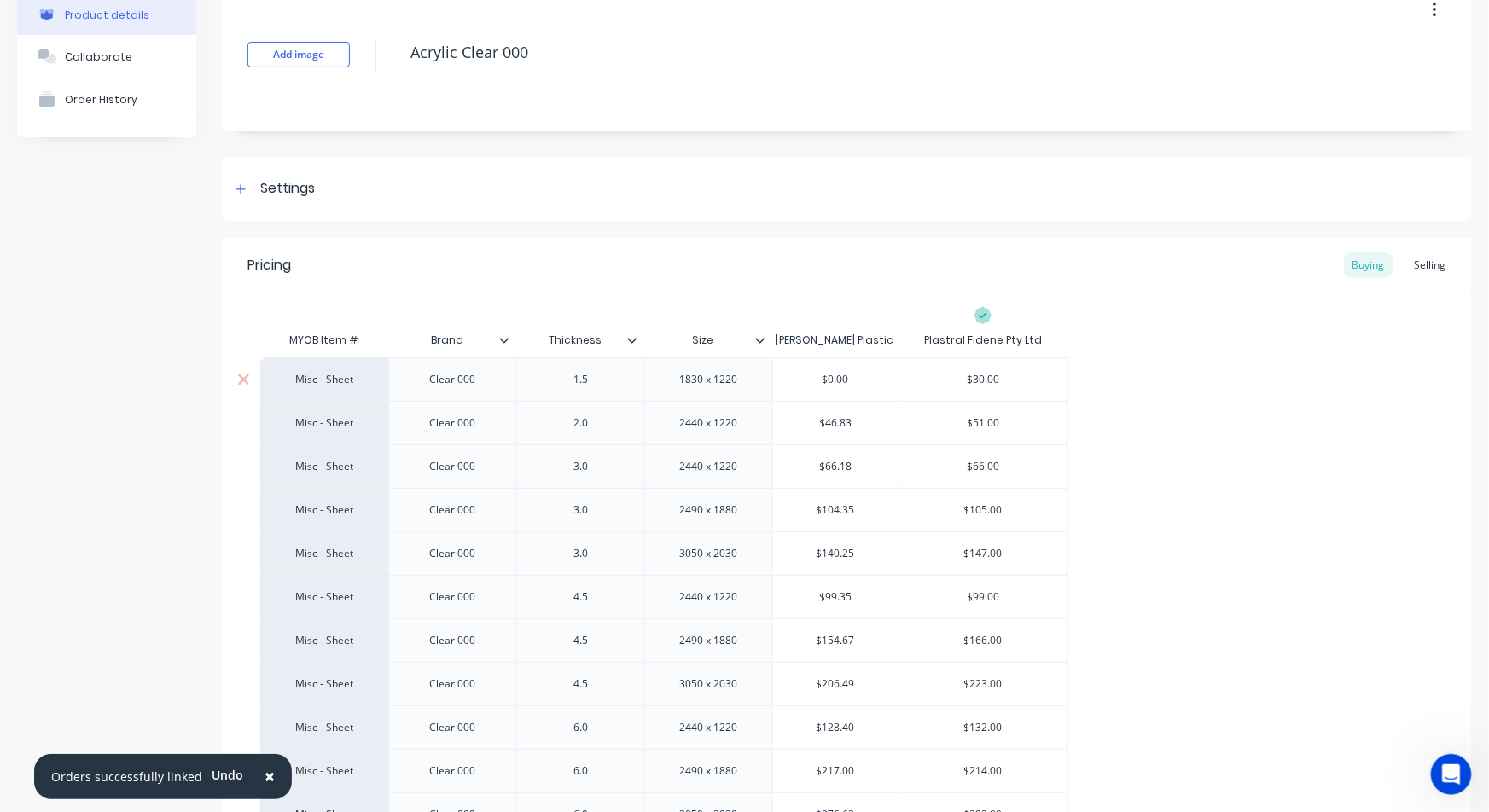
type input "$30.00"
drag, startPoint x: 1007, startPoint y: 377, endPoint x: 963, endPoint y: 367, distance: 45.1
click at [963, 367] on div "$30.00 $30.00" at bounding box center [983, 378] width 169 height 42
click at [1428, 268] on div "Selling" at bounding box center [1430, 265] width 48 height 26
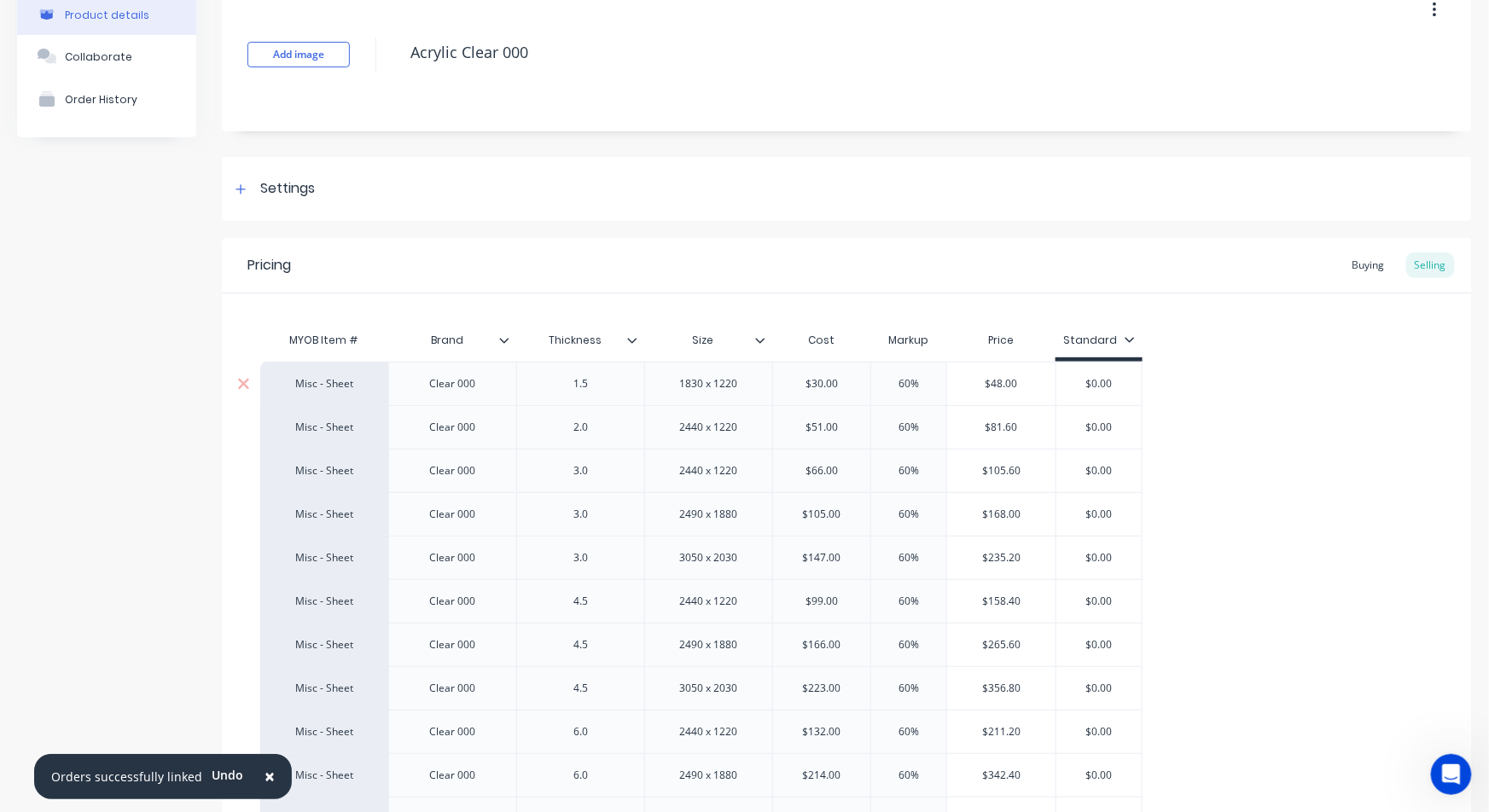
type input "$30.00"
drag, startPoint x: 809, startPoint y: 377, endPoint x: 764, endPoint y: 377, distance: 45.0
click at [764, 377] on div "Misc - Sheet Clear 000 1.5 1830 x 1220 $30.00 $30.00 60% $48.00 $0.00" at bounding box center [701, 383] width 882 height 43
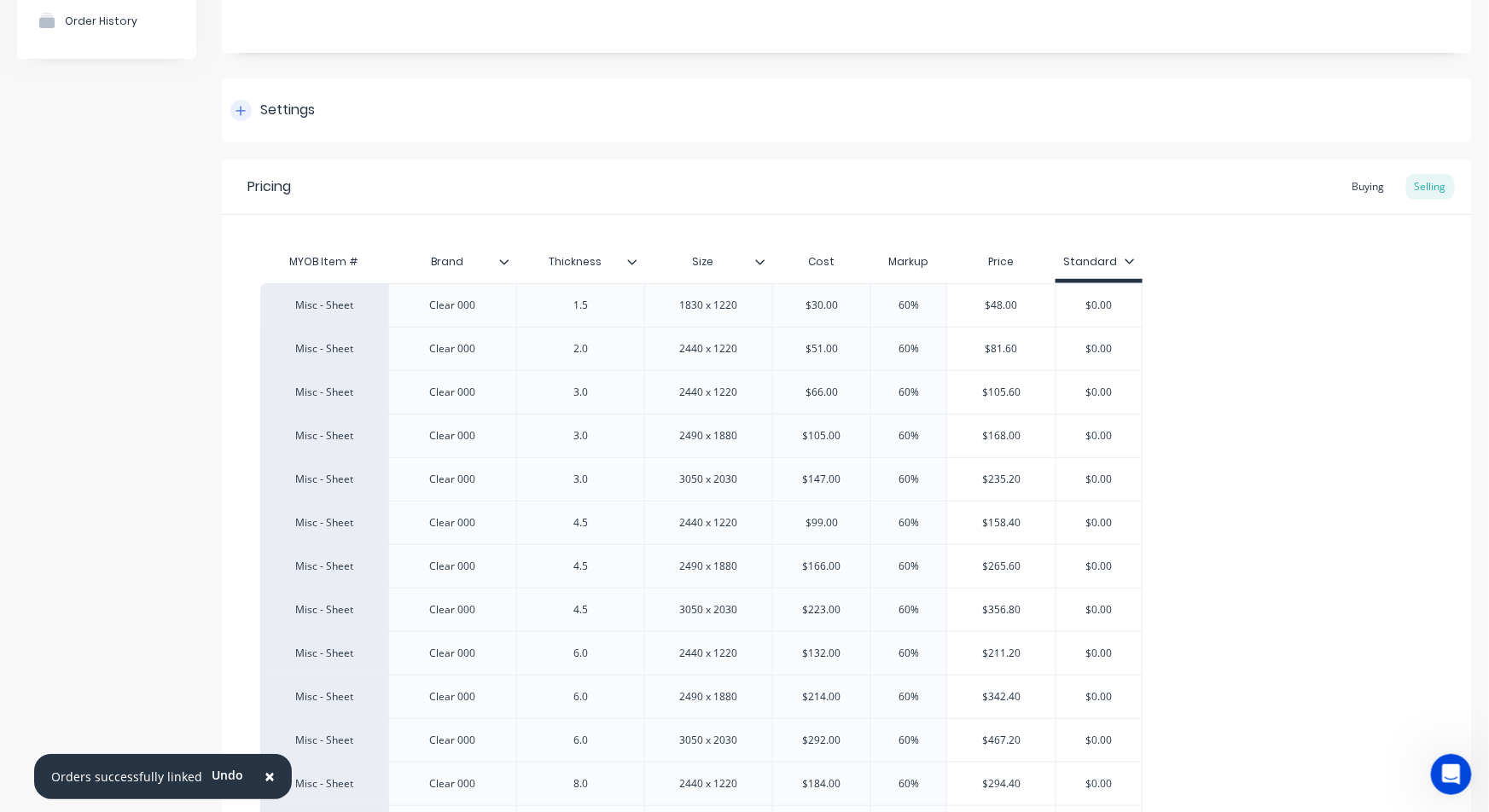
scroll to position [91, 0]
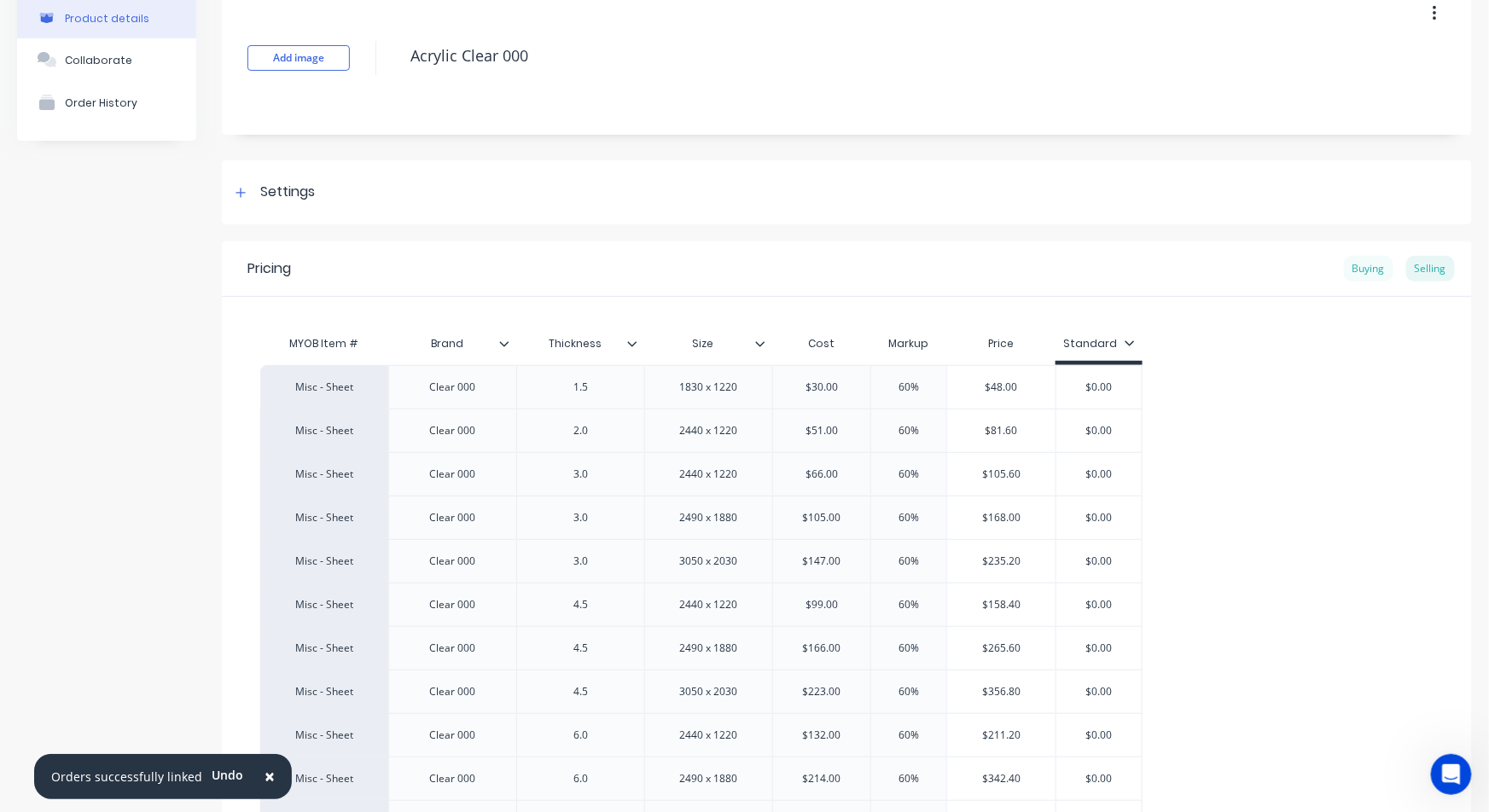
click at [1353, 264] on div "Buying" at bounding box center [1368, 268] width 49 height 26
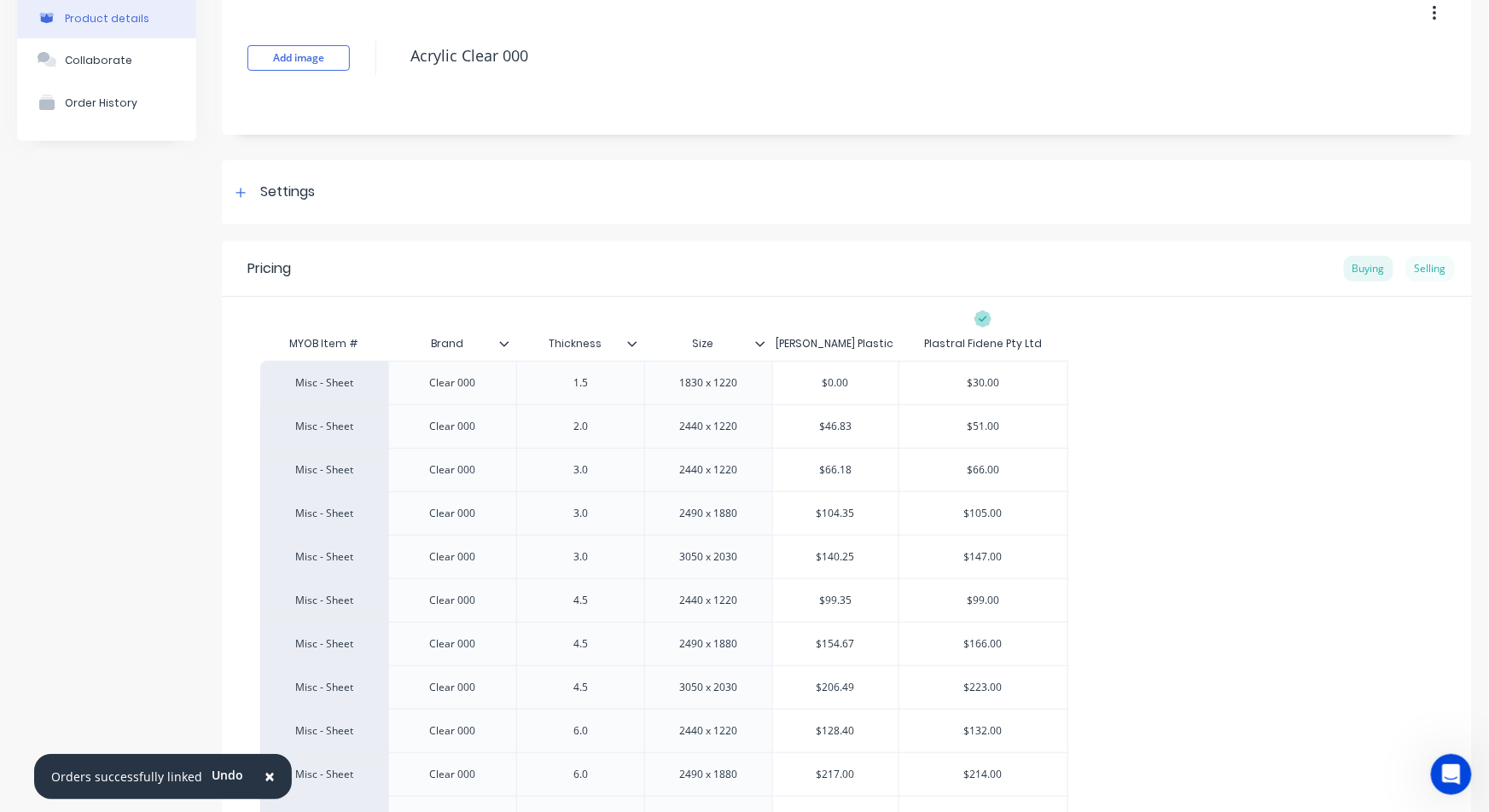
click at [1413, 268] on div "Selling" at bounding box center [1430, 268] width 48 height 26
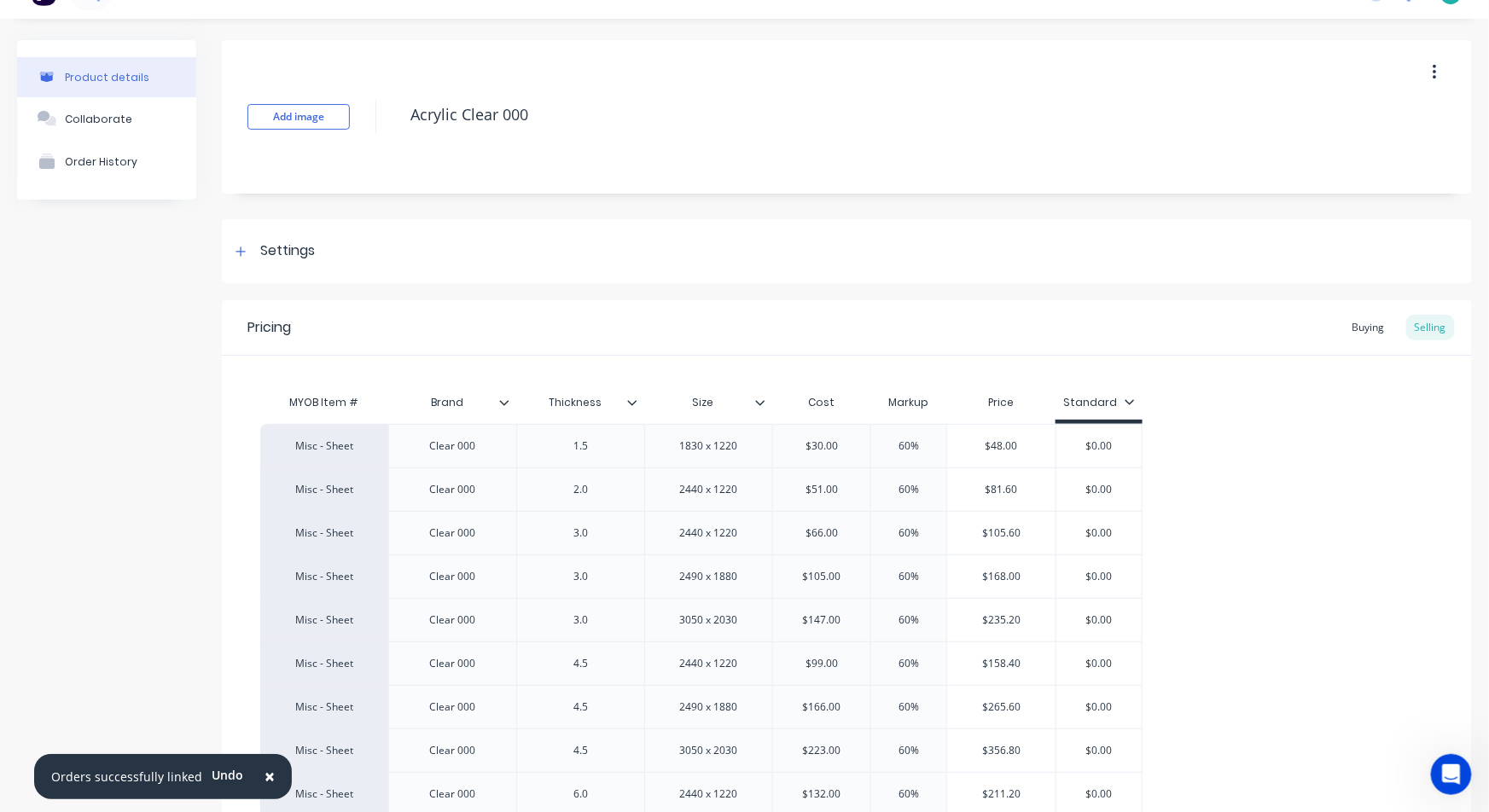
scroll to position [0, 0]
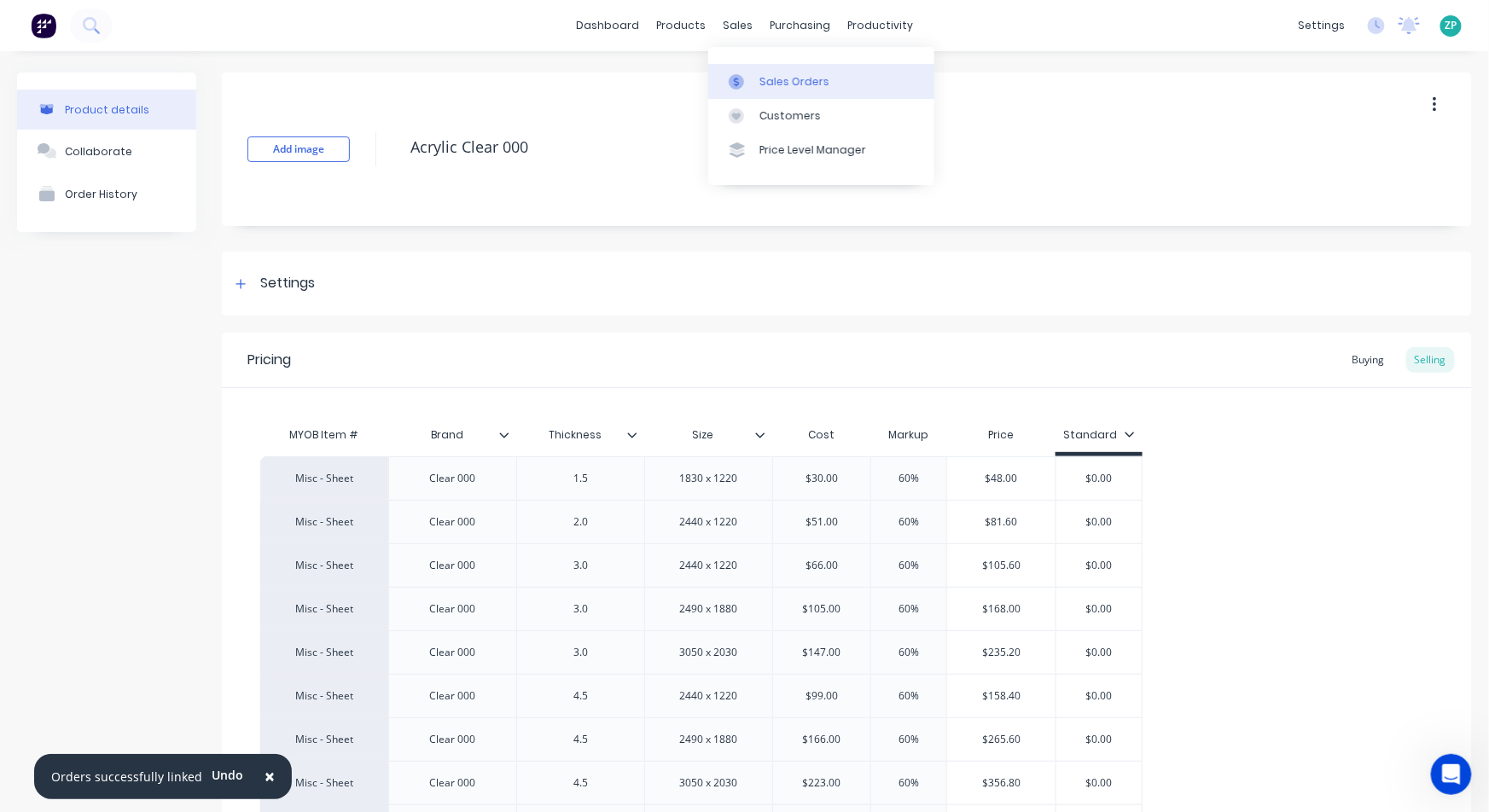
click at [752, 64] on link "Sales Orders" at bounding box center [821, 81] width 226 height 34
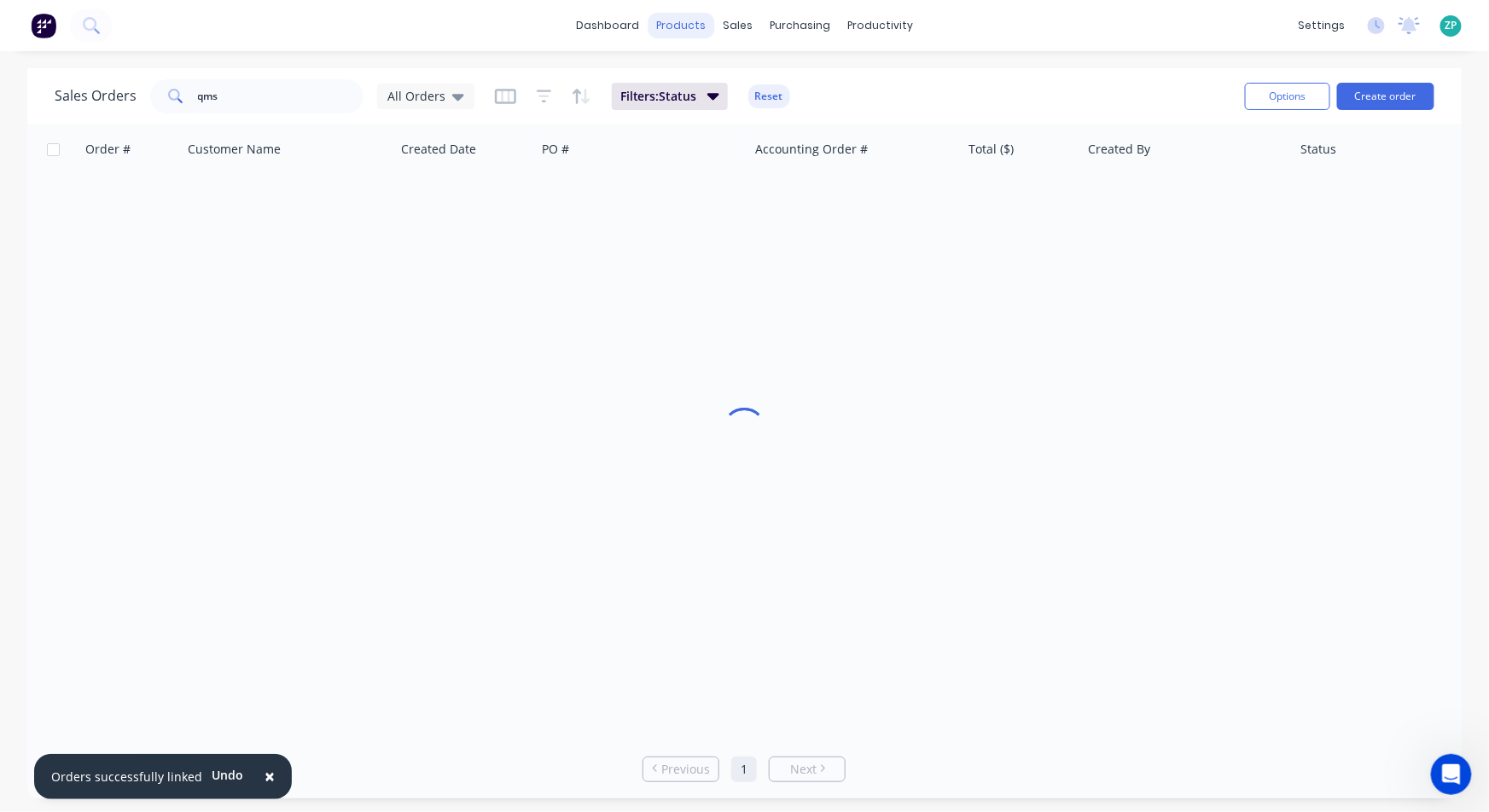
click at [666, 19] on div "products" at bounding box center [682, 26] width 67 height 26
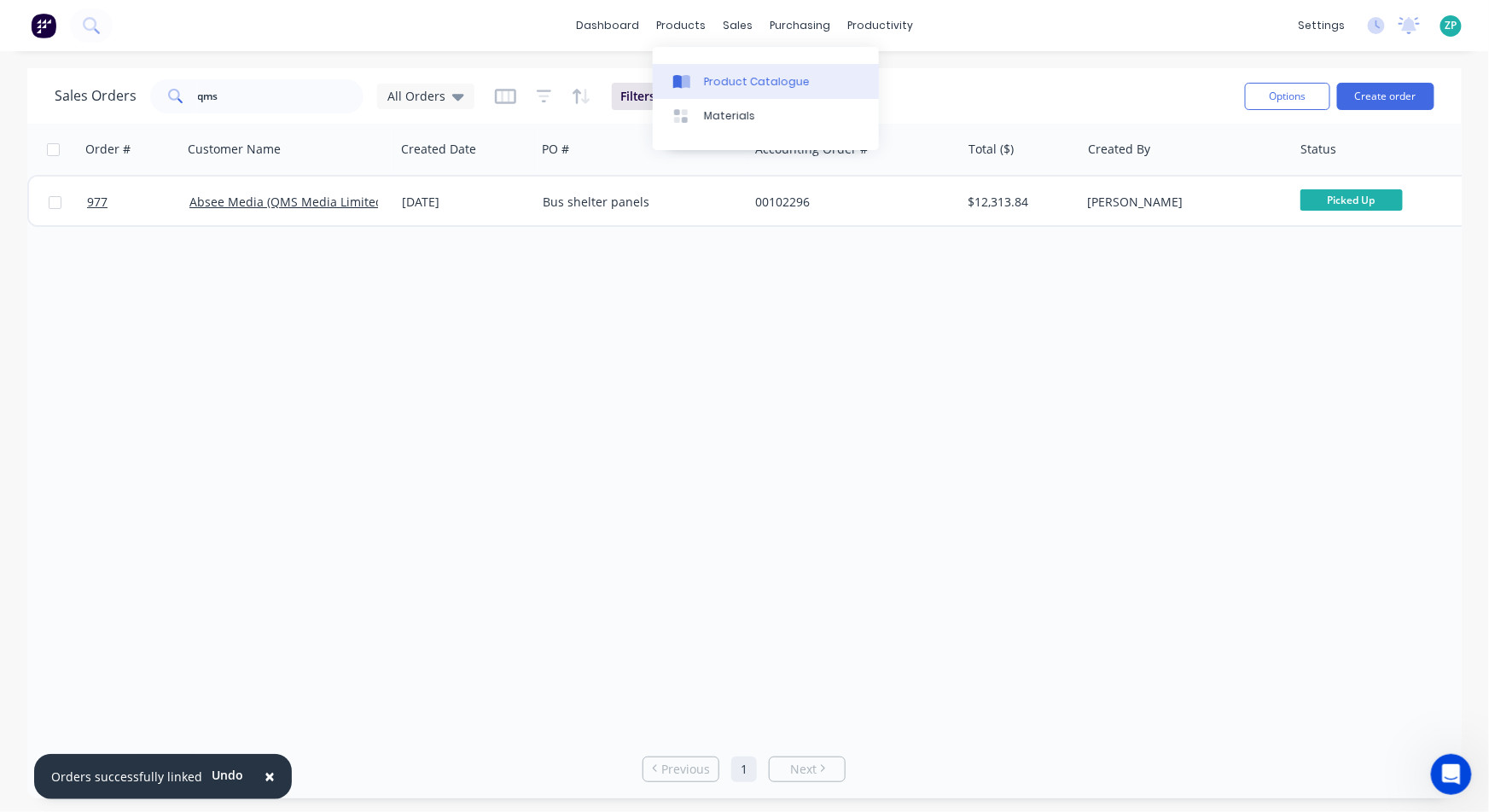
click at [678, 74] on icon at bounding box center [682, 82] width 17 height 16
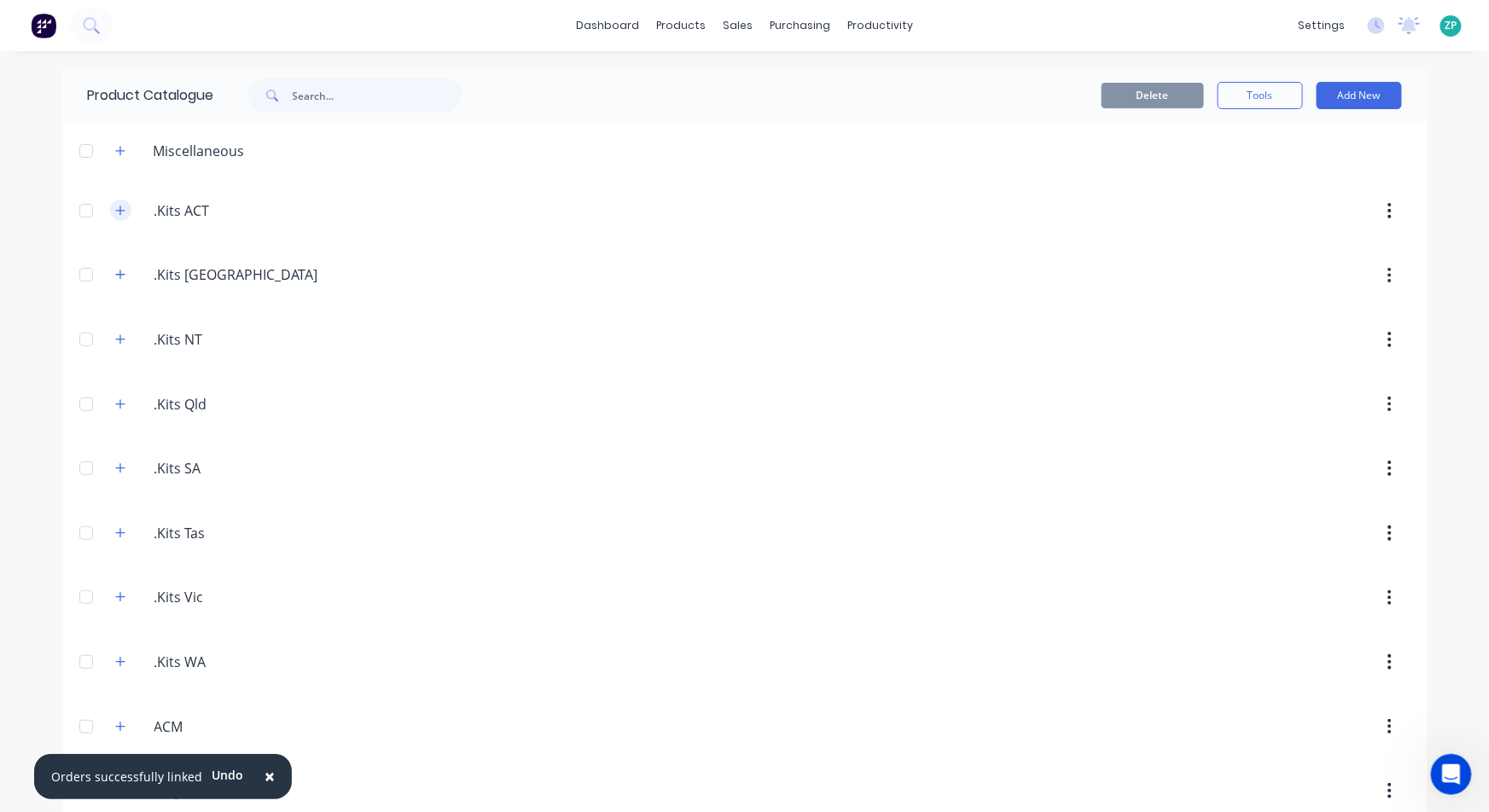
click at [116, 202] on button "button" at bounding box center [121, 210] width 22 height 22
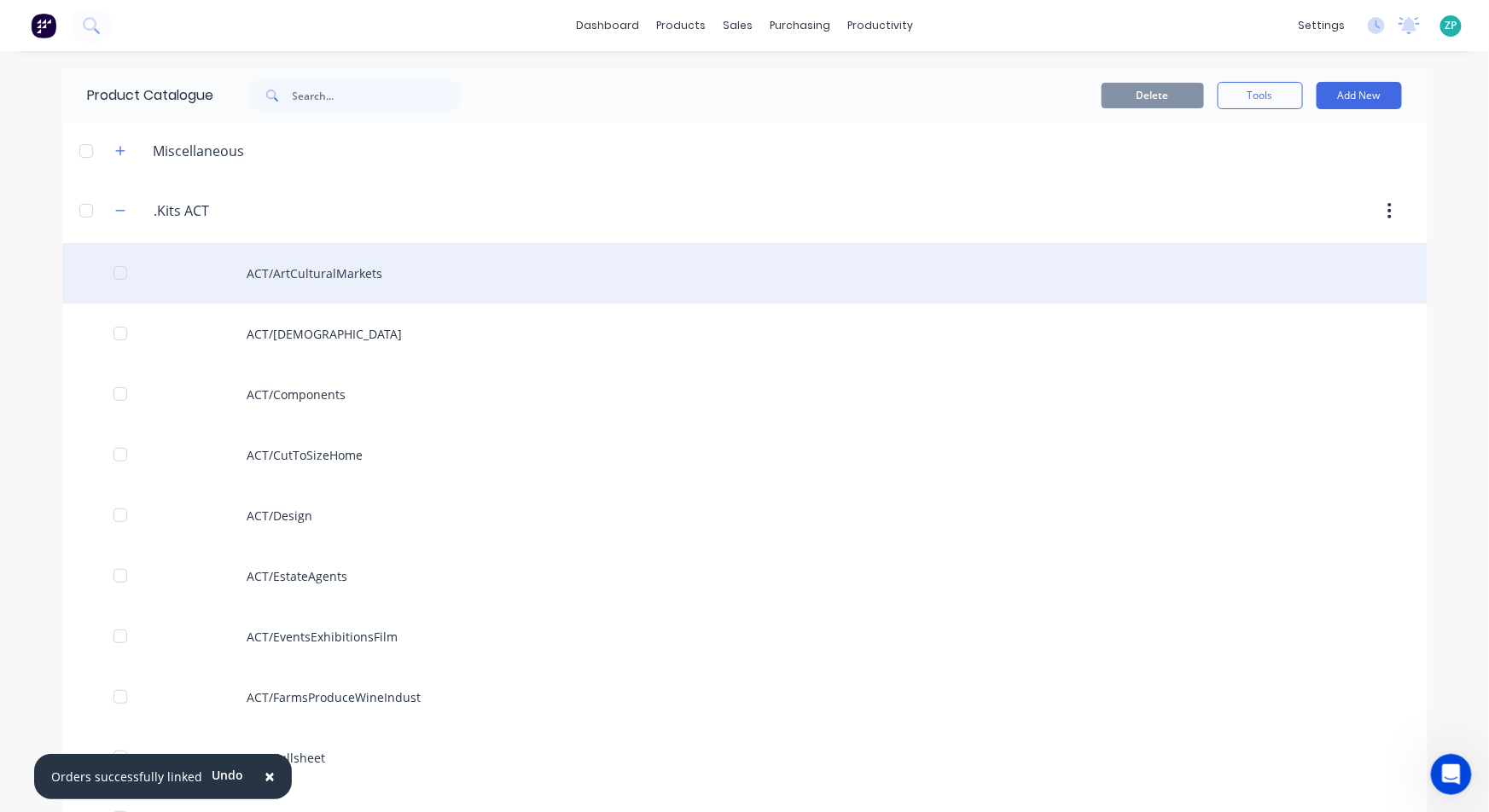
click at [322, 271] on div "ACT/ArtCulturalMarkets" at bounding box center [744, 273] width 1365 height 61
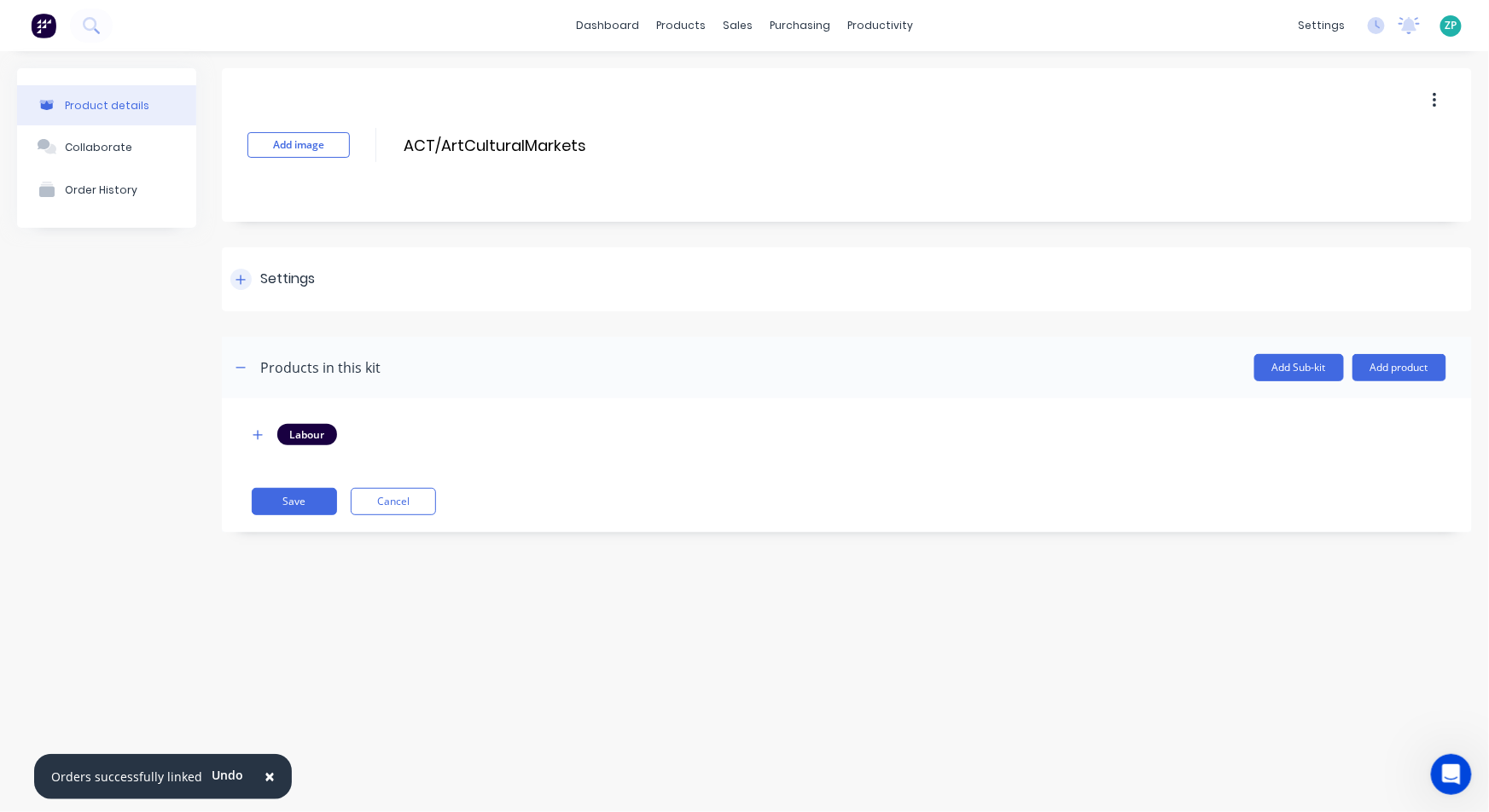
click at [245, 273] on div at bounding box center [241, 279] width 22 height 22
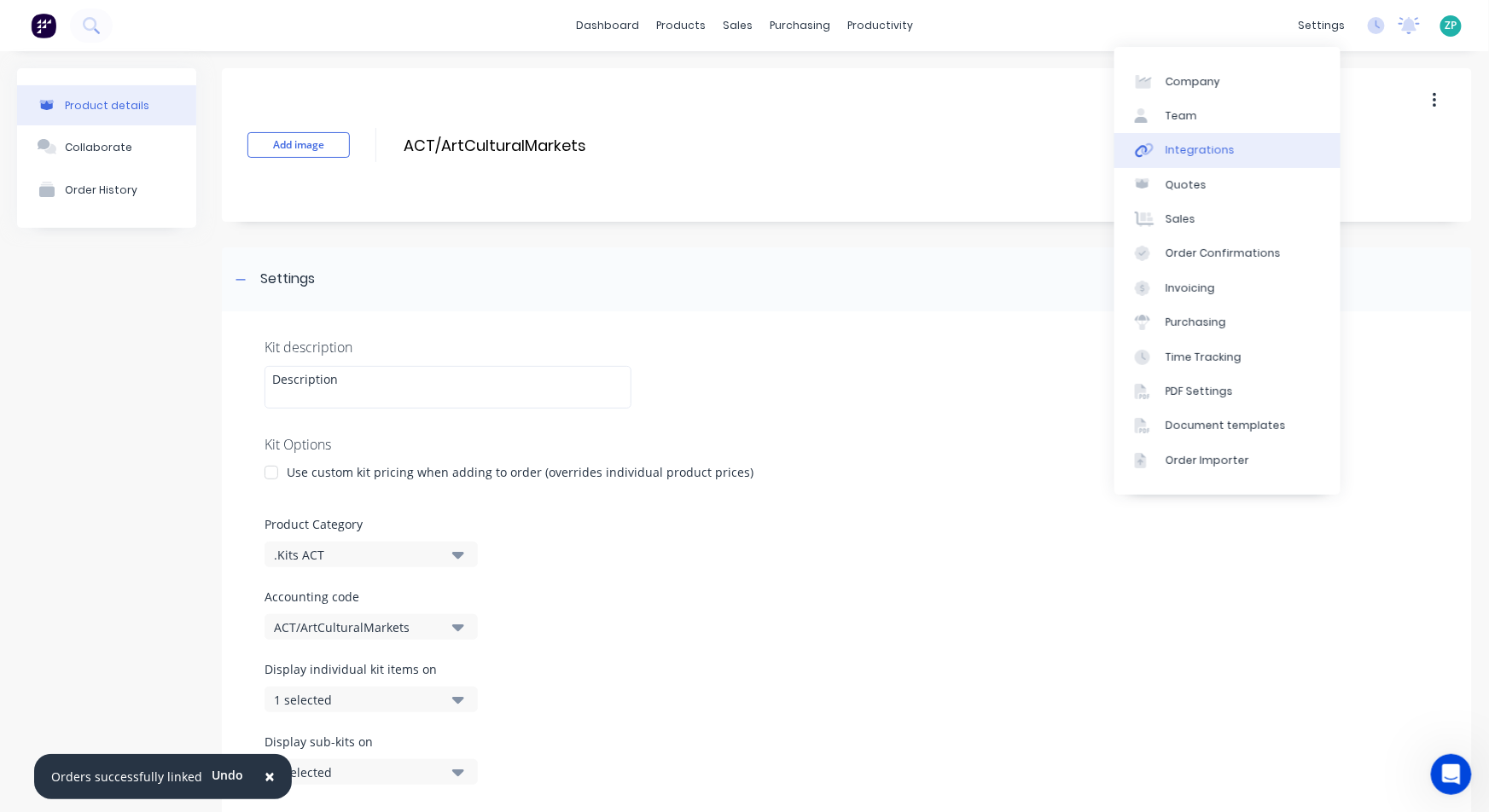
click at [1179, 145] on div "Integrations" at bounding box center [1200, 150] width 69 height 16
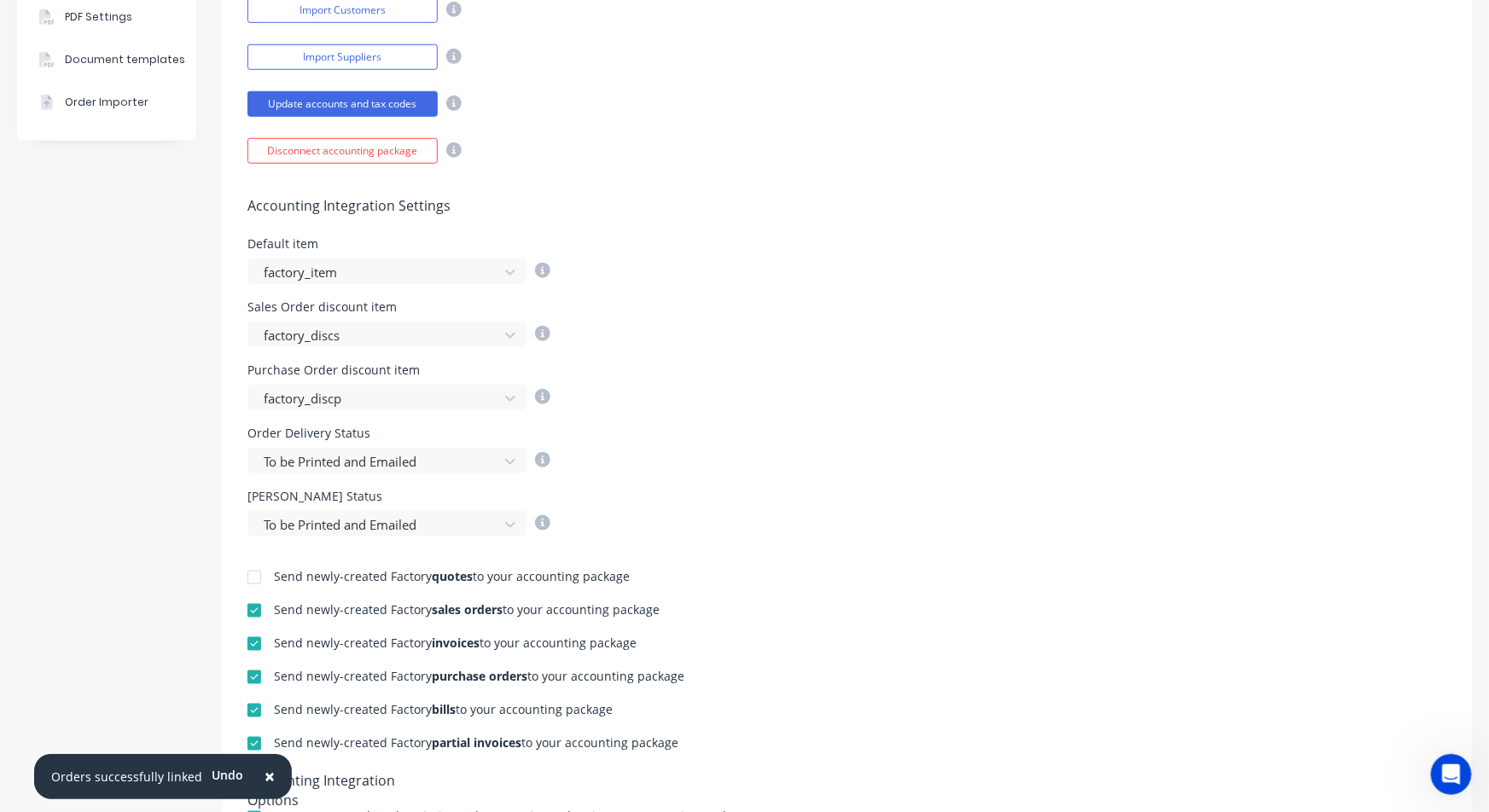
scroll to position [663, 0]
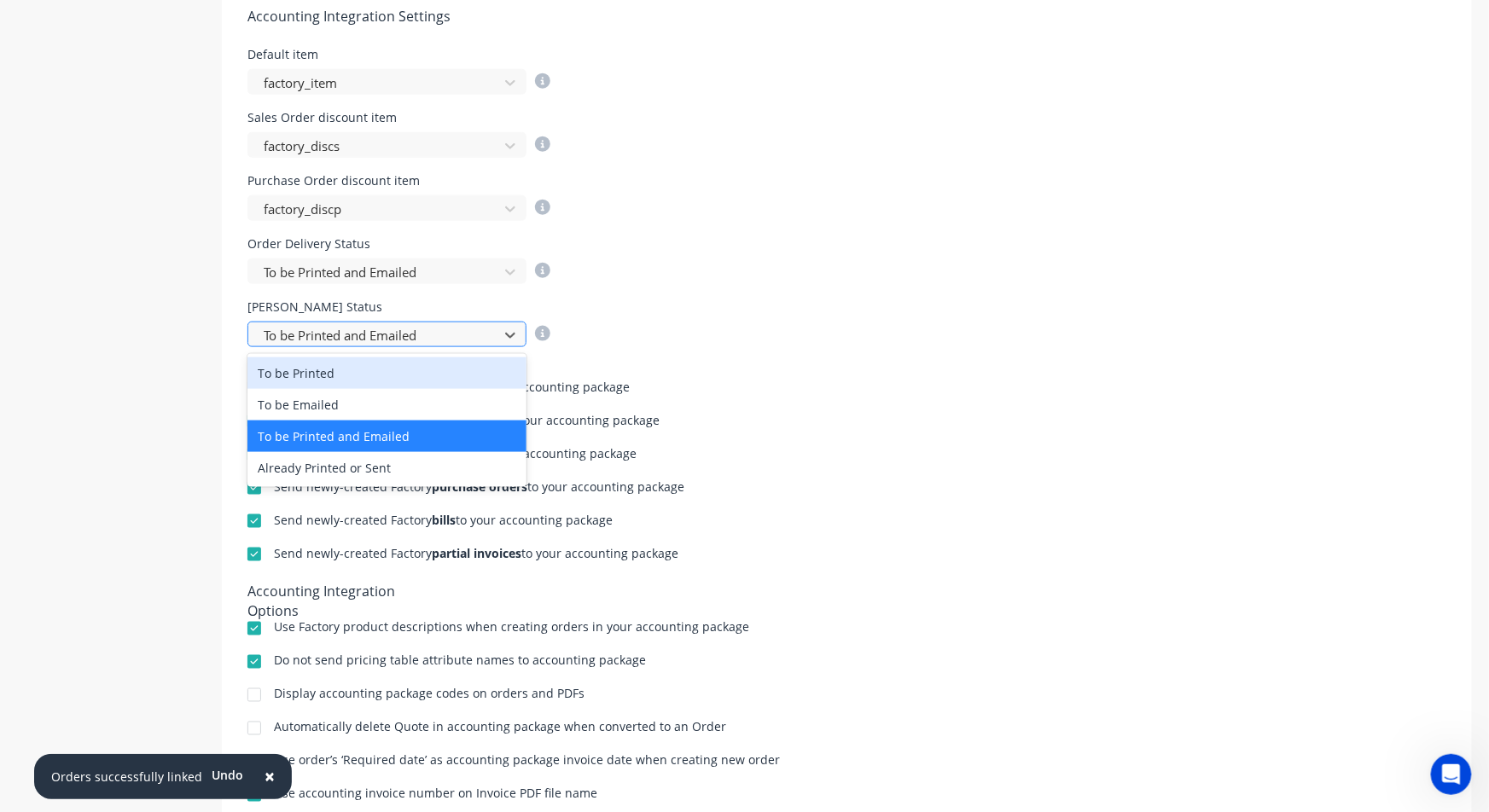
click at [326, 334] on div at bounding box center [376, 336] width 228 height 22
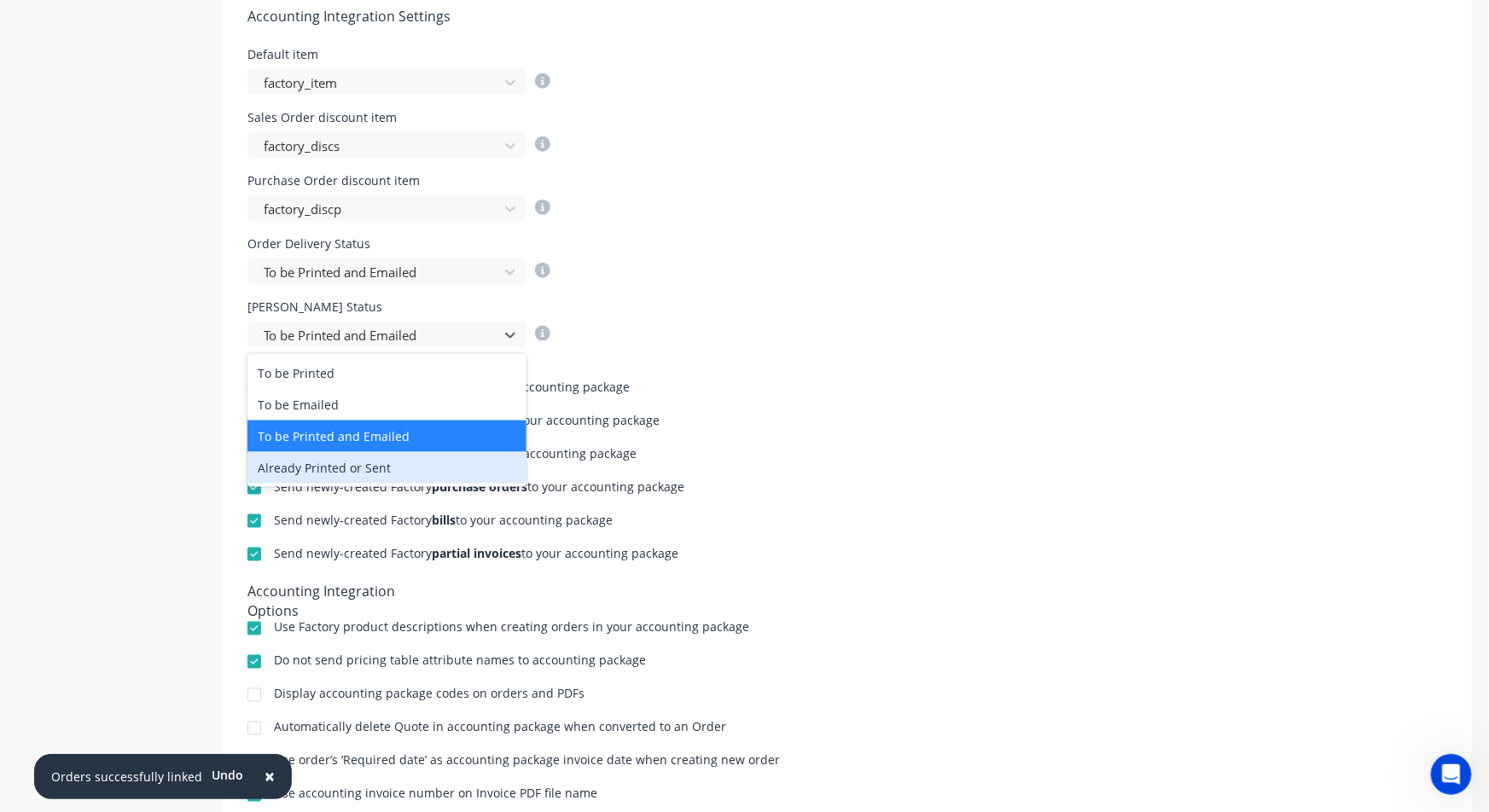
click at [337, 461] on div "Already Printed or Sent" at bounding box center [387, 468] width 279 height 31
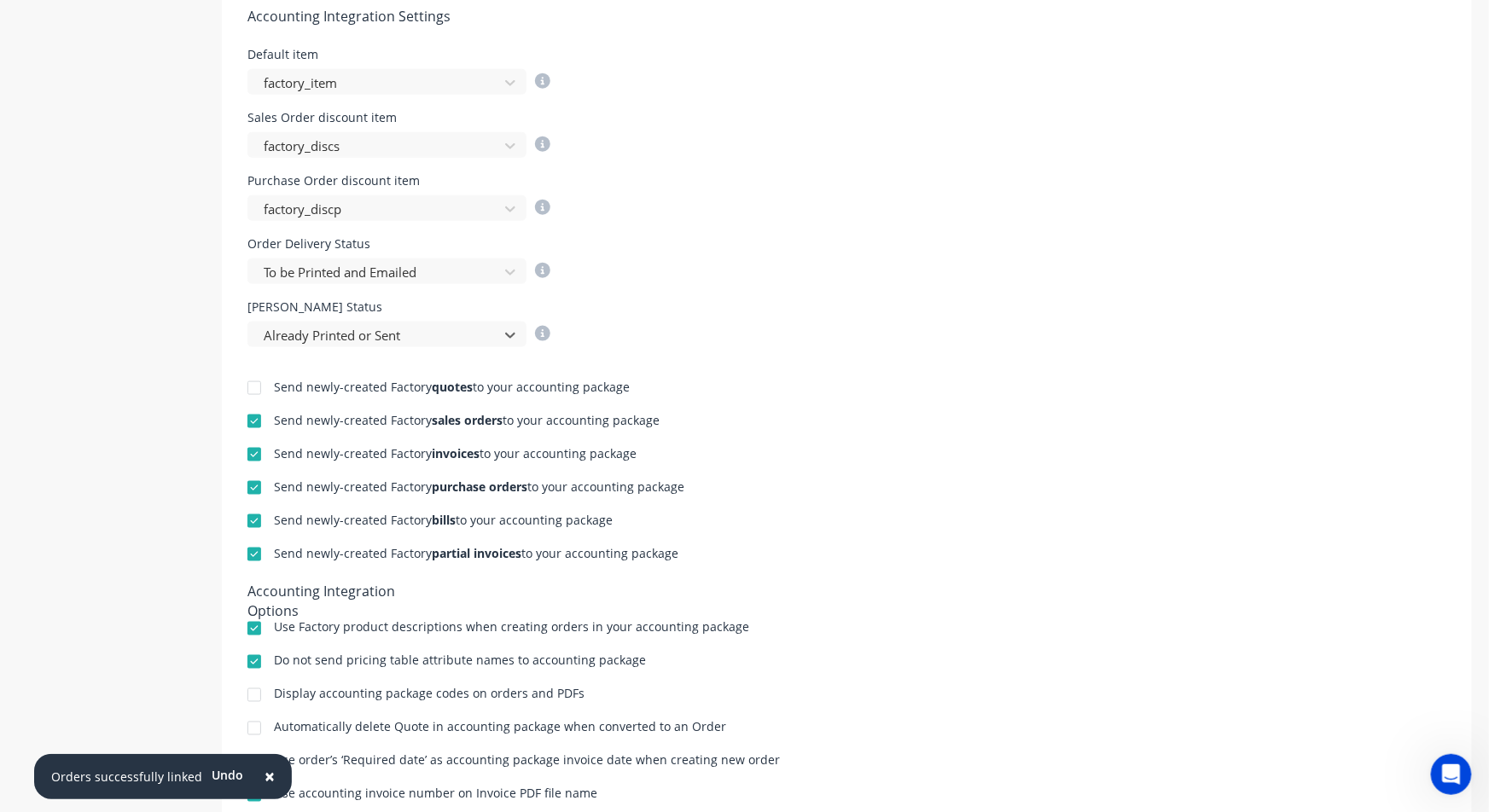
click at [724, 345] on div "[PERSON_NAME] Status option Already Printed or Sent, selected. Already Printed …" at bounding box center [847, 323] width 1199 height 46
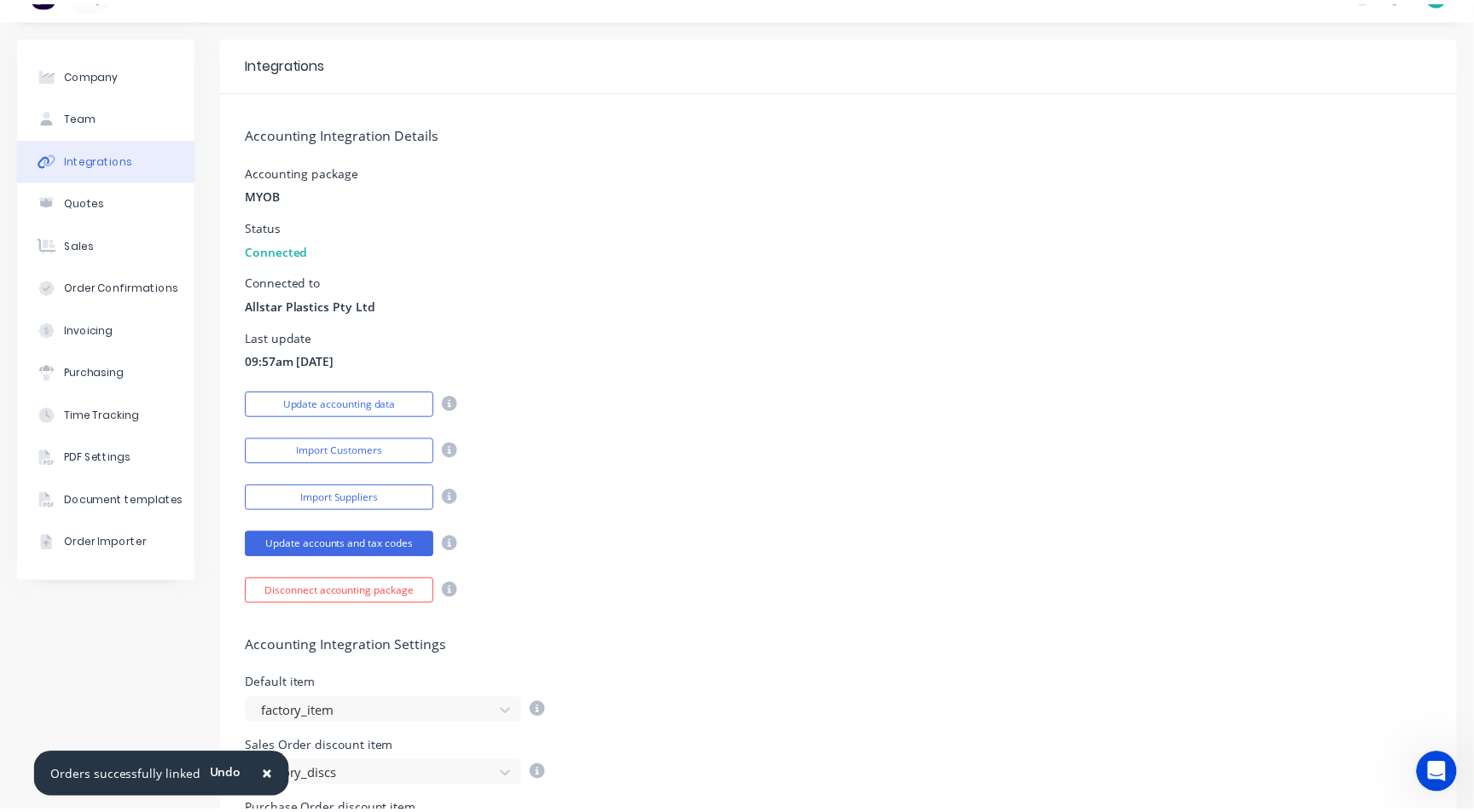
scroll to position [0, 0]
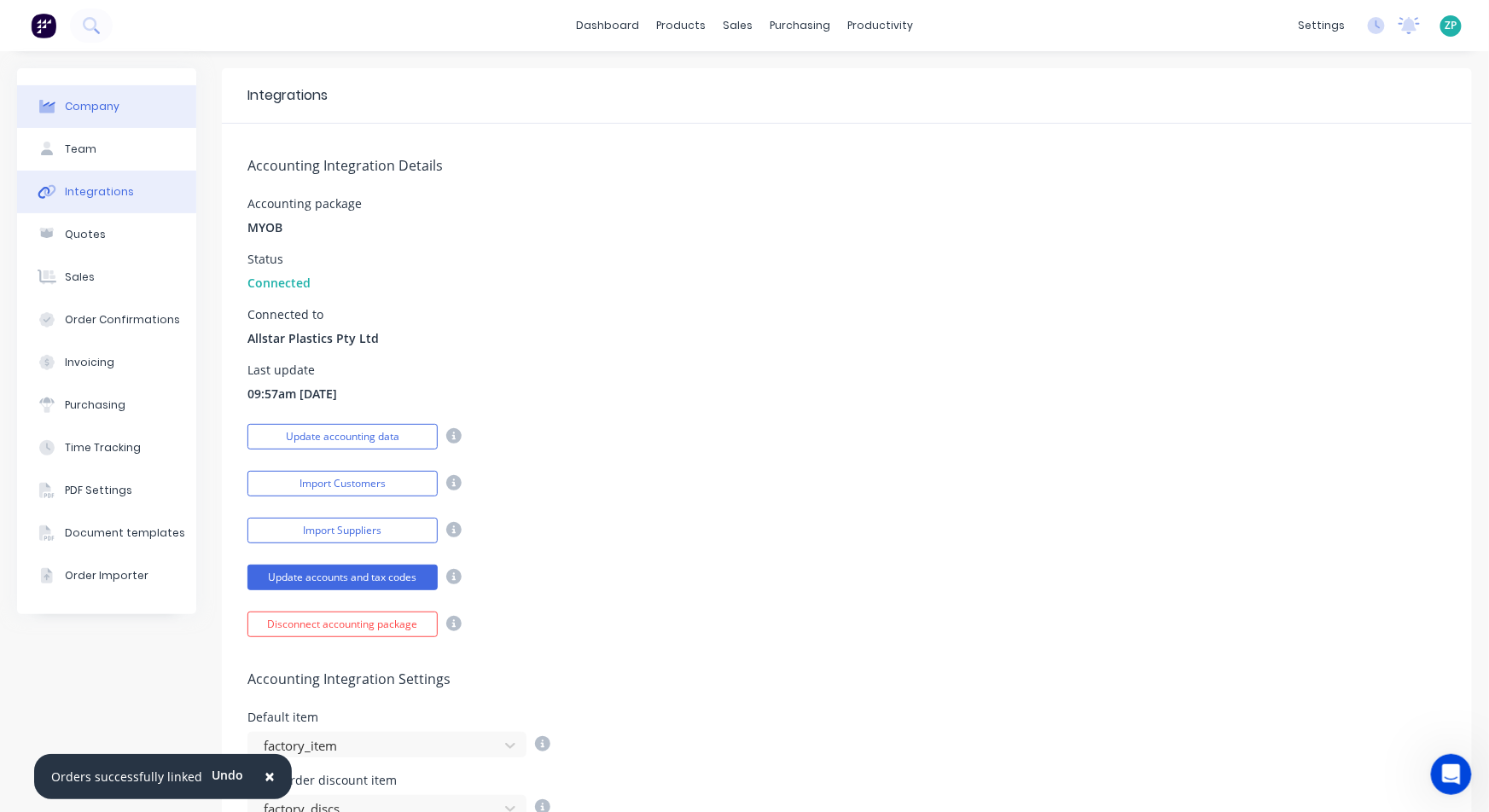
click at [87, 99] on div "Company" at bounding box center [92, 107] width 55 height 16
select select "AU"
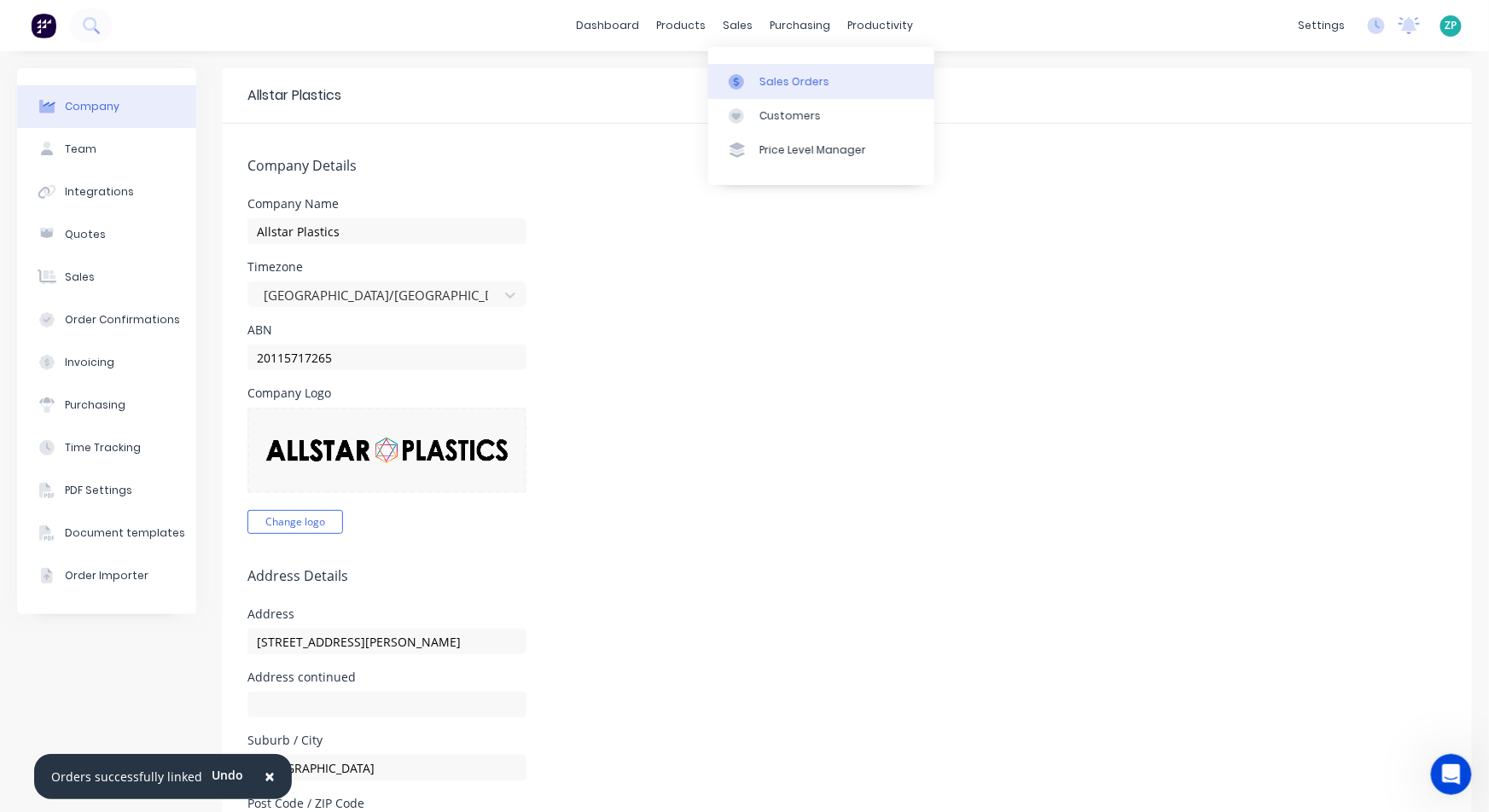
click at [767, 78] on div "Sales Orders" at bounding box center [794, 82] width 70 height 16
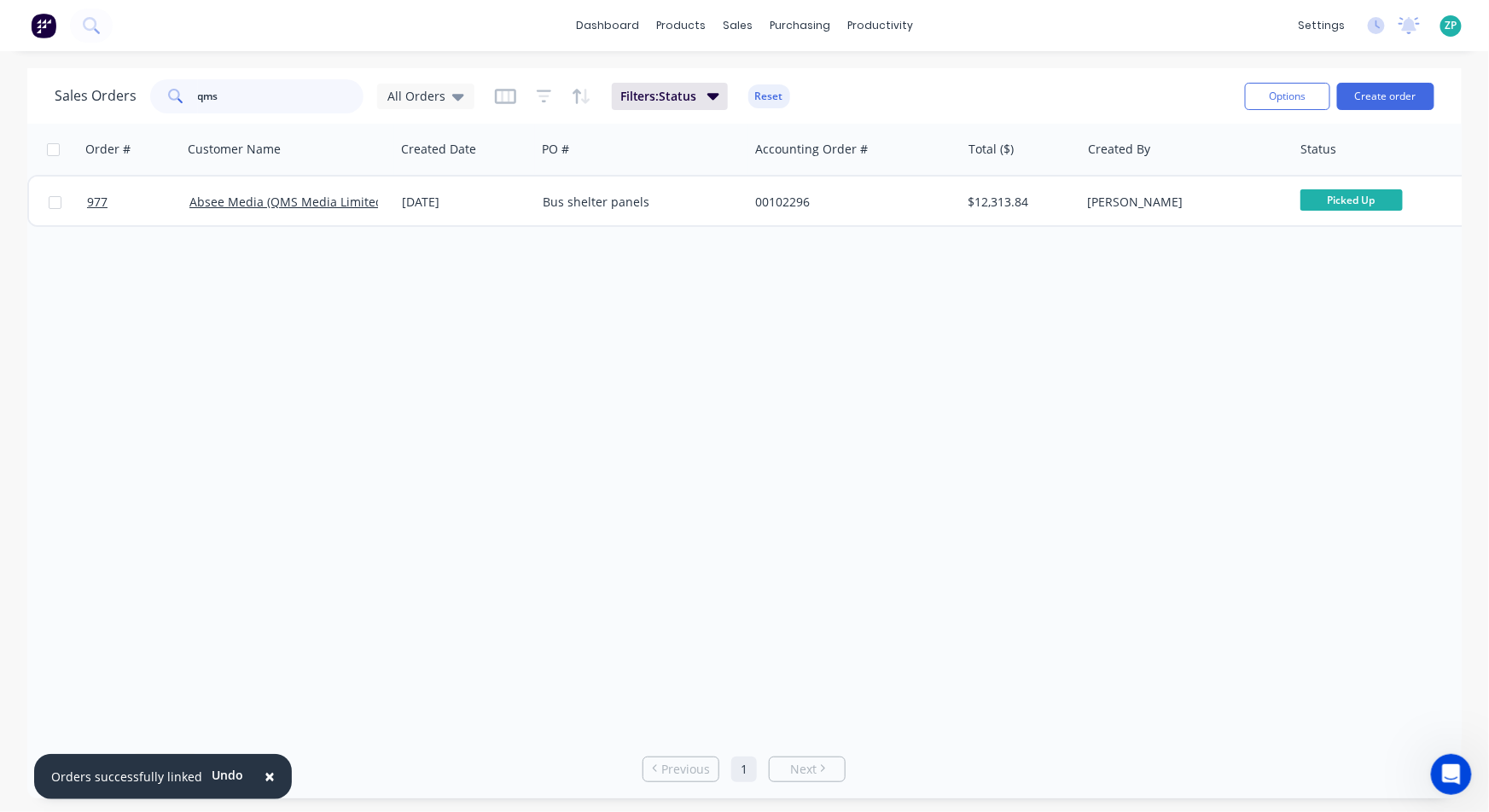
click at [235, 82] on input "qms" at bounding box center [280, 96] width 166 height 34
type input "1193"
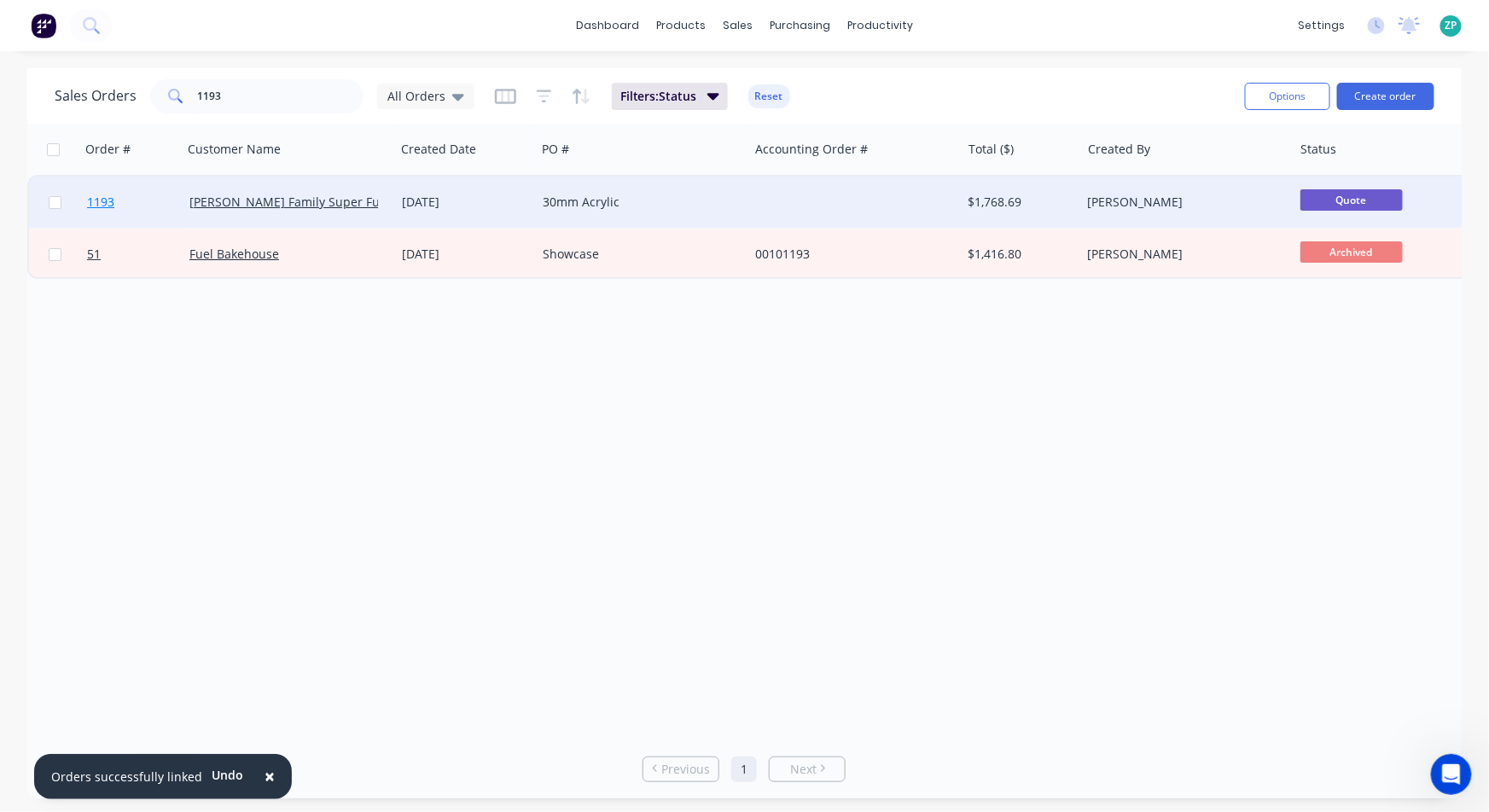
click at [91, 203] on span "1193" at bounding box center [100, 202] width 28 height 17
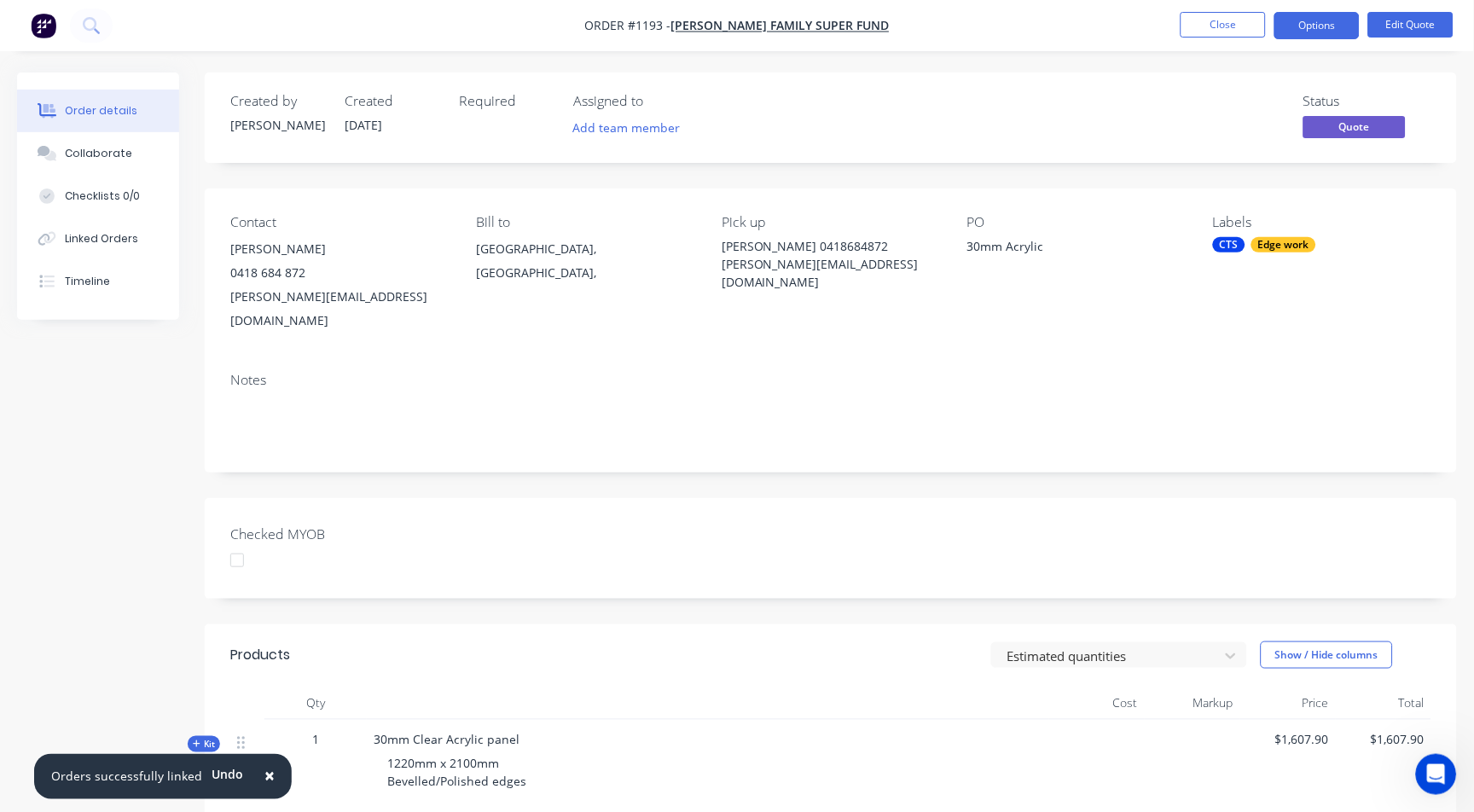
click at [1229, 0] on nav "Order #1193 - [PERSON_NAME] Family Super Fund Close Options Edit Quote" at bounding box center [737, 26] width 1474 height 51
click at [1221, 21] on button "Close" at bounding box center [1223, 25] width 86 height 26
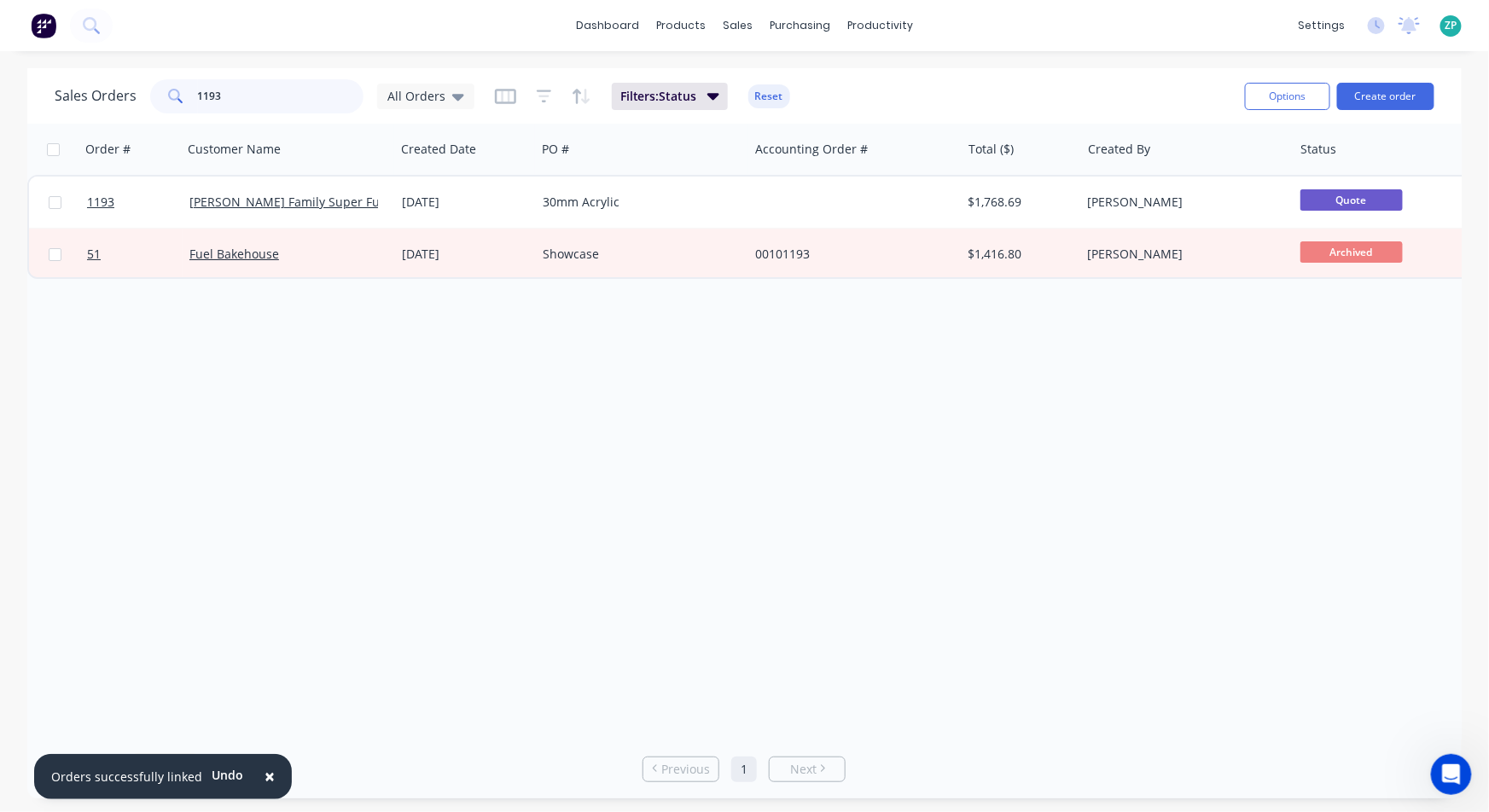
click at [222, 80] on input "1193" at bounding box center [280, 96] width 166 height 34
click at [222, 82] on input "1193" at bounding box center [280, 96] width 166 height 34
type input "102246"
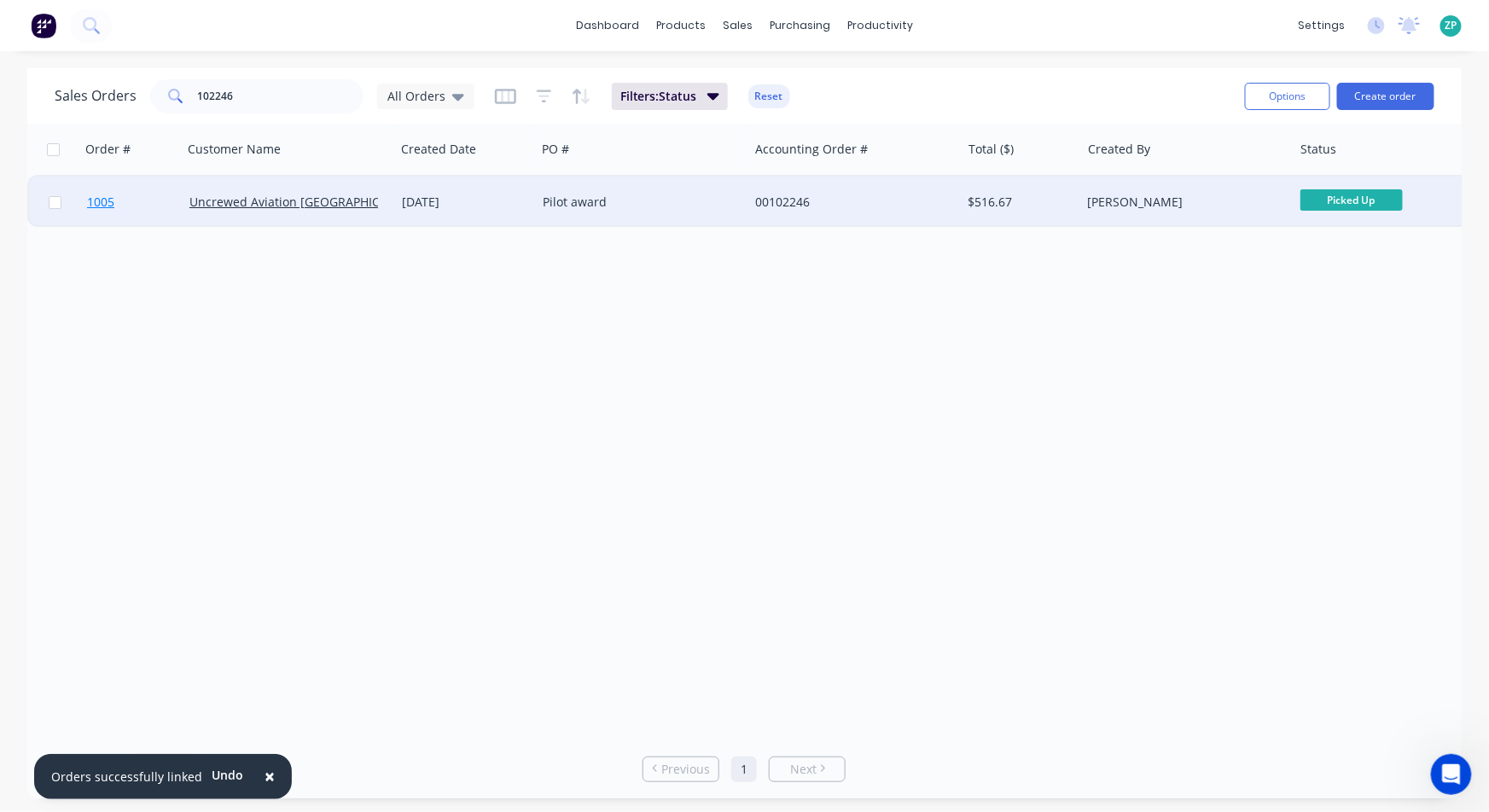
click at [106, 203] on span "1005" at bounding box center [100, 202] width 28 height 17
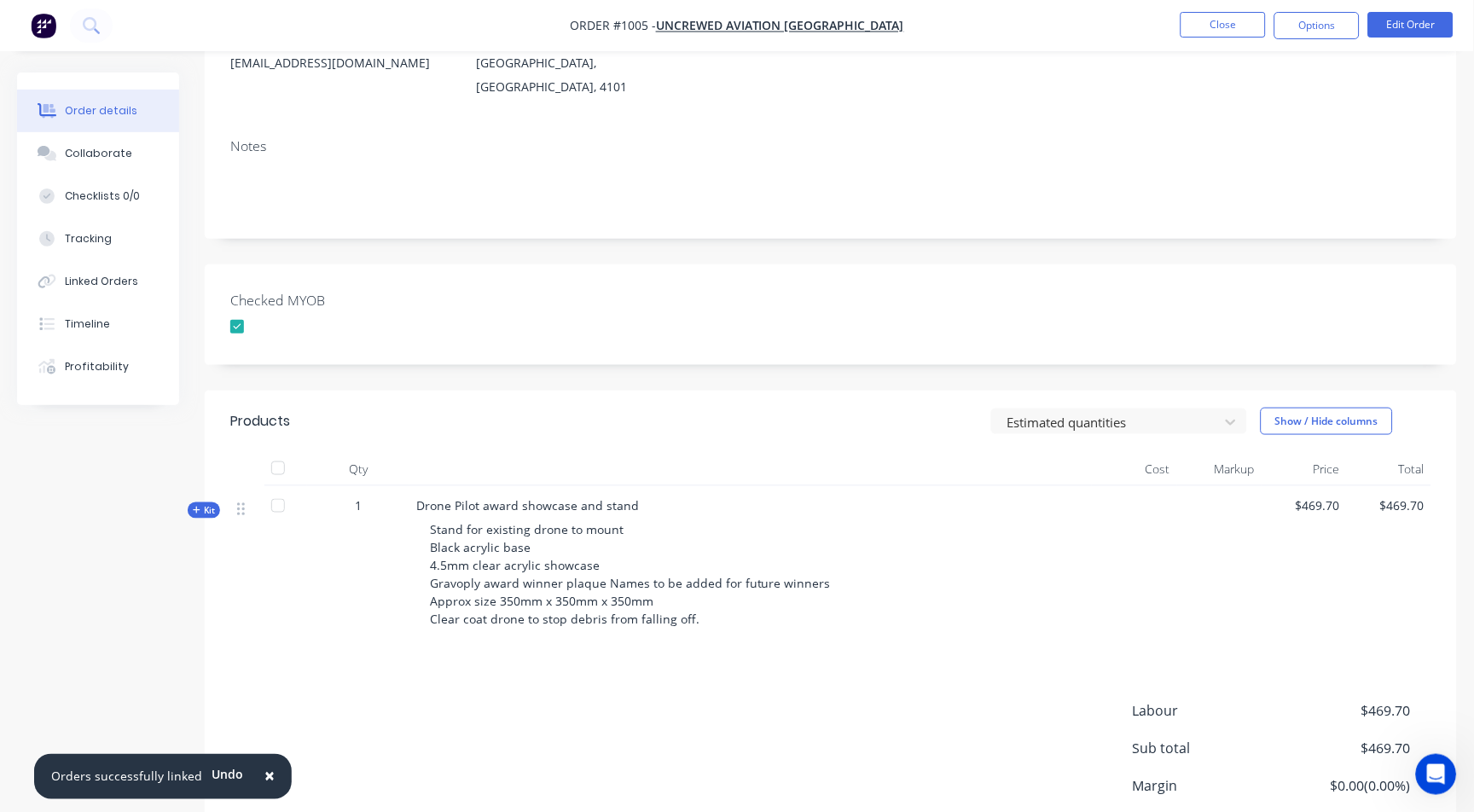
scroll to position [284, 0]
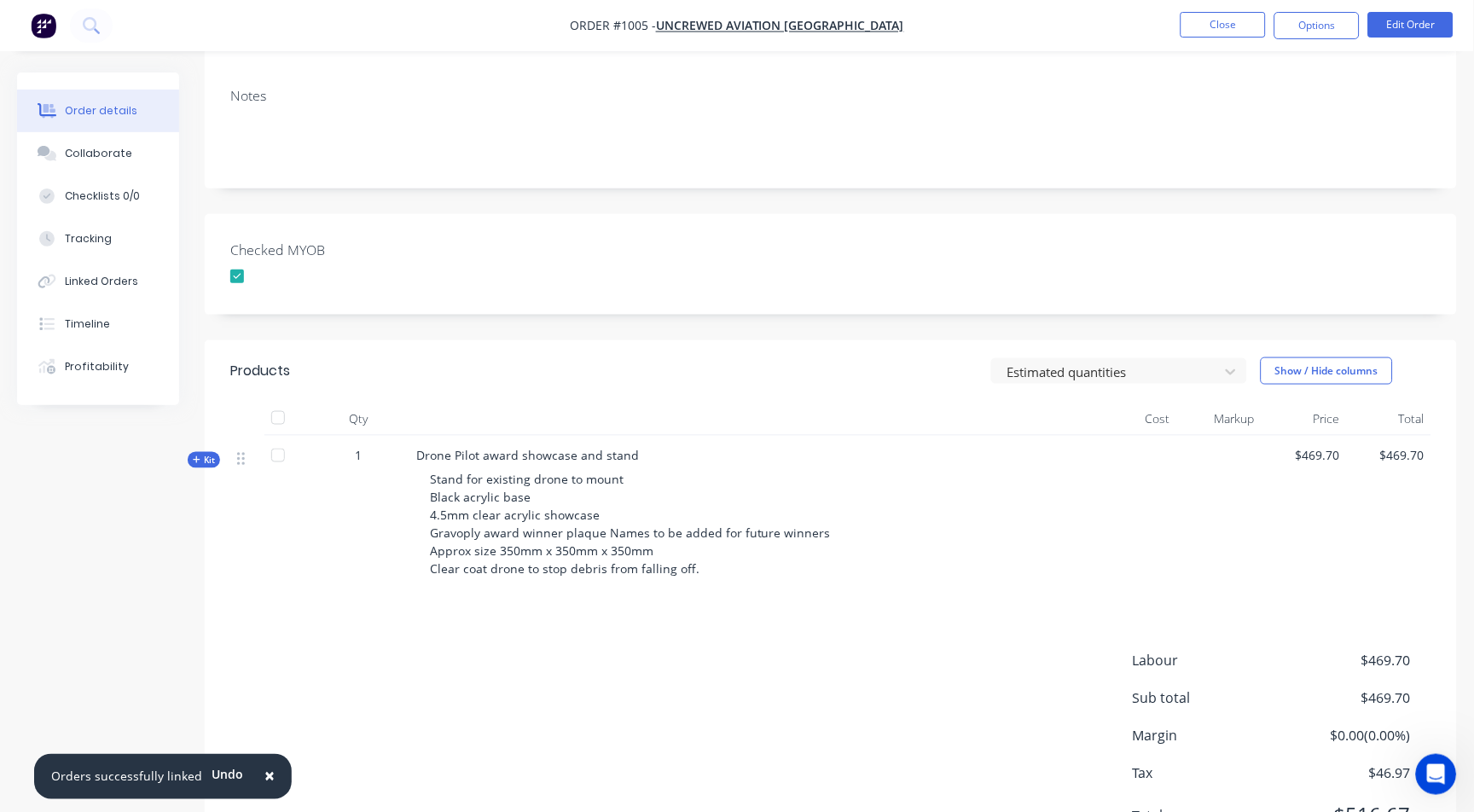
click at [199, 455] on icon "button" at bounding box center [197, 459] width 8 height 9
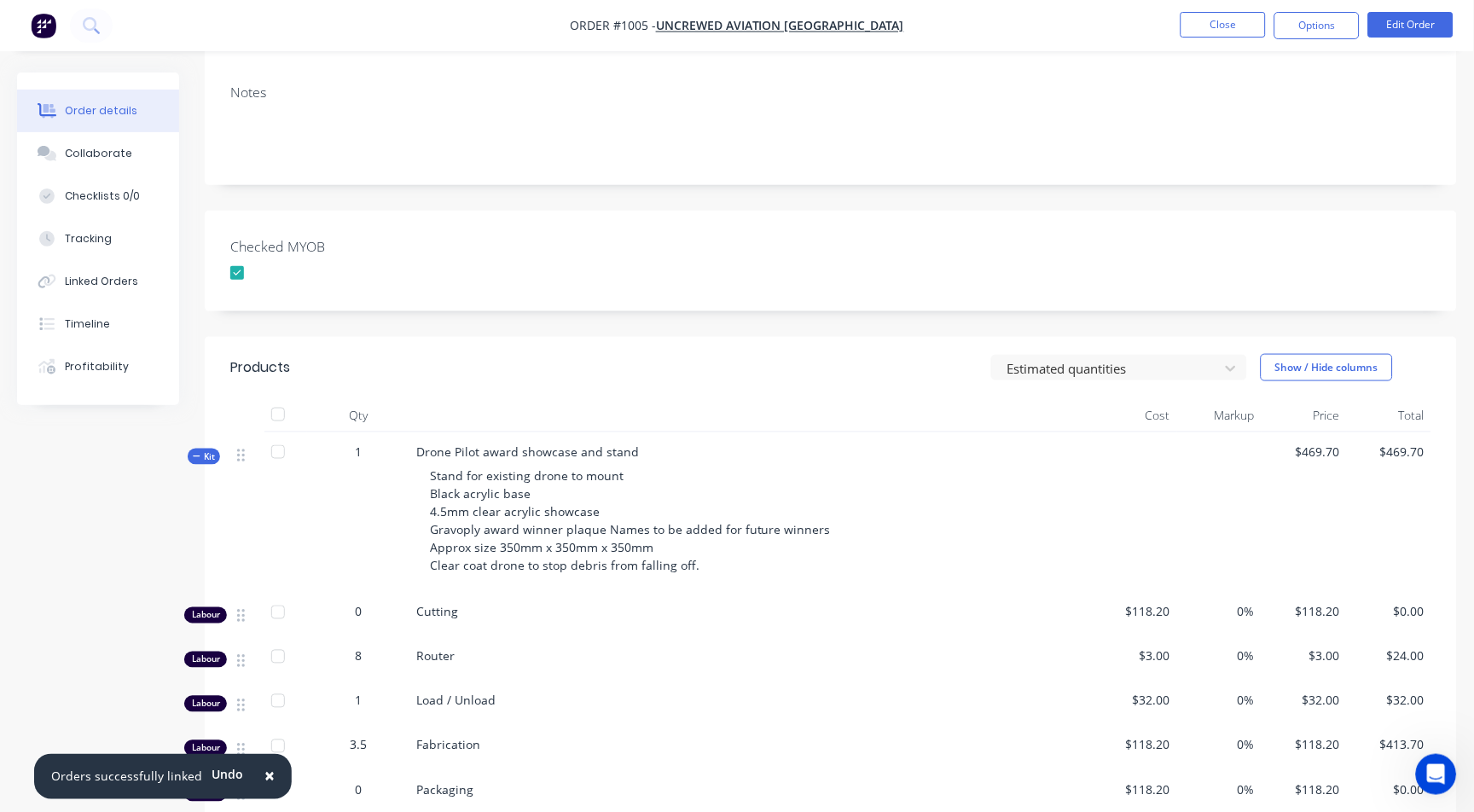
scroll to position [571, 0]
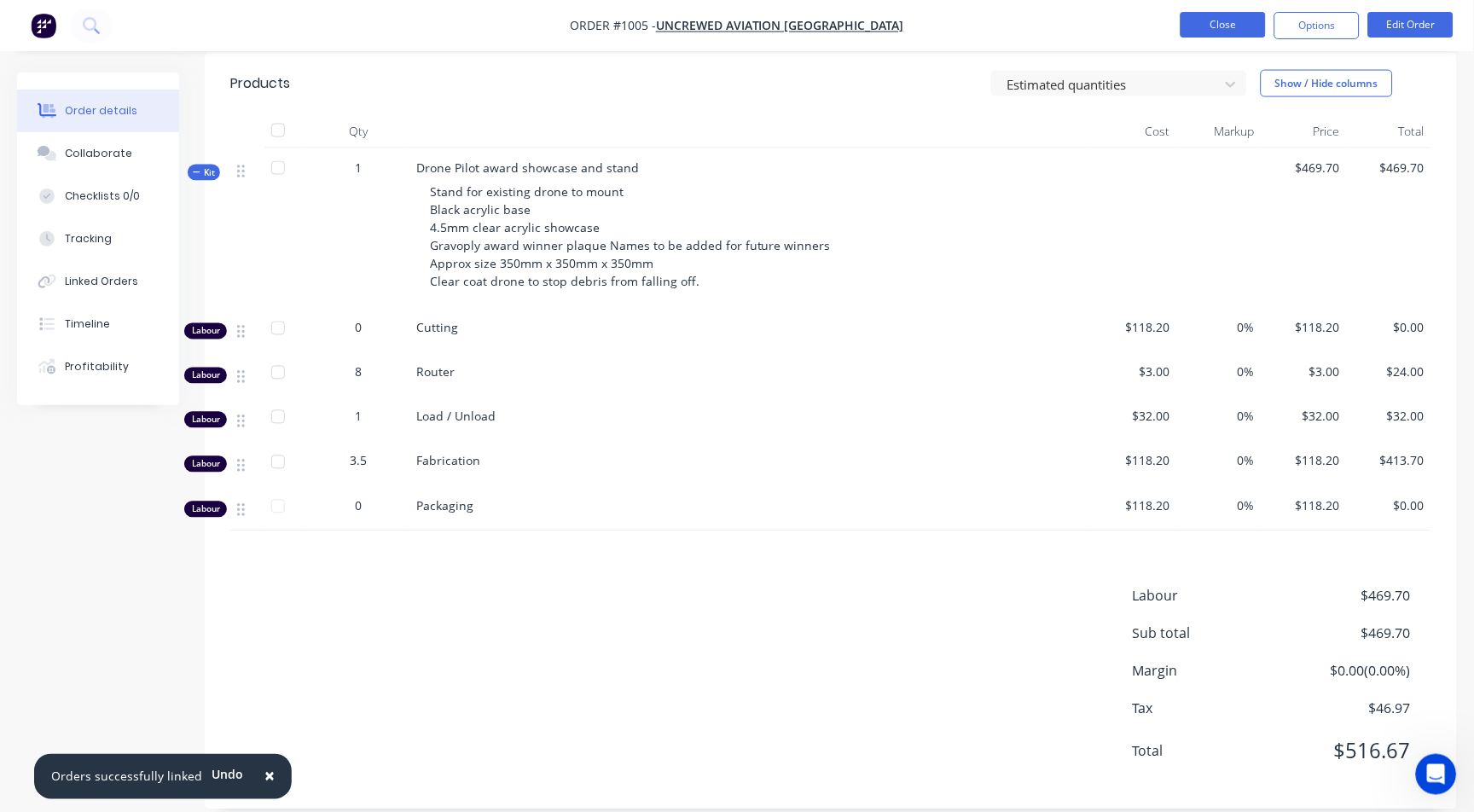
click at [1225, 14] on button "Close" at bounding box center [1223, 25] width 86 height 26
